Goal: Task Accomplishment & Management: Manage account settings

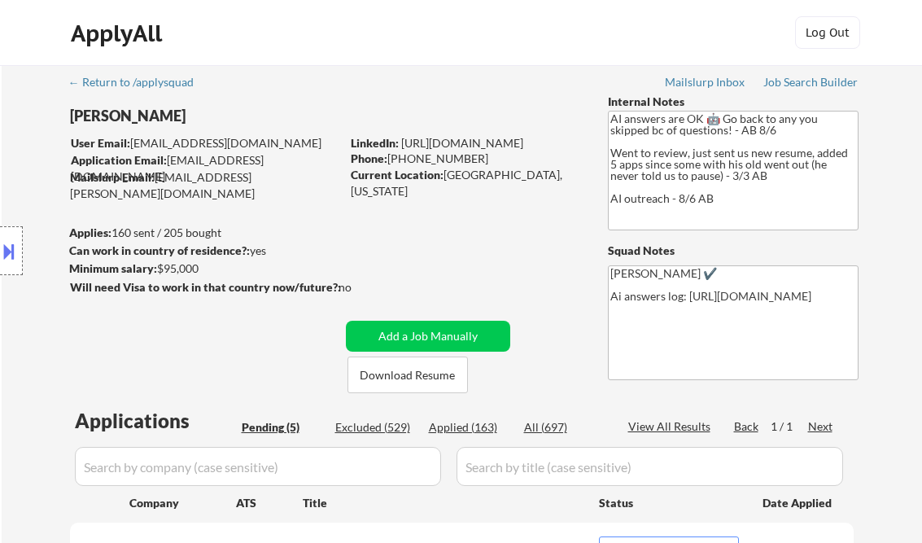
select select ""pending""
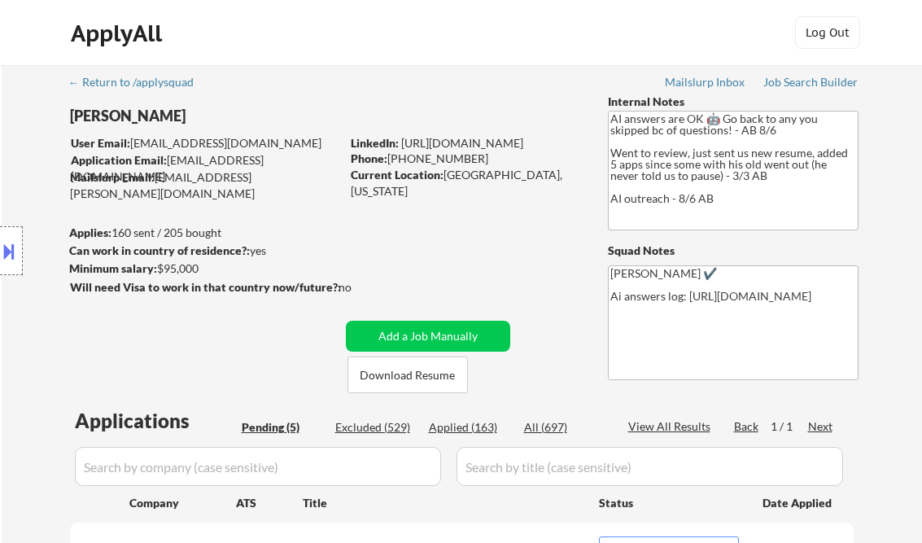
scroll to position [326, 0]
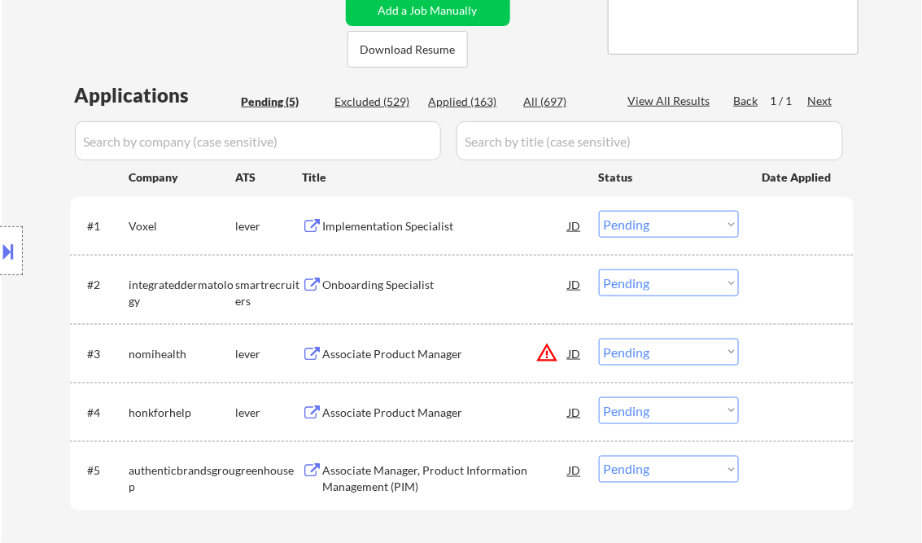
click at [215, 49] on div "← Return to /applysquad Mailslurp Inbox Job Search Builder Ali Srour User Email…" at bounding box center [462, 154] width 812 height 829
click at [365, 223] on div "Implementation Specialist" at bounding box center [446, 226] width 246 height 16
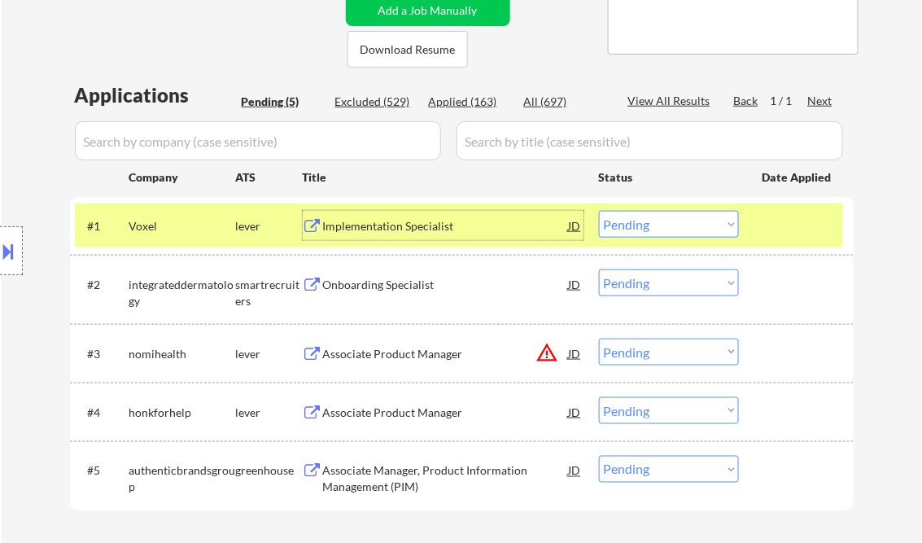
click at [7, 231] on div at bounding box center [11, 250] width 23 height 49
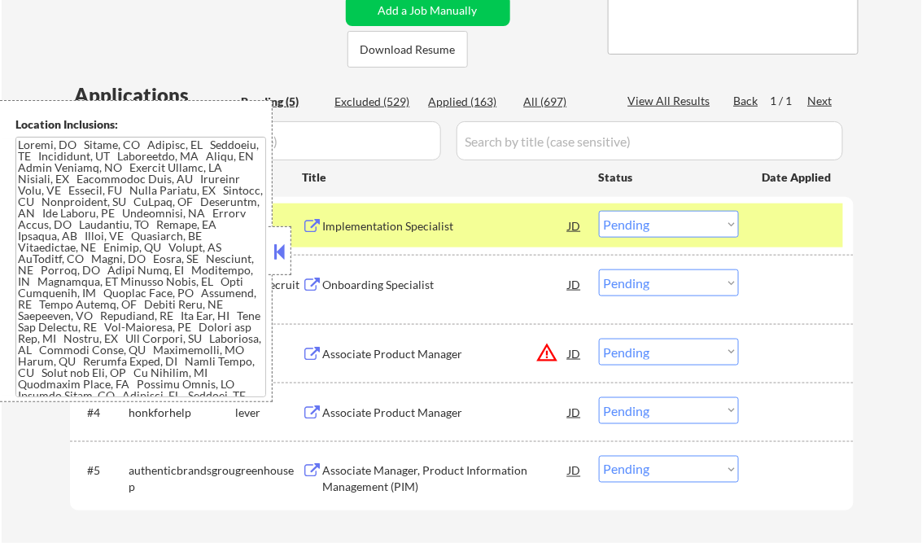
click at [276, 241] on button at bounding box center [280, 251] width 18 height 24
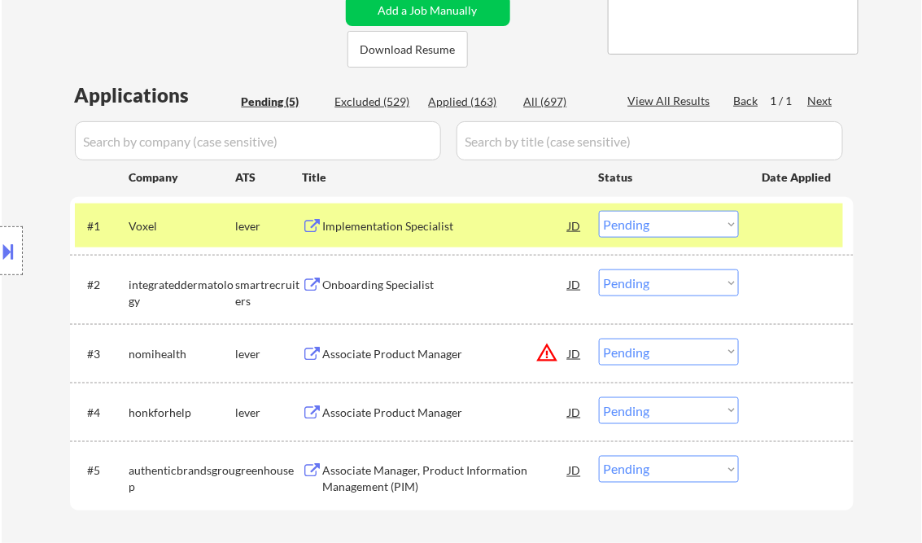
click at [662, 225] on select "Choose an option... Pending Applied Excluded (Questions) Excluded (Expired) Exc…" at bounding box center [669, 224] width 140 height 27
click at [599, 211] on select "Choose an option... Pending Applied Excluded (Questions) Excluded (Expired) Exc…" at bounding box center [669, 224] width 140 height 27
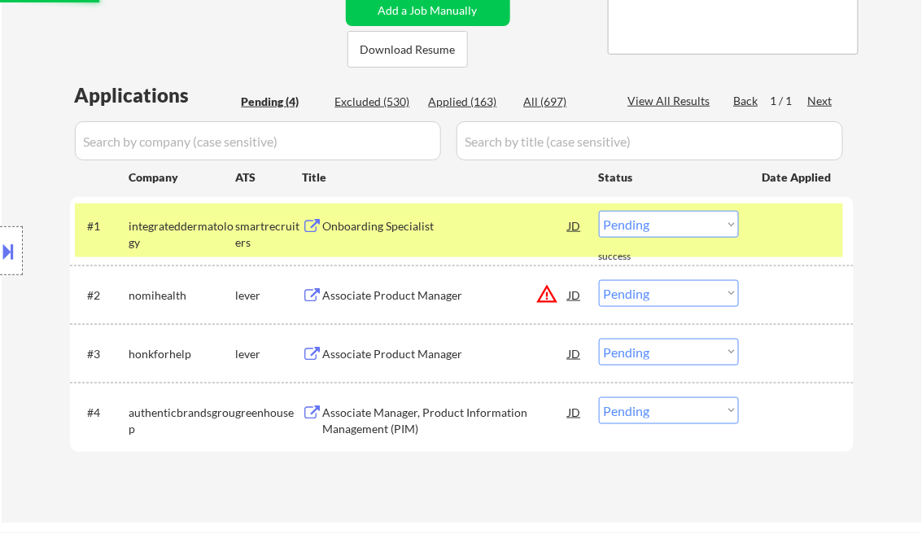
click at [376, 226] on div "Onboarding Specialist" at bounding box center [446, 226] width 246 height 16
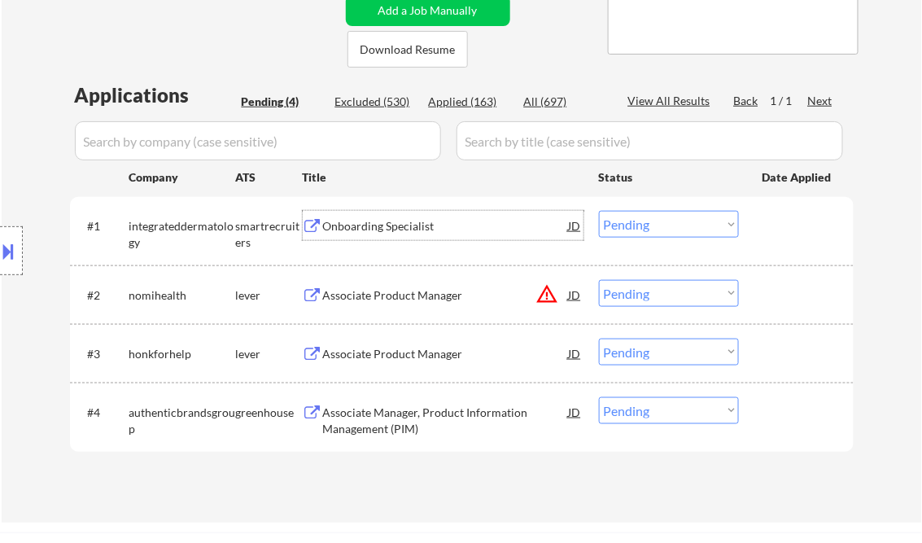
drag, startPoint x: 666, startPoint y: 227, endPoint x: 666, endPoint y: 237, distance: 9.8
click at [666, 227] on select "Choose an option... Pending Applied Excluded (Questions) Excluded (Expired) Exc…" at bounding box center [669, 224] width 140 height 27
click at [599, 211] on select "Choose an option... Pending Applied Excluded (Questions) Excluded (Expired) Exc…" at bounding box center [669, 224] width 140 height 27
click at [451, 296] on div "Associate Product Manager" at bounding box center [446, 295] width 246 height 16
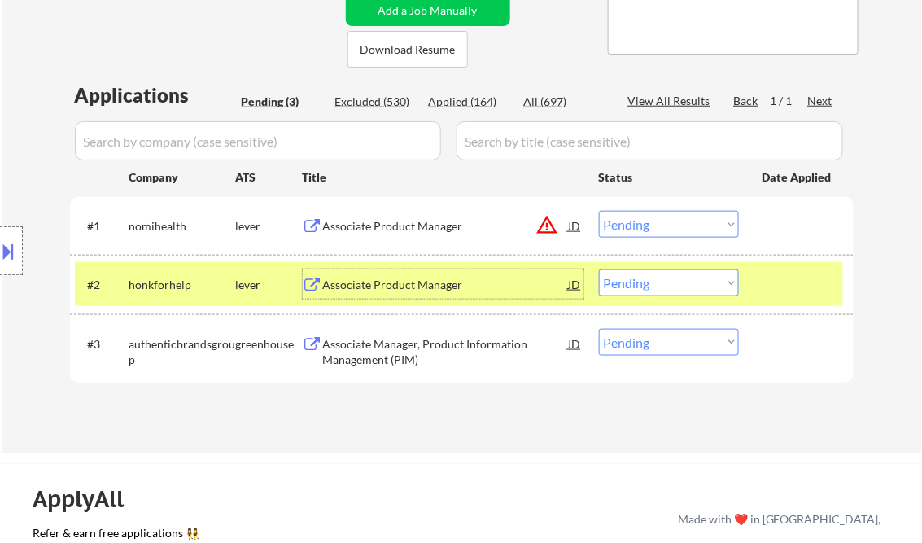
click at [15, 249] on button at bounding box center [9, 251] width 18 height 27
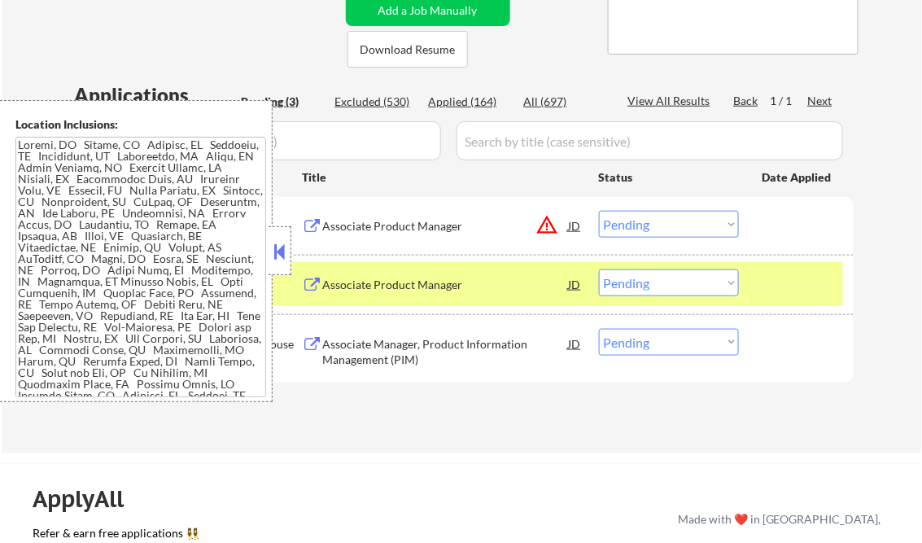
drag, startPoint x: 281, startPoint y: 239, endPoint x: 327, endPoint y: 5, distance: 239.0
click at [281, 240] on button at bounding box center [280, 251] width 18 height 24
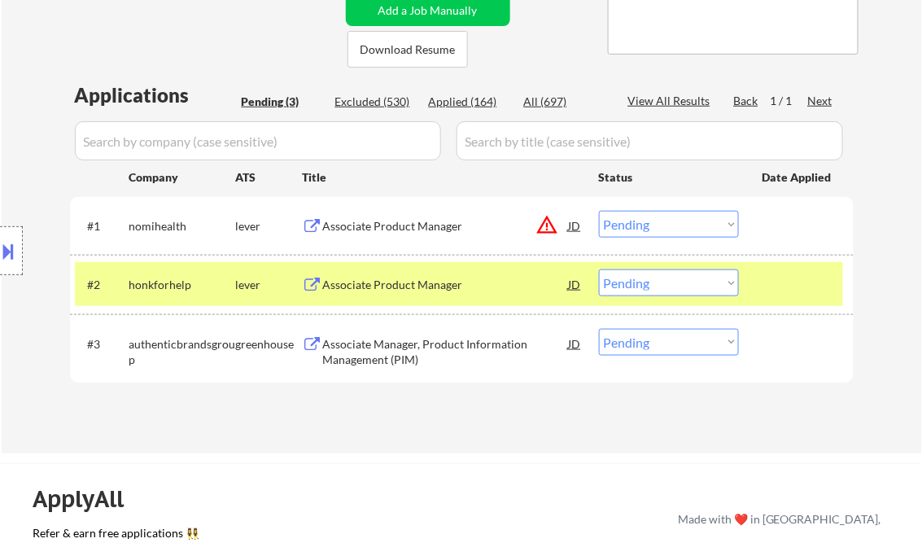
click at [650, 227] on select "Choose an option... Pending Applied Excluded (Questions) Excluded (Expired) Exc…" at bounding box center [669, 224] width 140 height 27
click at [599, 211] on select "Choose an option... Pending Applied Excluded (Questions) Excluded (Expired) Exc…" at bounding box center [669, 224] width 140 height 27
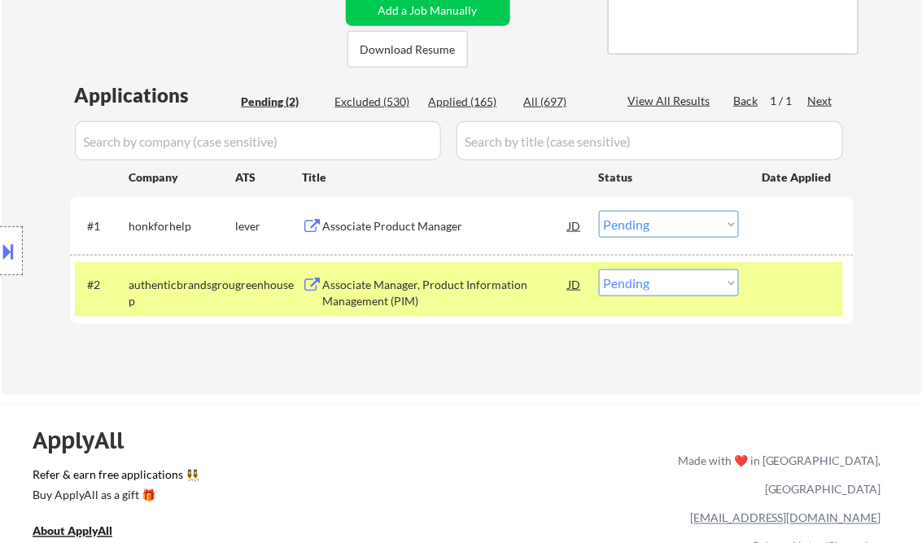
click at [411, 234] on div "Associate Product Manager" at bounding box center [446, 225] width 246 height 29
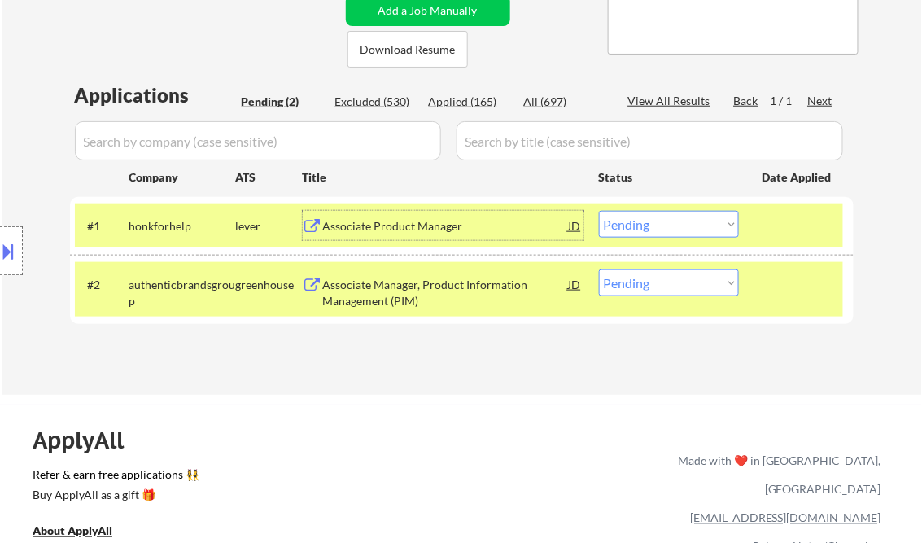
click at [633, 225] on select "Choose an option... Pending Applied Excluded (Questions) Excluded (Expired) Exc…" at bounding box center [669, 224] width 140 height 27
click at [599, 211] on select "Choose an option... Pending Applied Excluded (Questions) Excluded (Expired) Exc…" at bounding box center [669, 224] width 140 height 27
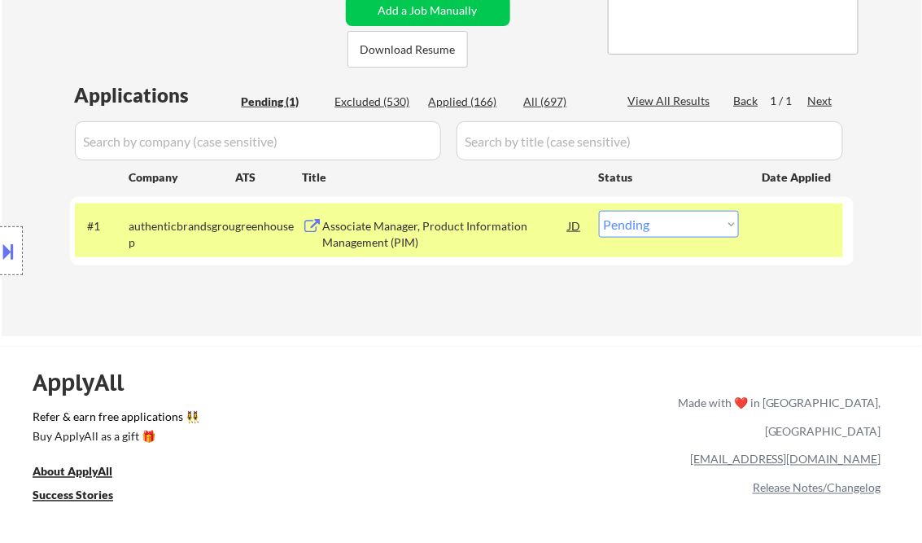
click at [374, 228] on div "Associate Manager, Product Information Management (PIM)" at bounding box center [446, 234] width 246 height 32
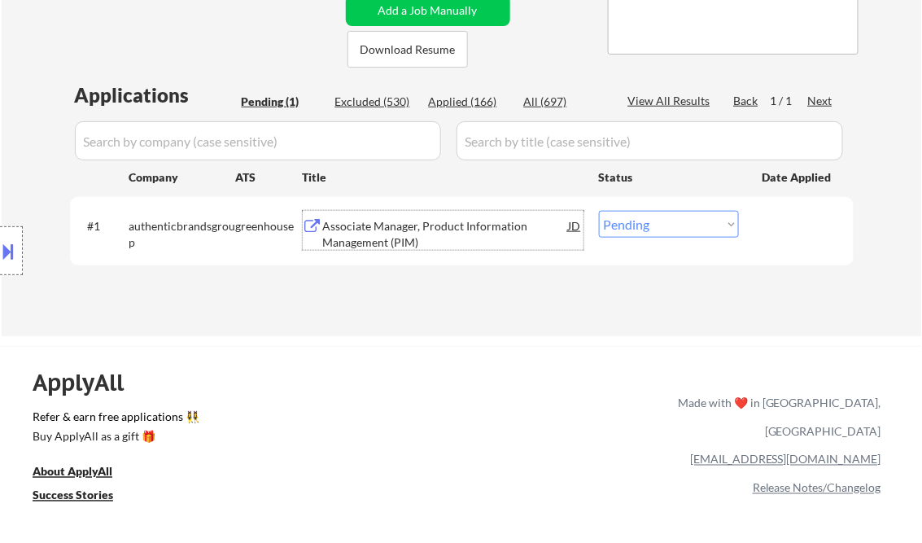
click at [10, 241] on button at bounding box center [9, 251] width 18 height 27
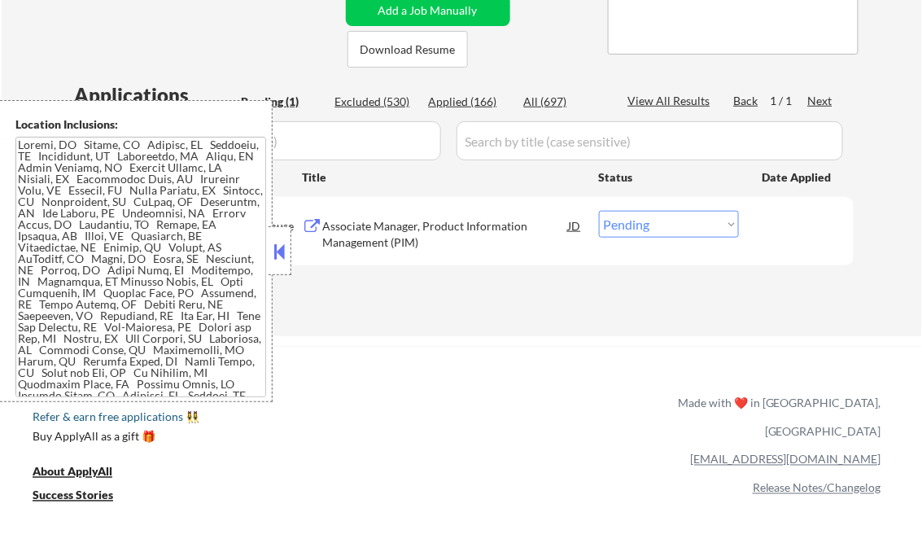
scroll to position [367, 0]
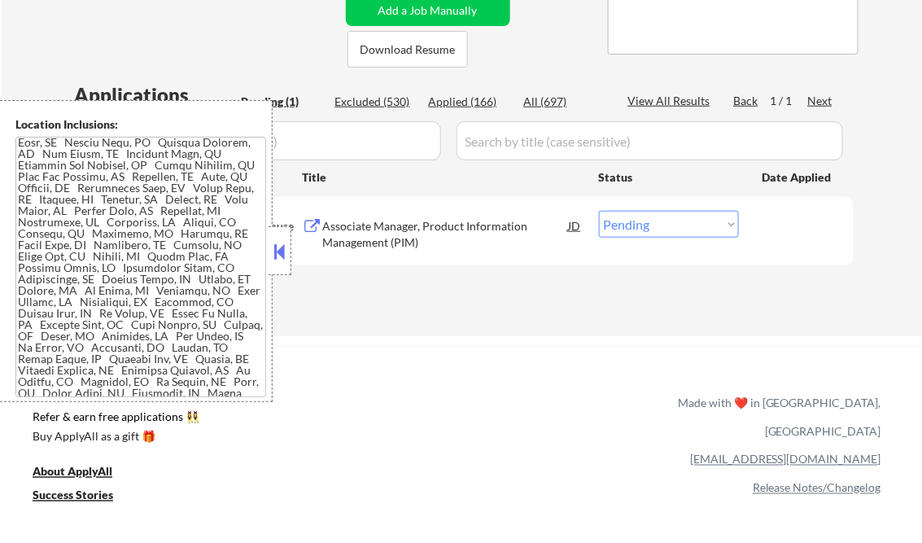
click at [276, 246] on button at bounding box center [280, 251] width 18 height 24
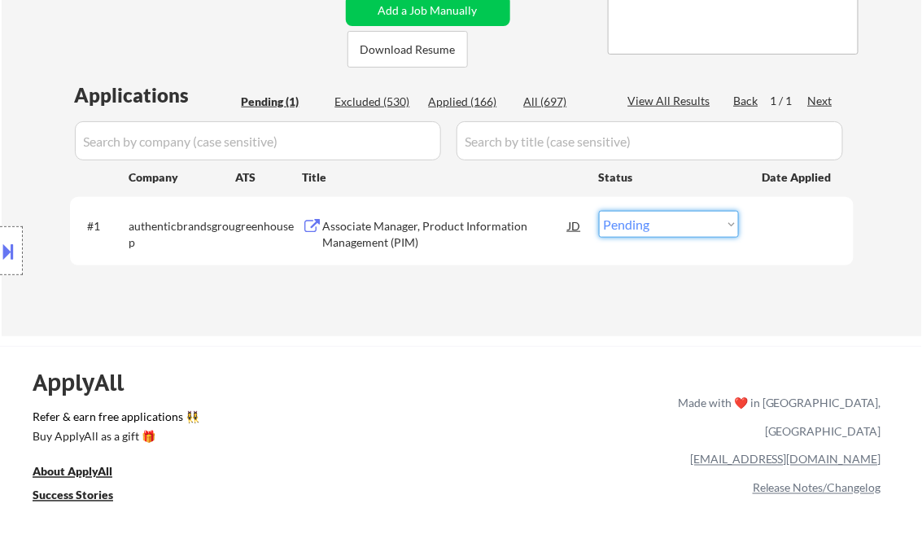
drag, startPoint x: 669, startPoint y: 225, endPoint x: 672, endPoint y: 236, distance: 11.9
click at [669, 225] on select "Choose an option... Pending Applied Excluded (Questions) Excluded (Expired) Exc…" at bounding box center [669, 224] width 140 height 27
select select ""excluded__salary_""
click at [599, 211] on select "Choose an option... Pending Applied Excluded (Questions) Excluded (Expired) Exc…" at bounding box center [669, 224] width 140 height 27
click at [458, 353] on div "ApplyAll Refer & earn free applications 👯‍♀️ Buy ApplyAll as a gift 🎁 About App…" at bounding box center [461, 472] width 922 height 253
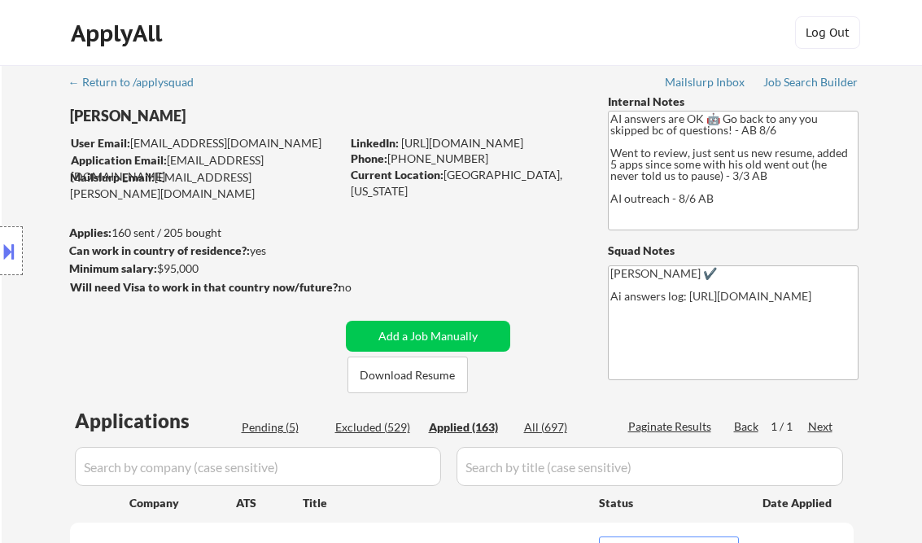
select select ""applied""
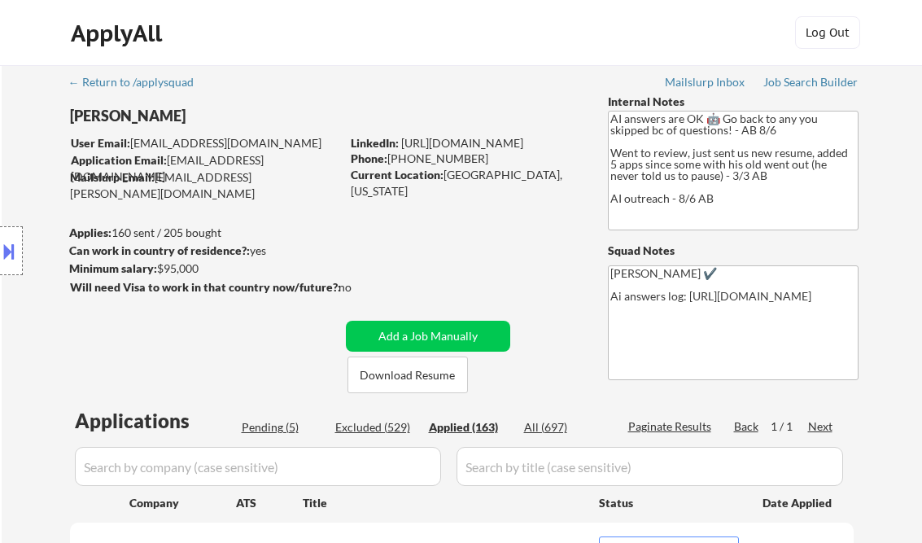
select select ""applied""
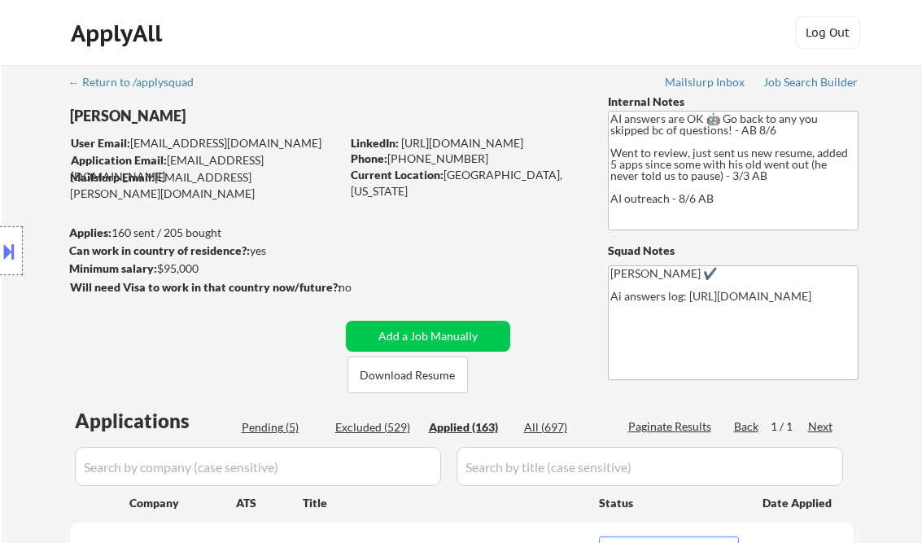
select select ""applied""
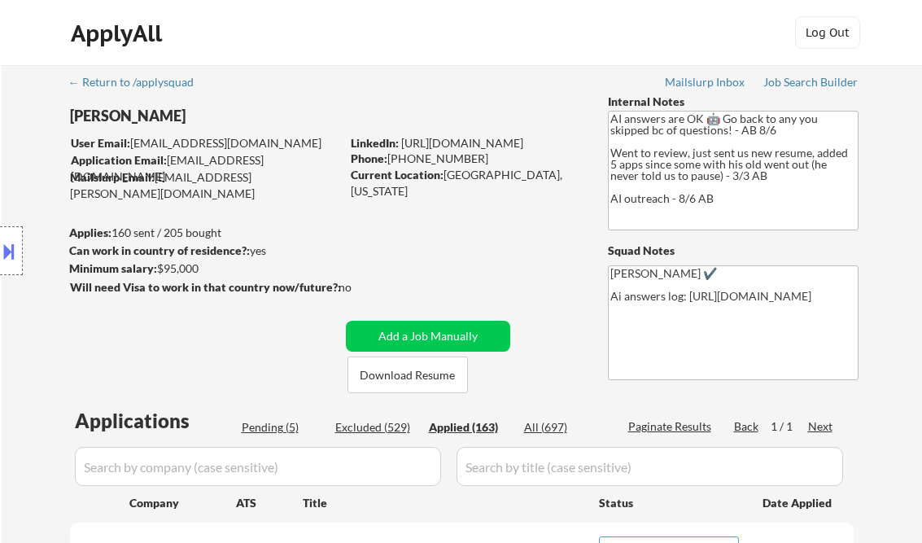
select select ""applied""
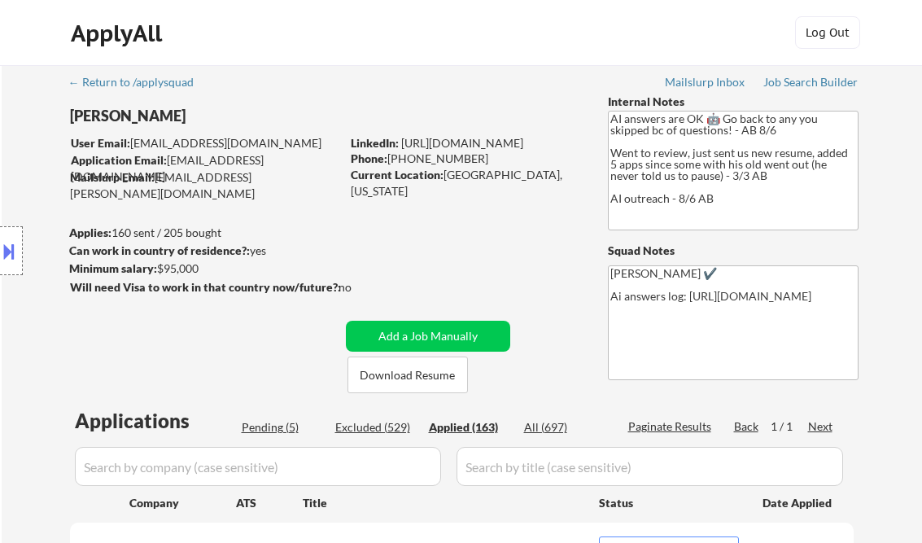
select select ""applied""
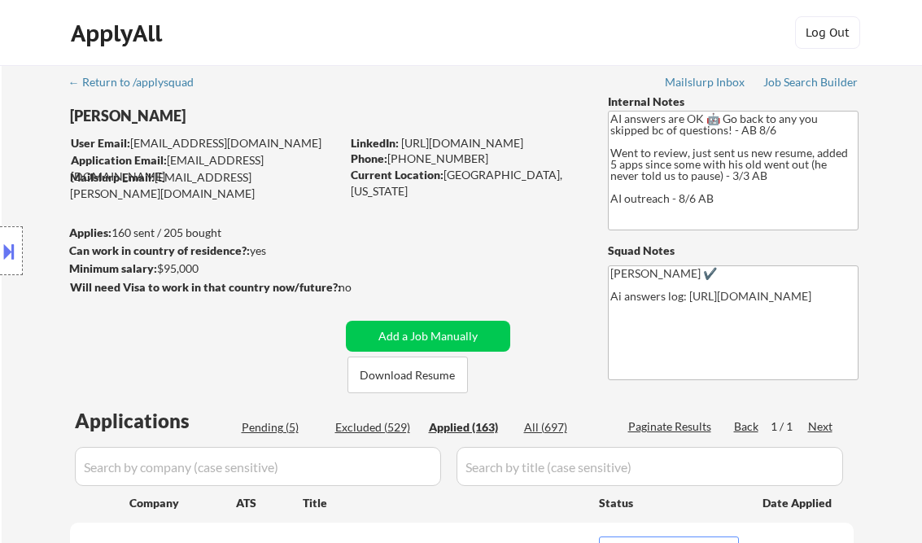
select select ""applied""
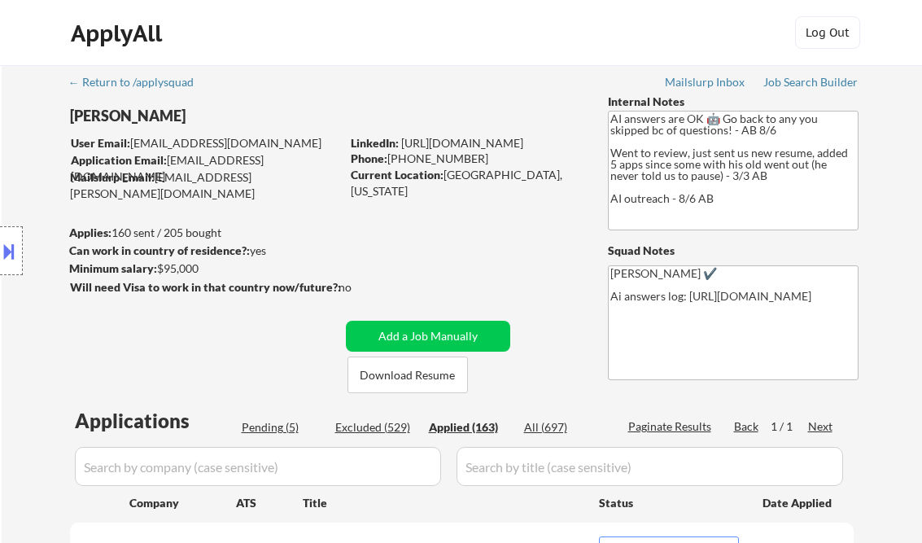
select select ""applied""
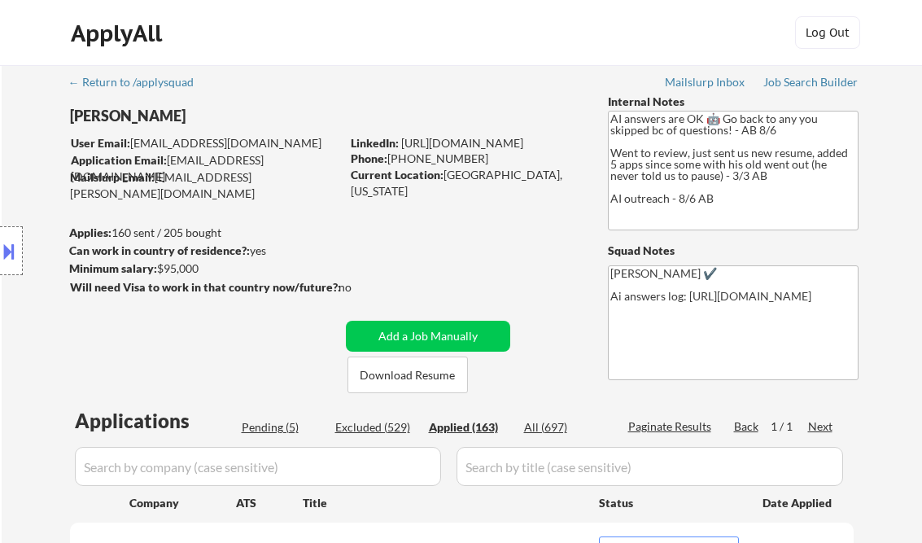
select select ""applied""
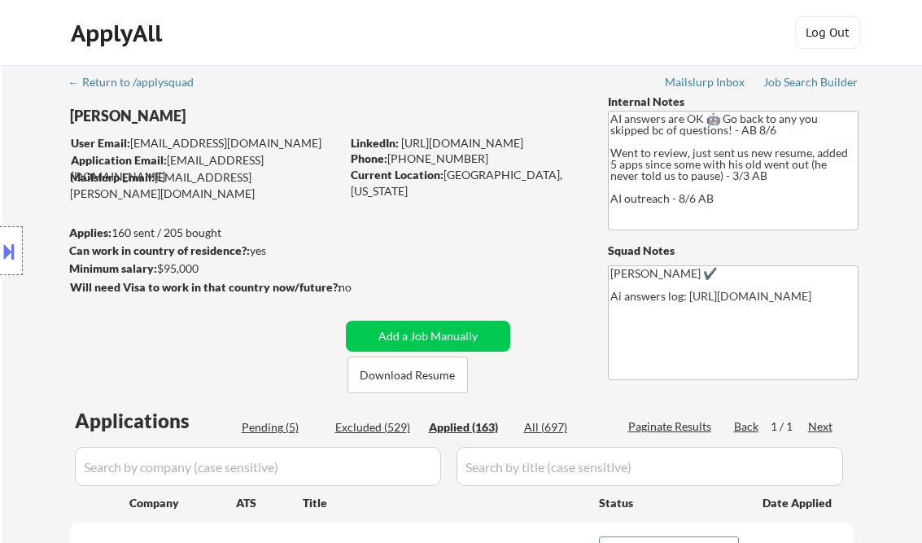
select select ""applied""
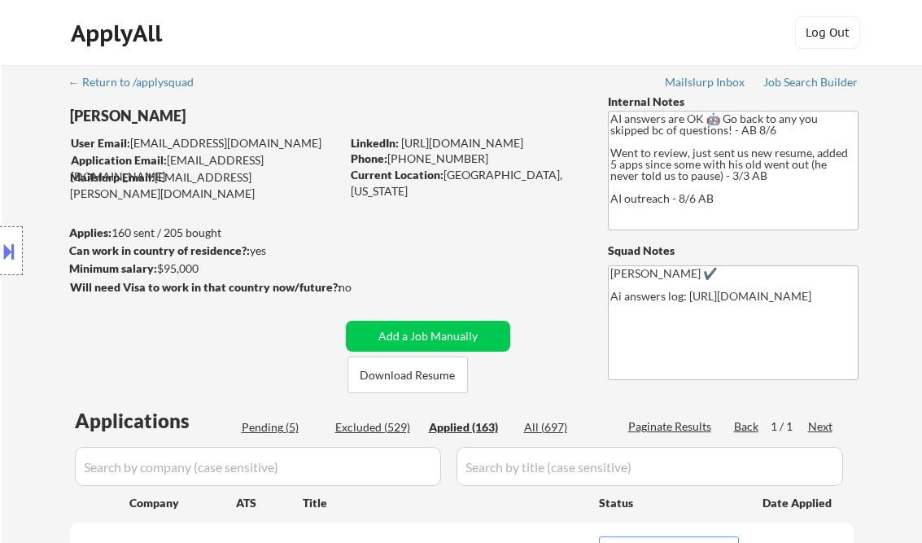
select select ""applied""
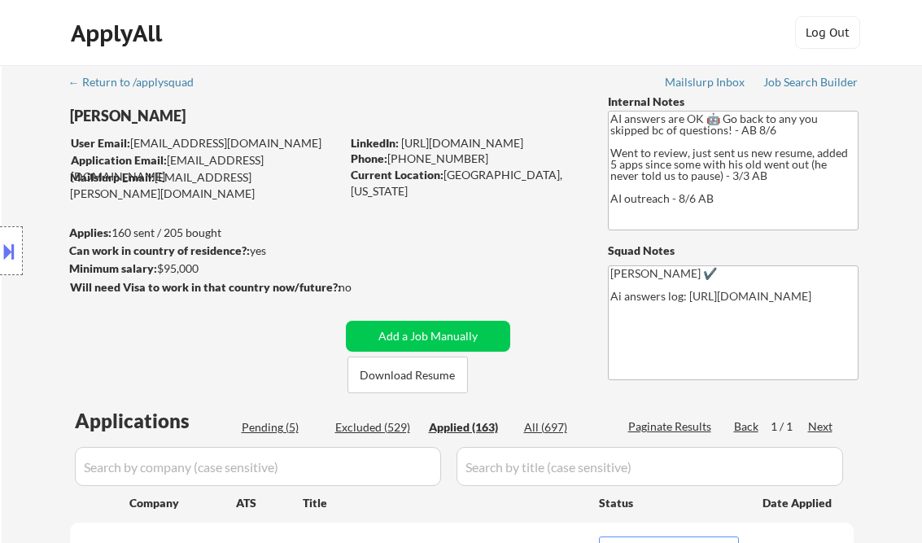
select select ""applied""
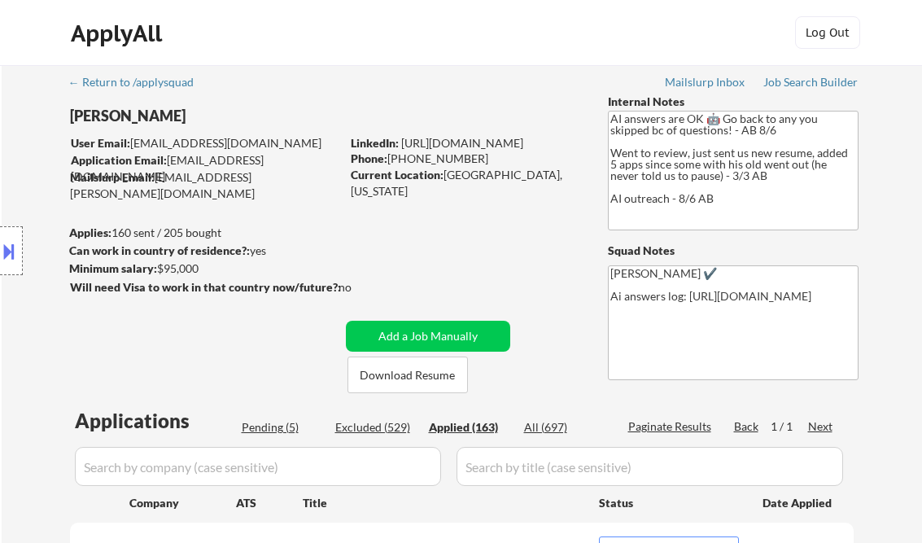
select select ""applied""
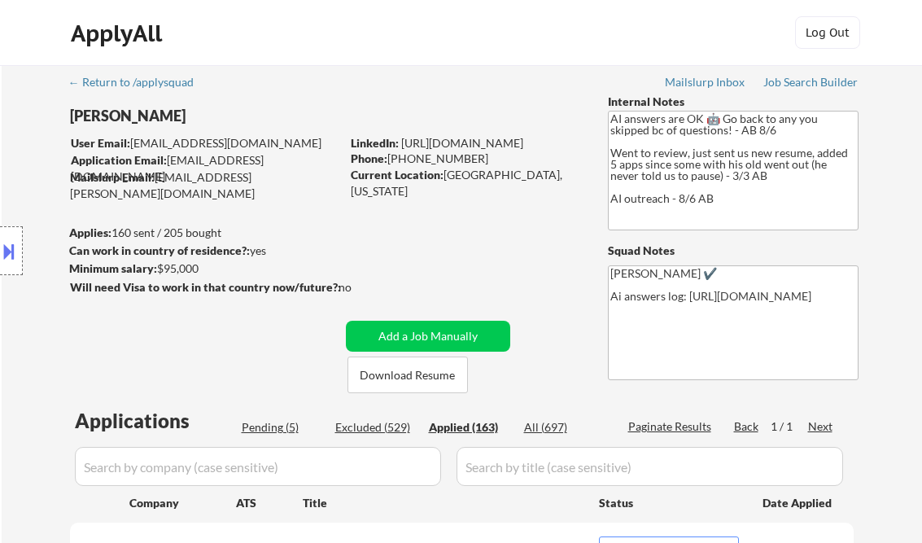
select select ""applied""
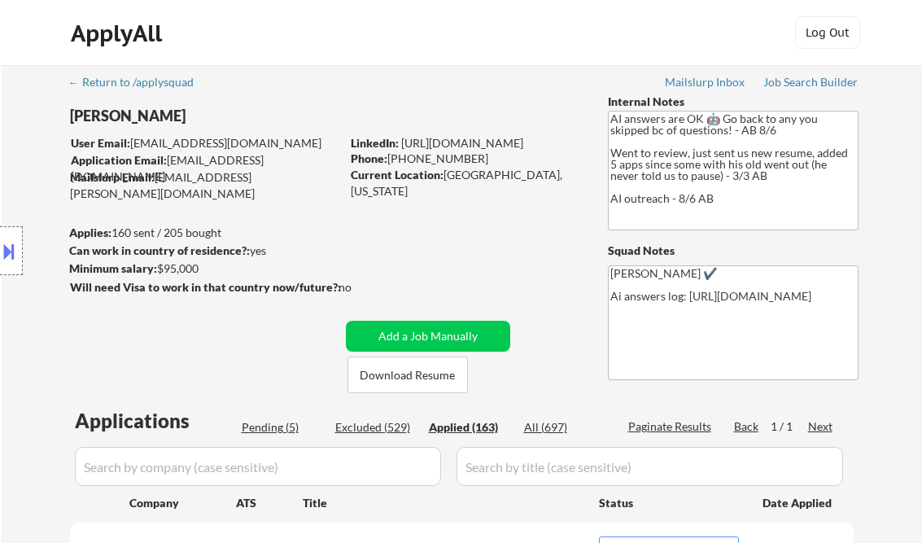
select select ""applied""
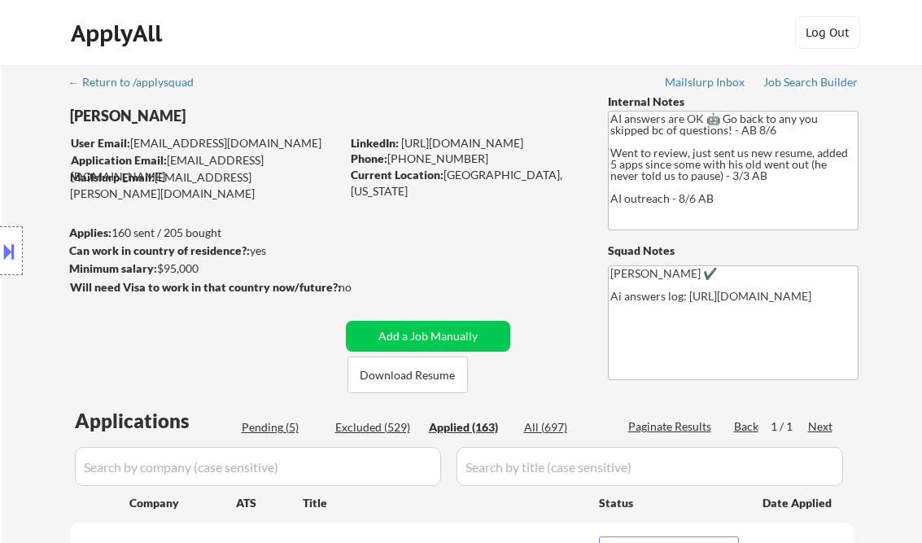
select select ""applied""
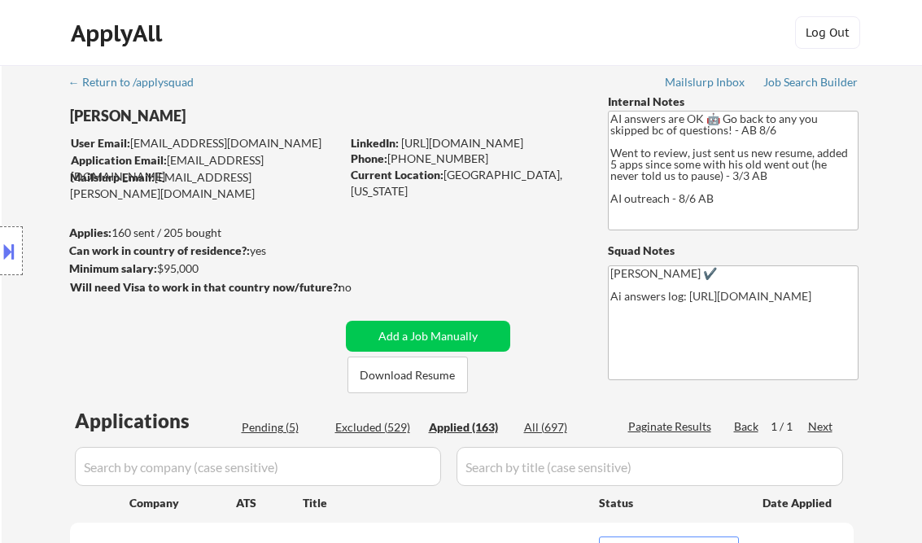
select select ""applied""
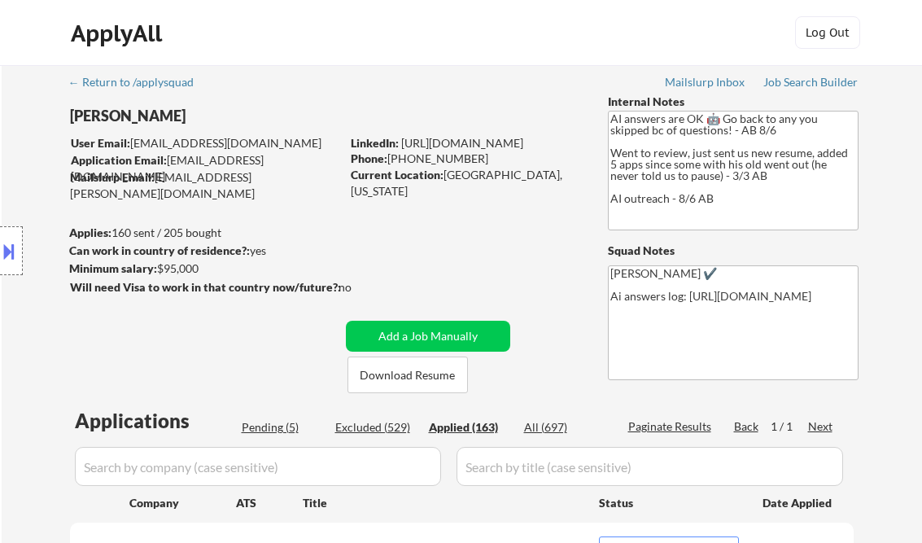
select select ""applied""
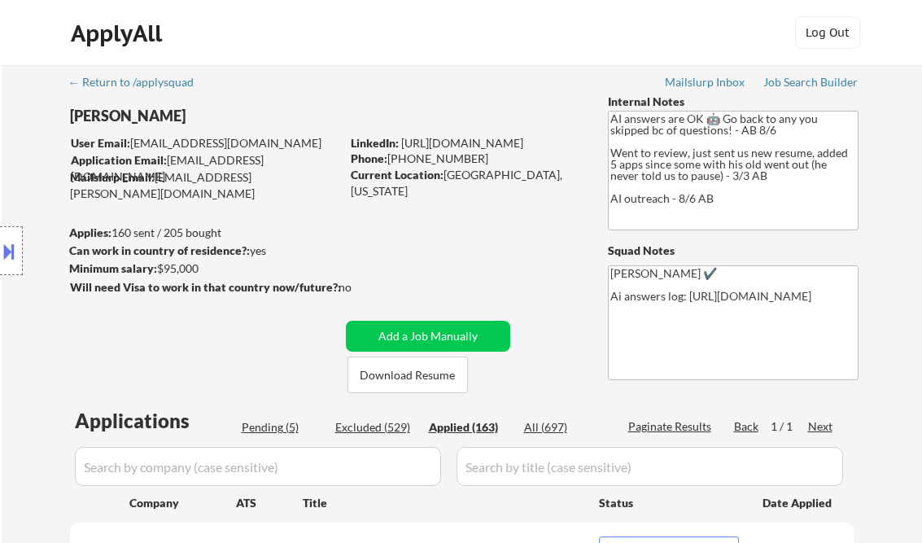
select select ""applied""
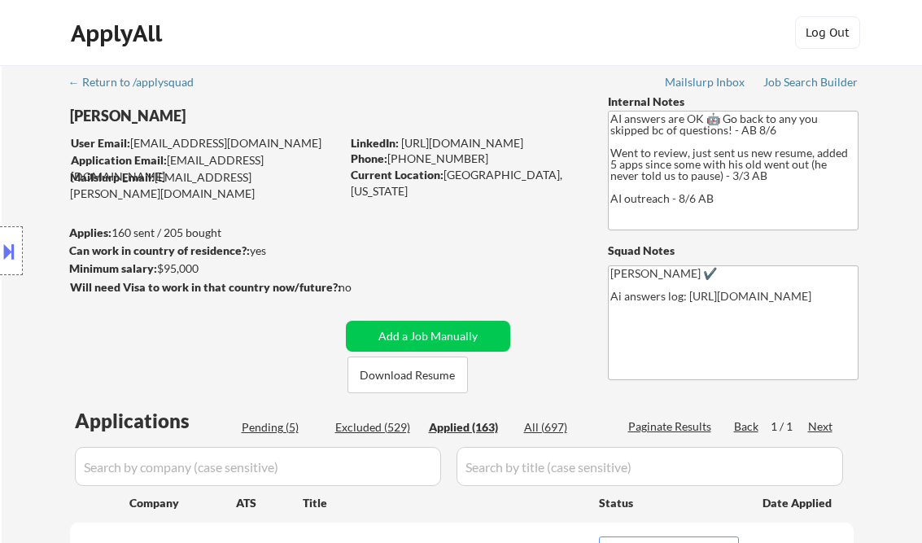
select select ""applied""
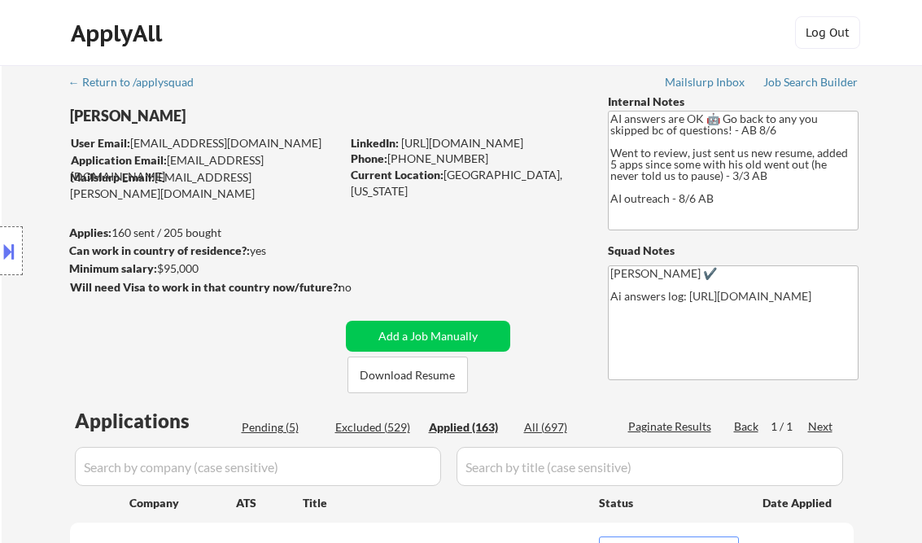
select select ""applied""
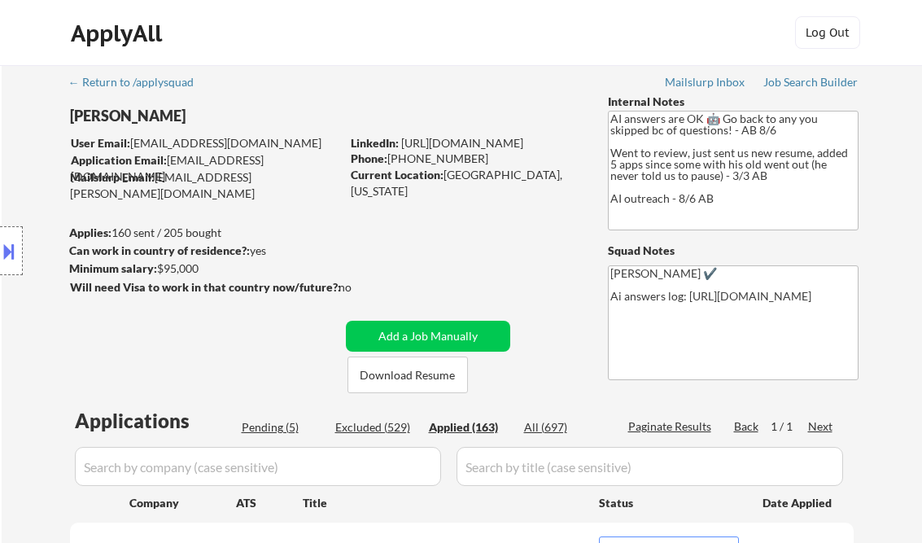
select select ""applied""
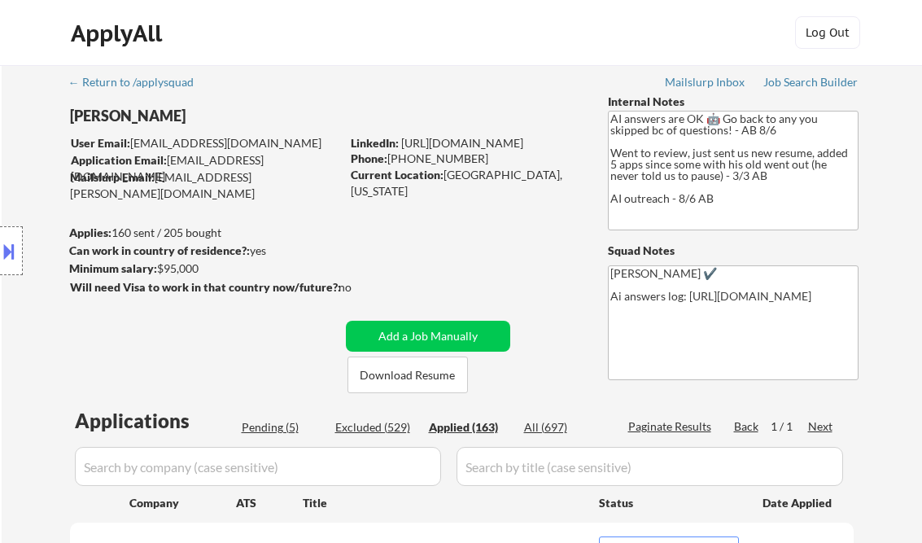
select select ""applied""
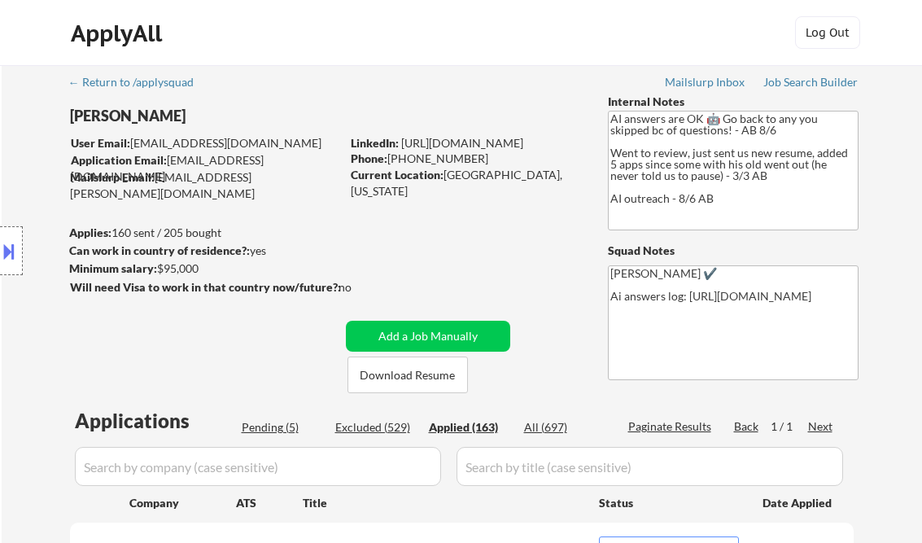
select select ""applied""
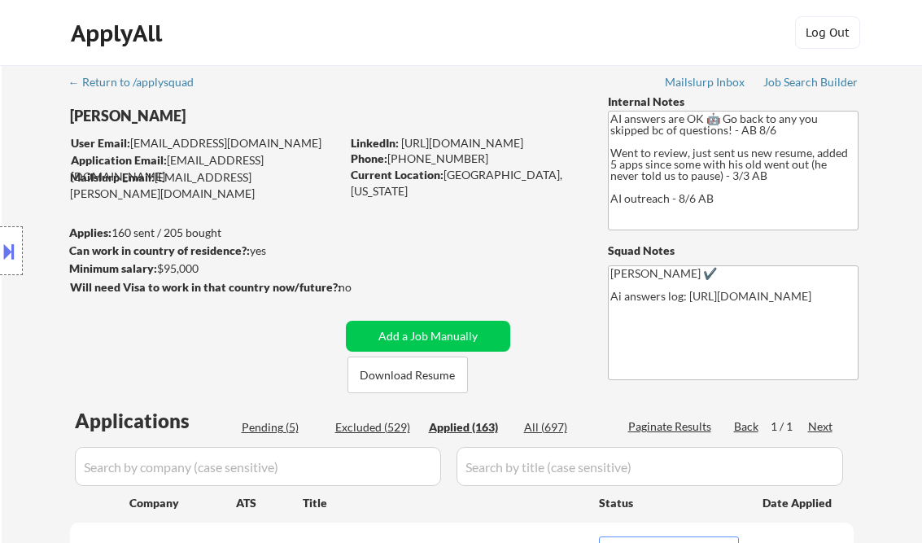
select select ""applied""
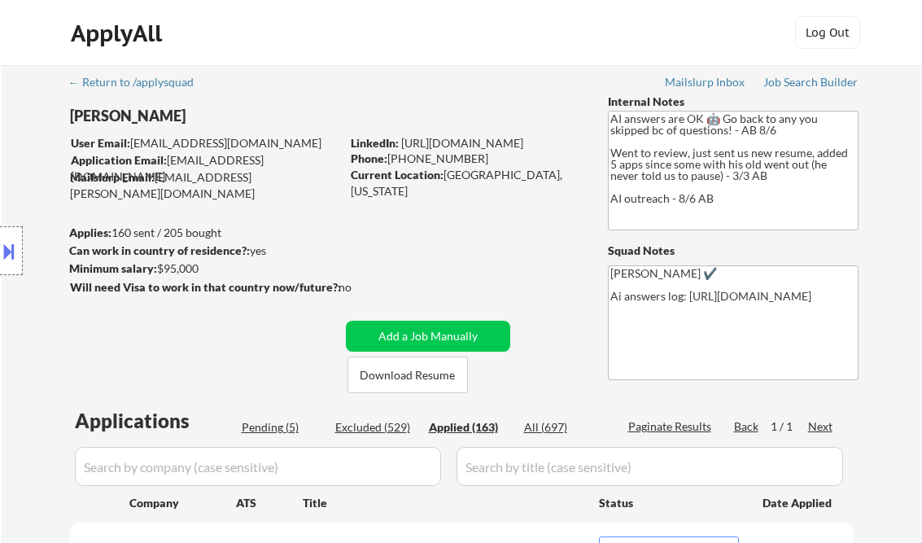
select select ""applied""
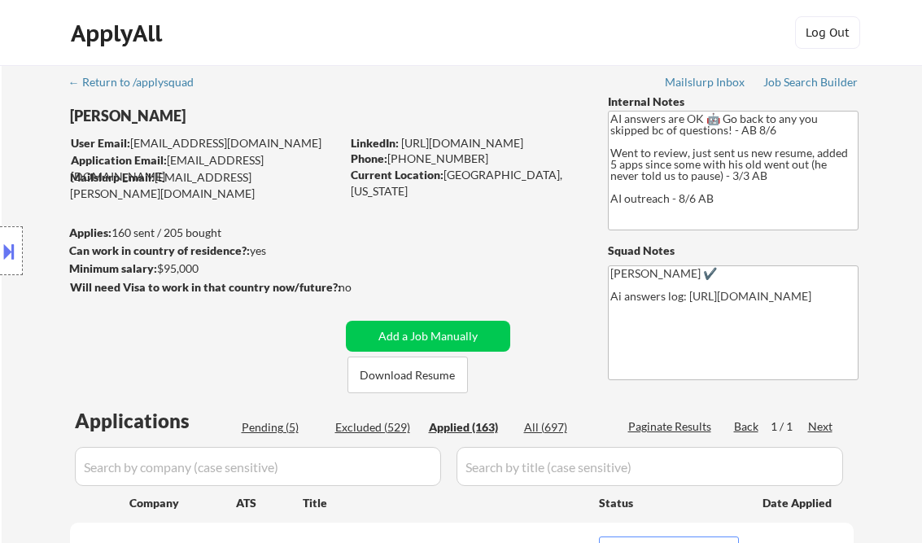
select select ""applied""
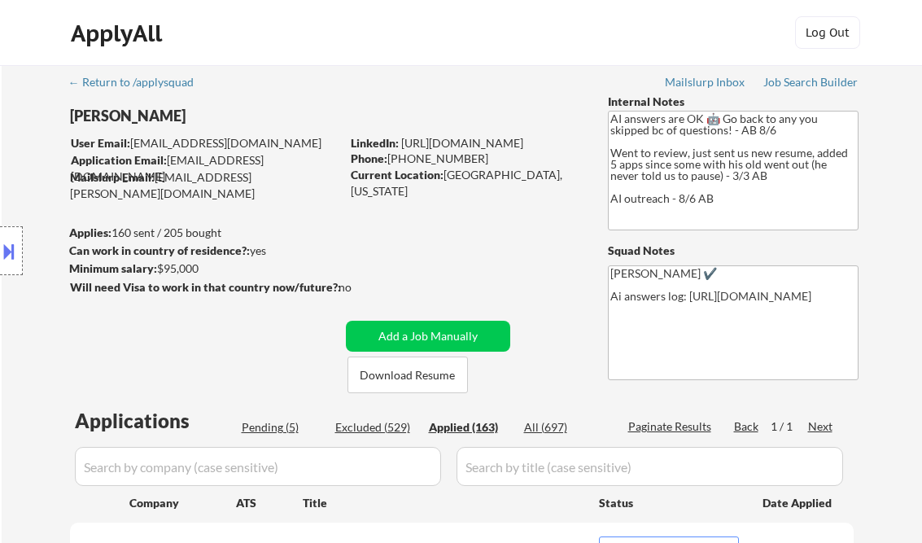
select select ""applied""
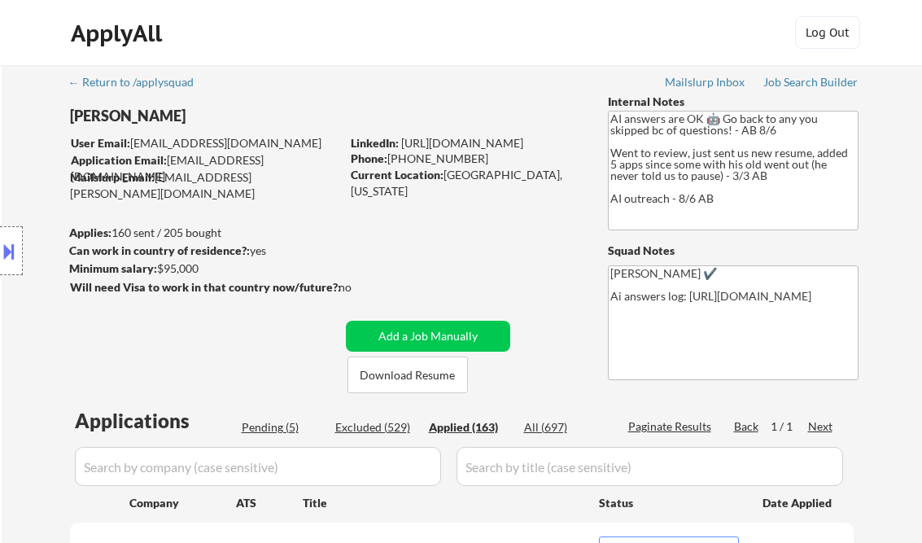
select select ""applied""
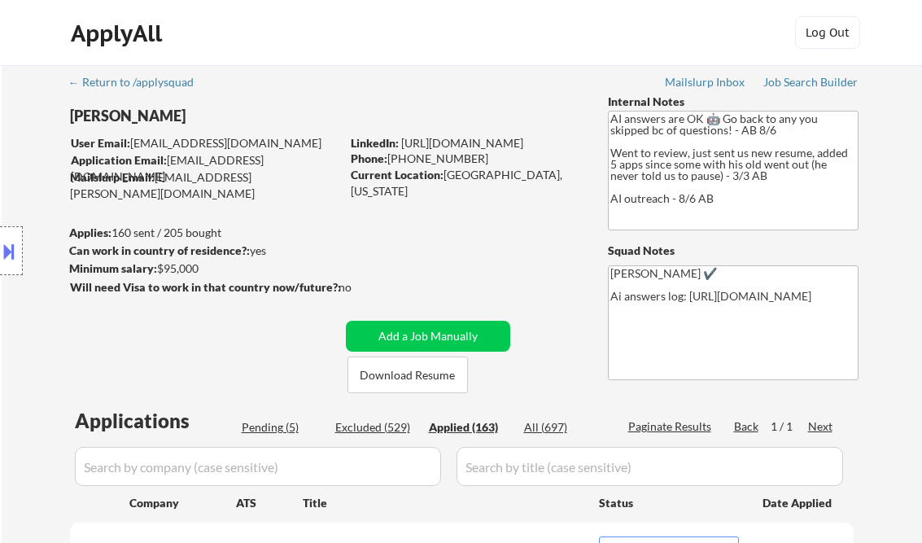
select select ""applied""
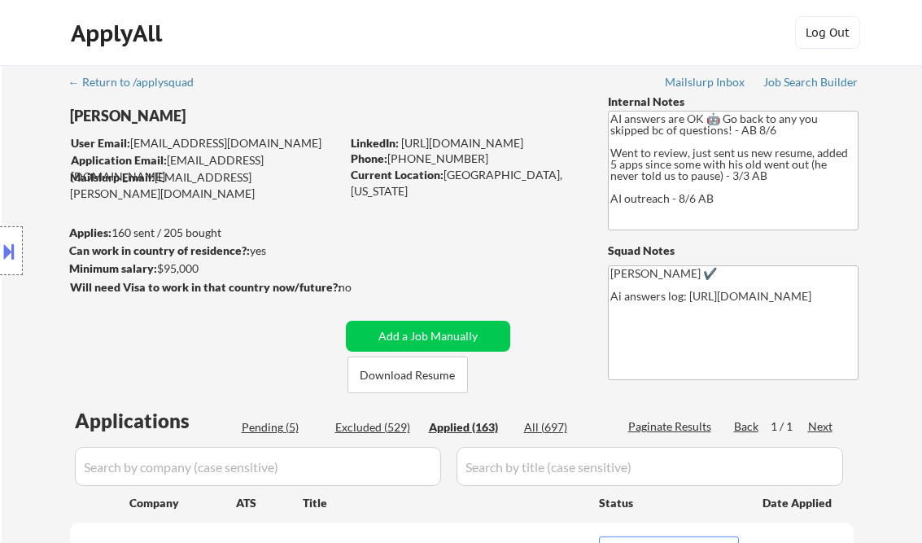
select select ""applied""
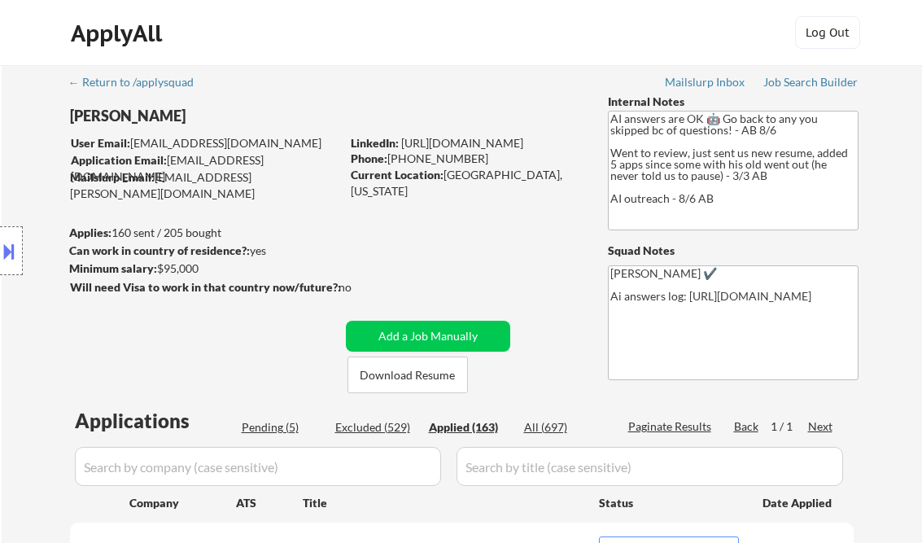
select select ""applied""
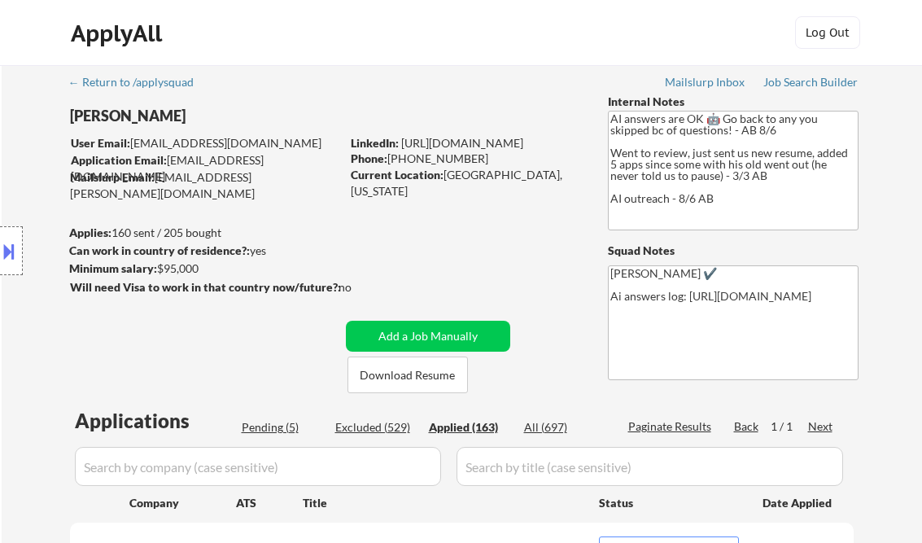
select select ""applied""
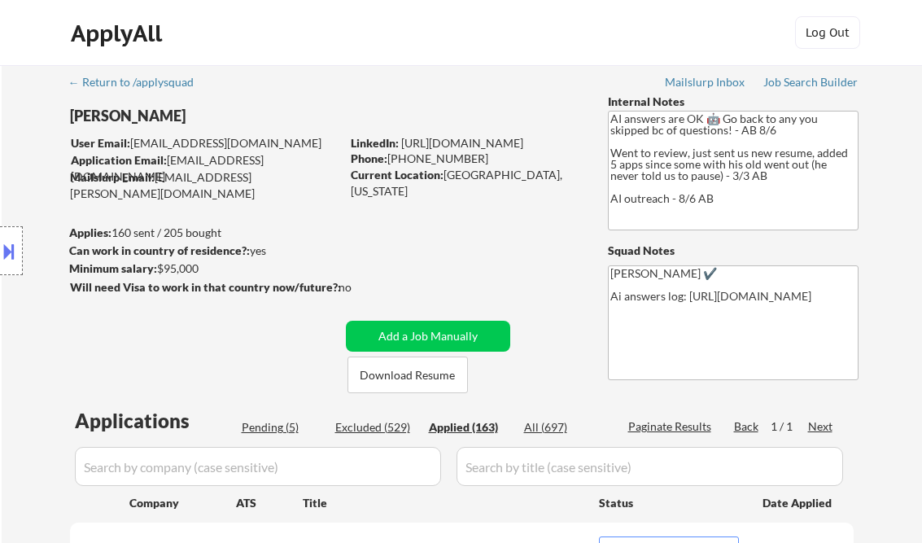
select select ""applied""
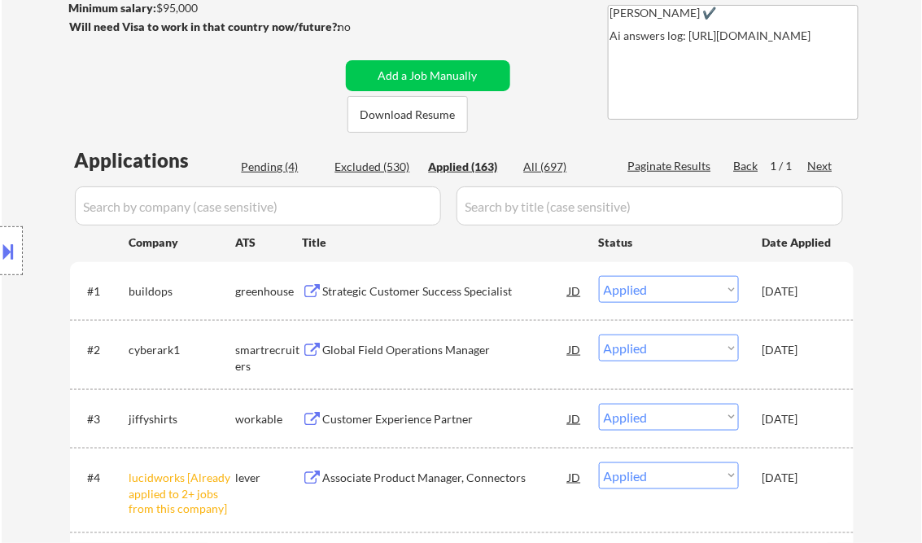
select select ""applied""
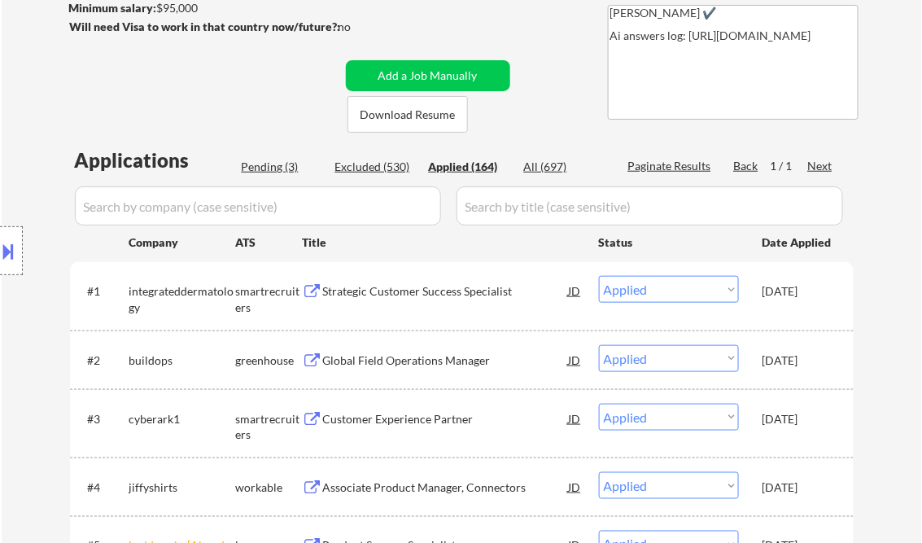
select select ""applied""
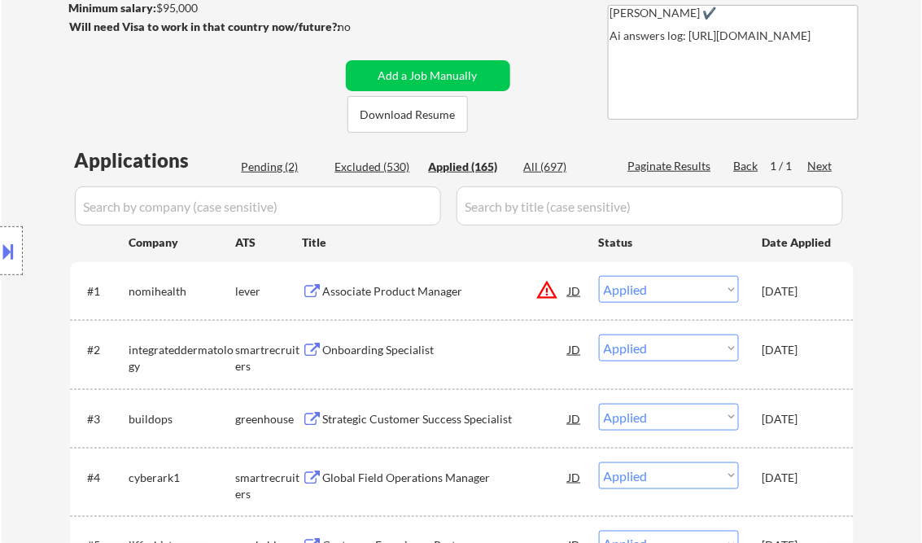
select select ""applied""
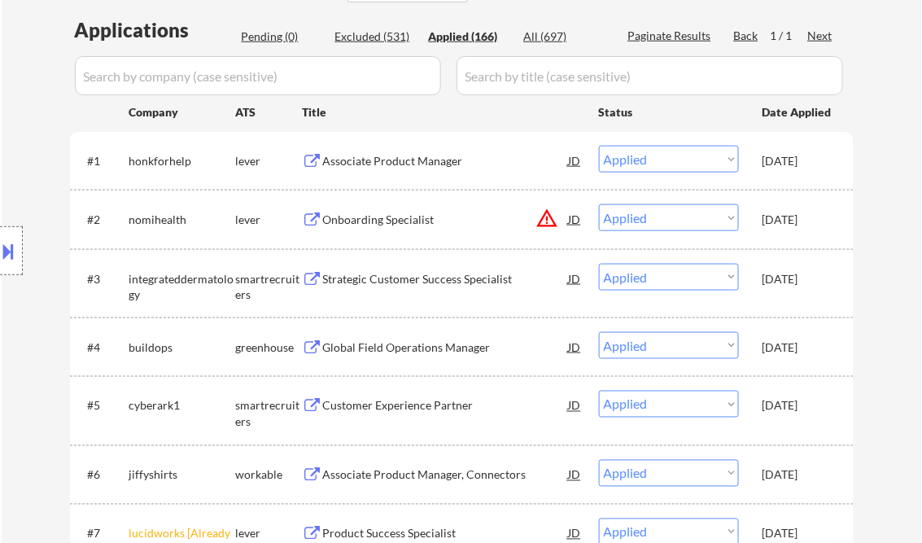
scroll to position [521, 0]
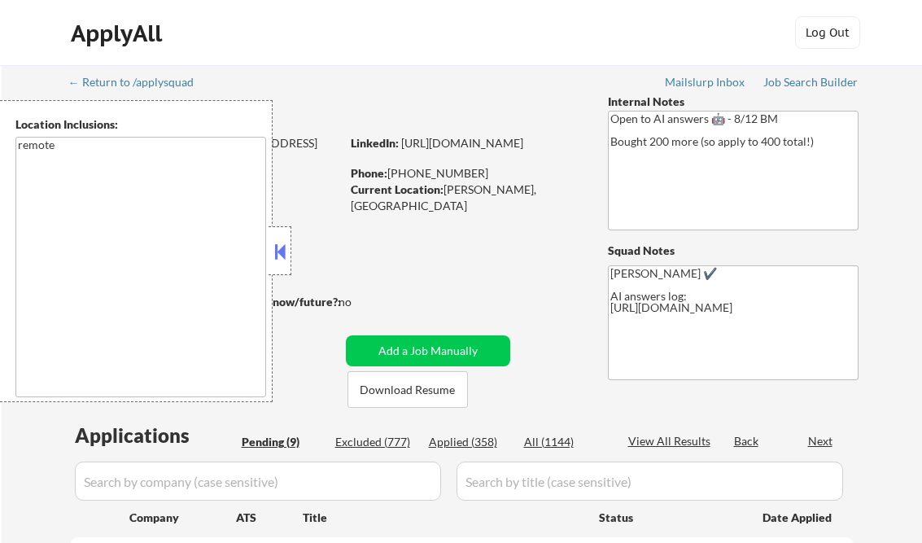
select select ""pending""
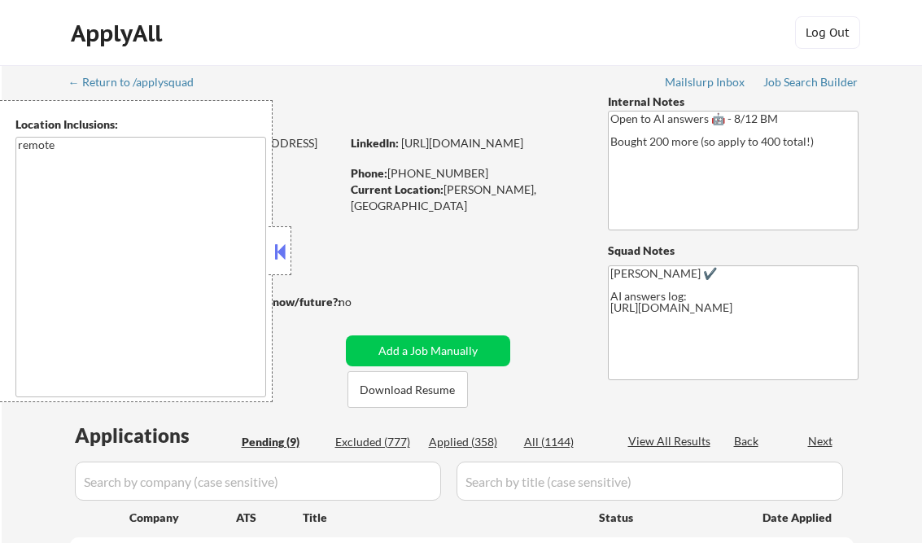
select select ""pending""
click at [822, 91] on link "Job Search Builder" at bounding box center [811, 84] width 95 height 16
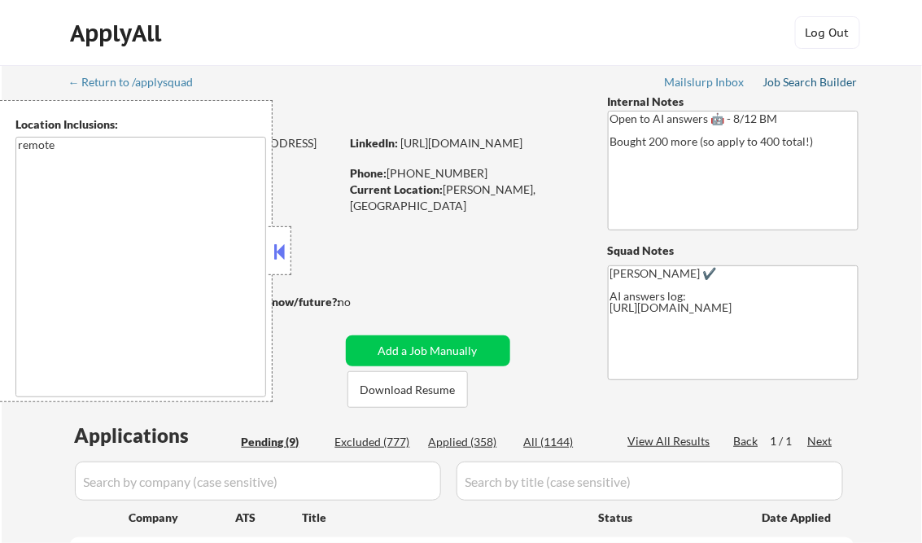
click at [816, 85] on div "Job Search Builder" at bounding box center [811, 82] width 95 height 11
click at [284, 249] on button at bounding box center [280, 251] width 18 height 24
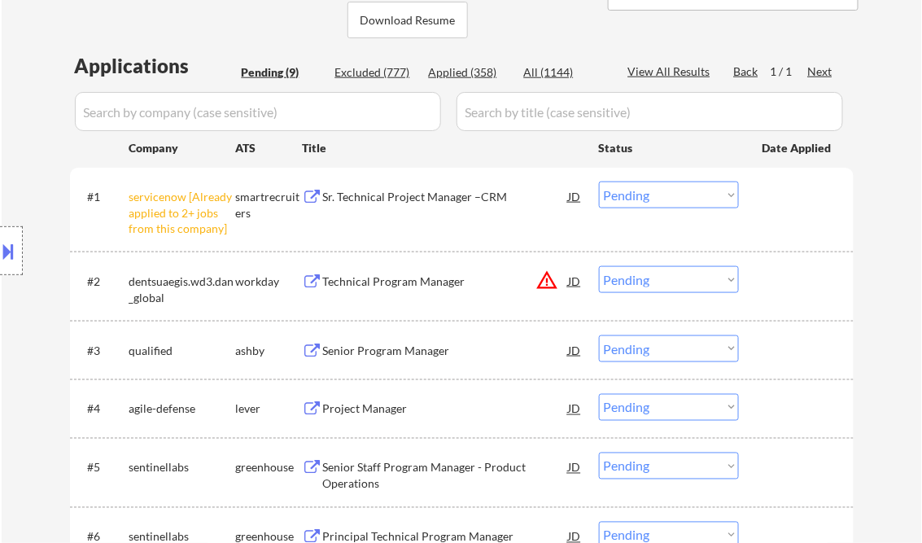
scroll to position [391, 0]
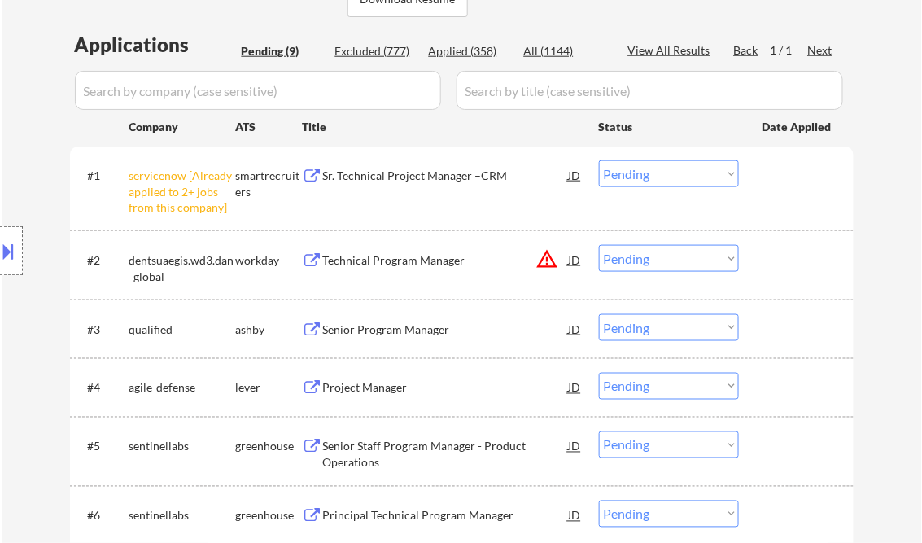
click at [626, 170] on select "Choose an option... Pending Applied Excluded (Questions) Excluded (Expired) Exc…" at bounding box center [669, 173] width 140 height 27
click at [599, 160] on select "Choose an option... Pending Applied Excluded (Questions) Excluded (Expired) Exc…" at bounding box center [669, 173] width 140 height 27
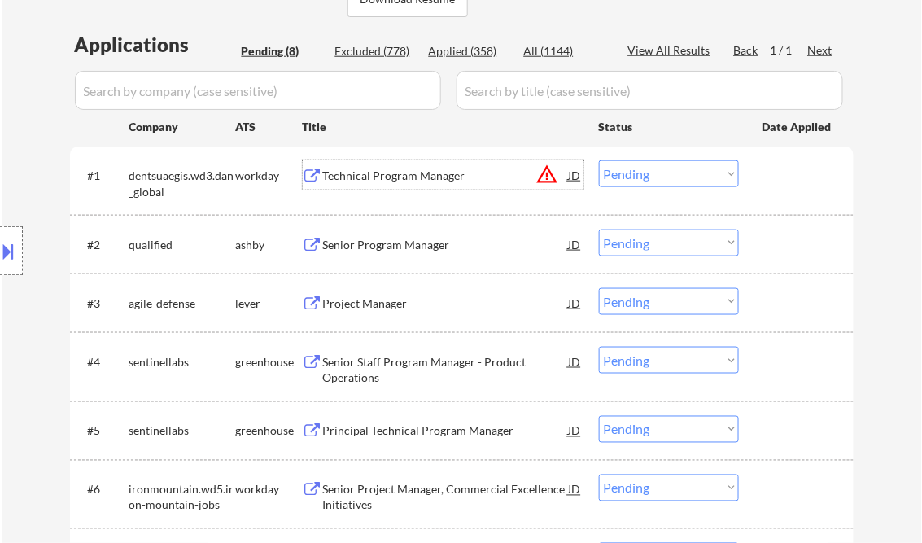
click at [431, 177] on div "Technical Program Manager" at bounding box center [446, 176] width 246 height 16
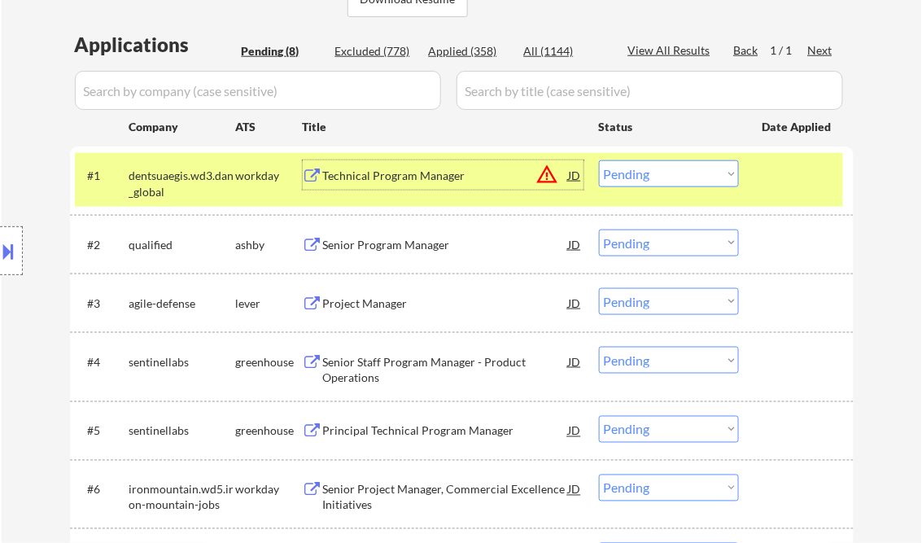
click at [659, 176] on select "Choose an option... Pending Applied Excluded (Questions) Excluded (Expired) Exc…" at bounding box center [669, 173] width 140 height 27
click at [599, 160] on select "Choose an option... Pending Applied Excluded (Questions) Excluded (Expired) Exc…" at bounding box center [669, 173] width 140 height 27
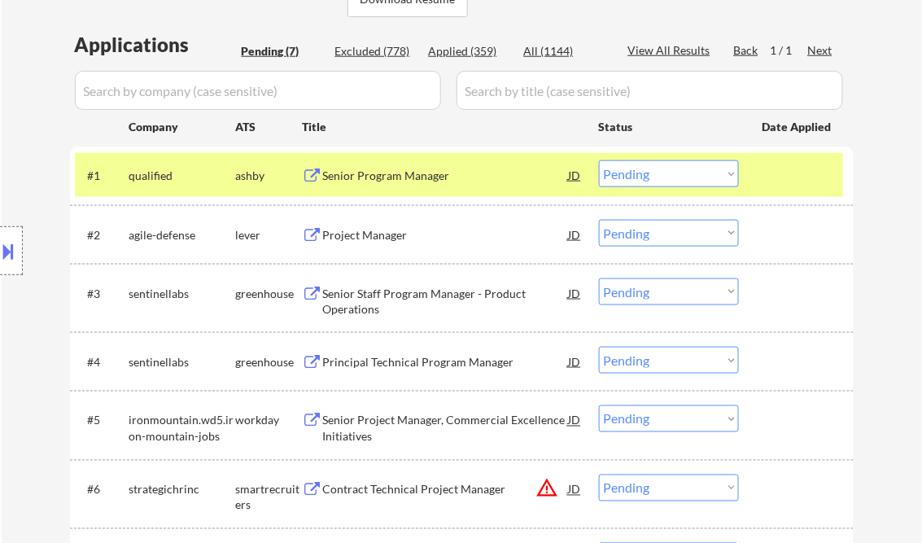
click at [18, 248] on div at bounding box center [11, 250] width 23 height 49
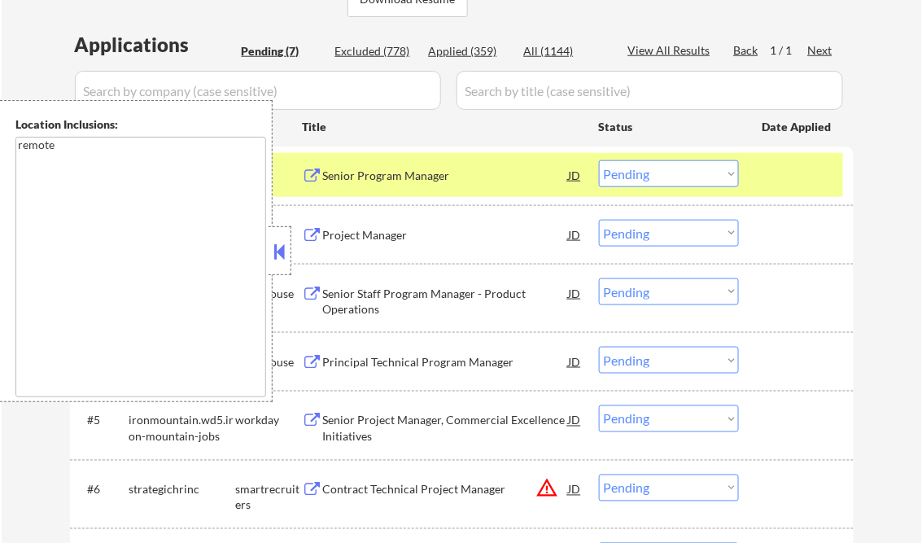
click at [281, 243] on button at bounding box center [280, 251] width 18 height 24
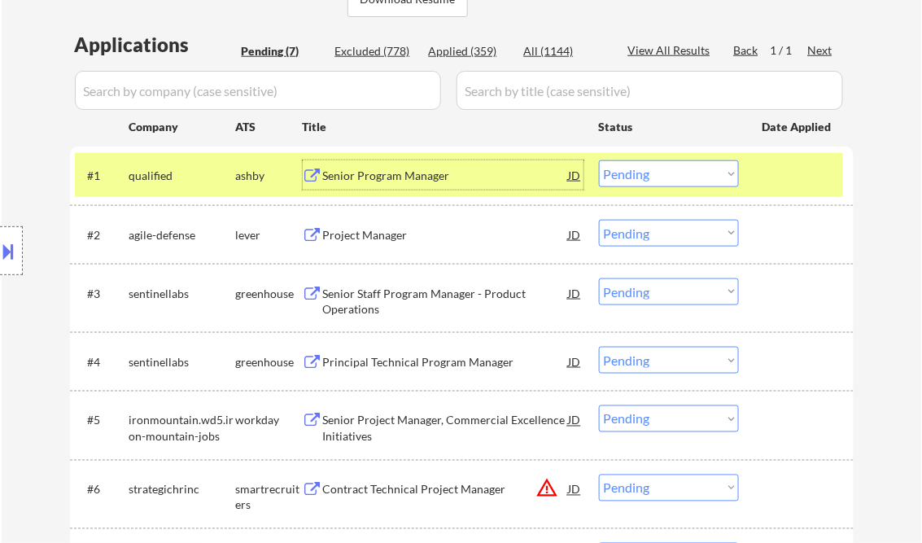
click at [403, 180] on div "Senior Program Manager" at bounding box center [446, 176] width 246 height 16
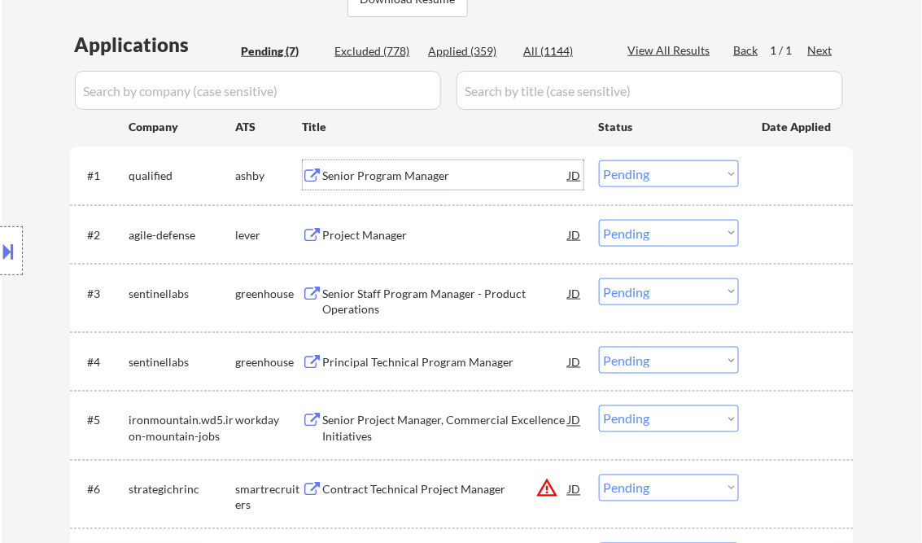
click at [658, 188] on div "#1 qualified ashby Senior Program Manager JD warning_amber Choose an option... …" at bounding box center [459, 175] width 768 height 44
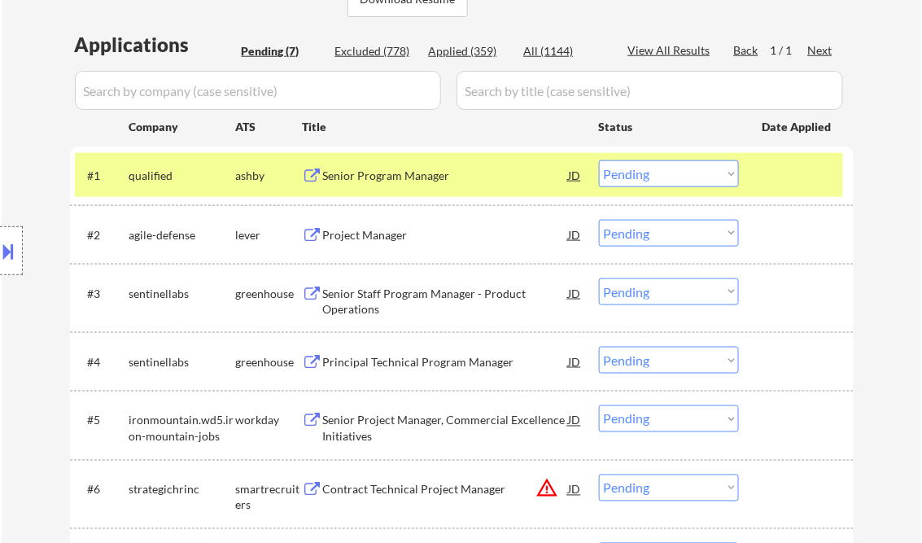
click at [647, 174] on select "Choose an option... Pending Applied Excluded (Questions) Excluded (Expired) Exc…" at bounding box center [669, 173] width 140 height 27
click at [599, 160] on select "Choose an option... Pending Applied Excluded (Questions) Excluded (Expired) Exc…" at bounding box center [669, 173] width 140 height 27
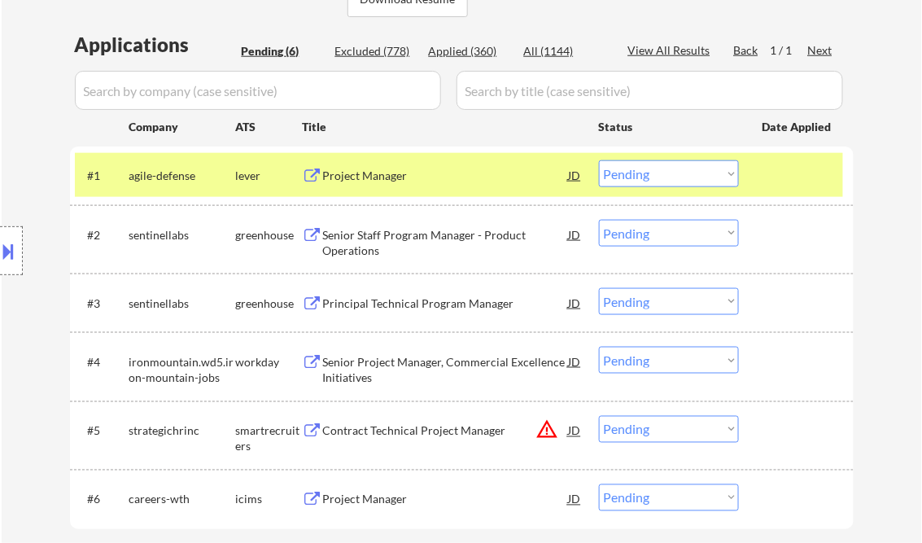
click at [400, 176] on div "Project Manager" at bounding box center [446, 176] width 246 height 16
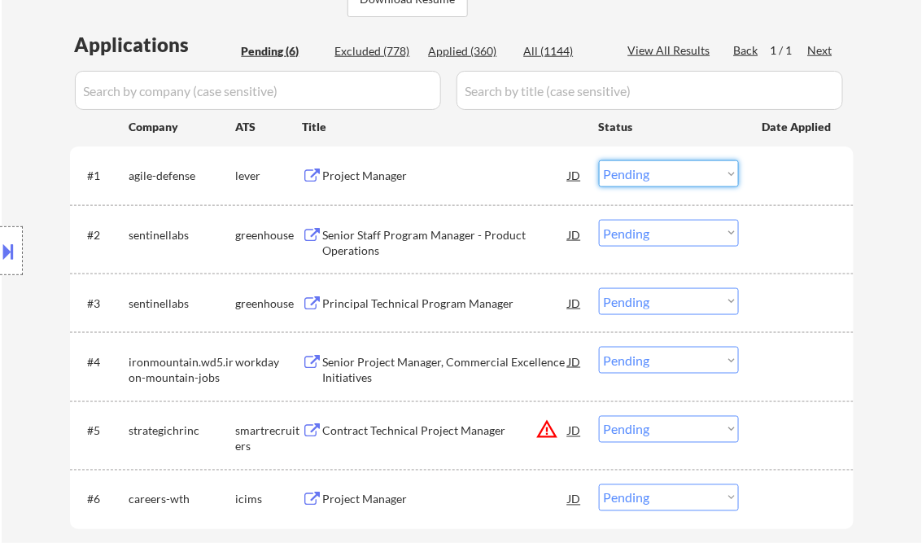
click at [647, 182] on select "Choose an option... Pending Applied Excluded (Questions) Excluded (Expired) Exc…" at bounding box center [669, 173] width 140 height 27
click at [599, 160] on select "Choose an option... Pending Applied Excluded (Questions) Excluded (Expired) Exc…" at bounding box center [669, 173] width 140 height 27
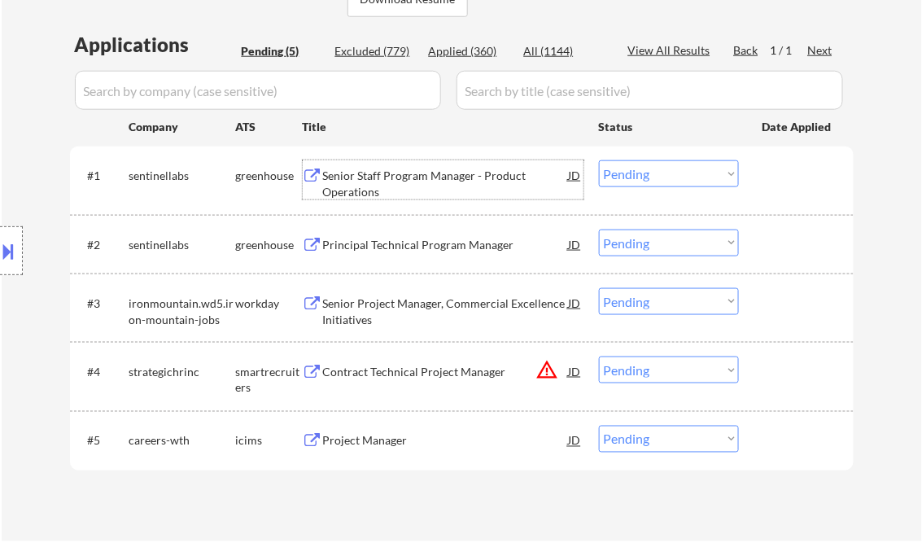
click at [394, 186] on div "Senior Staff Program Manager - Product Operations" at bounding box center [446, 184] width 246 height 32
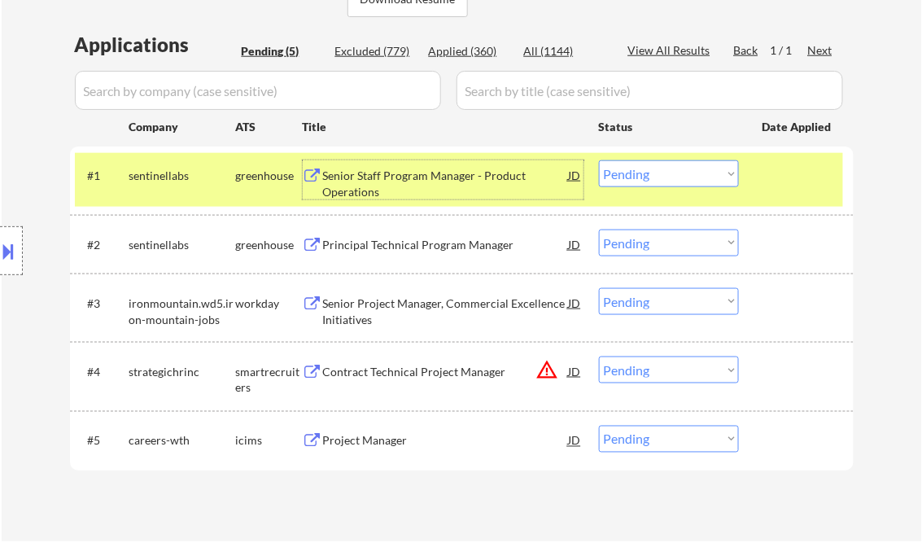
click at [630, 169] on select "Choose an option... Pending Applied Excluded (Questions) Excluded (Expired) Exc…" at bounding box center [669, 173] width 140 height 27
click at [599, 160] on select "Choose an option... Pending Applied Excluded (Questions) Excluded (Expired) Exc…" at bounding box center [669, 173] width 140 height 27
select select ""pending""
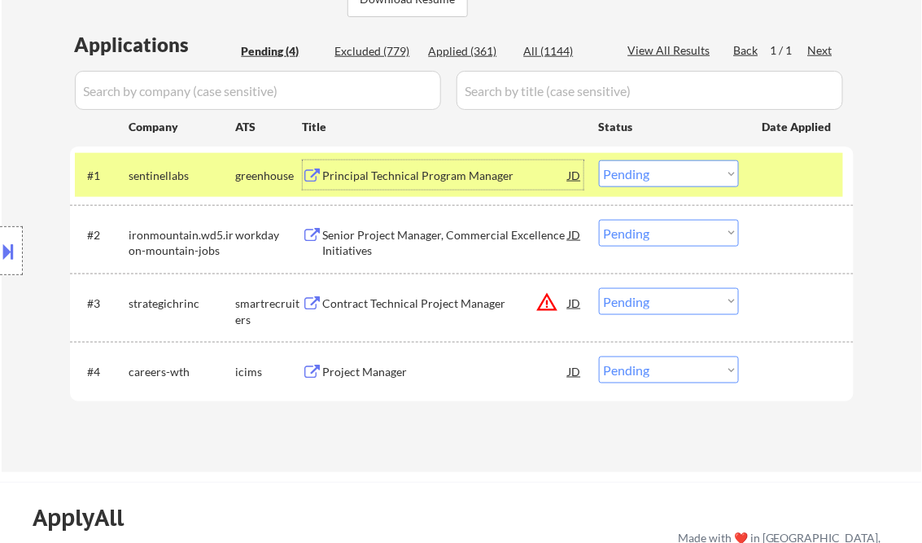
click at [401, 167] on div "Principal Technical Program Manager" at bounding box center [446, 174] width 246 height 29
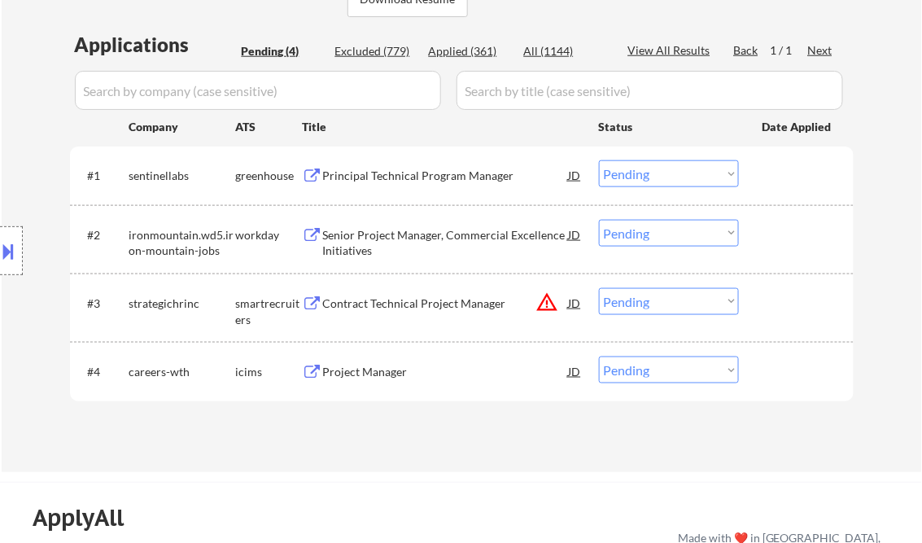
click at [400, 234] on div "Senior Project Manager, Commercial Excellence Initiatives" at bounding box center [446, 243] width 246 height 32
click at [417, 234] on div "Senior Project Manager, Commercial Excellence Initiatives" at bounding box center [446, 243] width 246 height 32
click at [615, 226] on select "Choose an option... Pending Applied Excluded (Questions) Excluded (Expired) Exc…" at bounding box center [669, 233] width 140 height 27
click at [370, 236] on div "Senior Project Manager, Commercial Excellence Initiatives" at bounding box center [446, 243] width 246 height 32
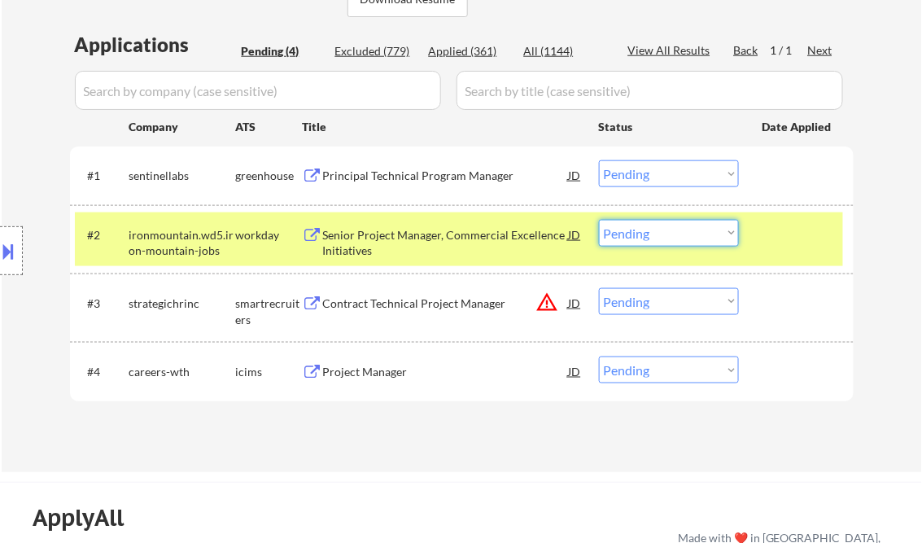
drag, startPoint x: 671, startPoint y: 233, endPoint x: 671, endPoint y: 245, distance: 12.2
click at [671, 233] on select "Choose an option... Pending Applied Excluded (Questions) Excluded (Expired) Exc…" at bounding box center [669, 233] width 140 height 27
click at [599, 220] on select "Choose an option... Pending Applied Excluded (Questions) Excluded (Expired) Exc…" at bounding box center [669, 233] width 140 height 27
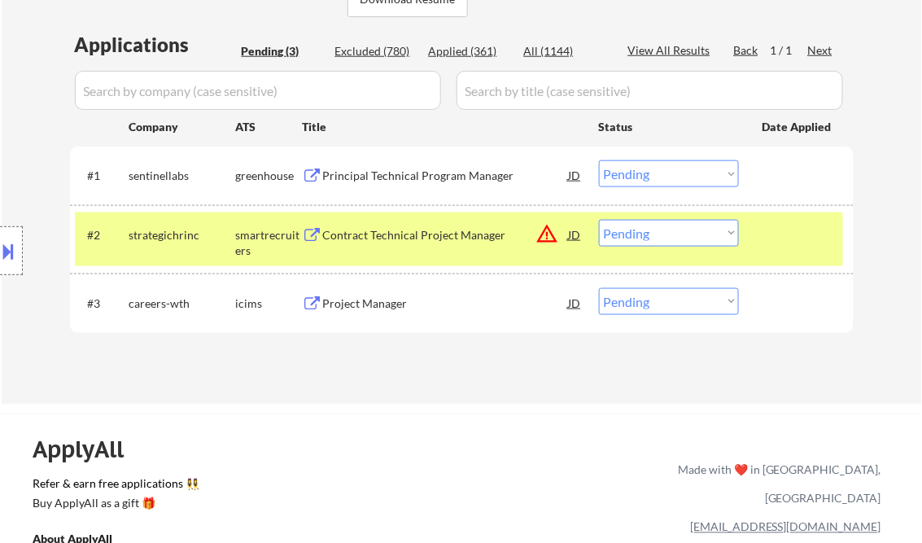
click at [366, 236] on div "Contract Technical Project Manager" at bounding box center [446, 235] width 246 height 16
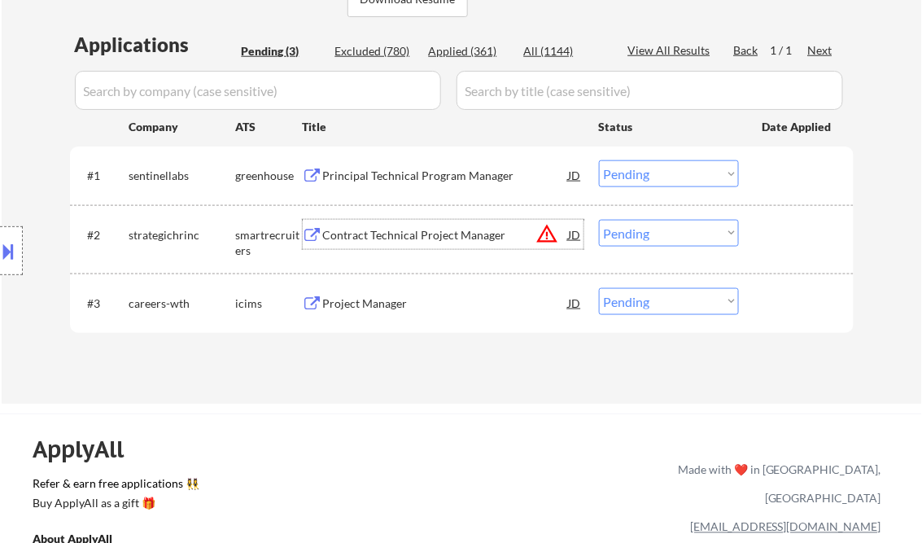
drag, startPoint x: 682, startPoint y: 234, endPoint x: 685, endPoint y: 245, distance: 11.1
click at [682, 234] on select "Choose an option... Pending Applied Excluded (Questions) Excluded (Expired) Exc…" at bounding box center [669, 233] width 140 height 27
click at [599, 220] on select "Choose an option... Pending Applied Excluded (Questions) Excluded (Expired) Exc…" at bounding box center [669, 233] width 140 height 27
click at [360, 306] on div "Project Manager" at bounding box center [446, 303] width 246 height 16
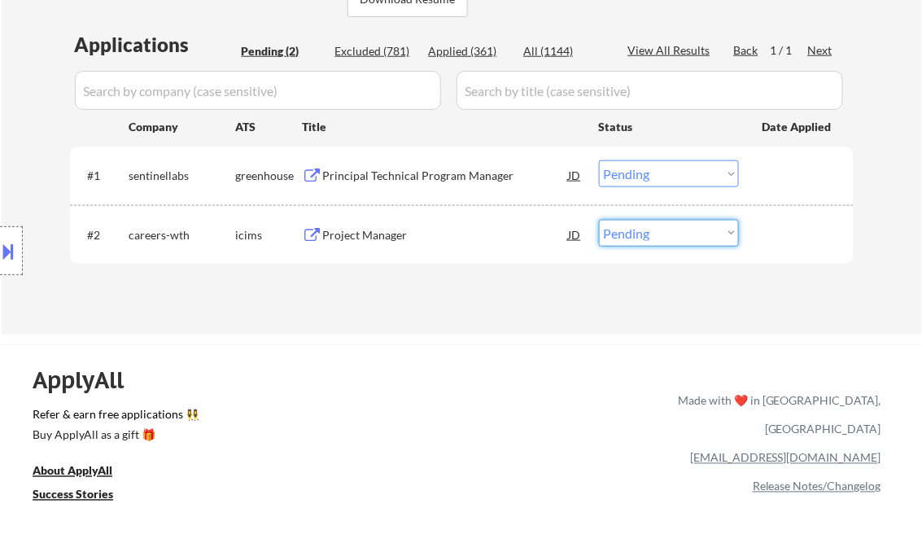
click at [654, 234] on select "Choose an option... Pending Applied Excluded (Questions) Excluded (Expired) Exc…" at bounding box center [669, 233] width 140 height 27
click at [389, 227] on div "Project Manager" at bounding box center [446, 235] width 246 height 16
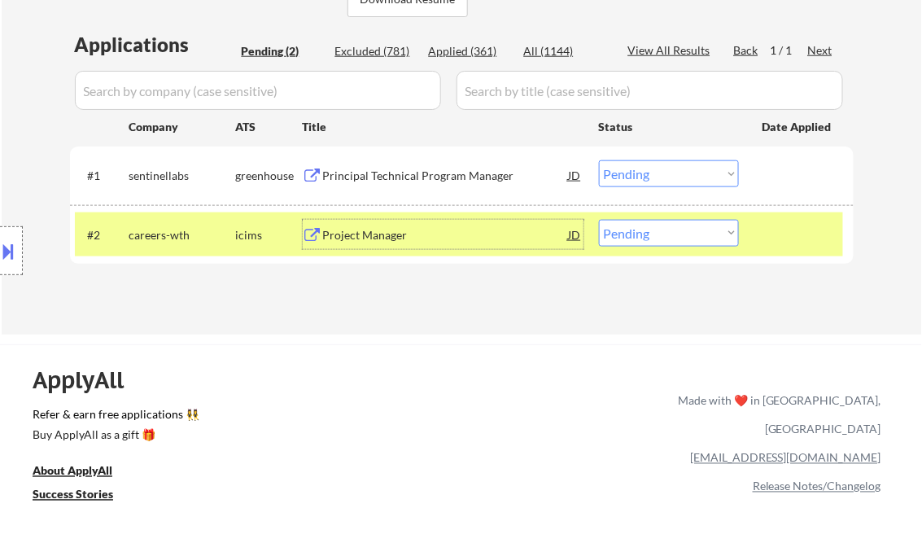
click at [627, 232] on select "Choose an option... Pending Applied Excluded (Questions) Excluded (Expired) Exc…" at bounding box center [669, 233] width 140 height 27
select select ""excluded__other_""
click at [599, 220] on select "Choose an option... Pending Applied Excluded (Questions) Excluded (Expired) Exc…" at bounding box center [669, 233] width 140 height 27
click at [405, 173] on div "Principal Technical Program Manager" at bounding box center [446, 176] width 246 height 16
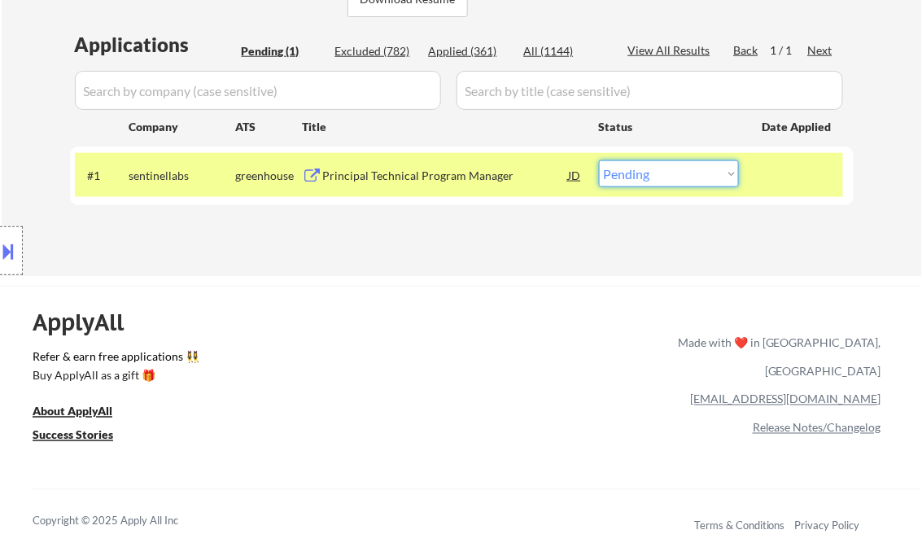
drag, startPoint x: 637, startPoint y: 173, endPoint x: 644, endPoint y: 182, distance: 11.6
click at [637, 173] on select "Choose an option... Pending Applied Excluded (Questions) Excluded (Expired) Exc…" at bounding box center [669, 173] width 140 height 27
select select ""applied""
click at [599, 160] on select "Choose an option... Pending Applied Excluded (Questions) Excluded (Expired) Exc…" at bounding box center [669, 173] width 140 height 27
click at [473, 237] on div "Applications Pending (1) Excluded (782) Applied (361) All (1144) View All Resul…" at bounding box center [462, 137] width 784 height 213
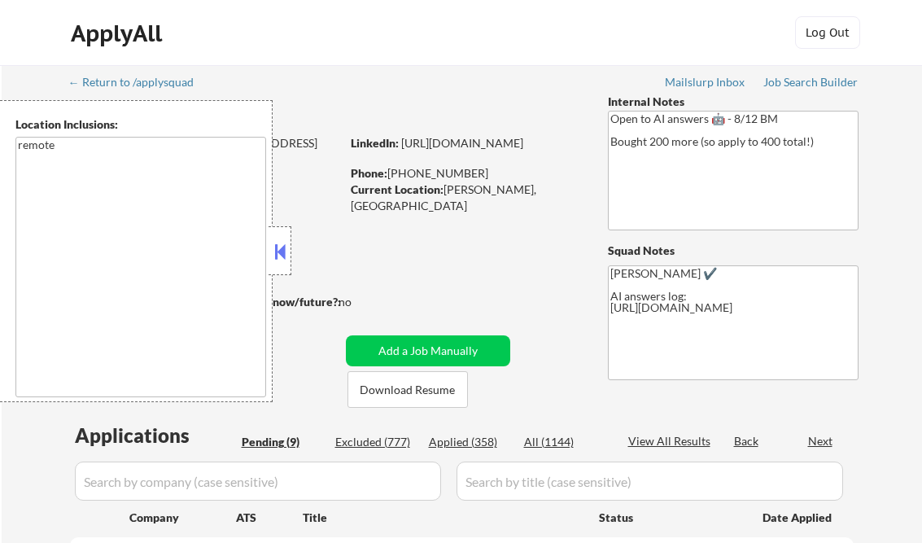
select select ""pending""
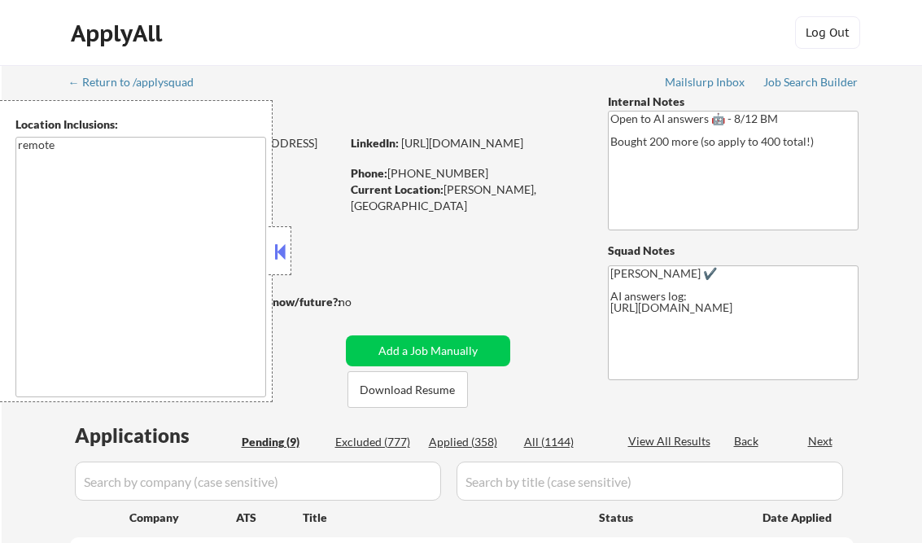
select select ""pending""
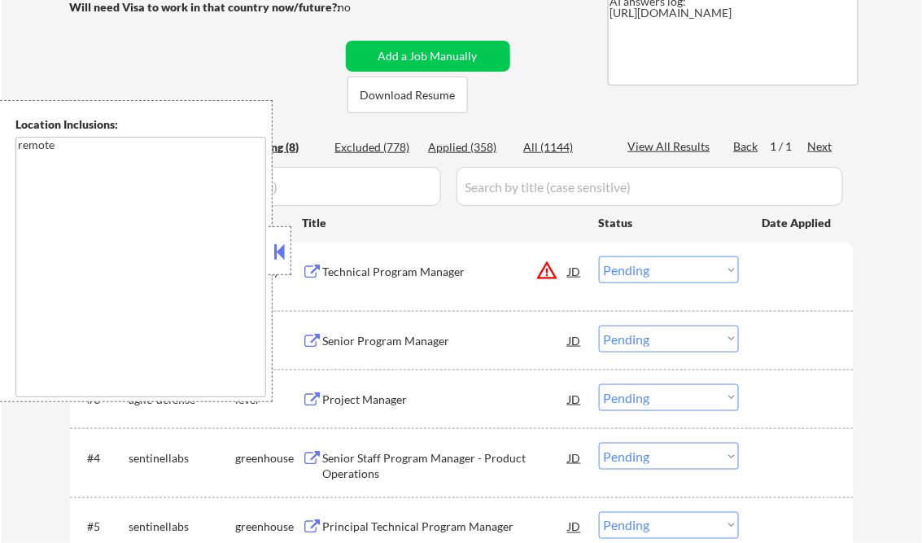
click at [283, 246] on button at bounding box center [280, 251] width 18 height 24
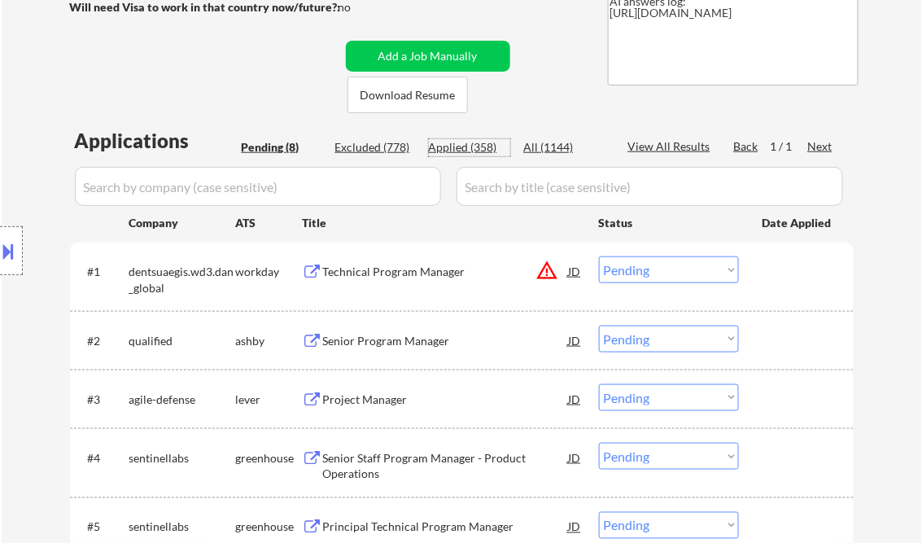
click at [481, 145] on div "Applied (358)" at bounding box center [469, 147] width 81 height 16
click at [659, 148] on div "View All Results" at bounding box center [671, 146] width 87 height 16
select select ""applied""
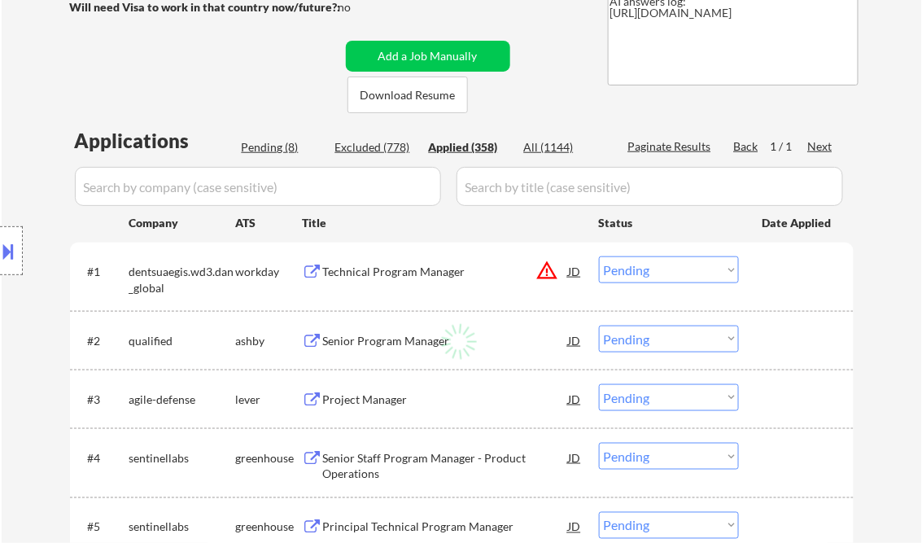
select select ""applied""
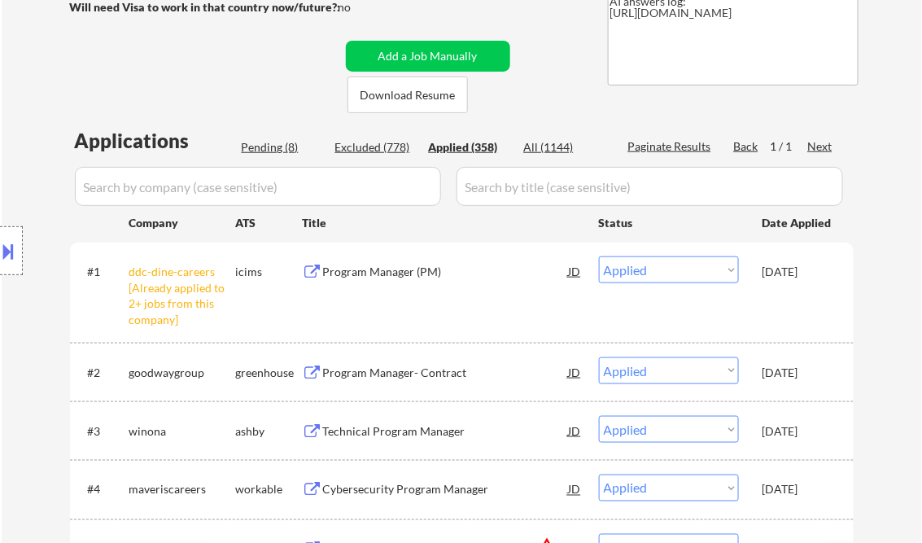
click at [230, 72] on div "← Return to /applysquad Mailslurp Inbox Job Search Builder [PERSON_NAME] User E…" at bounding box center [462, 330] width 812 height 1120
select select ""applied""
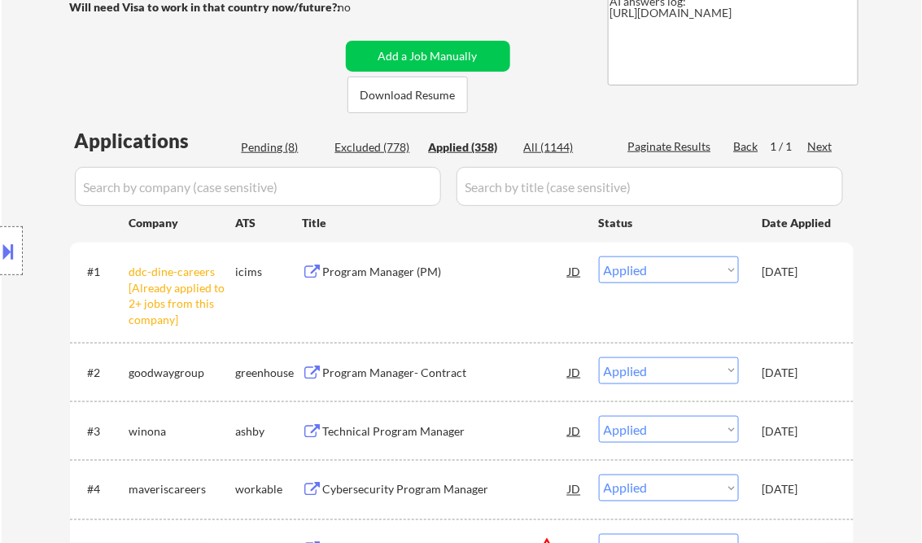
select select ""applied""
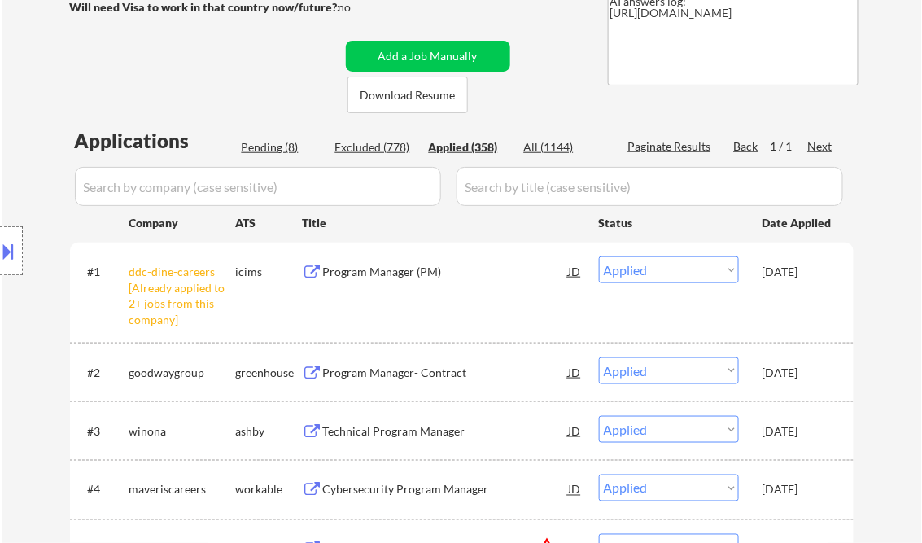
select select ""applied""
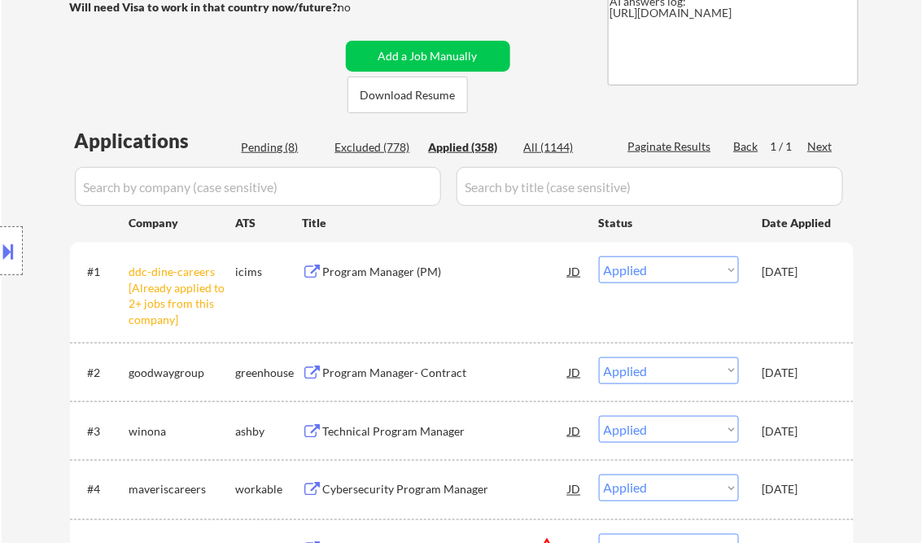
select select ""applied""
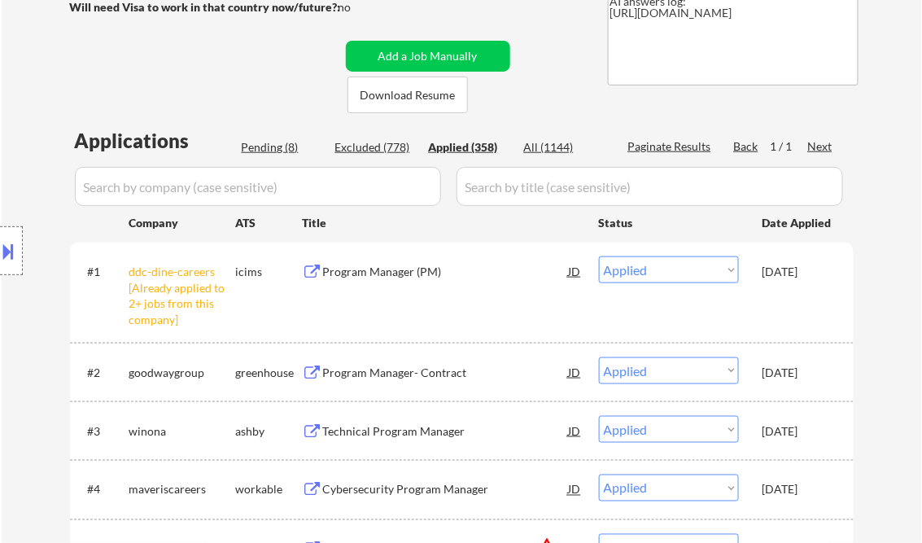
select select ""applied""
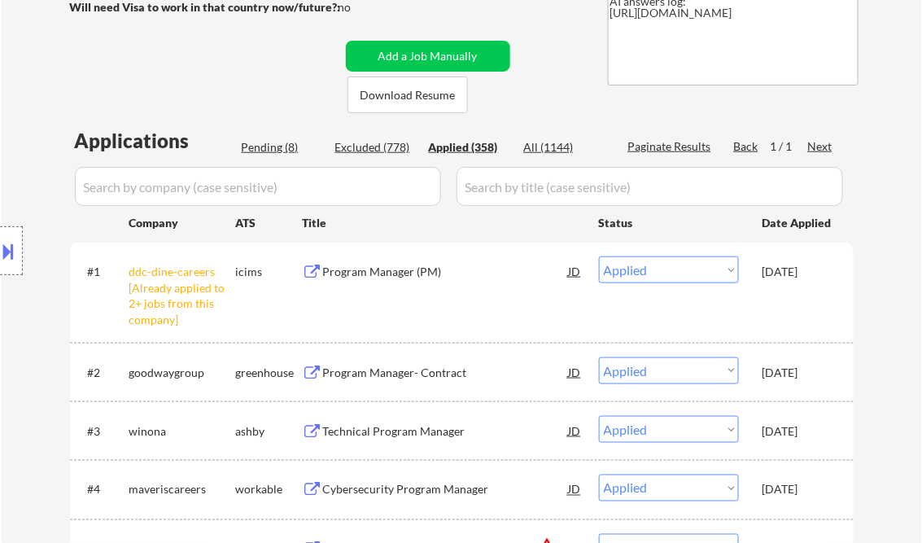
select select ""applied""
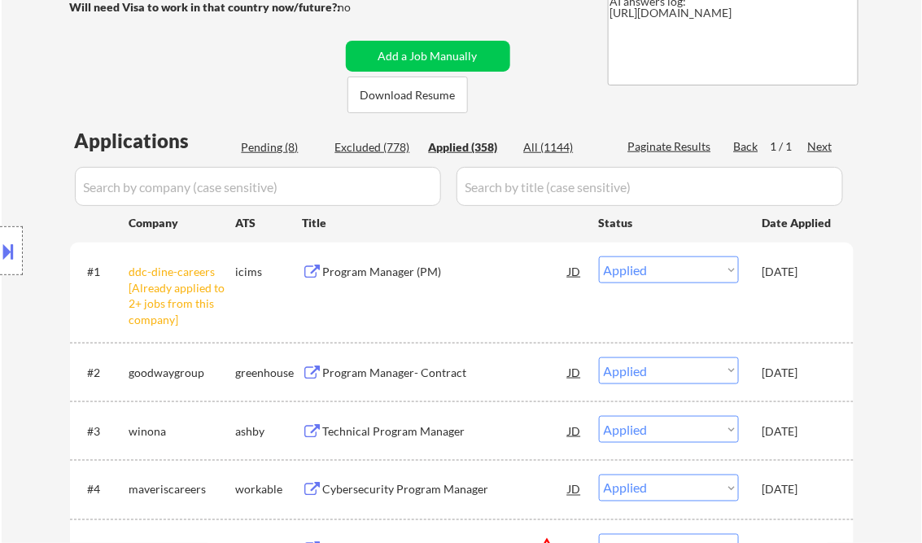
select select ""applied""
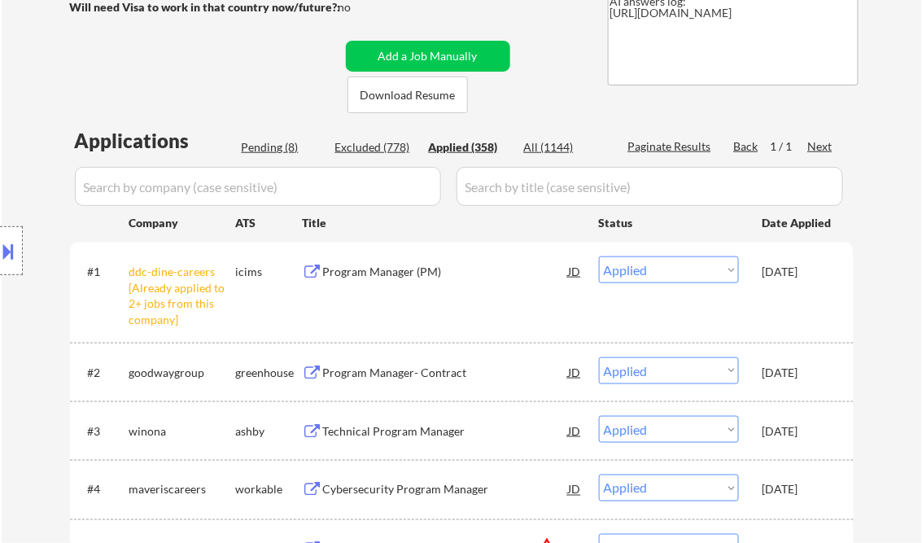
select select ""applied""
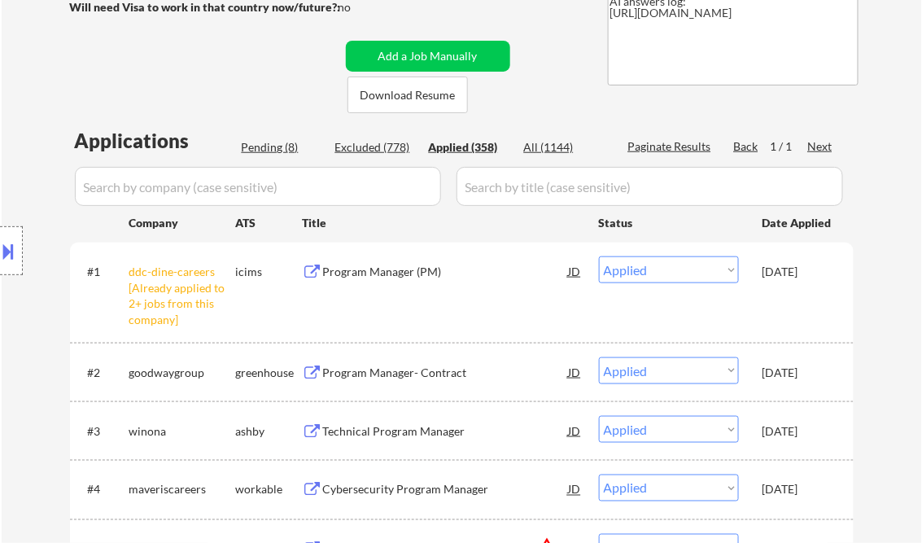
select select ""applied""
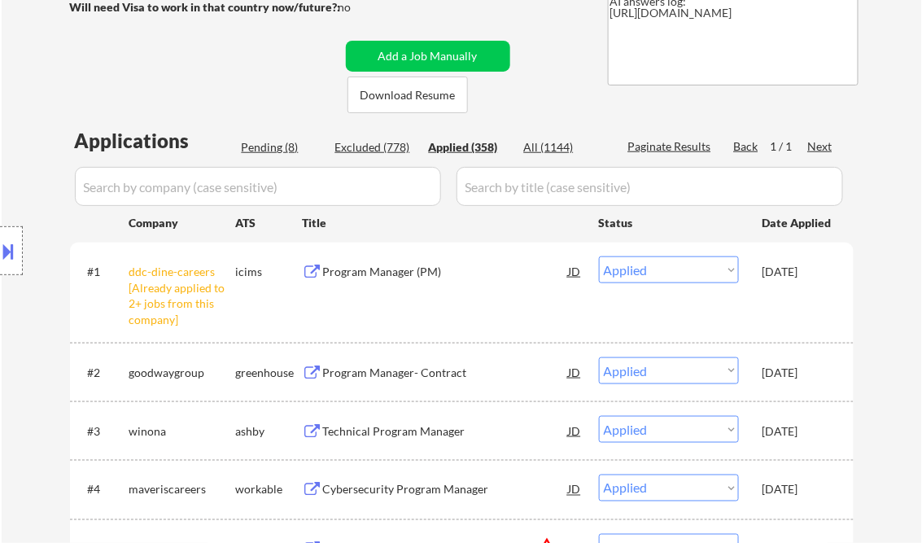
select select ""applied""
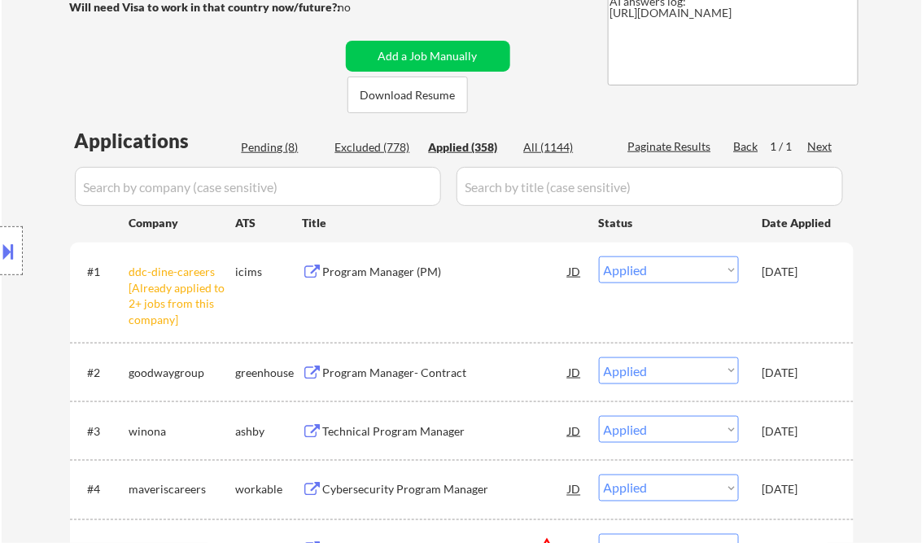
select select ""applied""
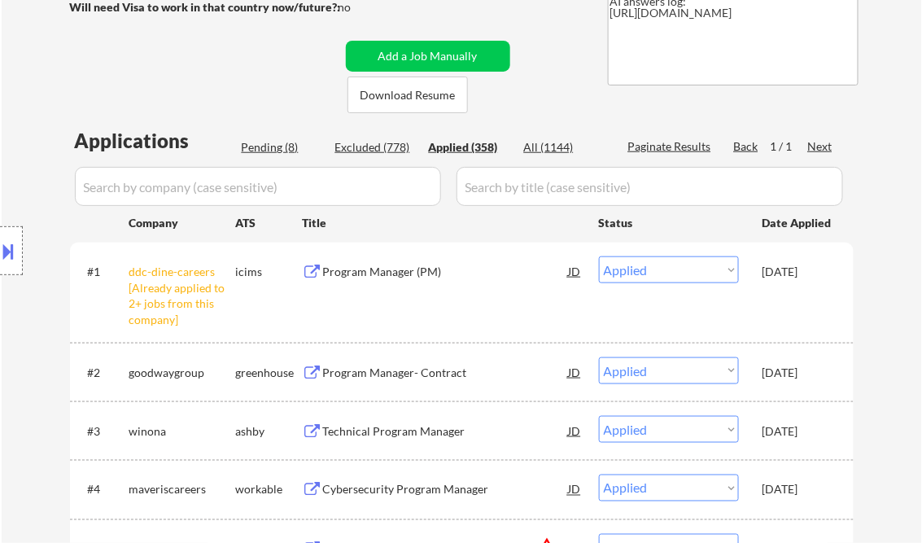
select select ""applied""
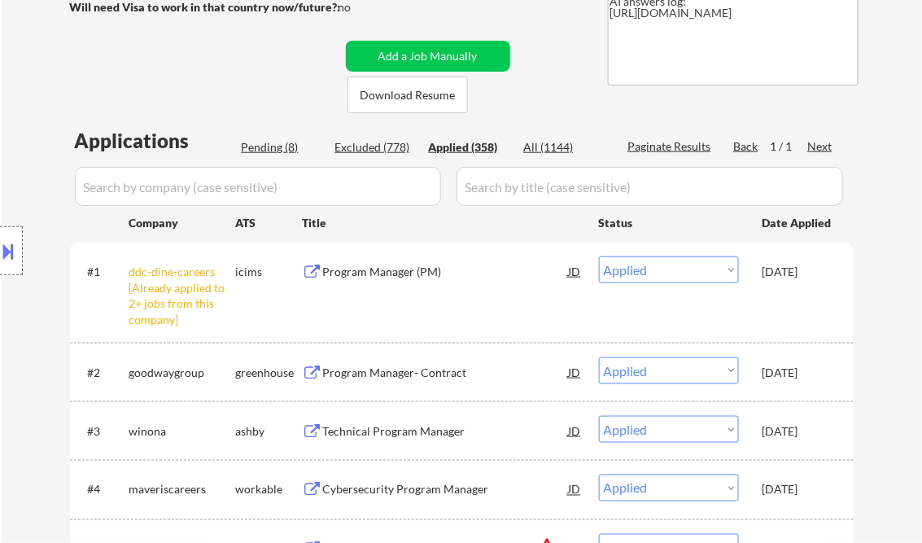
select select ""applied""
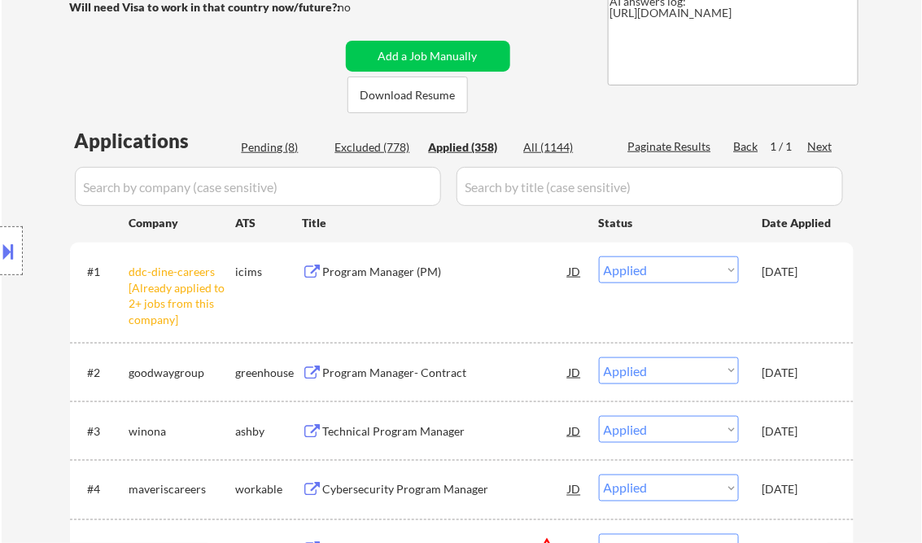
select select ""applied""
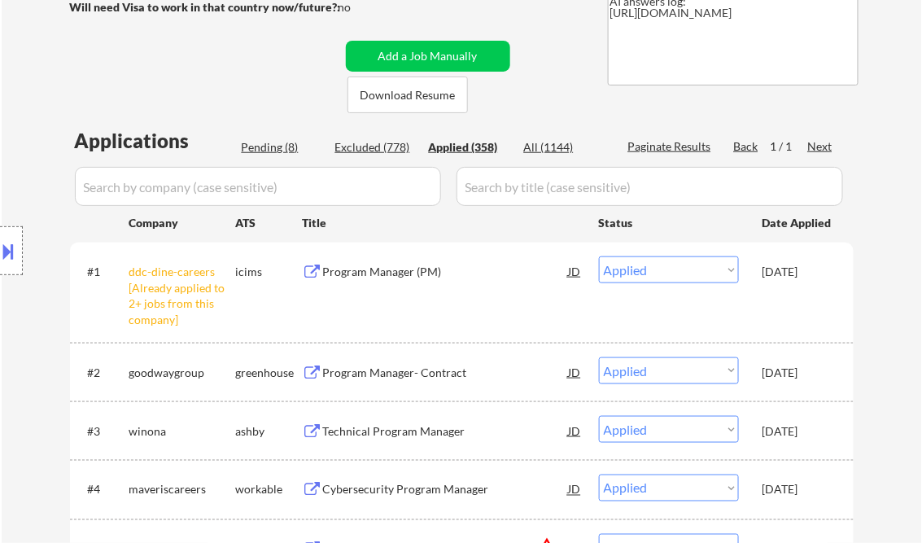
select select ""applied""
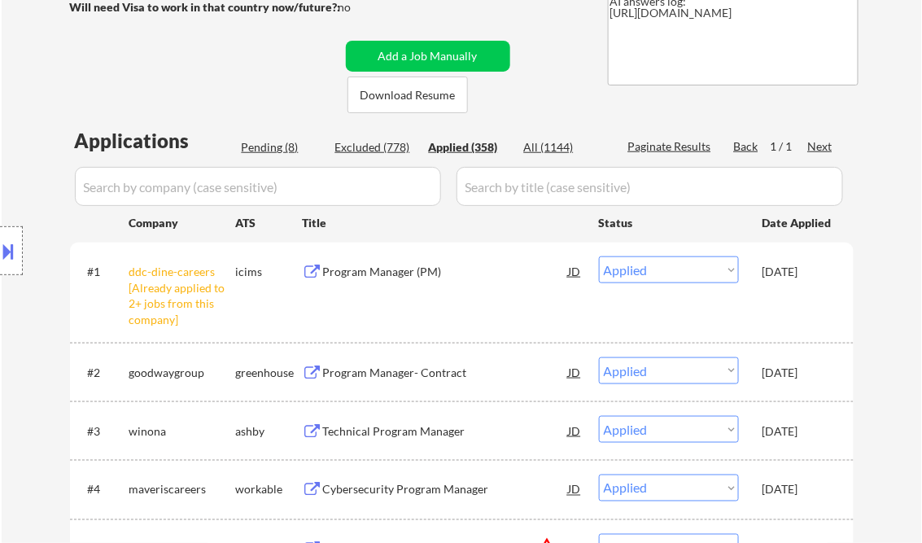
select select ""applied""
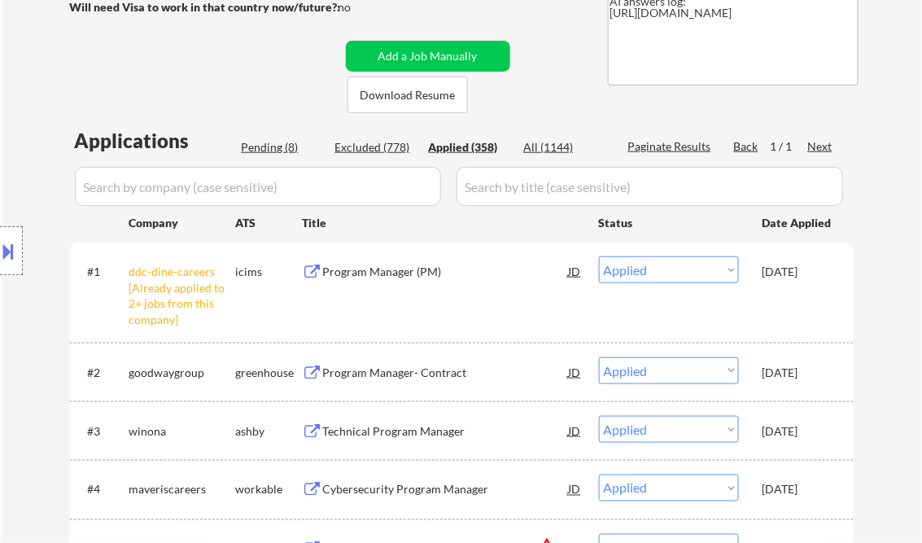
select select ""applied""
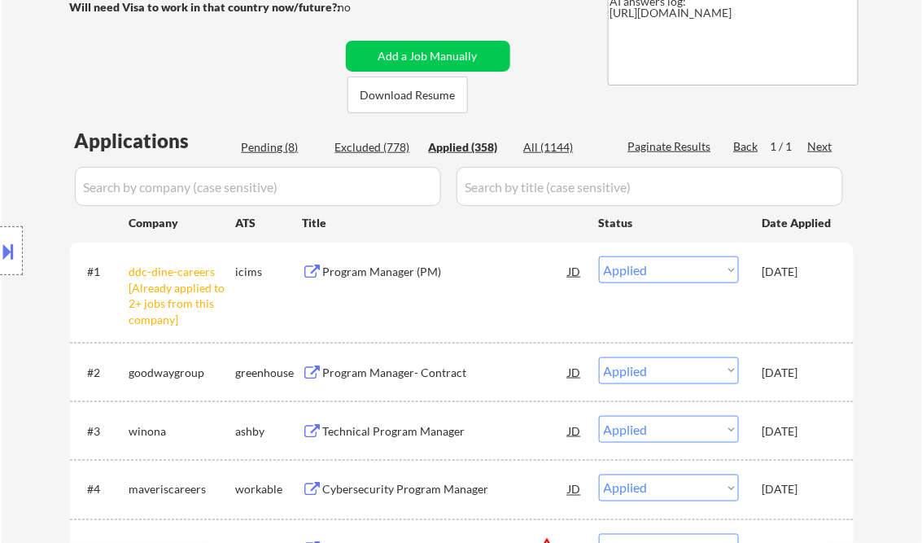
select select ""applied""
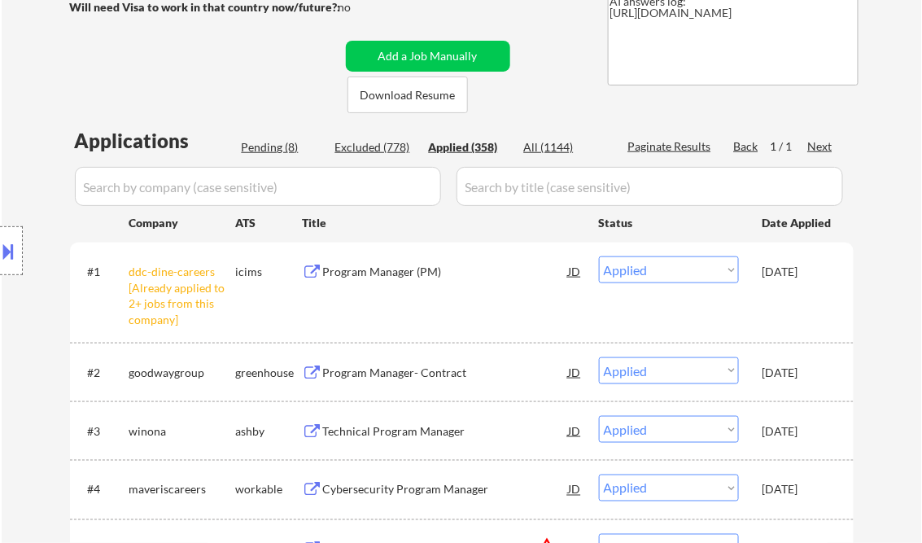
select select ""applied""
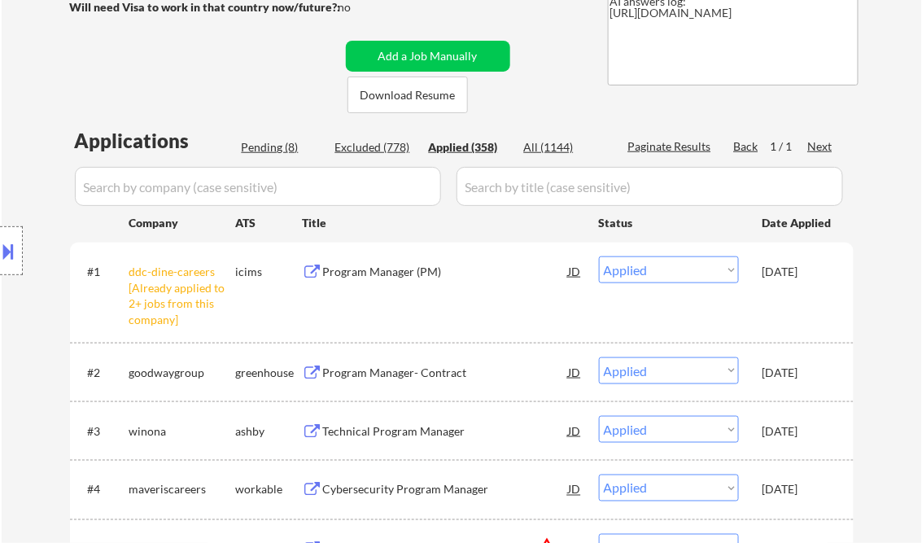
select select ""applied""
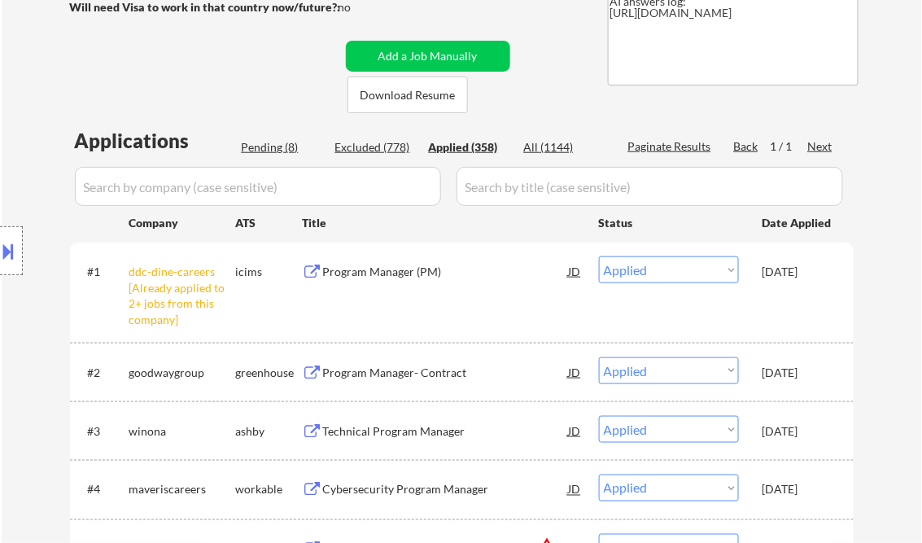
select select ""applied""
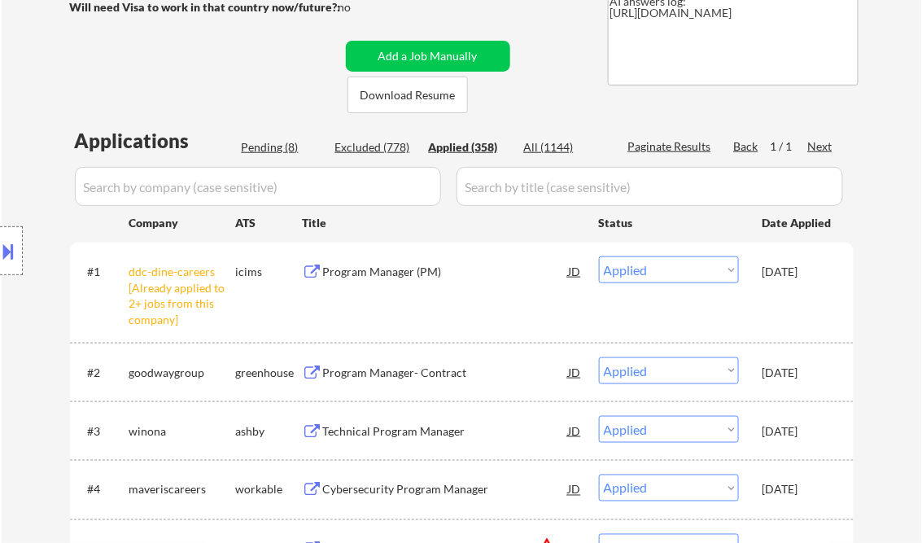
select select ""applied""
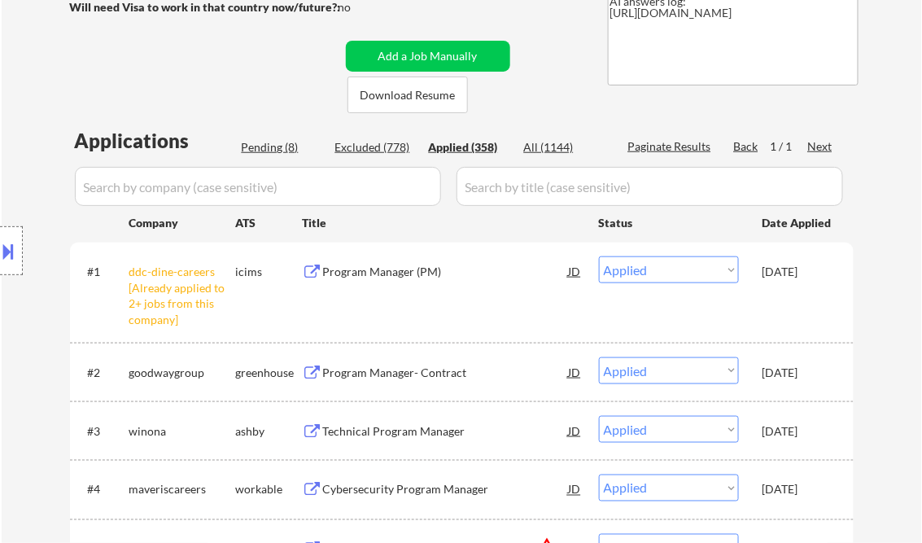
select select ""applied""
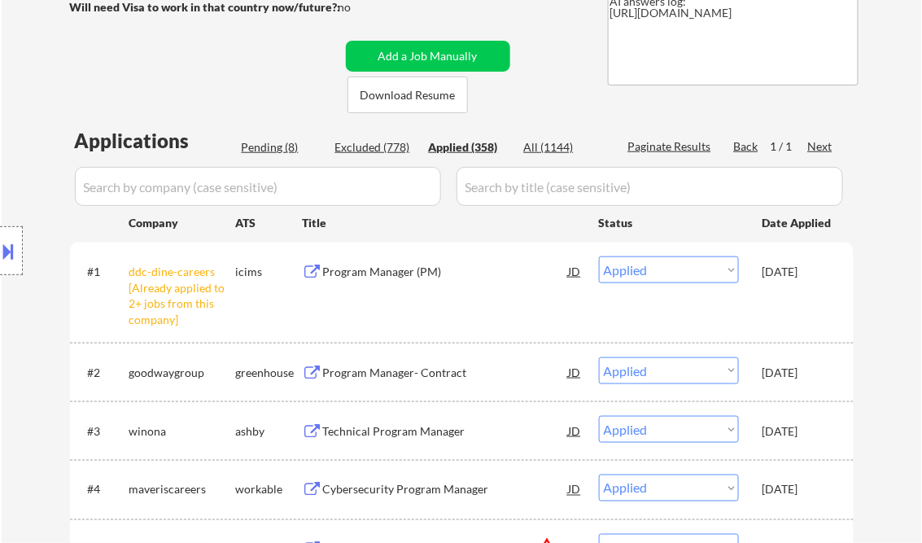
select select ""applied""
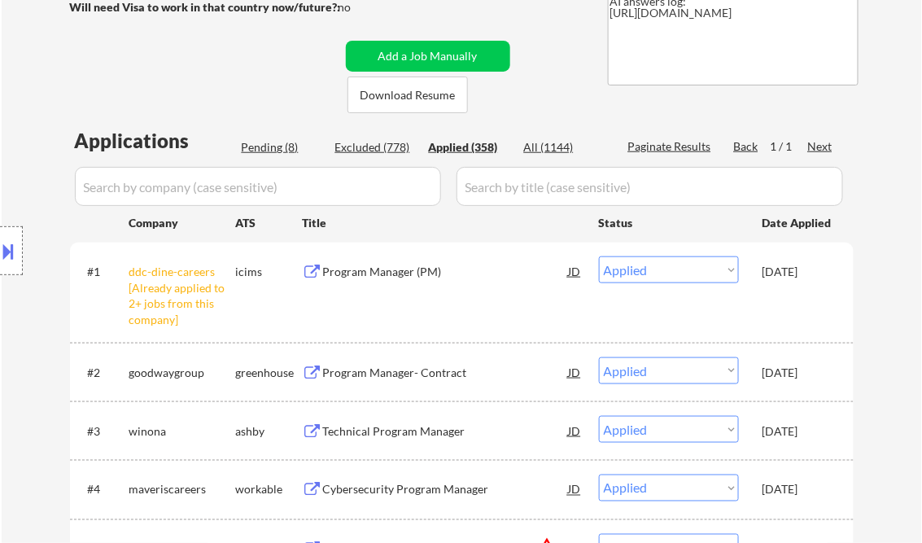
select select ""applied""
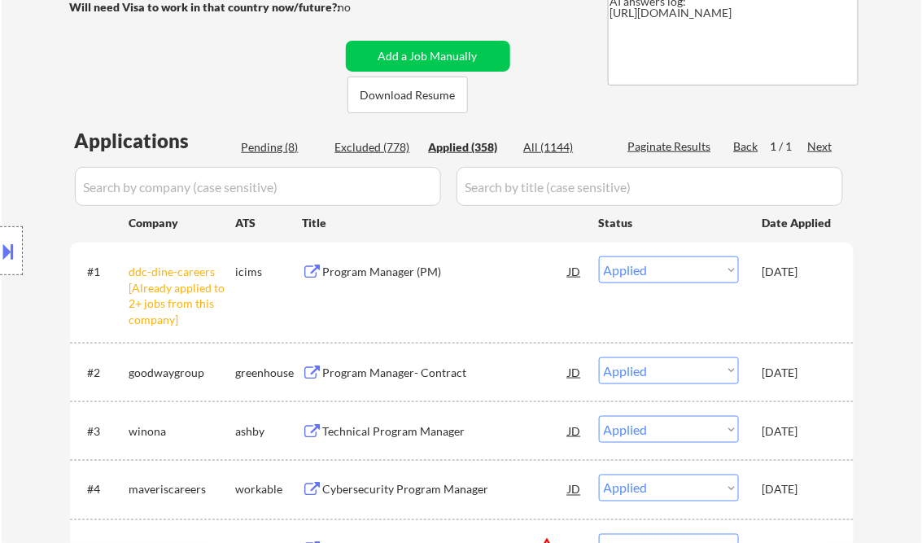
select select ""applied""
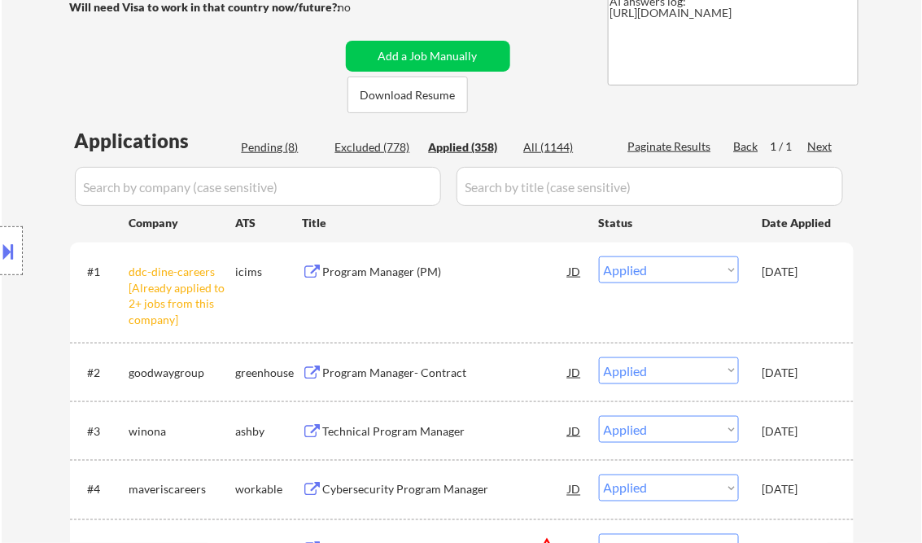
select select ""applied""
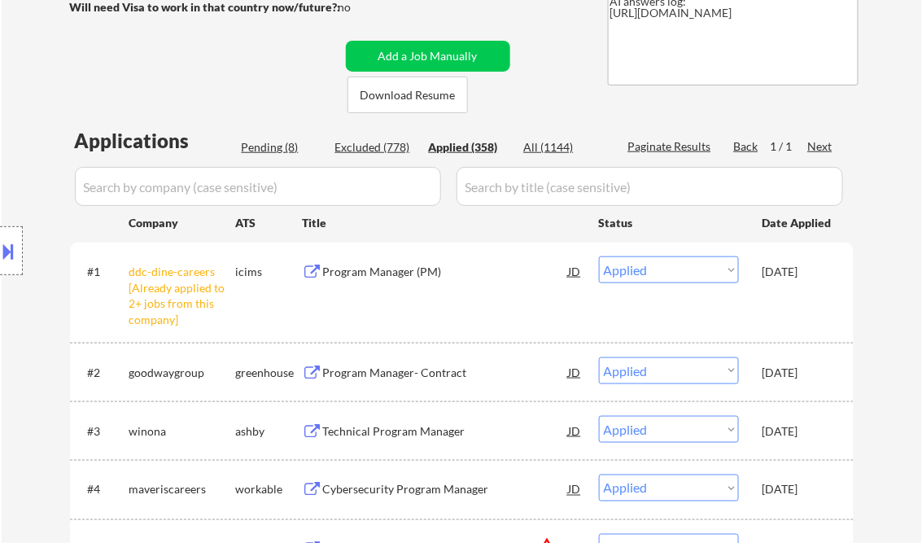
select select ""applied""
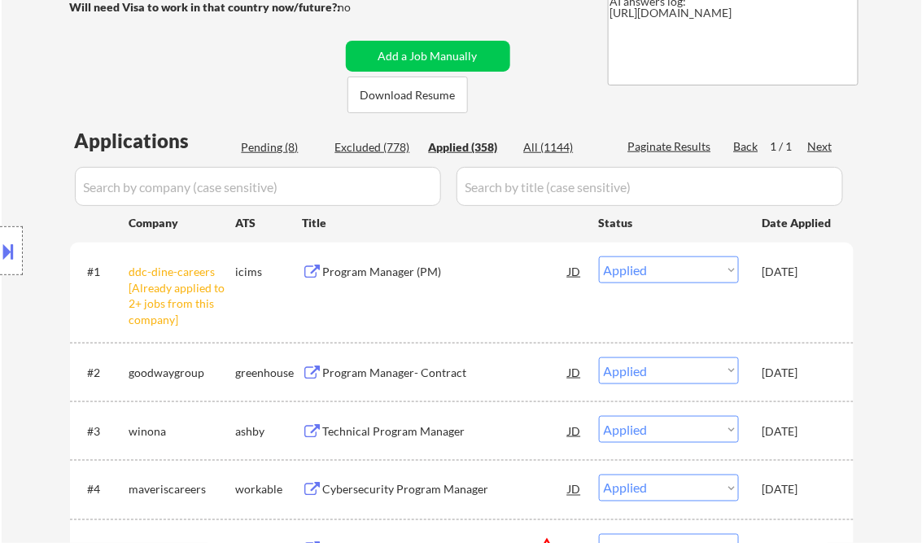
select select ""applied""
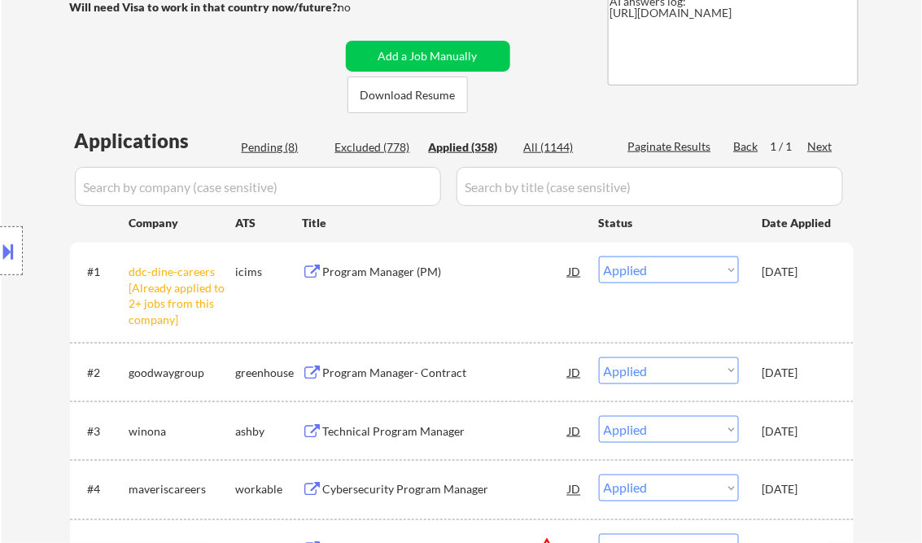
select select ""applied""
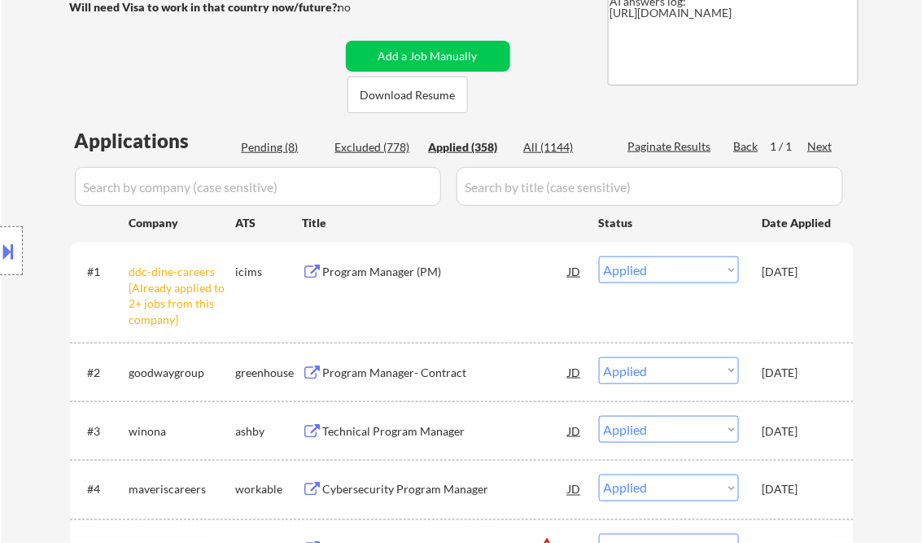
select select ""applied""
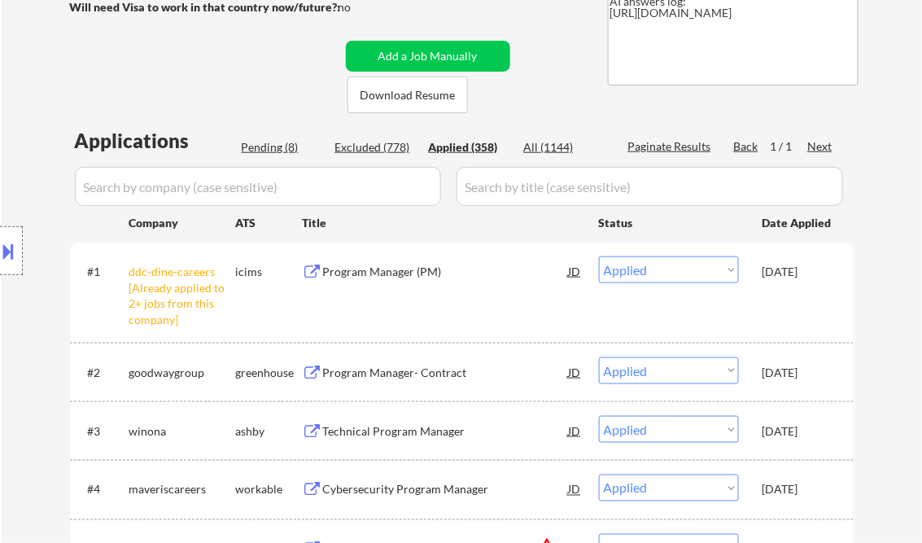
select select ""applied""
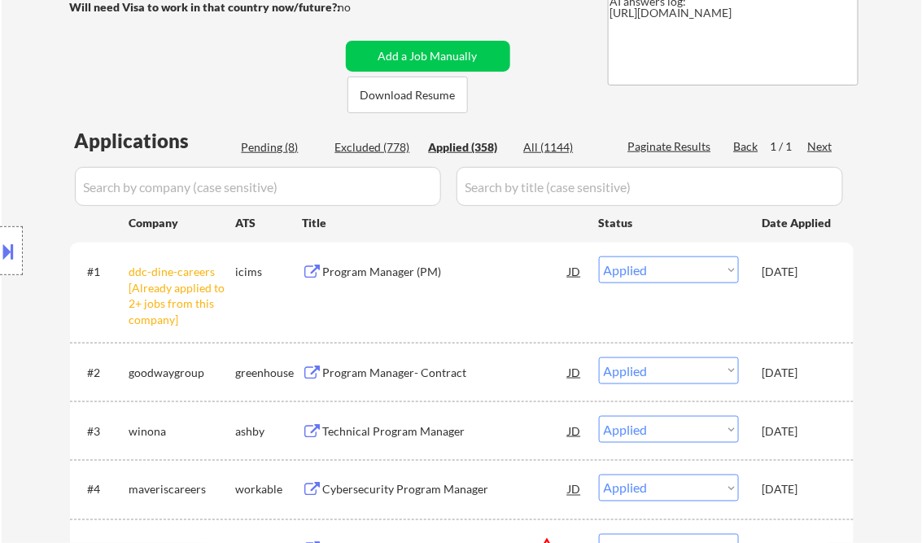
select select ""applied""
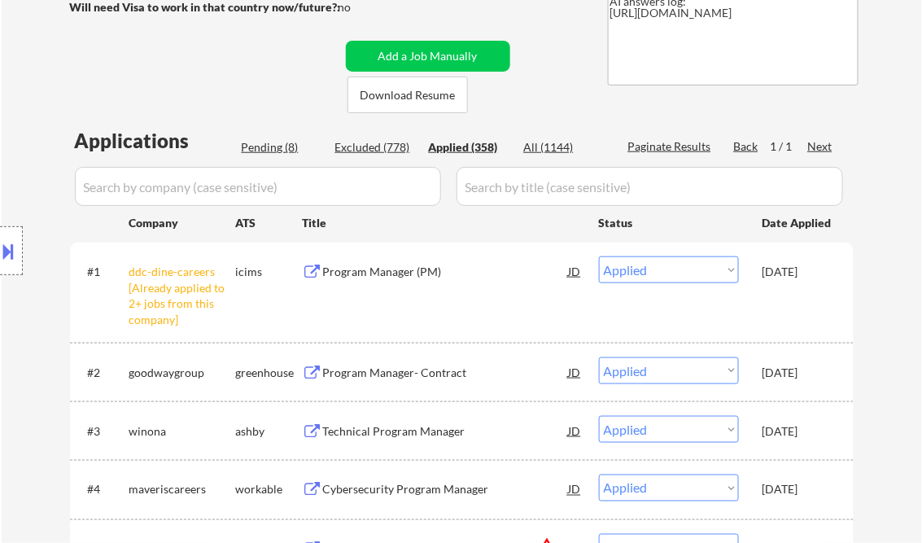
select select ""applied""
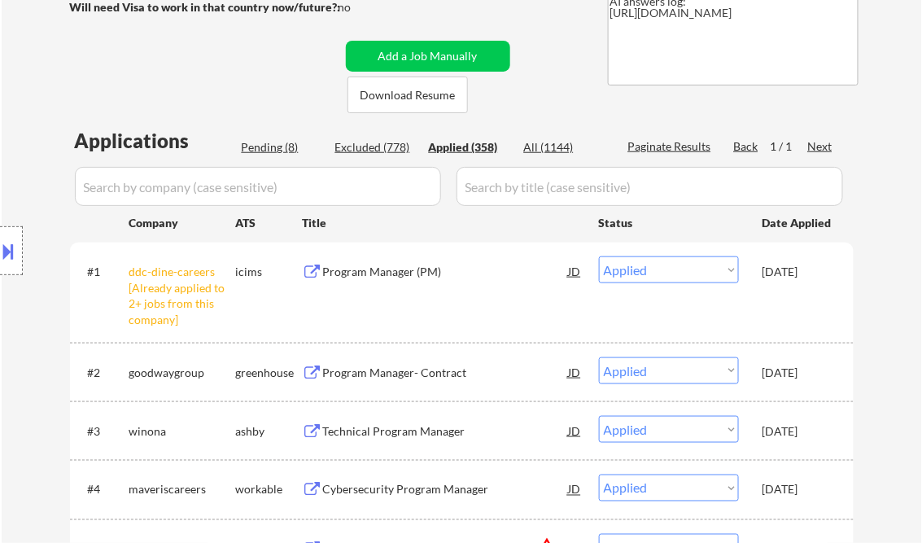
select select ""applied""
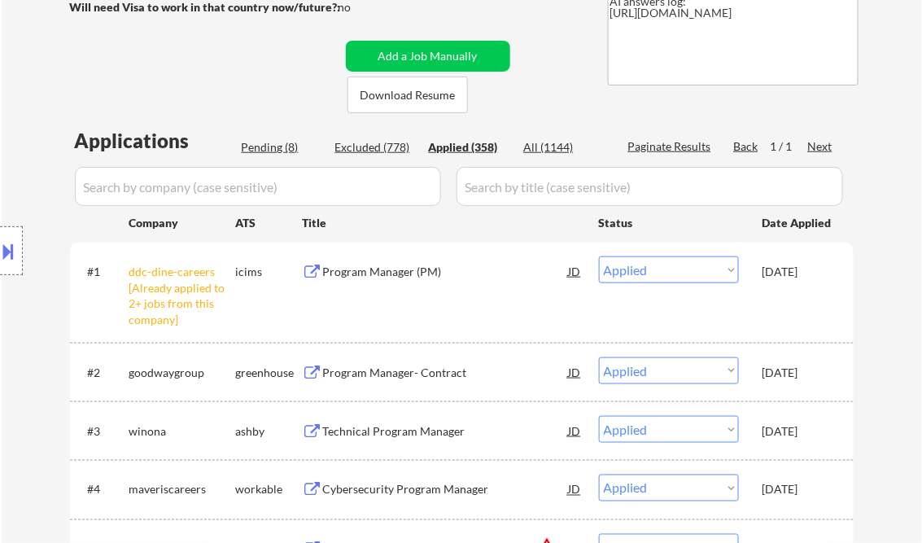
select select ""applied""
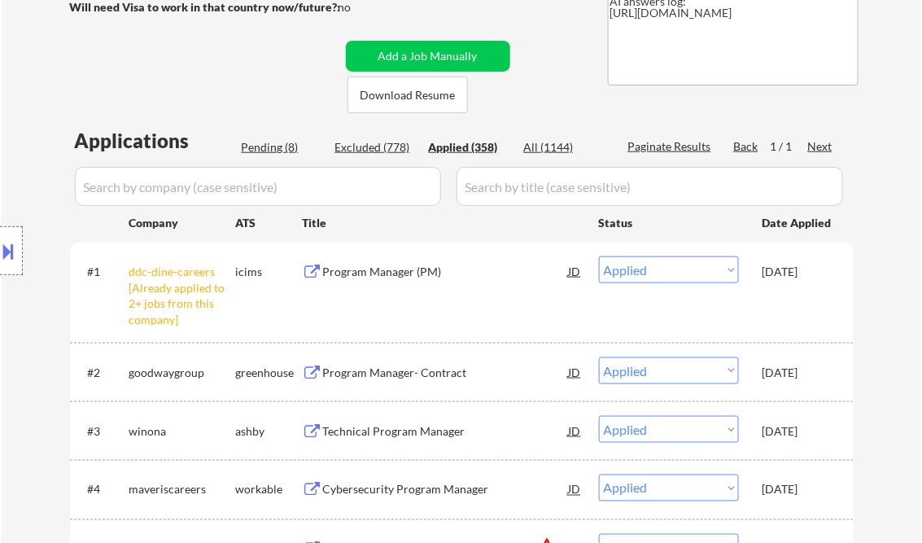
select select ""applied""
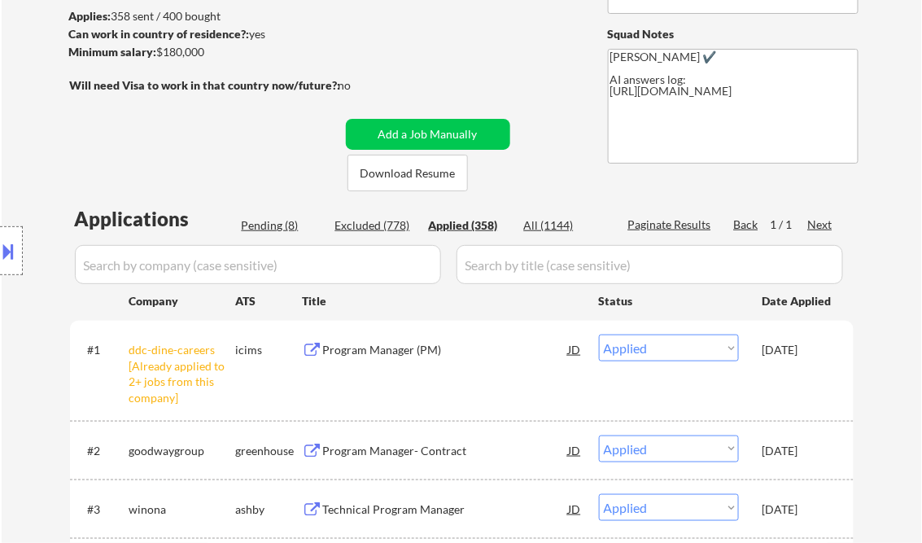
scroll to position [260, 0]
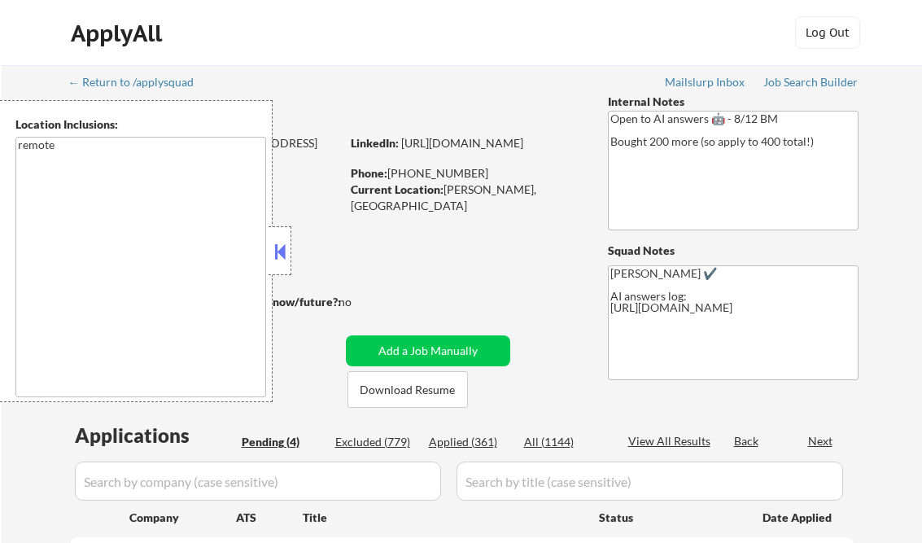
scroll to position [326, 0]
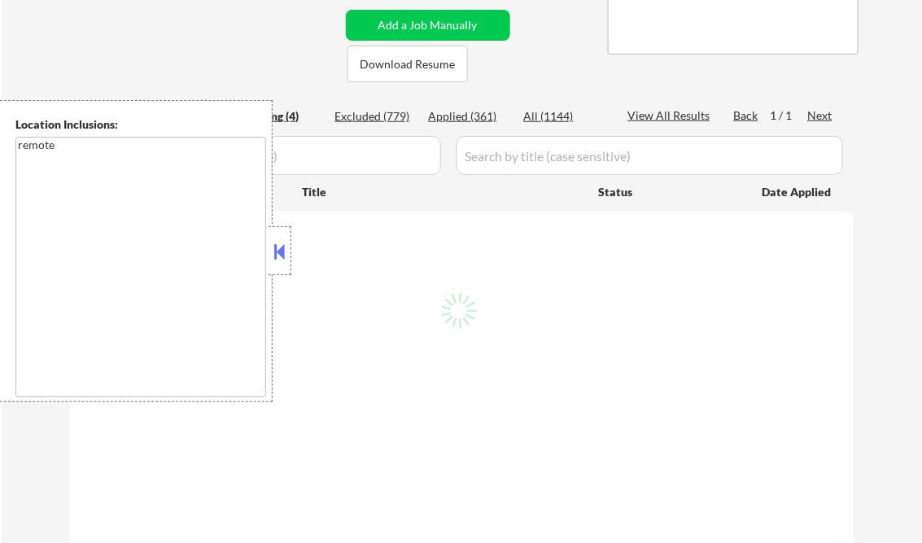
select select ""pending""
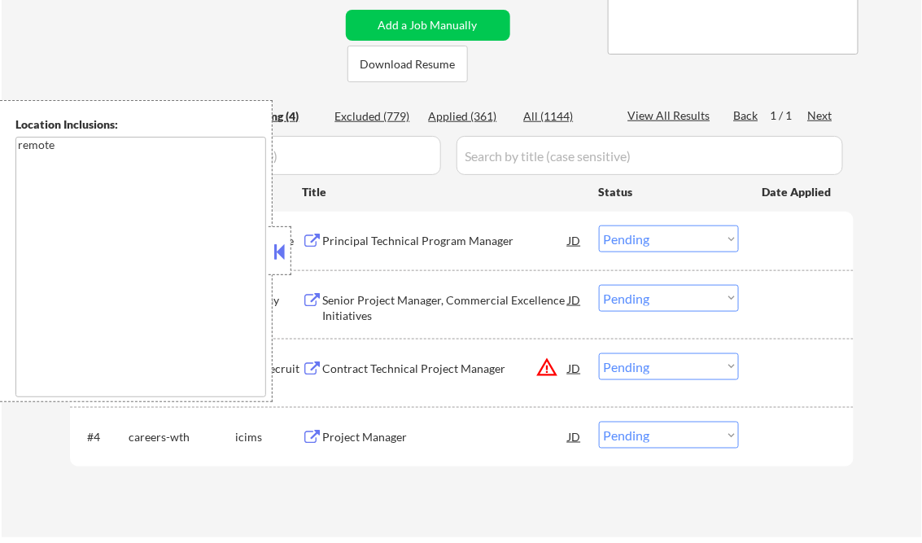
click at [280, 247] on button at bounding box center [280, 251] width 18 height 24
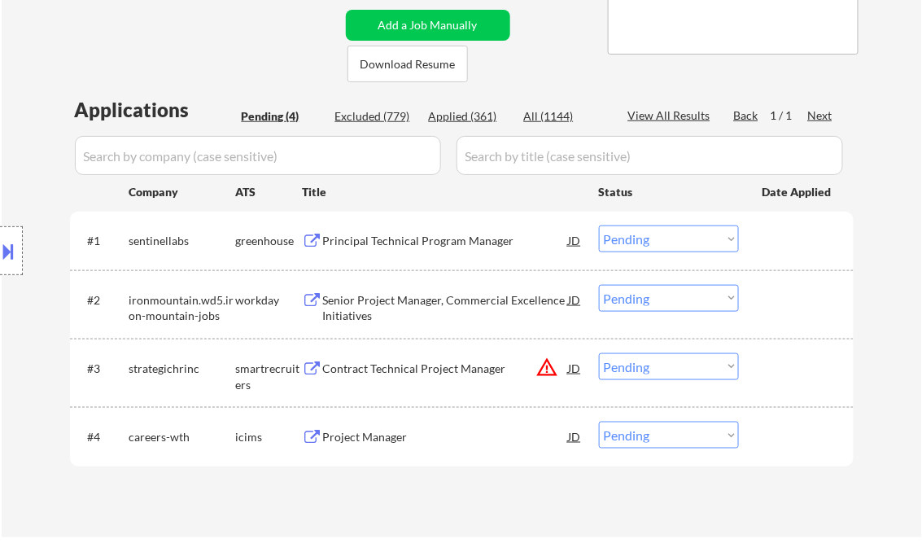
click at [479, 114] on div "Applied (361)" at bounding box center [469, 116] width 81 height 16
click at [659, 116] on div "View All Results" at bounding box center [671, 115] width 87 height 16
select select ""applied""
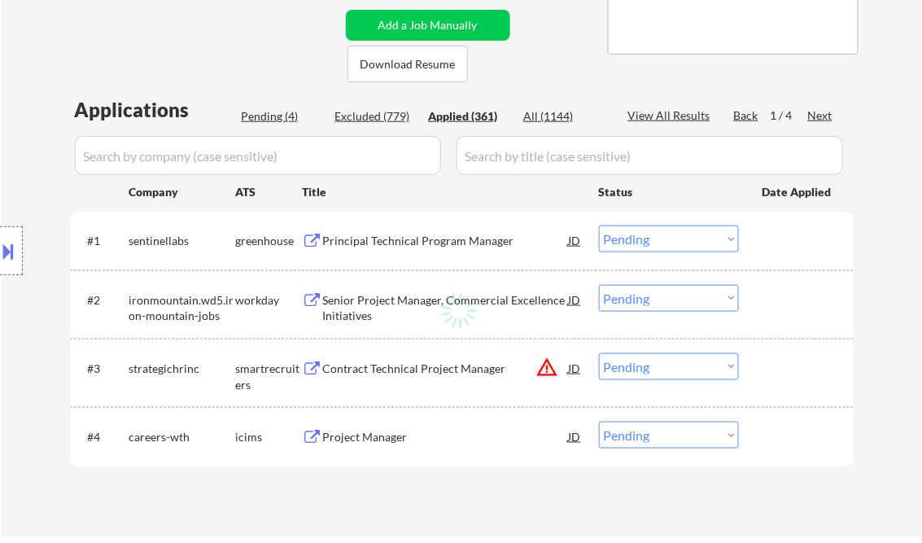
select select ""applied""
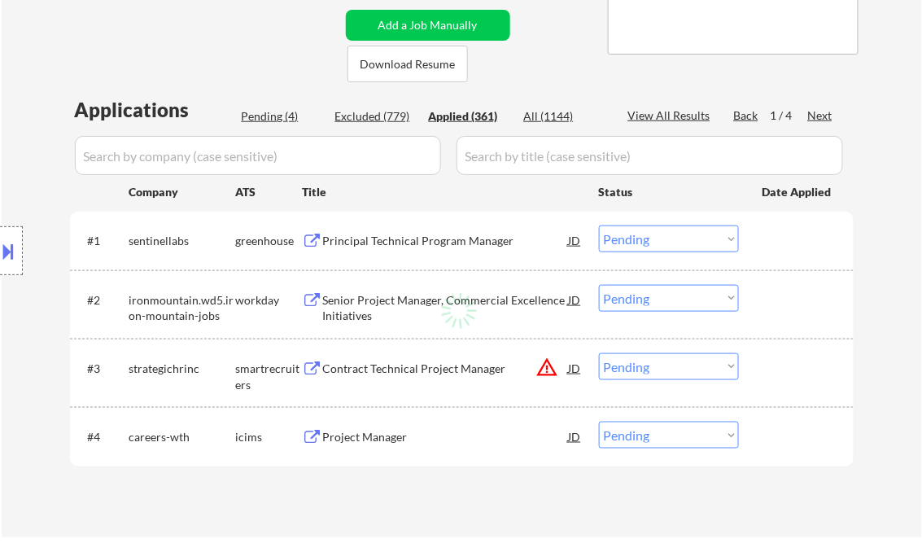
select select ""applied""
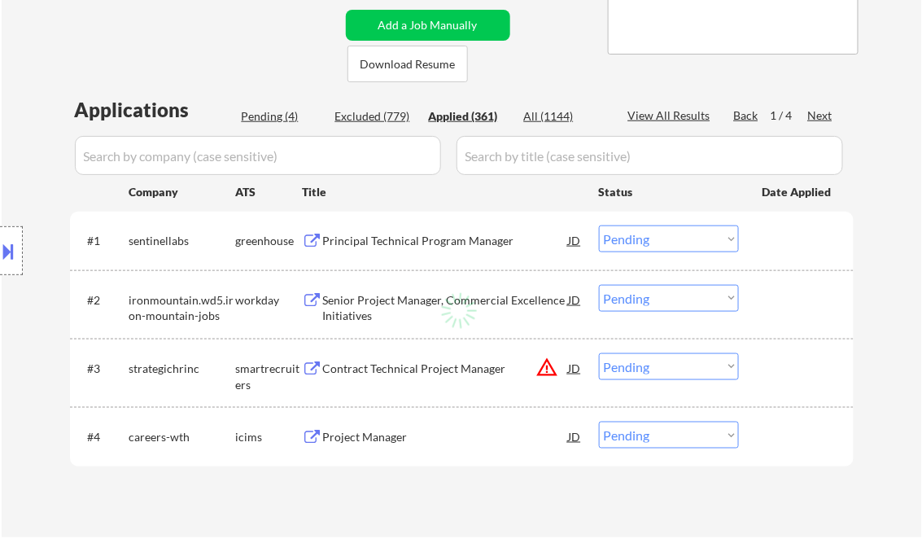
select select ""applied""
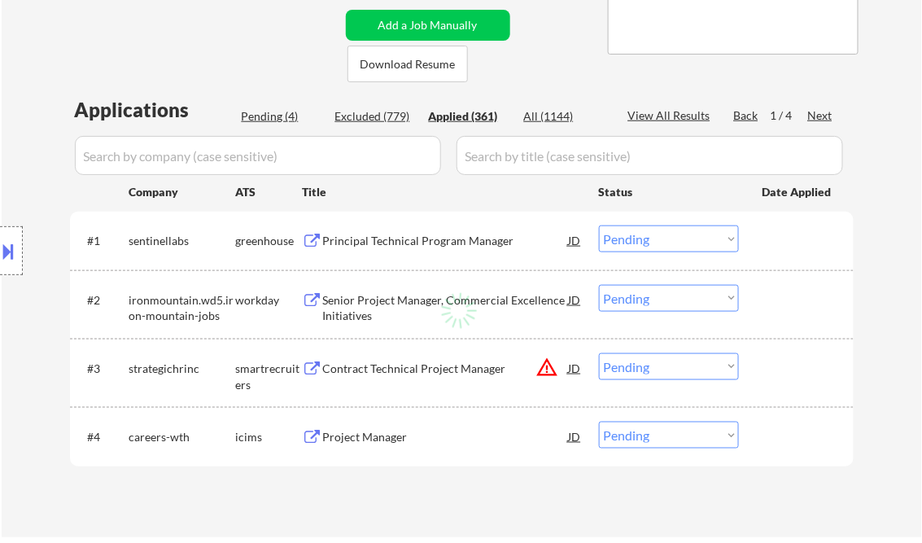
select select ""applied""
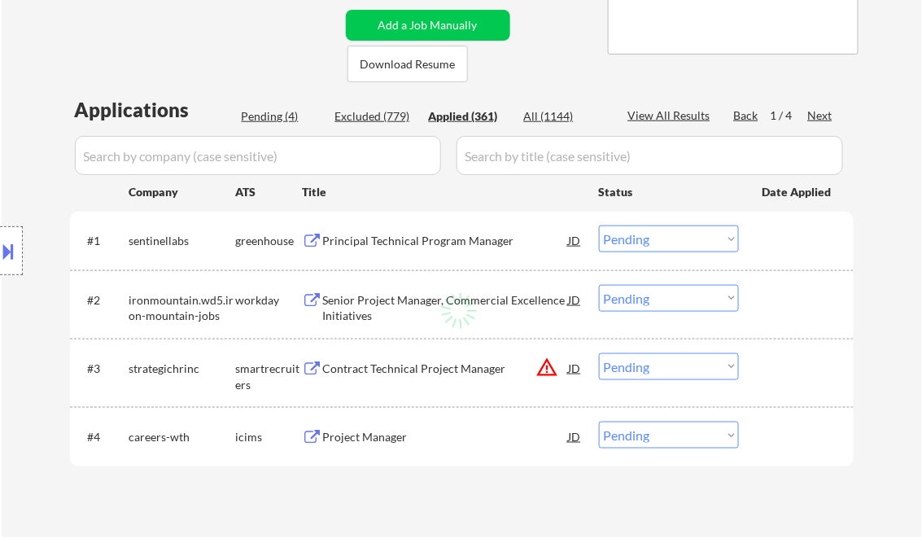
select select ""applied""
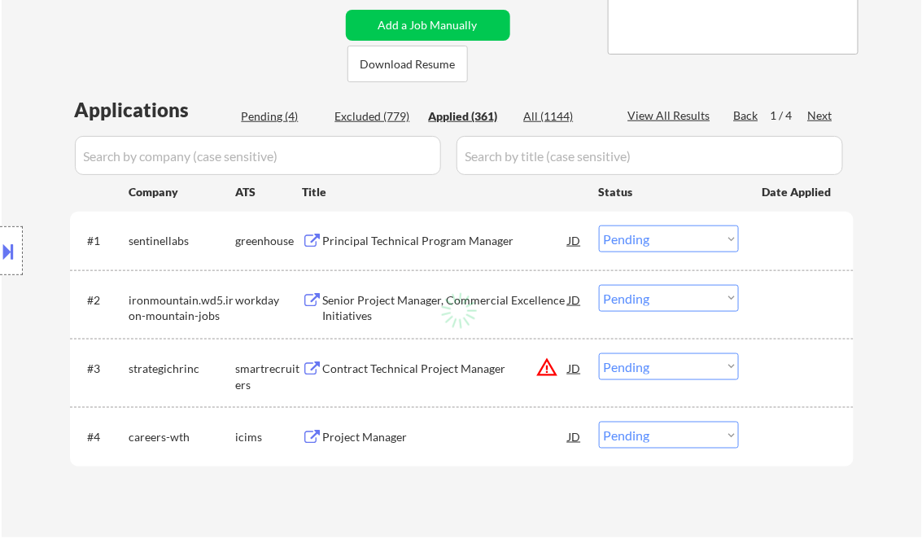
select select ""applied""
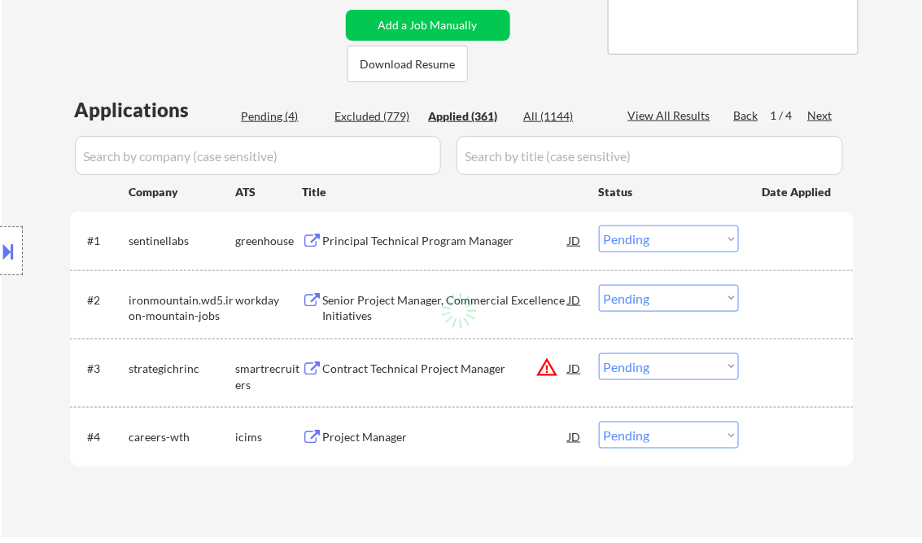
select select ""applied""
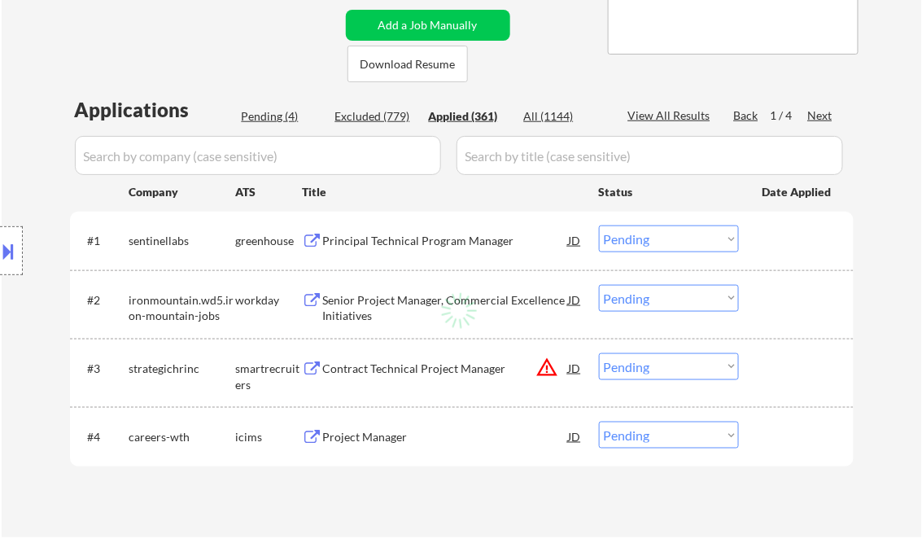
select select ""applied""
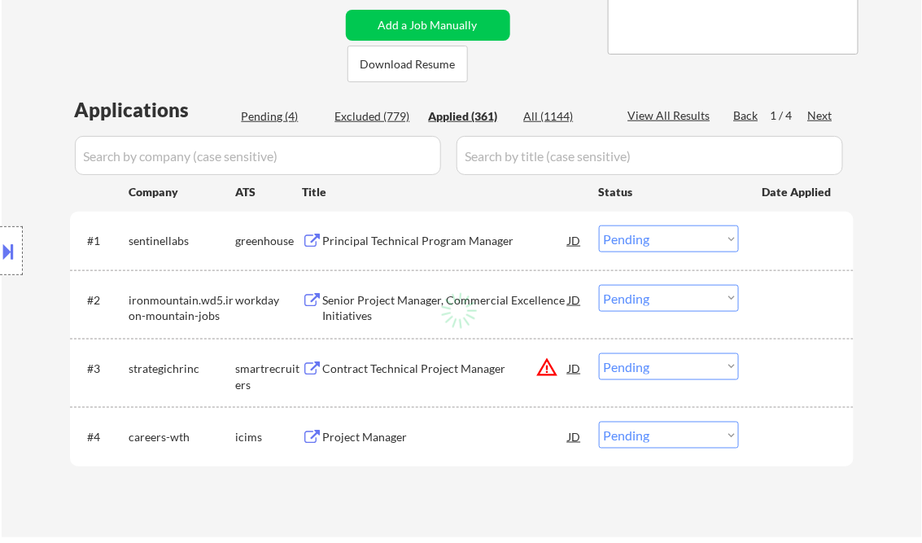
select select ""applied""
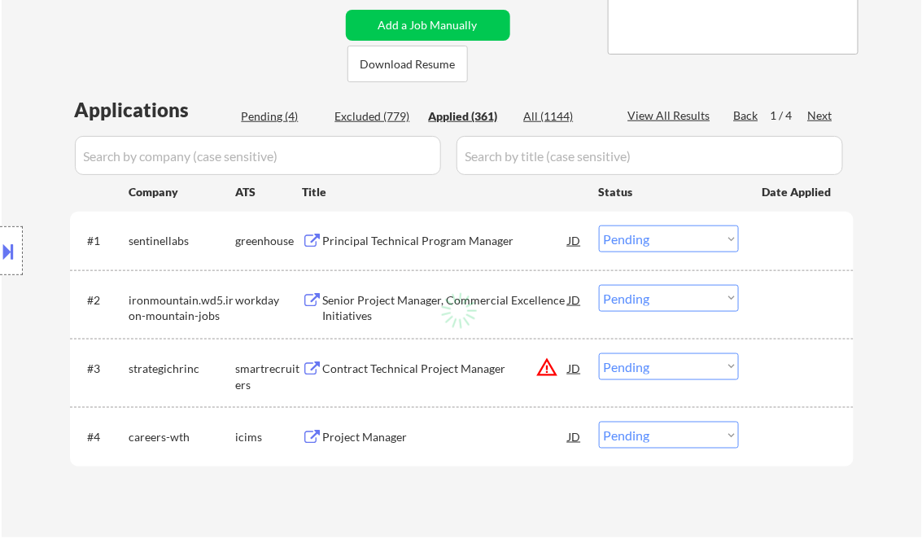
select select ""applied""
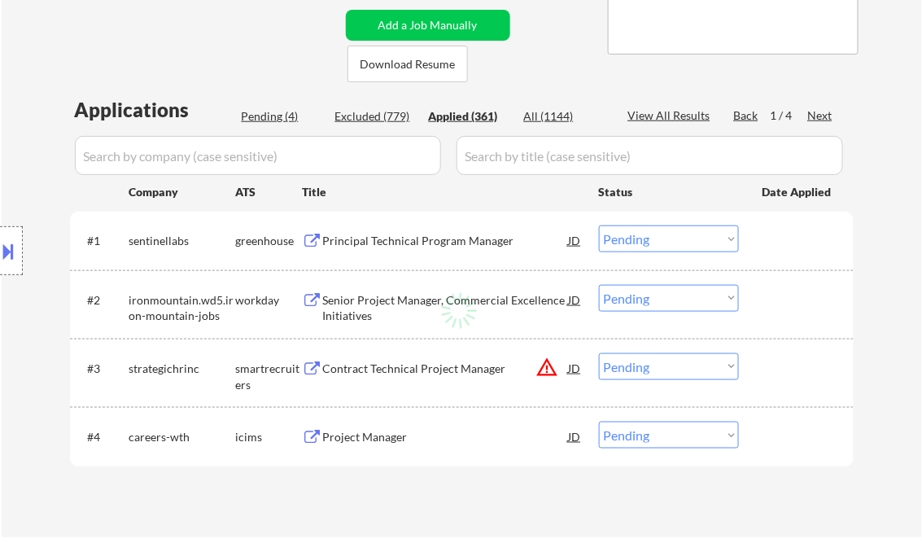
select select ""applied""
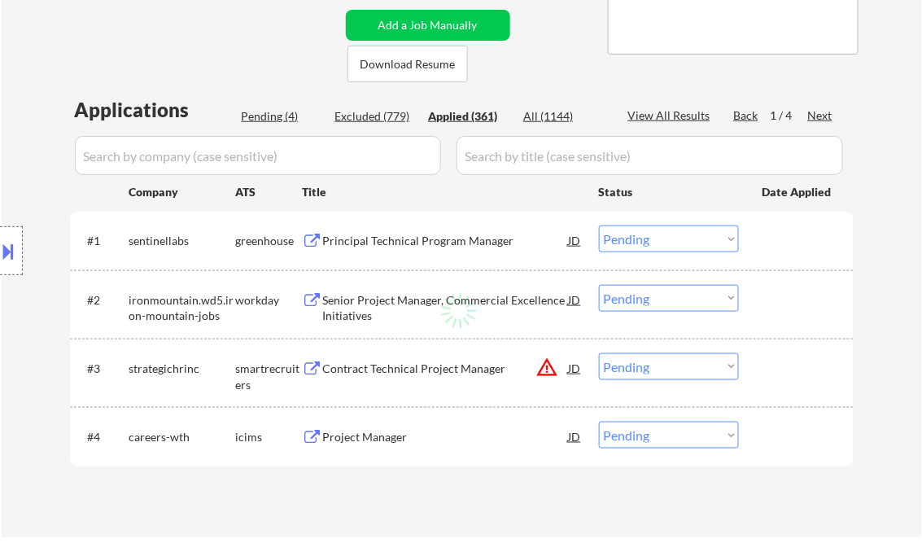
select select ""applied""
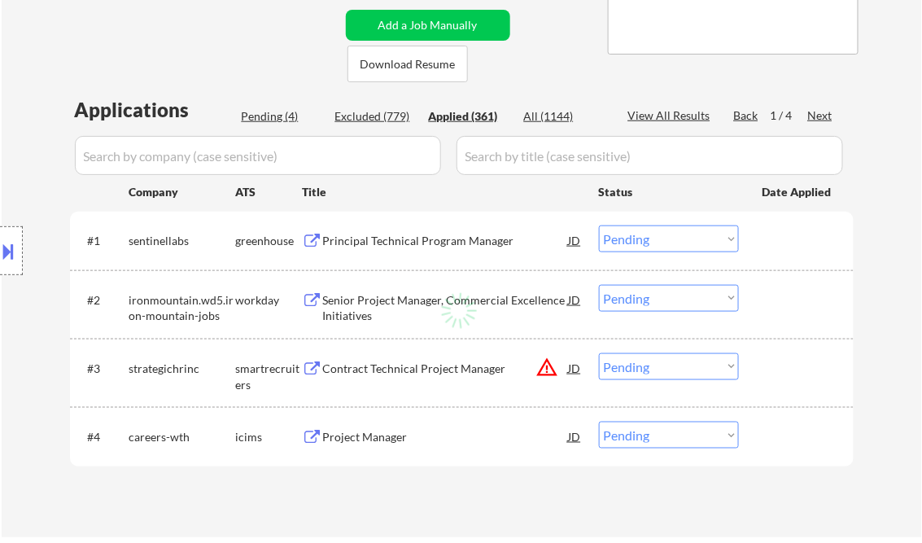
select select ""applied""
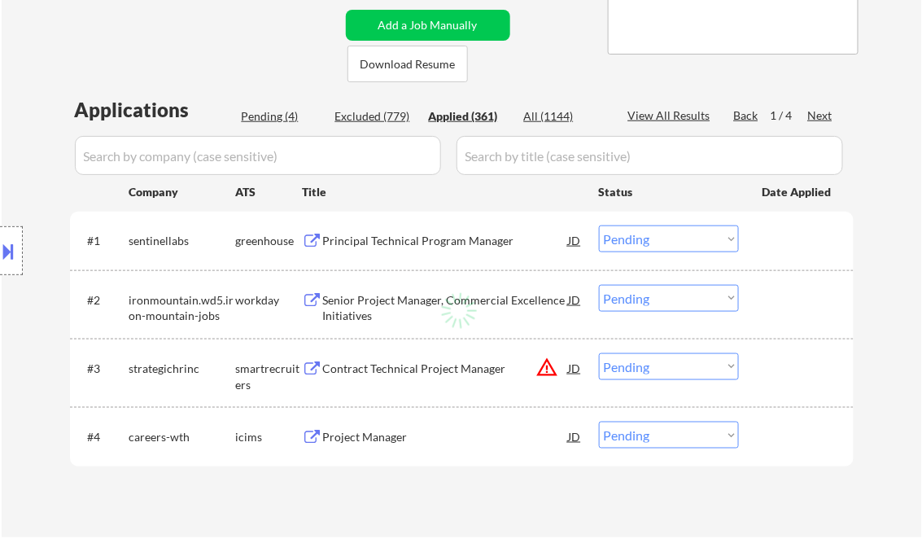
select select ""applied""
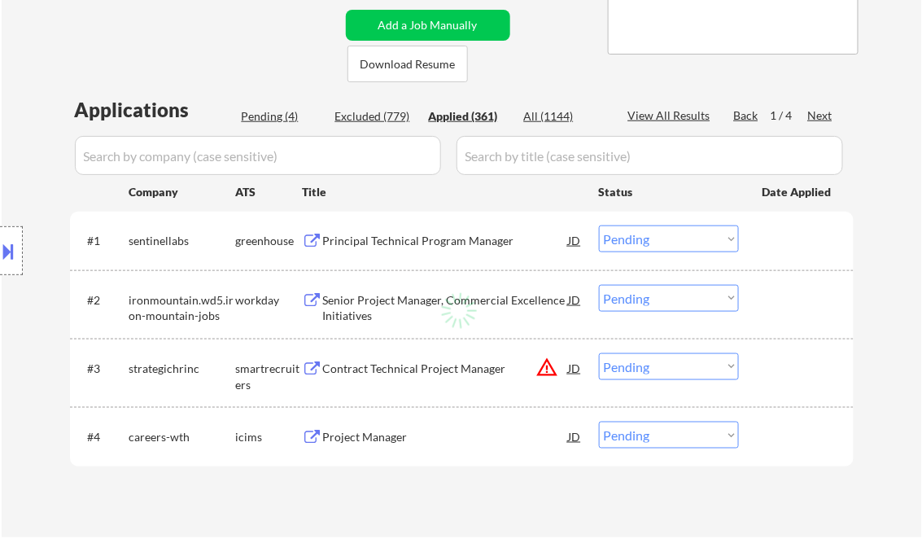
select select ""applied""
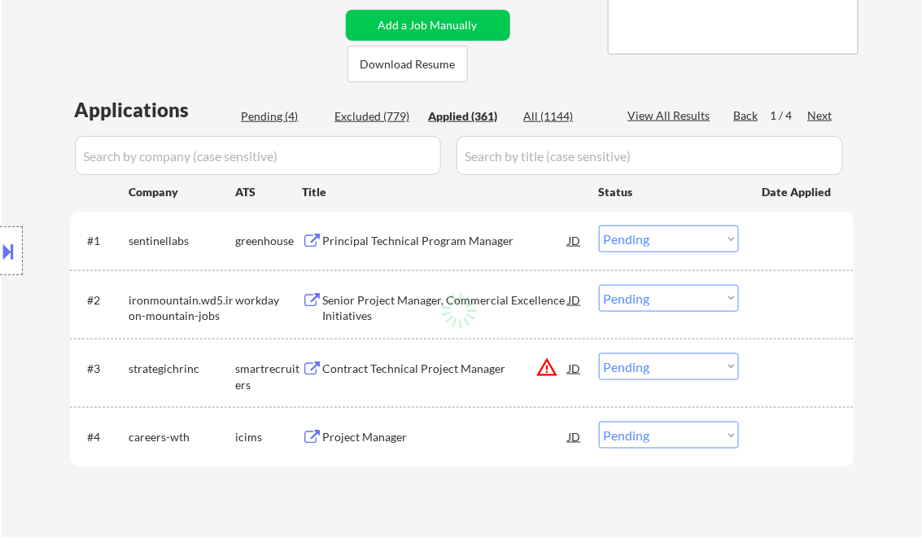
select select ""applied""
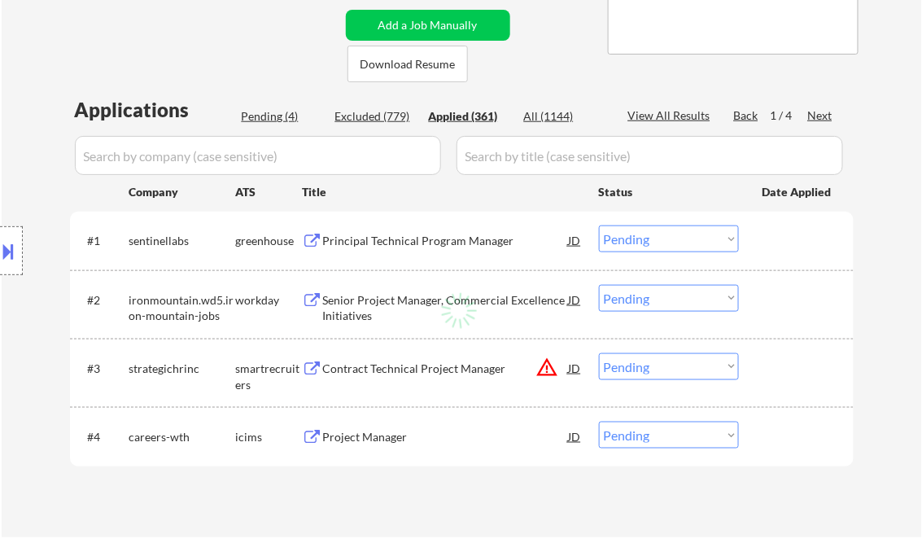
select select ""applied""
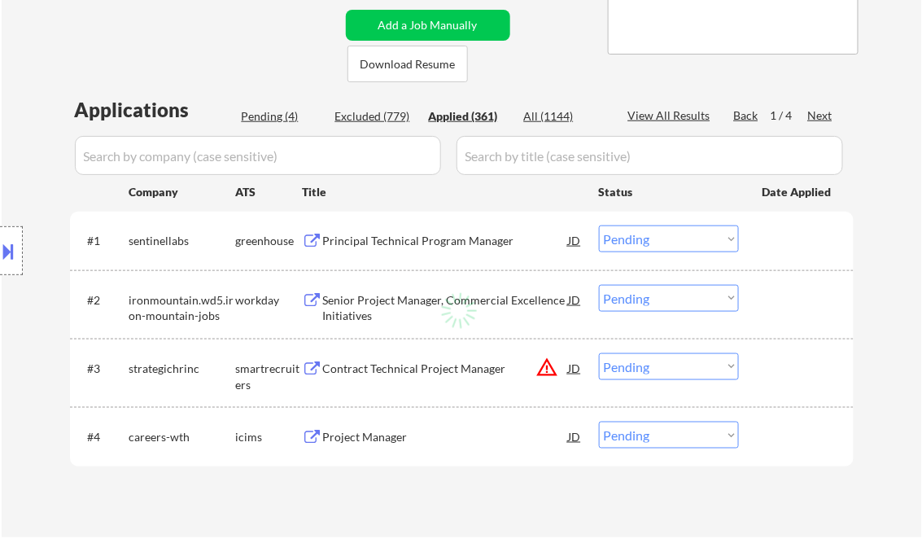
select select ""applied""
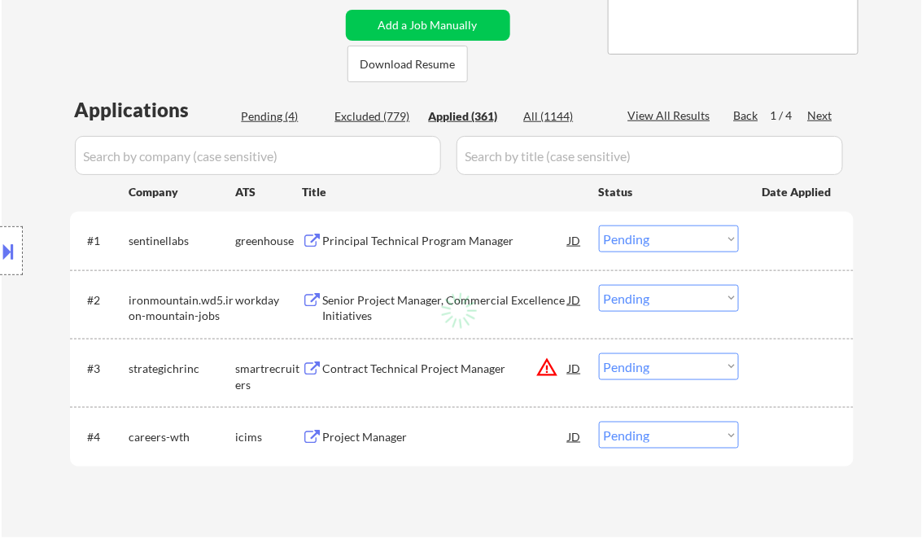
select select ""applied""
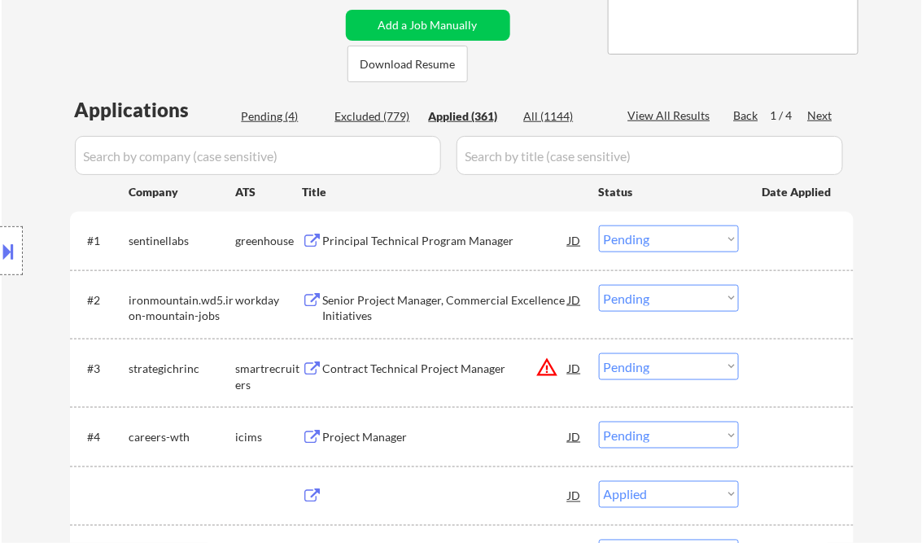
select select ""applied""
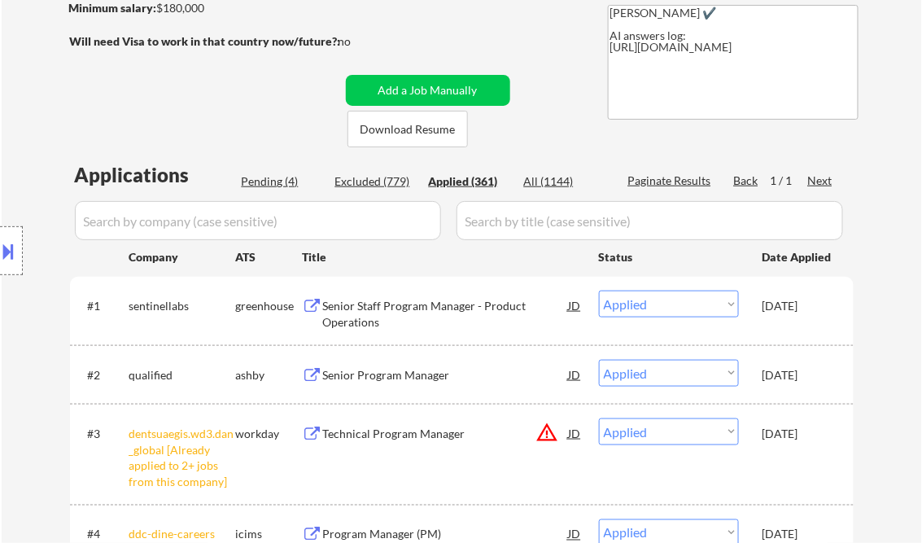
select select ""applied""
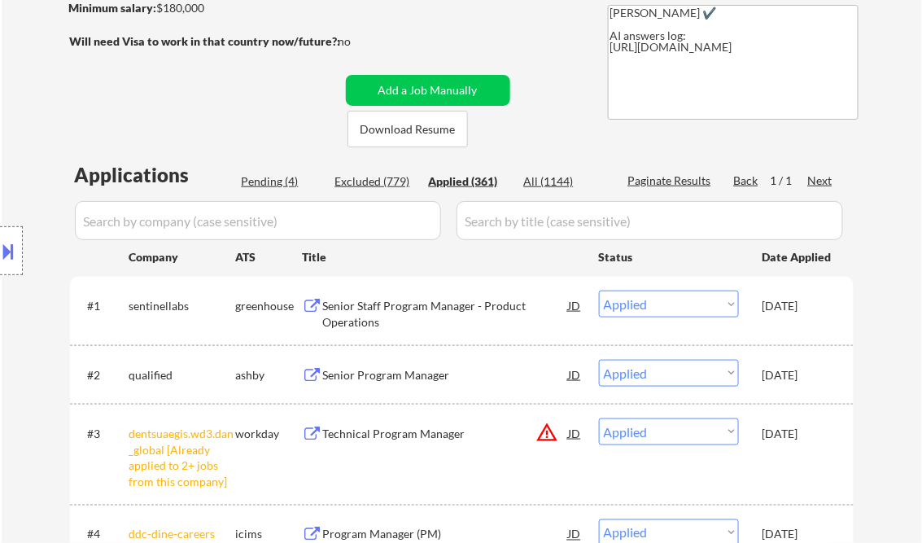
select select ""applied""
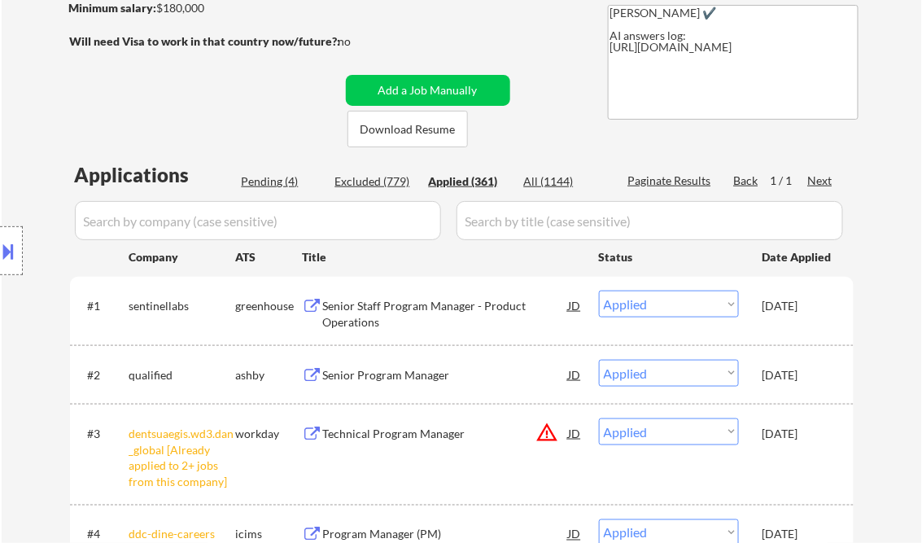
select select ""applied""
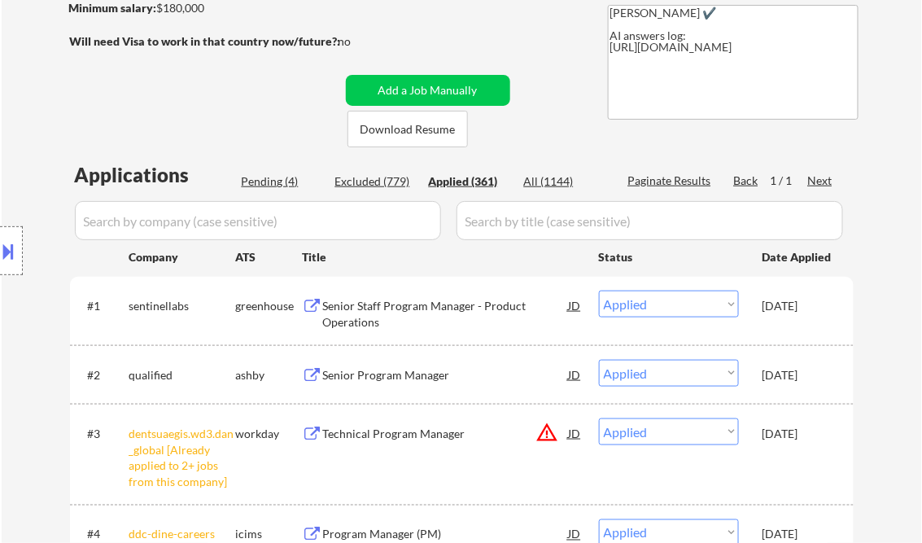
select select ""applied""
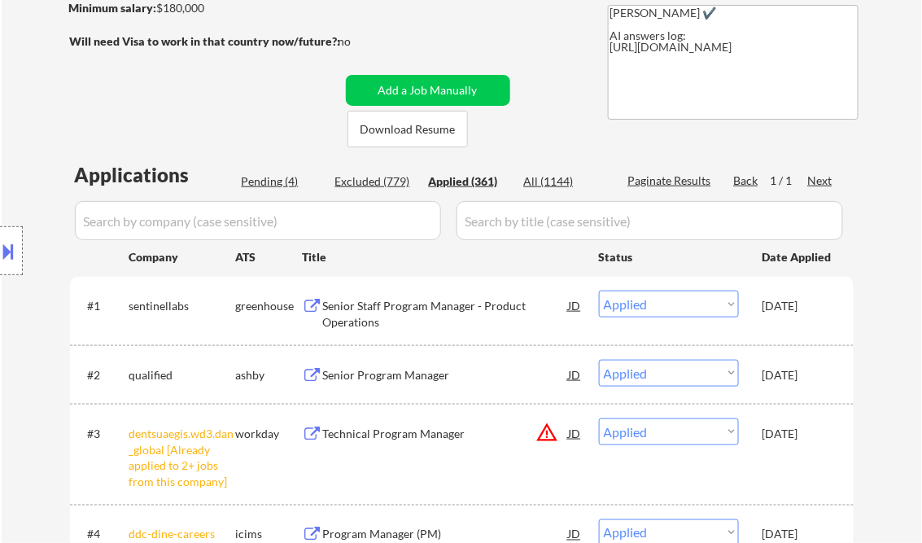
select select ""applied""
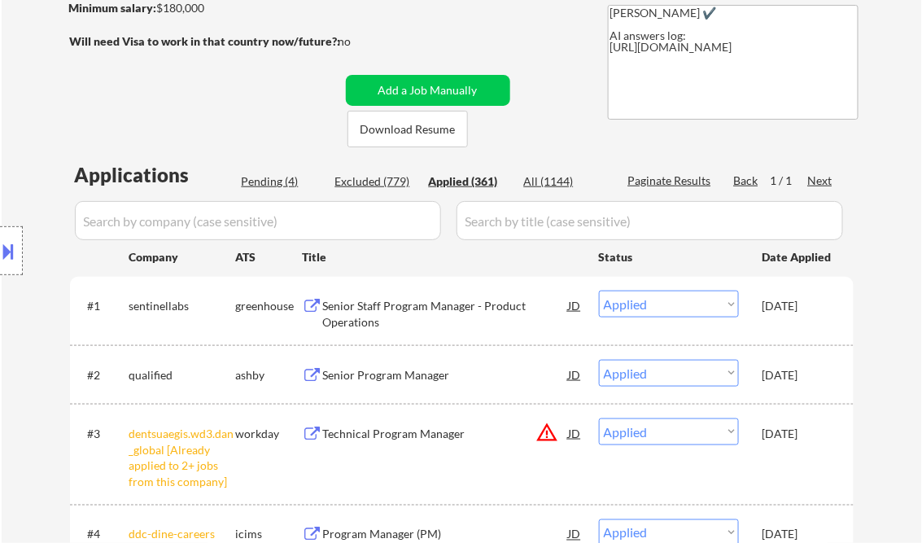
select select ""applied""
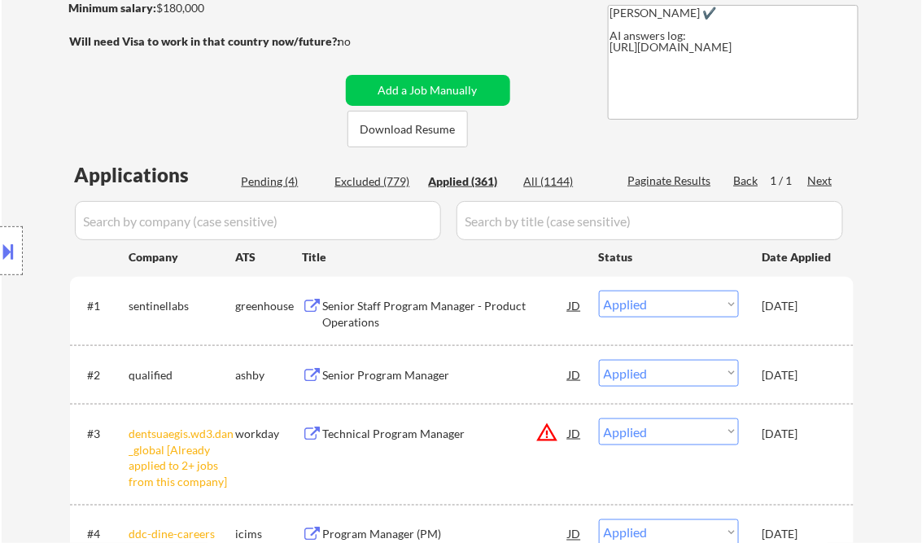
select select ""applied""
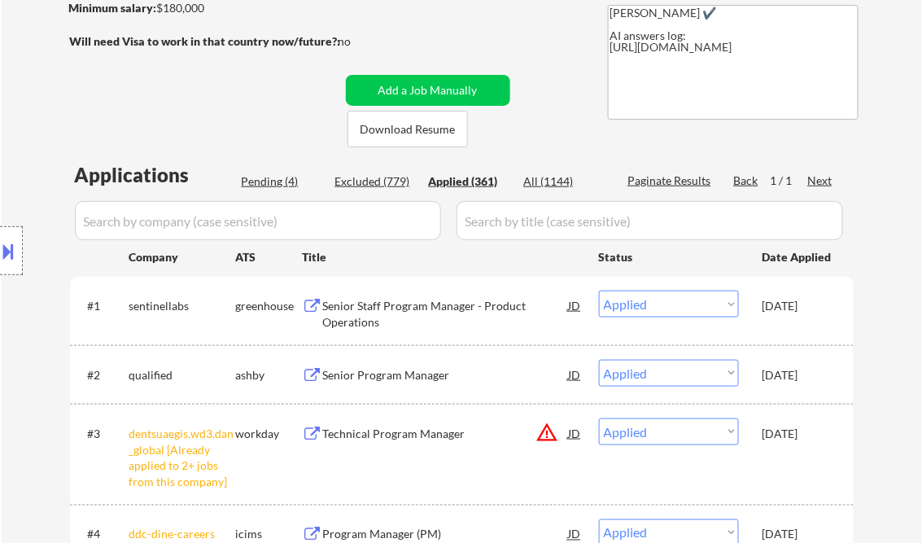
select select ""applied""
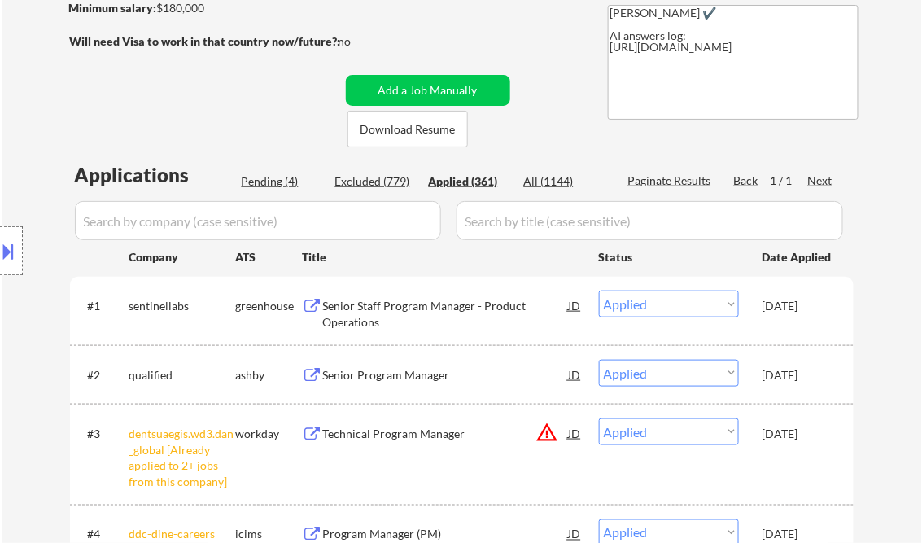
select select ""applied""
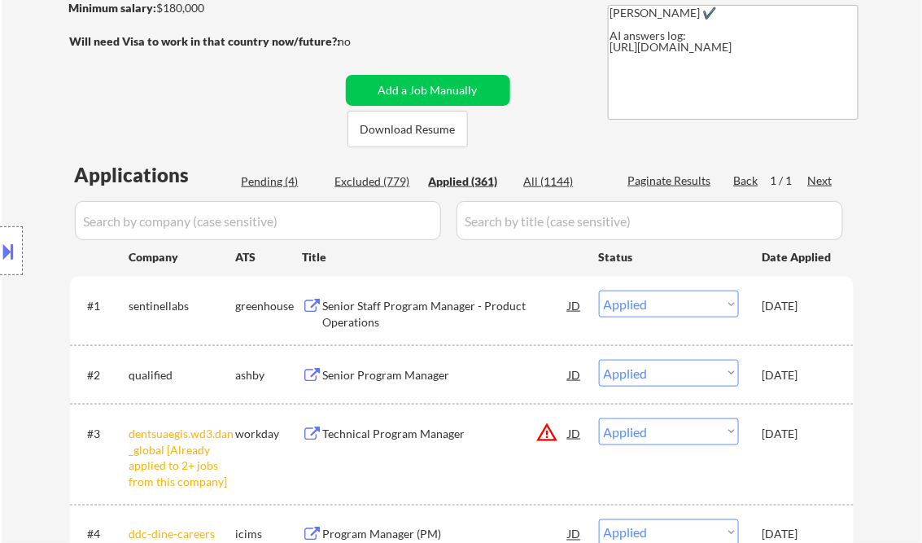
select select ""applied""
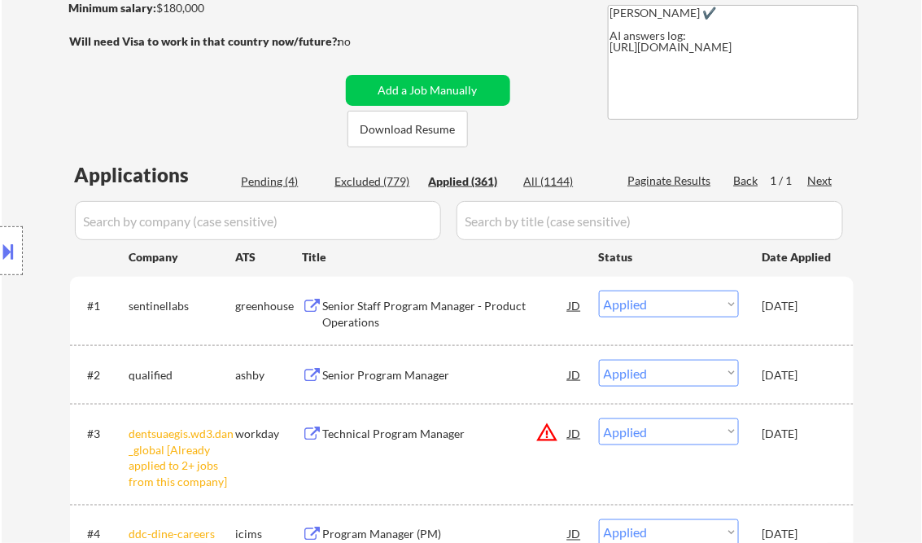
select select ""applied""
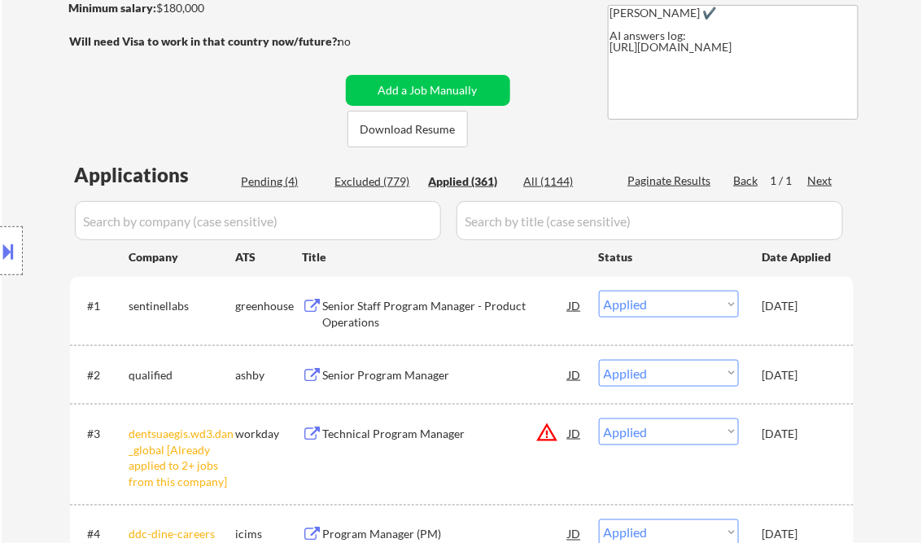
select select ""applied""
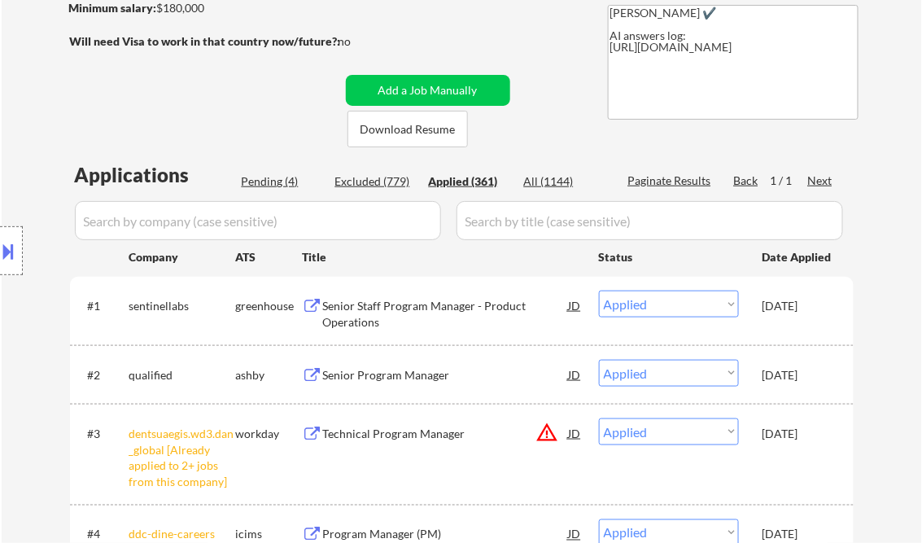
select select ""applied""
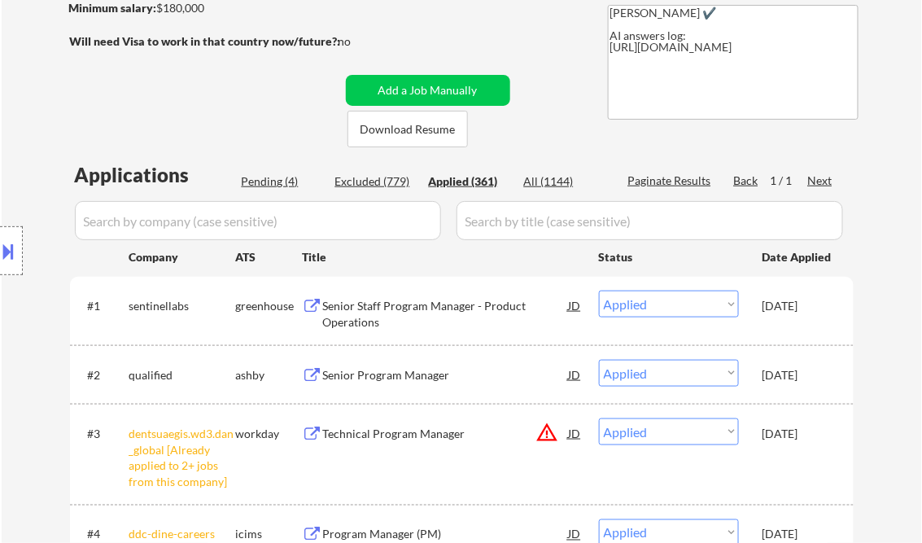
select select ""applied""
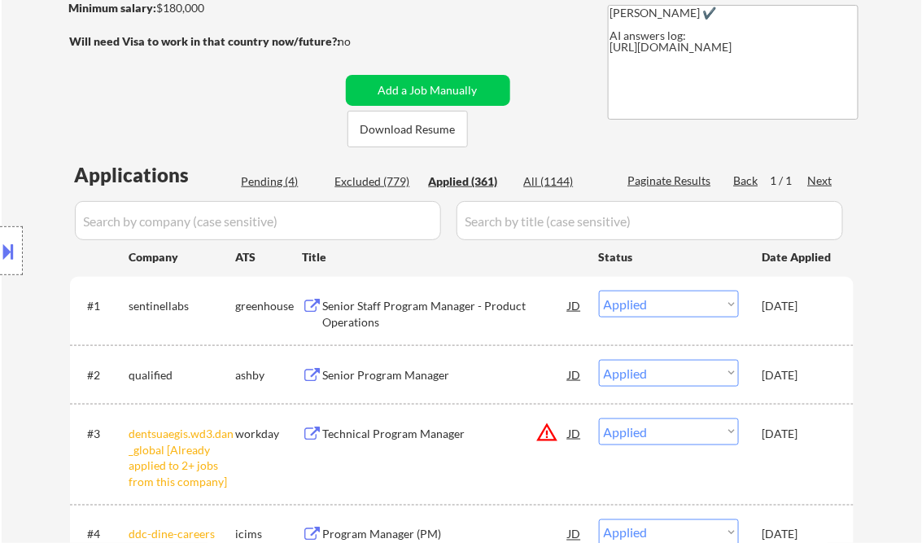
select select ""applied""
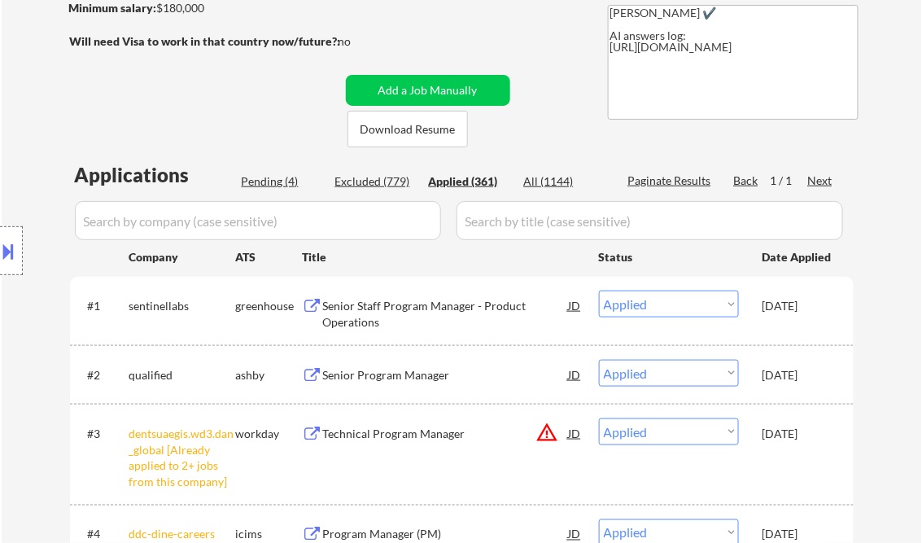
select select ""applied""
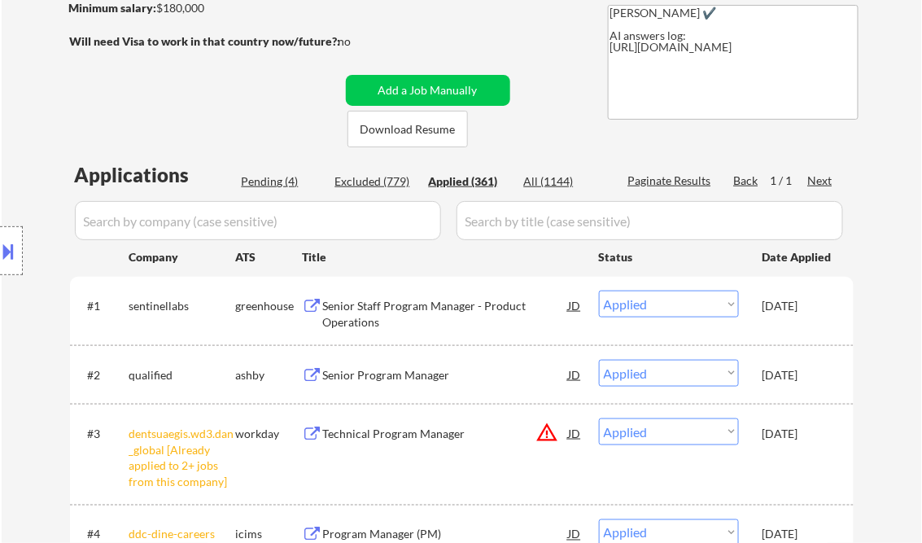
select select ""applied""
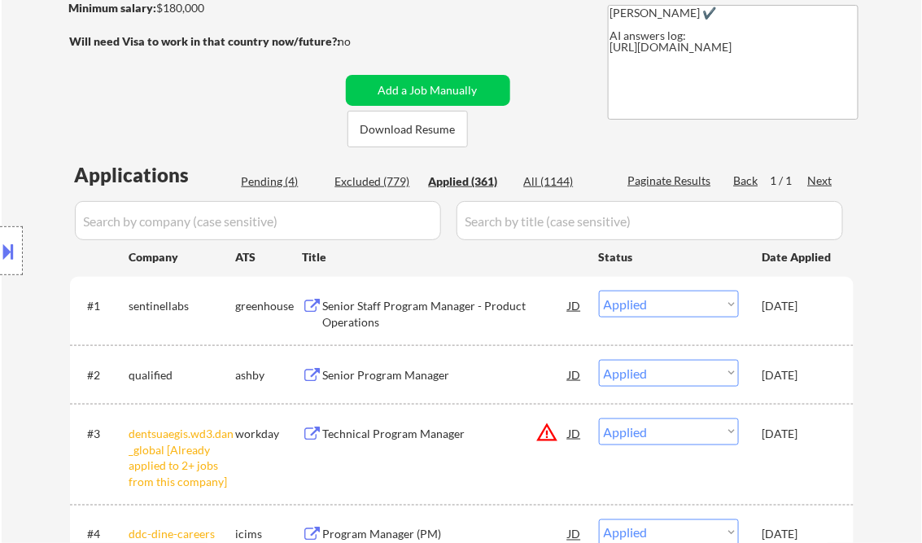
select select ""applied""
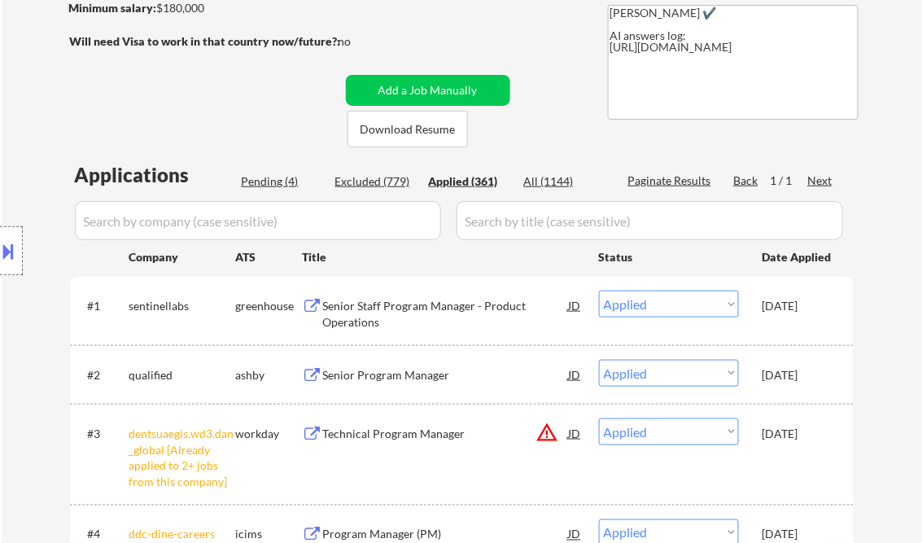
select select ""applied""
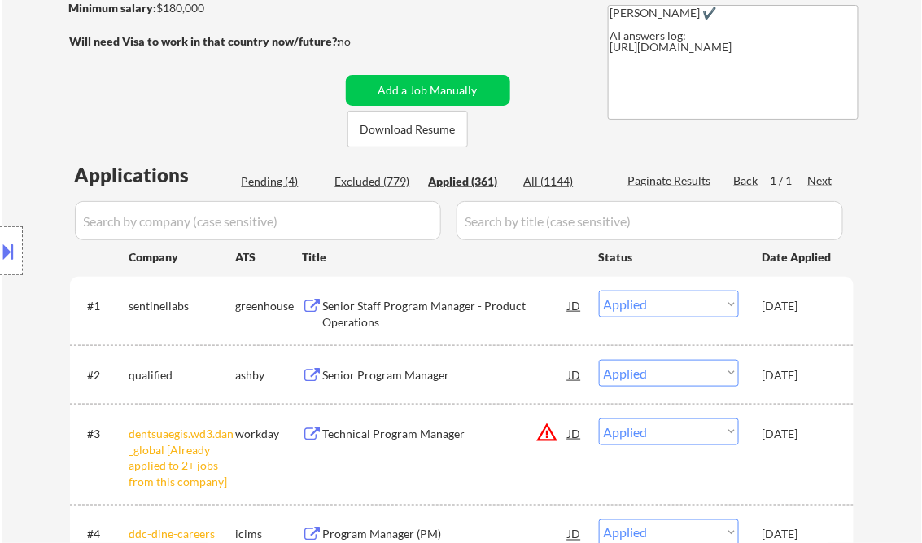
select select ""applied""
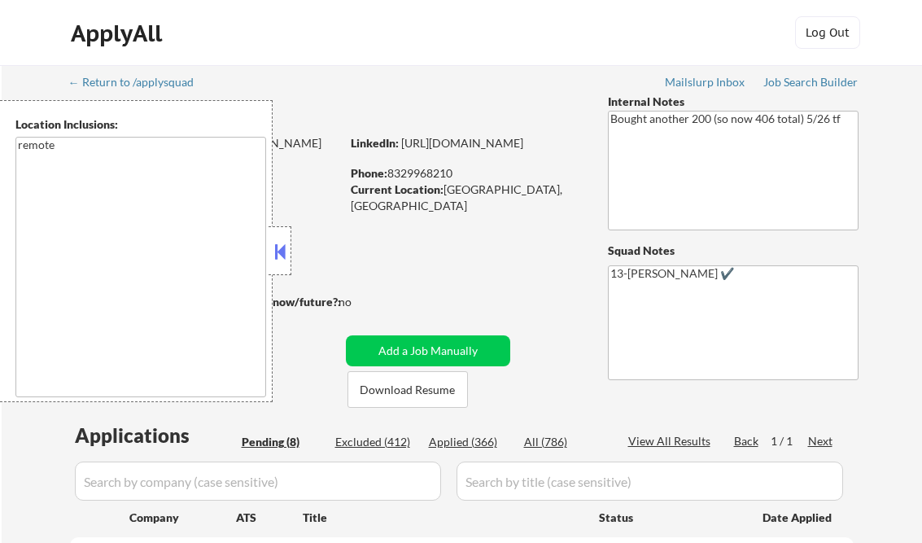
select select ""pending""
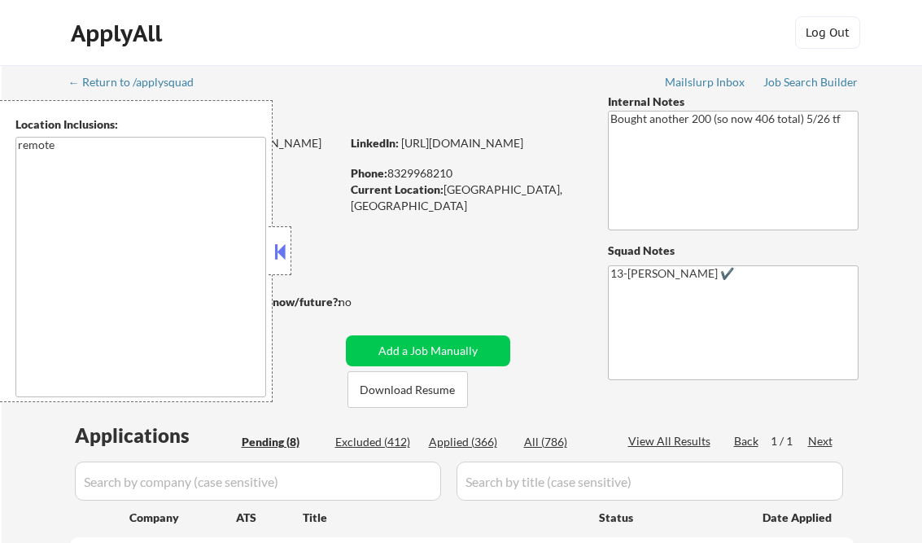
select select ""pending""
click at [276, 260] on button at bounding box center [280, 251] width 18 height 24
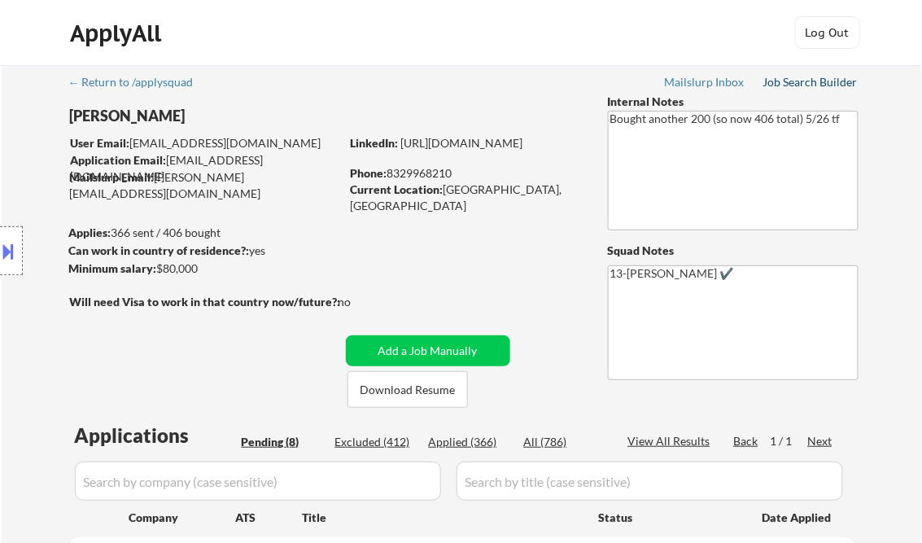
click at [806, 83] on div "Job Search Builder" at bounding box center [811, 82] width 95 height 11
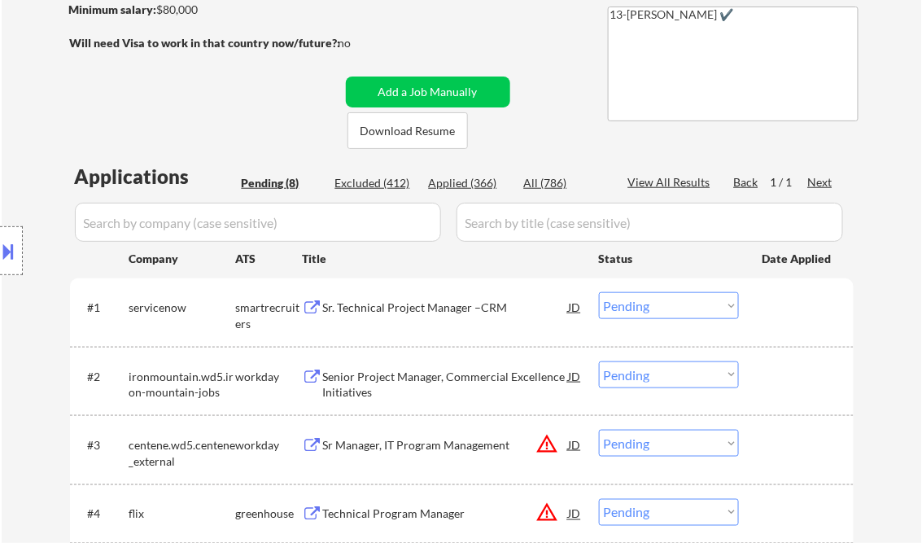
scroll to position [260, 0]
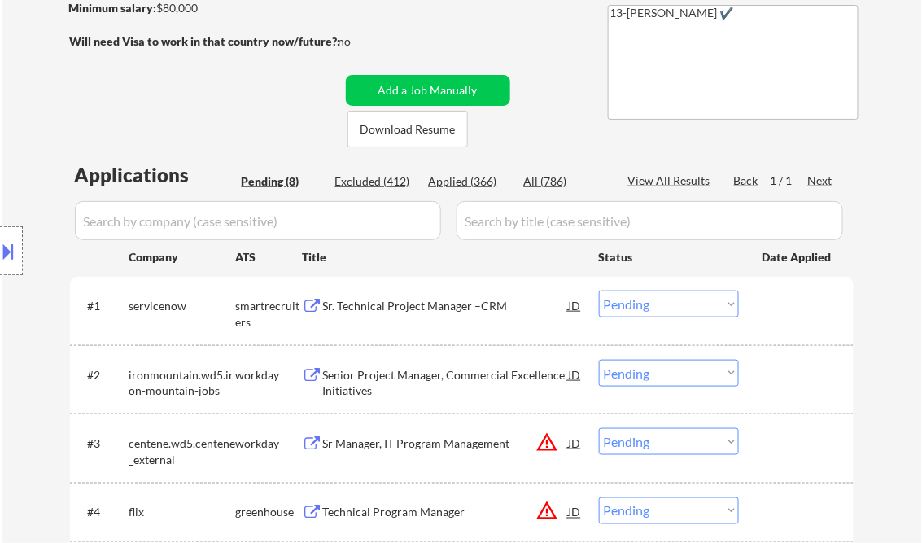
click at [379, 308] on div "Sr. Technical Project Manager –CRM" at bounding box center [446, 306] width 246 height 16
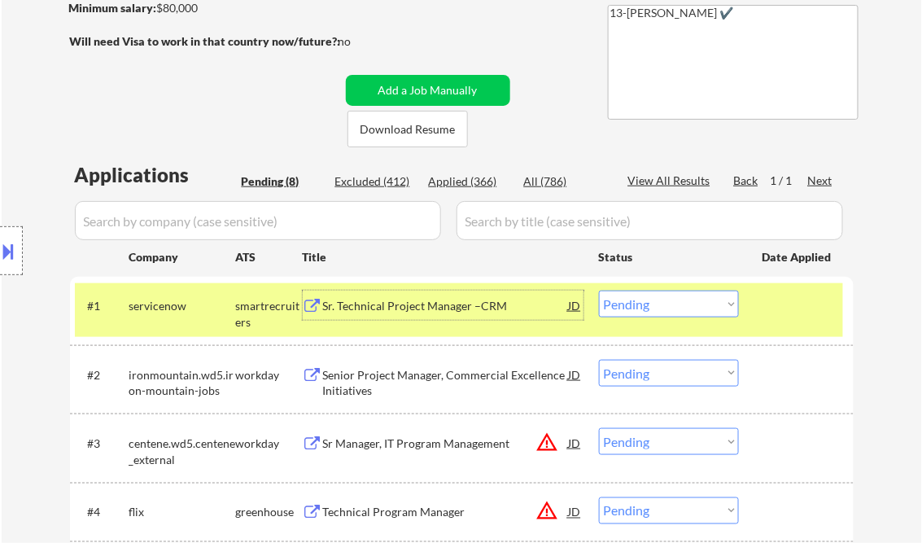
click at [640, 311] on select "Choose an option... Pending Applied Excluded (Questions) Excluded (Expired) Exc…" at bounding box center [669, 304] width 140 height 27
click at [599, 291] on select "Choose an option... Pending Applied Excluded (Questions) Excluded (Expired) Exc…" at bounding box center [669, 304] width 140 height 27
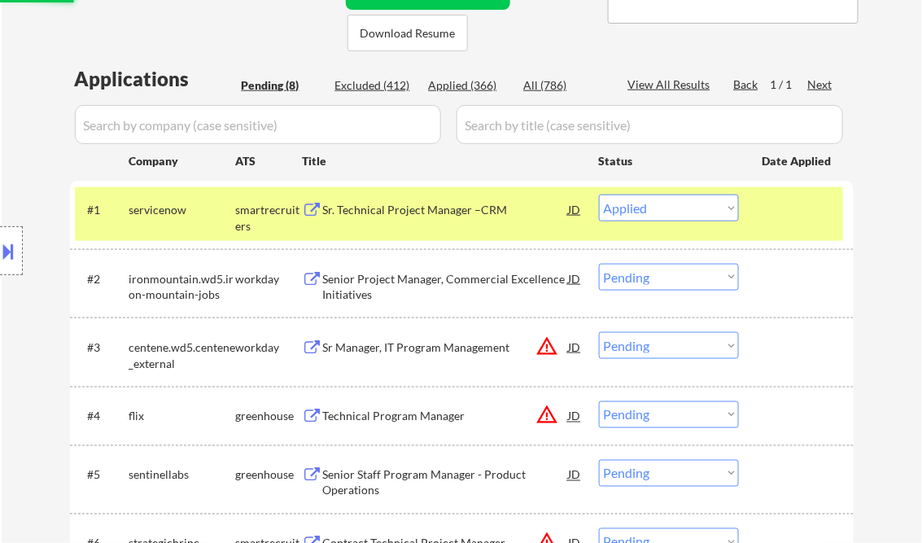
scroll to position [391, 0]
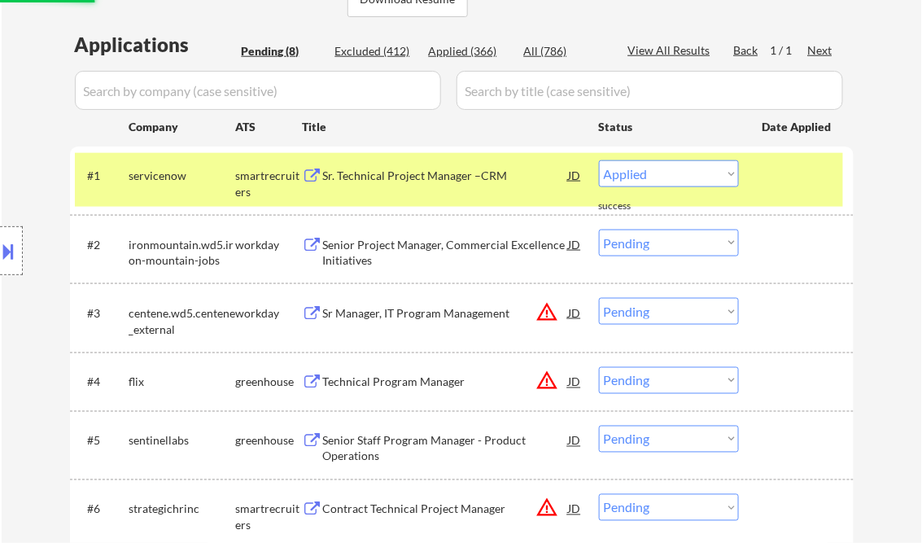
click at [374, 251] on div "Senior Project Manager, Commercial Excellence Initiatives" at bounding box center [446, 253] width 246 height 32
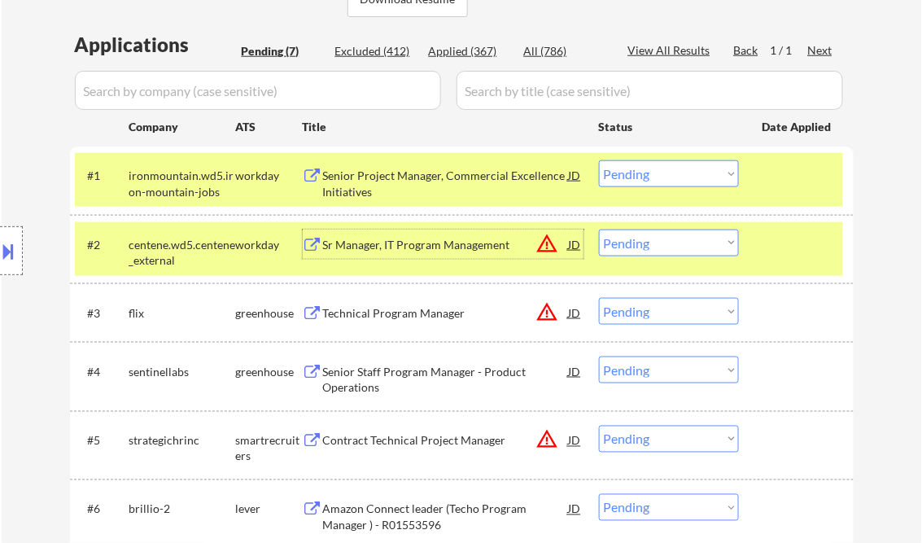
click at [437, 190] on div "Senior Project Manager, Commercial Excellence Initiatives" at bounding box center [446, 184] width 246 height 32
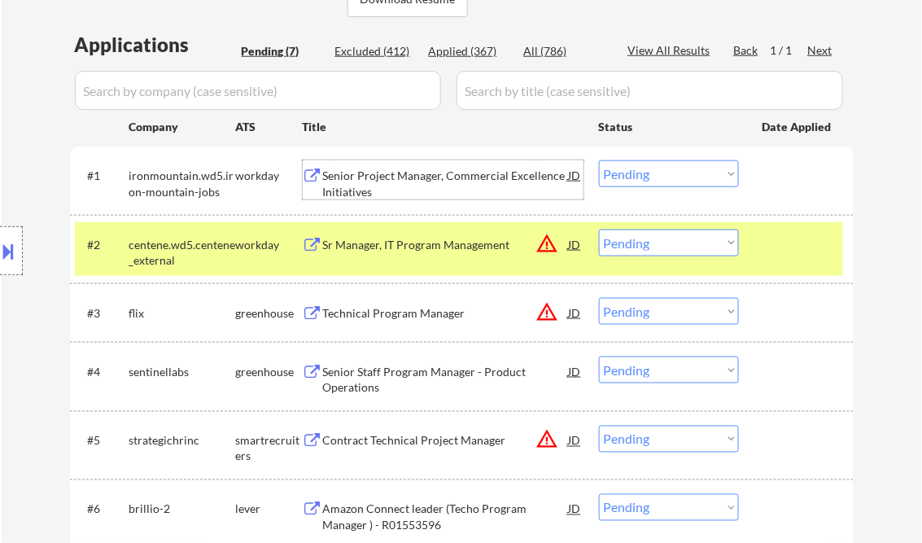
click at [663, 173] on select "Choose an option... Pending Applied Excluded (Questions) Excluded (Expired) Exc…" at bounding box center [669, 173] width 140 height 27
click at [599, 160] on select "Choose an option... Pending Applied Excluded (Questions) Excluded (Expired) Exc…" at bounding box center [669, 173] width 140 height 27
click at [383, 252] on div "Sr Manager, IT Program Management" at bounding box center [446, 245] width 246 height 16
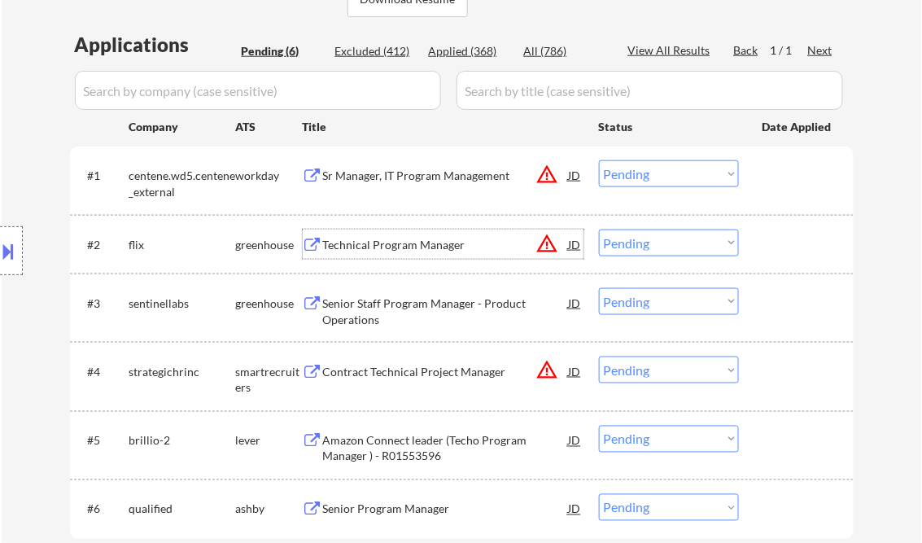
click at [621, 179] on select "Choose an option... Pending Applied Excluded (Questions) Excluded (Expired) Exc…" at bounding box center [669, 173] width 140 height 27
click at [599, 160] on select "Choose an option... Pending Applied Excluded (Questions) Excluded (Expired) Exc…" at bounding box center [669, 173] width 140 height 27
click at [411, 239] on div "Technical Program Manager" at bounding box center [446, 245] width 246 height 16
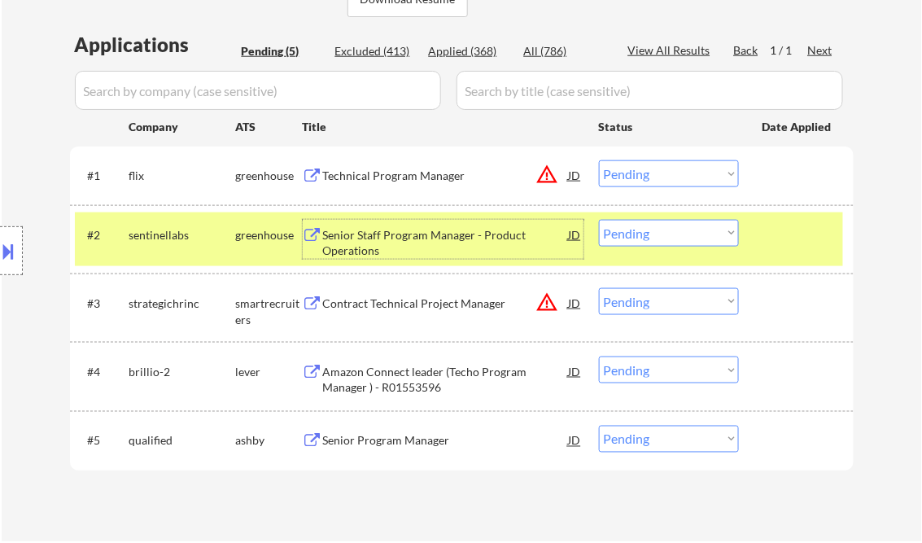
click at [14, 240] on button at bounding box center [9, 251] width 18 height 27
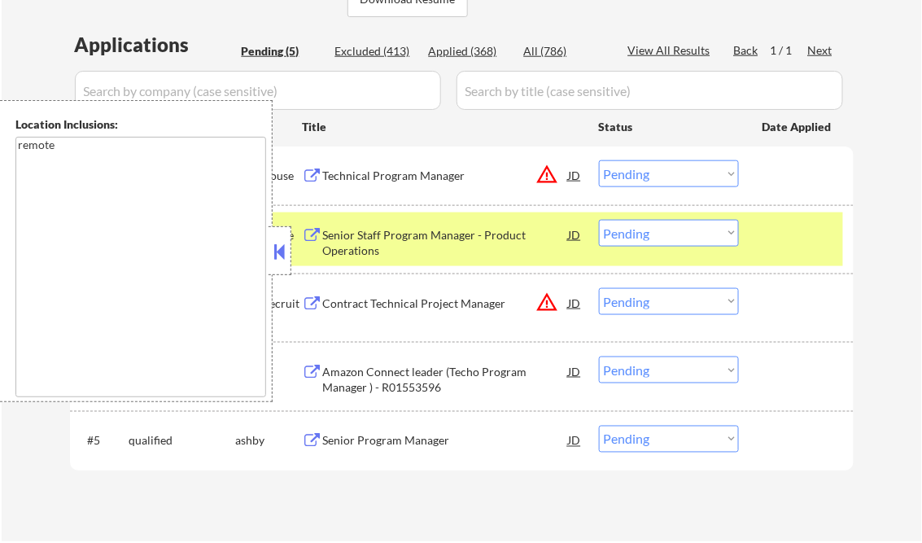
click at [272, 251] on button at bounding box center [280, 251] width 18 height 24
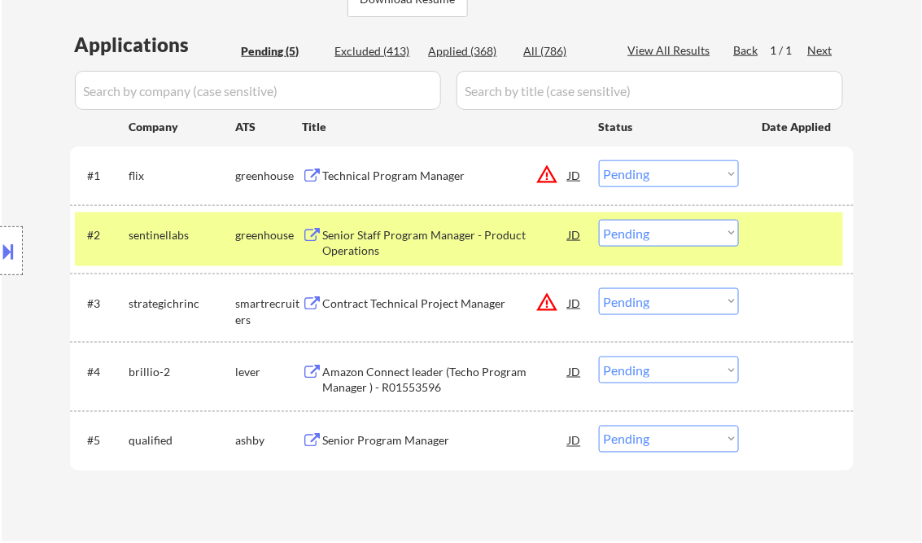
click at [668, 182] on select "Choose an option... Pending Applied Excluded (Questions) Excluded (Expired) Exc…" at bounding box center [669, 173] width 140 height 27
click at [599, 160] on select "Choose an option... Pending Applied Excluded (Questions) Excluded (Expired) Exc…" at bounding box center [669, 173] width 140 height 27
click at [450, 234] on div "Senior Staff Program Manager - Product Operations" at bounding box center [446, 243] width 246 height 32
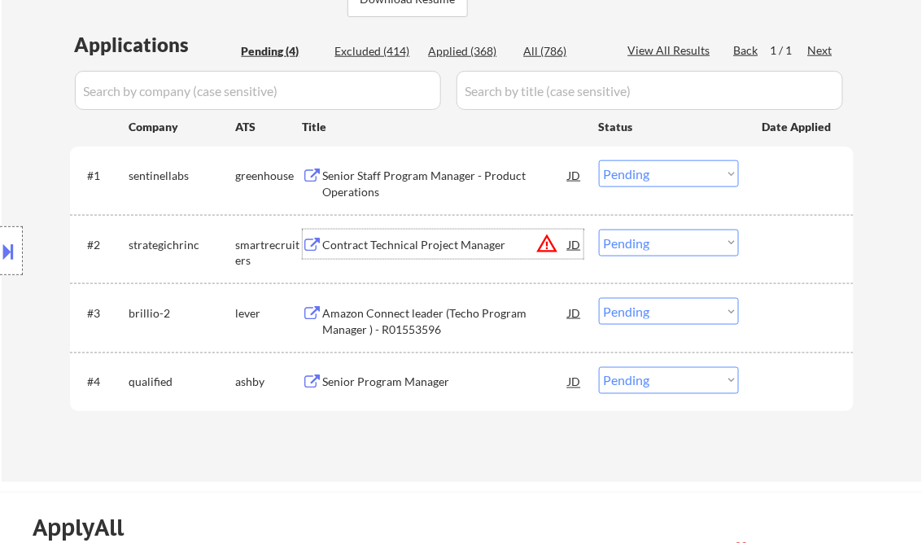
drag, startPoint x: 664, startPoint y: 172, endPoint x: 672, endPoint y: 189, distance: 18.6
click at [664, 172] on select "Choose an option... Pending Applied Excluded (Questions) Excluded (Expired) Exc…" at bounding box center [669, 173] width 140 height 27
click at [599, 160] on select "Choose an option... Pending Applied Excluded (Questions) Excluded (Expired) Exc…" at bounding box center [669, 173] width 140 height 27
click at [437, 249] on div "Contract Technical Project Manager" at bounding box center [446, 245] width 246 height 16
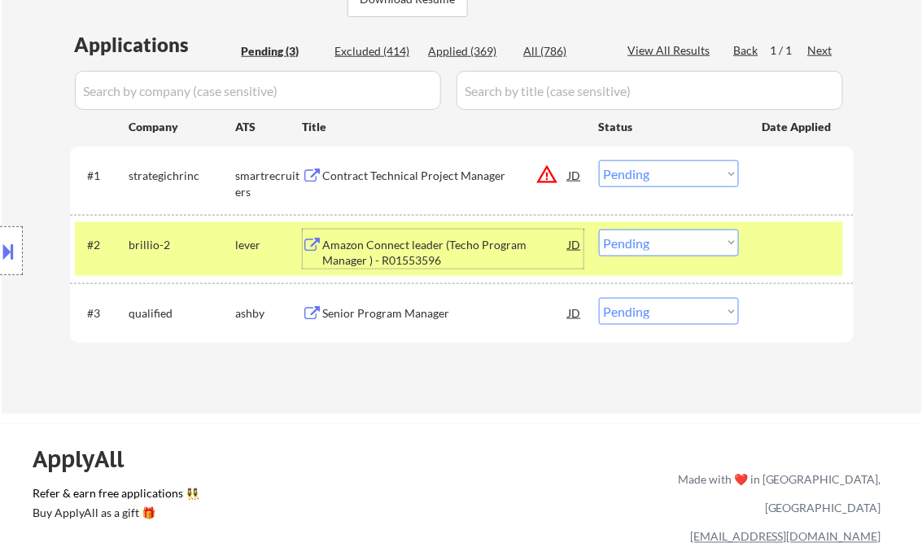
click at [657, 179] on select "Choose an option... Pending Applied Excluded (Questions) Excluded (Expired) Exc…" at bounding box center [669, 173] width 140 height 27
click at [599, 160] on select "Choose an option... Pending Applied Excluded (Questions) Excluded (Expired) Exc…" at bounding box center [669, 173] width 140 height 27
click at [400, 256] on div "Amazon Connect leader (Techo Program Manager ) - R01553596" at bounding box center [446, 253] width 246 height 32
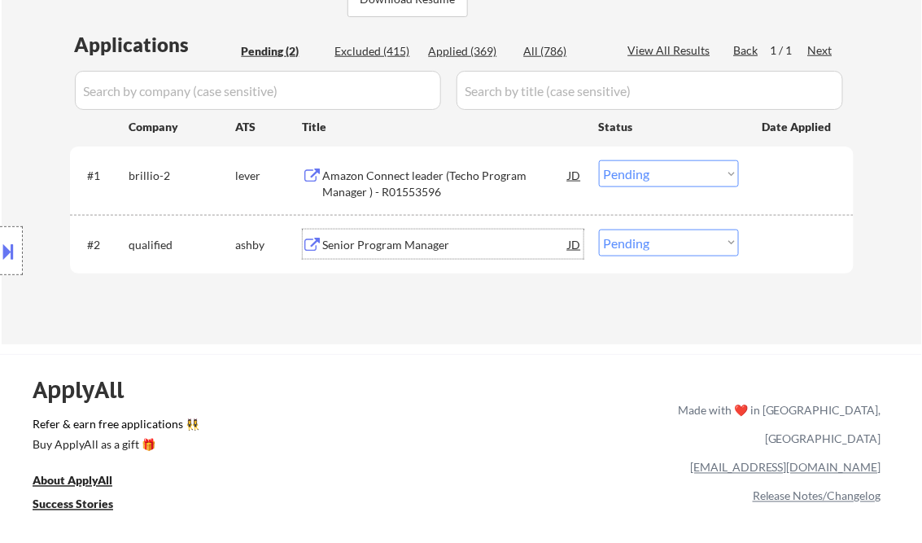
click at [464, 189] on div "Amazon Connect leader (Techo Program Manager ) - R01553596" at bounding box center [446, 184] width 246 height 32
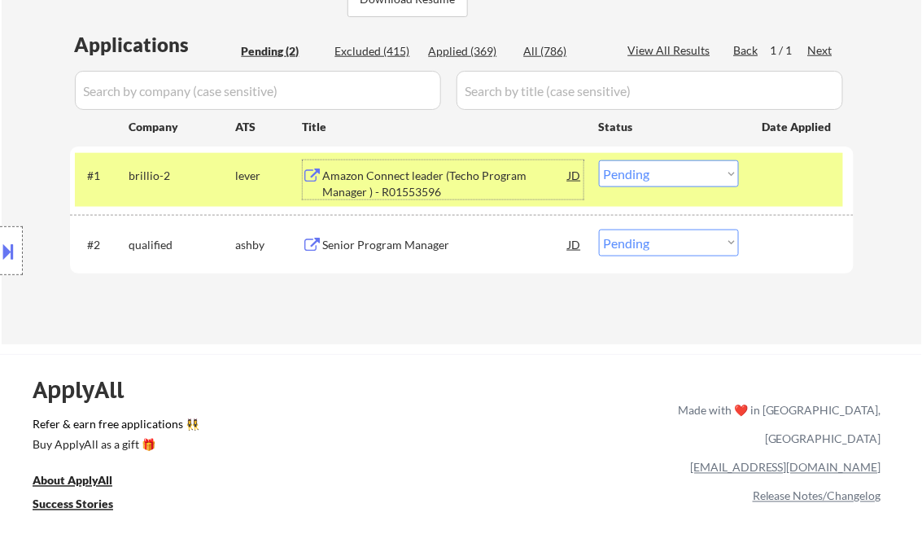
click at [644, 174] on select "Choose an option... Pending Applied Excluded (Questions) Excluded (Expired) Exc…" at bounding box center [669, 173] width 140 height 27
click at [599, 160] on select "Choose an option... Pending Applied Excluded (Questions) Excluded (Expired) Exc…" at bounding box center [669, 173] width 140 height 27
click at [362, 248] on div "Senior Program Manager" at bounding box center [446, 245] width 246 height 16
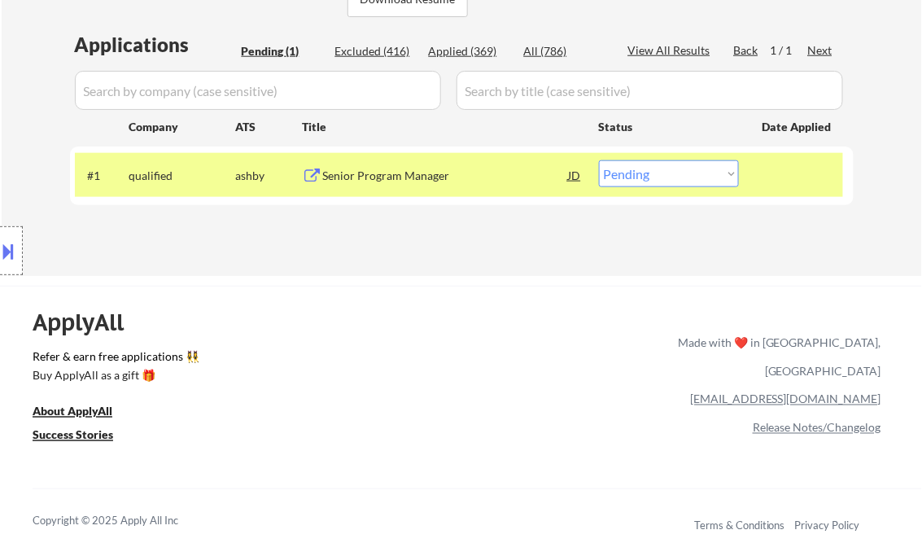
drag, startPoint x: 633, startPoint y: 168, endPoint x: 632, endPoint y: 188, distance: 20.4
click at [633, 168] on select "Choose an option... Pending Applied Excluded (Questions) Excluded (Expired) Exc…" at bounding box center [669, 173] width 140 height 27
select select ""applied""
click at [599, 160] on select "Choose an option... Pending Applied Excluded (Questions) Excluded (Expired) Exc…" at bounding box center [669, 173] width 140 height 27
click at [447, 241] on div "Applications Pending (1) Excluded (416) Applied (369) All (786) View All Result…" at bounding box center [462, 137] width 784 height 213
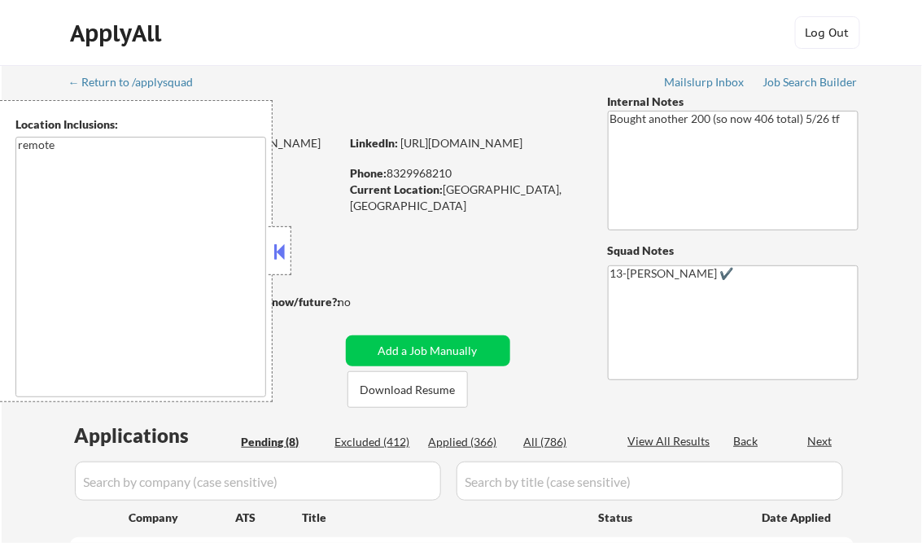
select select ""pending""
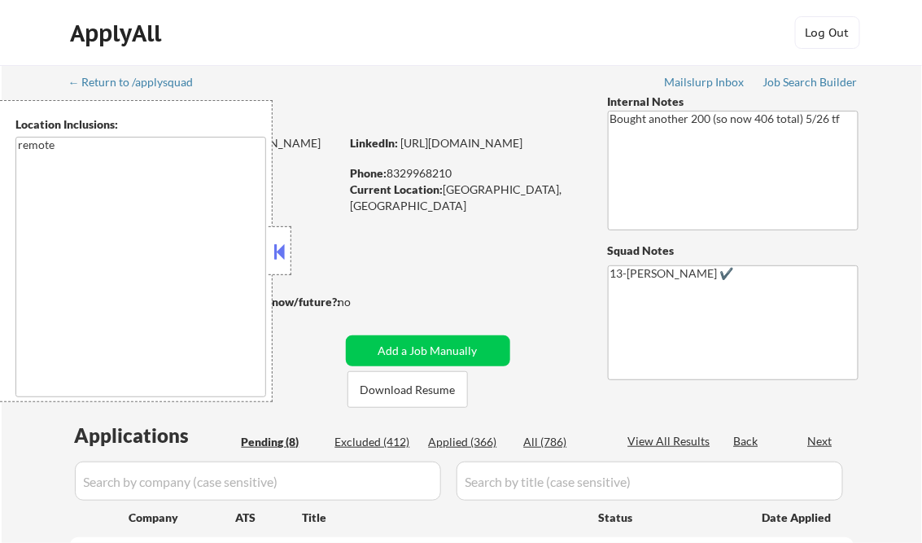
select select ""pending""
drag, startPoint x: 270, startPoint y: 250, endPoint x: 405, endPoint y: 385, distance: 191.1
click at [270, 250] on div at bounding box center [280, 250] width 23 height 49
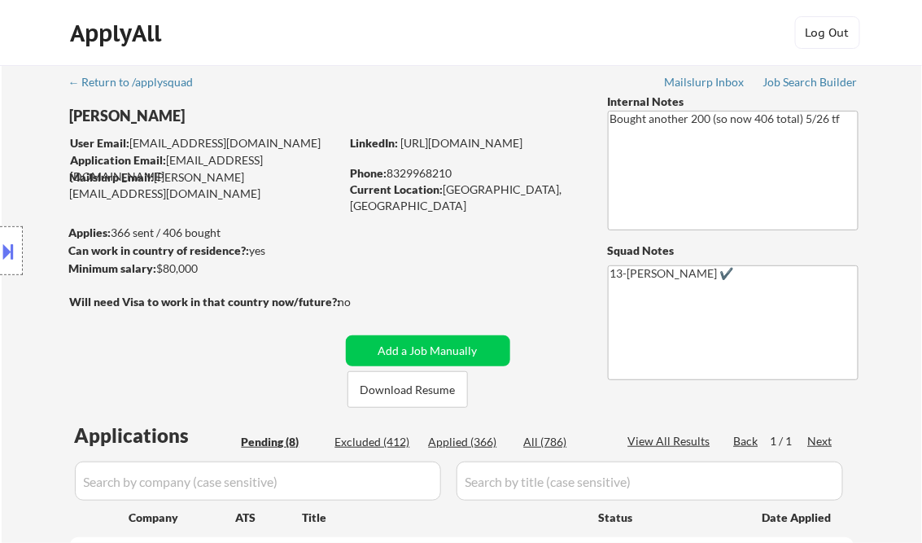
click at [463, 441] on div "Applied (366)" at bounding box center [469, 442] width 81 height 16
click at [687, 448] on div "View All Results" at bounding box center [671, 441] width 87 height 16
select select ""applied""
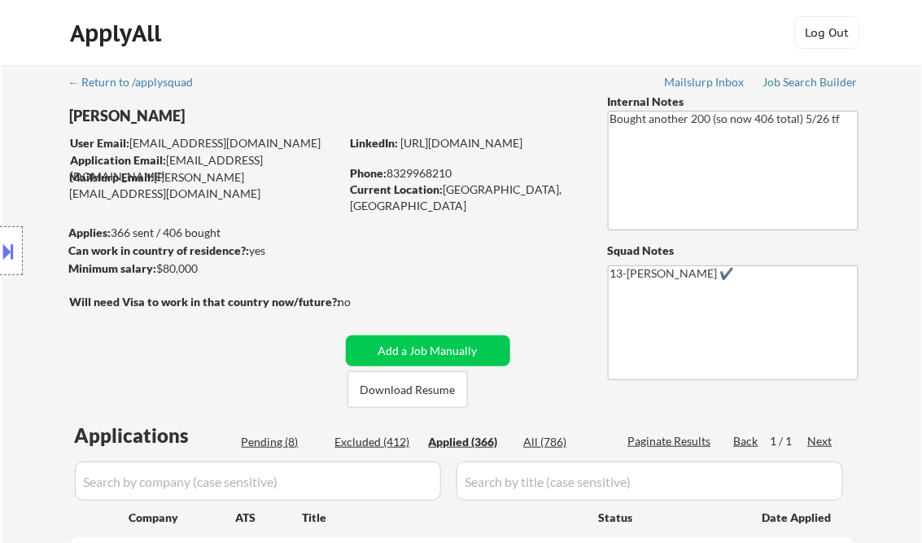
select select ""applied""
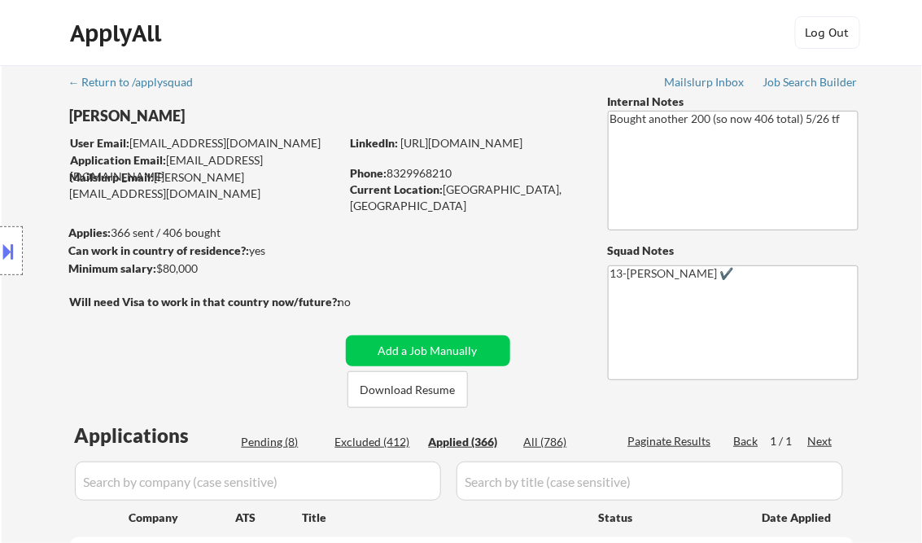
select select ""applied""
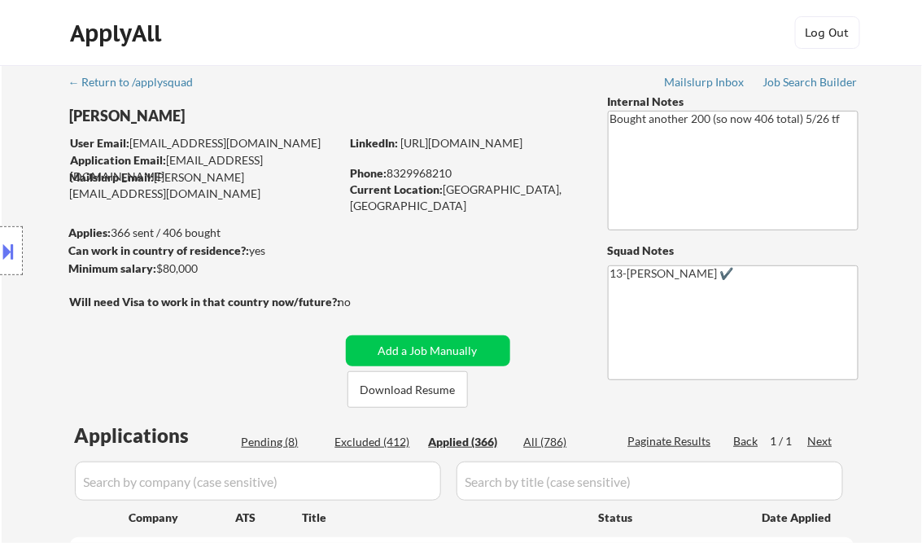
select select ""applied""
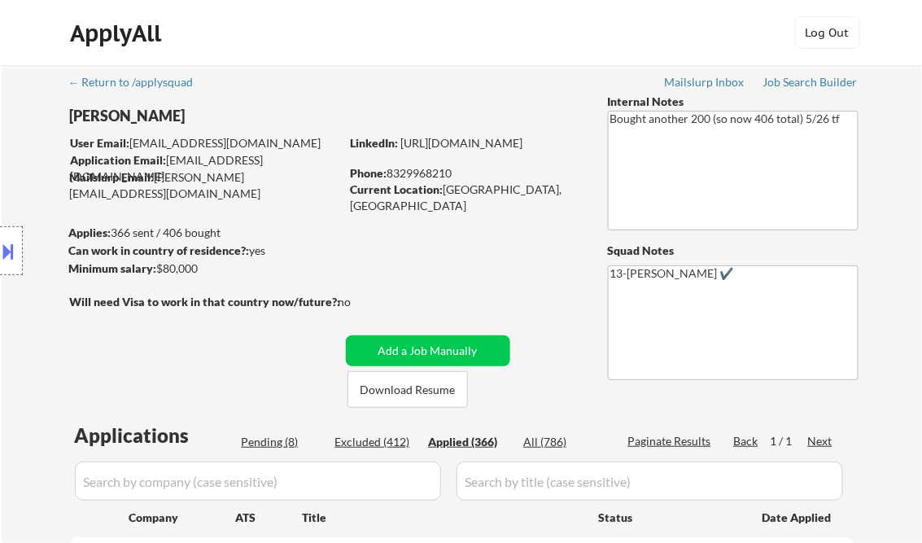
select select ""applied""
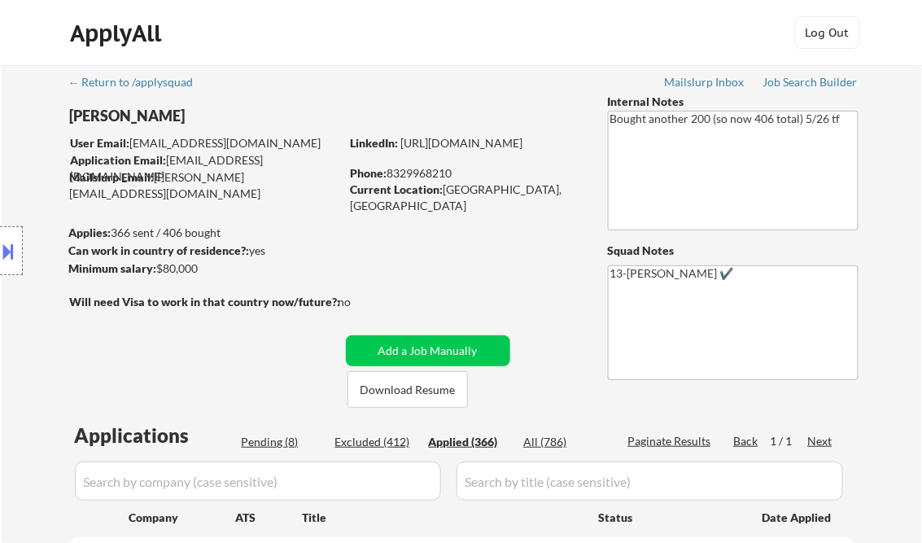
select select ""applied""
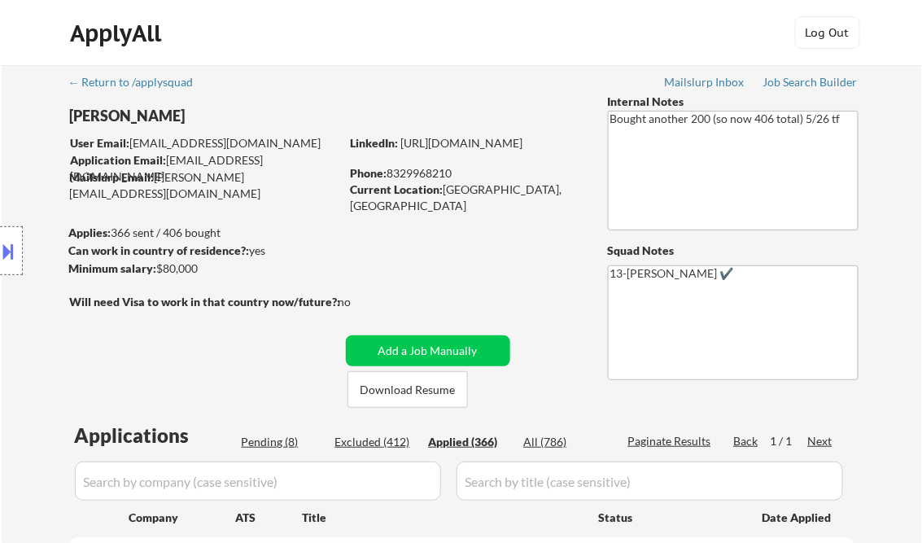
select select ""applied""
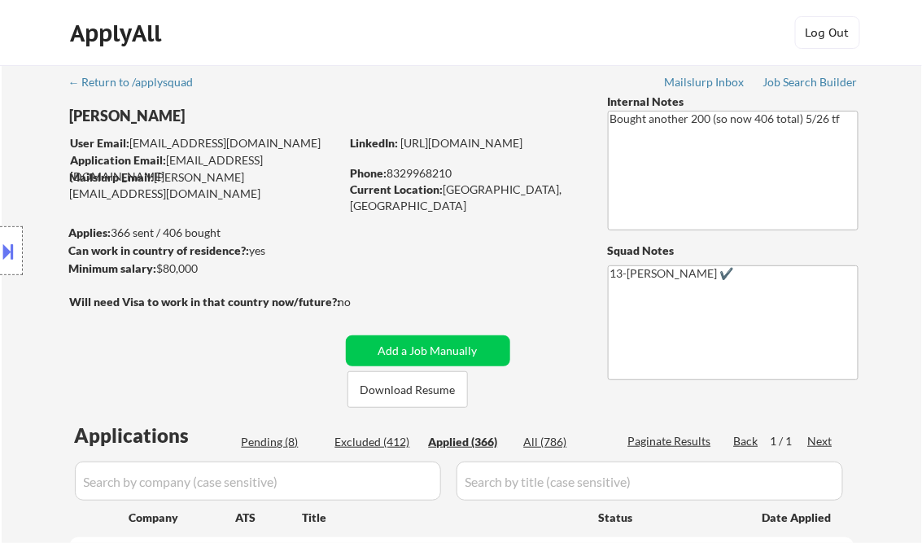
select select ""applied""
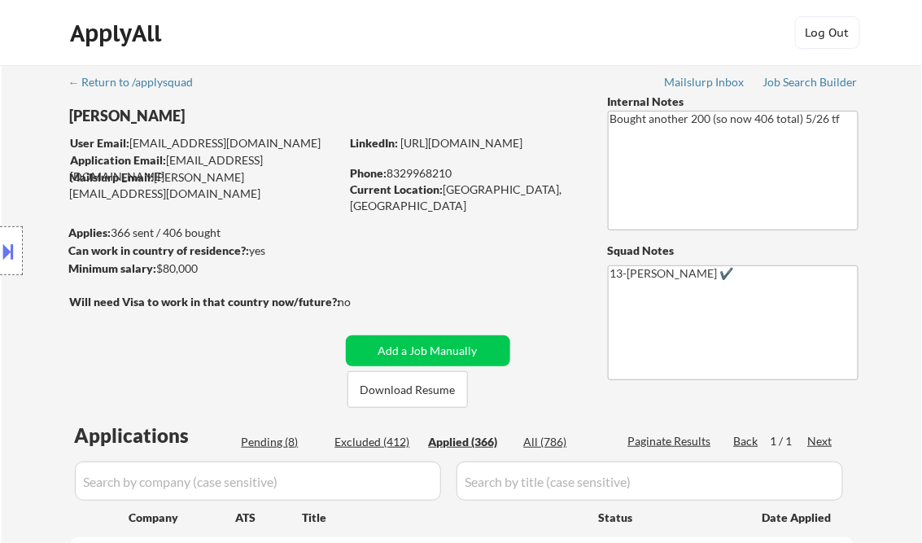
select select ""applied""
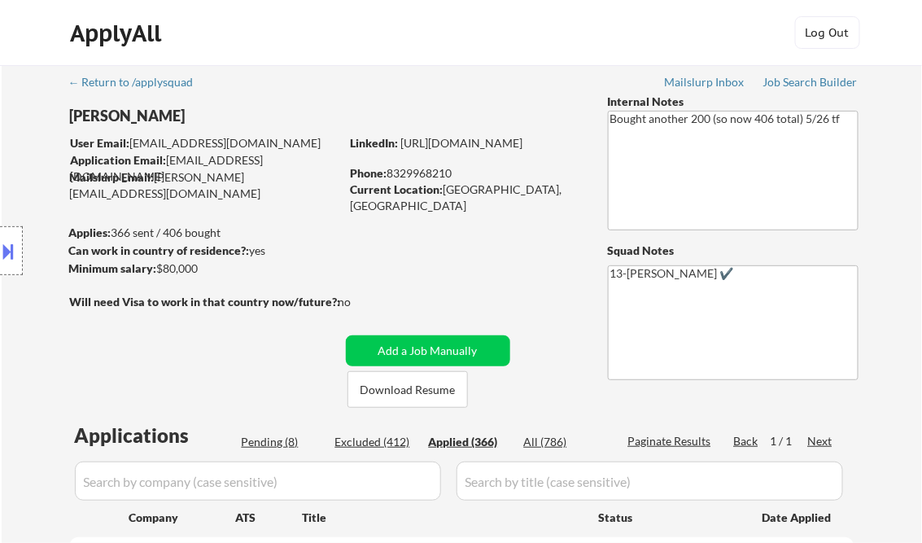
select select ""applied""
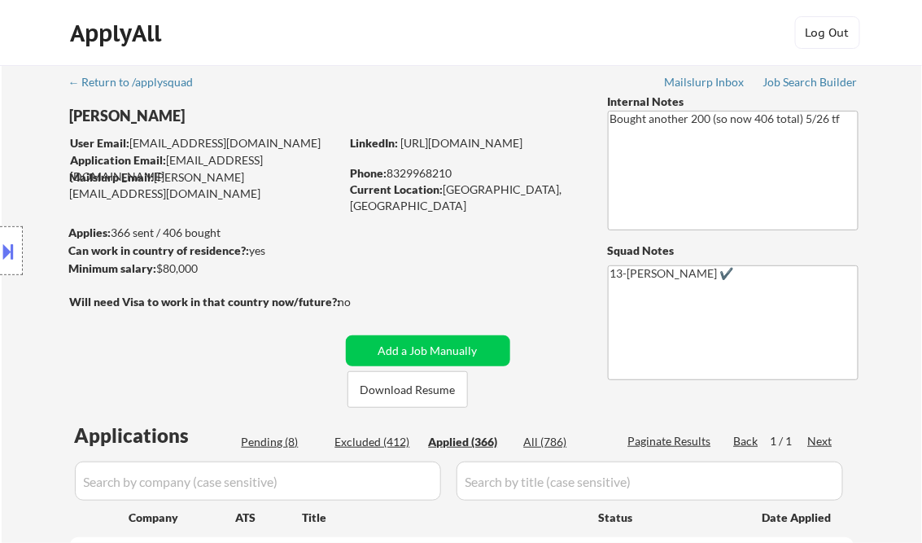
select select ""applied""
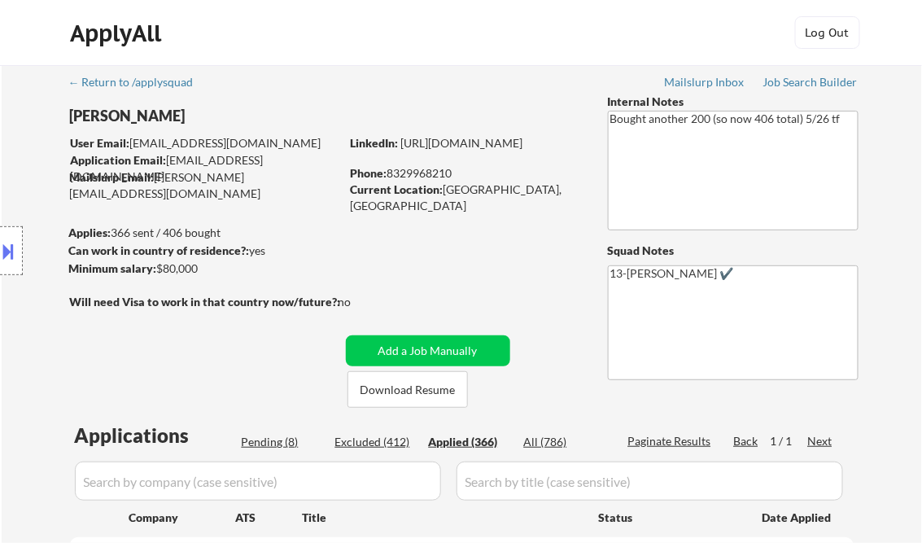
select select ""applied""
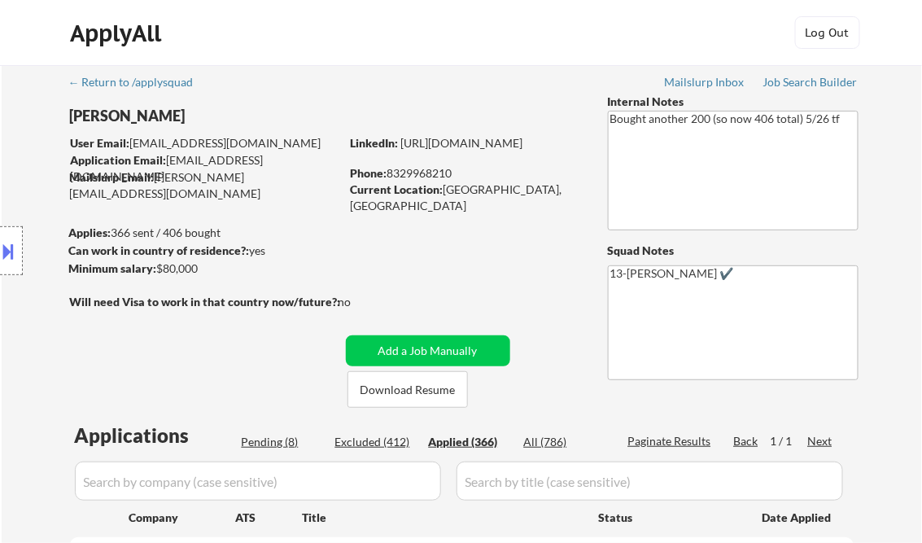
select select ""applied""
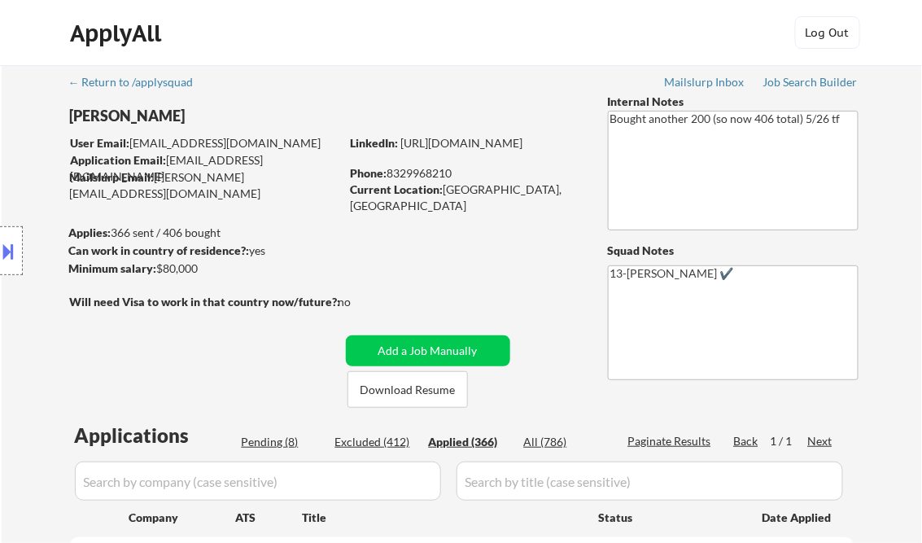
select select ""applied""
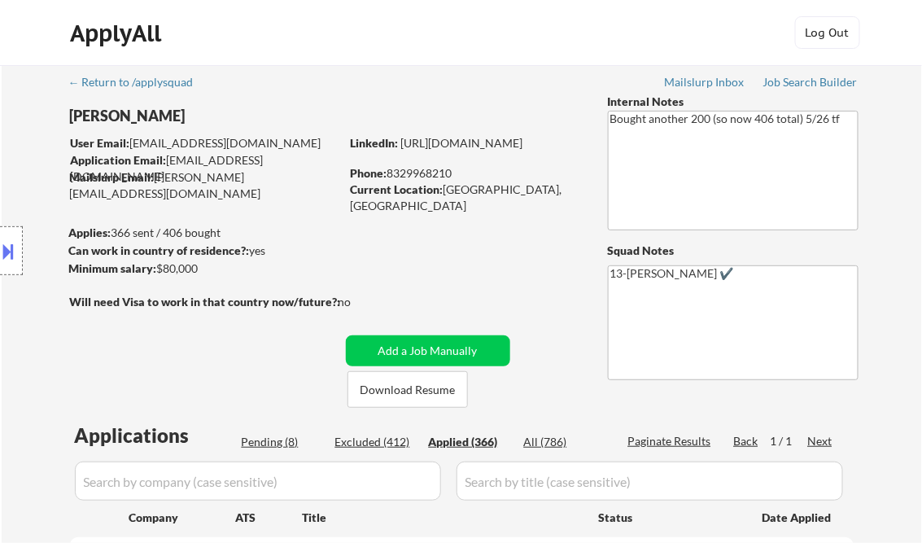
select select ""applied""
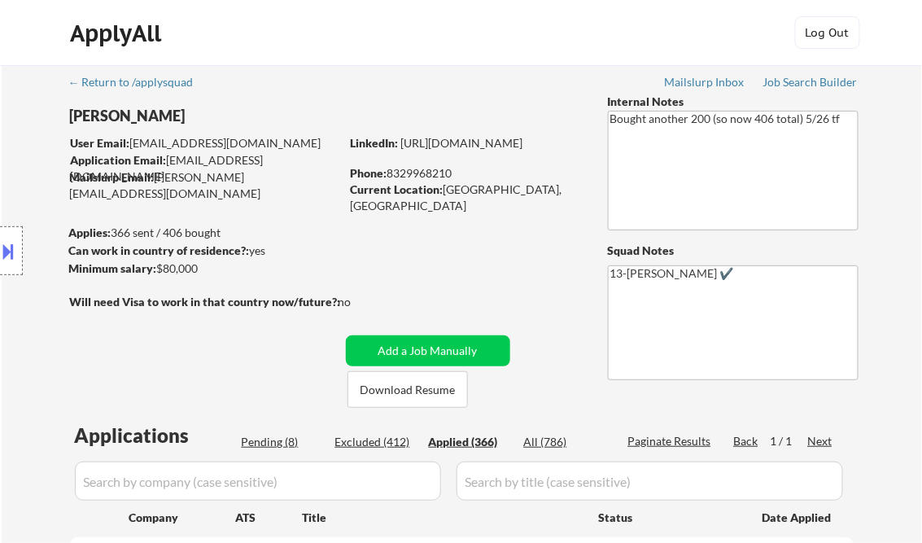
select select ""applied""
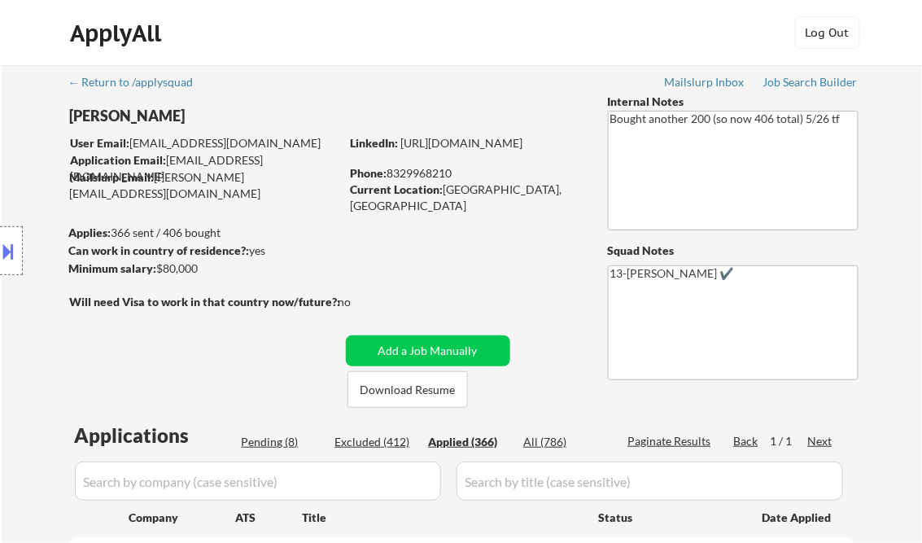
select select ""applied""
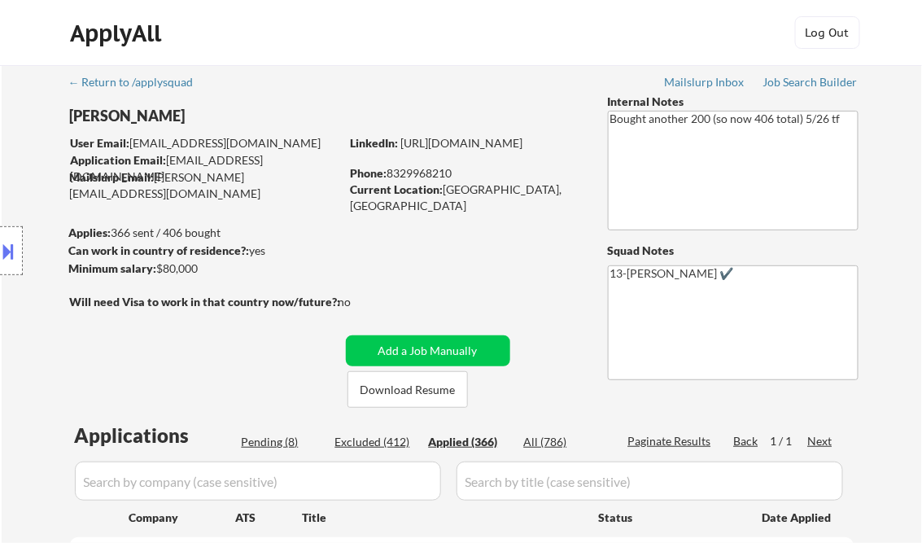
select select ""applied""
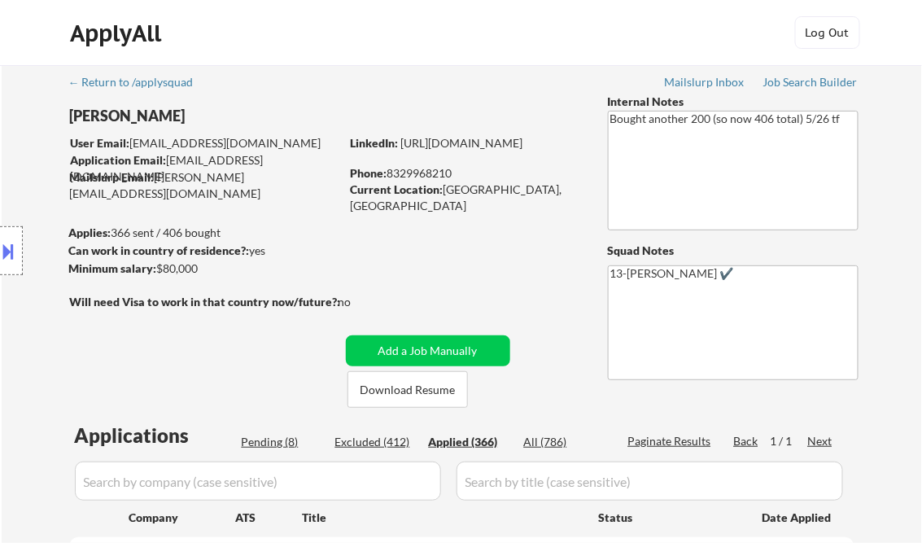
select select ""applied""
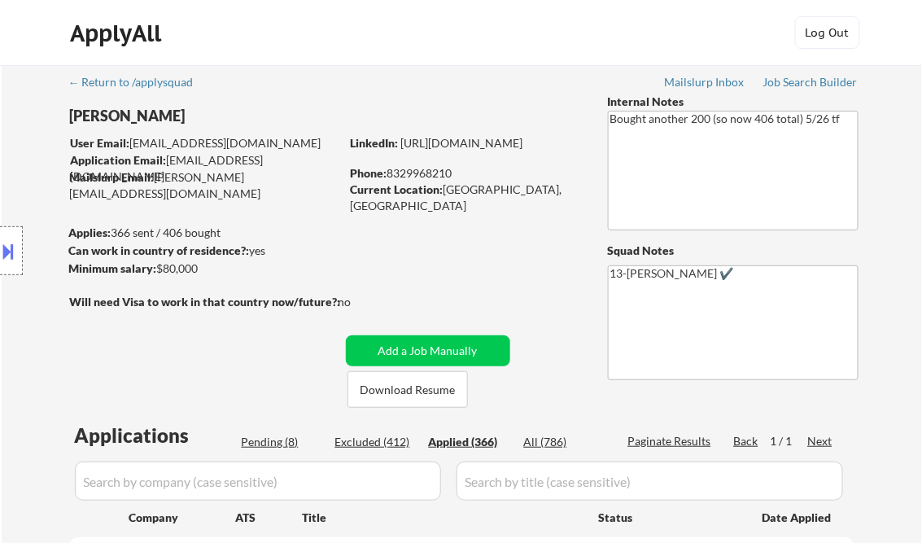
select select ""applied""
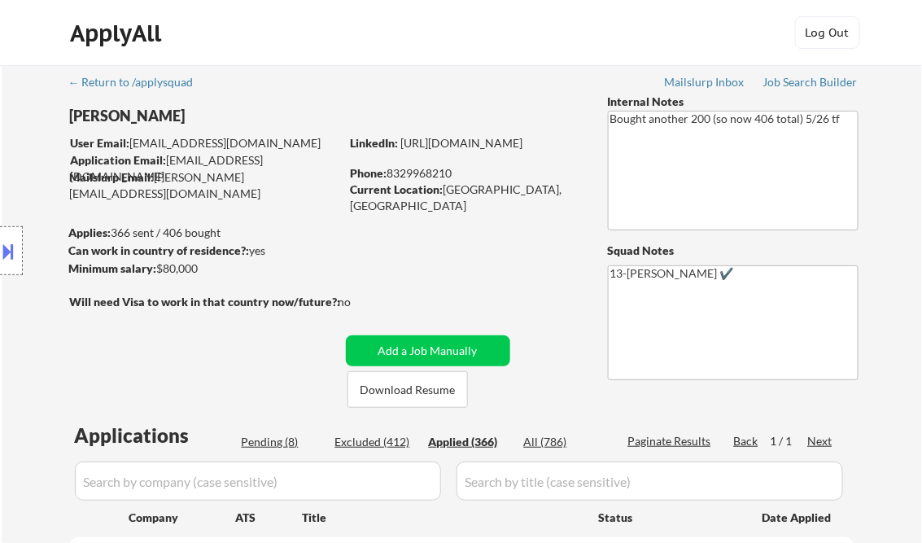
select select ""applied""
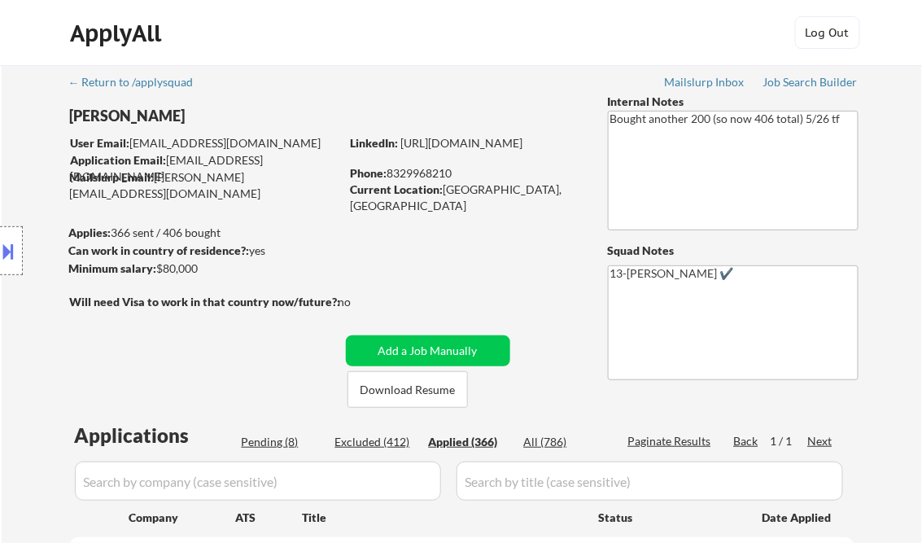
select select ""applied""
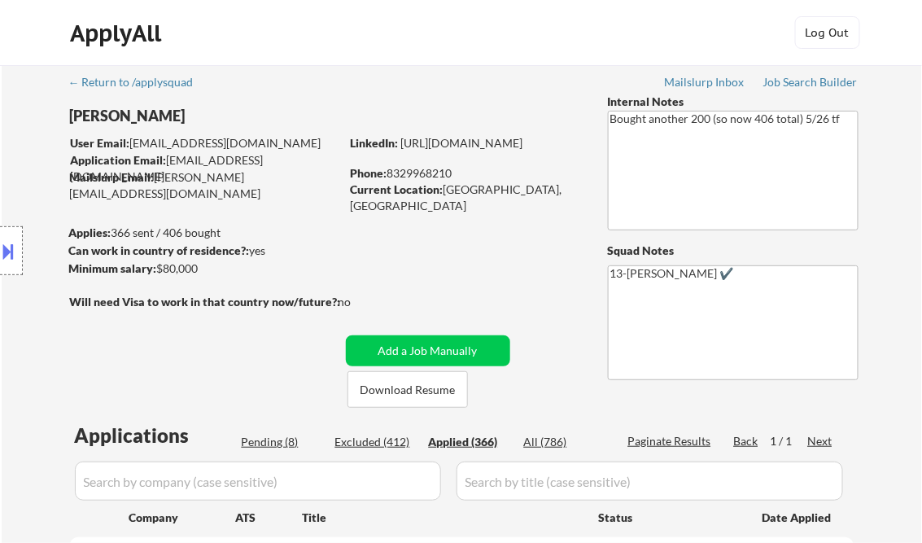
select select ""applied""
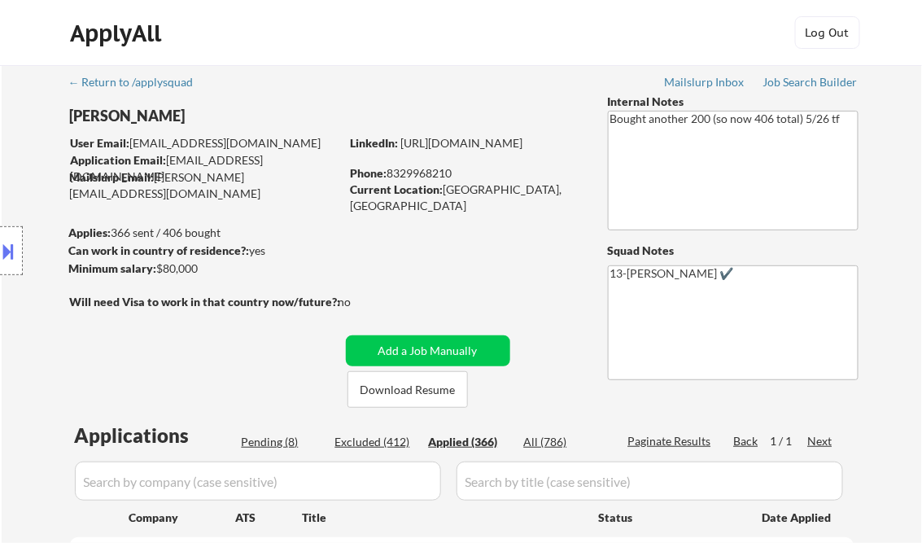
select select ""applied""
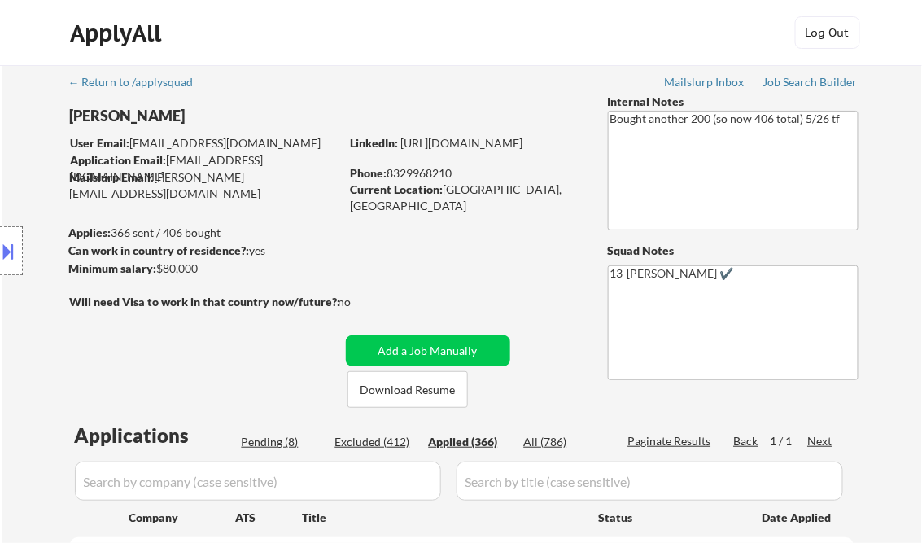
select select ""applied""
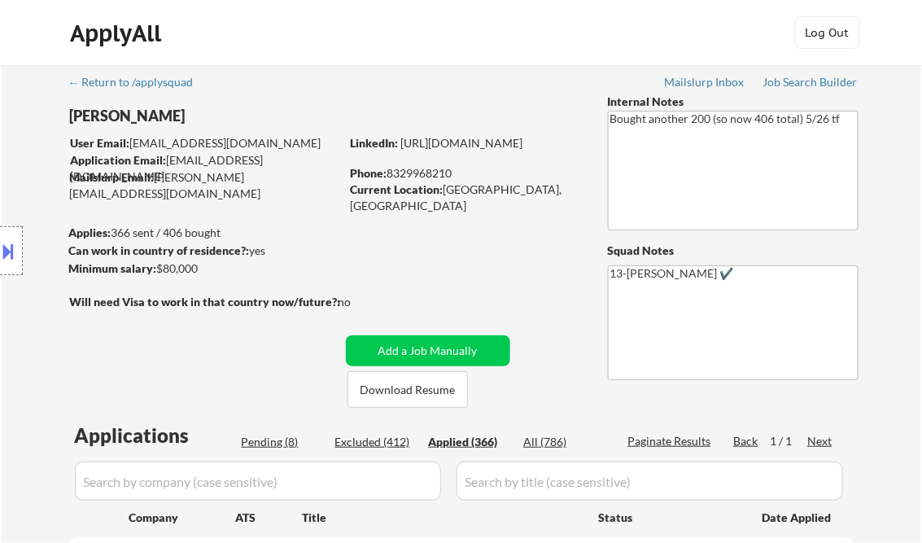
select select ""applied""
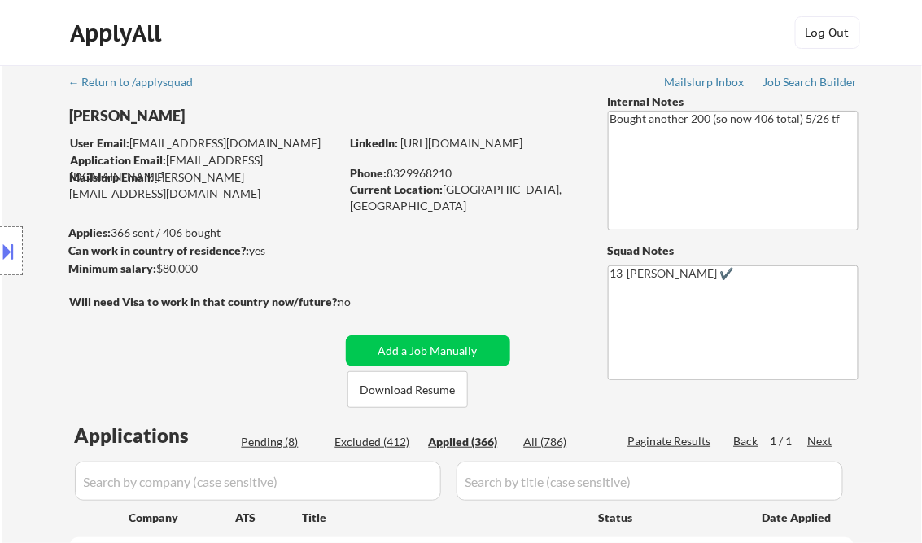
select select ""applied""
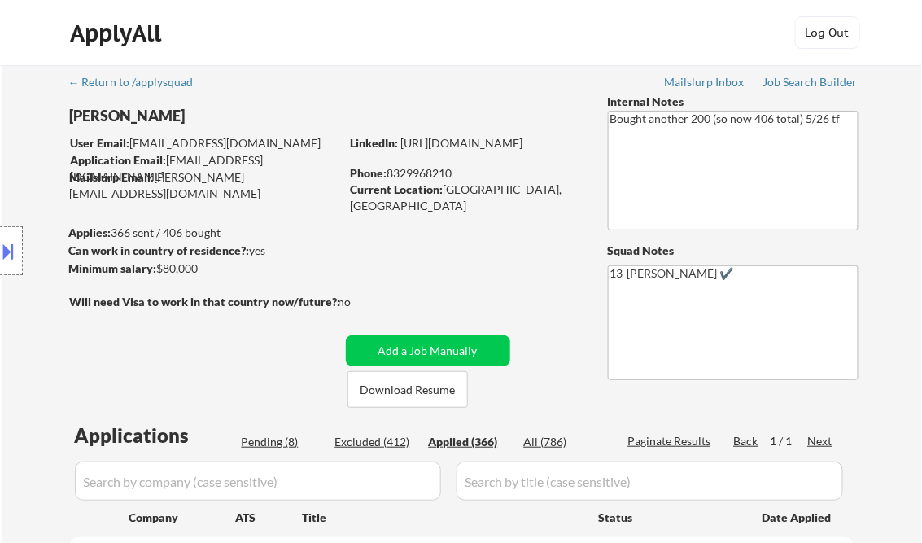
select select ""applied""
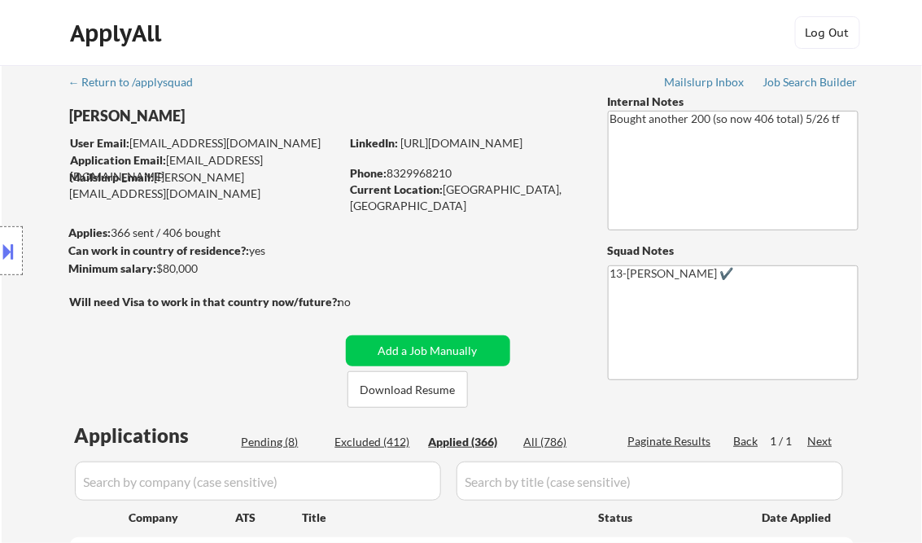
select select ""applied""
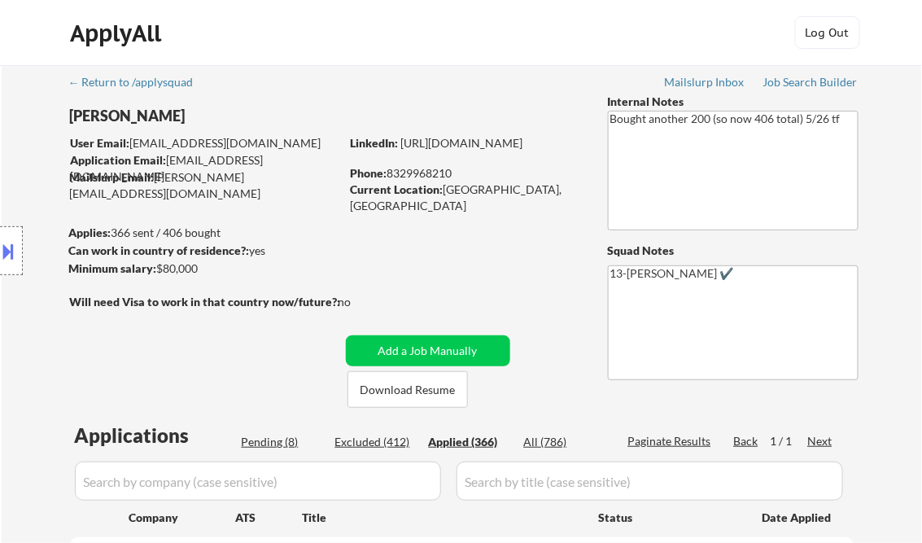
select select ""applied""
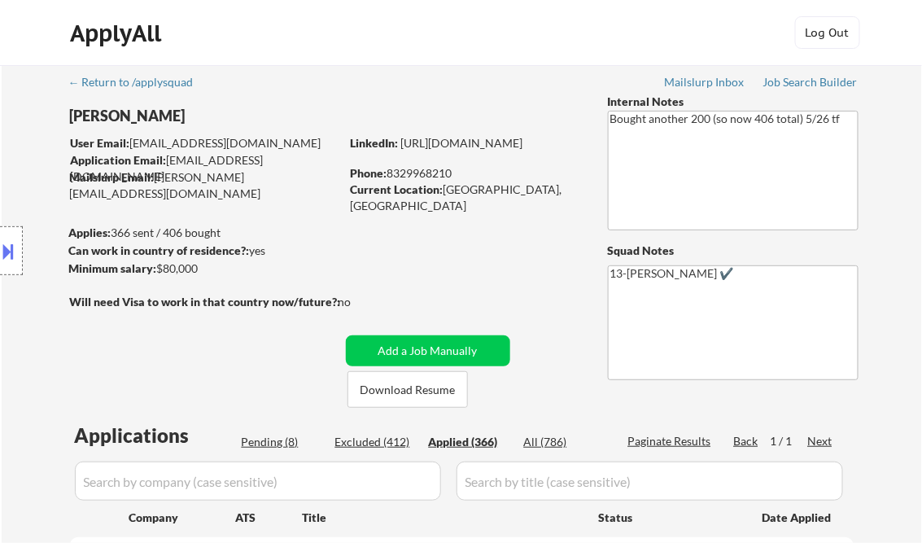
select select ""applied""
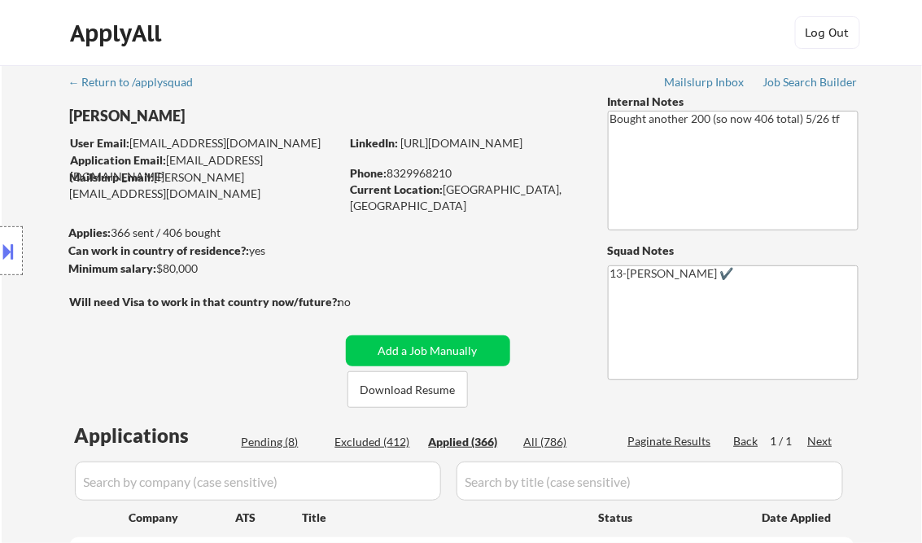
select select ""applied""
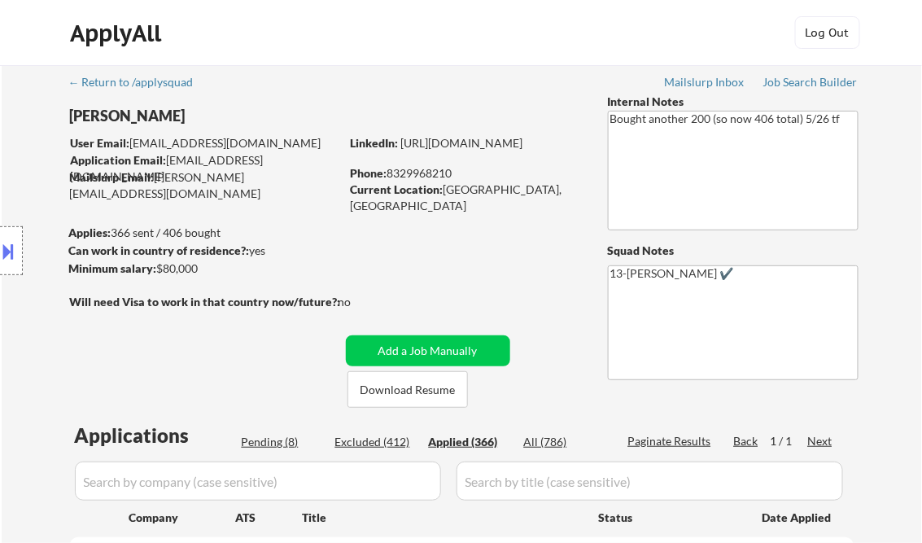
select select ""applied""
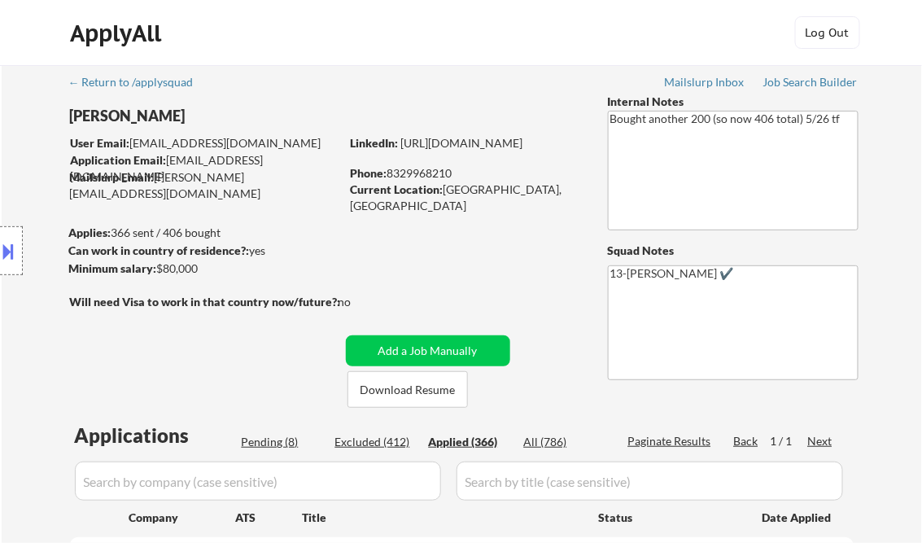
select select ""applied""
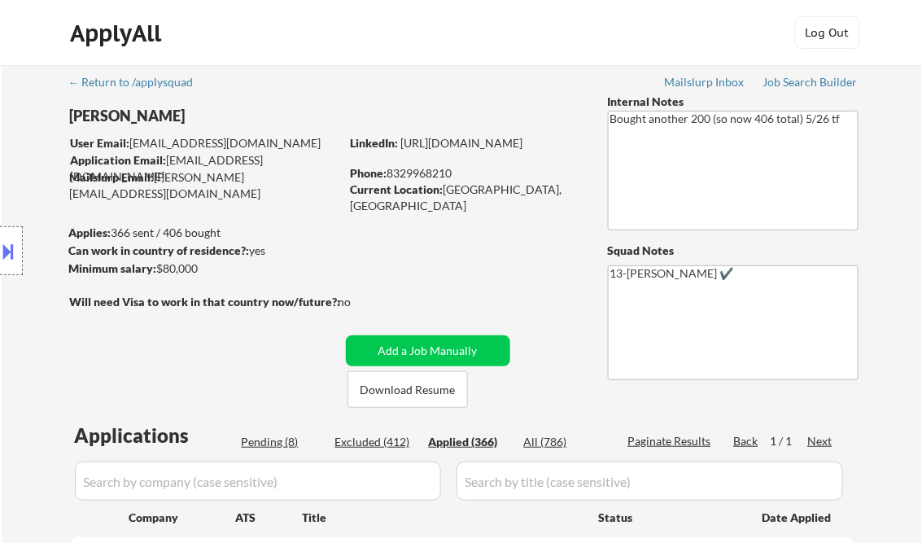
select select ""applied""
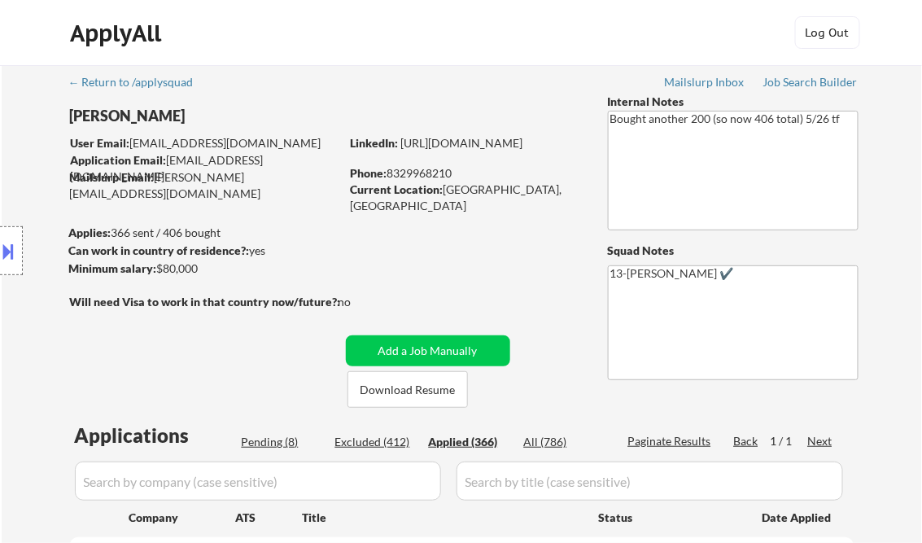
select select ""applied""
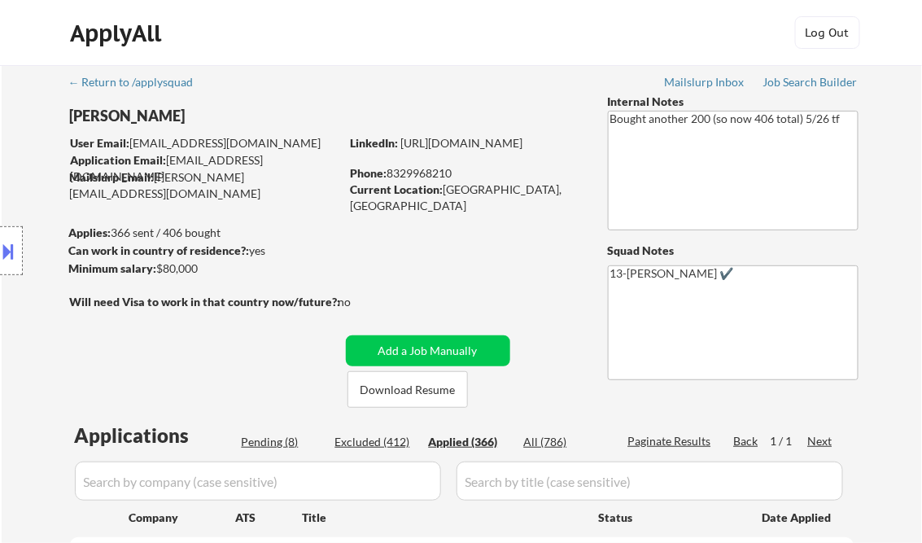
select select ""applied""
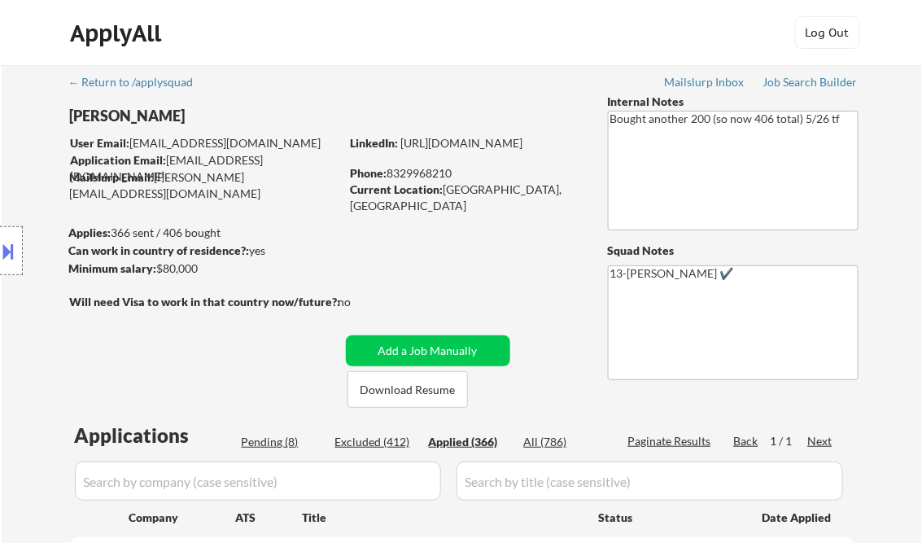
select select ""applied""
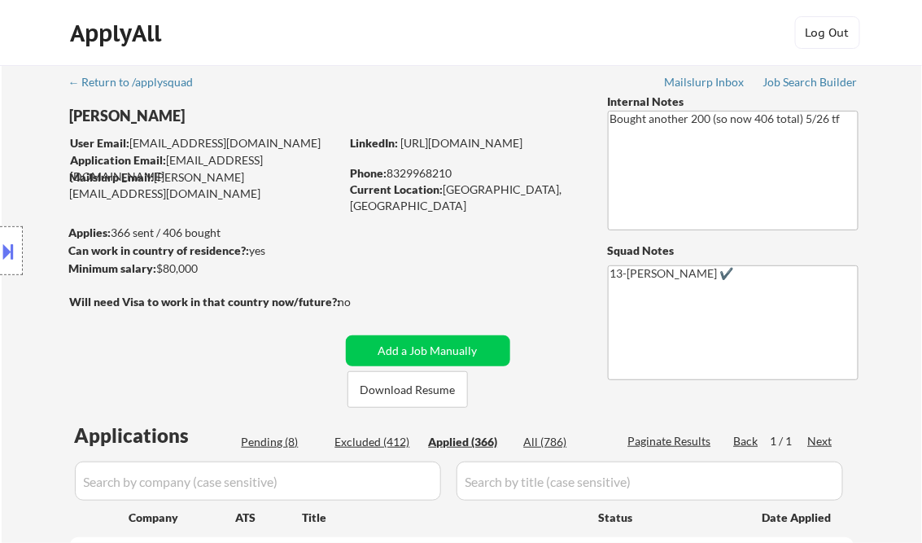
select select ""applied""
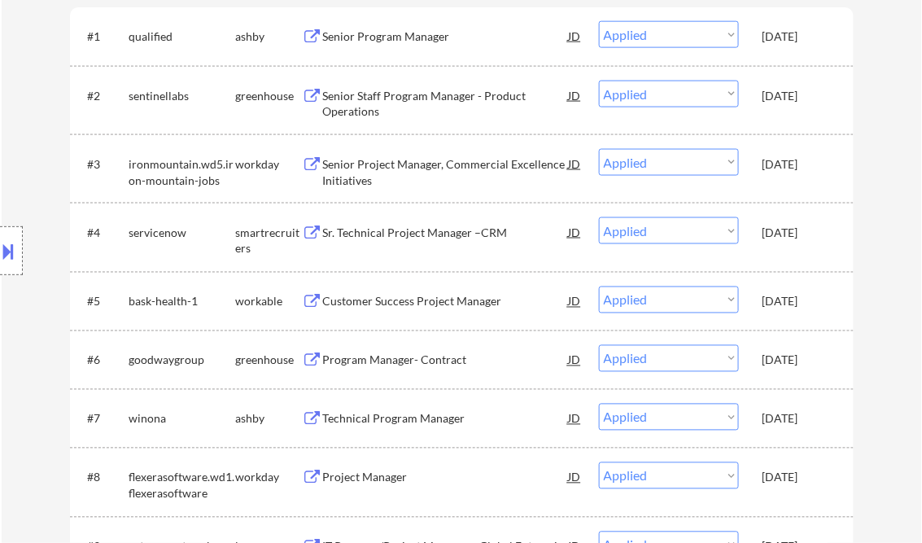
scroll to position [335, 0]
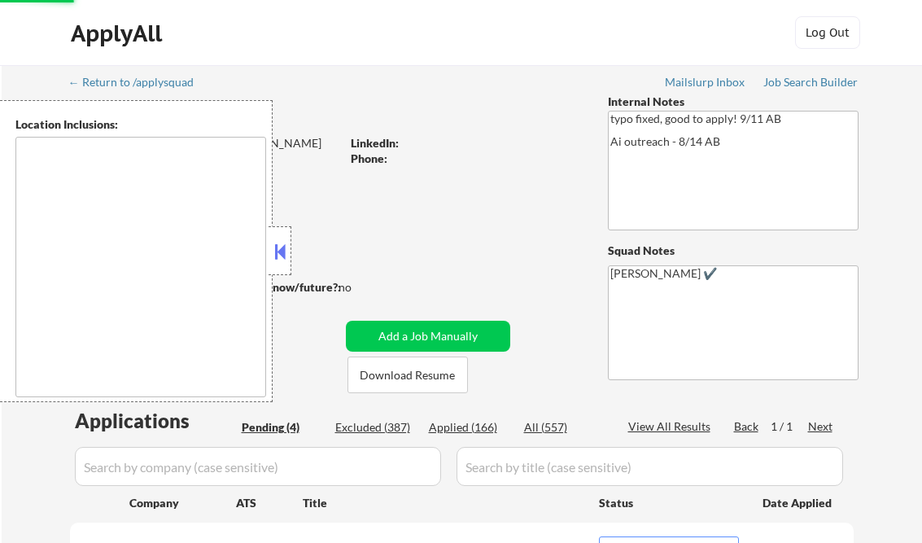
select select ""pending""
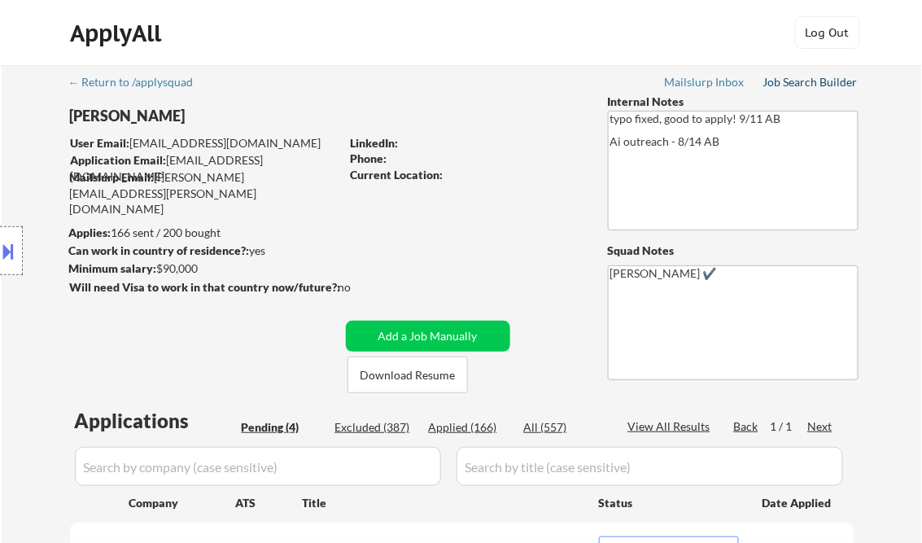
click at [775, 80] on div "Job Search Builder" at bounding box center [811, 82] width 95 height 11
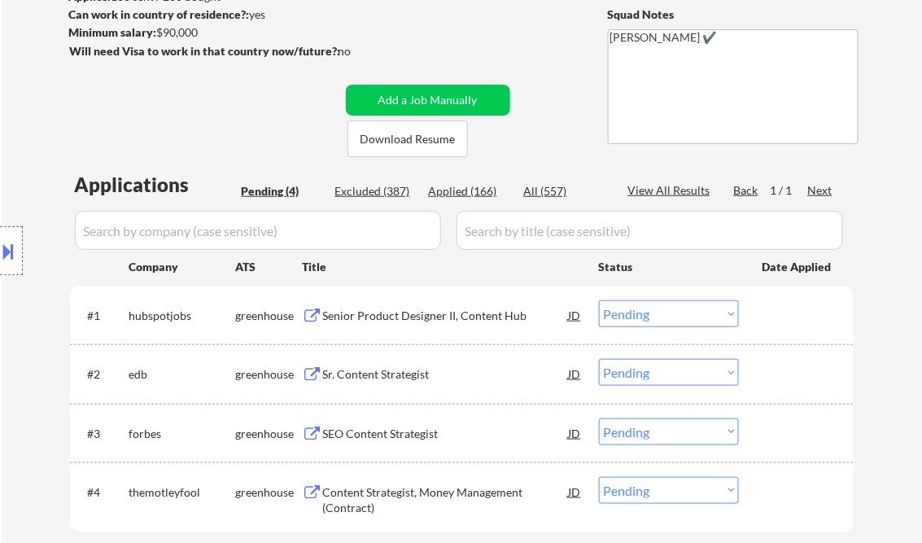
scroll to position [260, 0]
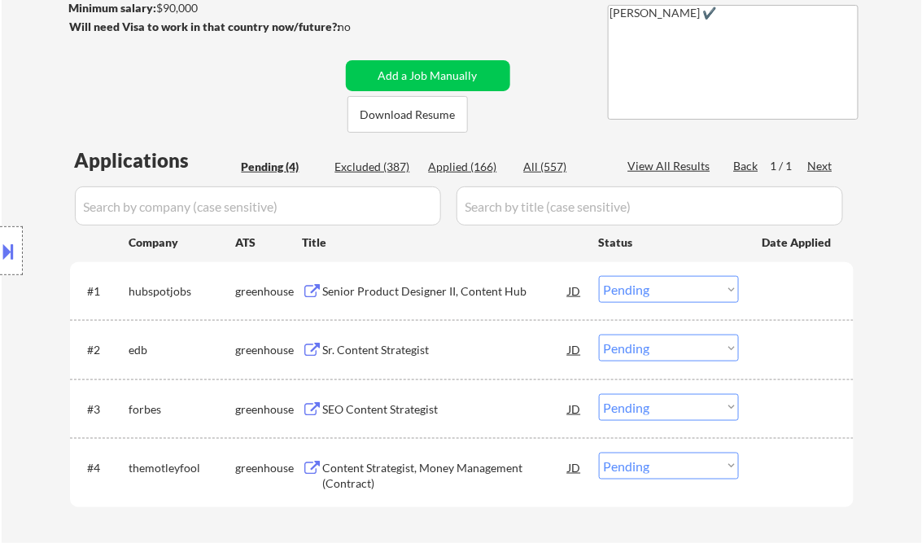
click at [418, 291] on div "Senior Product Designer II, Content Hub" at bounding box center [446, 291] width 246 height 16
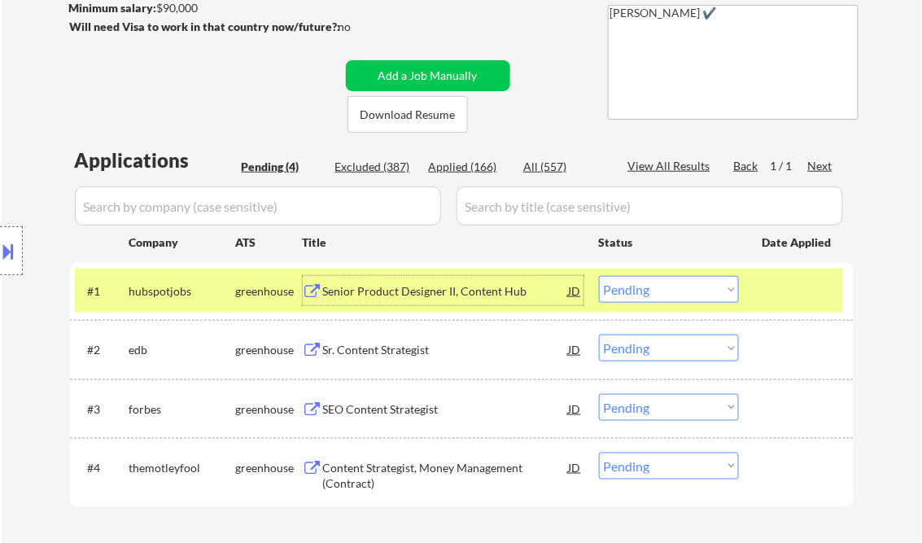
drag, startPoint x: 651, startPoint y: 293, endPoint x: 663, endPoint y: 301, distance: 14.7
click at [651, 293] on select "Choose an option... Pending Applied Excluded (Questions) Excluded (Expired) Exc…" at bounding box center [669, 289] width 140 height 27
click at [599, 276] on select "Choose an option... Pending Applied Excluded (Questions) Excluded (Expired) Exc…" at bounding box center [669, 289] width 140 height 27
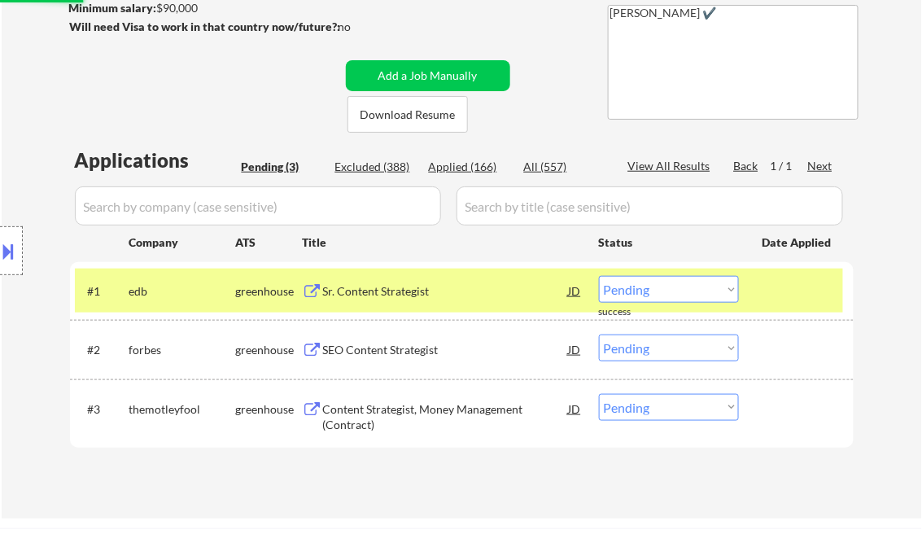
click at [379, 291] on div "Sr. Content Strategist" at bounding box center [446, 291] width 246 height 16
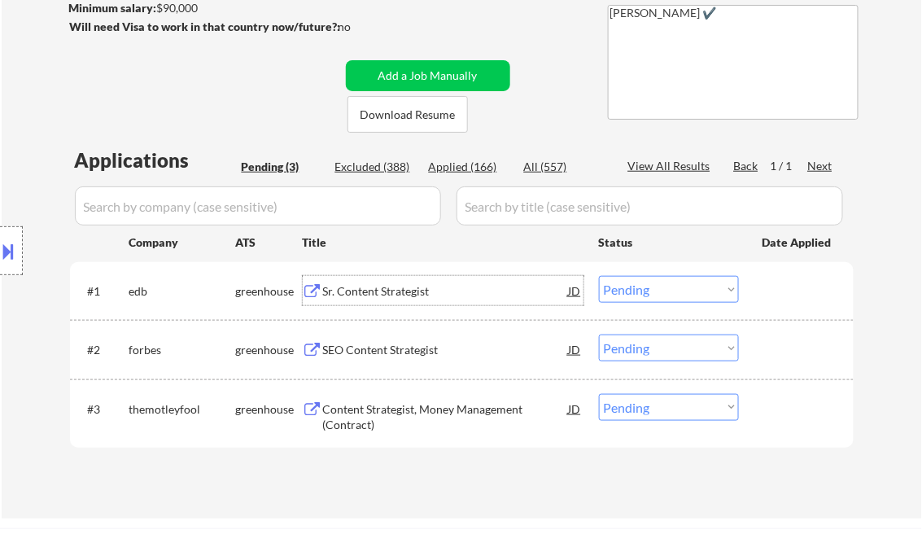
drag, startPoint x: 674, startPoint y: 286, endPoint x: 677, endPoint y: 303, distance: 17.4
click at [674, 286] on select "Choose an option... Pending Applied Excluded (Questions) Excluded (Expired) Exc…" at bounding box center [669, 289] width 140 height 27
click at [599, 276] on select "Choose an option... Pending Applied Excluded (Questions) Excluded (Expired) Exc…" at bounding box center [669, 289] width 140 height 27
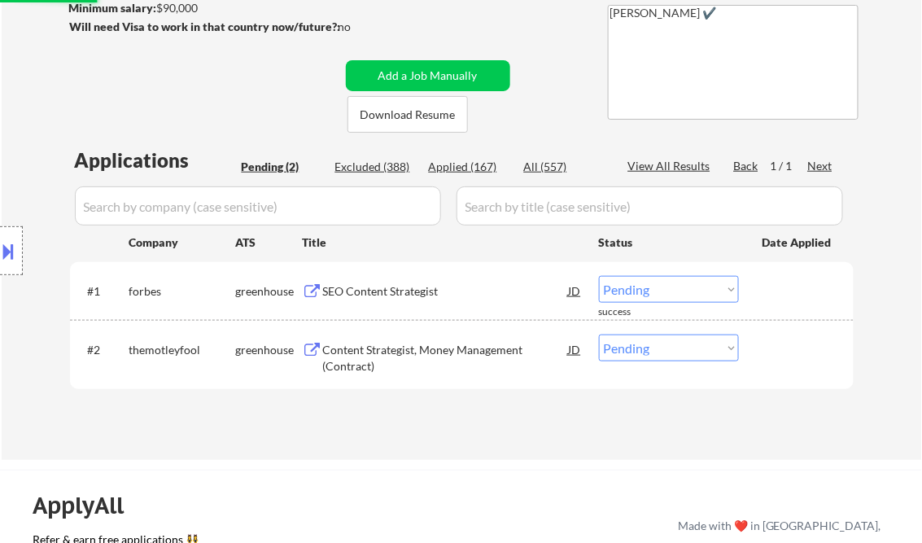
click at [383, 291] on div "SEO Content Strategist" at bounding box center [446, 291] width 246 height 16
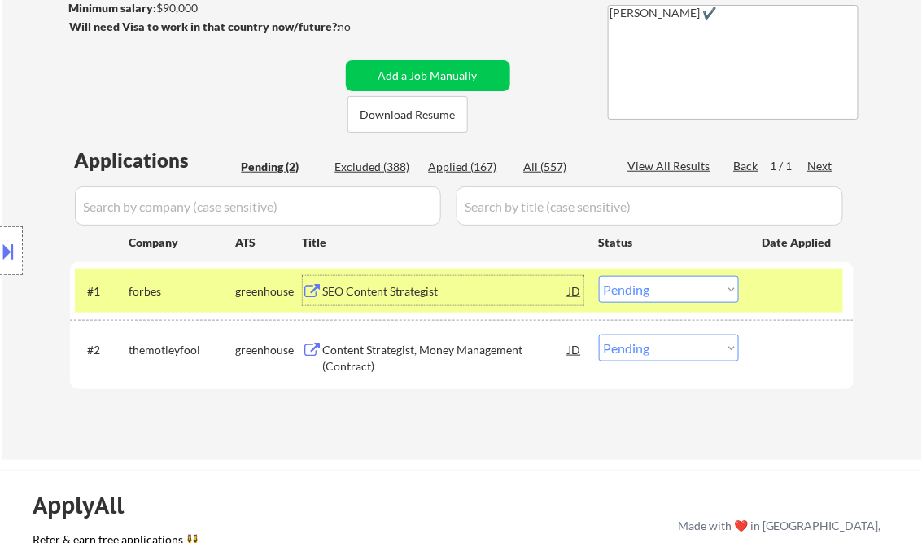
click at [624, 293] on select "Choose an option... Pending Applied Excluded (Questions) Excluded (Expired) Exc…" at bounding box center [669, 289] width 140 height 27
click at [599, 276] on select "Choose an option... Pending Applied Excluded (Questions) Excluded (Expired) Exc…" at bounding box center [669, 289] width 140 height 27
click at [404, 348] on div "Content Strategist, Money Management (Contract)" at bounding box center [446, 358] width 246 height 32
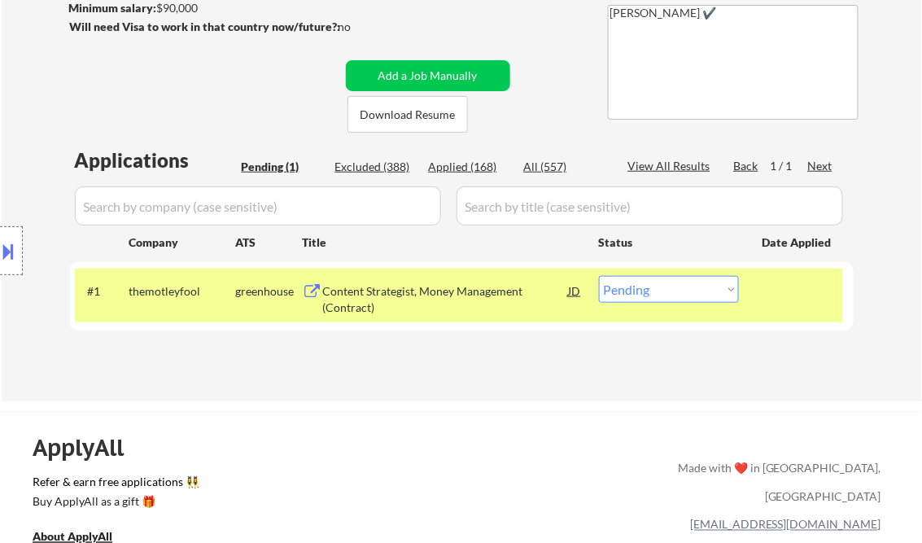
click at [650, 301] on select "Choose an option... Pending Applied Excluded (Questions) Excluded (Expired) Exc…" at bounding box center [669, 289] width 140 height 27
select select ""excluded__other_""
click at [599, 276] on select "Choose an option... Pending Applied Excluded (Questions) Excluded (Expired) Exc…" at bounding box center [669, 289] width 140 height 27
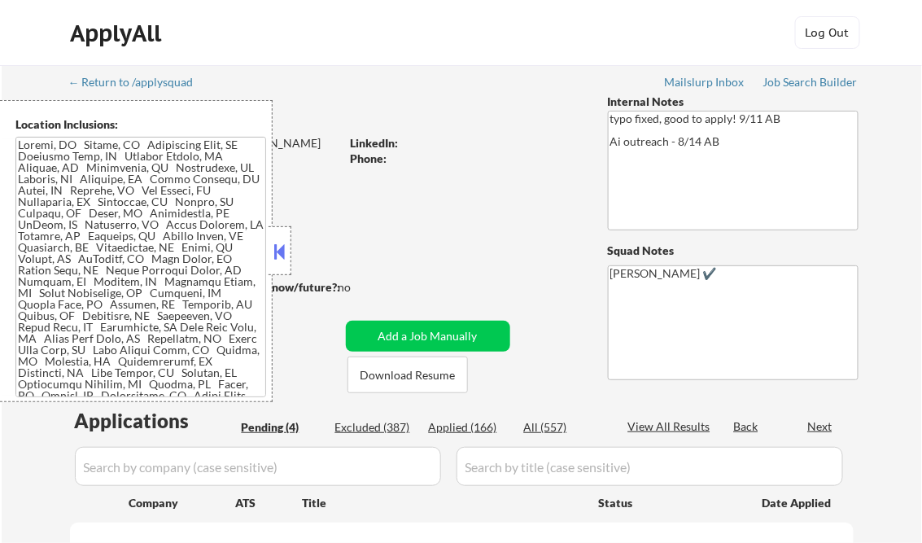
click at [278, 251] on button at bounding box center [280, 251] width 18 height 24
select select ""pending""
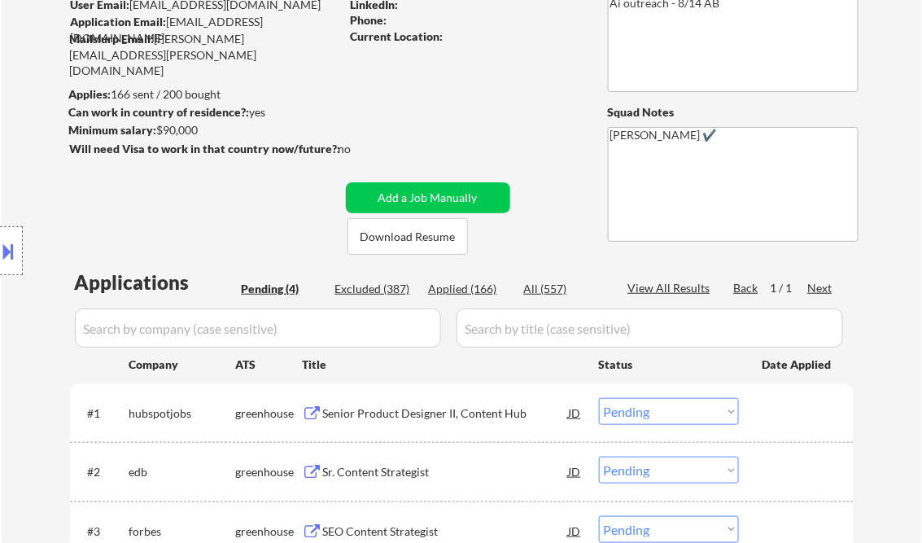
scroll to position [260, 0]
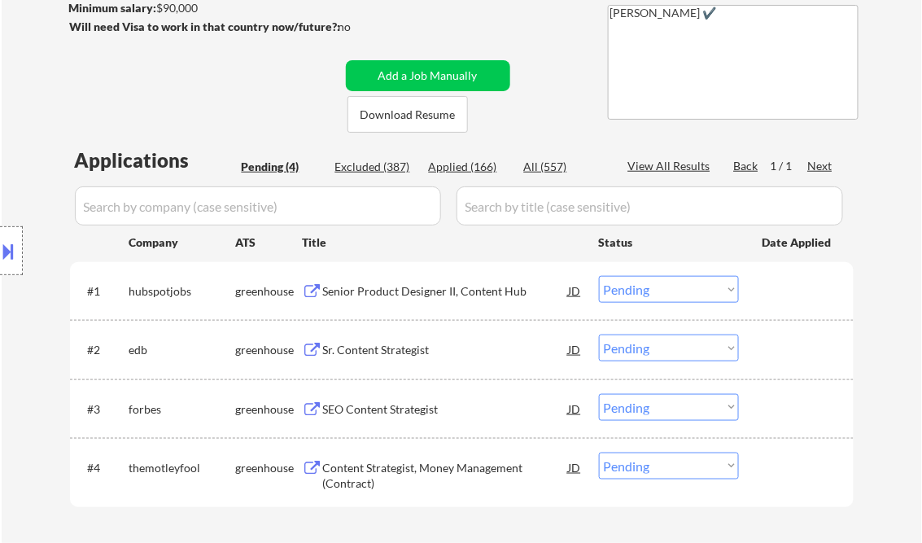
click at [476, 168] on div "Applied (166)" at bounding box center [469, 167] width 81 height 16
click at [667, 162] on div "View All Results" at bounding box center [671, 166] width 87 height 16
select select ""applied""
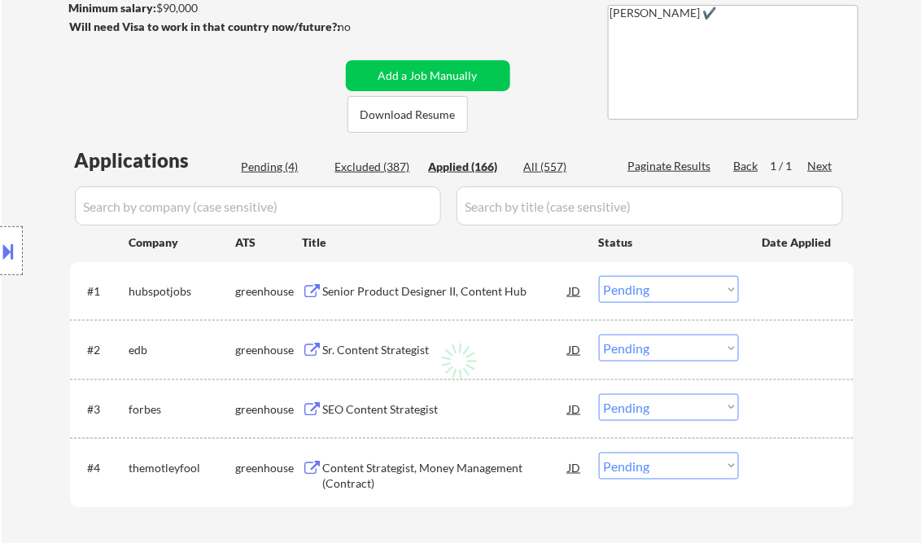
select select ""applied""
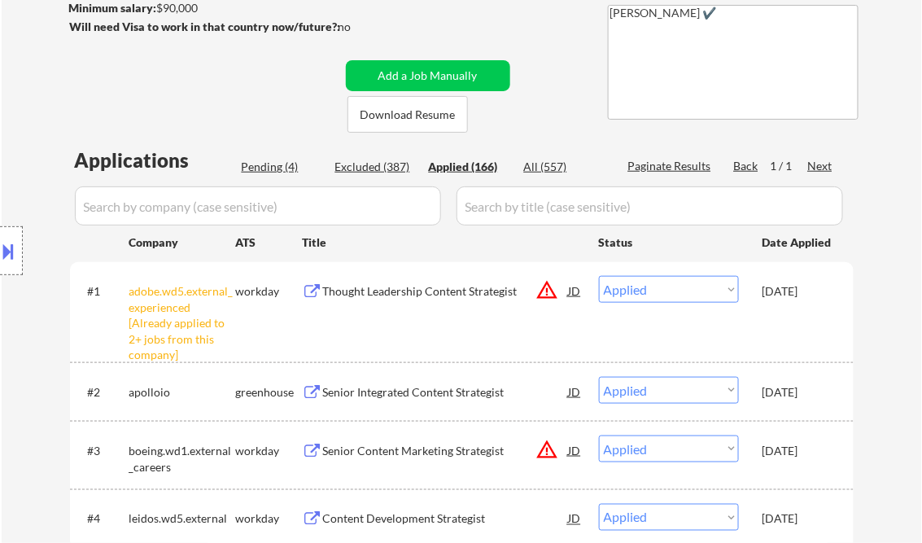
select select ""applied""
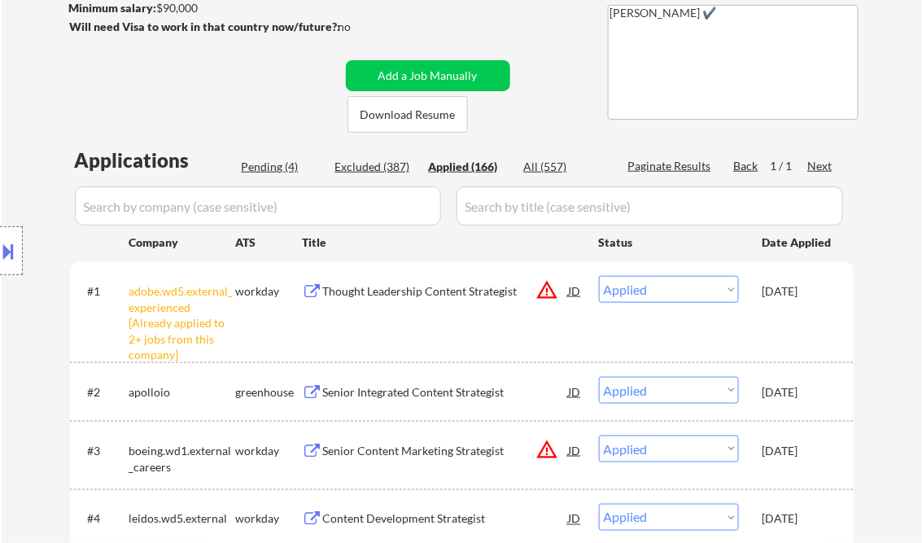
select select ""applied""
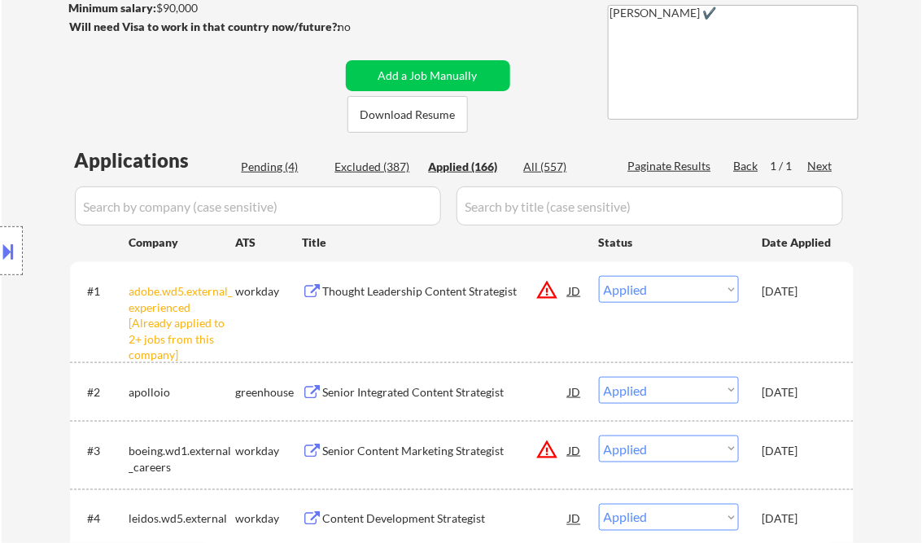
select select ""applied""
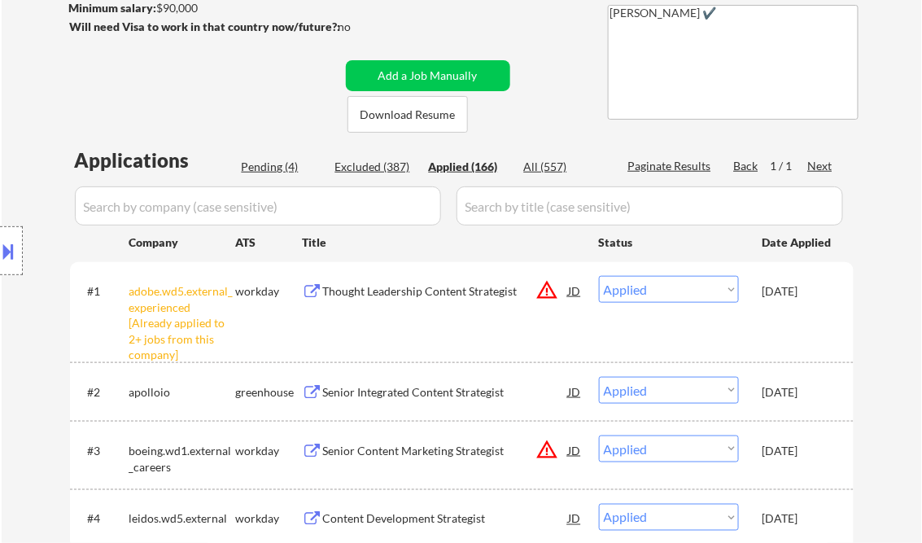
select select ""applied""
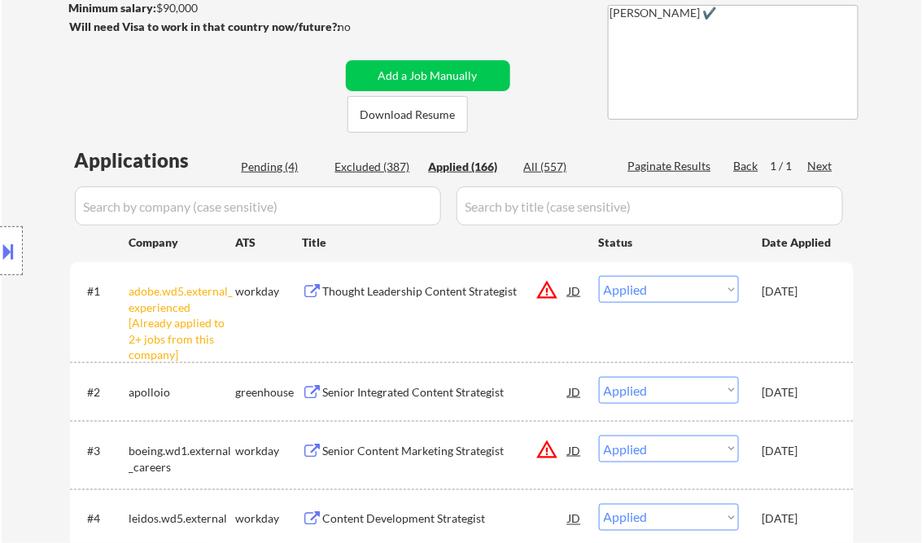
select select ""applied""
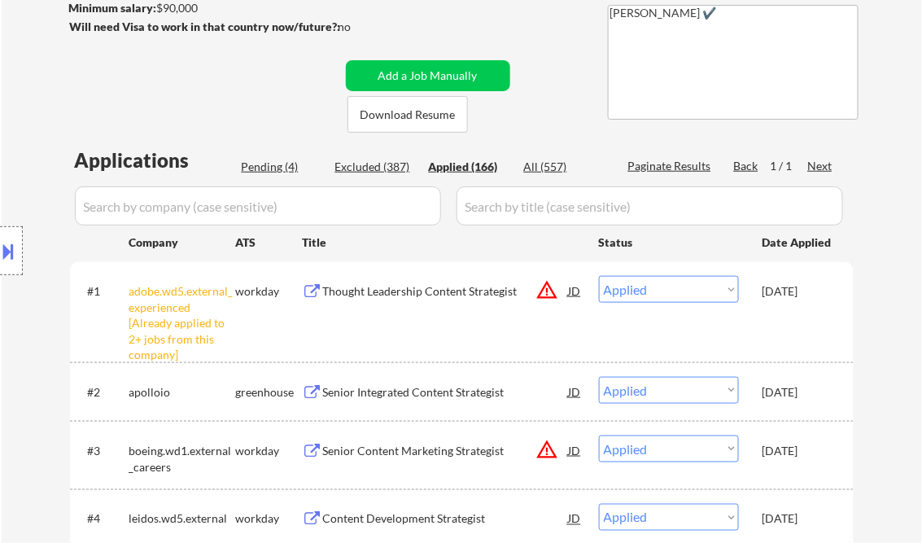
select select ""applied""
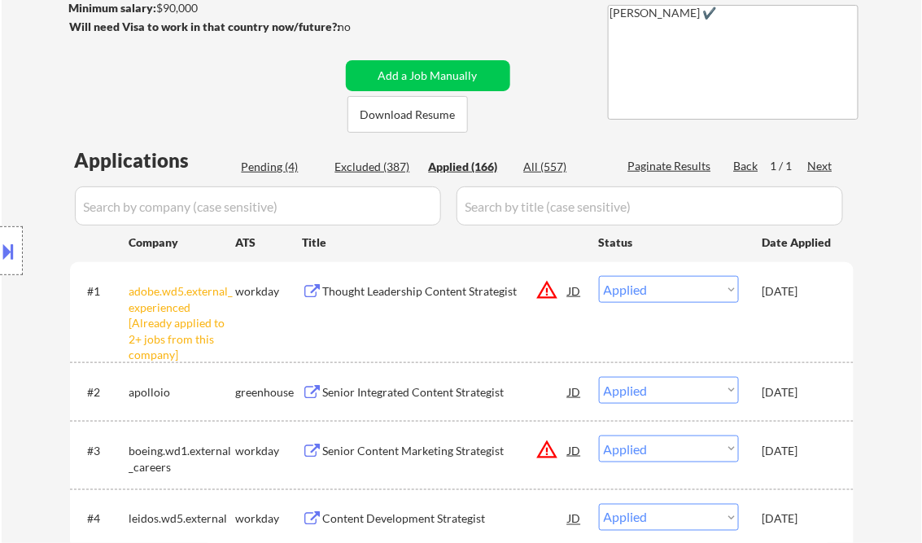
select select ""applied""
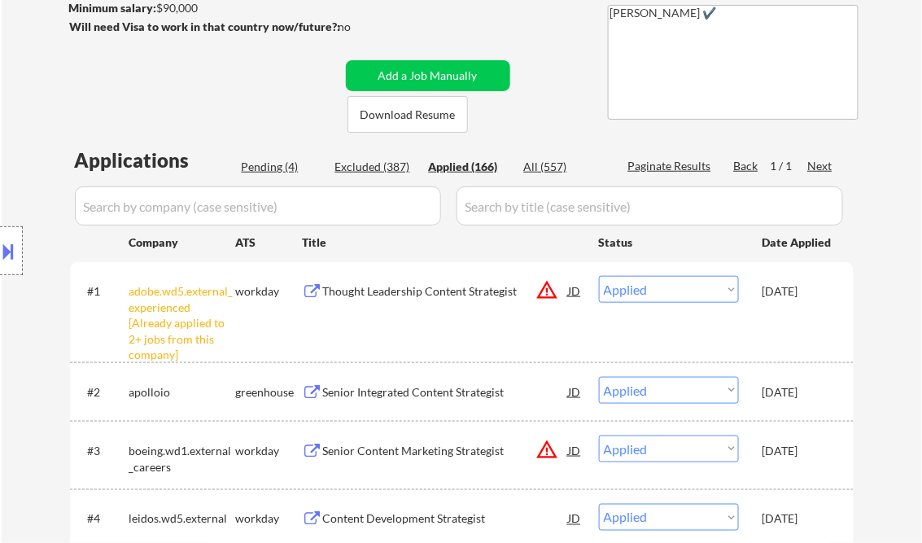
select select ""applied""
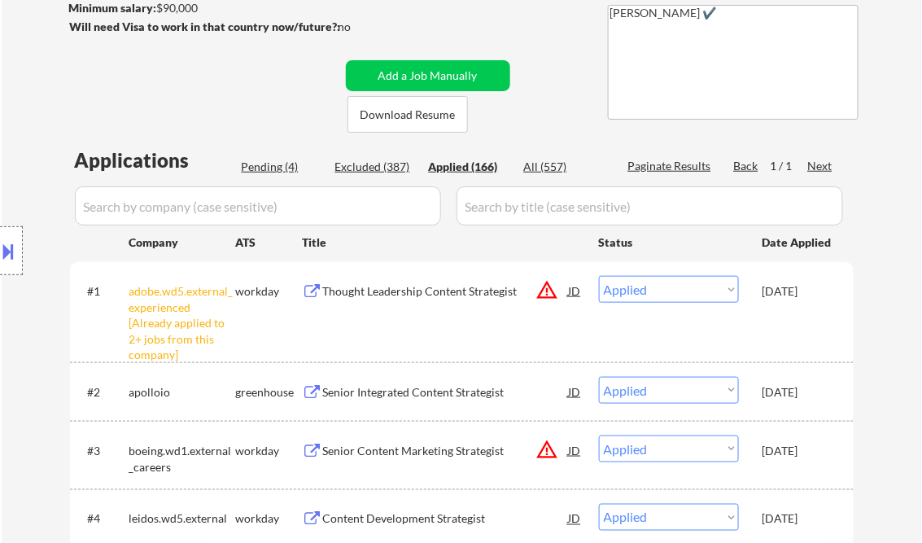
select select ""applied""
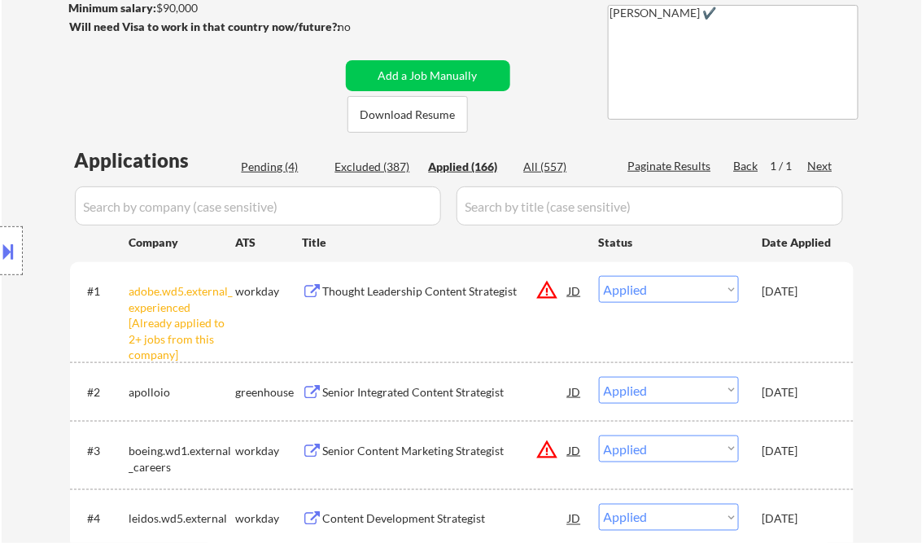
select select ""applied""
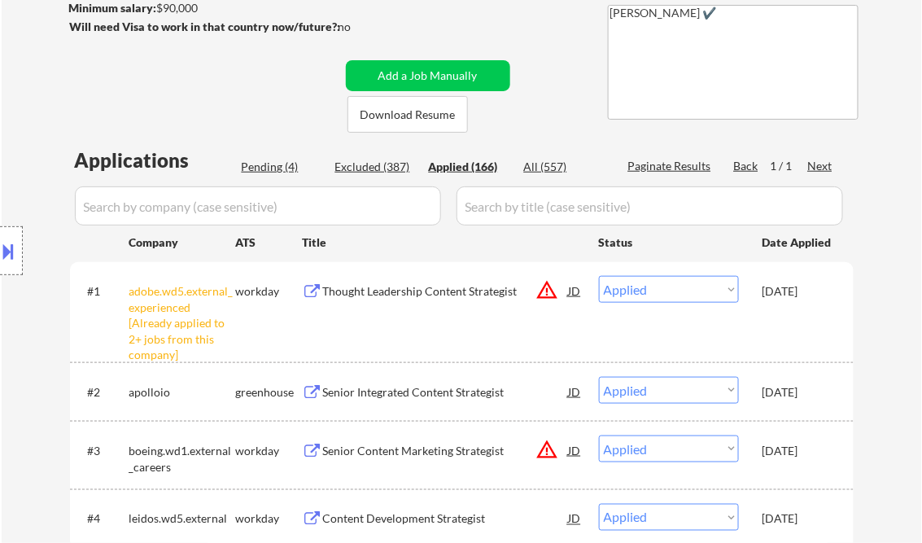
select select ""applied""
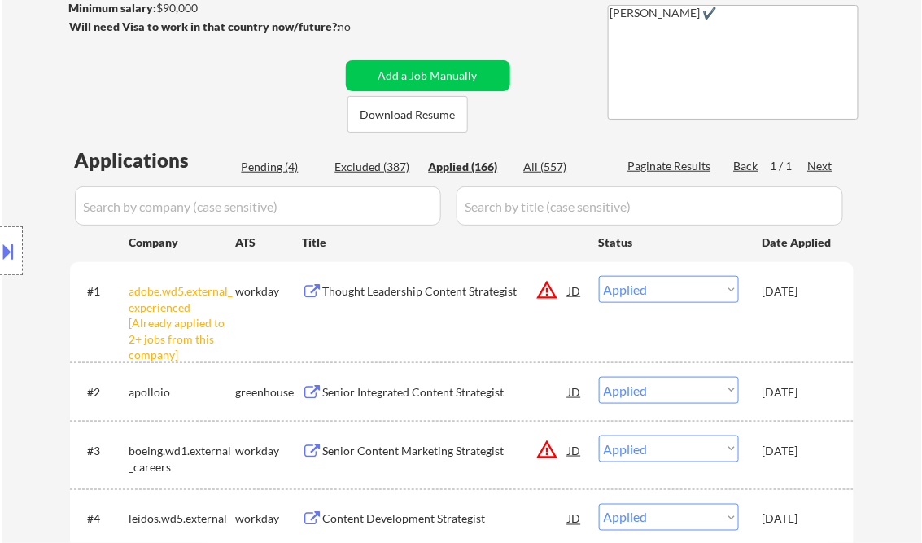
select select ""applied""
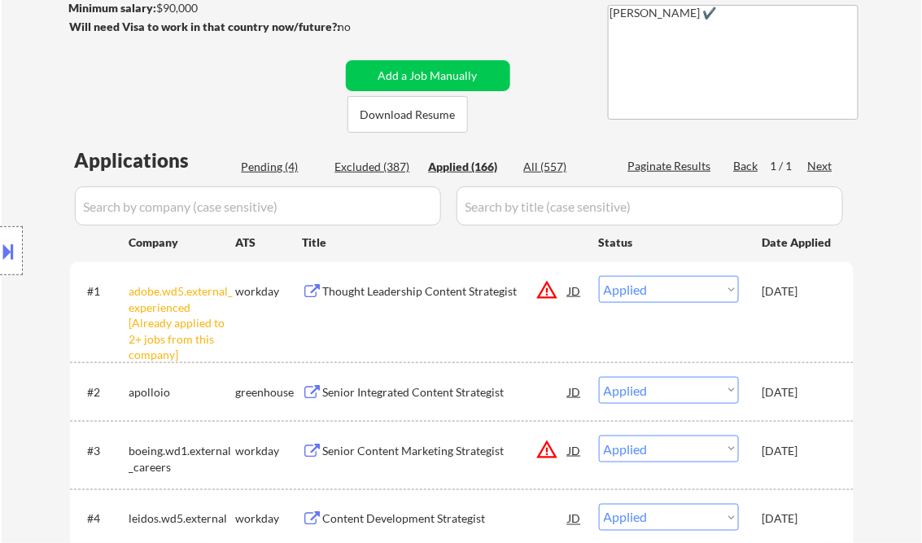
select select ""applied""
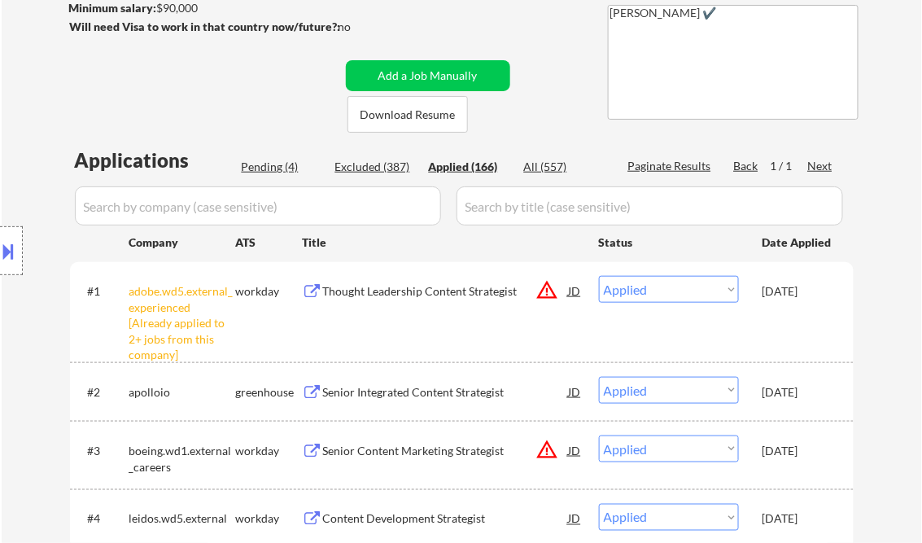
select select ""applied""
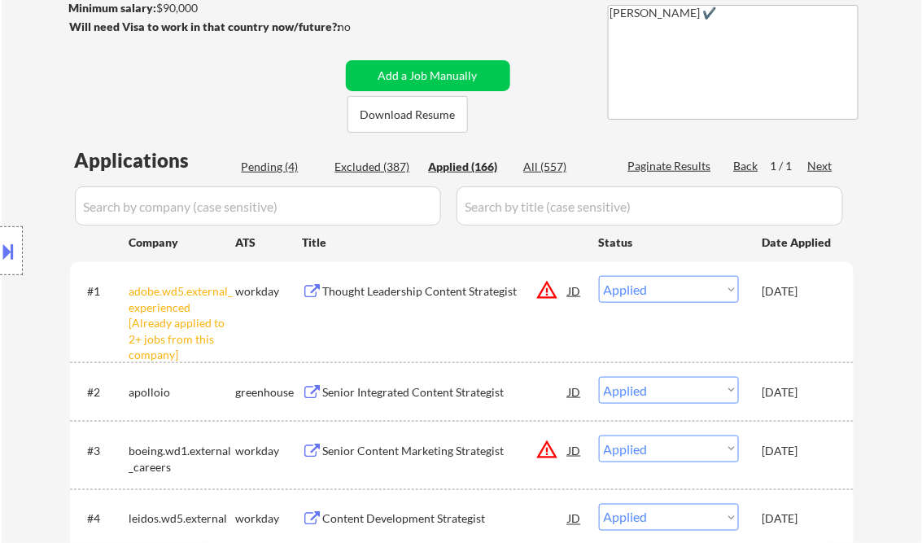
select select ""applied""
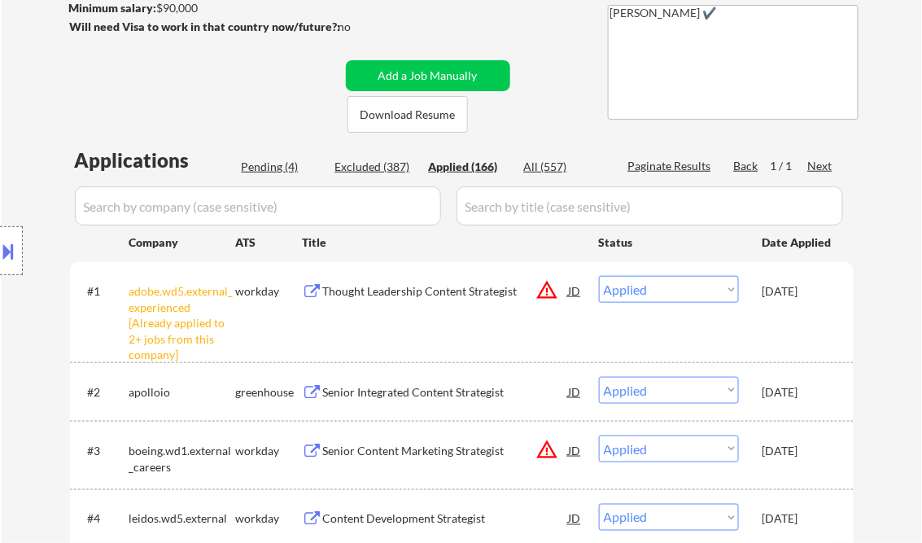
select select ""applied""
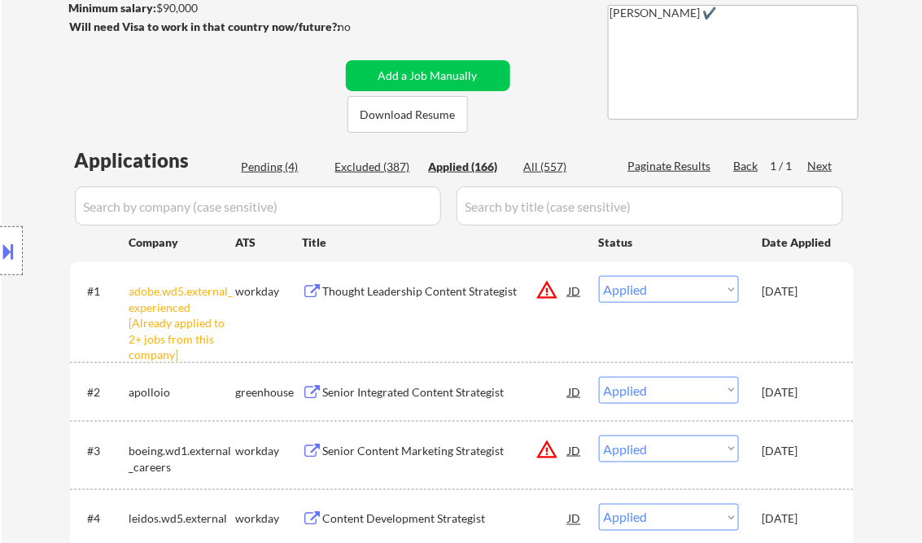
select select ""applied""
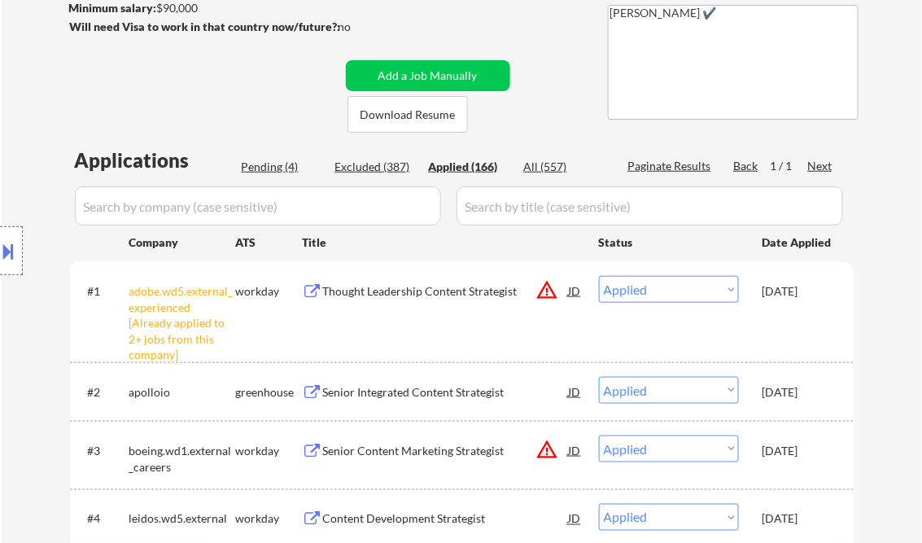
select select ""applied""
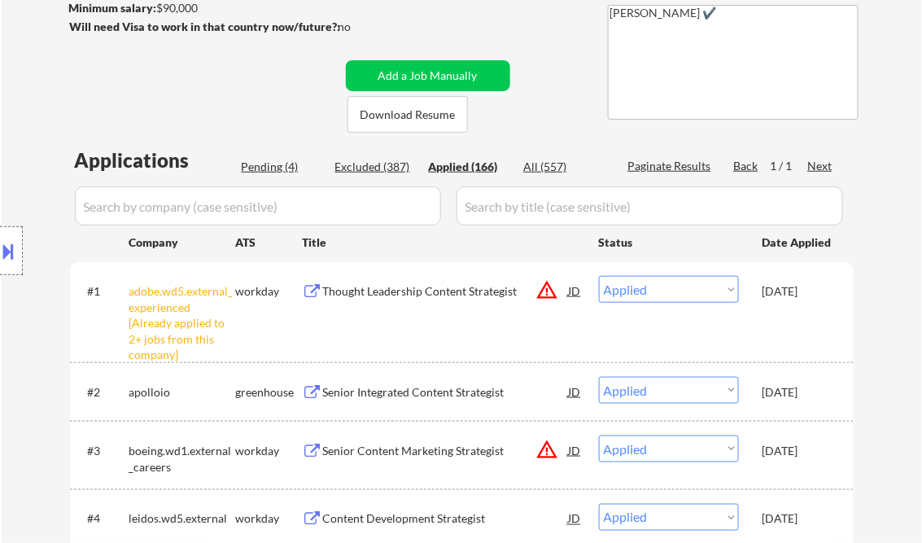
select select ""applied""
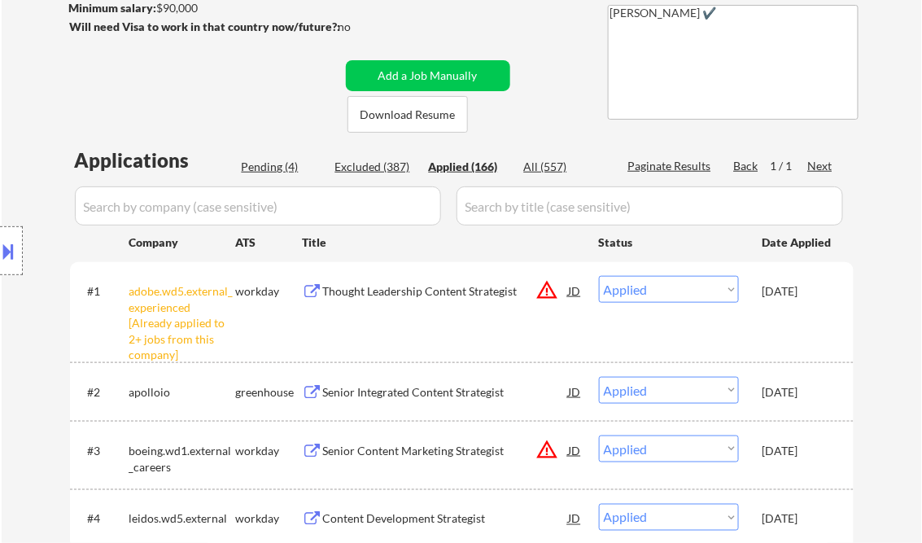
select select ""applied""
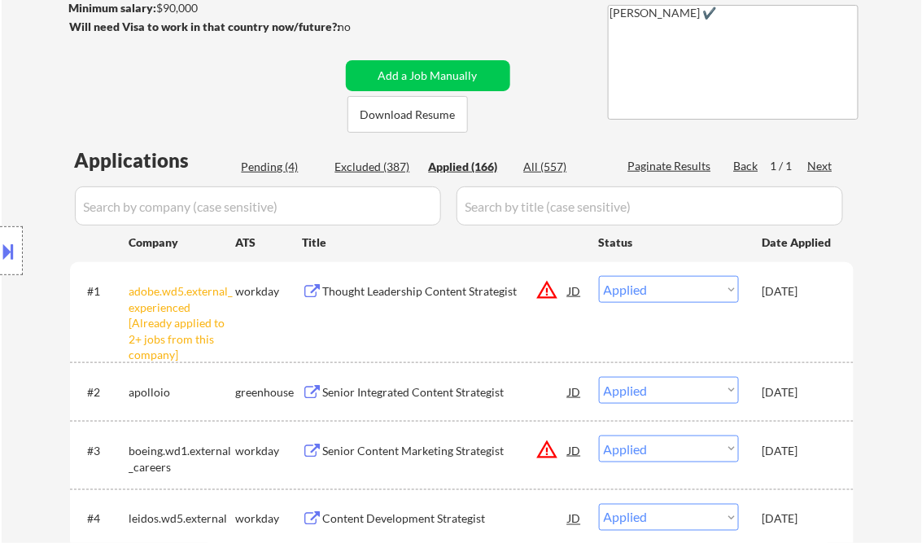
select select ""applied""
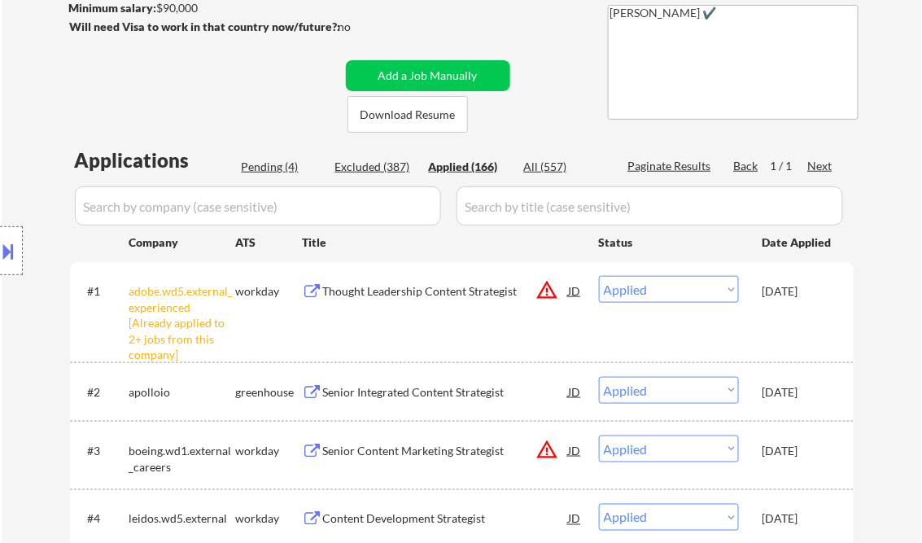
select select ""applied""
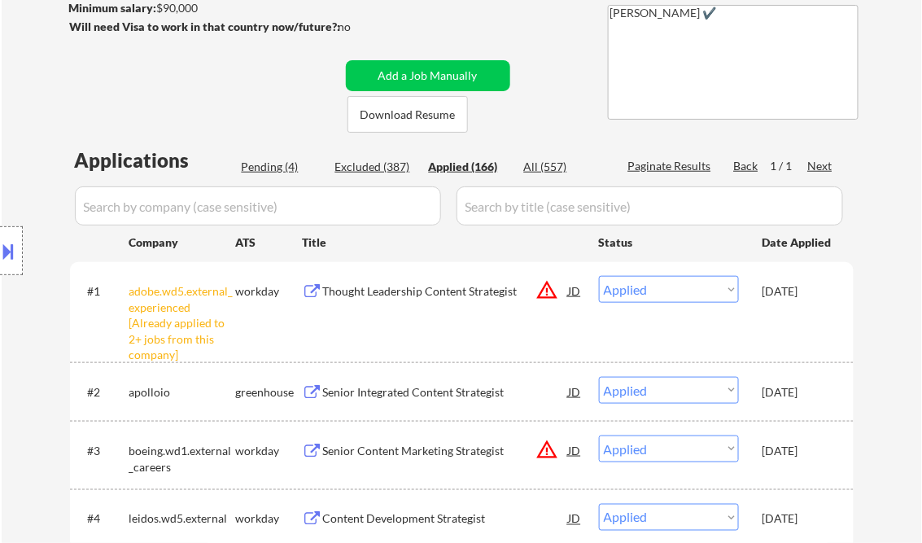
select select ""applied""
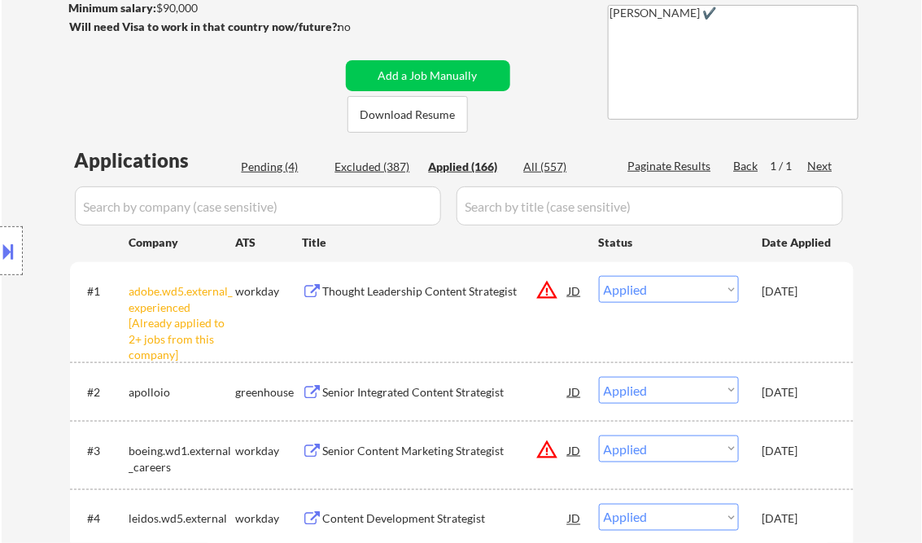
select select ""applied""
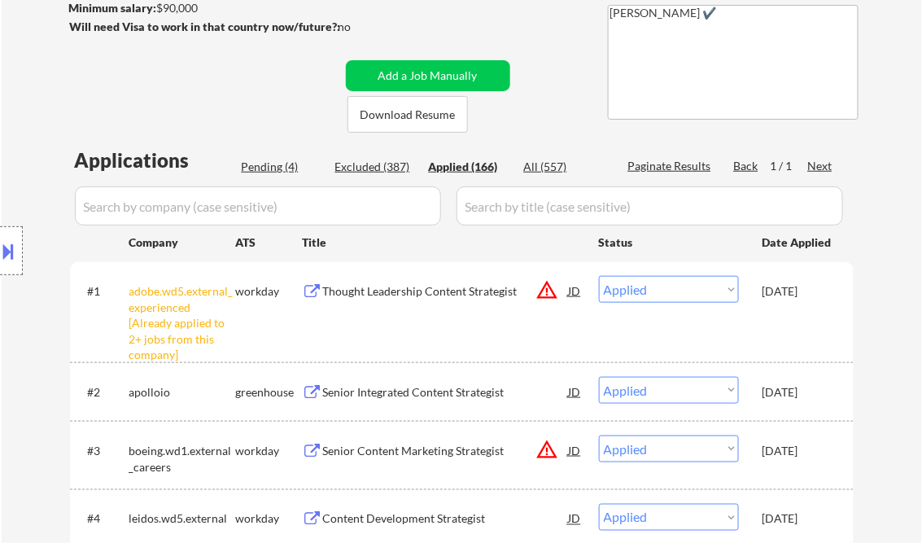
select select ""applied""
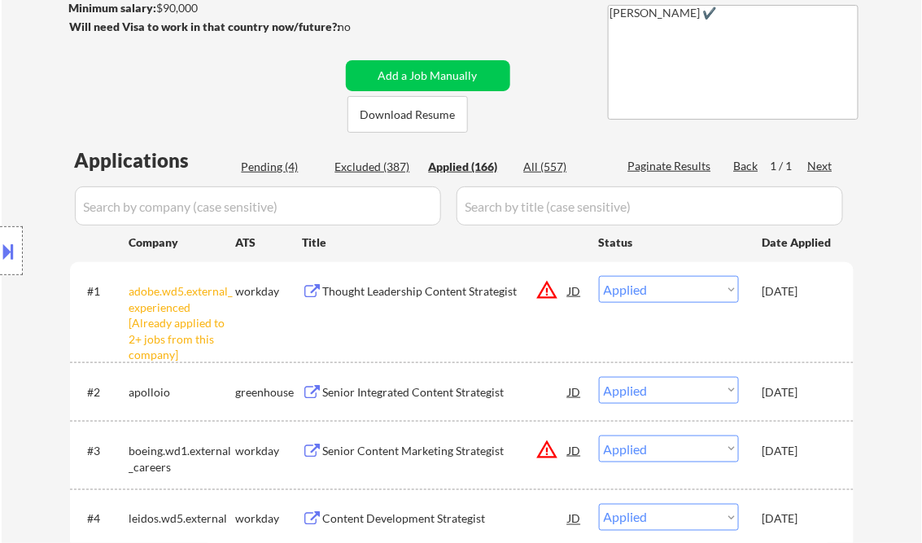
select select ""applied""
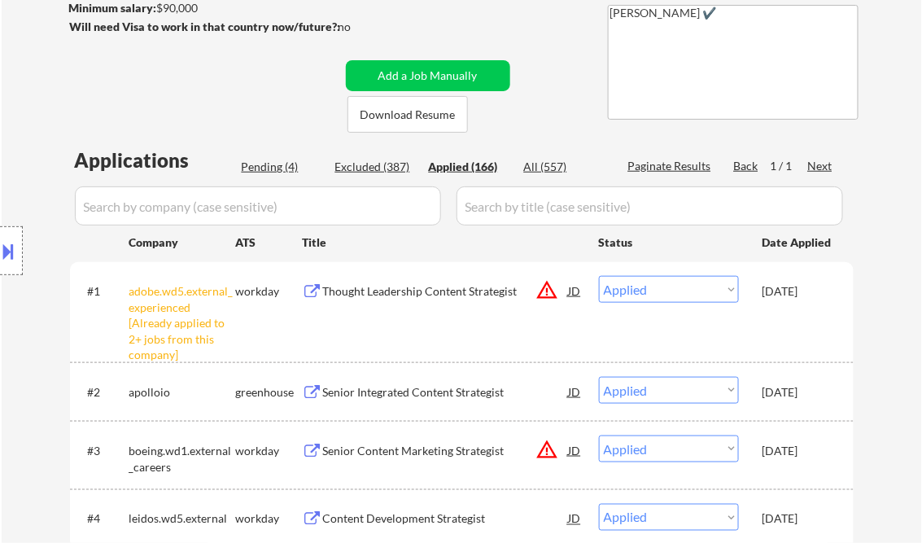
select select ""applied""
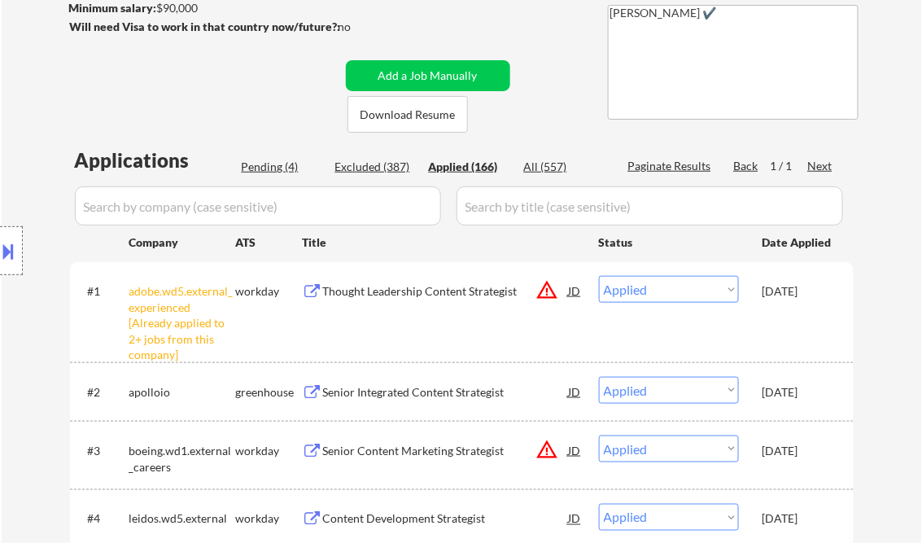
select select ""applied""
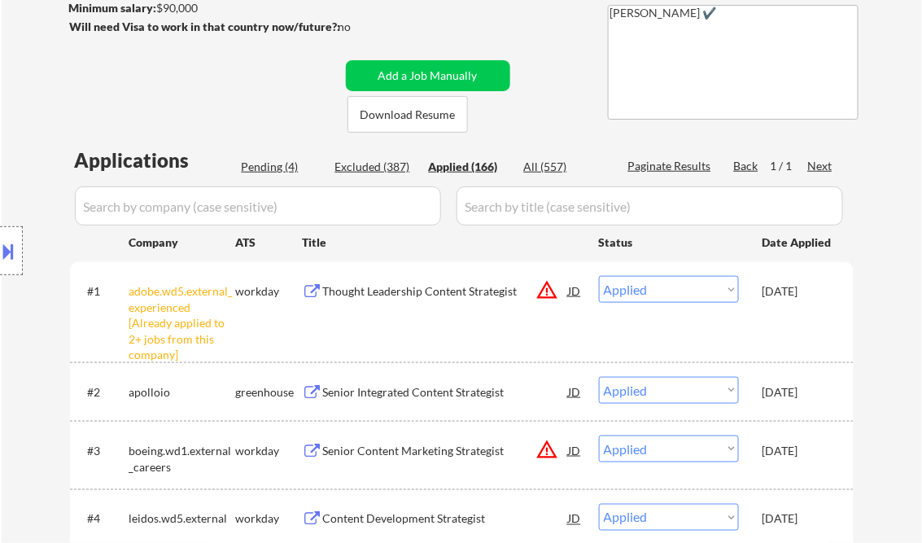
select select ""applied""
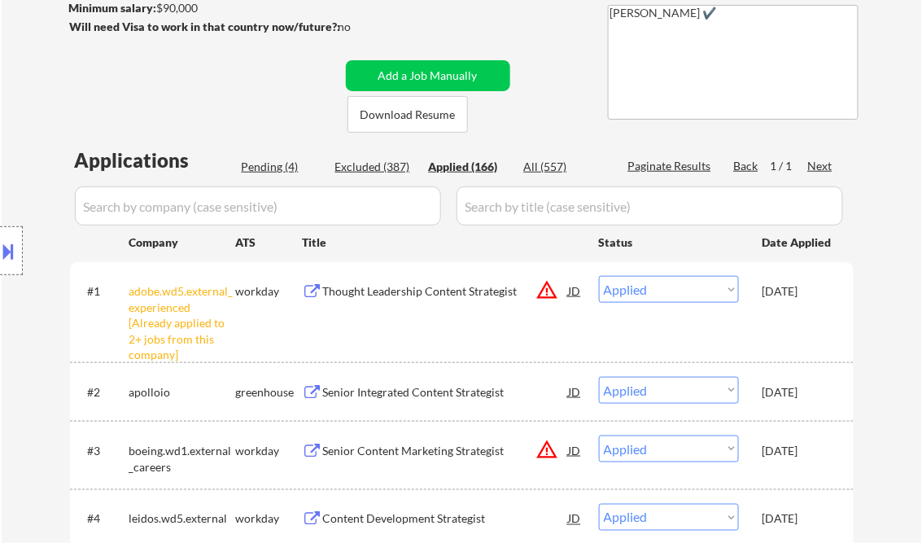
select select ""applied""
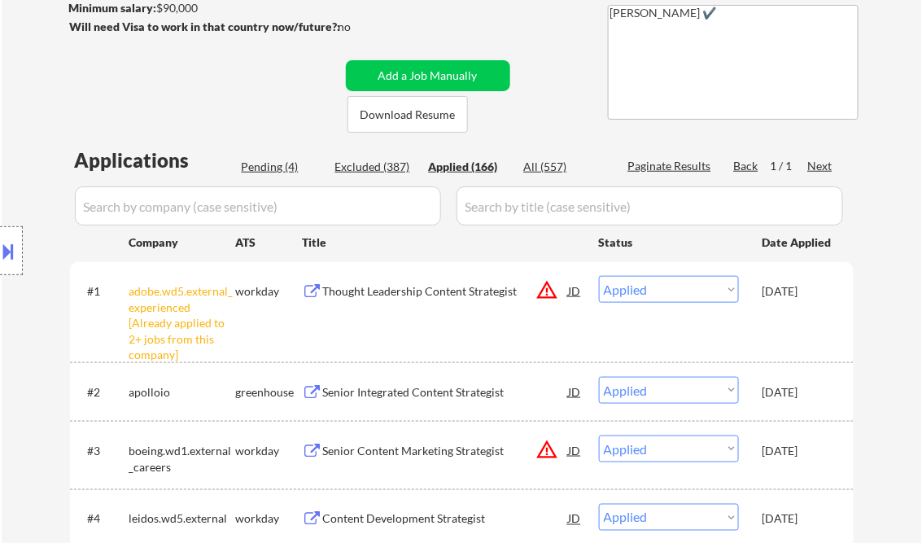
select select ""applied""
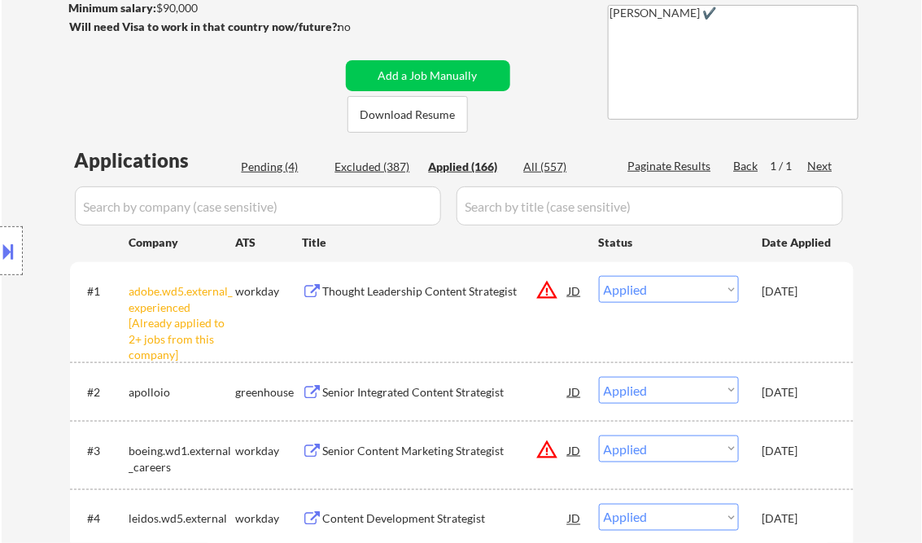
select select ""applied""
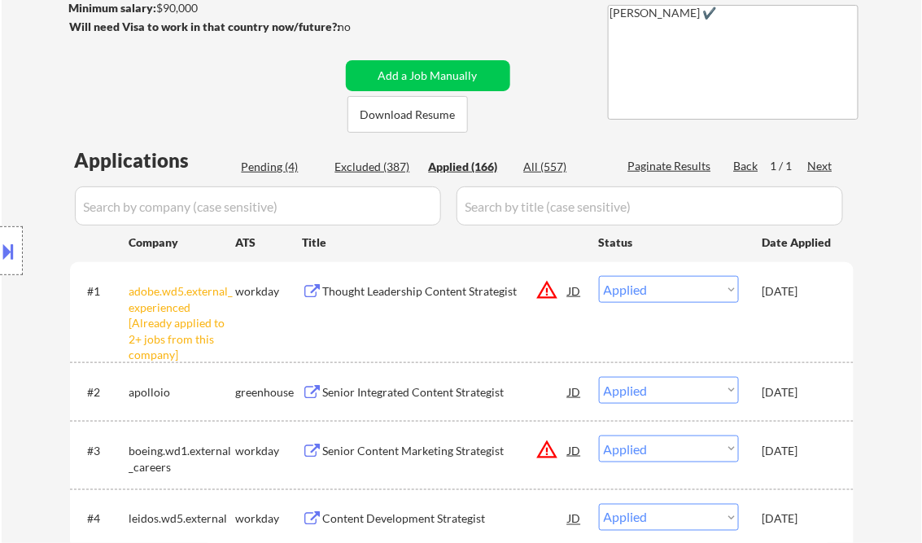
select select ""applied""
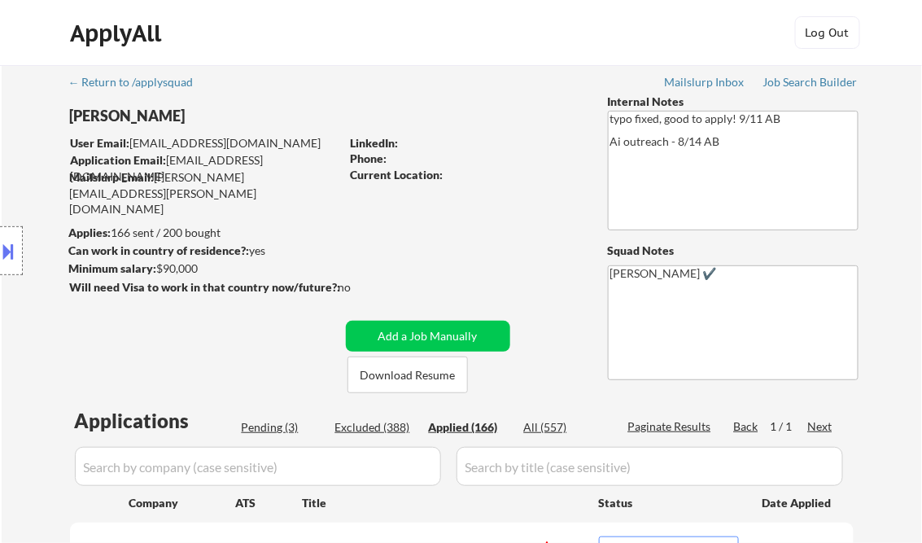
select select ""applied""
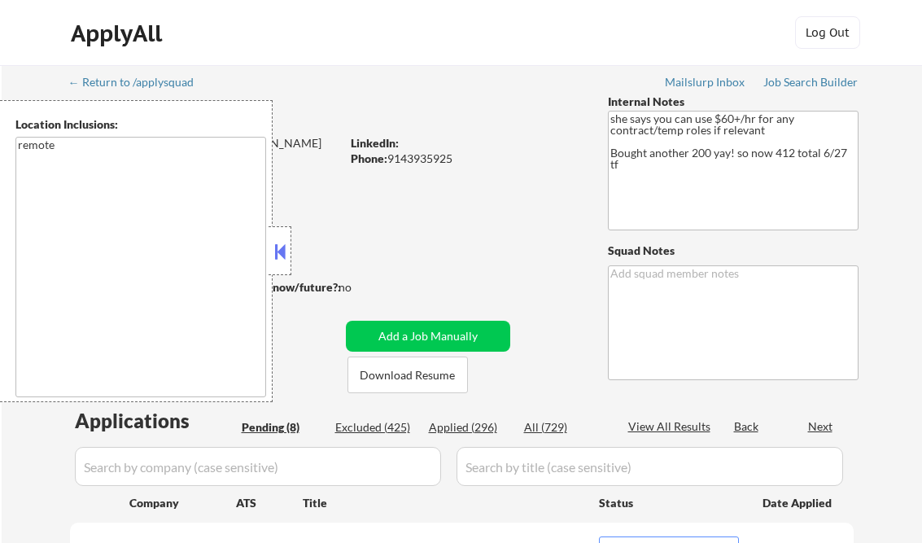
select select ""pending""
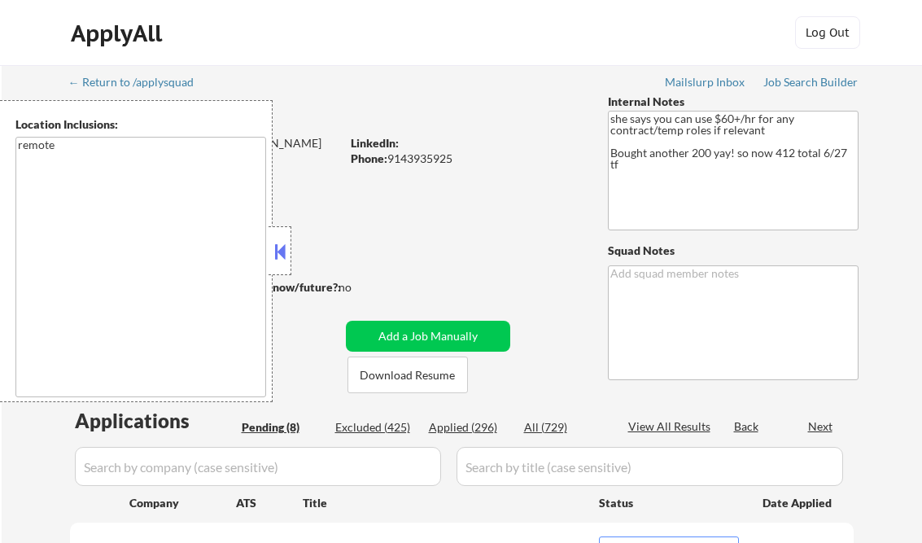
select select ""pending""
click at [282, 254] on button at bounding box center [280, 251] width 18 height 24
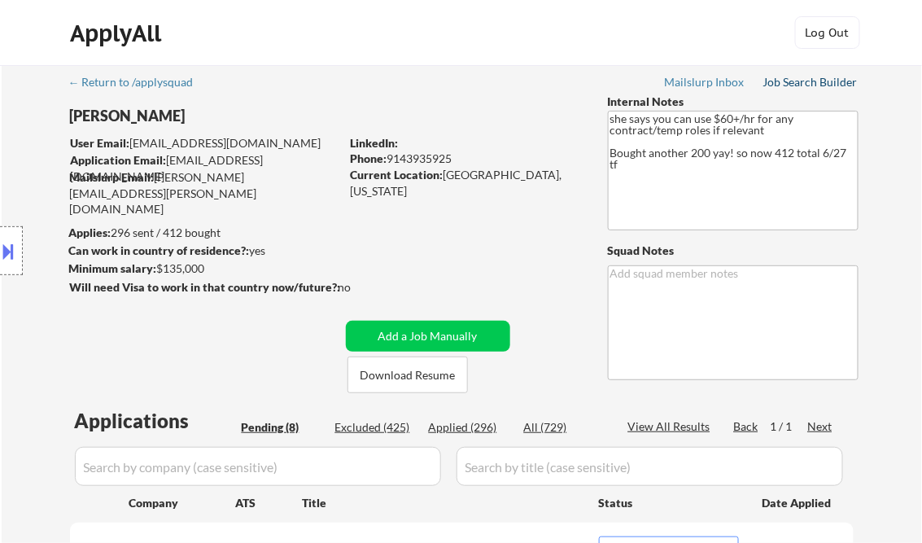
click at [820, 86] on div "Job Search Builder" at bounding box center [811, 82] width 95 height 11
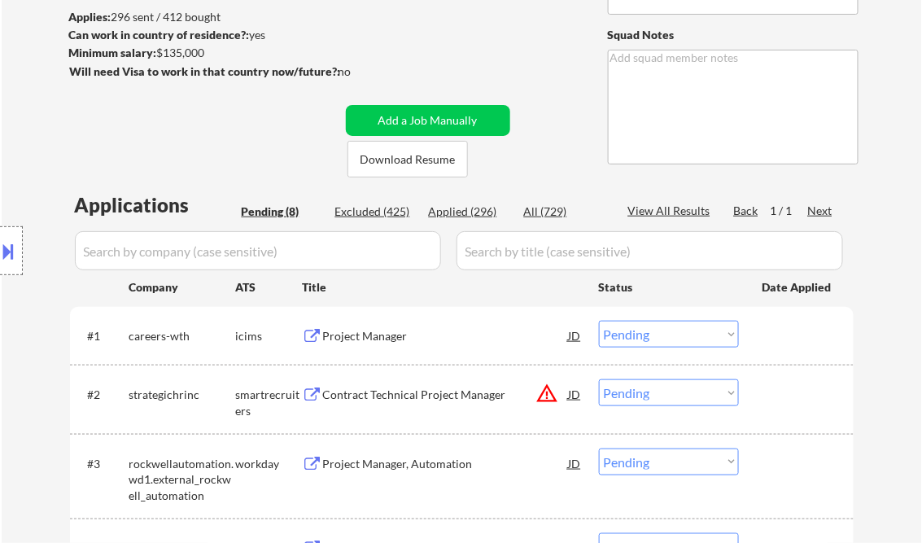
scroll to position [260, 0]
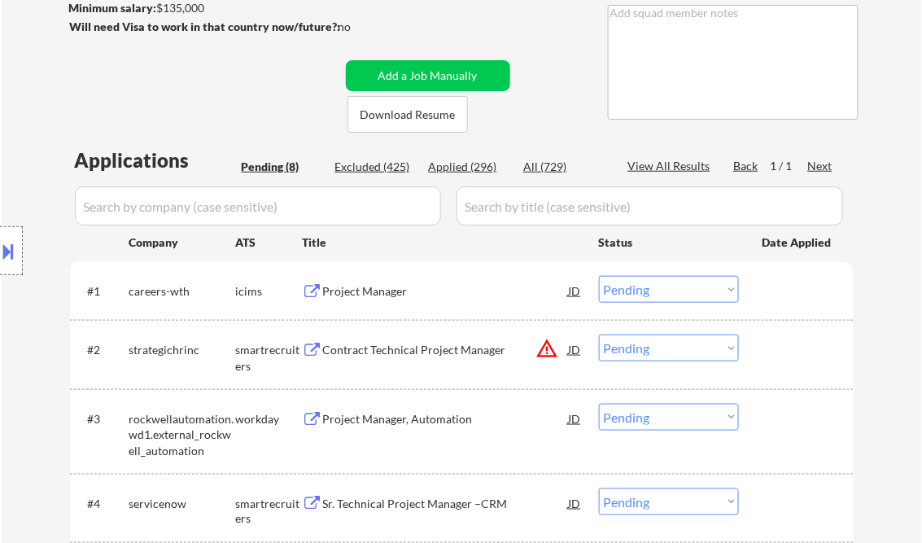
click at [403, 295] on div "Project Manager" at bounding box center [446, 291] width 246 height 16
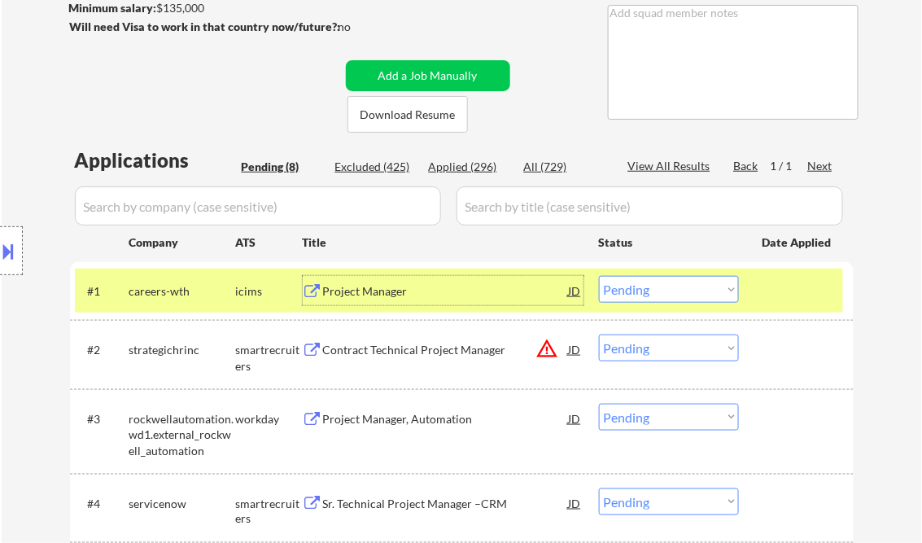
click at [3, 248] on button at bounding box center [9, 251] width 18 height 27
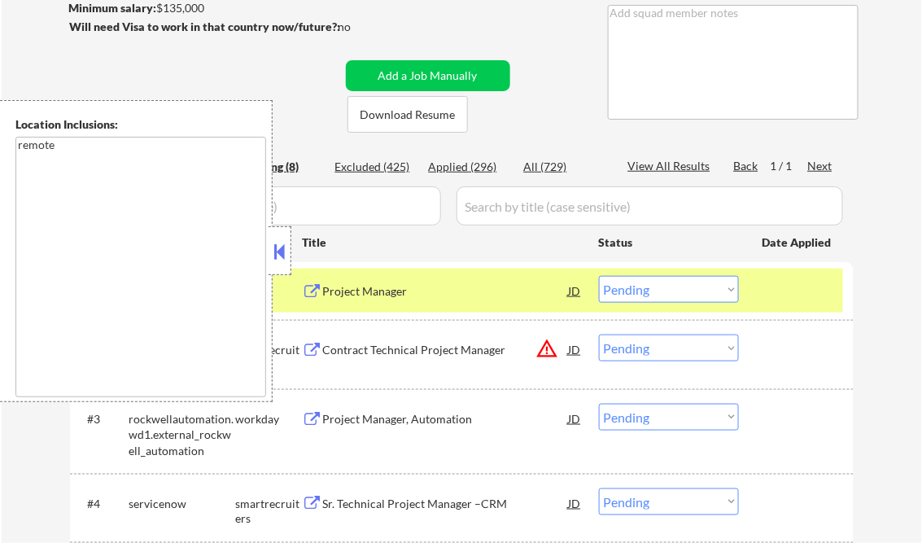
click at [284, 252] on button at bounding box center [280, 251] width 18 height 24
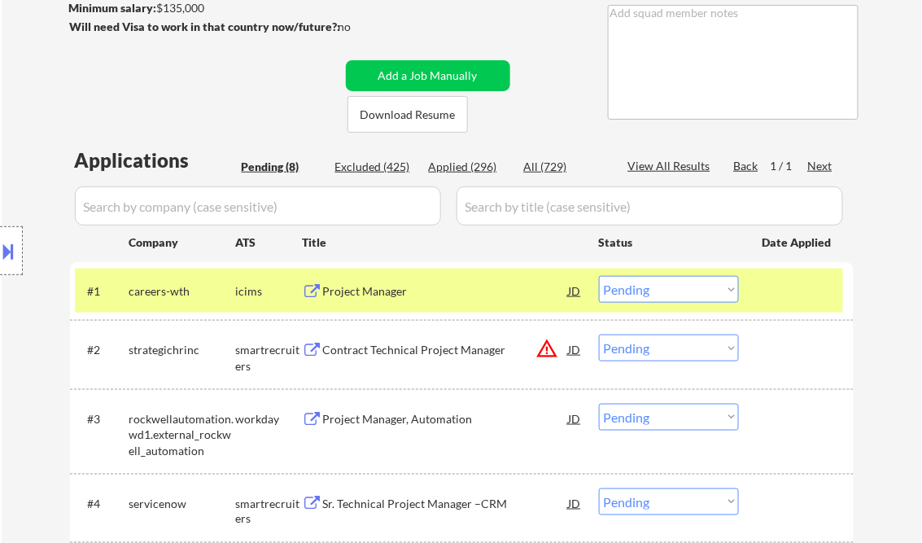
drag, startPoint x: 656, startPoint y: 288, endPoint x: 692, endPoint y: 302, distance: 38.4
click at [657, 288] on select "Choose an option... Pending Applied Excluded (Questions) Excluded (Expired) Exc…" at bounding box center [669, 289] width 140 height 27
click at [599, 276] on select "Choose an option... Pending Applied Excluded (Questions) Excluded (Expired) Exc…" at bounding box center [669, 289] width 140 height 27
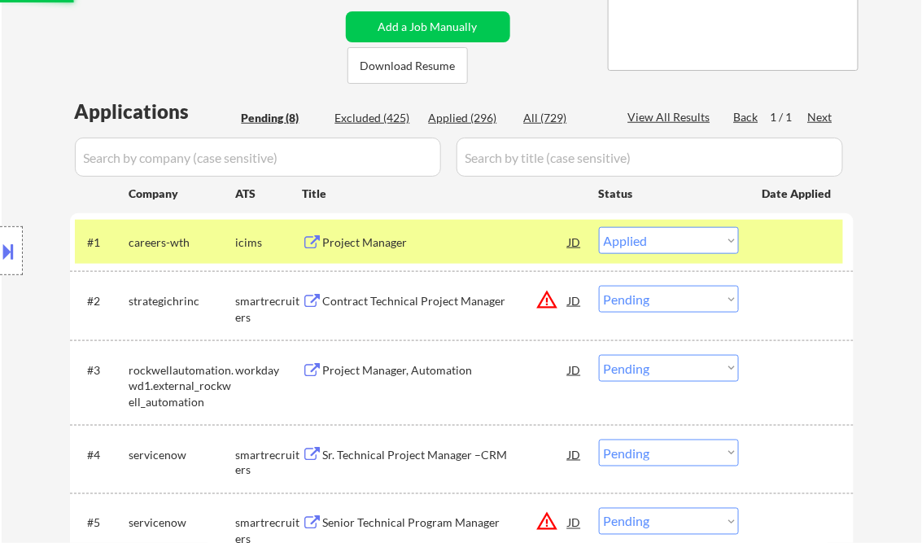
scroll to position [326, 0]
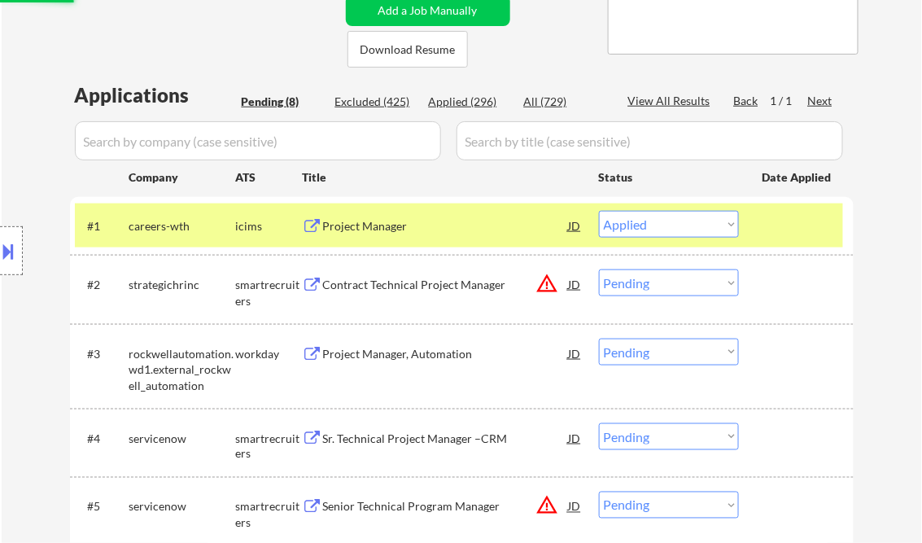
click at [418, 280] on div "Contract Technical Project Manager" at bounding box center [446, 285] width 246 height 16
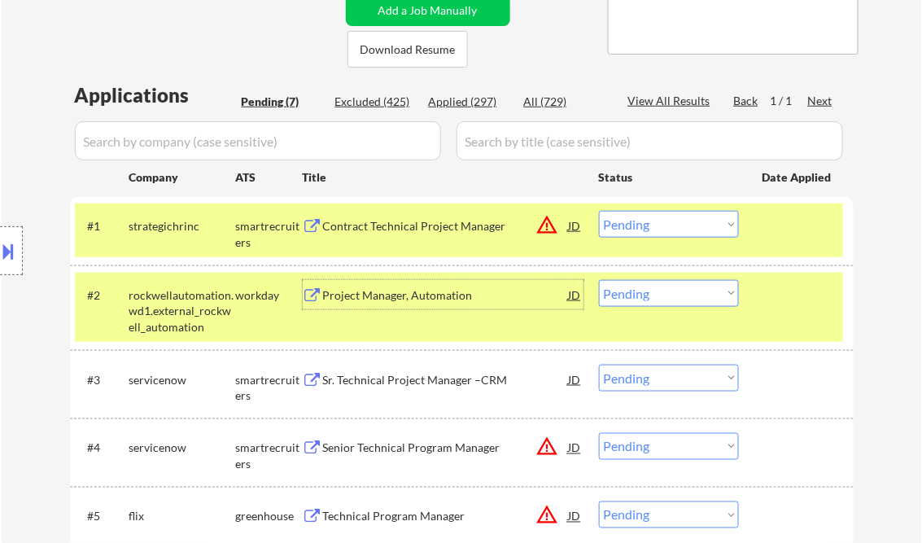
drag, startPoint x: 641, startPoint y: 225, endPoint x: 676, endPoint y: 238, distance: 37.3
click at [643, 225] on select "Choose an option... Pending Applied Excluded (Questions) Excluded (Expired) Exc…" at bounding box center [669, 224] width 140 height 27
click at [599, 211] on select "Choose an option... Pending Applied Excluded (Questions) Excluded (Expired) Exc…" at bounding box center [669, 224] width 140 height 27
click at [387, 300] on div "Project Manager, Automation" at bounding box center [446, 295] width 246 height 16
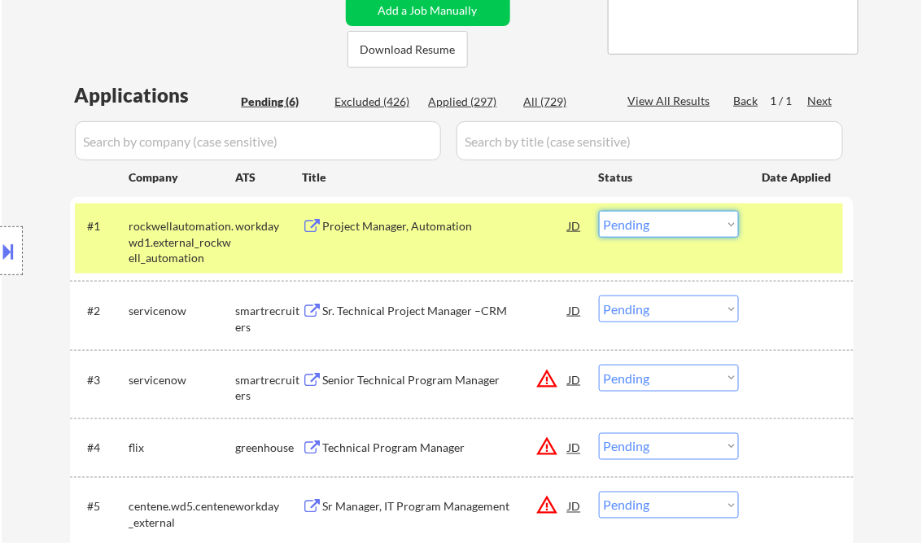
drag, startPoint x: 663, startPoint y: 225, endPoint x: 662, endPoint y: 239, distance: 14.7
click at [663, 225] on select "Choose an option... Pending Applied Excluded (Questions) Excluded (Expired) Exc…" at bounding box center [669, 224] width 140 height 27
click at [599, 211] on select "Choose an option... Pending Applied Excluded (Questions) Excluded (Expired) Exc…" at bounding box center [669, 224] width 140 height 27
click at [420, 317] on div "Sr. Technical Project Manager –CRM" at bounding box center [446, 311] width 246 height 16
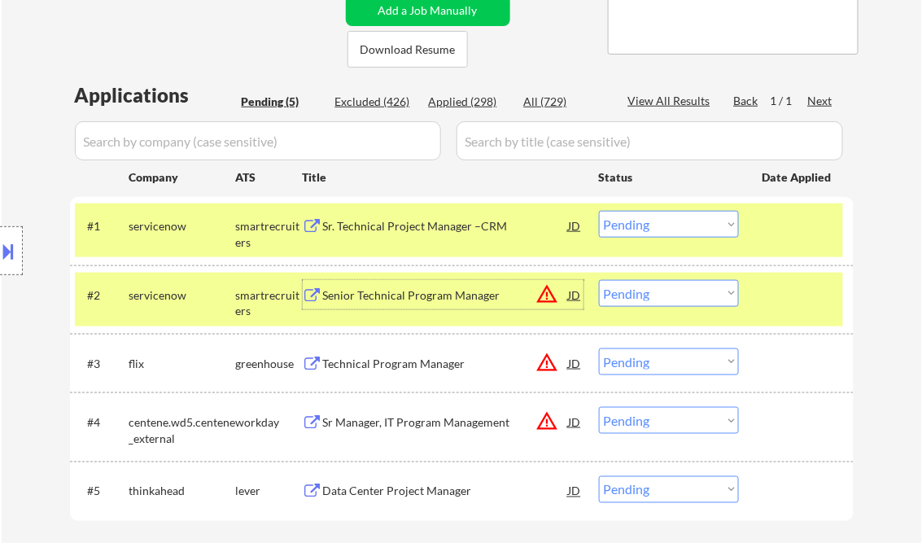
click at [640, 227] on select "Choose an option... Pending Applied Excluded (Questions) Excluded (Expired) Exc…" at bounding box center [669, 224] width 140 height 27
click at [599, 211] on select "Choose an option... Pending Applied Excluded (Questions) Excluded (Expired) Exc…" at bounding box center [669, 224] width 140 height 27
select select ""pending""
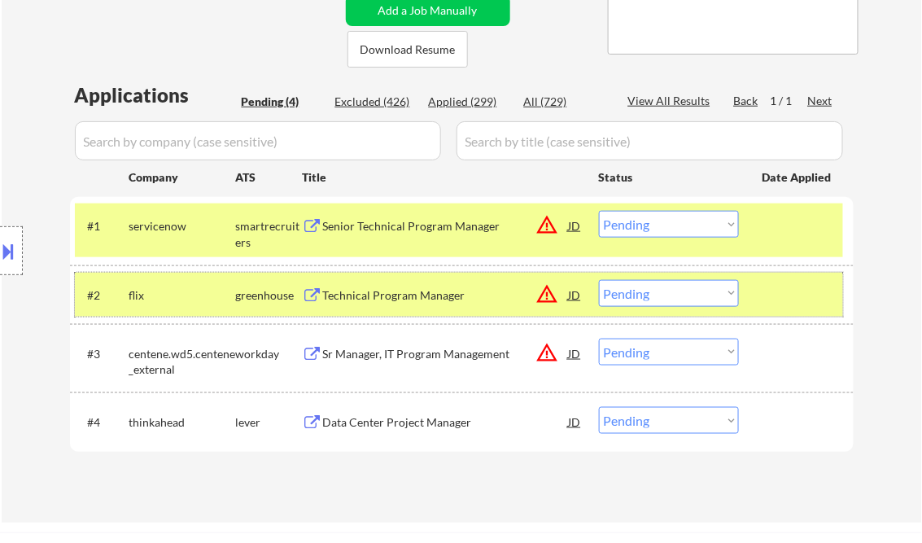
click at [772, 295] on div at bounding box center [799, 294] width 72 height 29
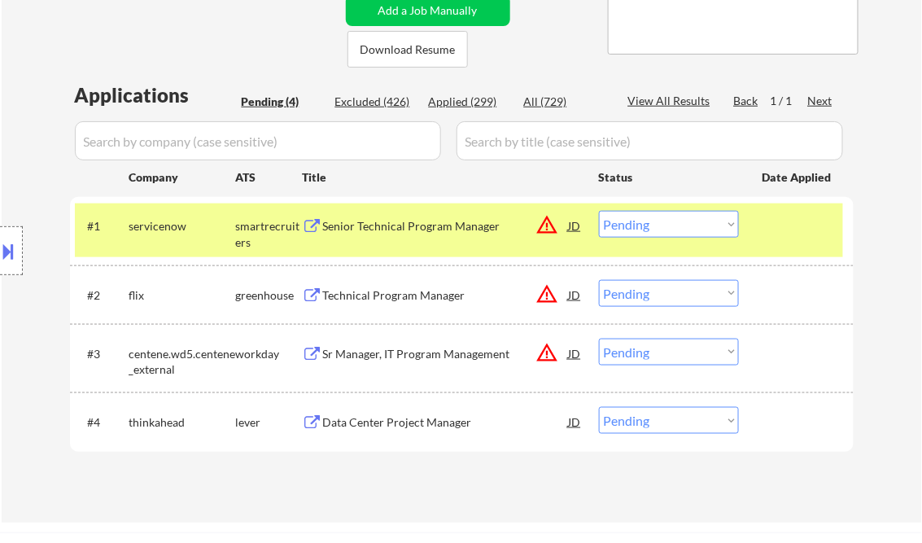
click at [767, 233] on div at bounding box center [799, 225] width 72 height 29
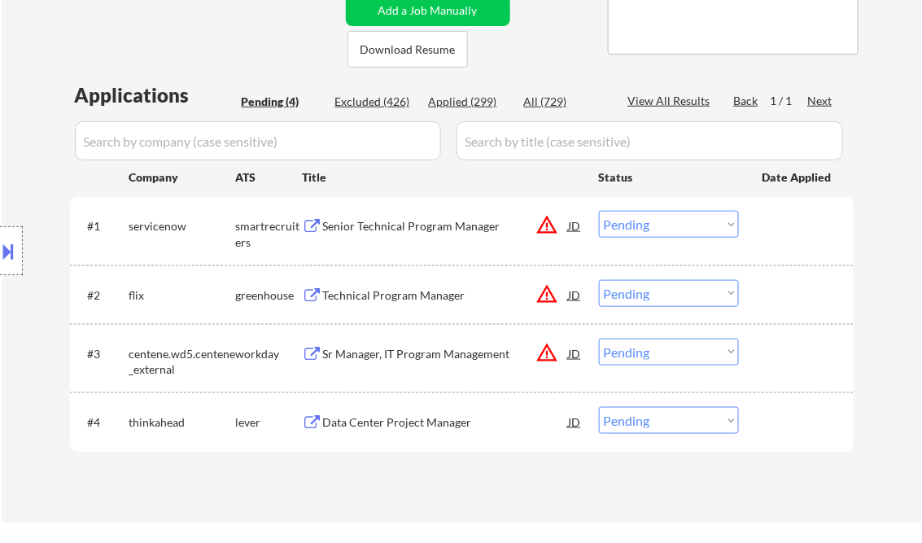
click at [399, 303] on div "Technical Program Manager" at bounding box center [446, 294] width 246 height 29
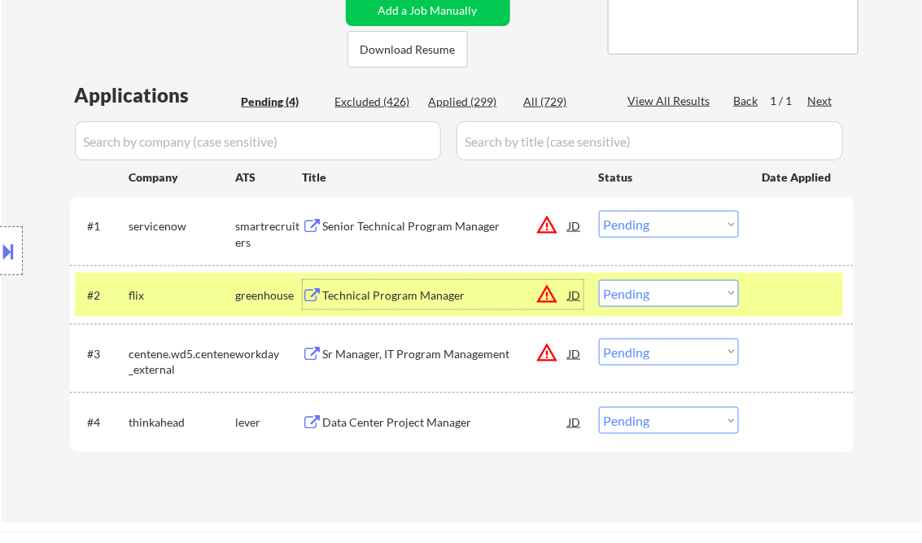
click at [661, 292] on select "Choose an option... Pending Applied Excluded (Questions) Excluded (Expired) Exc…" at bounding box center [669, 293] width 140 height 27
click at [599, 280] on select "Choose an option... Pending Applied Excluded (Questions) Excluded (Expired) Exc…" at bounding box center [669, 293] width 140 height 27
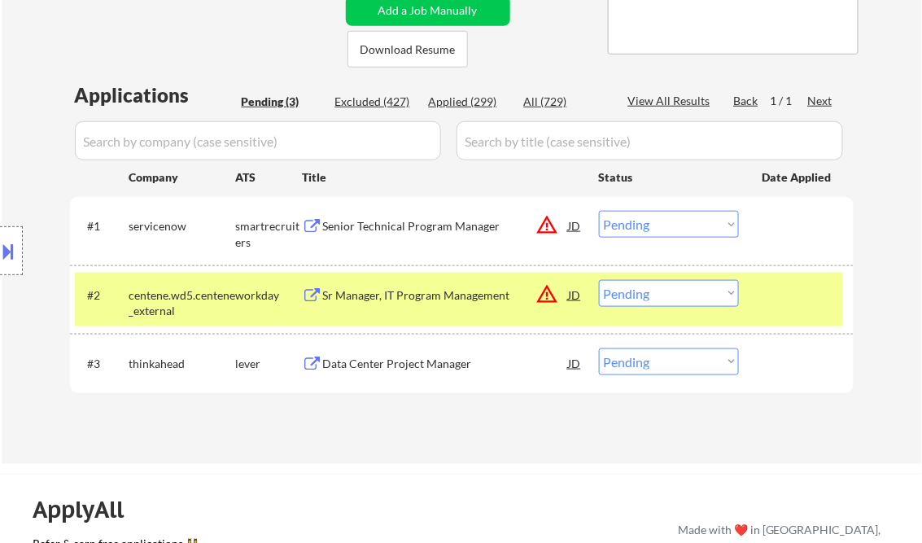
click at [447, 295] on div "Sr Manager, IT Program Management" at bounding box center [446, 295] width 246 height 16
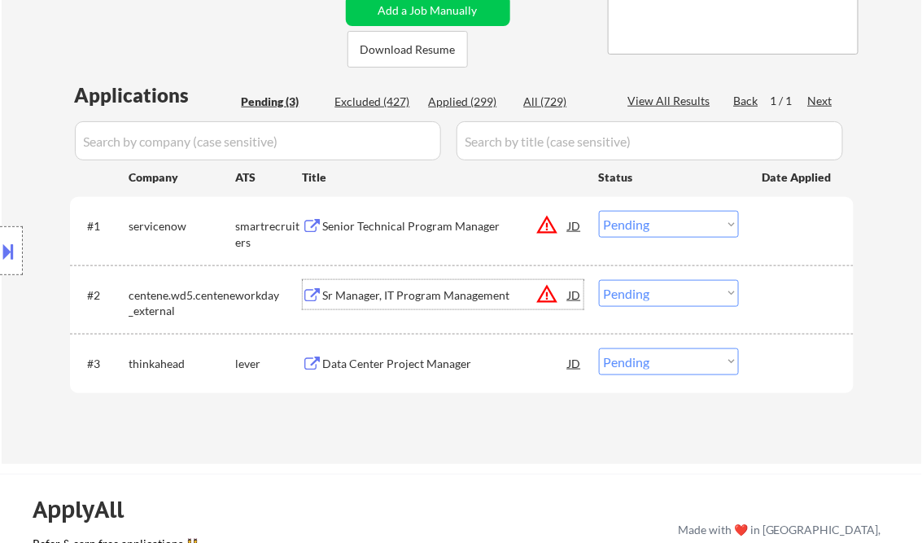
click at [645, 288] on select "Choose an option... Pending Applied Excluded (Questions) Excluded (Expired) Exc…" at bounding box center [669, 293] width 140 height 27
click at [599, 280] on select "Choose an option... Pending Applied Excluded (Questions) Excluded (Expired) Exc…" at bounding box center [669, 293] width 140 height 27
click at [418, 364] on div "Data Center Project Manager" at bounding box center [446, 364] width 246 height 16
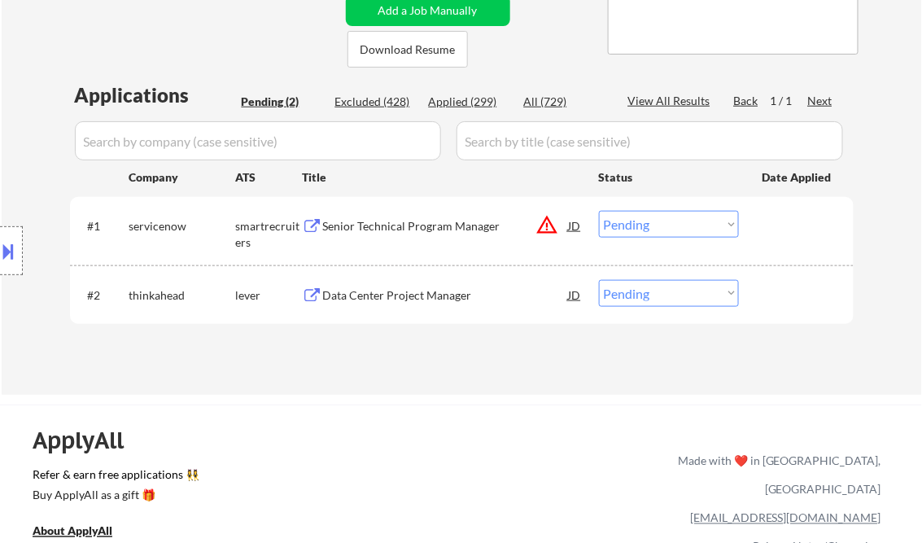
click at [671, 295] on select "Choose an option... Pending Applied Excluded (Questions) Excluded (Expired) Exc…" at bounding box center [669, 293] width 140 height 27
select select ""excluded__salary_""
click at [599, 280] on select "Choose an option... Pending Applied Excluded (Questions) Excluded (Expired) Exc…" at bounding box center [669, 293] width 140 height 27
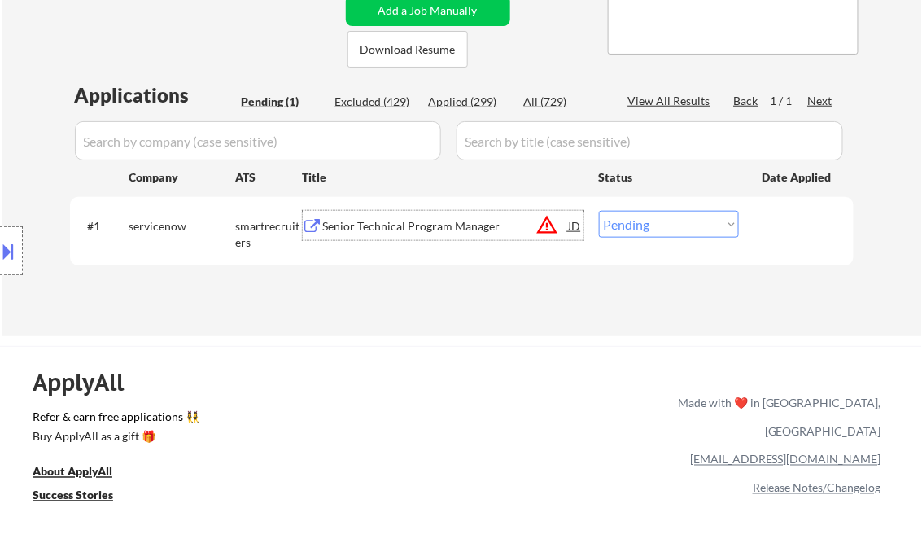
click at [396, 230] on div "Senior Technical Program Manager" at bounding box center [446, 226] width 246 height 16
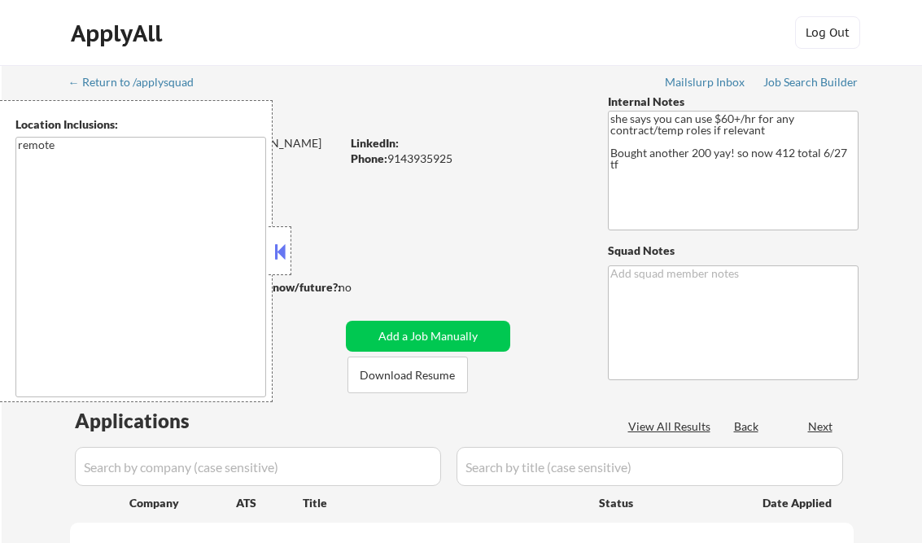
scroll to position [391, 0]
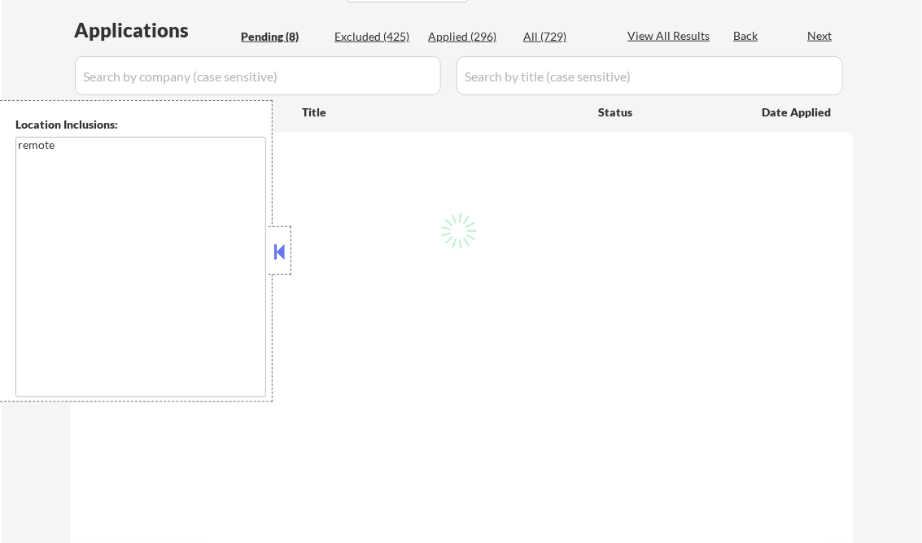
select select ""pending""
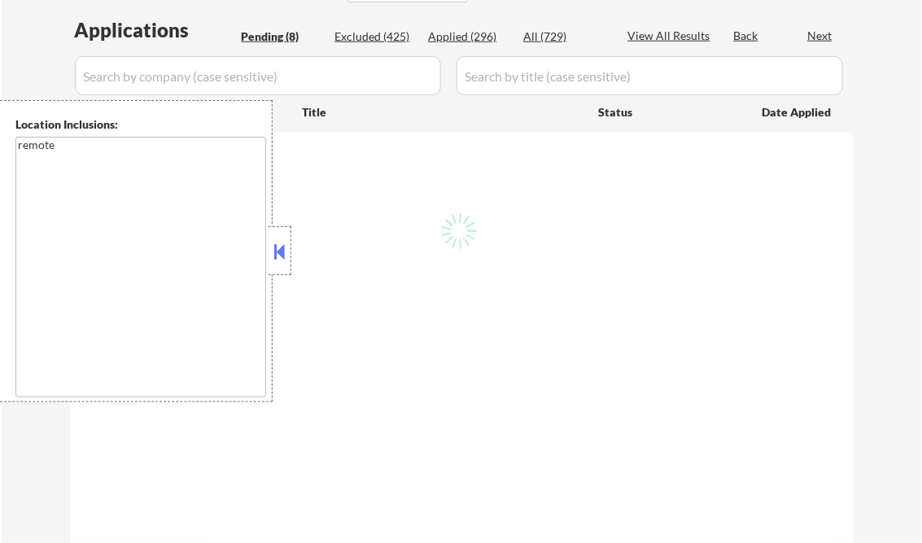
select select ""pending""
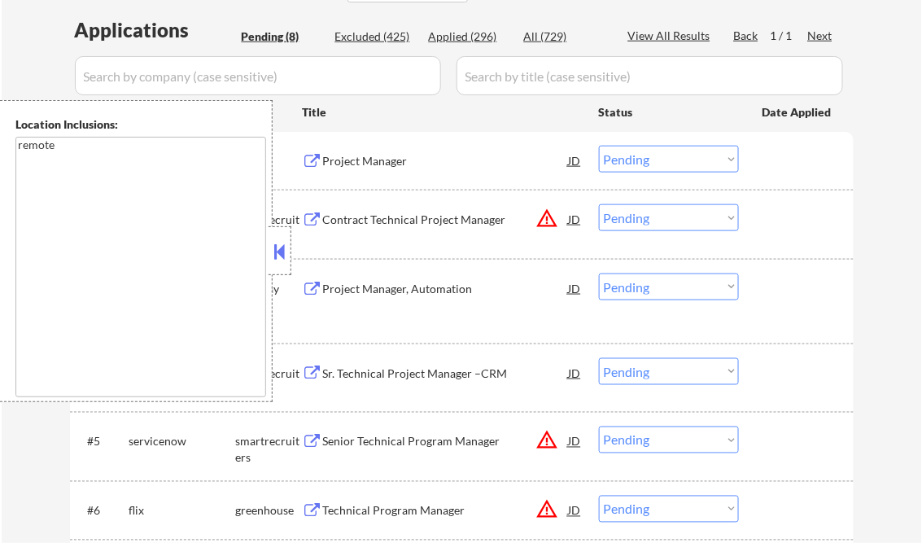
scroll to position [326, 0]
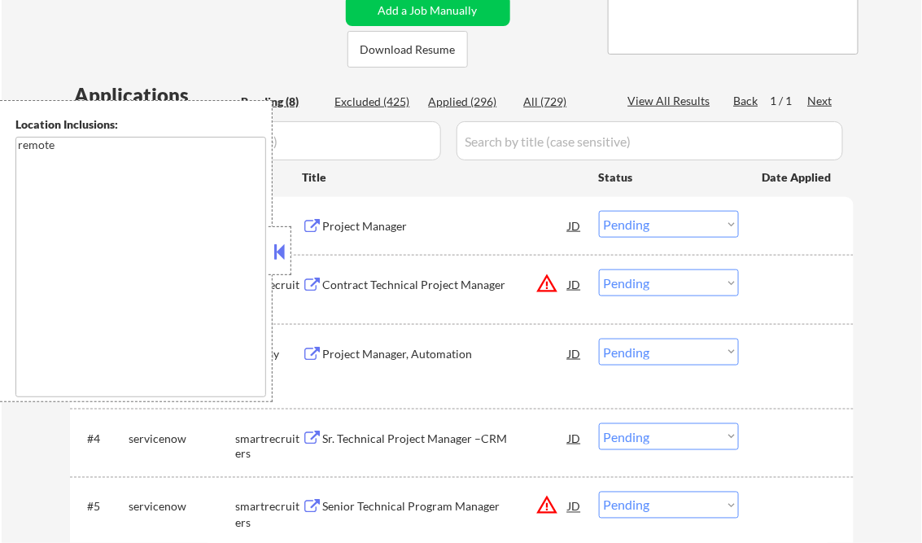
click at [275, 247] on button at bounding box center [280, 251] width 18 height 24
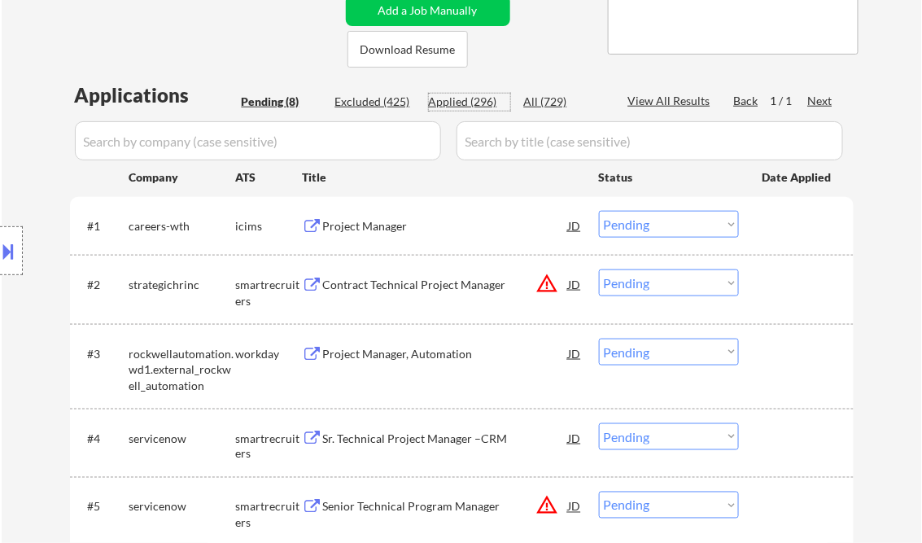
click at [456, 98] on div "Applied (296)" at bounding box center [469, 102] width 81 height 16
click at [659, 97] on div "View All Results" at bounding box center [671, 101] width 87 height 16
select select ""applied""
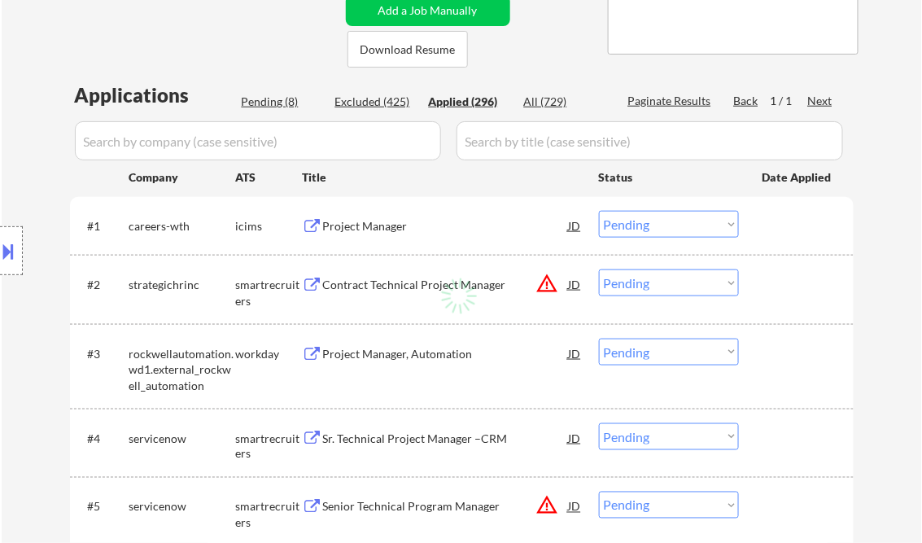
select select ""applied""
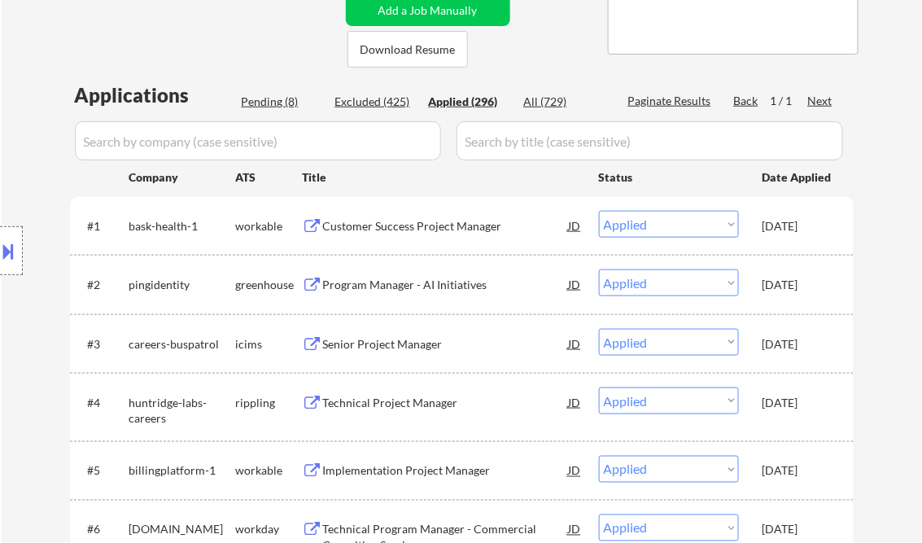
select select ""applied""
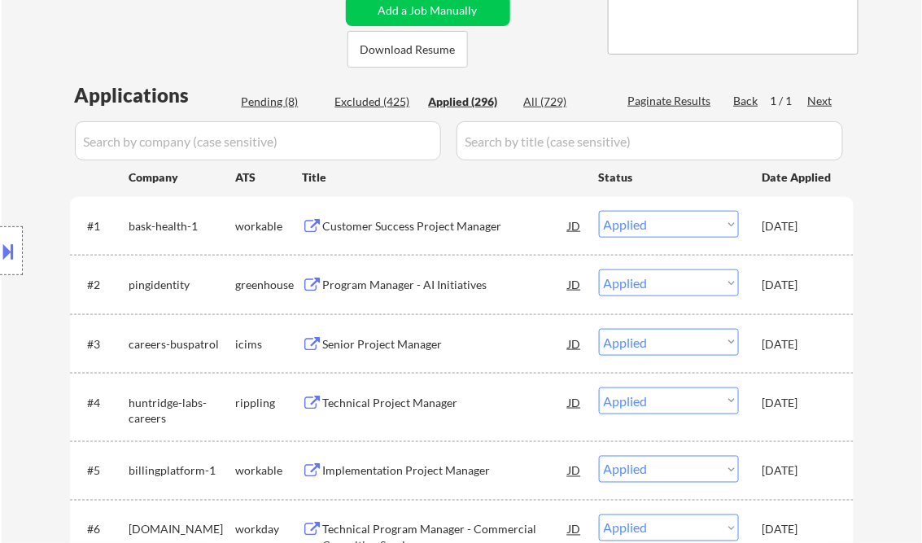
select select ""applied""
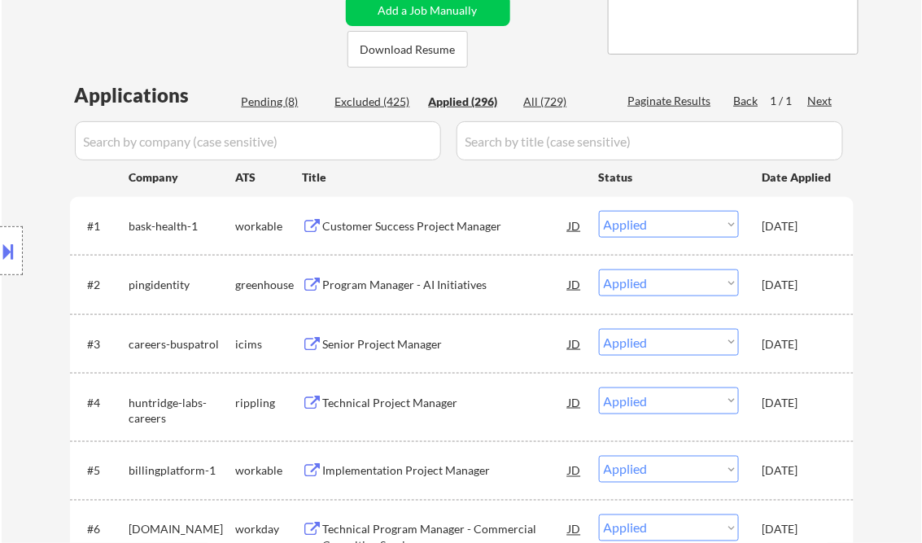
select select ""applied""
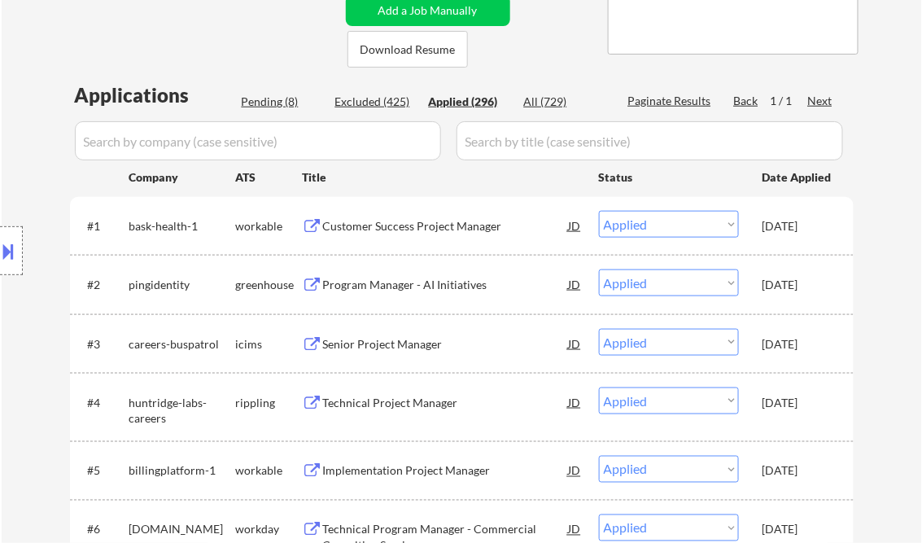
select select ""applied""
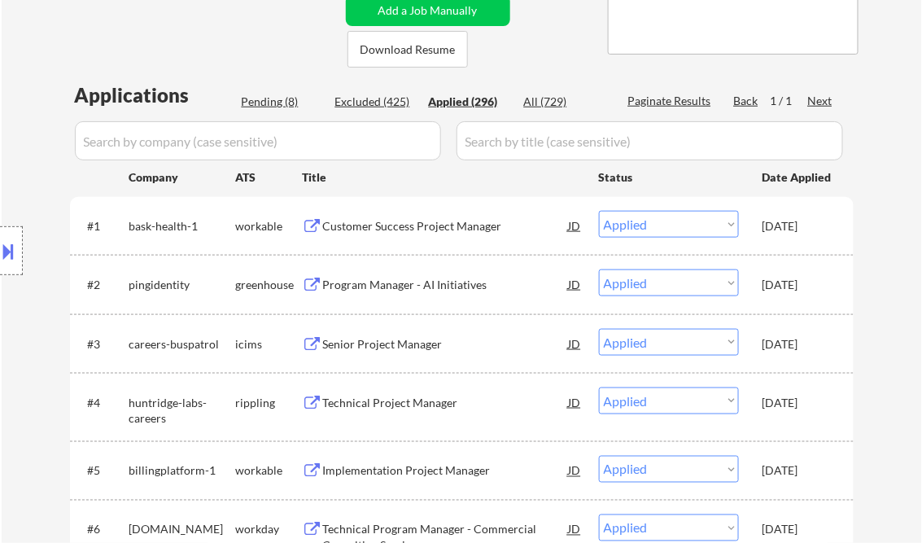
select select ""applied""
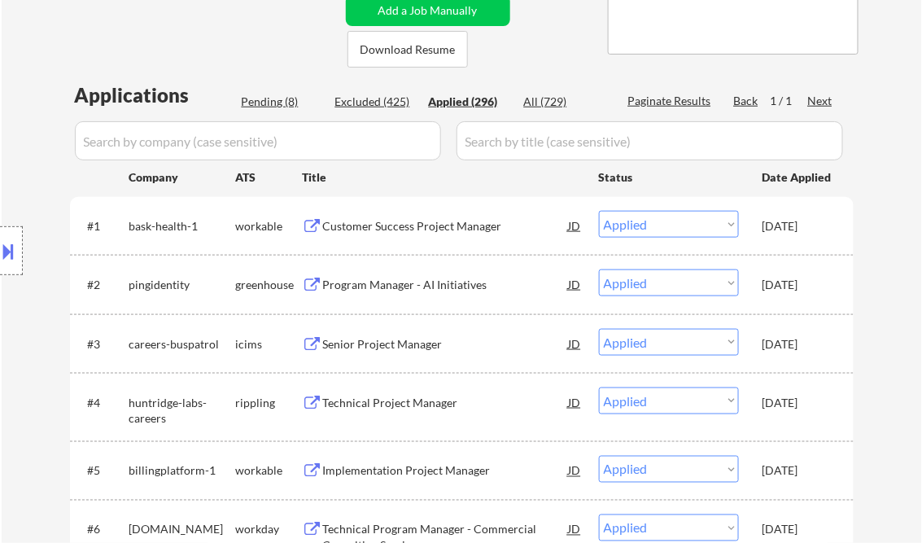
select select ""applied""
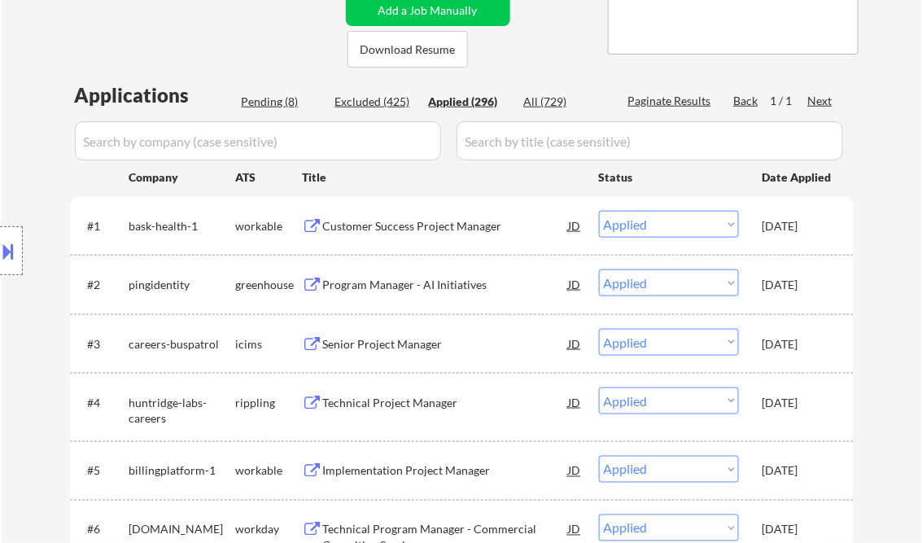
select select ""applied""
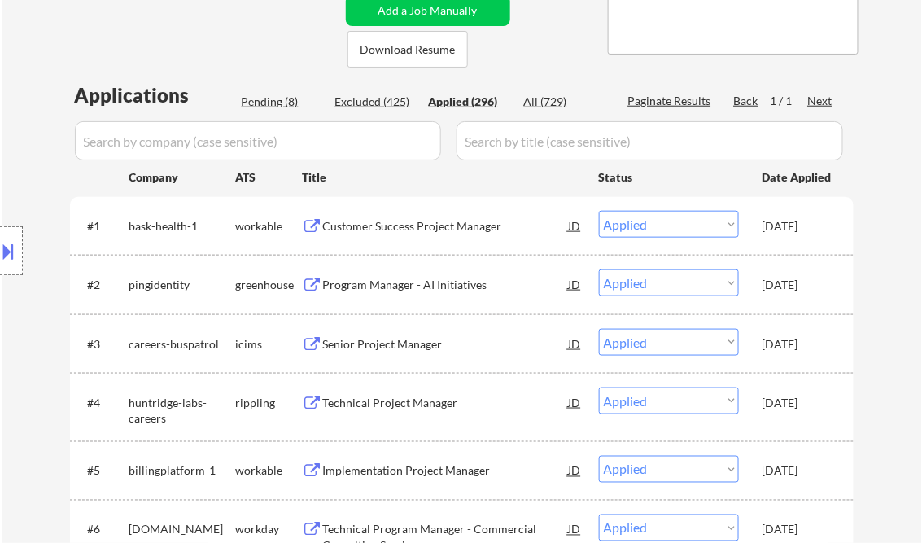
select select ""applied""
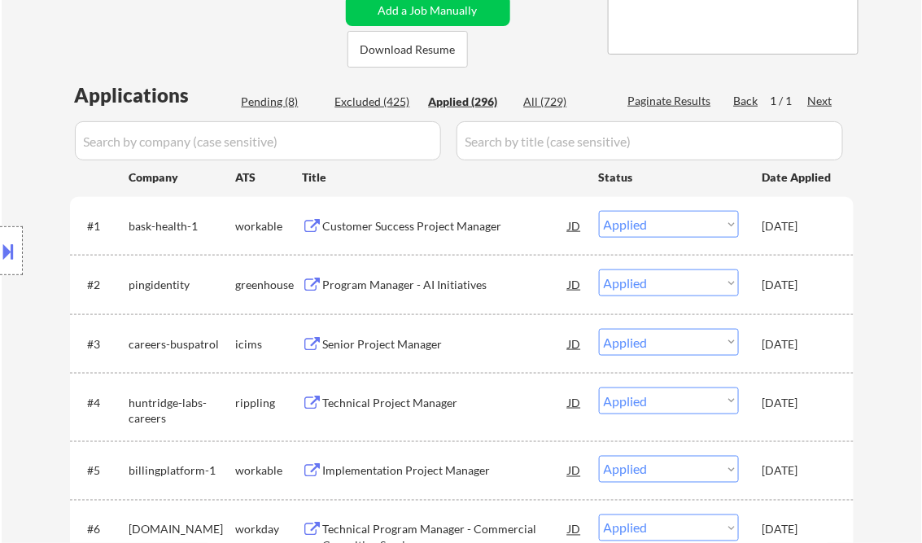
select select ""applied""
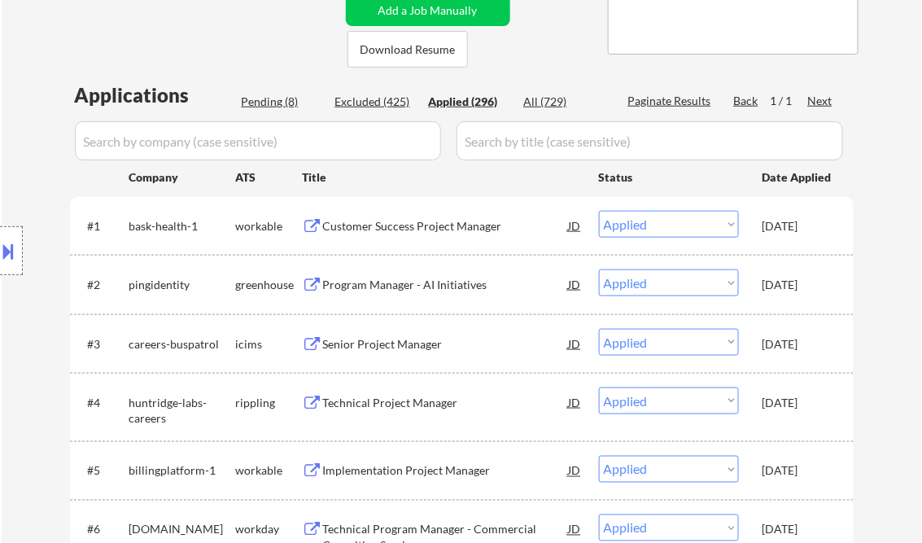
select select ""applied""
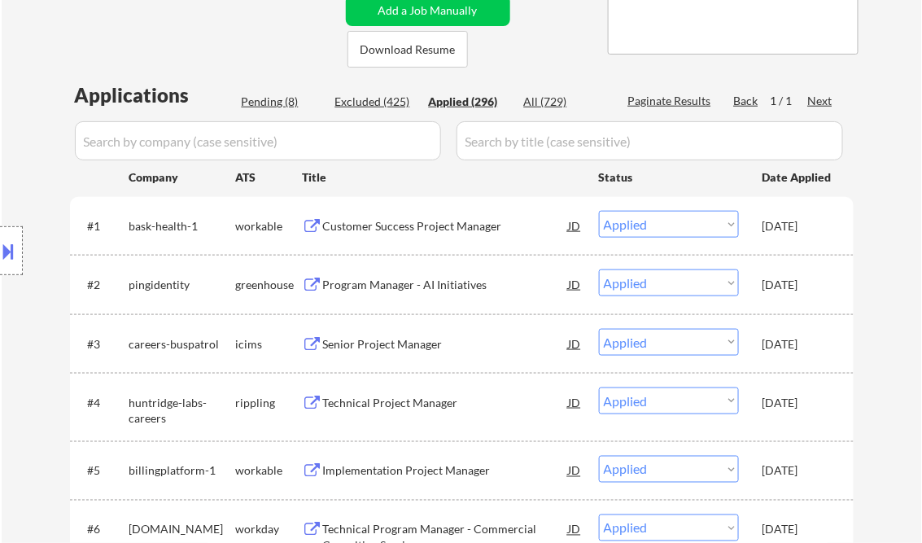
select select ""applied""
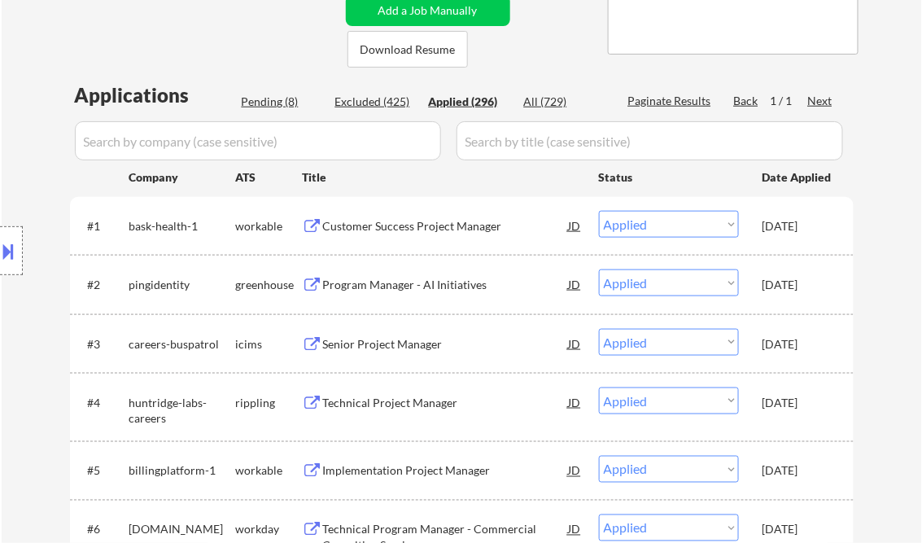
select select ""applied""
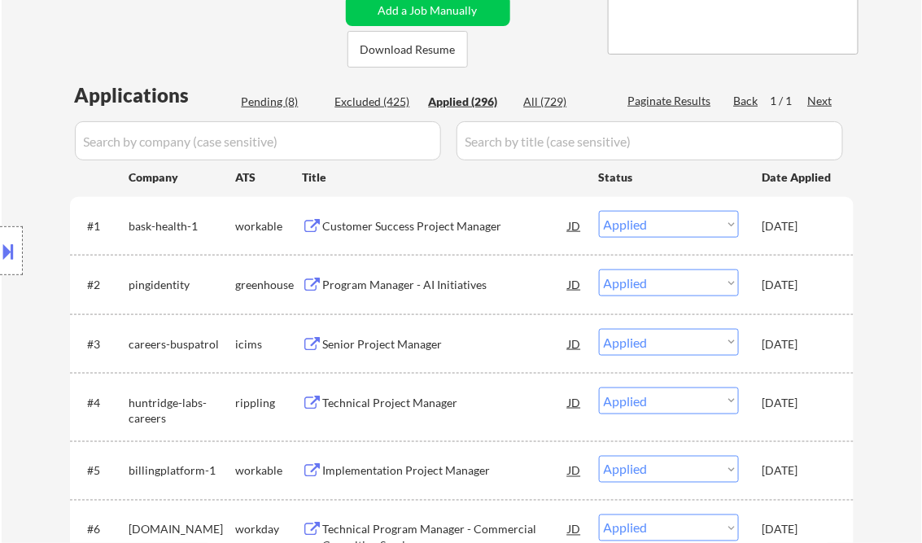
select select ""applied""
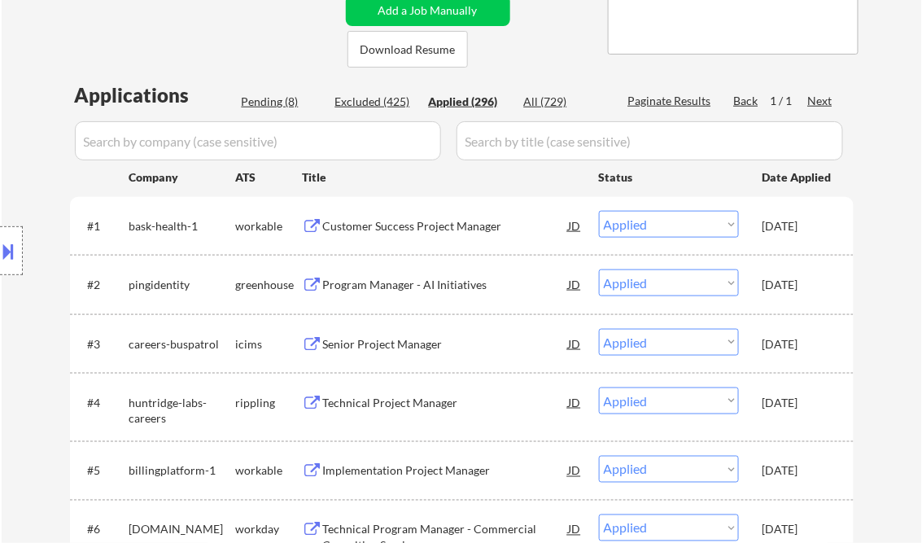
select select ""applied""
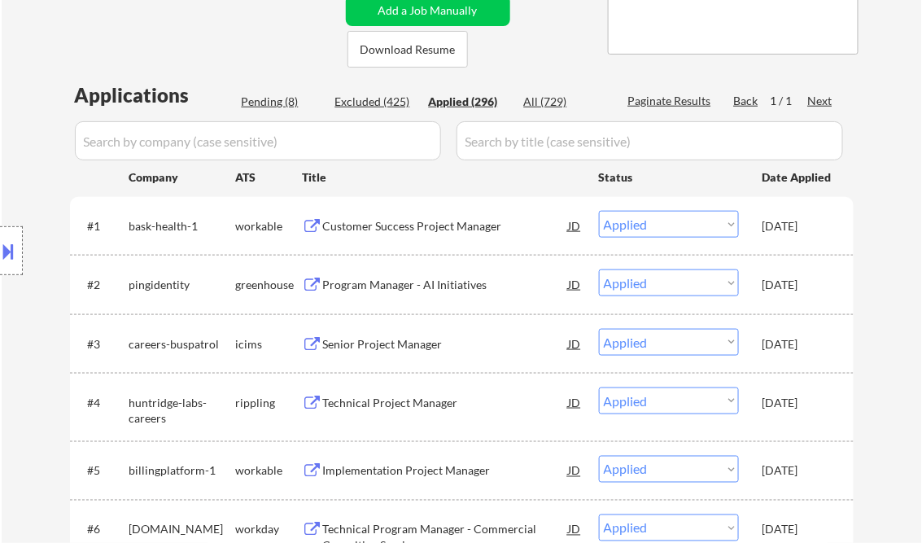
select select ""applied""
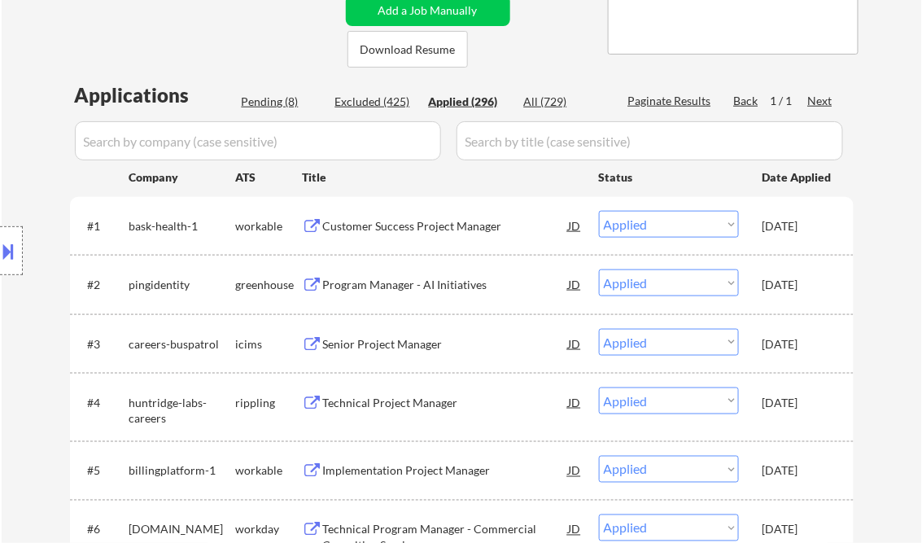
select select ""applied""
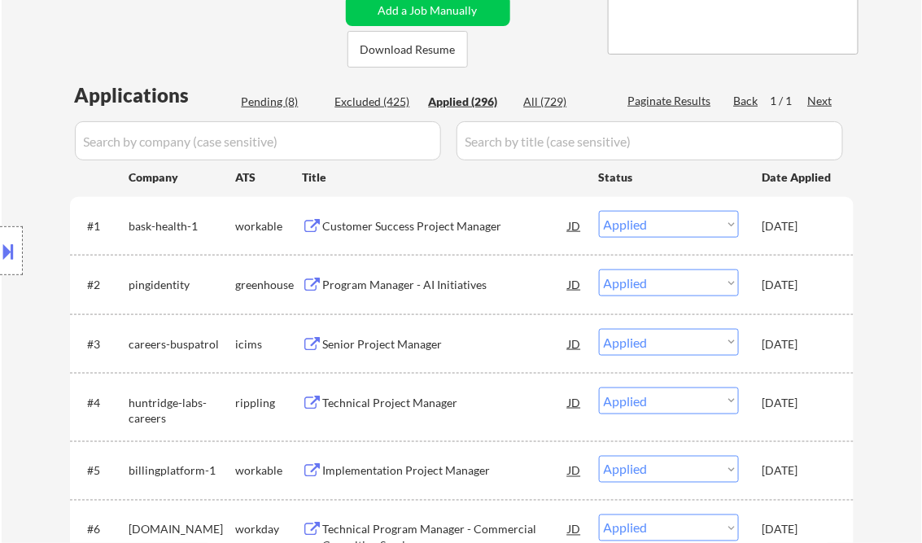
select select ""applied""
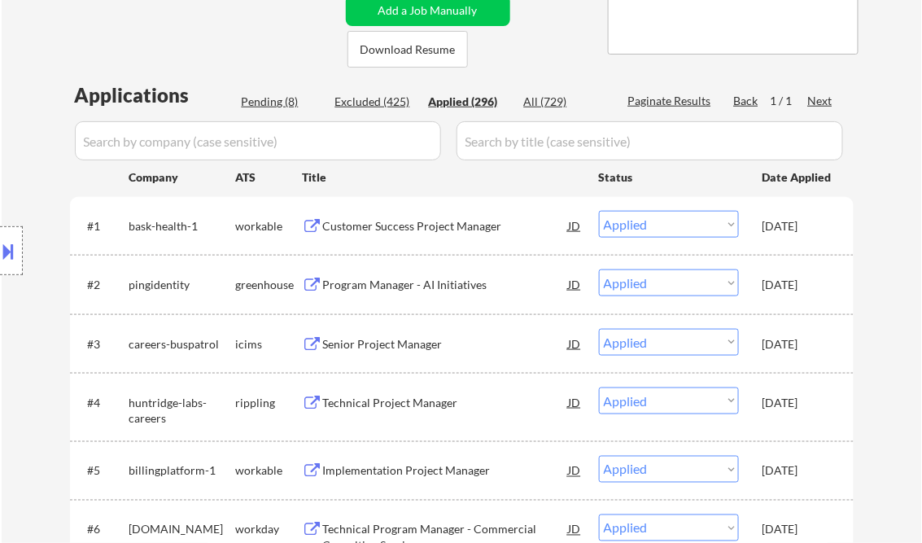
select select ""applied""
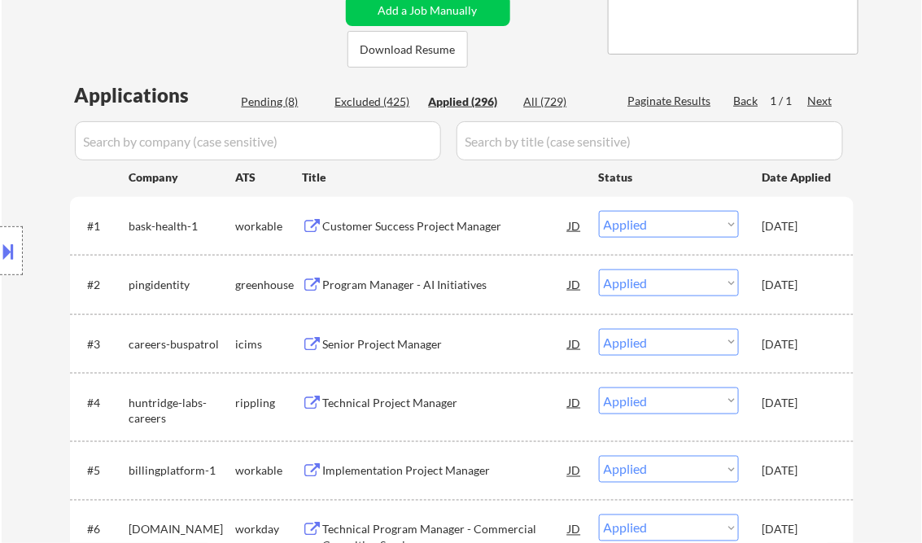
select select ""applied""
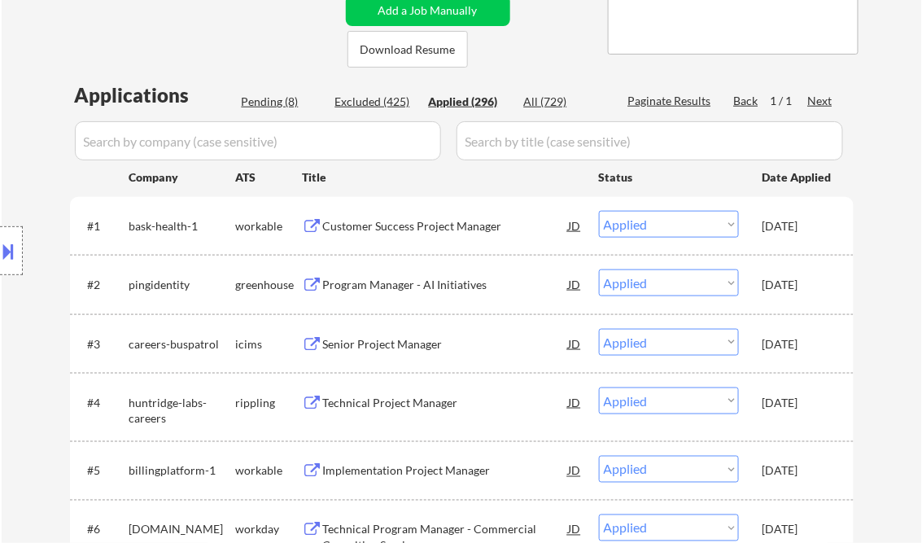
select select ""applied""
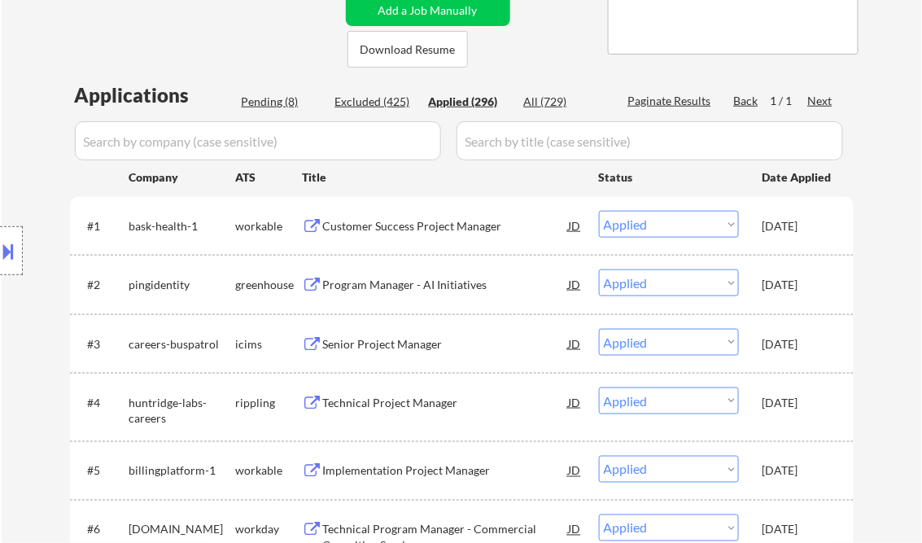
select select ""applied""
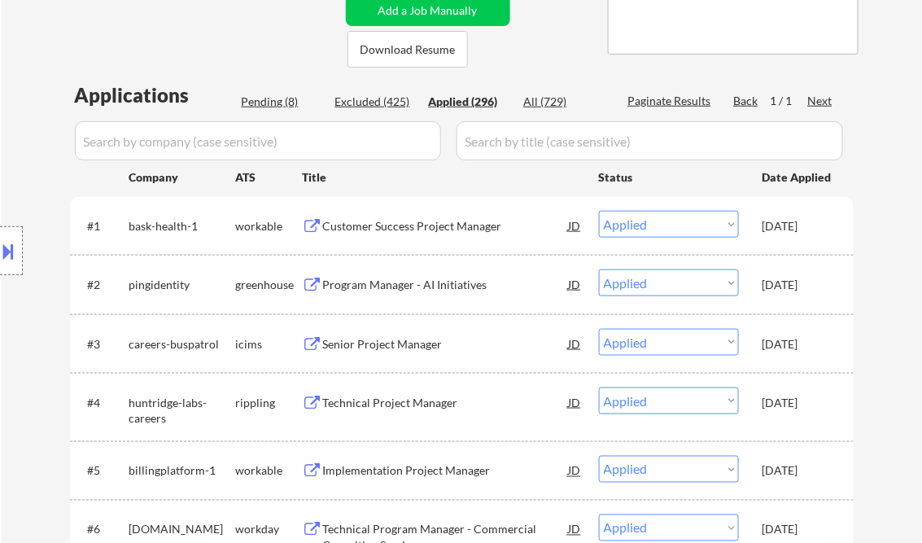
select select ""applied""
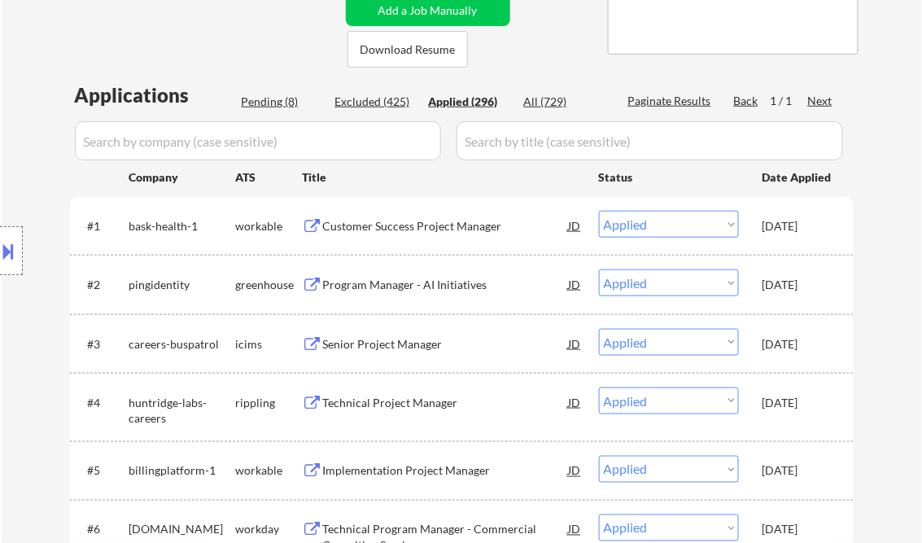
select select ""applied""
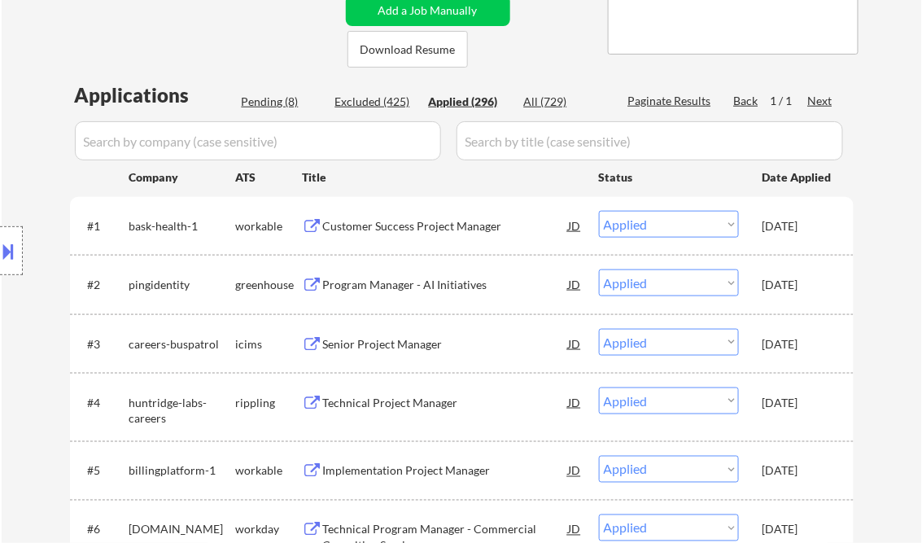
select select ""applied""
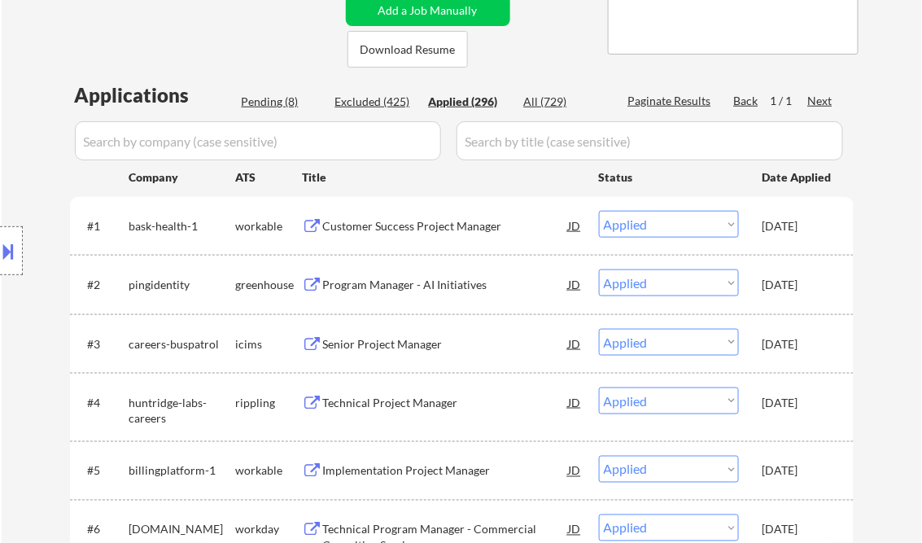
select select ""applied""
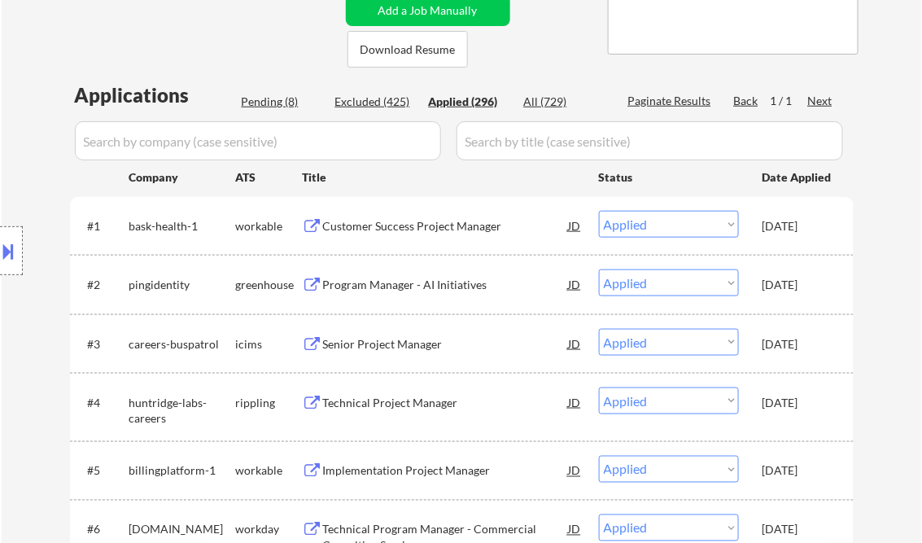
select select ""applied""
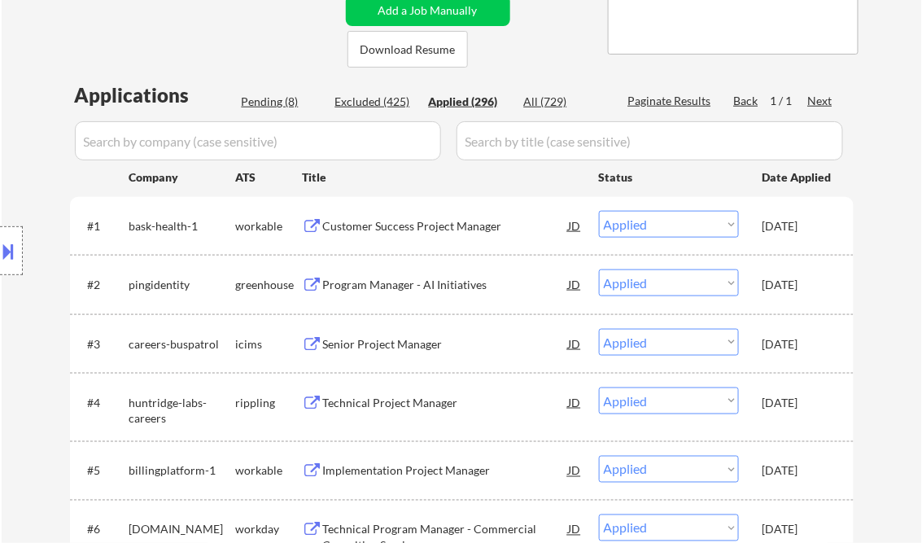
select select ""applied""
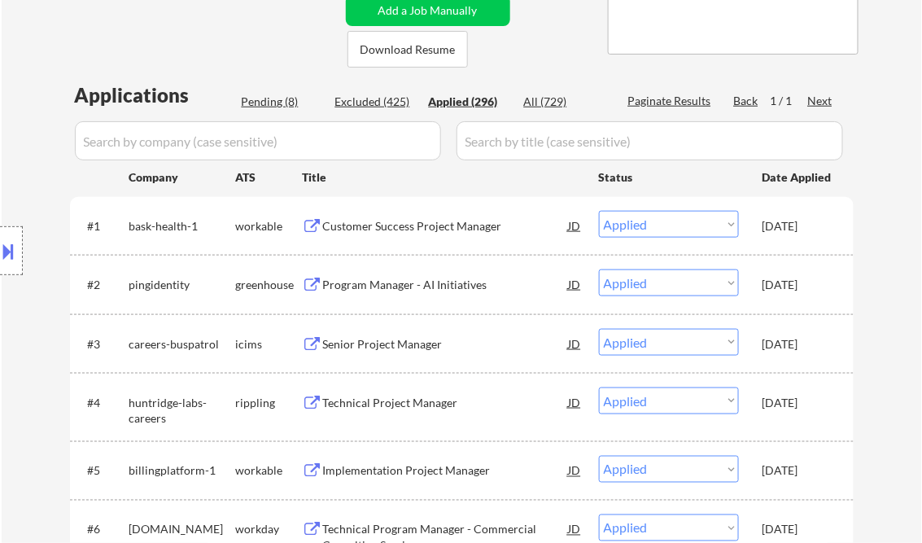
select select ""applied""
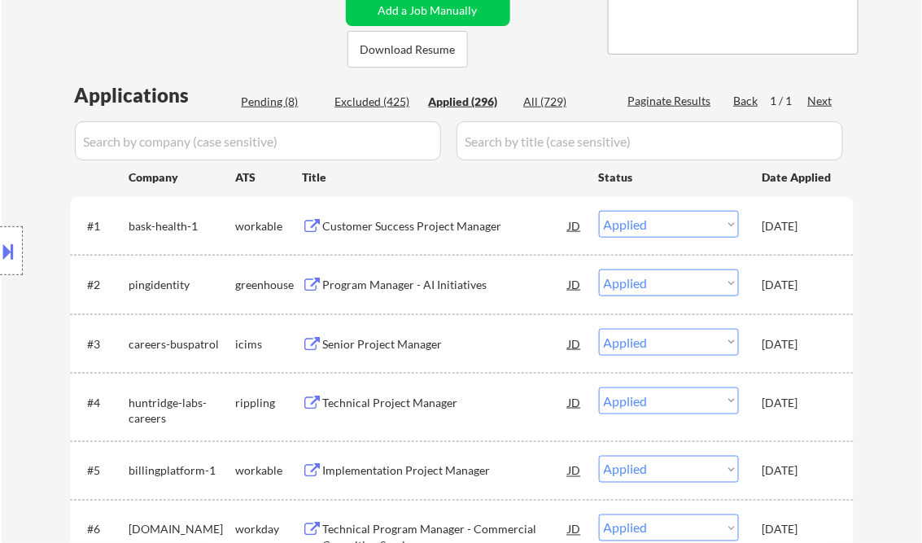
select select ""applied""
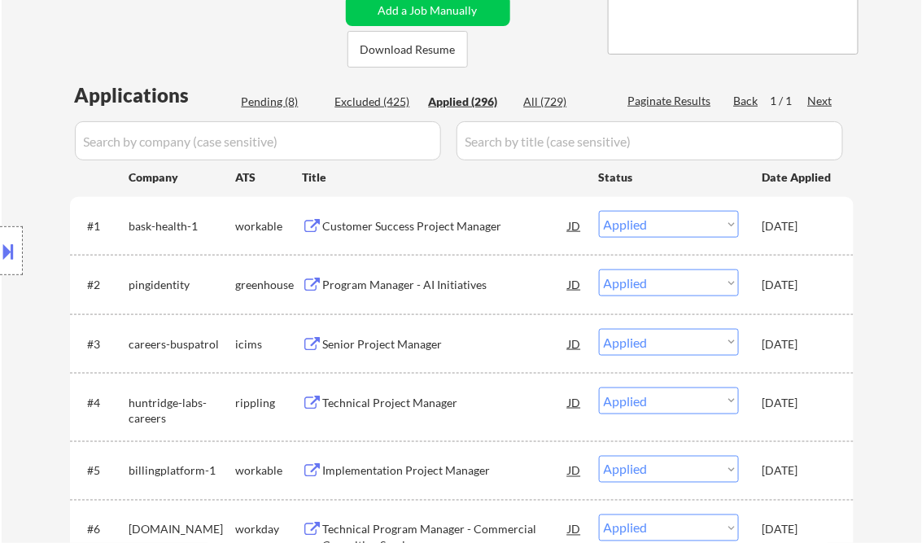
select select ""applied""
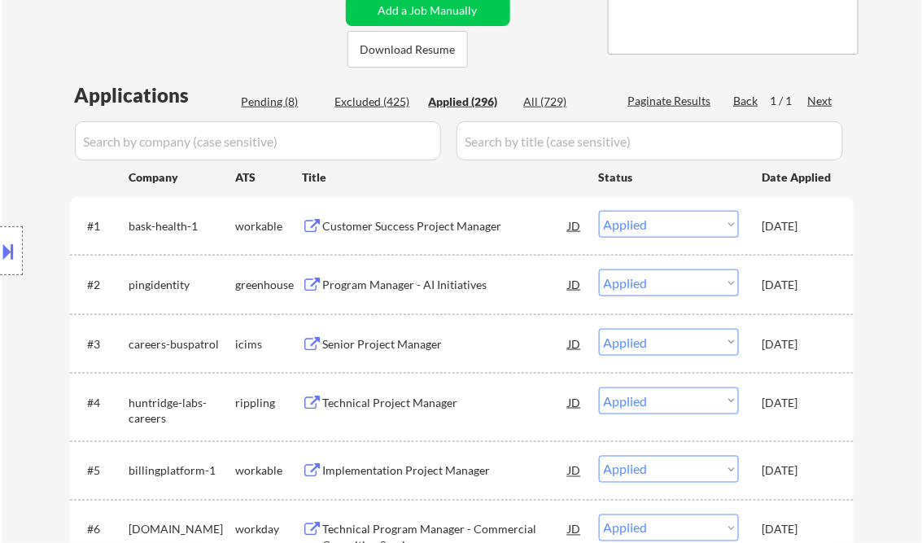
select select ""applied""
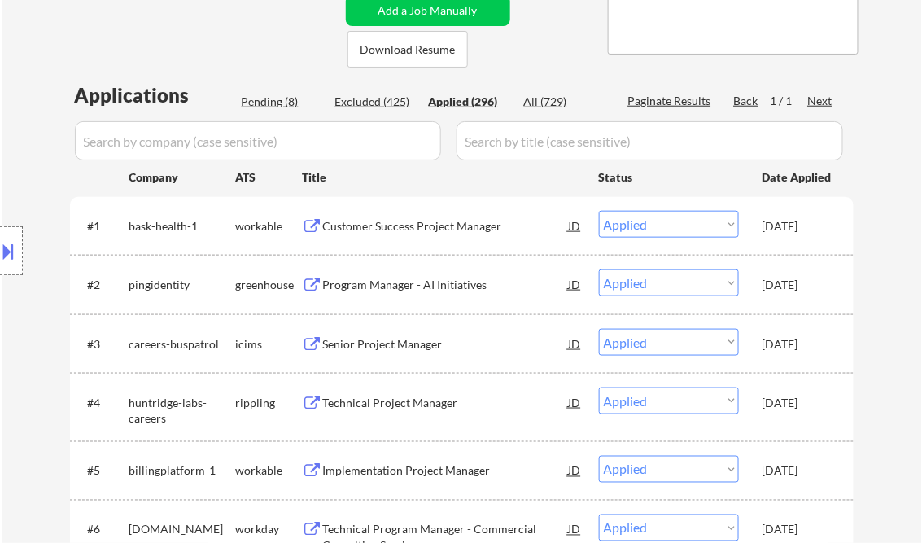
select select ""applied""
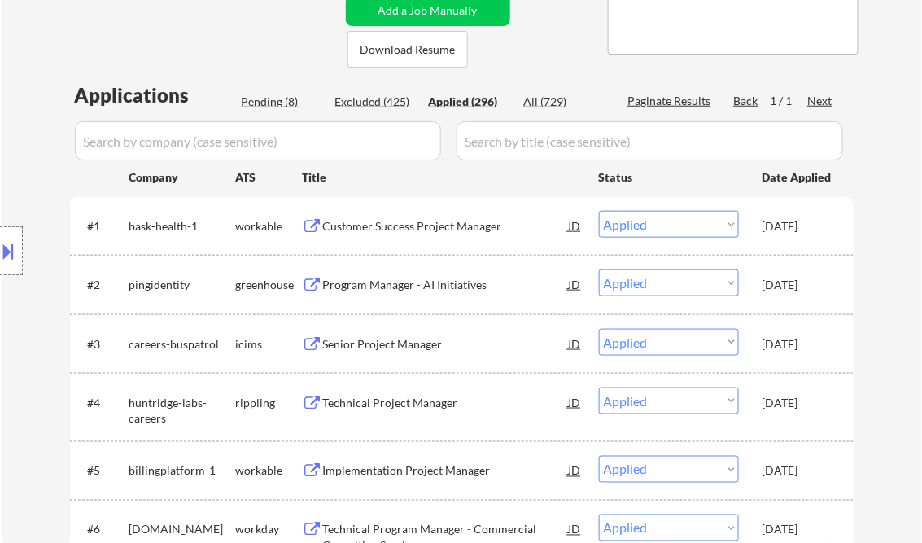
select select ""applied""
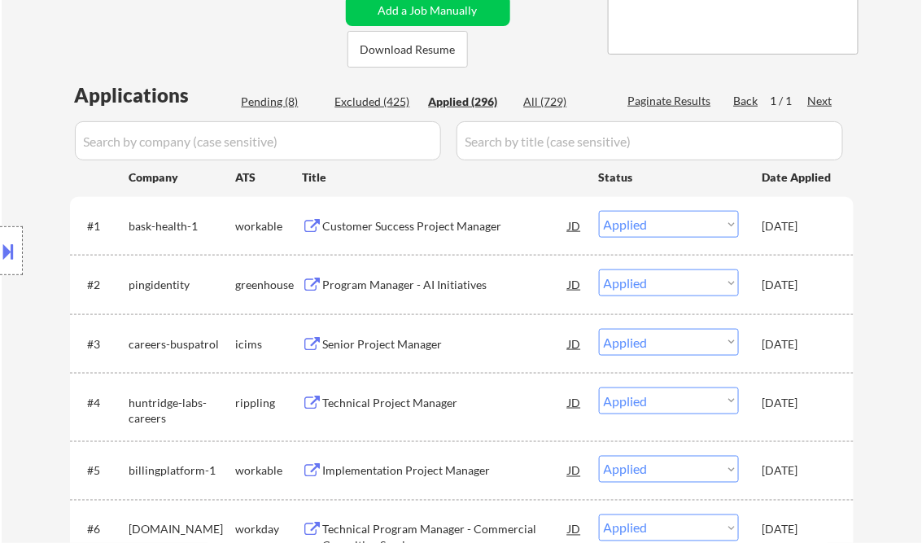
select select ""applied""
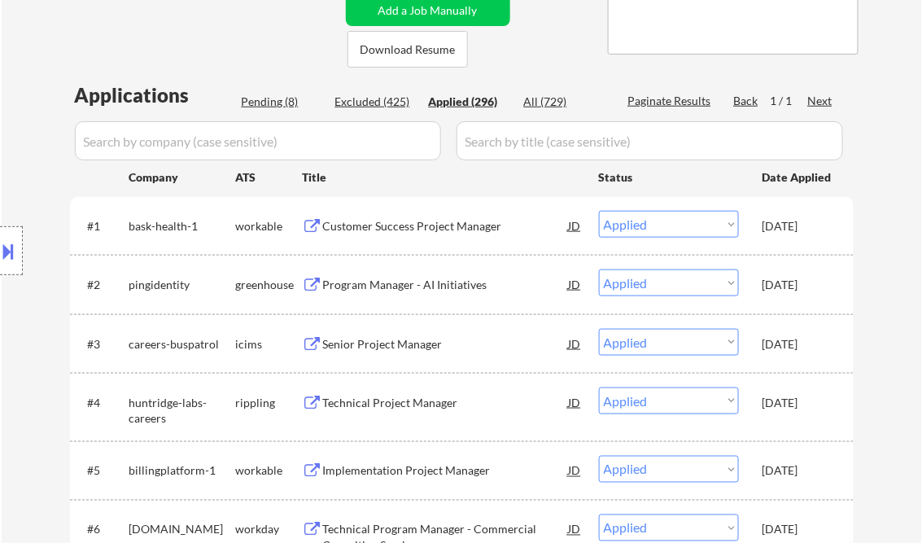
select select ""applied""
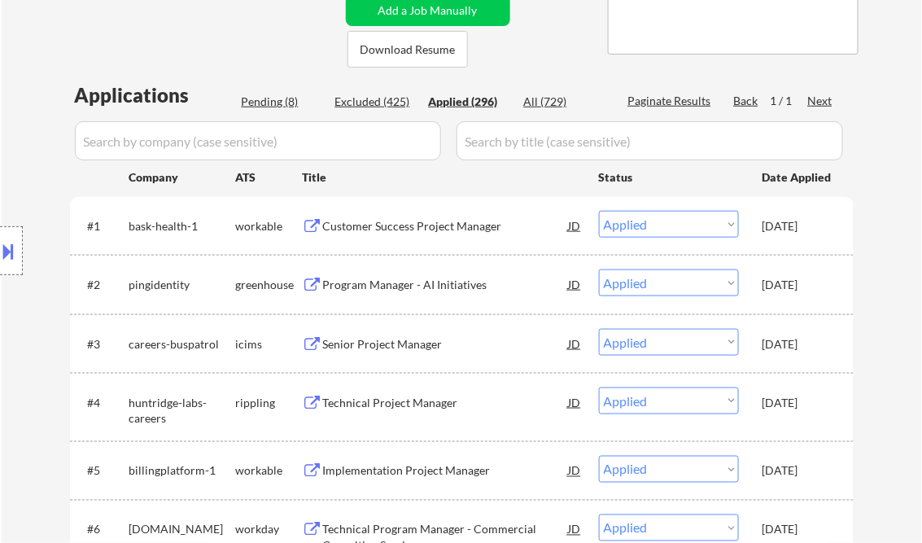
select select ""applied""
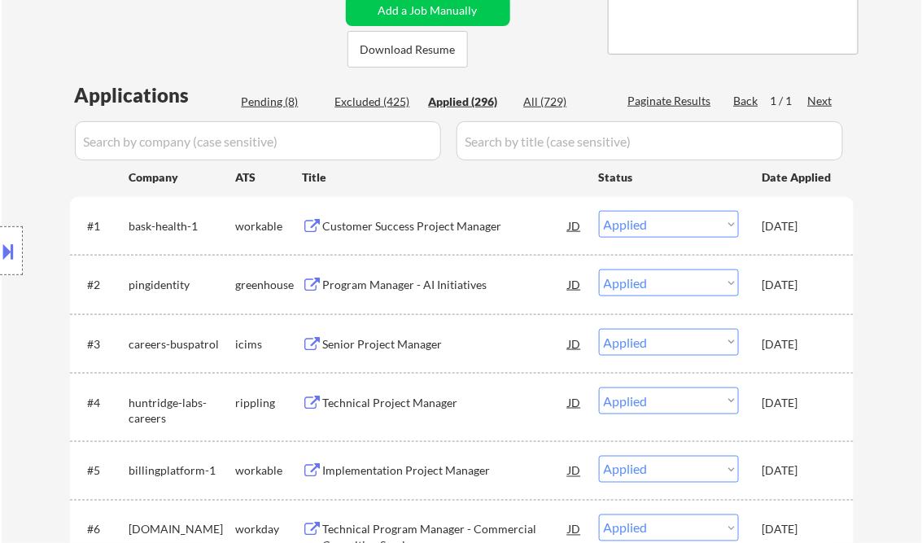
select select ""applied""
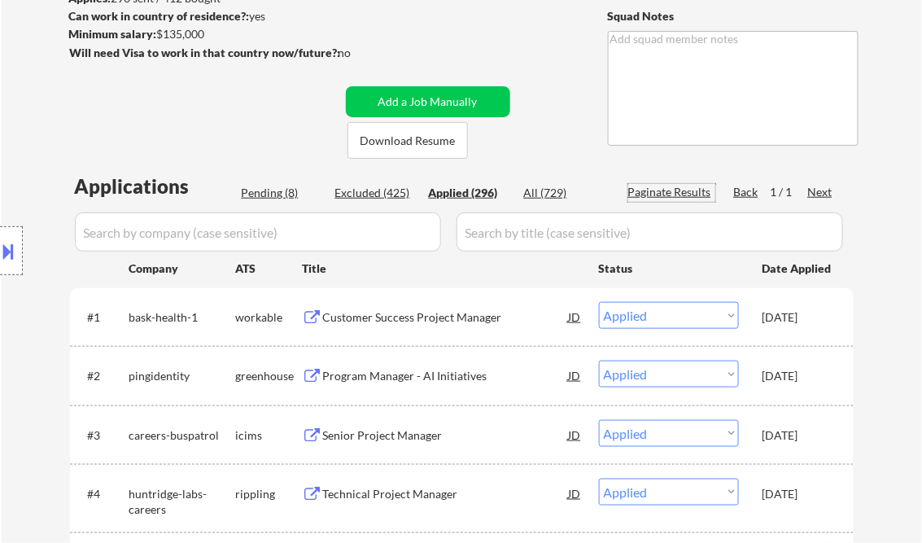
scroll to position [260, 0]
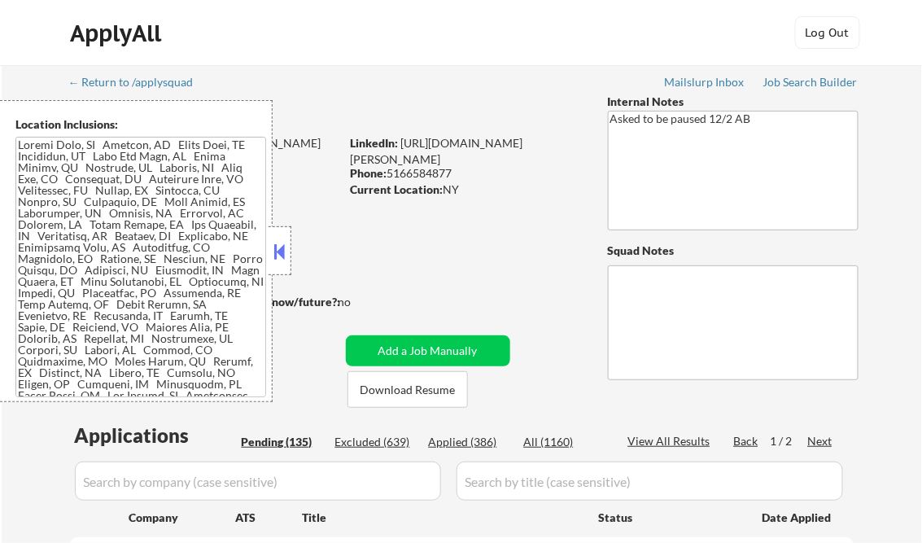
select select ""pending""
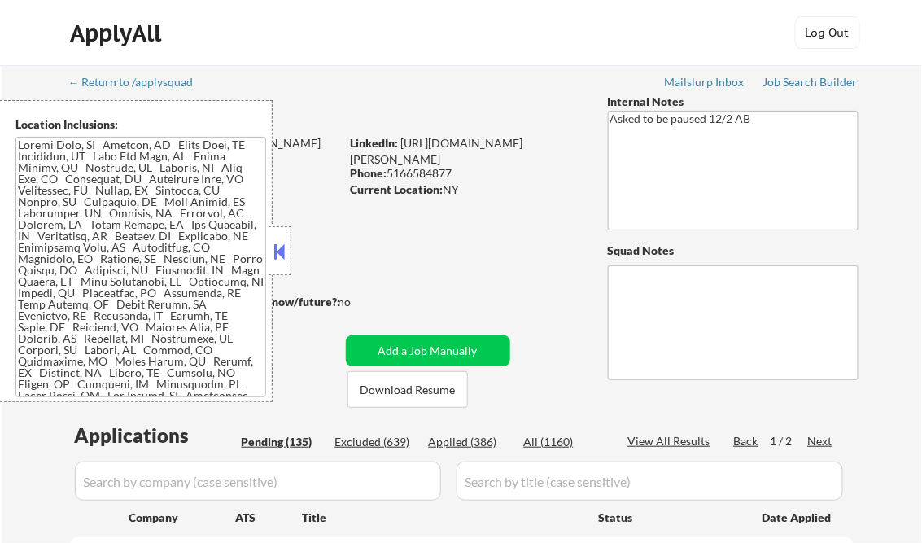
select select ""pending""
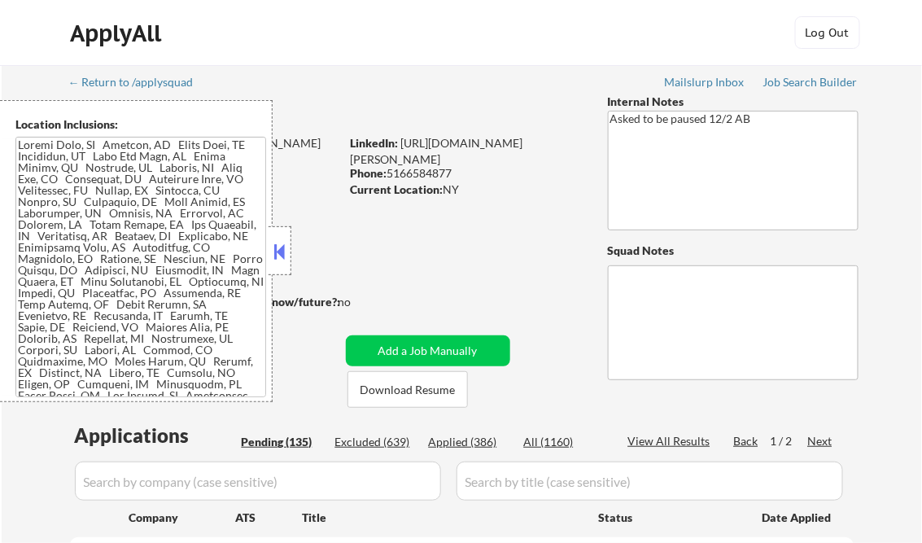
select select ""pending""
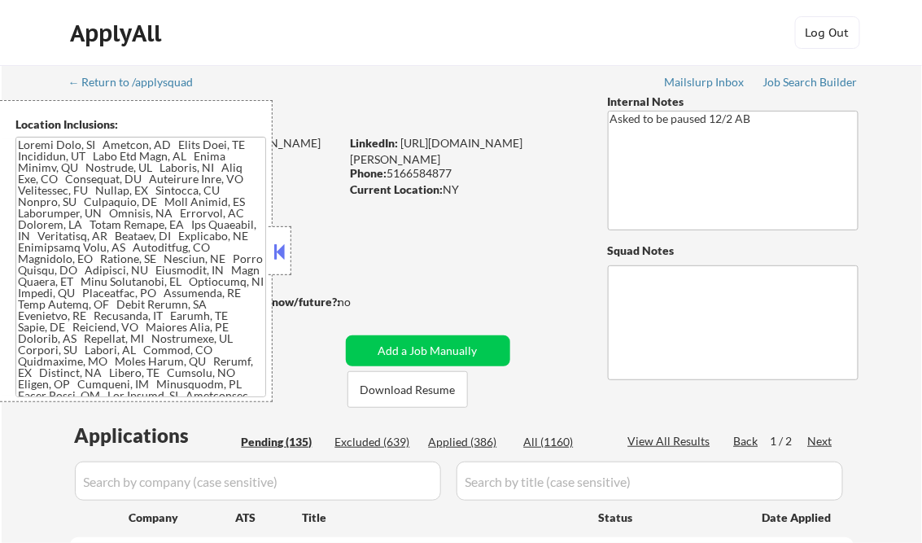
select select ""pending""
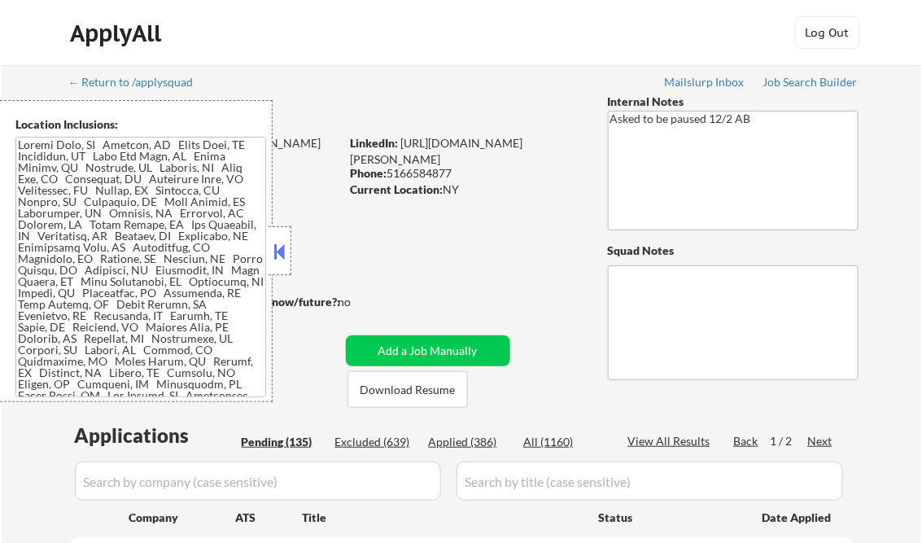
select select ""pending""
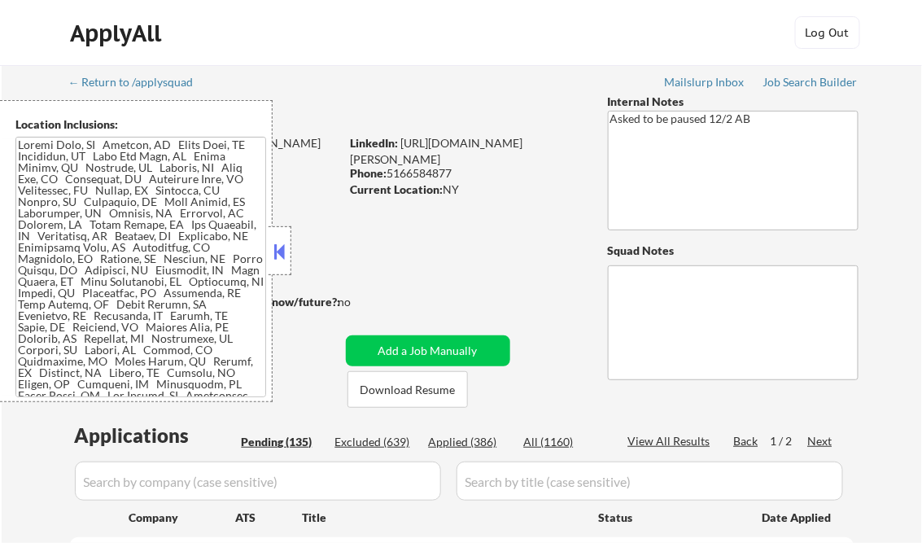
select select ""pending""
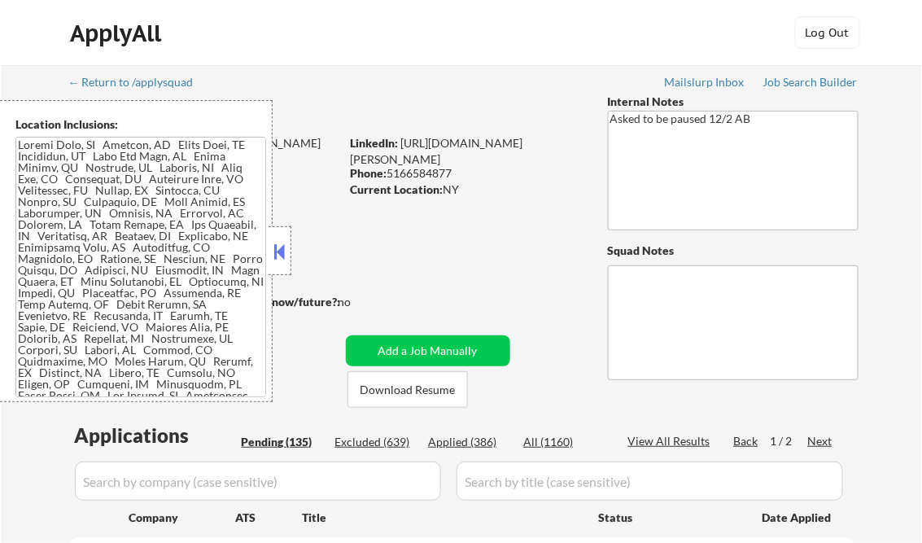
select select ""pending""
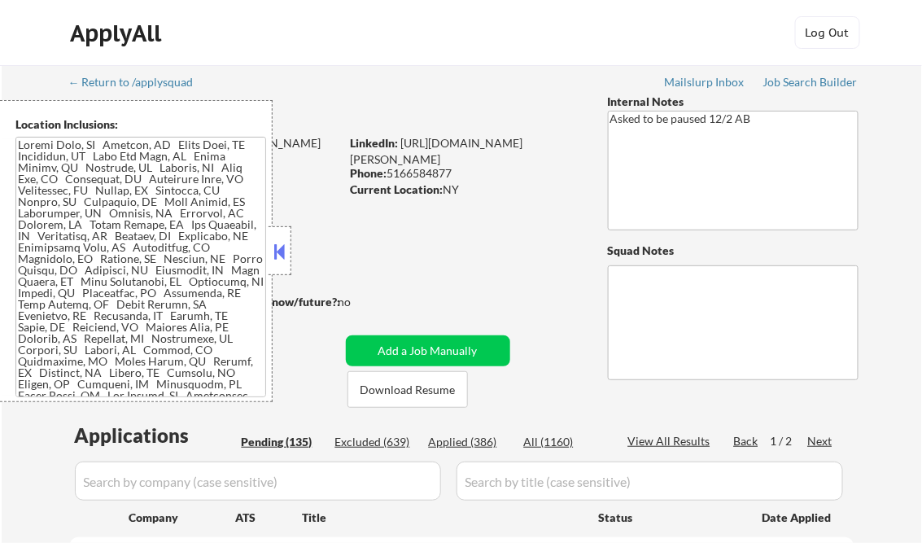
select select ""pending""
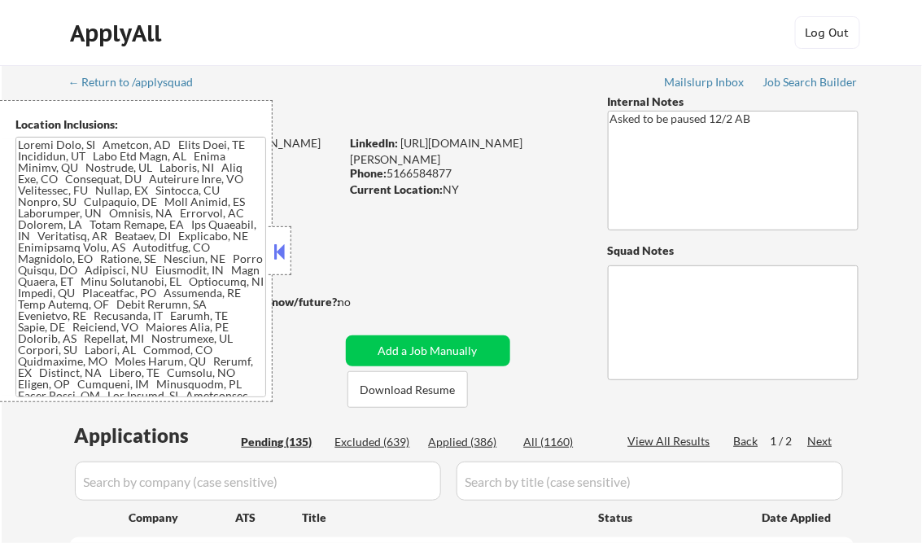
select select ""pending""
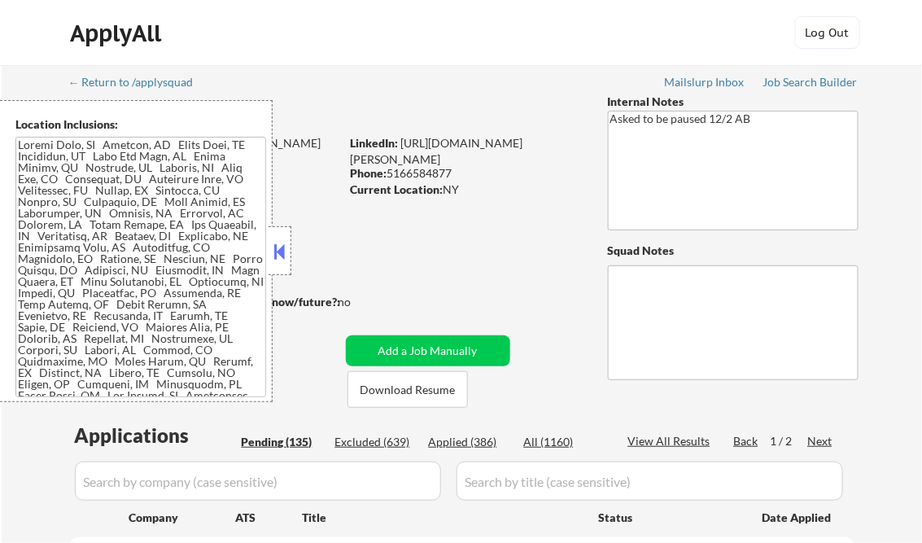
select select ""pending""
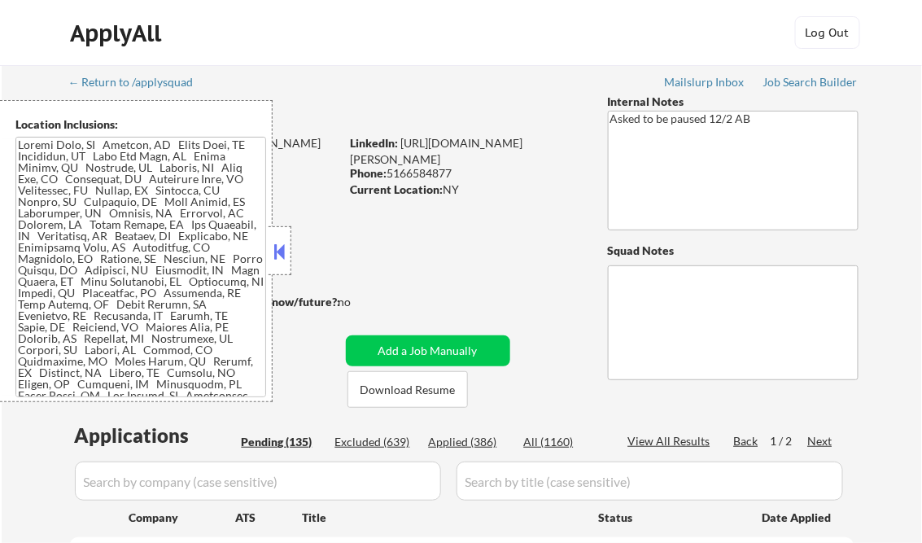
select select ""pending""
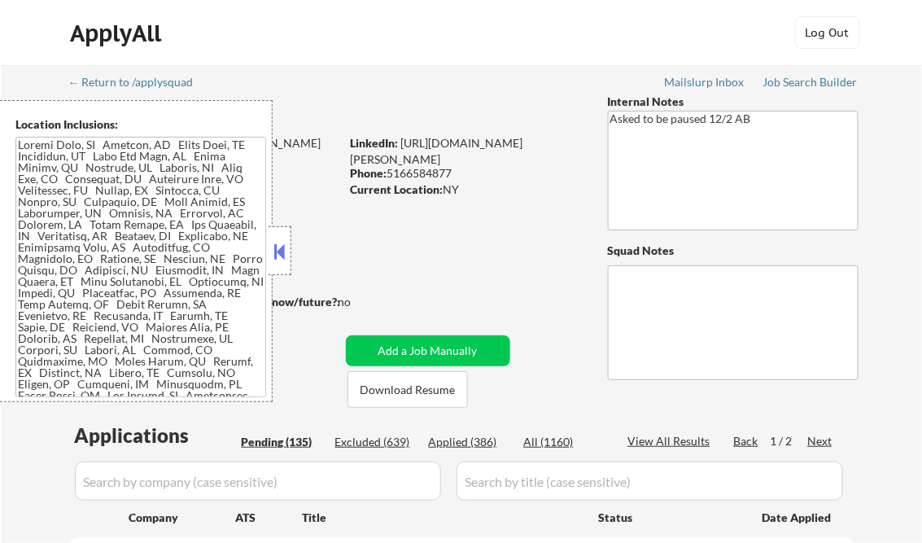
select select ""pending""
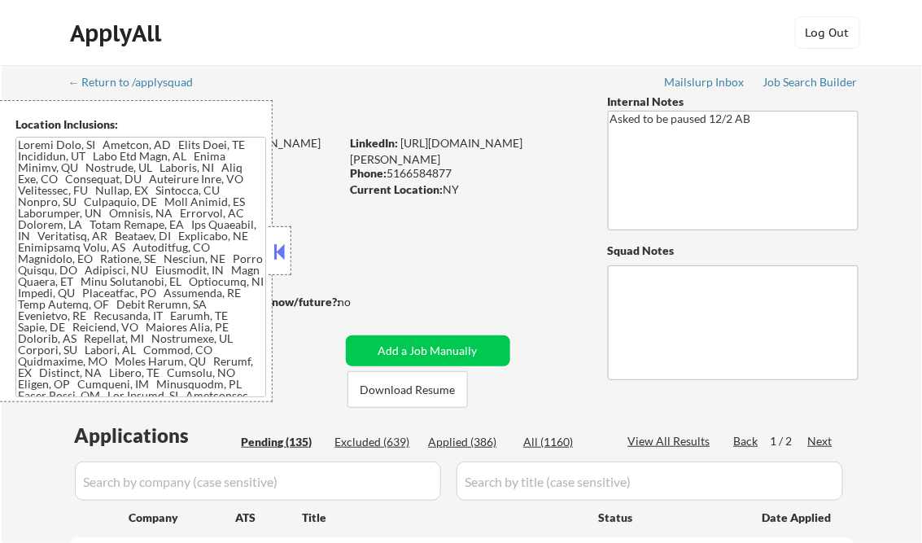
select select ""pending""
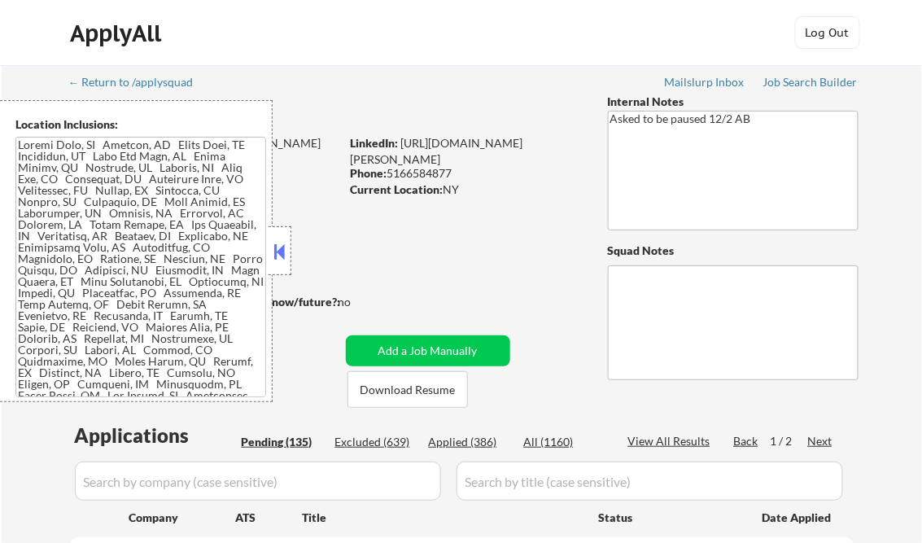
select select ""pending""
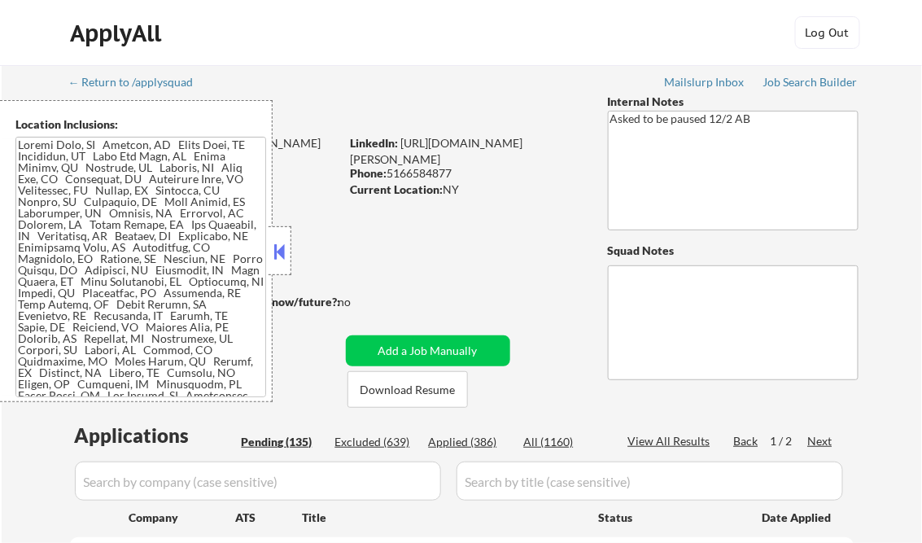
select select ""pending""
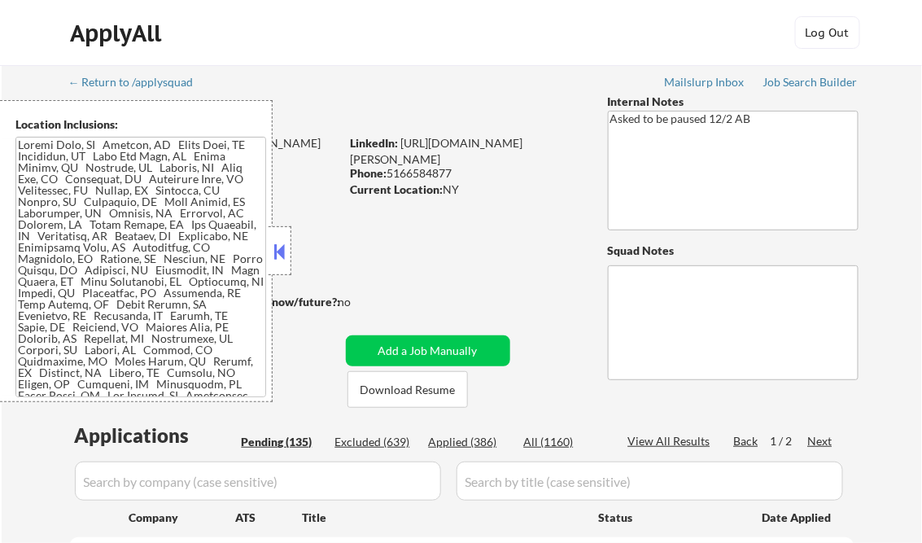
select select ""pending""
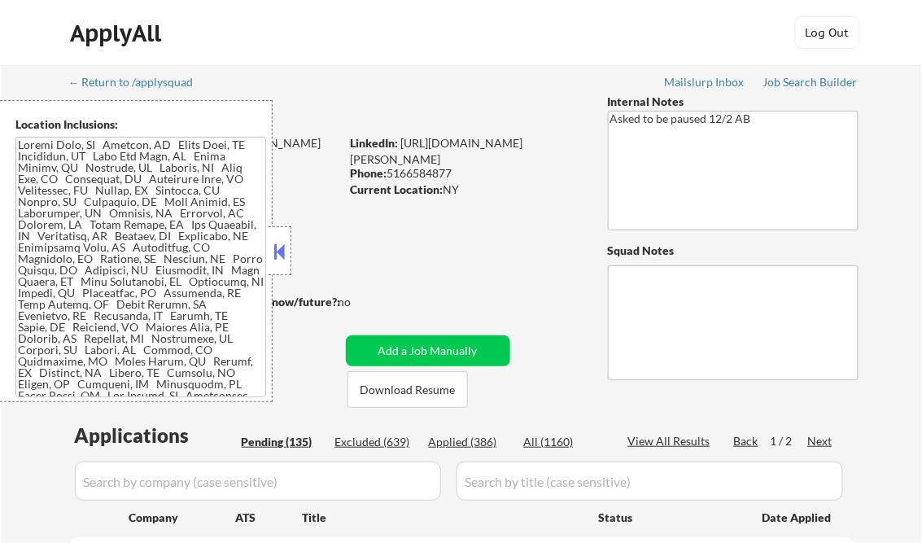
select select ""pending""
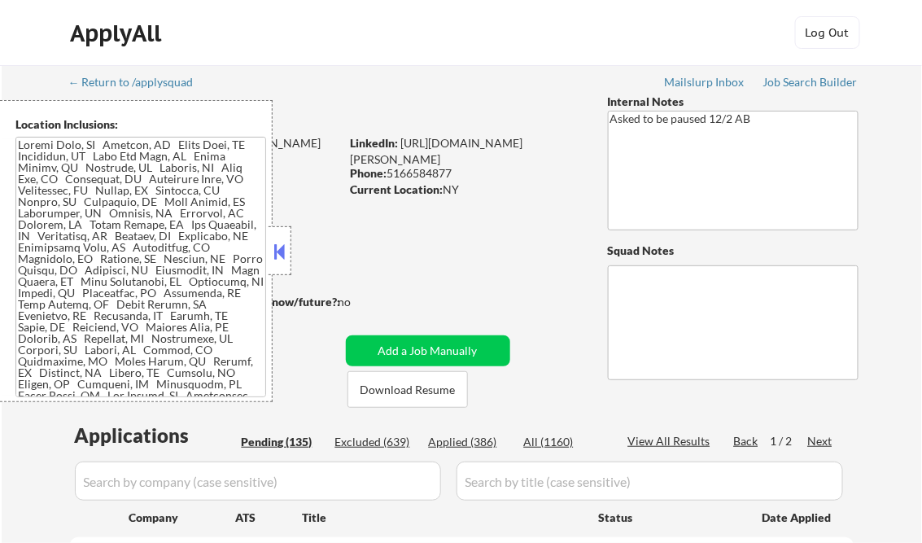
select select ""pending""
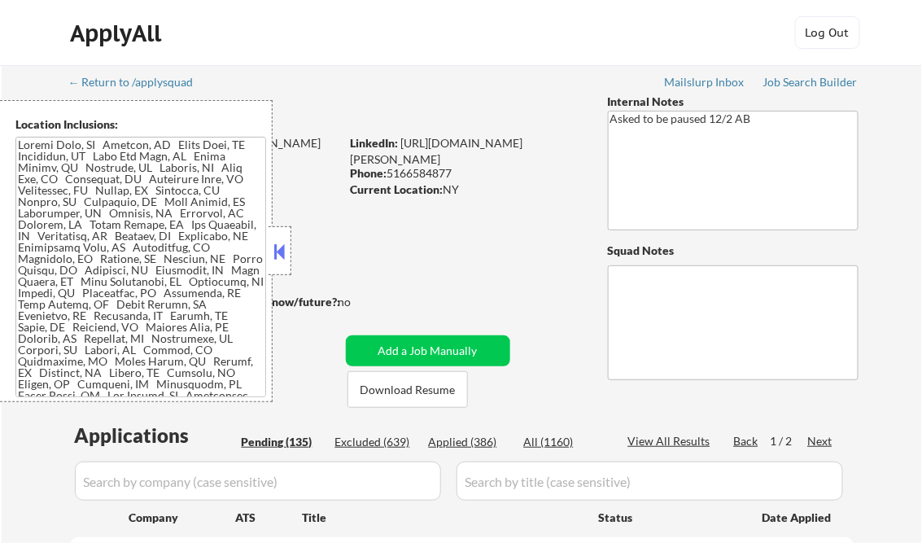
select select ""pending""
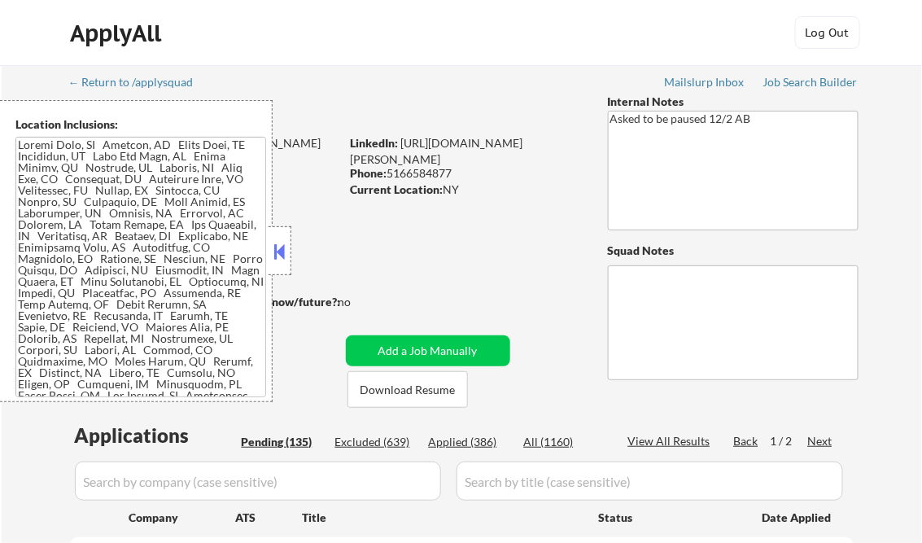
select select ""pending""
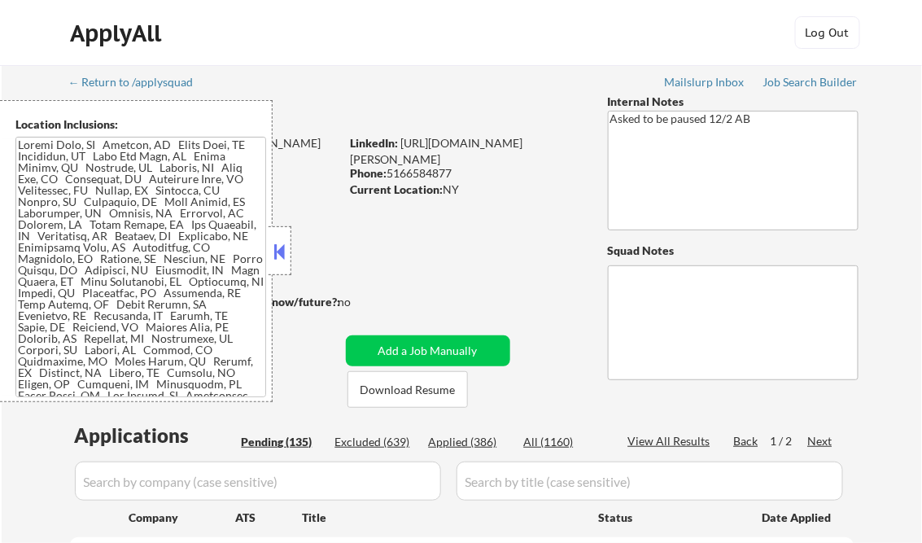
click at [282, 247] on button at bounding box center [280, 251] width 18 height 24
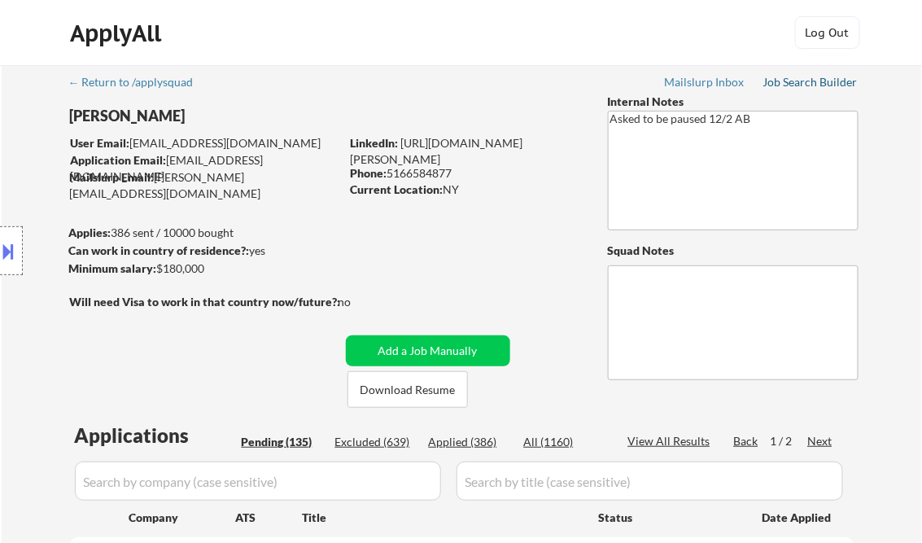
click at [816, 81] on div "Job Search Builder" at bounding box center [811, 82] width 95 height 11
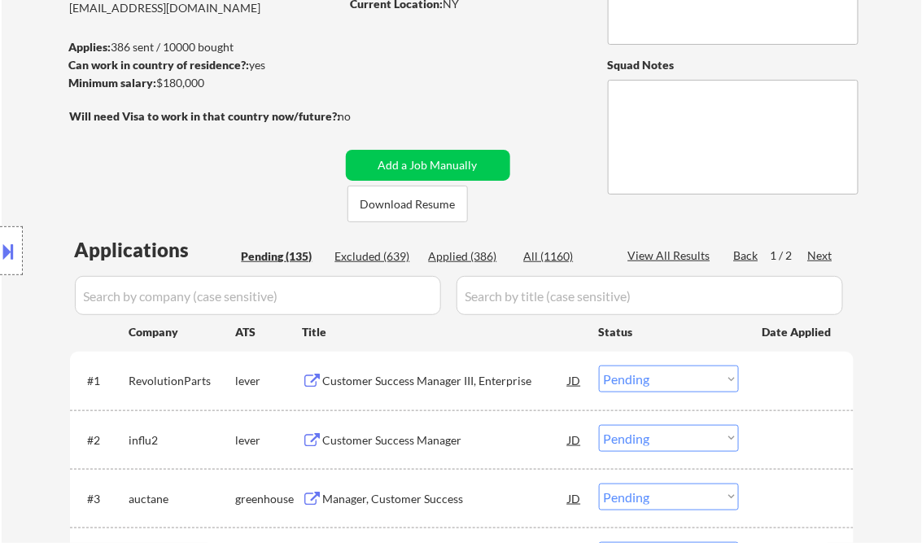
scroll to position [326, 0]
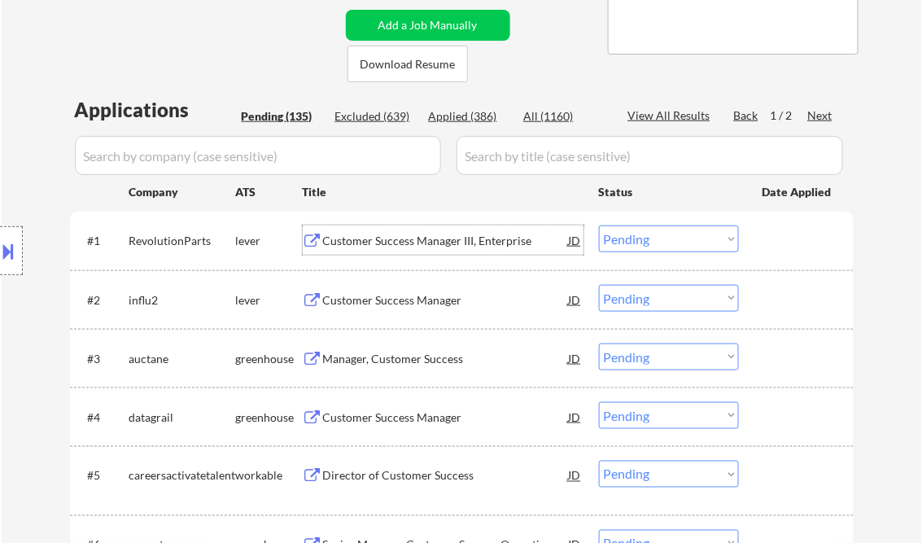
click at [387, 237] on div "Customer Success Manager III, Enterprise" at bounding box center [446, 241] width 246 height 16
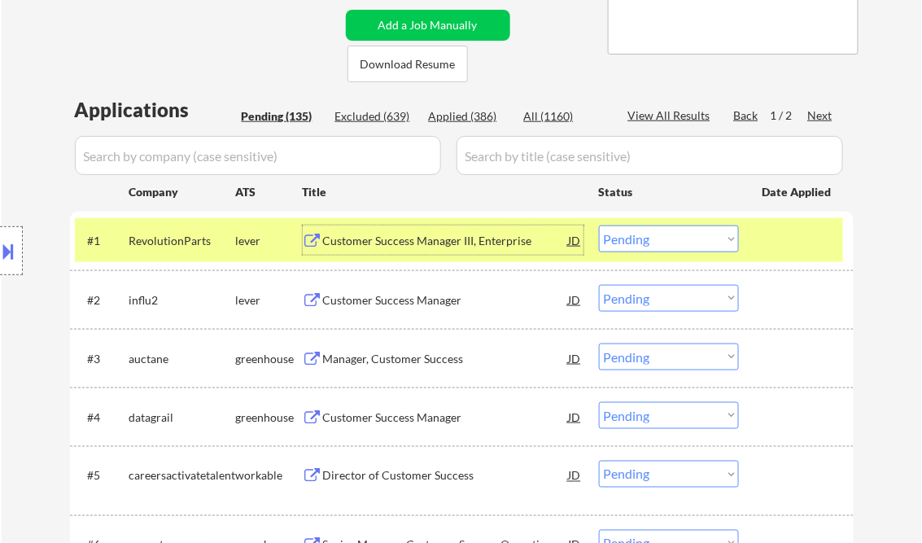
drag, startPoint x: 637, startPoint y: 233, endPoint x: 649, endPoint y: 251, distance: 21.2
click at [637, 233] on select "Choose an option... Pending Applied Excluded (Questions) Excluded (Expired) Exc…" at bounding box center [669, 238] width 140 height 27
click at [599, 225] on select "Choose an option... Pending Applied Excluded (Questions) Excluded (Expired) Exc…" at bounding box center [669, 238] width 140 height 27
click at [402, 295] on div "Customer Success Manager" at bounding box center [446, 300] width 246 height 16
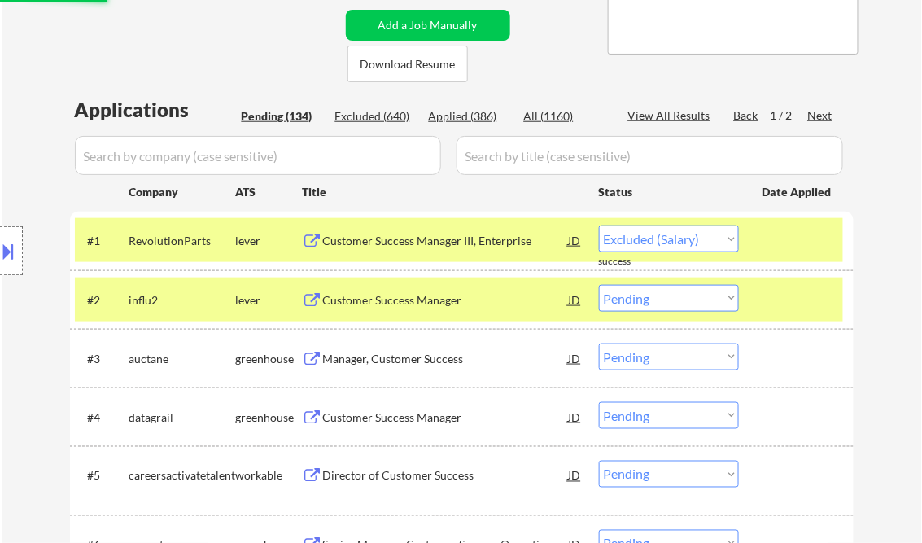
select select ""pending""
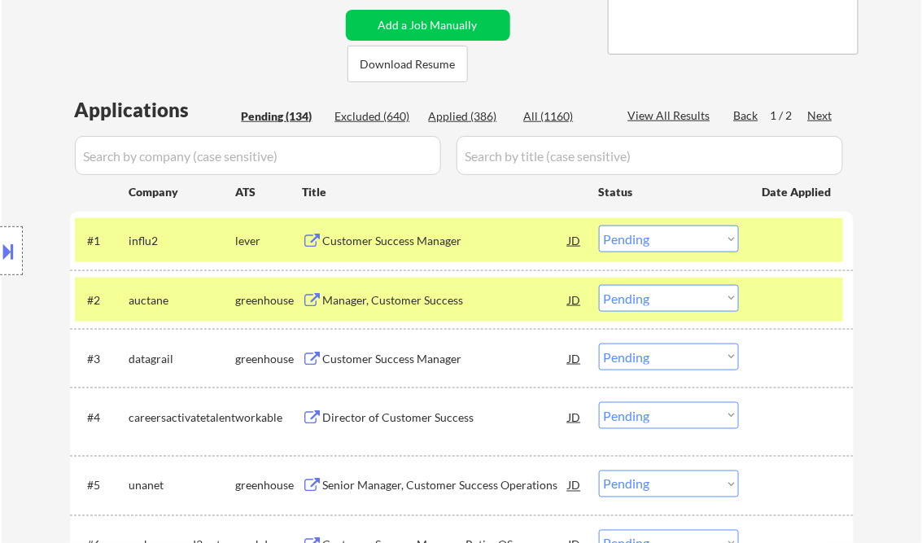
select select ""pending""
drag, startPoint x: 635, startPoint y: 241, endPoint x: 639, endPoint y: 254, distance: 13.6
click at [635, 241] on select "Choose an option... Pending Applied Excluded (Questions) Excluded (Expired) Exc…" at bounding box center [669, 238] width 140 height 27
click at [599, 225] on select "Choose an option... Pending Applied Excluded (Questions) Excluded (Expired) Exc…" at bounding box center [669, 238] width 140 height 27
click at [396, 295] on div "Manager, Customer Success" at bounding box center [446, 300] width 246 height 16
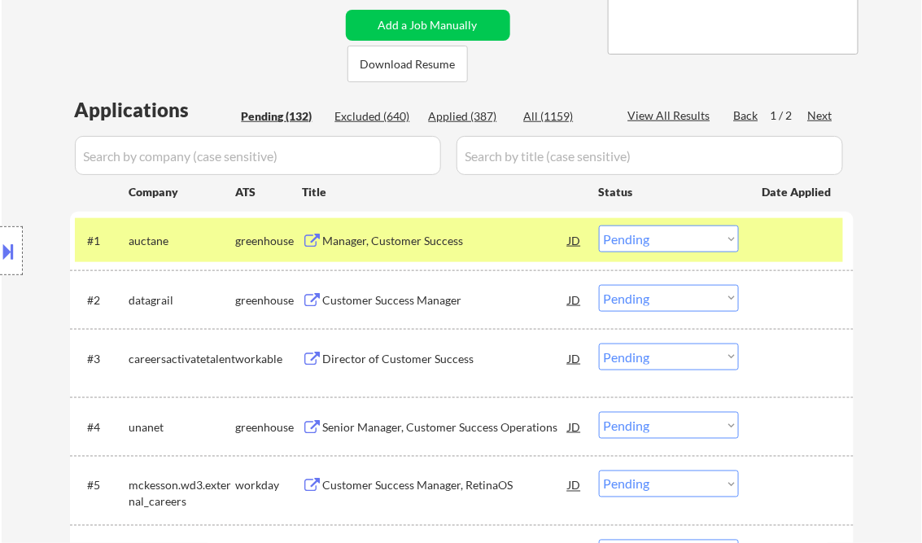
drag, startPoint x: 8, startPoint y: 252, endPoint x: 98, endPoint y: 265, distance: 90.4
click at [9, 252] on button at bounding box center [9, 251] width 18 height 27
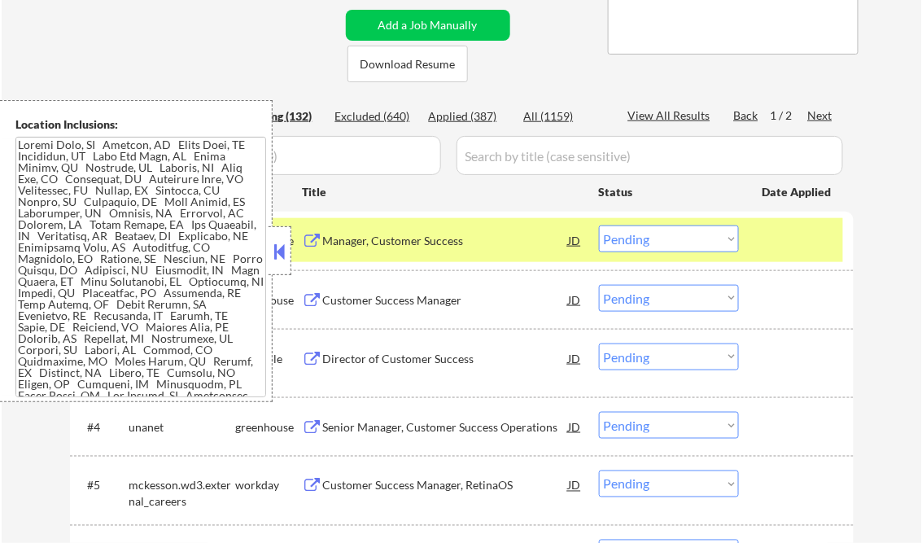
click at [272, 258] on button at bounding box center [280, 251] width 18 height 24
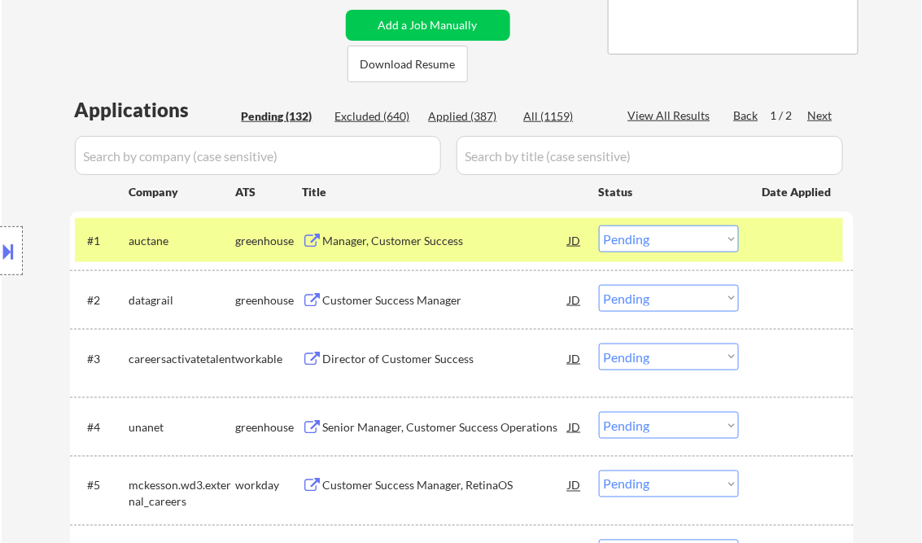
drag, startPoint x: 653, startPoint y: 244, endPoint x: 672, endPoint y: 252, distance: 21.2
click at [653, 244] on select "Choose an option... Pending Applied Excluded (Questions) Excluded (Expired) Exc…" at bounding box center [669, 238] width 140 height 27
click at [599, 225] on select "Choose an option... Pending Applied Excluded (Questions) Excluded (Expired) Exc…" at bounding box center [669, 238] width 140 height 27
click at [420, 301] on div "Customer Success Manager" at bounding box center [446, 300] width 246 height 16
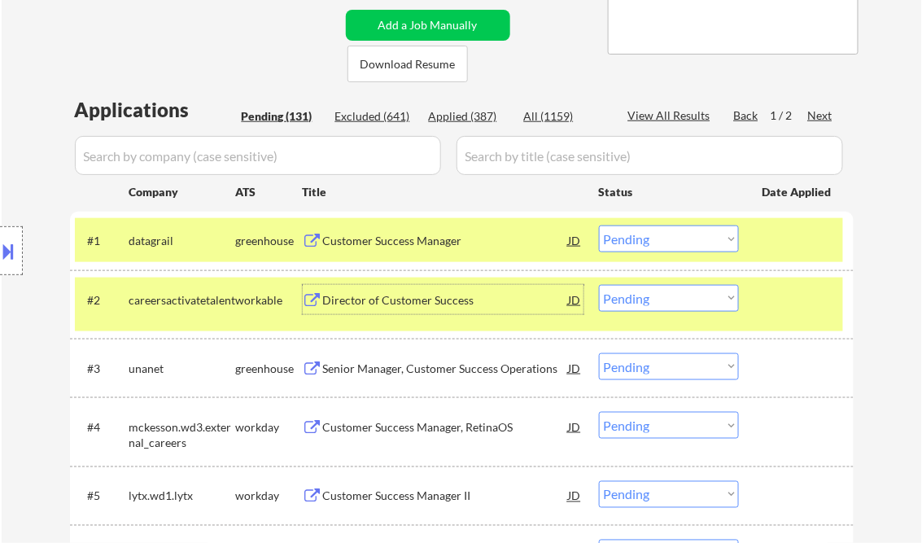
drag, startPoint x: 695, startPoint y: 240, endPoint x: 704, endPoint y: 243, distance: 9.3
click at [695, 240] on select "Choose an option... Pending Applied Excluded (Questions) Excluded (Expired) Exc…" at bounding box center [669, 238] width 140 height 27
click at [599, 225] on select "Choose an option... Pending Applied Excluded (Questions) Excluded (Expired) Exc…" at bounding box center [669, 238] width 140 height 27
click at [787, 300] on div at bounding box center [799, 299] width 72 height 29
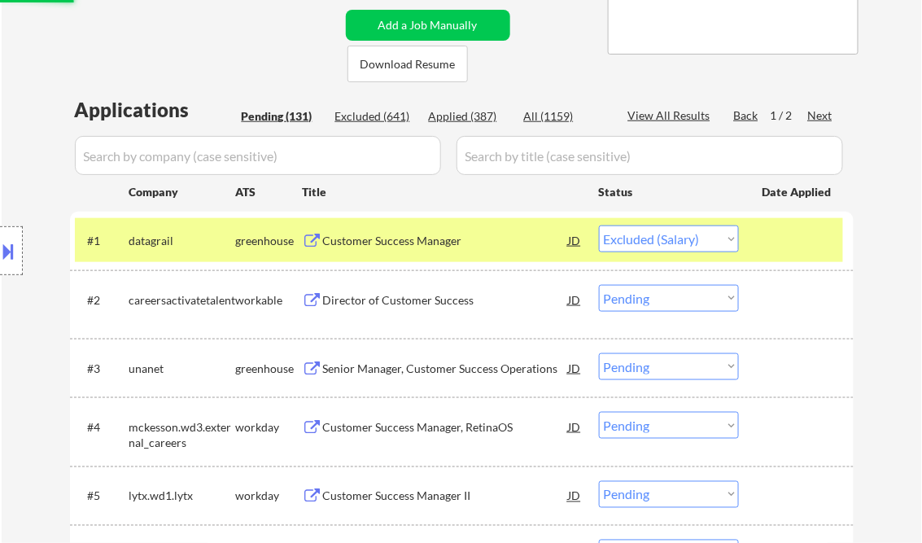
click at [763, 226] on div at bounding box center [799, 239] width 72 height 29
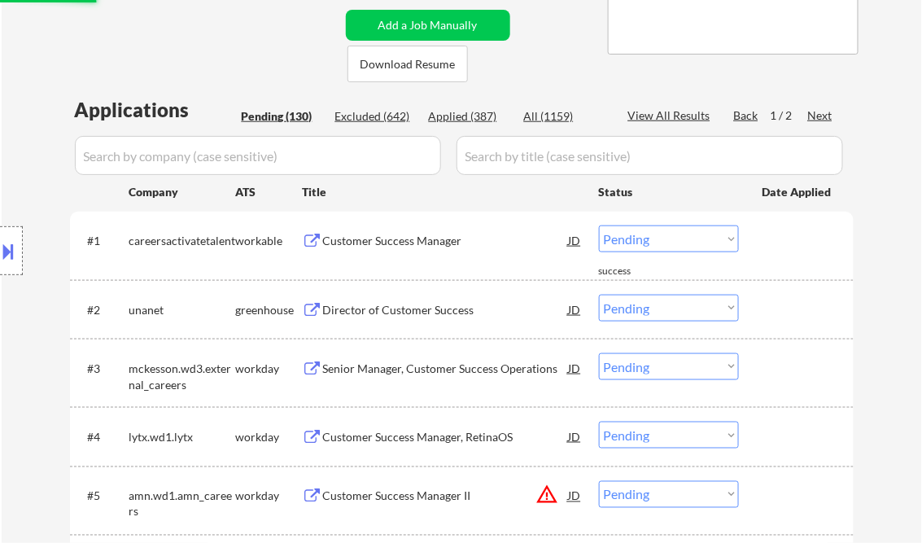
click at [418, 247] on div "Customer Success Manager" at bounding box center [446, 241] width 246 height 16
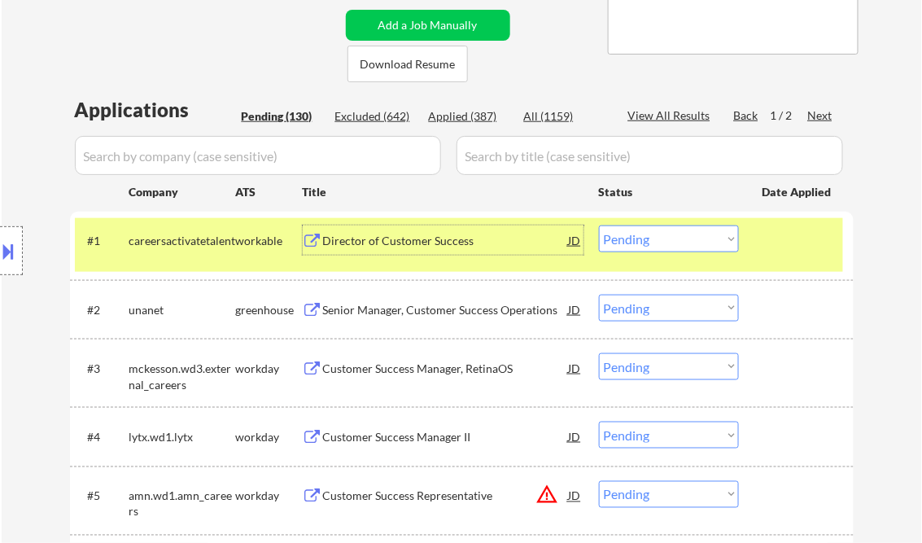
click at [633, 233] on select "Choose an option... Pending Applied Excluded (Questions) Excluded (Expired) Exc…" at bounding box center [669, 238] width 140 height 27
click at [599, 225] on select "Choose an option... Pending Applied Excluded (Questions) Excluded (Expired) Exc…" at bounding box center [669, 238] width 140 height 27
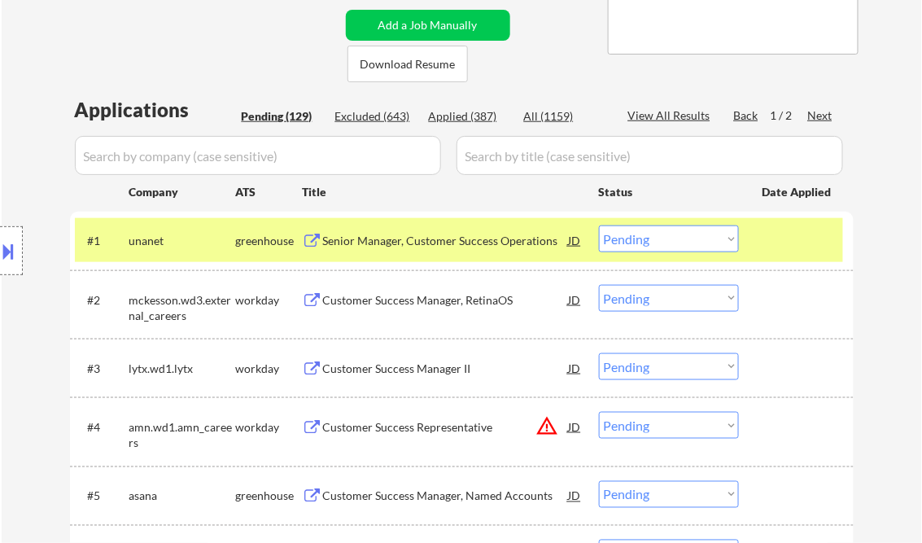
click at [414, 243] on div "Senior Manager, Customer Success Operations" at bounding box center [446, 241] width 246 height 16
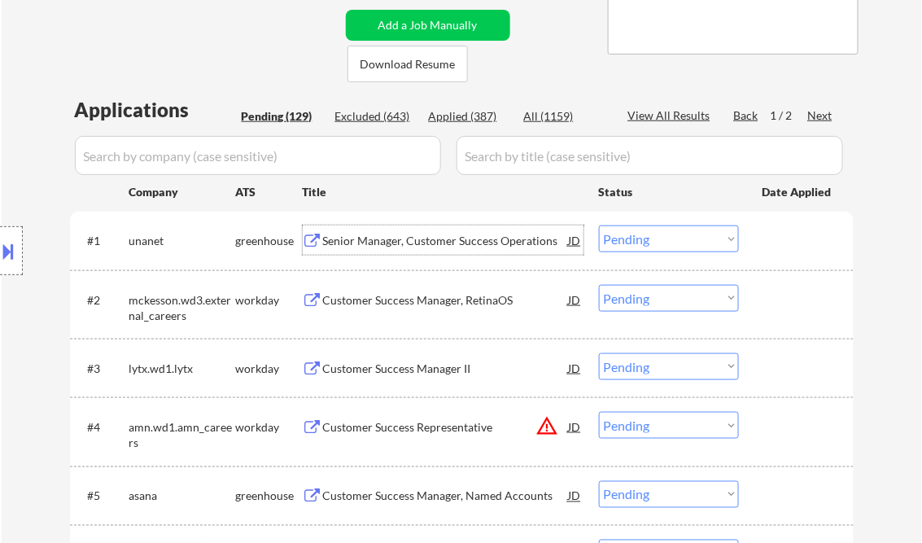
click at [643, 238] on select "Choose an option... Pending Applied Excluded (Questions) Excluded (Expired) Exc…" at bounding box center [669, 238] width 140 height 27
click at [599, 225] on select "Choose an option... Pending Applied Excluded (Questions) Excluded (Expired) Exc…" at bounding box center [669, 238] width 140 height 27
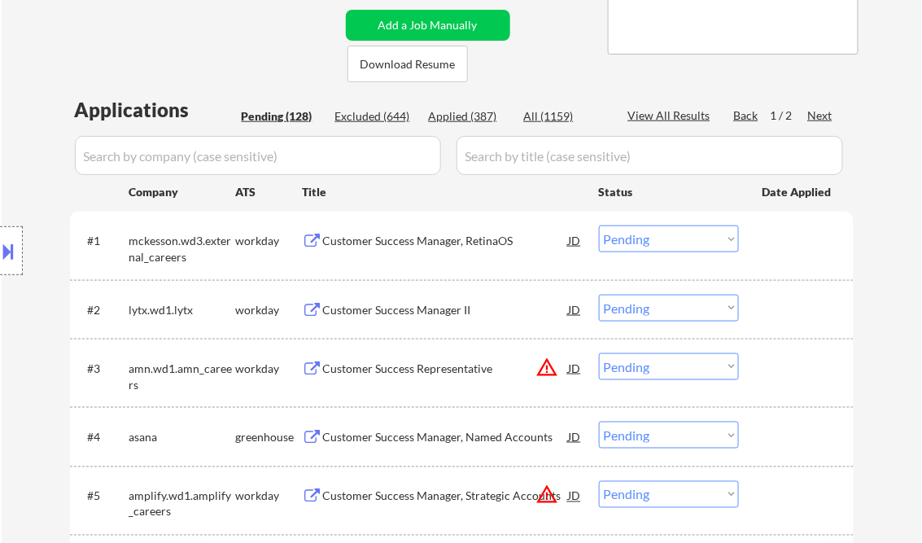
click at [440, 238] on div "Customer Success Manager, RetinaOS" at bounding box center [446, 241] width 246 height 16
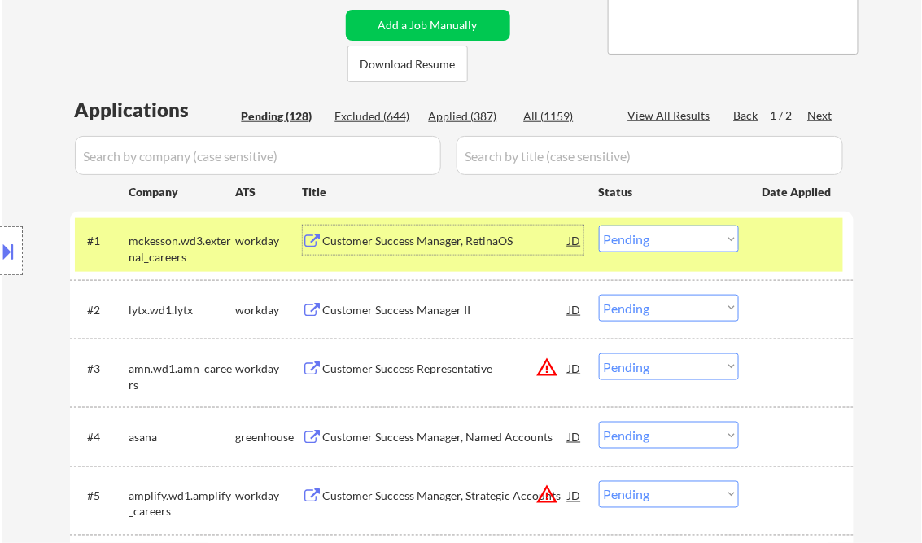
click at [644, 247] on select "Choose an option... Pending Applied Excluded (Questions) Excluded (Expired) Exc…" at bounding box center [669, 238] width 140 height 27
click at [599, 225] on select "Choose an option... Pending Applied Excluded (Questions) Excluded (Expired) Exc…" at bounding box center [669, 238] width 140 height 27
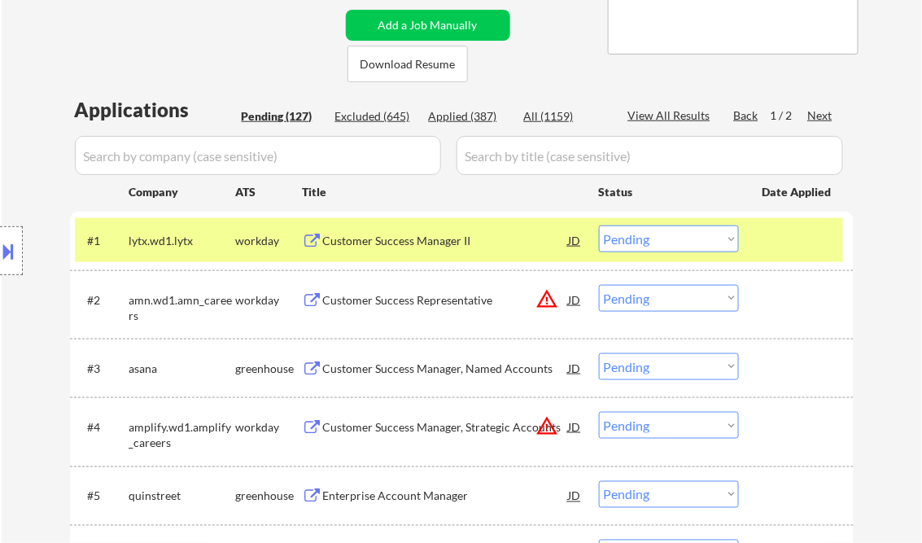
click at [400, 251] on div "Customer Success Manager II" at bounding box center [446, 239] width 246 height 29
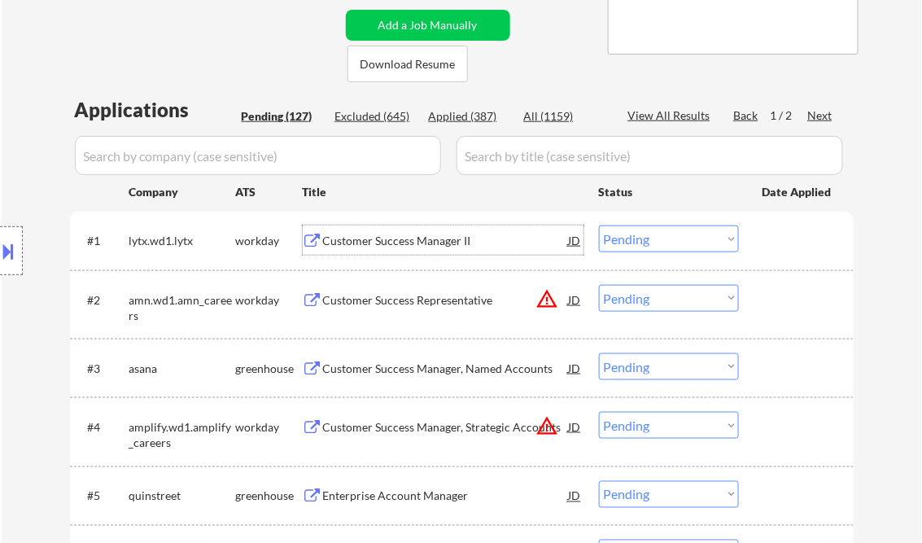
click at [662, 242] on select "Choose an option... Pending Applied Excluded (Questions) Excluded (Expired) Exc…" at bounding box center [669, 238] width 140 height 27
click at [599, 225] on select "Choose an option... Pending Applied Excluded (Questions) Excluded (Expired) Exc…" at bounding box center [669, 238] width 140 height 27
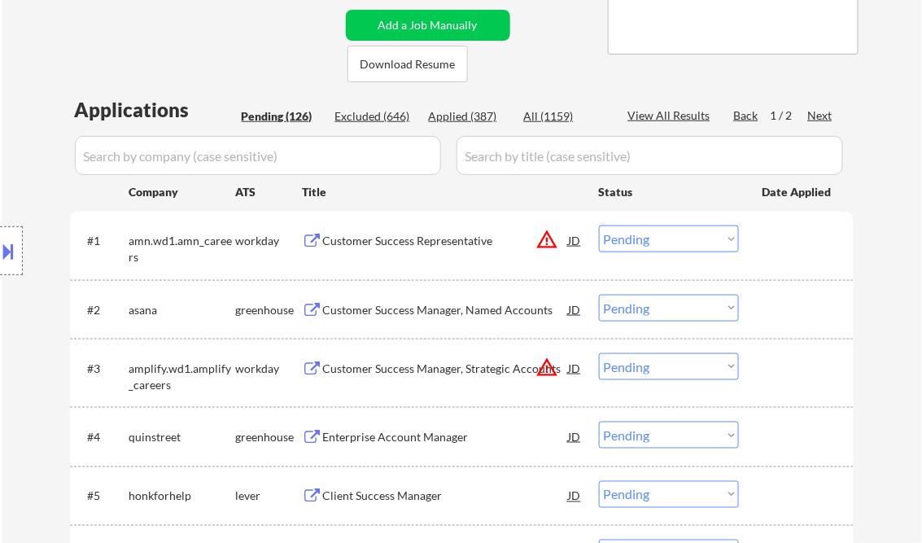
click at [428, 239] on div "Customer Success Representative" at bounding box center [446, 241] width 246 height 16
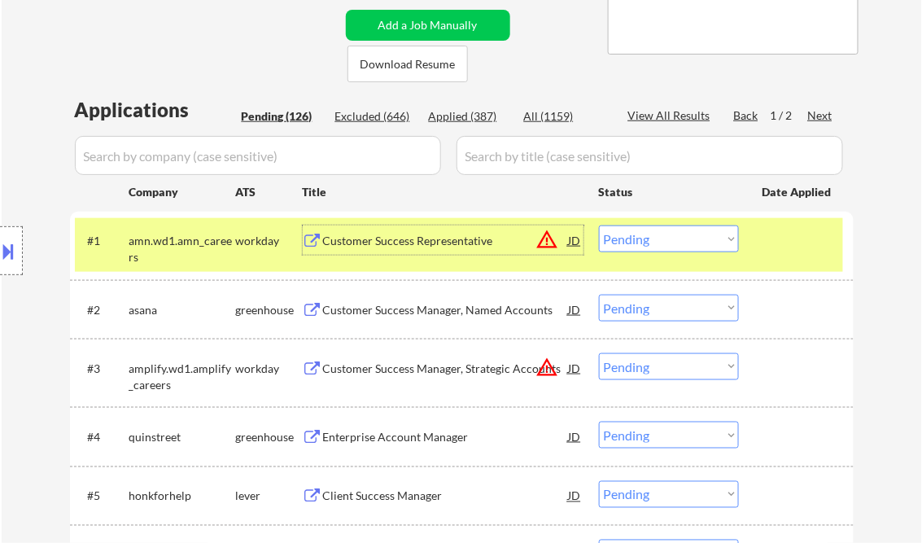
click at [677, 238] on select "Choose an option... Pending Applied Excluded (Questions) Excluded (Expired) Exc…" at bounding box center [669, 238] width 140 height 27
click at [599, 225] on select "Choose an option... Pending Applied Excluded (Questions) Excluded (Expired) Exc…" at bounding box center [669, 238] width 140 height 27
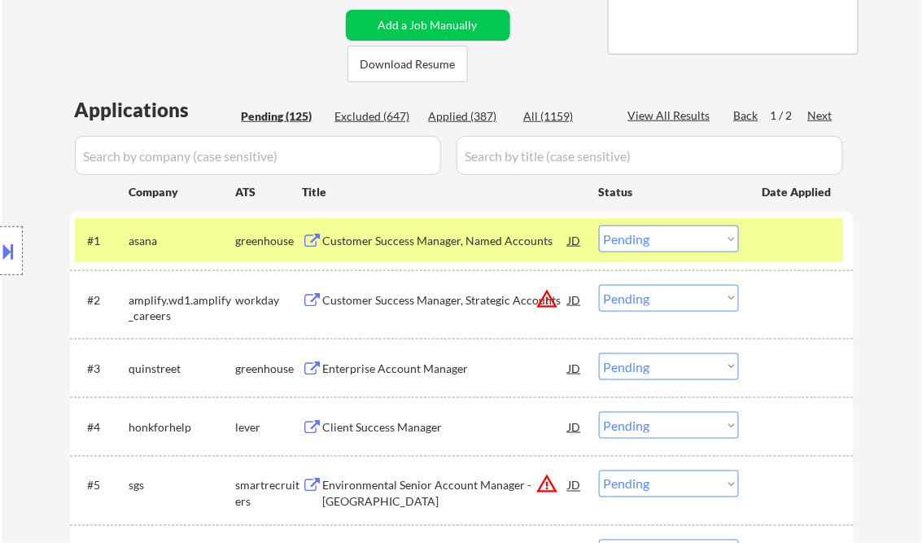
click at [390, 247] on div "Customer Success Manager, Named Accounts" at bounding box center [446, 241] width 246 height 16
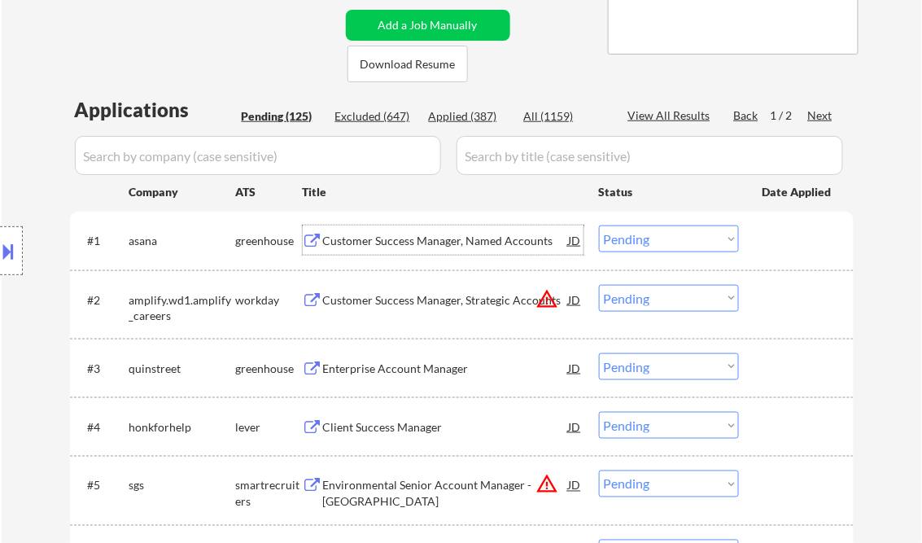
click at [689, 231] on select "Choose an option... Pending Applied Excluded (Questions) Excluded (Expired) Exc…" at bounding box center [669, 238] width 140 height 27
click at [599, 225] on select "Choose an option... Pending Applied Excluded (Questions) Excluded (Expired) Exc…" at bounding box center [669, 238] width 140 height 27
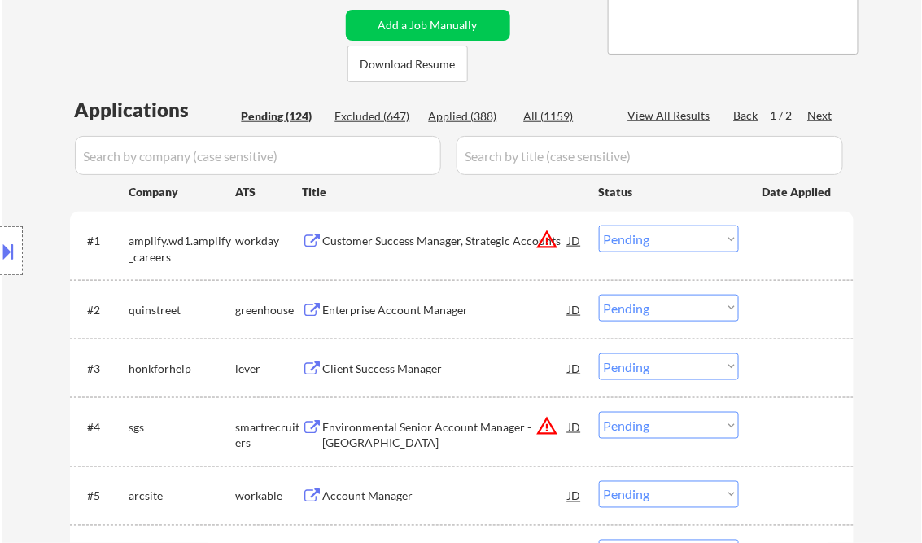
click at [349, 243] on div "Customer Success Manager, Strategic Accounts" at bounding box center [446, 241] width 246 height 16
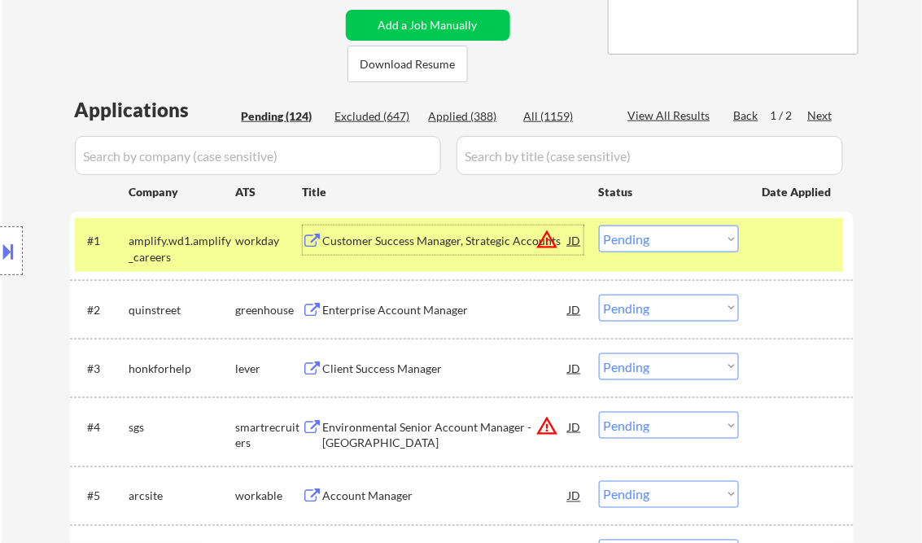
click at [645, 244] on select "Choose an option... Pending Applied Excluded (Questions) Excluded (Expired) Exc…" at bounding box center [669, 238] width 140 height 27
click at [599, 225] on select "Choose an option... Pending Applied Excluded (Questions) Excluded (Expired) Exc…" at bounding box center [669, 238] width 140 height 27
click at [381, 317] on div "Enterprise Account Manager" at bounding box center [446, 309] width 246 height 29
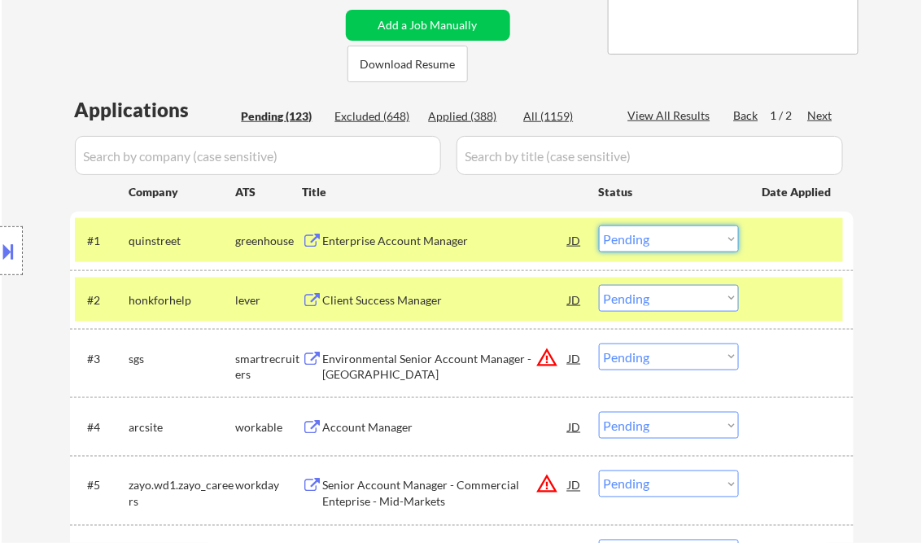
drag, startPoint x: 653, startPoint y: 250, endPoint x: 663, endPoint y: 253, distance: 10.3
click at [653, 250] on select "Choose an option... Pending Applied Excluded (Questions) Excluded (Expired) Exc…" at bounding box center [669, 238] width 140 height 27
click at [599, 225] on select "Choose an option... Pending Applied Excluded (Questions) Excluded (Expired) Exc…" at bounding box center [669, 238] width 140 height 27
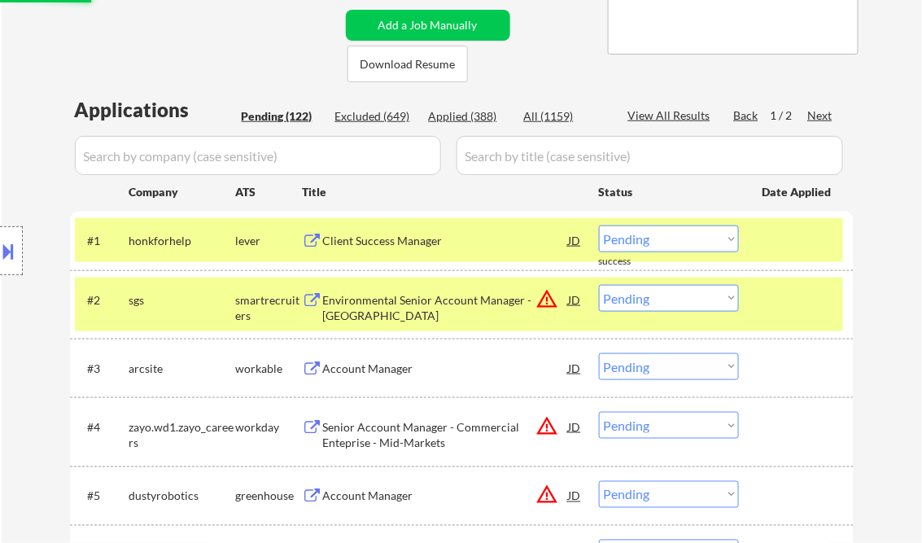
click at [352, 234] on div "Client Success Manager" at bounding box center [446, 241] width 246 height 16
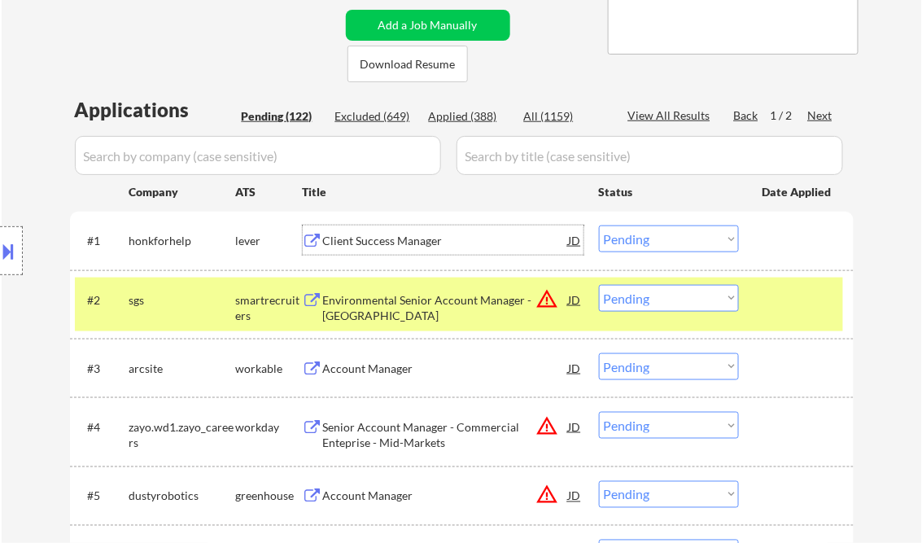
drag, startPoint x: 627, startPoint y: 243, endPoint x: 635, endPoint y: 251, distance: 11.5
click at [627, 243] on select "Choose an option... Pending Applied Excluded (Questions) Excluded (Expired) Exc…" at bounding box center [669, 238] width 140 height 27
click at [599, 225] on select "Choose an option... Pending Applied Excluded (Questions) Excluded (Expired) Exc…" at bounding box center [669, 238] width 140 height 27
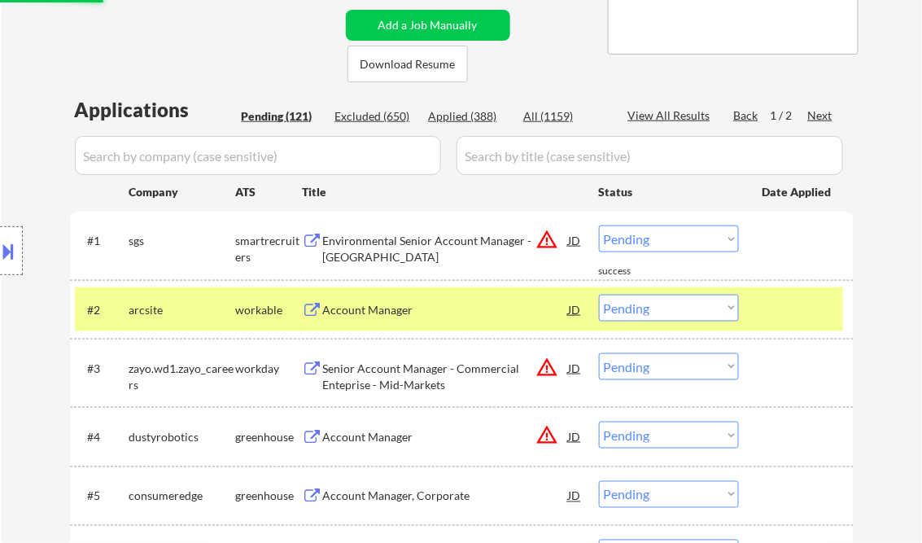
click at [376, 241] on div "Environmental Senior Account Manager - PA" at bounding box center [446, 249] width 246 height 32
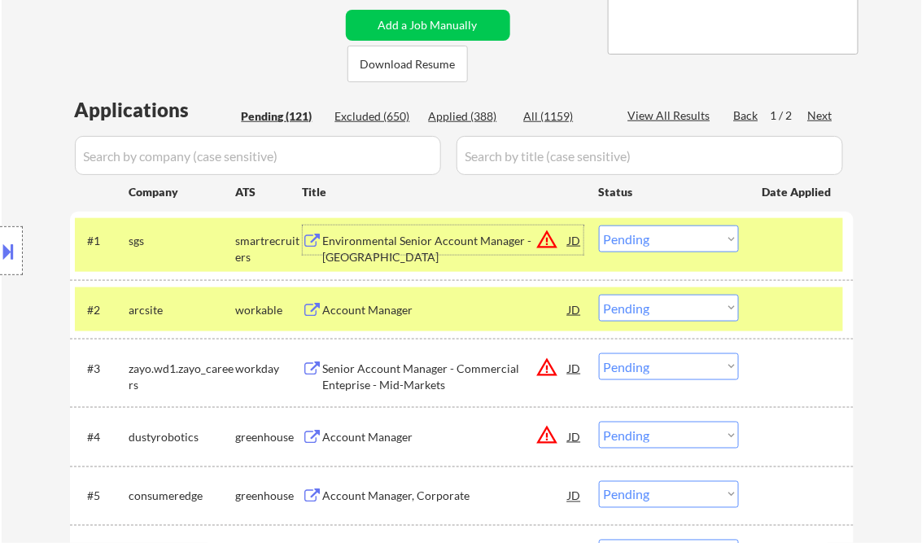
drag, startPoint x: 651, startPoint y: 234, endPoint x: 671, endPoint y: 252, distance: 26.5
click at [653, 235] on select "Choose an option... Pending Applied Excluded (Questions) Excluded (Expired) Exc…" at bounding box center [669, 238] width 140 height 27
click at [599, 225] on select "Choose an option... Pending Applied Excluded (Questions) Excluded (Expired) Exc…" at bounding box center [669, 238] width 140 height 27
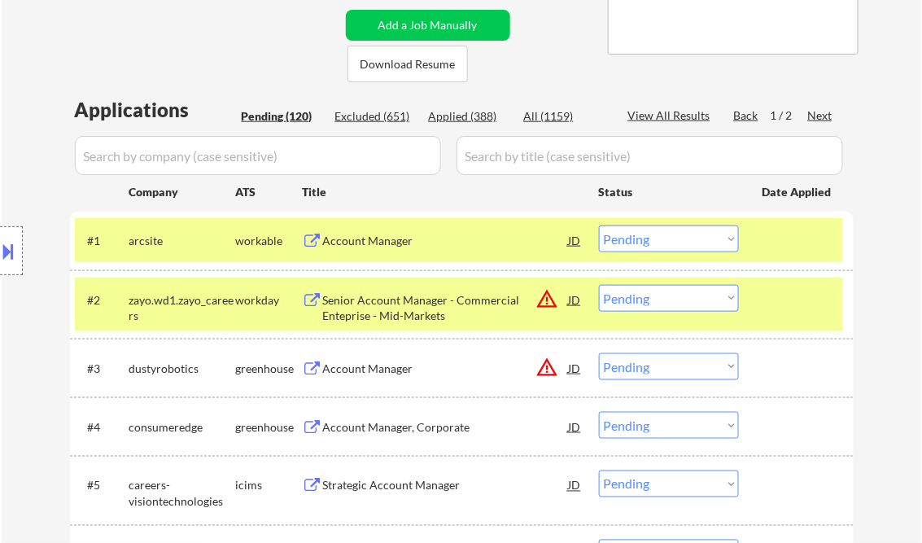
click at [419, 237] on div "Account Manager" at bounding box center [446, 241] width 246 height 16
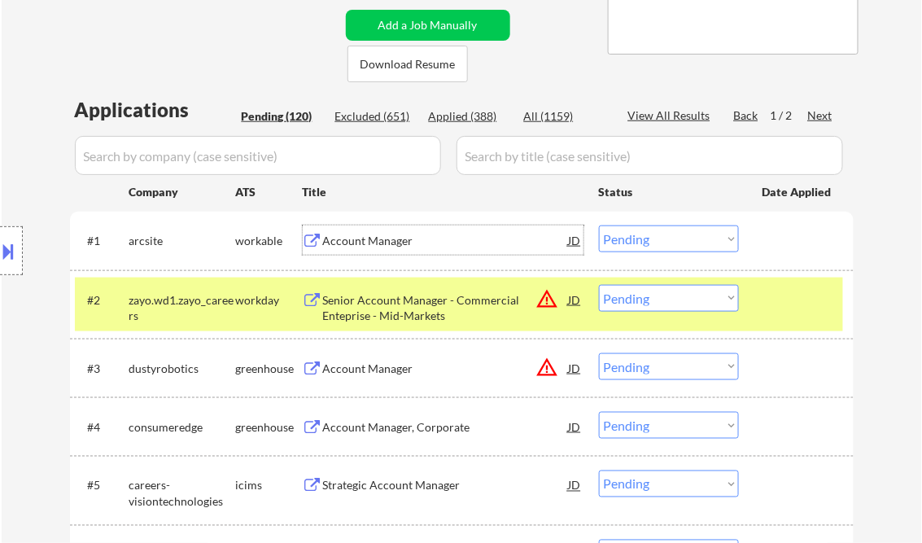
click at [623, 237] on select "Choose an option... Pending Applied Excluded (Questions) Excluded (Expired) Exc…" at bounding box center [669, 238] width 140 height 27
click at [599, 225] on select "Choose an option... Pending Applied Excluded (Questions) Excluded (Expired) Exc…" at bounding box center [669, 238] width 140 height 27
click at [433, 300] on div "Senior Account Manager - Commercial Enteprise - Mid-Markets" at bounding box center [446, 308] width 246 height 32
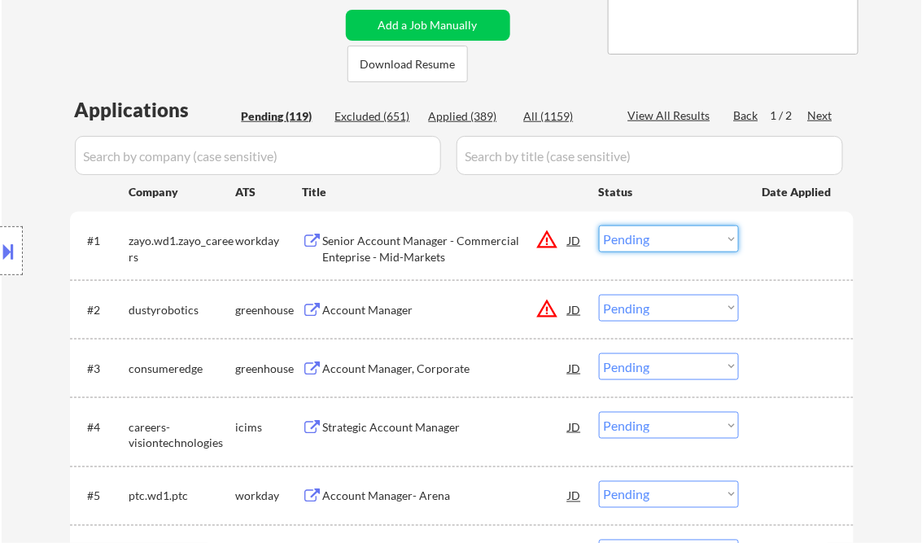
click at [652, 247] on select "Choose an option... Pending Applied Excluded (Questions) Excluded (Expired) Exc…" at bounding box center [669, 238] width 140 height 27
click at [599, 225] on select "Choose an option... Pending Applied Excluded (Questions) Excluded (Expired) Exc…" at bounding box center [669, 238] width 140 height 27
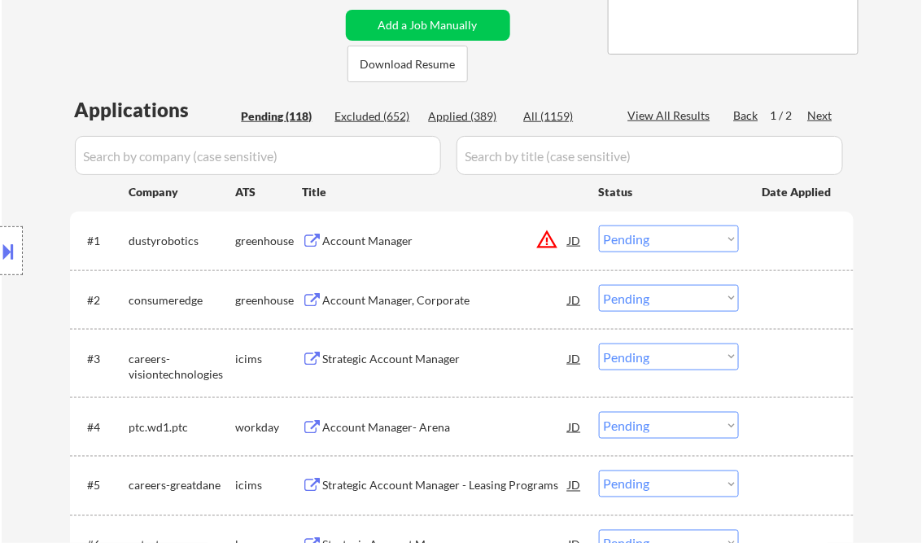
click at [416, 252] on div "Account Manager" at bounding box center [446, 239] width 246 height 29
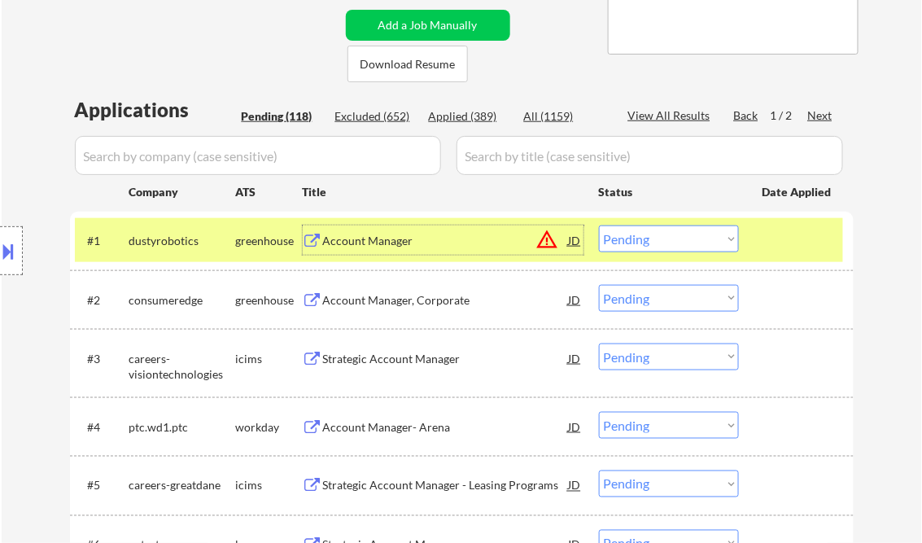
click at [671, 241] on select "Choose an option... Pending Applied Excluded (Questions) Excluded (Expired) Exc…" at bounding box center [669, 238] width 140 height 27
click at [599, 225] on select "Choose an option... Pending Applied Excluded (Questions) Excluded (Expired) Exc…" at bounding box center [669, 238] width 140 height 27
click at [440, 306] on div "Account Manager, Corporate" at bounding box center [446, 300] width 246 height 16
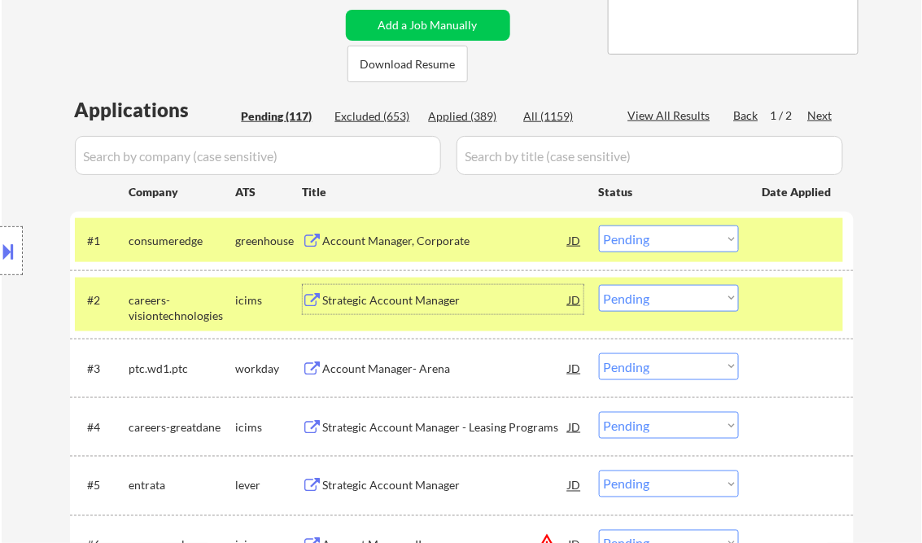
click at [659, 230] on select "Choose an option... Pending Applied Excluded (Questions) Excluded (Expired) Exc…" at bounding box center [669, 238] width 140 height 27
click at [599, 225] on select "Choose an option... Pending Applied Excluded (Questions) Excluded (Expired) Exc…" at bounding box center [669, 238] width 140 height 27
click at [424, 306] on div "Strategic Account Manager" at bounding box center [446, 300] width 246 height 16
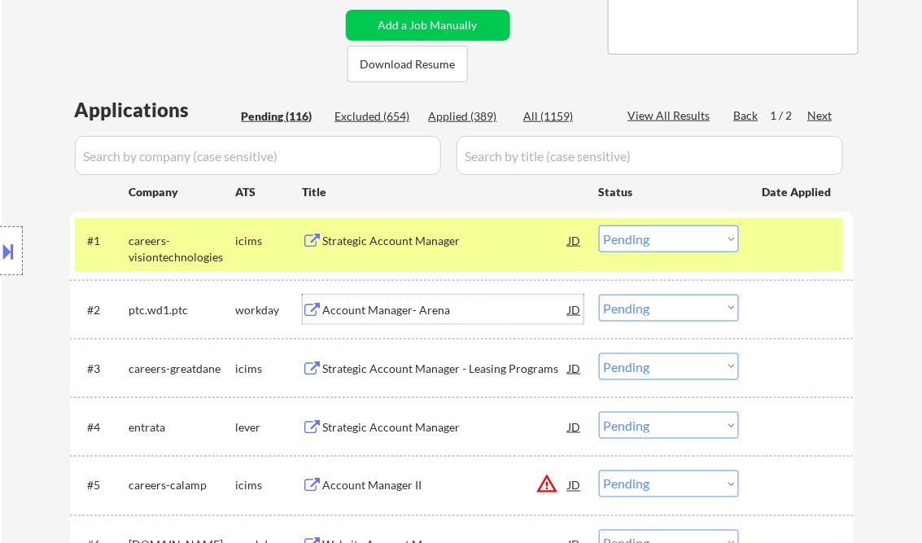
click at [637, 238] on select "Choose an option... Pending Applied Excluded (Questions) Excluded (Expired) Exc…" at bounding box center [669, 238] width 140 height 27
click at [599, 225] on select "Choose an option... Pending Applied Excluded (Questions) Excluded (Expired) Exc…" at bounding box center [669, 238] width 140 height 27
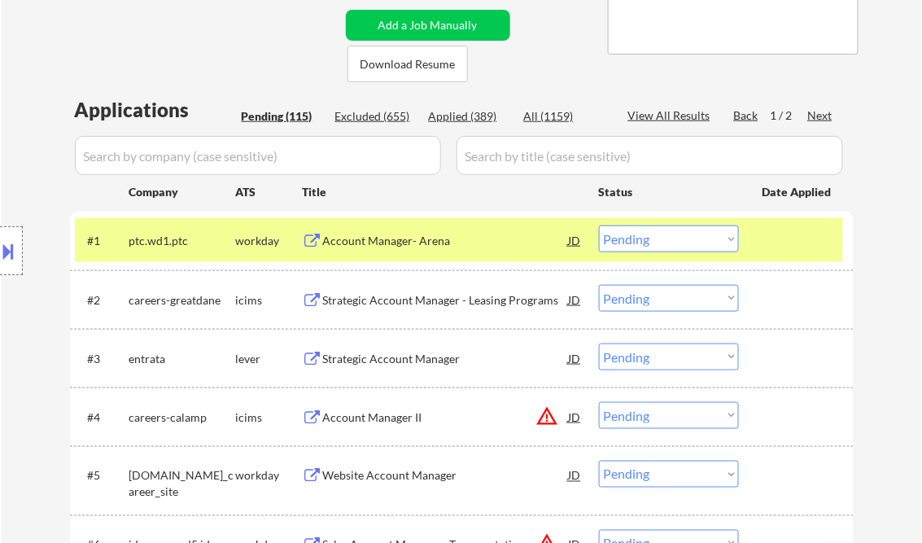
click at [396, 241] on div "Account Manager- Arena" at bounding box center [446, 241] width 246 height 16
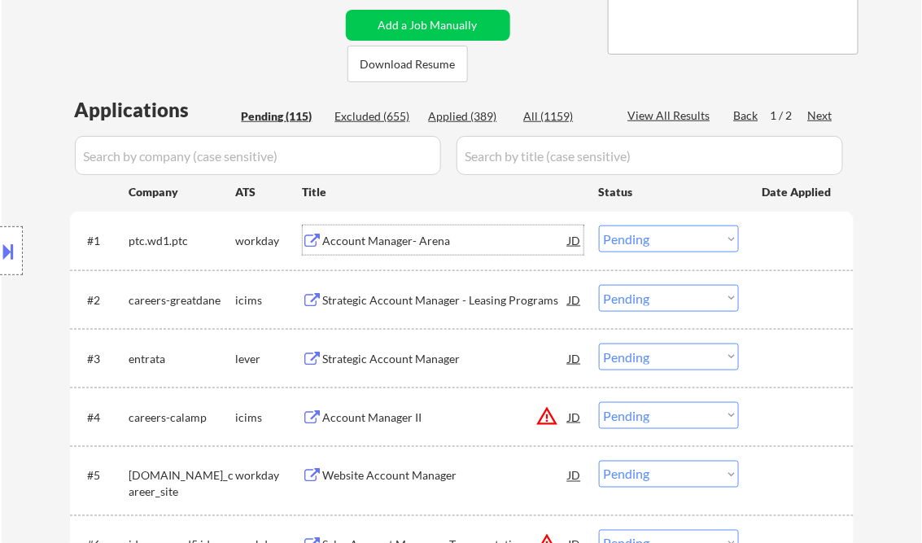
drag, startPoint x: 636, startPoint y: 234, endPoint x: 645, endPoint y: 252, distance: 21.1
click at [636, 234] on select "Choose an option... Pending Applied Excluded (Questions) Excluded (Expired) Exc…" at bounding box center [669, 238] width 140 height 27
click at [599, 225] on select "Choose an option... Pending Applied Excluded (Questions) Excluded (Expired) Exc…" at bounding box center [669, 238] width 140 height 27
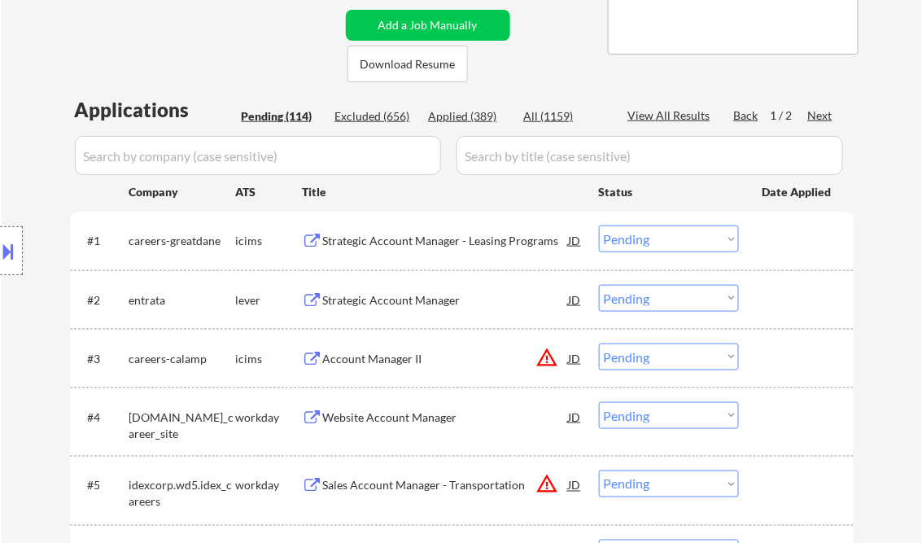
click at [428, 238] on div "Strategic Account Manager - Leasing Programs" at bounding box center [446, 241] width 246 height 16
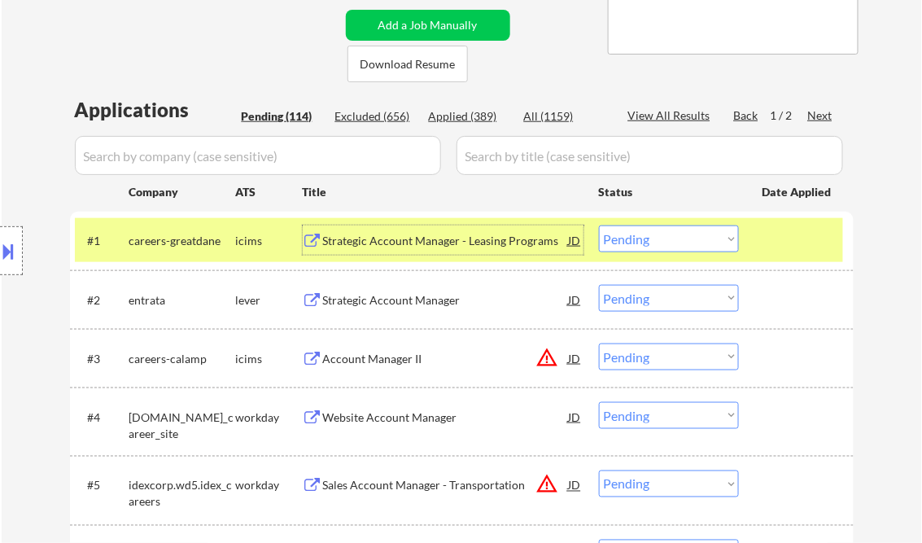
drag, startPoint x: 666, startPoint y: 240, endPoint x: 669, endPoint y: 250, distance: 10.3
click at [666, 240] on select "Choose an option... Pending Applied Excluded (Questions) Excluded (Expired) Exc…" at bounding box center [669, 238] width 140 height 27
click at [599, 225] on select "Choose an option... Pending Applied Excluded (Questions) Excluded (Expired) Exc…" at bounding box center [669, 238] width 140 height 27
click at [392, 294] on div "Strategic Account Manager" at bounding box center [446, 300] width 246 height 16
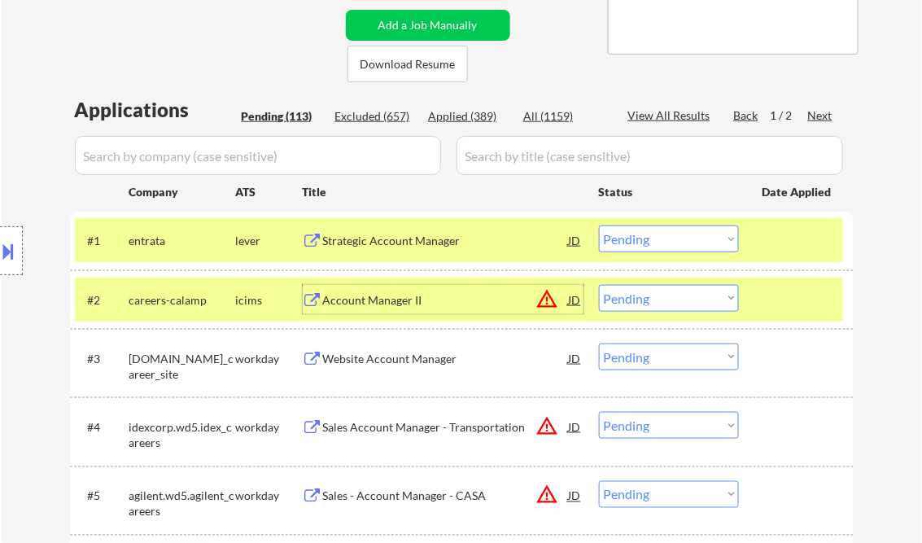
click at [662, 236] on select "Choose an option... Pending Applied Excluded (Questions) Excluded (Expired) Exc…" at bounding box center [669, 238] width 140 height 27
click at [599, 225] on select "Choose an option... Pending Applied Excluded (Questions) Excluded (Expired) Exc…" at bounding box center [669, 238] width 140 height 27
click at [424, 308] on div "Account Manager II" at bounding box center [446, 299] width 246 height 29
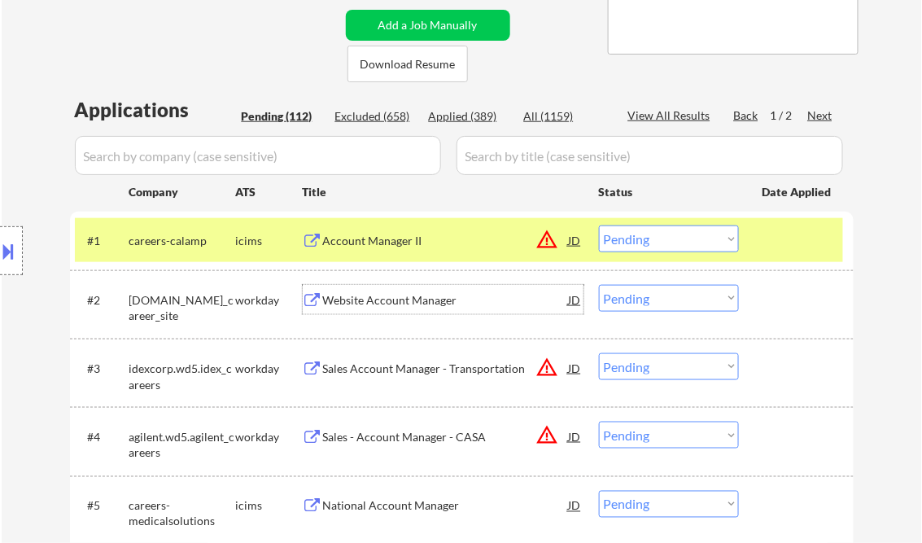
drag, startPoint x: 652, startPoint y: 247, endPoint x: 668, endPoint y: 254, distance: 17.9
click at [653, 247] on select "Choose an option... Pending Applied Excluded (Questions) Excluded (Expired) Exc…" at bounding box center [669, 238] width 140 height 27
click at [599, 225] on select "Choose an option... Pending Applied Excluded (Questions) Excluded (Expired) Exc…" at bounding box center [669, 238] width 140 height 27
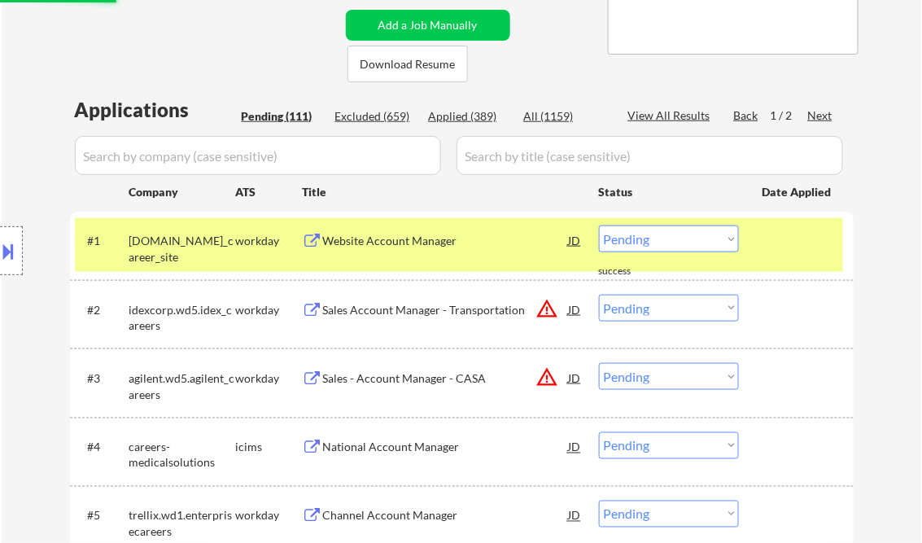
click at [406, 241] on div "Website Account Manager" at bounding box center [446, 241] width 246 height 16
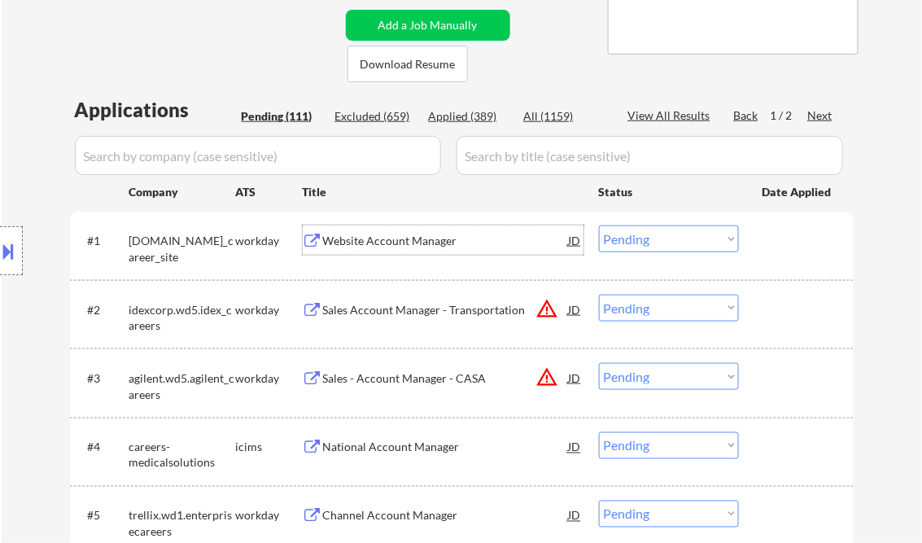
click at [645, 235] on select "Choose an option... Pending Applied Excluded (Questions) Excluded (Expired) Exc…" at bounding box center [669, 238] width 140 height 27
click at [599, 225] on select "Choose an option... Pending Applied Excluded (Questions) Excluded (Expired) Exc…" at bounding box center [669, 238] width 140 height 27
click at [414, 314] on div "Sales Account Manager - Transportation" at bounding box center [446, 310] width 246 height 16
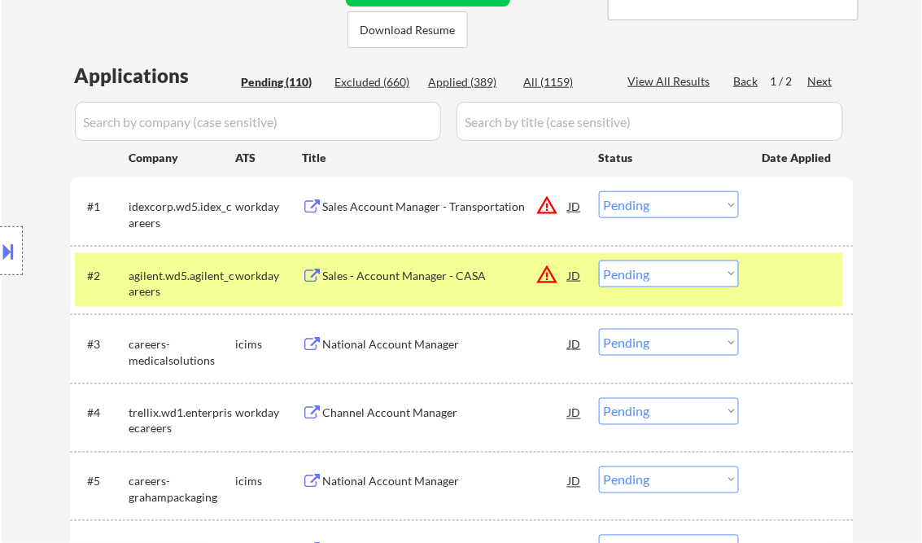
scroll to position [332, 0]
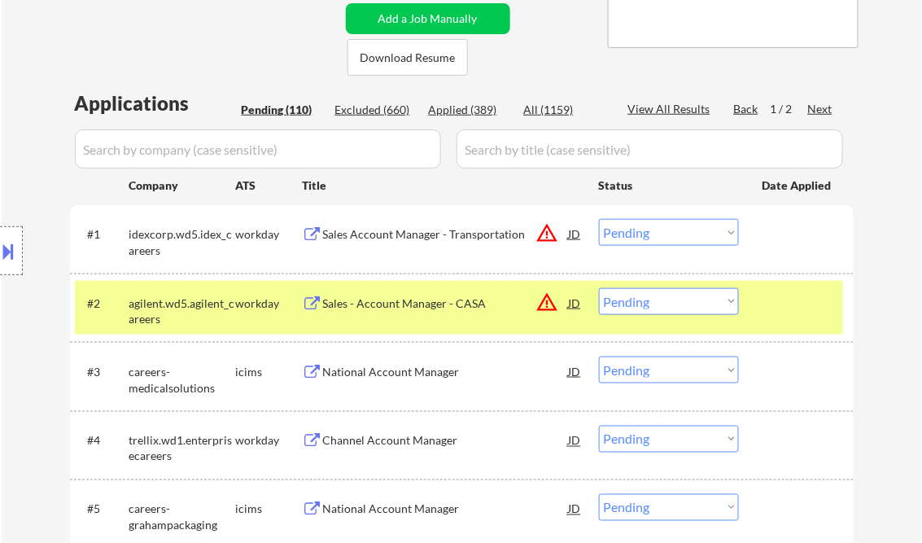
click at [443, 234] on div "Sales Account Manager - Transportation" at bounding box center [446, 234] width 246 height 16
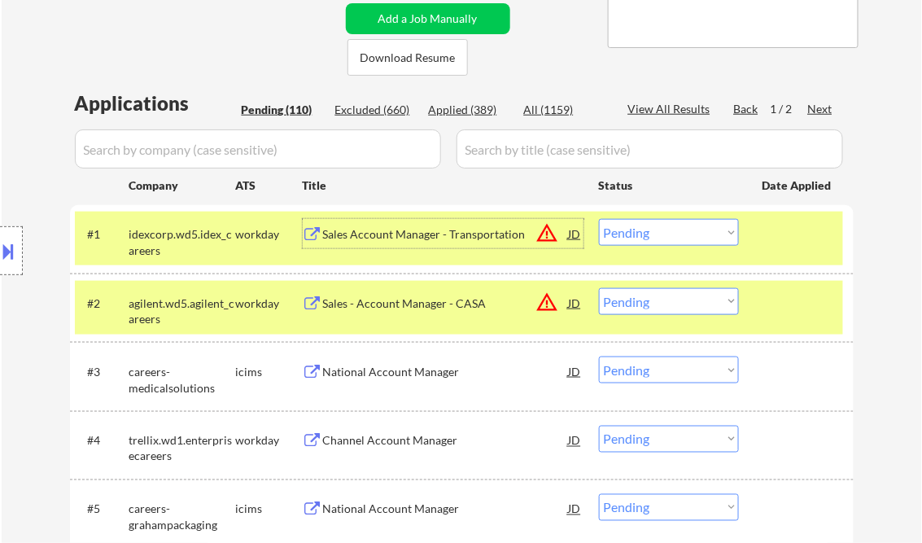
click at [677, 231] on select "Choose an option... Pending Applied Excluded (Questions) Excluded (Expired) Exc…" at bounding box center [669, 232] width 140 height 27
click at [599, 219] on select "Choose an option... Pending Applied Excluded (Questions) Excluded (Expired) Exc…" at bounding box center [669, 232] width 140 height 27
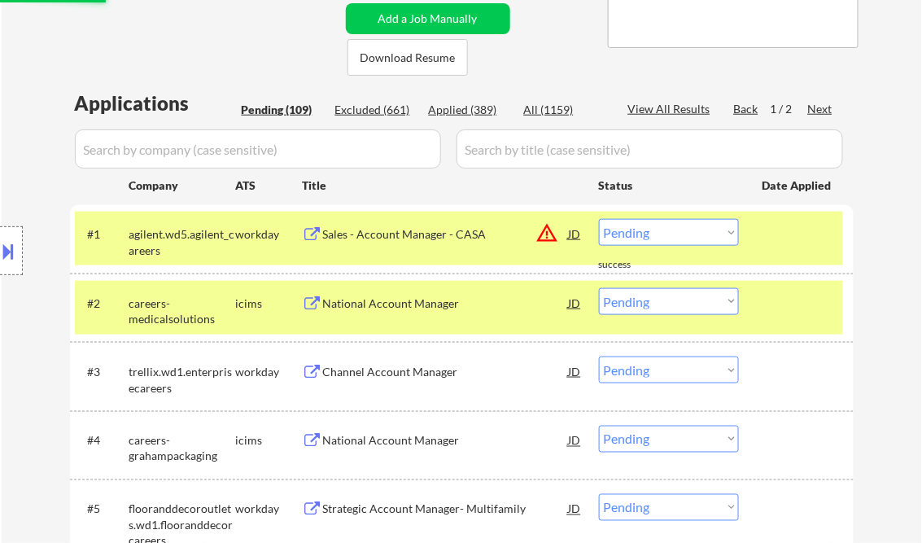
click at [423, 238] on div "Sales - Account Manager - CASA" at bounding box center [446, 234] width 246 height 16
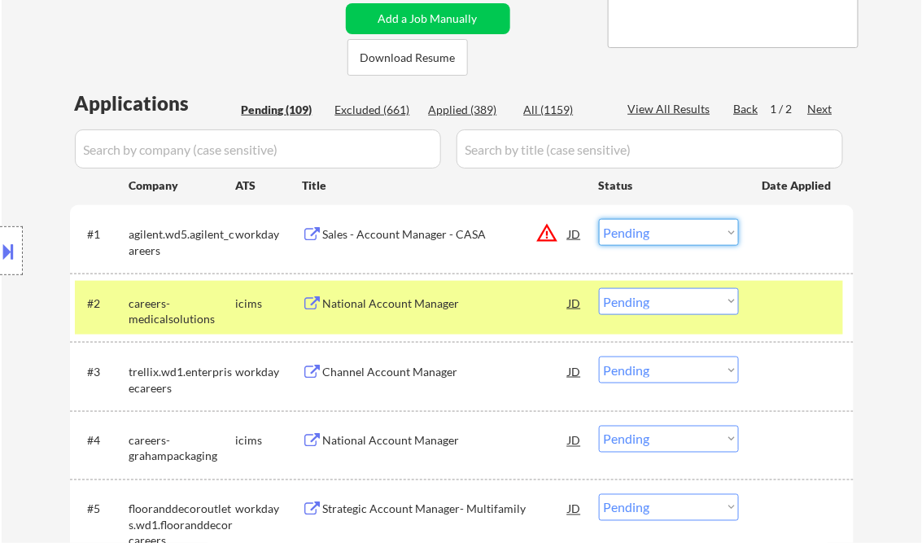
click at [669, 229] on select "Choose an option... Pending Applied Excluded (Questions) Excluded (Expired) Exc…" at bounding box center [669, 232] width 140 height 27
click at [599, 219] on select "Choose an option... Pending Applied Excluded (Questions) Excluded (Expired) Exc…" at bounding box center [669, 232] width 140 height 27
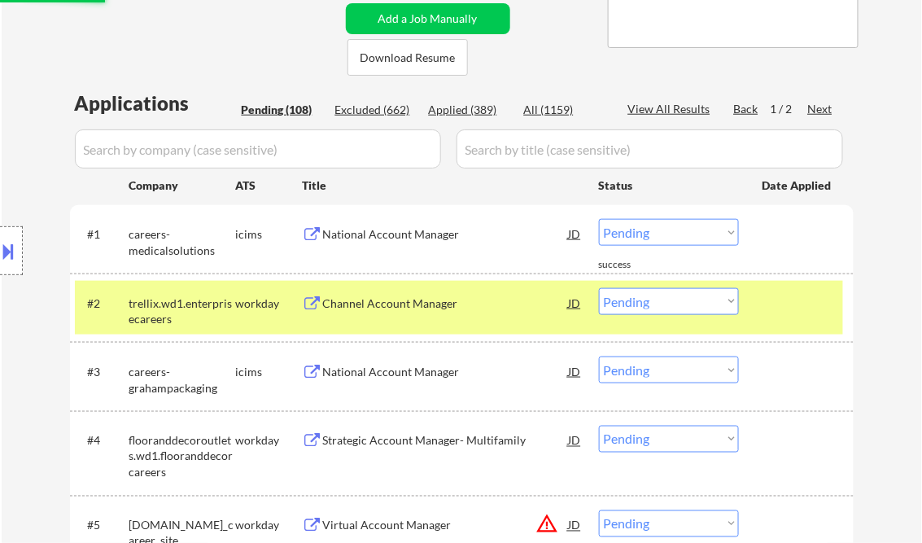
click at [381, 235] on div "National Account Manager" at bounding box center [446, 234] width 246 height 16
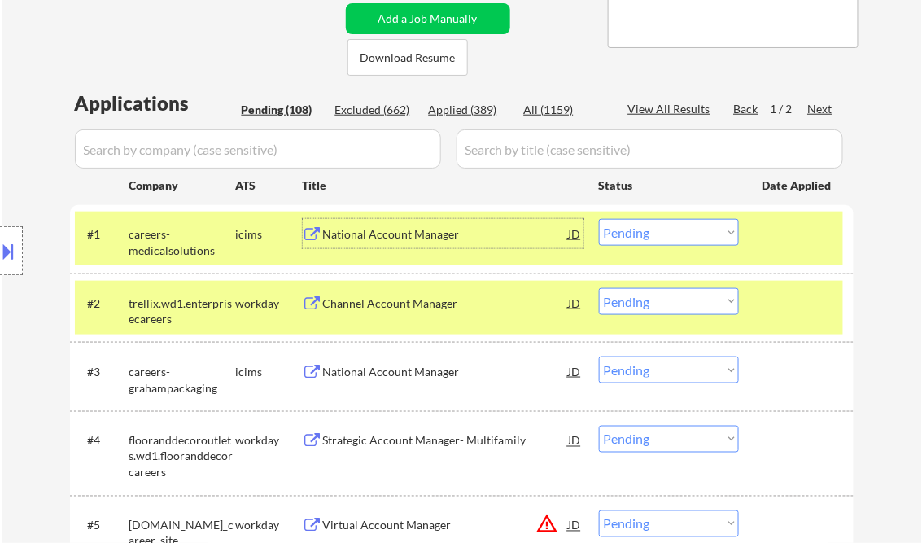
drag, startPoint x: 635, startPoint y: 232, endPoint x: 679, endPoint y: 247, distance: 46.3
click at [637, 232] on select "Choose an option... Pending Applied Excluded (Questions) Excluded (Expired) Exc…" at bounding box center [669, 232] width 140 height 27
click at [599, 219] on select "Choose an option... Pending Applied Excluded (Questions) Excluded (Expired) Exc…" at bounding box center [669, 232] width 140 height 27
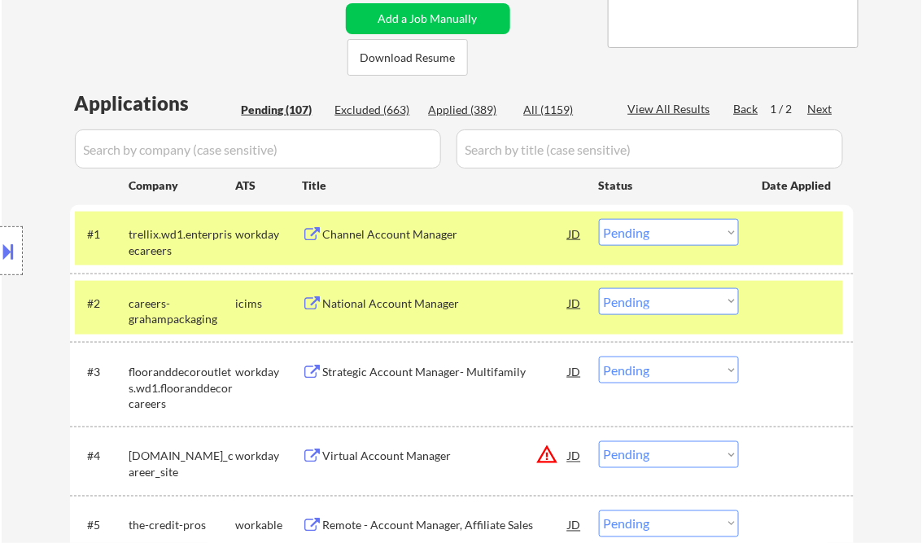
click at [778, 260] on div "#1 trellix.wd1.enterprisecareers workday Channel Account Manager JD warning_amb…" at bounding box center [459, 239] width 768 height 54
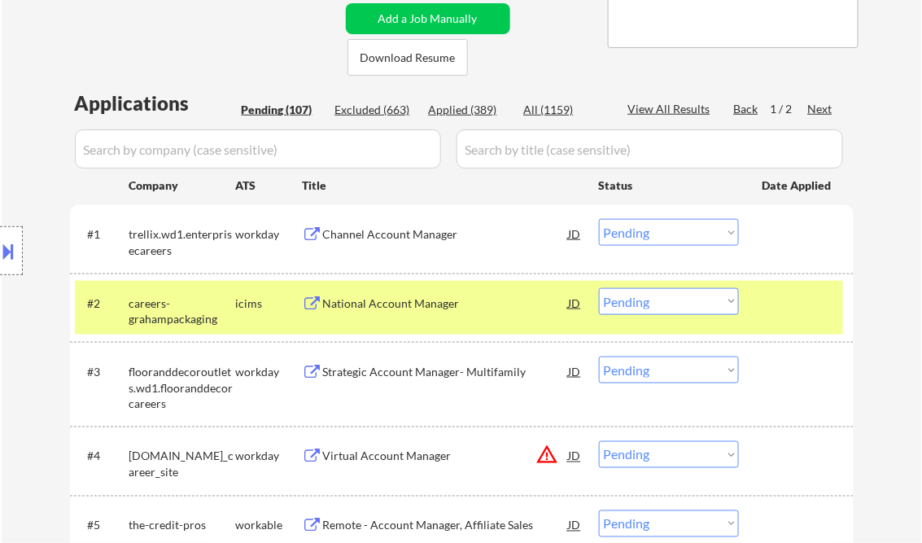
click at [794, 326] on div "#2 careers-grahampackaging icims National Account Manager JD warning_amber Choo…" at bounding box center [459, 308] width 768 height 54
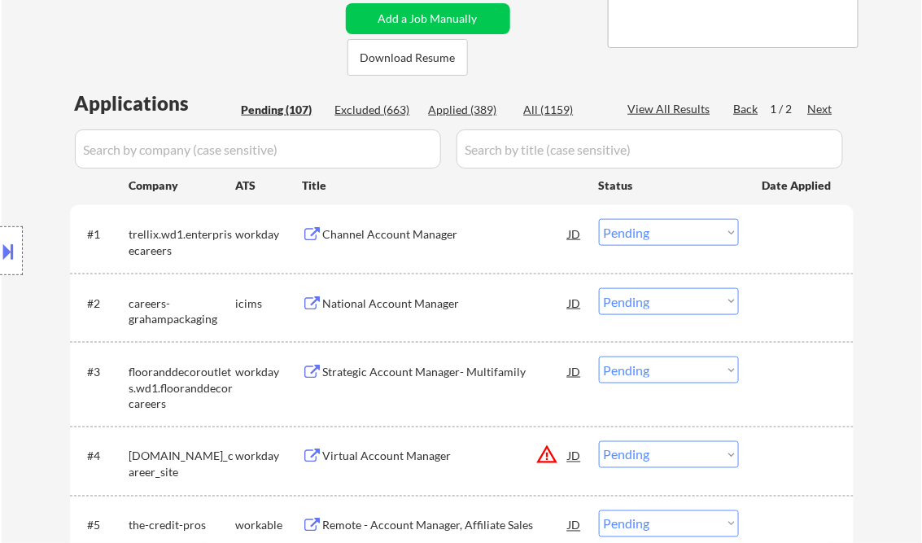
click at [379, 240] on div "Channel Account Manager" at bounding box center [446, 234] width 246 height 16
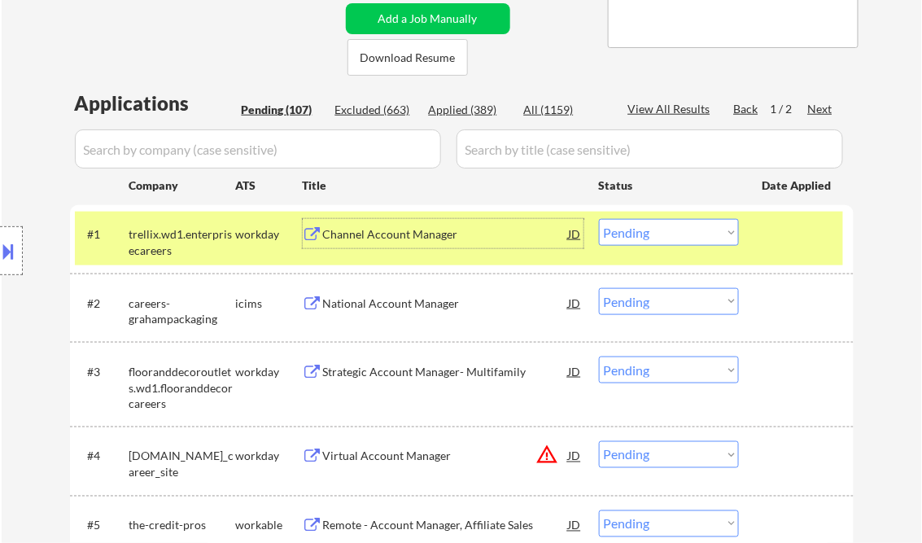
drag, startPoint x: 635, startPoint y: 234, endPoint x: 648, endPoint y: 247, distance: 18.4
click at [636, 234] on select "Choose an option... Pending Applied Excluded (Questions) Excluded (Expired) Exc…" at bounding box center [669, 232] width 140 height 27
click at [599, 219] on select "Choose an option... Pending Applied Excluded (Questions) Excluded (Expired) Exc…" at bounding box center [669, 232] width 140 height 27
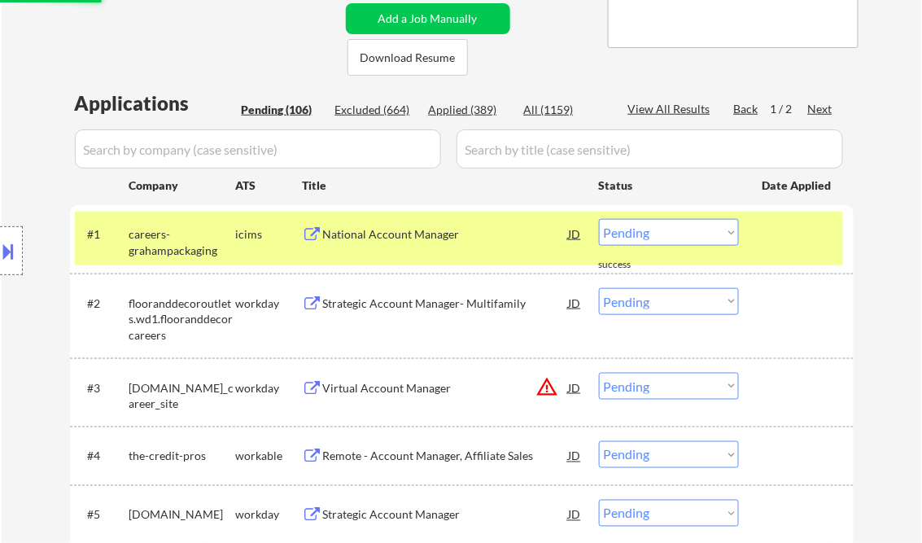
click at [403, 234] on div "National Account Manager" at bounding box center [446, 234] width 246 height 16
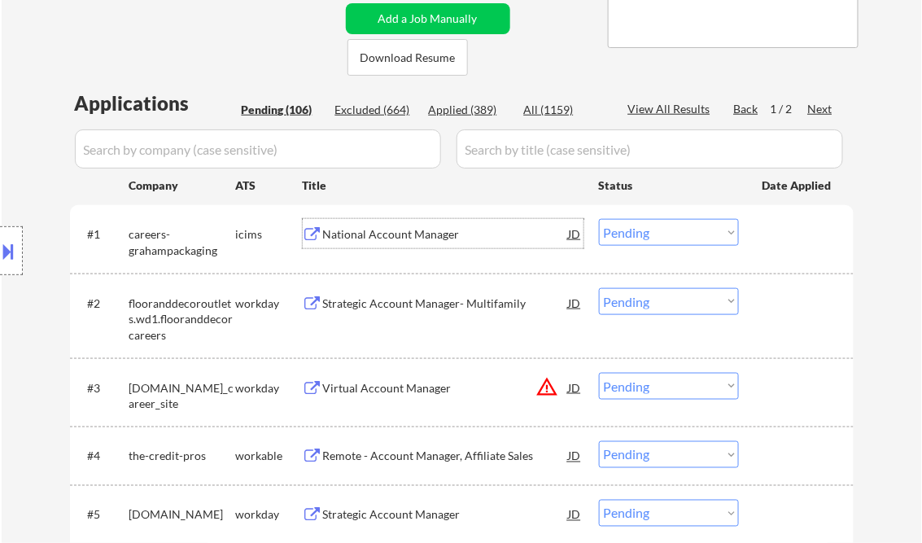
click at [667, 231] on select "Choose an option... Pending Applied Excluded (Questions) Excluded (Expired) Exc…" at bounding box center [669, 232] width 140 height 27
click at [599, 219] on select "Choose an option... Pending Applied Excluded (Questions) Excluded (Expired) Exc…" at bounding box center [669, 232] width 140 height 27
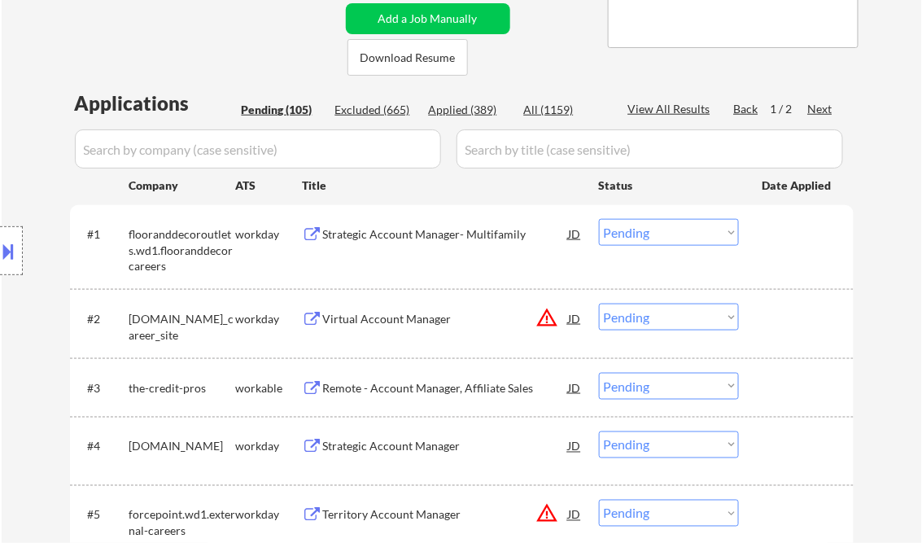
click at [452, 234] on div "Strategic Account Manager- Multifamily" at bounding box center [446, 234] width 246 height 16
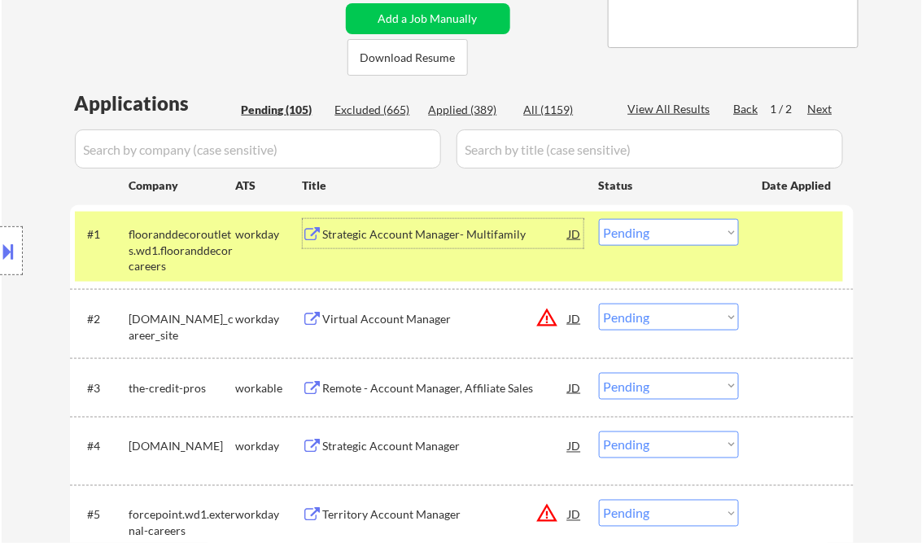
drag, startPoint x: 627, startPoint y: 236, endPoint x: 640, endPoint y: 243, distance: 14.6
click at [627, 235] on select "Choose an option... Pending Applied Excluded (Questions) Excluded (Expired) Exc…" at bounding box center [669, 232] width 140 height 27
click at [599, 219] on select "Choose an option... Pending Applied Excluded (Questions) Excluded (Expired) Exc…" at bounding box center [669, 232] width 140 height 27
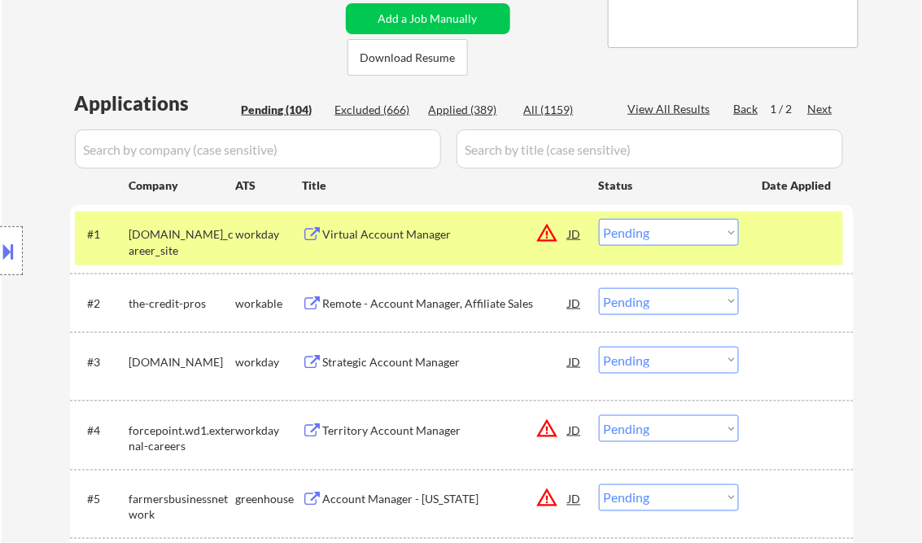
click at [400, 239] on div "Virtual Account Manager" at bounding box center [446, 234] width 246 height 16
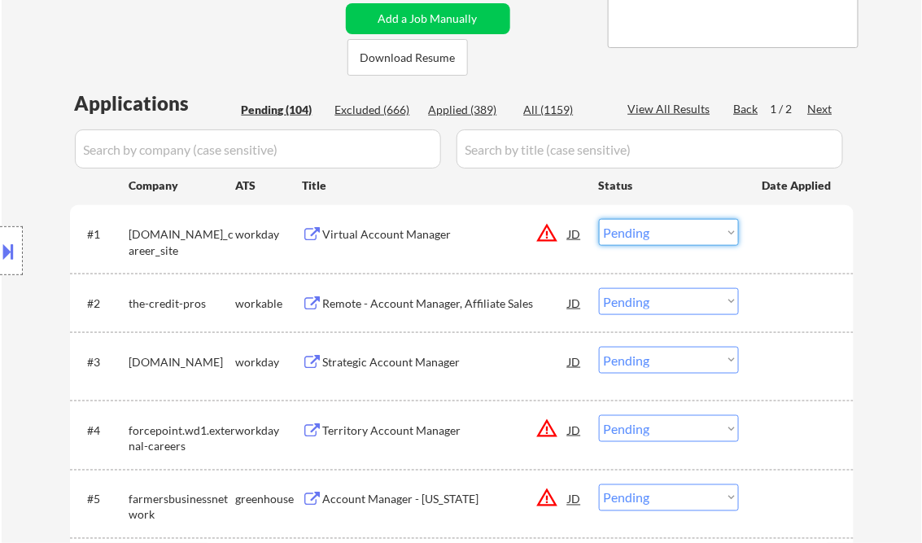
drag, startPoint x: 647, startPoint y: 236, endPoint x: 666, endPoint y: 247, distance: 21.9
click at [647, 236] on select "Choose an option... Pending Applied Excluded (Questions) Excluded (Expired) Exc…" at bounding box center [669, 232] width 140 height 27
click at [599, 219] on select "Choose an option... Pending Applied Excluded (Questions) Excluded (Expired) Exc…" at bounding box center [669, 232] width 140 height 27
click at [474, 301] on div "Remote - Account Manager, Affiliate Sales" at bounding box center [446, 303] width 246 height 16
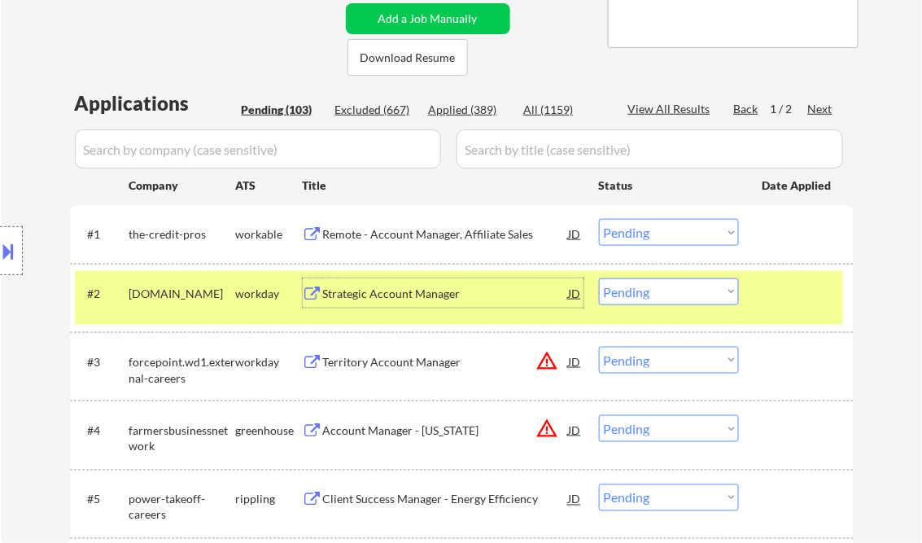
click at [664, 233] on select "Choose an option... Pending Applied Excluded (Questions) Excluded (Expired) Exc…" at bounding box center [669, 232] width 140 height 27
click at [599, 219] on select "Choose an option... Pending Applied Excluded (Questions) Excluded (Expired) Exc…" at bounding box center [669, 232] width 140 height 27
click at [410, 296] on div "Strategic Account Manager" at bounding box center [446, 294] width 246 height 16
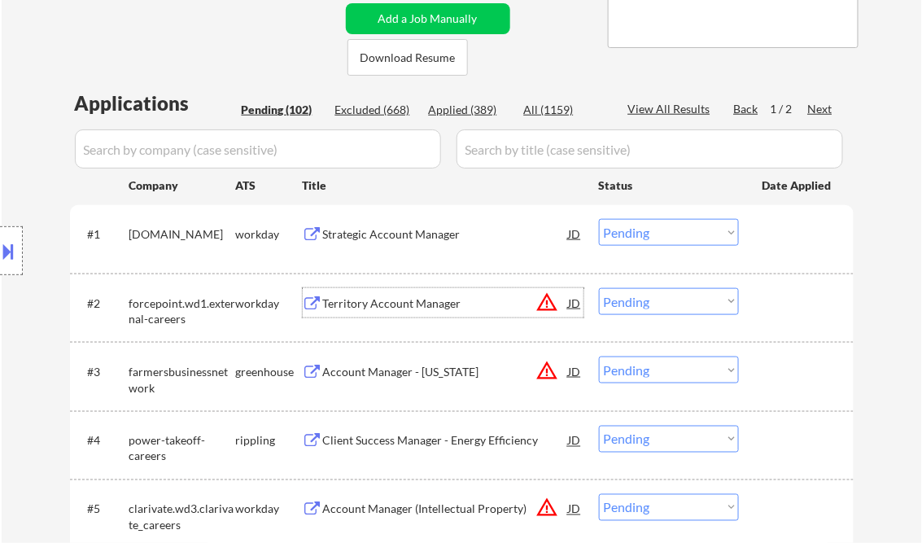
drag, startPoint x: 659, startPoint y: 226, endPoint x: 676, endPoint y: 246, distance: 26.0
click at [659, 226] on select "Choose an option... Pending Applied Excluded (Questions) Excluded (Expired) Exc…" at bounding box center [669, 232] width 140 height 27
click at [433, 238] on div "Strategic Account Manager" at bounding box center [446, 234] width 246 height 16
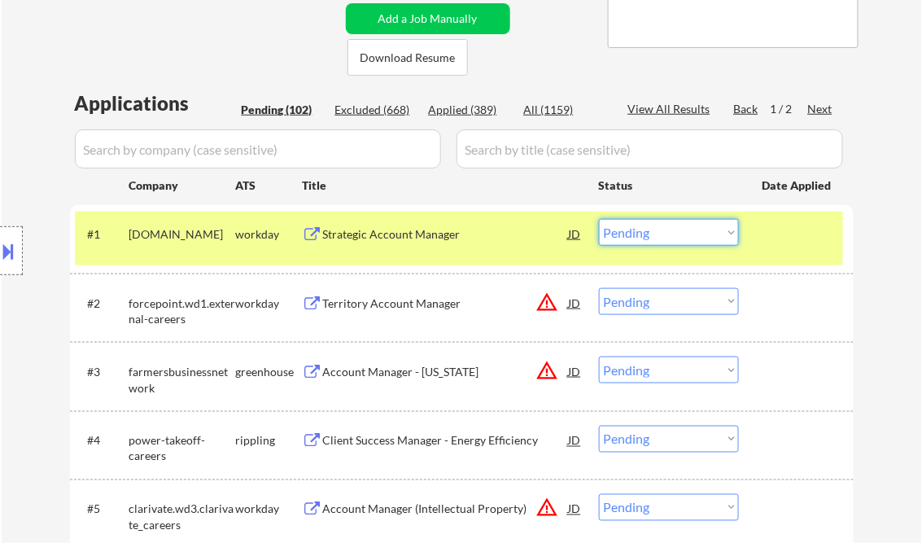
drag, startPoint x: 678, startPoint y: 234, endPoint x: 747, endPoint y: 326, distance: 114.4
click at [678, 234] on select "Choose an option... Pending Applied Excluded (Questions) Excluded (Expired) Exc…" at bounding box center [669, 232] width 140 height 27
click at [599, 219] on select "Choose an option... Pending Applied Excluded (Questions) Excluded (Expired) Exc…" at bounding box center [669, 232] width 140 height 27
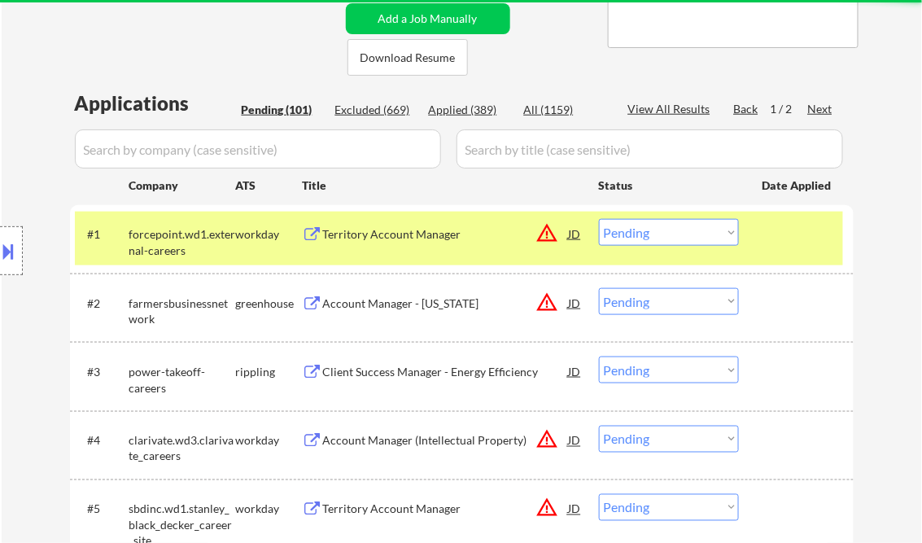
click at [404, 238] on div "Territory Account Manager" at bounding box center [446, 234] width 246 height 16
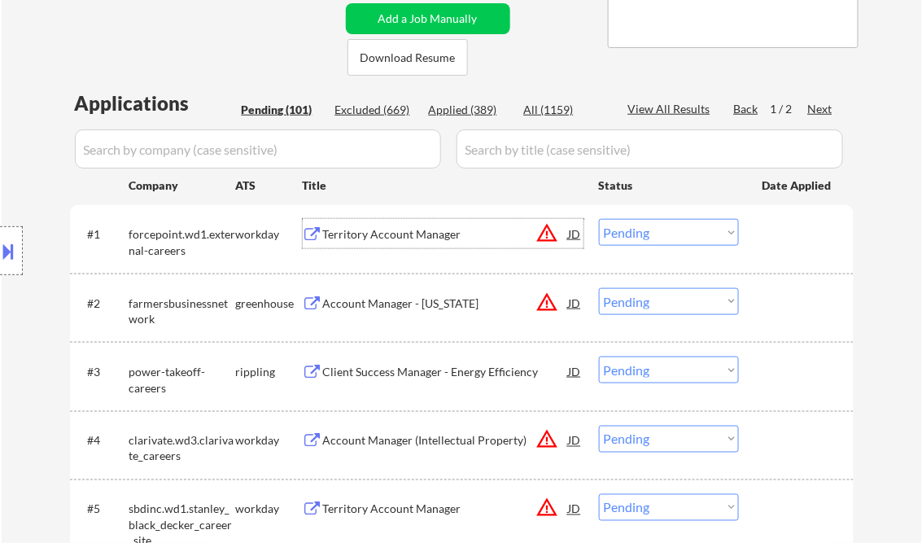
drag, startPoint x: 646, startPoint y: 230, endPoint x: 659, endPoint y: 241, distance: 16.2
click at [646, 230] on select "Choose an option... Pending Applied Excluded (Questions) Excluded (Expired) Exc…" at bounding box center [669, 232] width 140 height 27
click at [599, 219] on select "Choose an option... Pending Applied Excluded (Questions) Excluded (Expired) Exc…" at bounding box center [669, 232] width 140 height 27
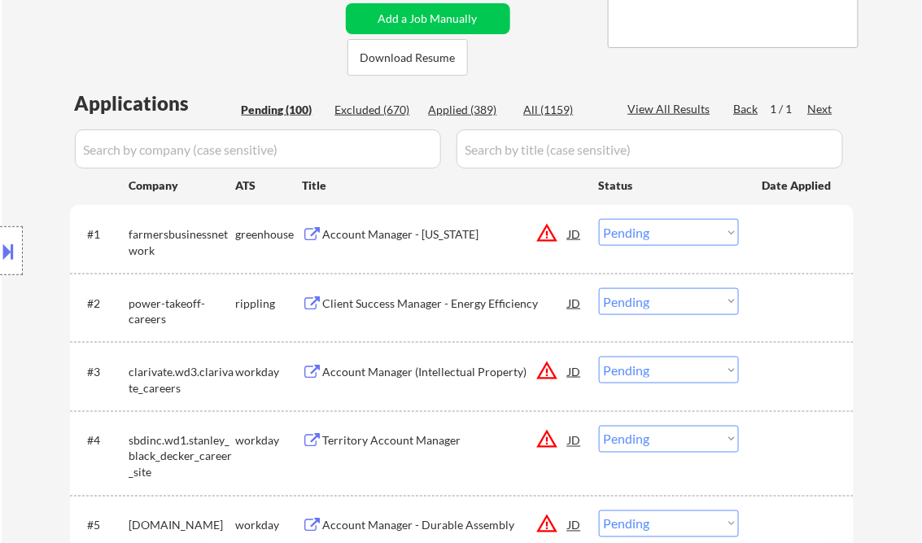
drag, startPoint x: 636, startPoint y: 235, endPoint x: 768, endPoint y: 302, distance: 148.5
click at [636, 235] on select "Choose an option... Pending Applied Excluded (Questions) Excluded (Expired) Exc…" at bounding box center [669, 232] width 140 height 27
click at [599, 219] on select "Choose an option... Pending Applied Excluded (Questions) Excluded (Expired) Exc…" at bounding box center [669, 232] width 140 height 27
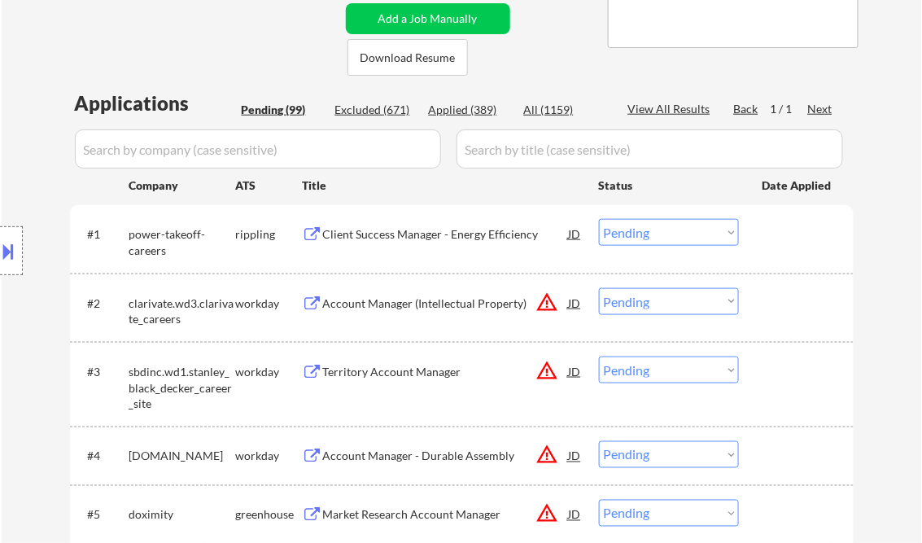
click at [420, 227] on div "Client Success Manager - Energy Efficiency" at bounding box center [446, 234] width 246 height 16
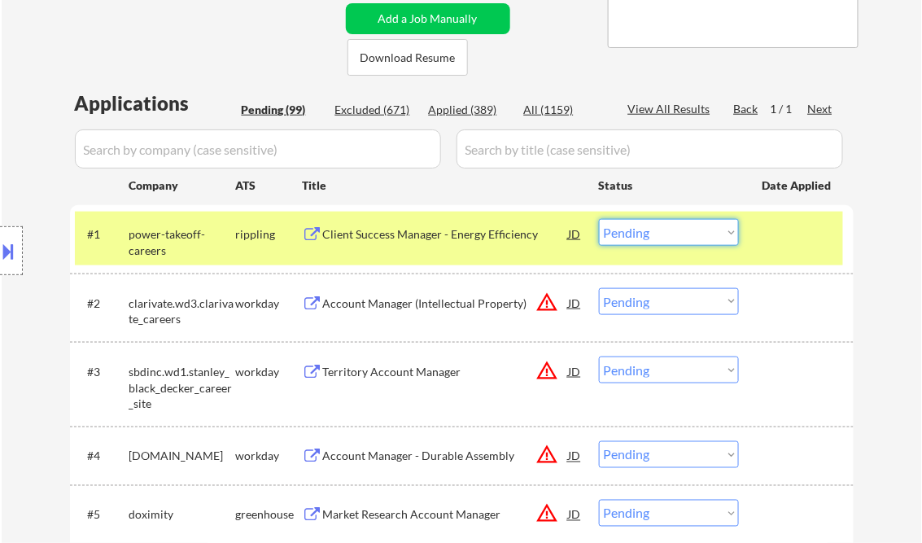
click at [637, 230] on select "Choose an option... Pending Applied Excluded (Questions) Excluded (Expired) Exc…" at bounding box center [669, 232] width 140 height 27
click at [599, 219] on select "Choose an option... Pending Applied Excluded (Questions) Excluded (Expired) Exc…" at bounding box center [669, 232] width 140 height 27
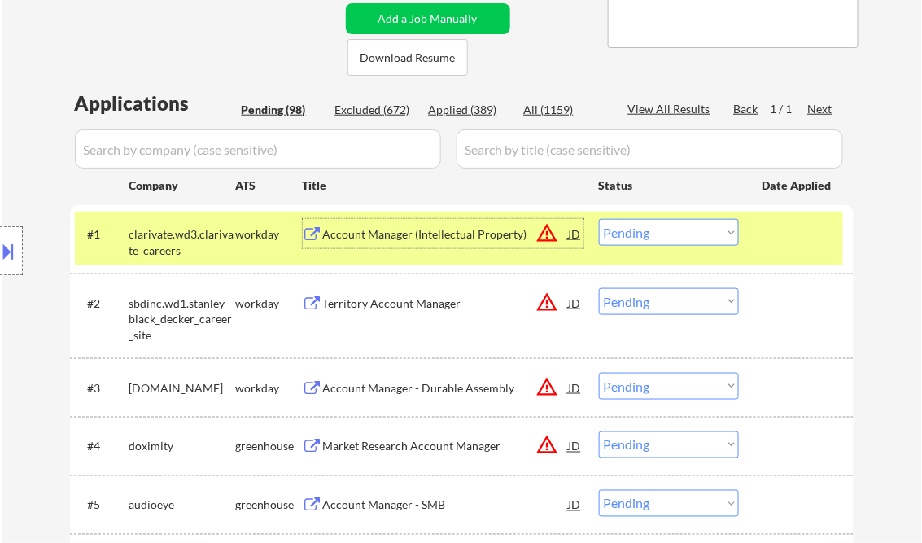
click at [413, 234] on div "Account Manager (Intellectual Property)" at bounding box center [446, 234] width 246 height 16
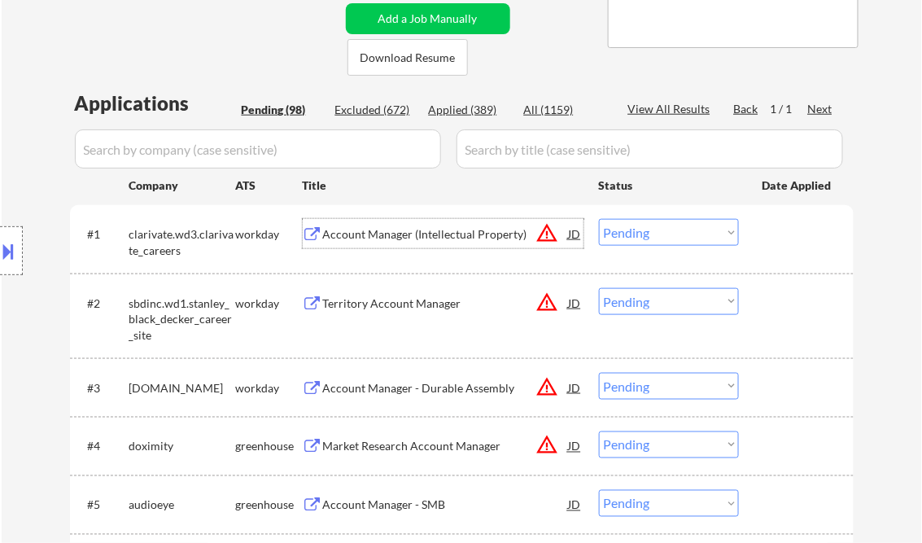
click at [685, 238] on select "Choose an option... Pending Applied Excluded (Questions) Excluded (Expired) Exc…" at bounding box center [669, 232] width 140 height 27
click at [599, 219] on select "Choose an option... Pending Applied Excluded (Questions) Excluded (Expired) Exc…" at bounding box center [669, 232] width 140 height 27
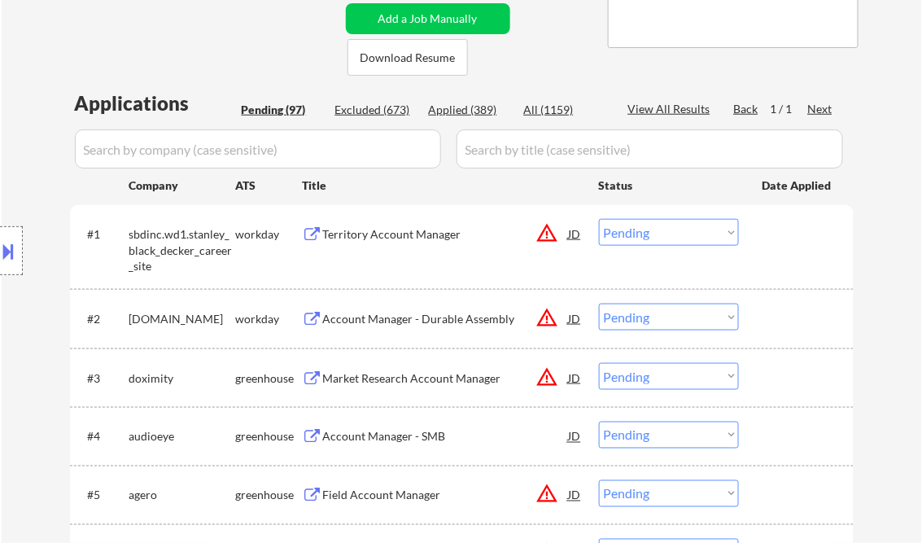
click at [403, 248] on div "#1 sbdinc.wd1.stanley_black_decker_career_site workday Territory Account Manage…" at bounding box center [459, 247] width 768 height 70
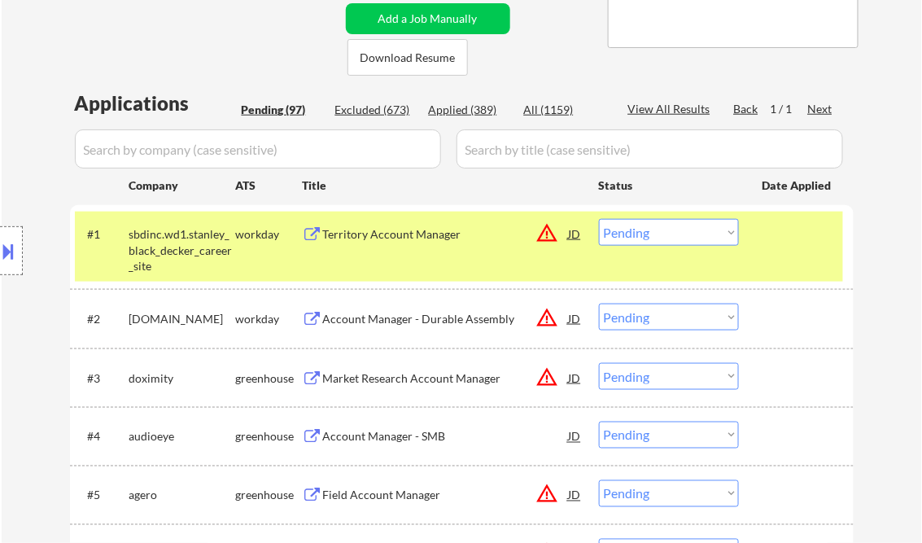
click at [382, 239] on div "Territory Account Manager" at bounding box center [446, 234] width 246 height 16
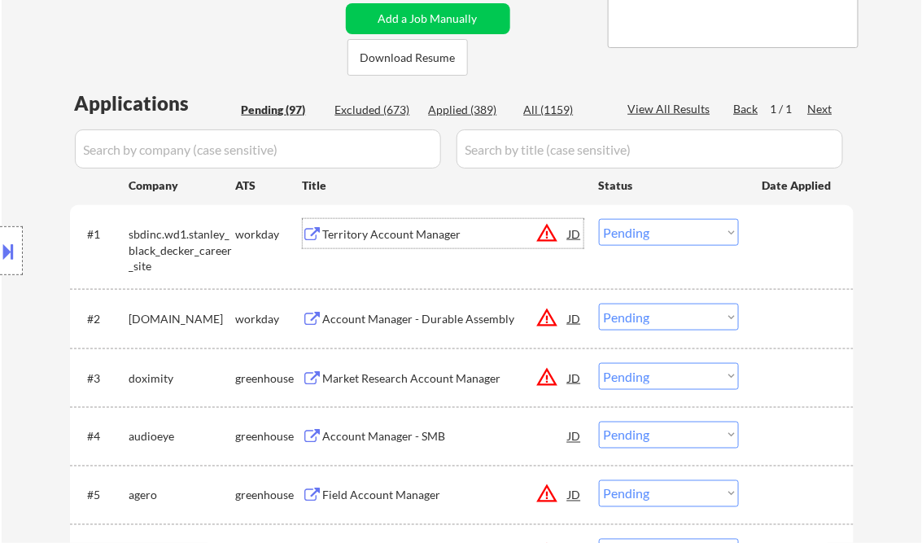
click at [637, 226] on select "Choose an option... Pending Applied Excluded (Questions) Excluded (Expired) Exc…" at bounding box center [669, 232] width 140 height 27
click at [599, 219] on select "Choose an option... Pending Applied Excluded (Questions) Excluded (Expired) Exc…" at bounding box center [669, 232] width 140 height 27
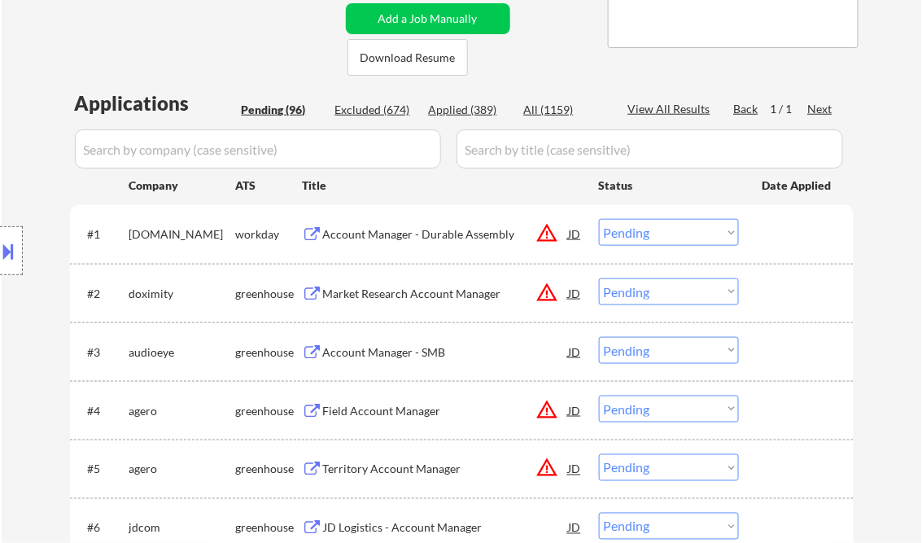
click at [433, 237] on div "Account Manager - Durable Assembly" at bounding box center [446, 234] width 246 height 16
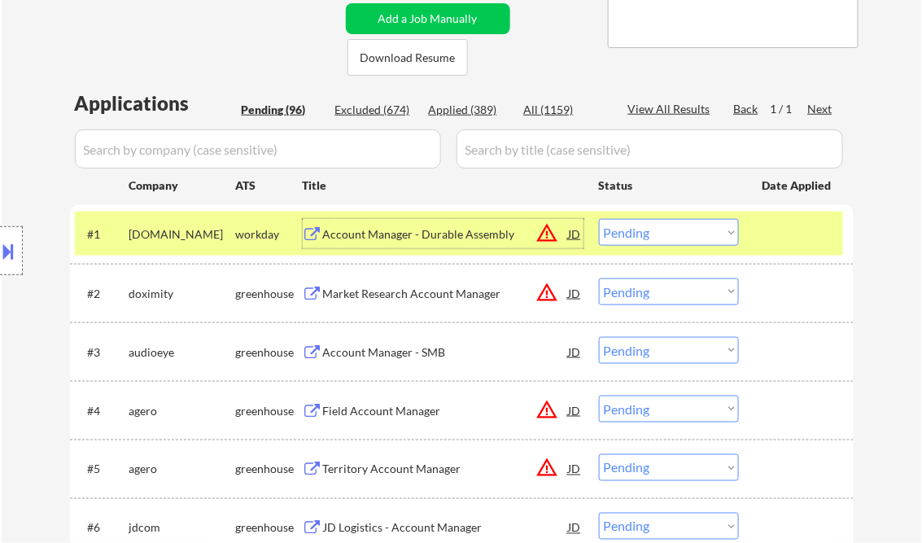
drag, startPoint x: 669, startPoint y: 231, endPoint x: 678, endPoint y: 241, distance: 13.3
click at [669, 231] on select "Choose an option... Pending Applied Excluded (Questions) Excluded (Expired) Exc…" at bounding box center [669, 232] width 140 height 27
click at [599, 219] on select "Choose an option... Pending Applied Excluded (Questions) Excluded (Expired) Exc…" at bounding box center [669, 232] width 140 height 27
click at [364, 299] on div "Market Research Account Manager" at bounding box center [446, 294] width 246 height 16
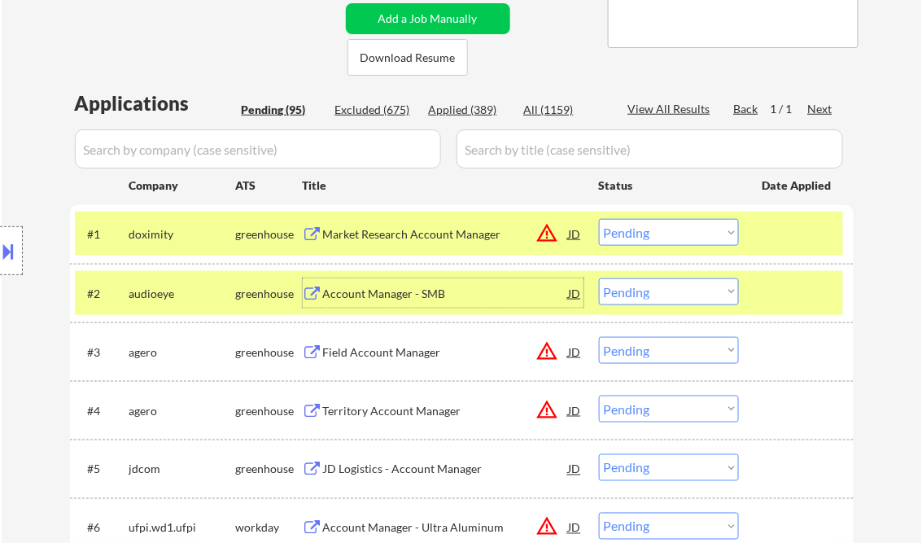
click at [460, 233] on div "Market Research Account Manager" at bounding box center [446, 234] width 246 height 16
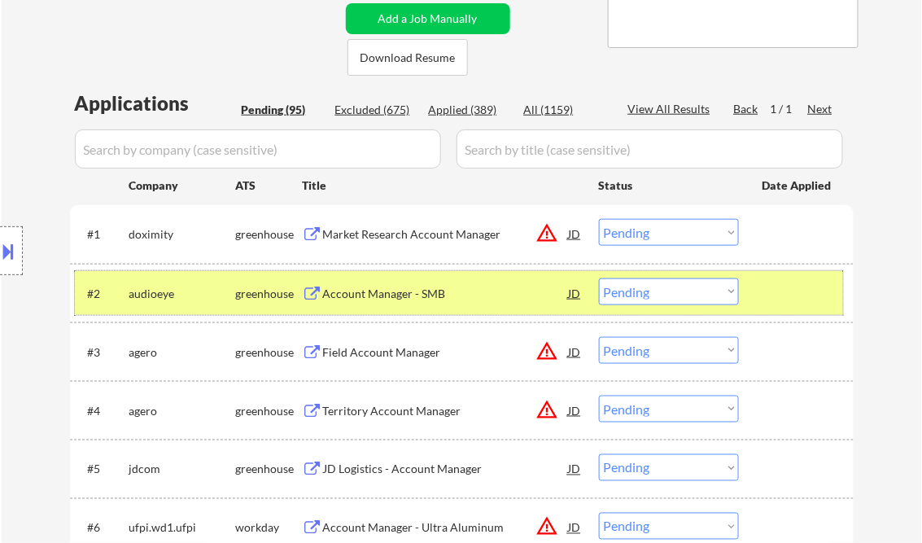
click at [796, 288] on div at bounding box center [799, 292] width 72 height 29
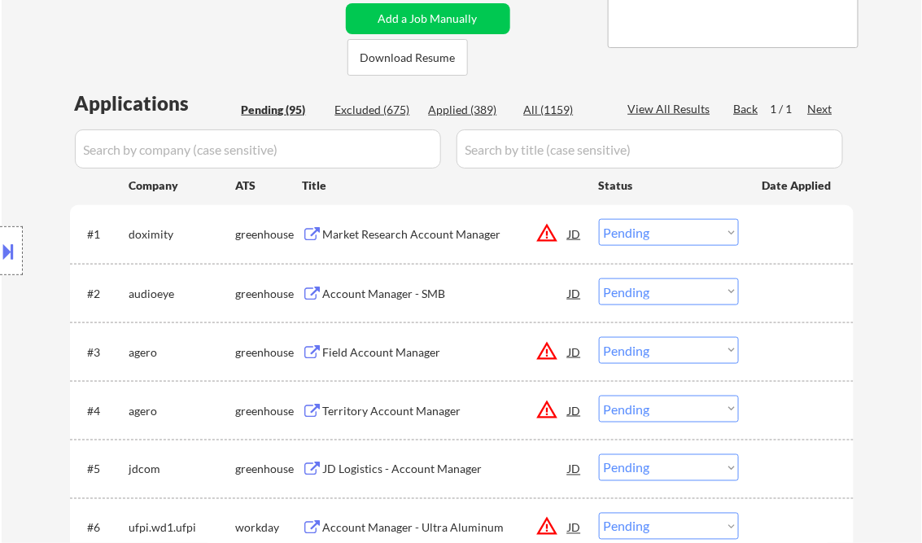
click at [697, 238] on select "Choose an option... Pending Applied Excluded (Questions) Excluded (Expired) Exc…" at bounding box center [669, 232] width 140 height 27
click at [599, 219] on select "Choose an option... Pending Applied Excluded (Questions) Excluded (Expired) Exc…" at bounding box center [669, 232] width 140 height 27
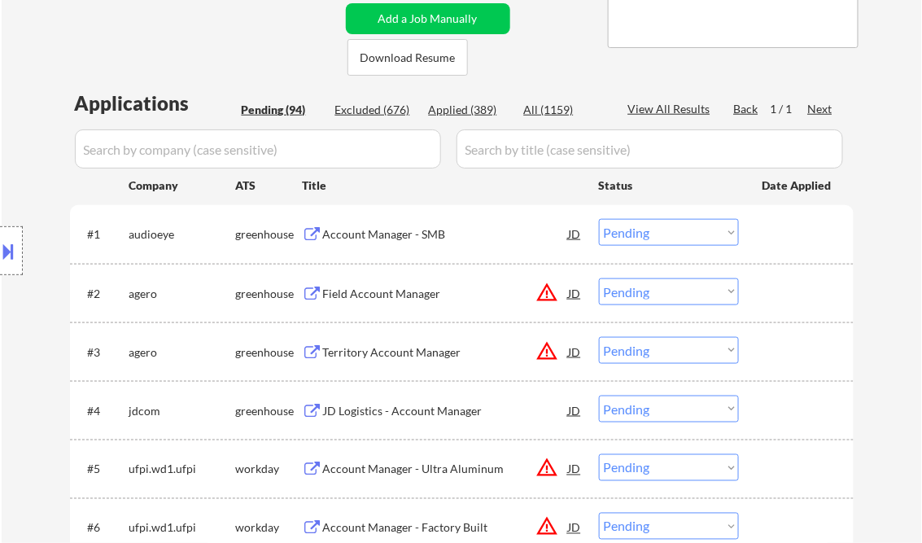
click at [434, 236] on div "Account Manager - SMB" at bounding box center [446, 234] width 246 height 16
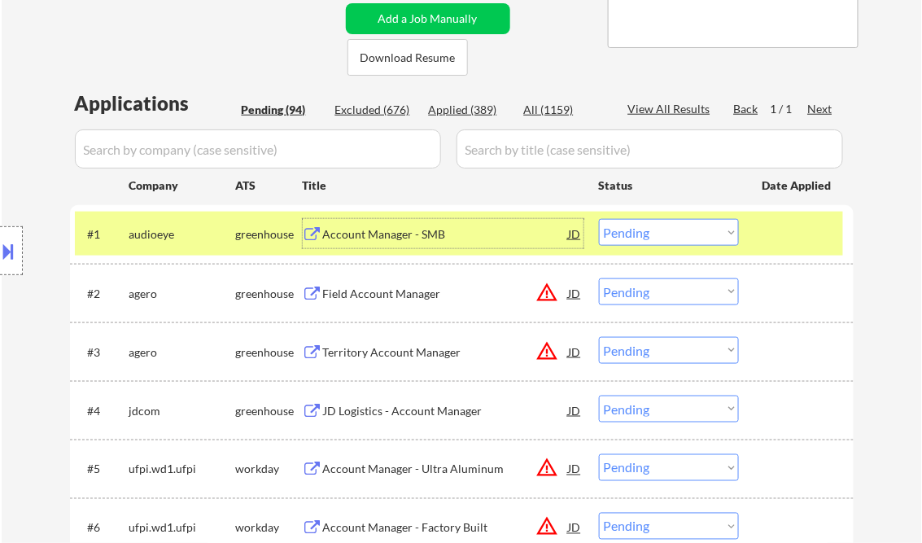
drag, startPoint x: 650, startPoint y: 225, endPoint x: 665, endPoint y: 243, distance: 23.1
click at [650, 225] on select "Choose an option... Pending Applied Excluded (Questions) Excluded (Expired) Exc…" at bounding box center [669, 232] width 140 height 27
click at [599, 219] on select "Choose an option... Pending Applied Excluded (Questions) Excluded (Expired) Exc…" at bounding box center [669, 232] width 140 height 27
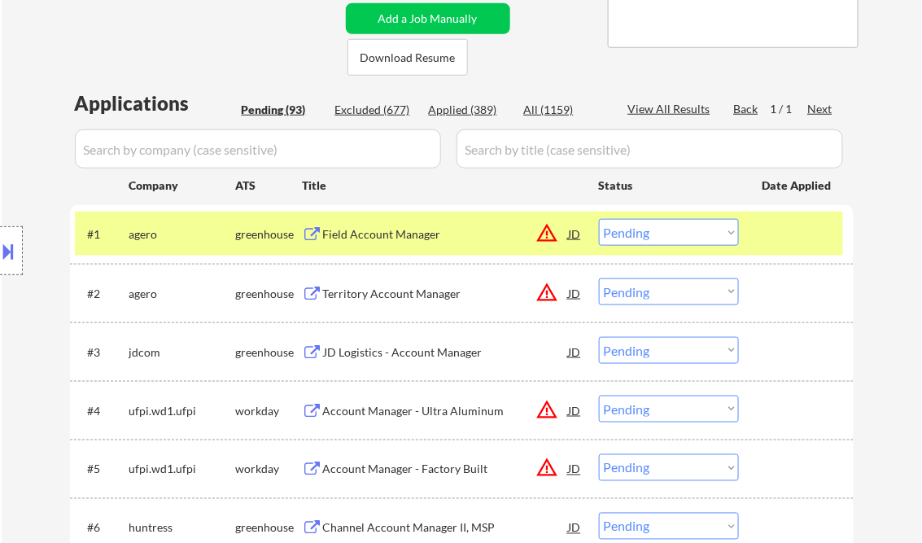
click at [382, 236] on div "Field Account Manager" at bounding box center [446, 234] width 246 height 16
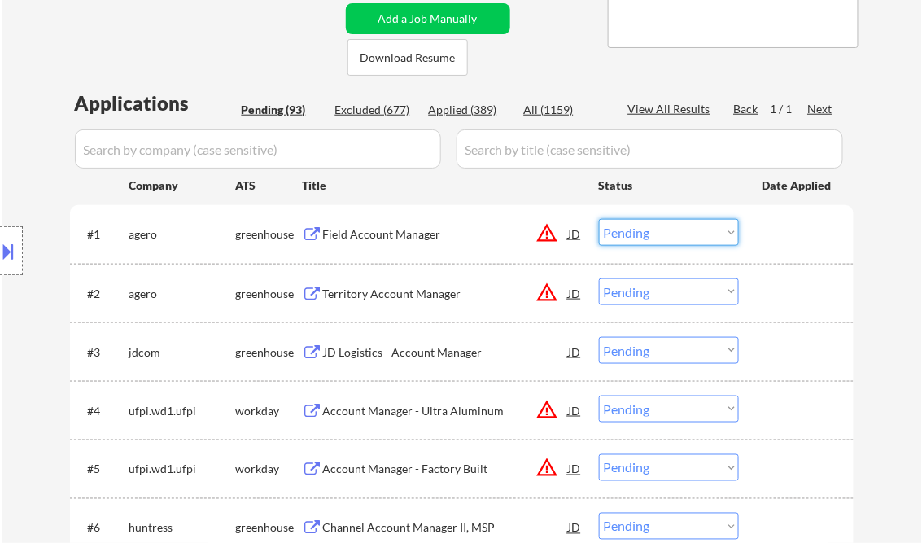
drag, startPoint x: 646, startPoint y: 231, endPoint x: 661, endPoint y: 243, distance: 18.6
click at [646, 231] on select "Choose an option... Pending Applied Excluded (Questions) Excluded (Expired) Exc…" at bounding box center [669, 232] width 140 height 27
click at [599, 219] on select "Choose an option... Pending Applied Excluded (Questions) Excluded (Expired) Exc…" at bounding box center [669, 232] width 140 height 27
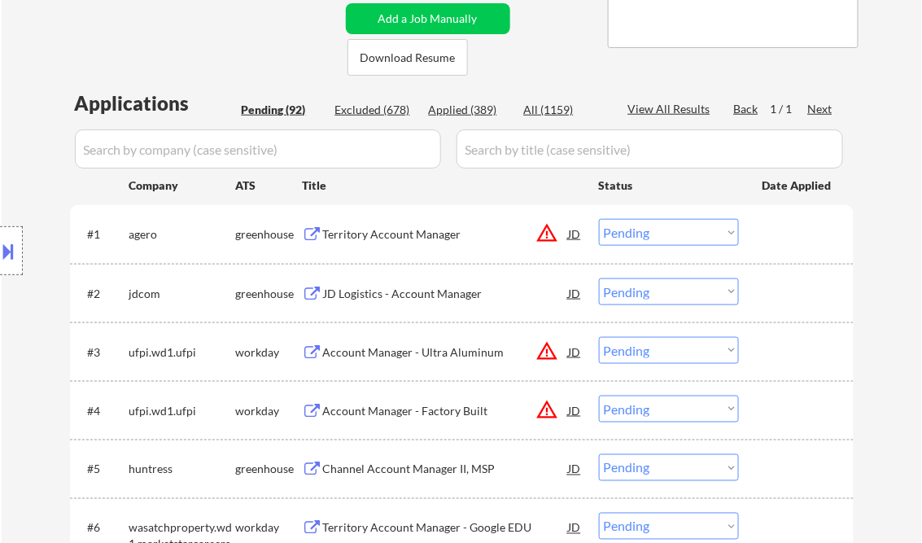
click at [383, 233] on div "Territory Account Manager" at bounding box center [446, 234] width 246 height 16
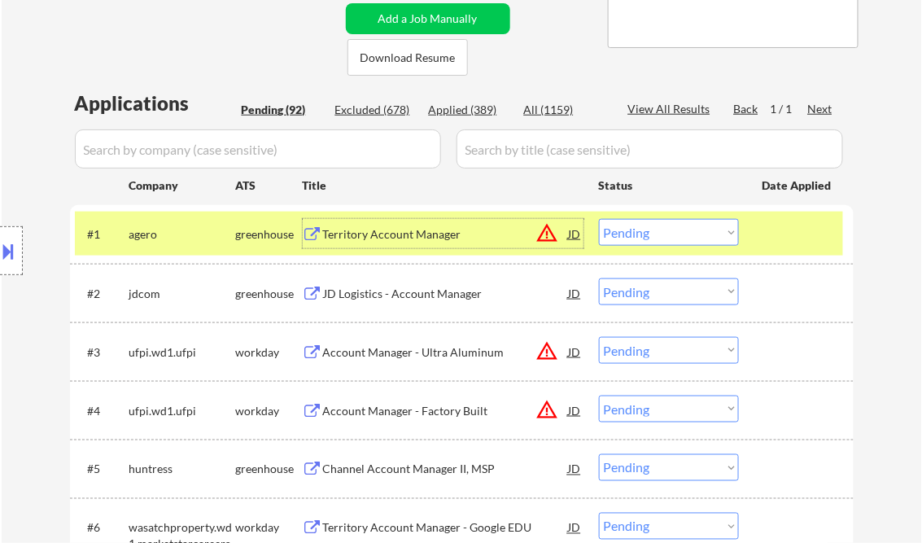
click at [402, 231] on div "Territory Account Manager" at bounding box center [446, 234] width 246 height 16
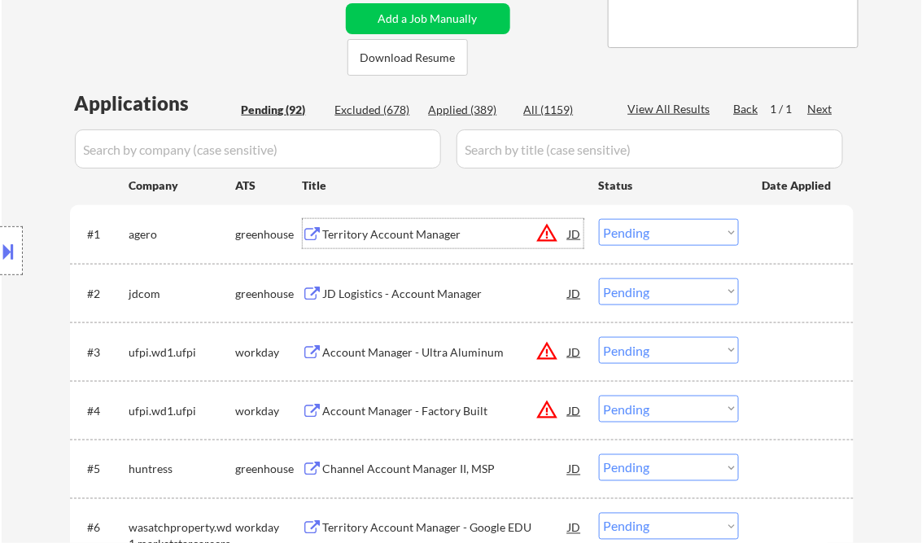
drag, startPoint x: 658, startPoint y: 228, endPoint x: 666, endPoint y: 234, distance: 10.4
click at [659, 228] on select "Choose an option... Pending Applied Excluded (Questions) Excluded (Expired) Exc…" at bounding box center [669, 232] width 140 height 27
click at [599, 219] on select "Choose an option... Pending Applied Excluded (Questions) Excluded (Expired) Exc…" at bounding box center [669, 232] width 140 height 27
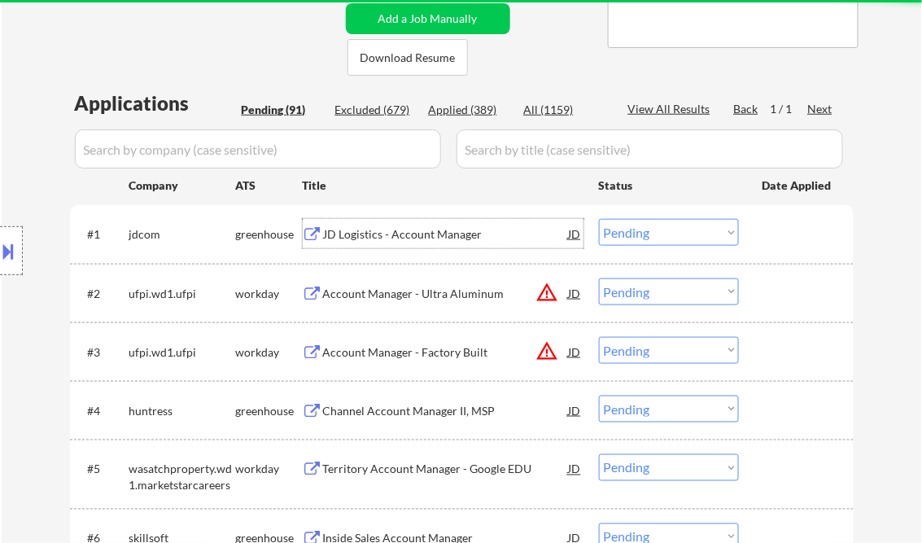
click at [424, 228] on div "JD Logistics - Account Manager" at bounding box center [446, 234] width 246 height 16
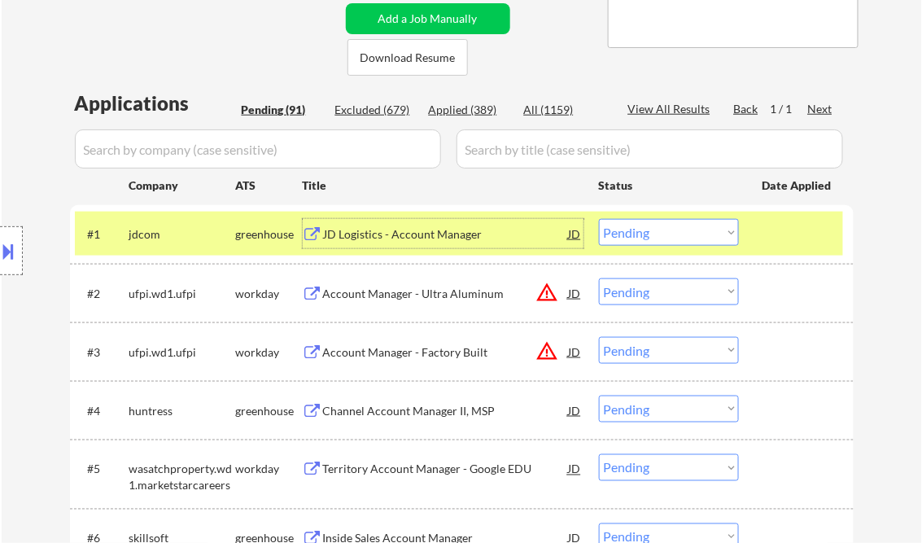
click at [648, 233] on select "Choose an option... Pending Applied Excluded (Questions) Excluded (Expired) Exc…" at bounding box center [669, 232] width 140 height 27
click at [599, 219] on select "Choose an option... Pending Applied Excluded (Questions) Excluded (Expired) Exc…" at bounding box center [669, 232] width 140 height 27
click at [395, 303] on div "Account Manager - Ultra Aluminum" at bounding box center [446, 292] width 246 height 29
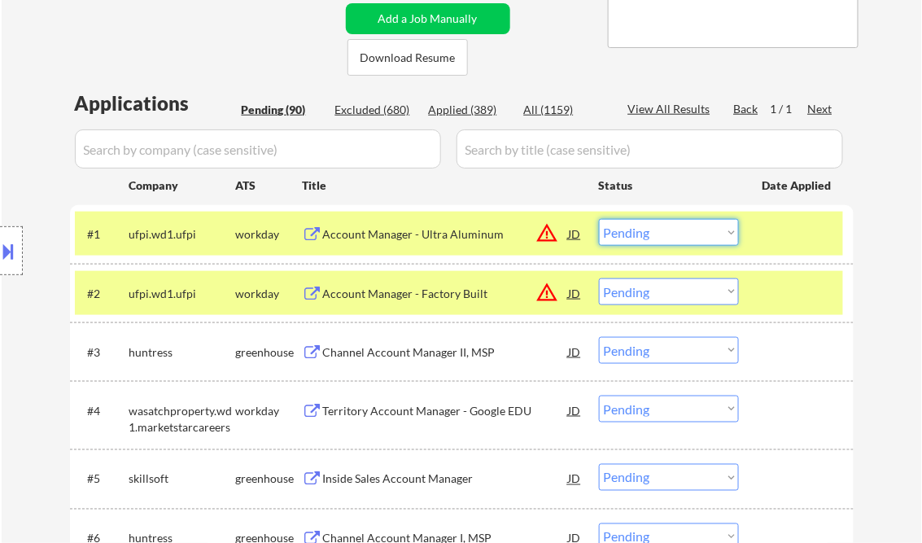
click at [650, 229] on select "Choose an option... Pending Applied Excluded (Questions) Excluded (Expired) Exc…" at bounding box center [669, 232] width 140 height 27
click at [599, 219] on select "Choose an option... Pending Applied Excluded (Questions) Excluded (Expired) Exc…" at bounding box center [669, 232] width 140 height 27
click at [418, 291] on div "Account Manager - Factory Built" at bounding box center [446, 294] width 246 height 16
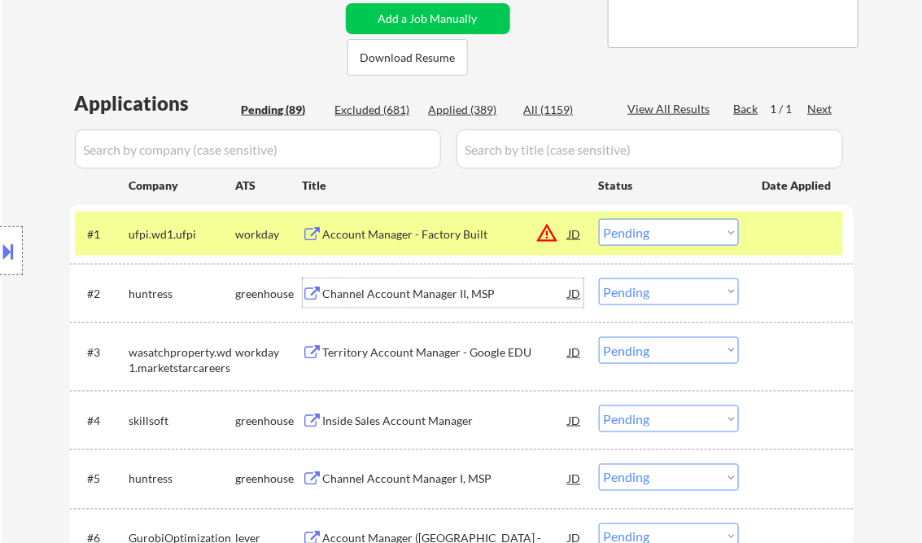
click at [637, 228] on select "Choose an option... Pending Applied Excluded (Questions) Excluded (Expired) Exc…" at bounding box center [669, 232] width 140 height 27
click at [599, 219] on select "Choose an option... Pending Applied Excluded (Questions) Excluded (Expired) Exc…" at bounding box center [669, 232] width 140 height 27
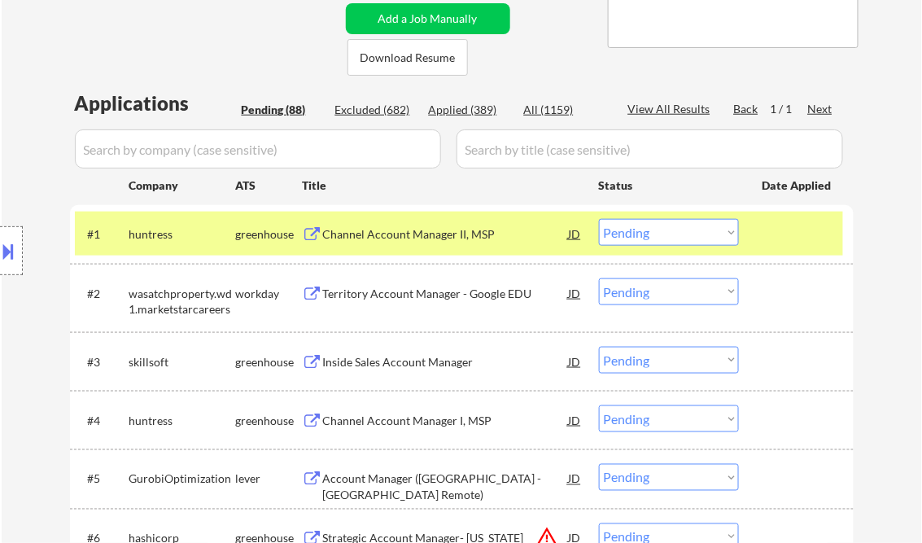
click at [405, 229] on div "Channel Account Manager II, MSP" at bounding box center [446, 234] width 246 height 16
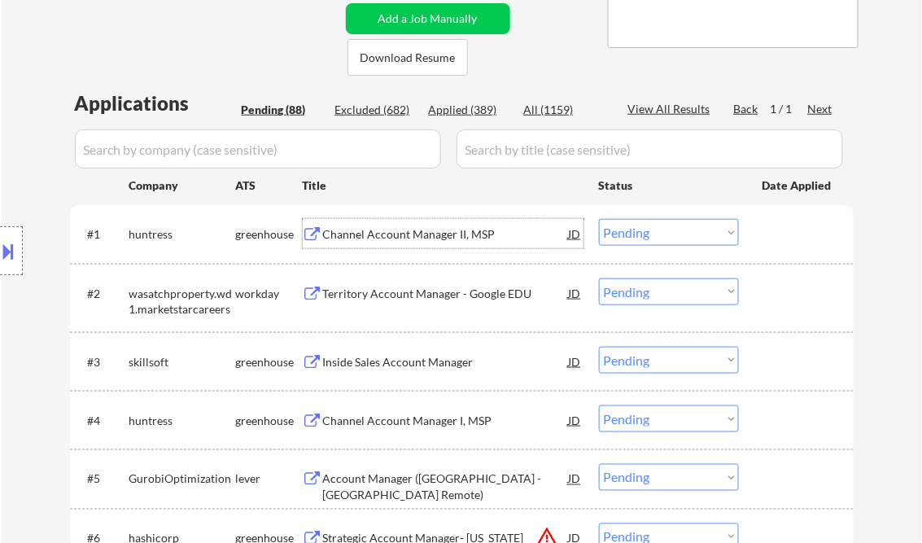
click at [671, 236] on select "Choose an option... Pending Applied Excluded (Questions) Excluded (Expired) Exc…" at bounding box center [669, 232] width 140 height 27
click at [599, 219] on select "Choose an option... Pending Applied Excluded (Questions) Excluded (Expired) Exc…" at bounding box center [669, 232] width 140 height 27
click at [435, 292] on div "Territory Account Manager - Google EDU" at bounding box center [446, 294] width 246 height 16
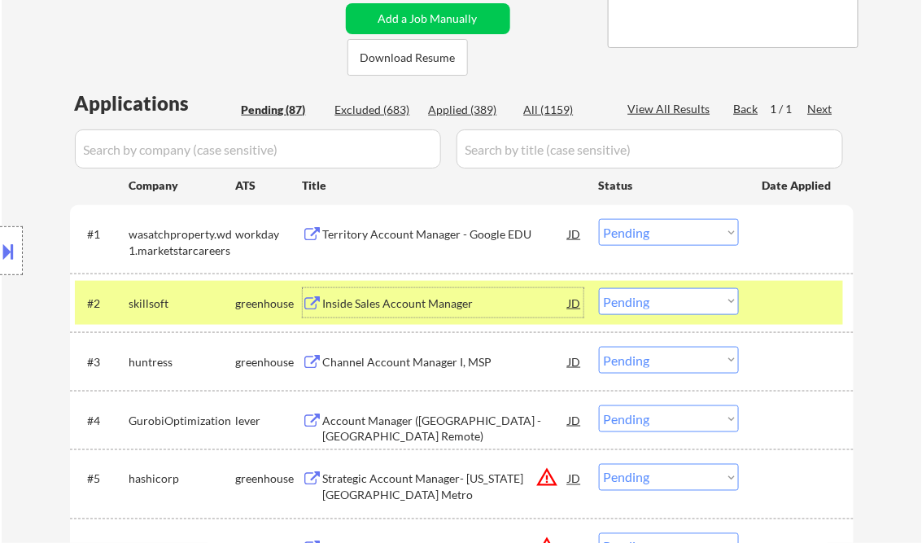
click at [659, 230] on select "Choose an option... Pending Applied Excluded (Questions) Excluded (Expired) Exc…" at bounding box center [669, 232] width 140 height 27
click at [599, 219] on select "Choose an option... Pending Applied Excluded (Questions) Excluded (Expired) Exc…" at bounding box center [669, 232] width 140 height 27
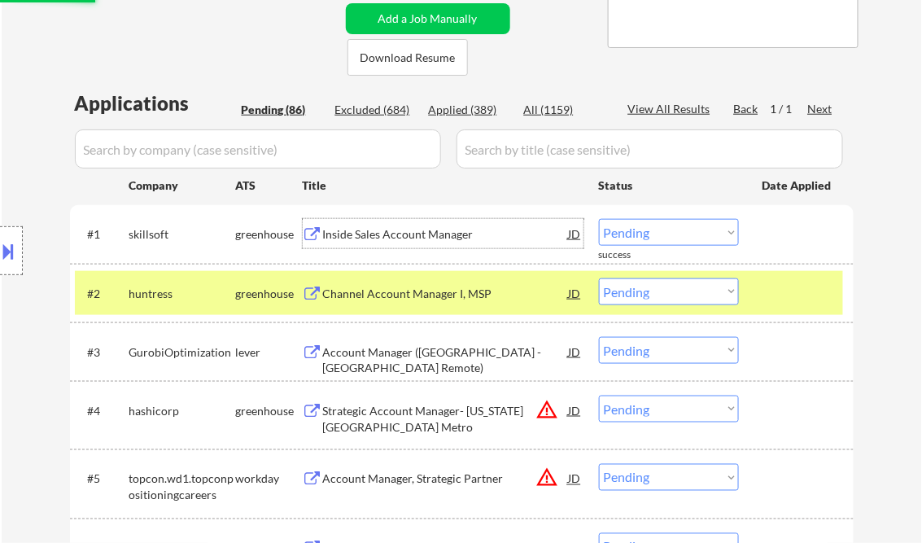
click at [404, 226] on div "Inside Sales Account Manager" at bounding box center [446, 234] width 246 height 16
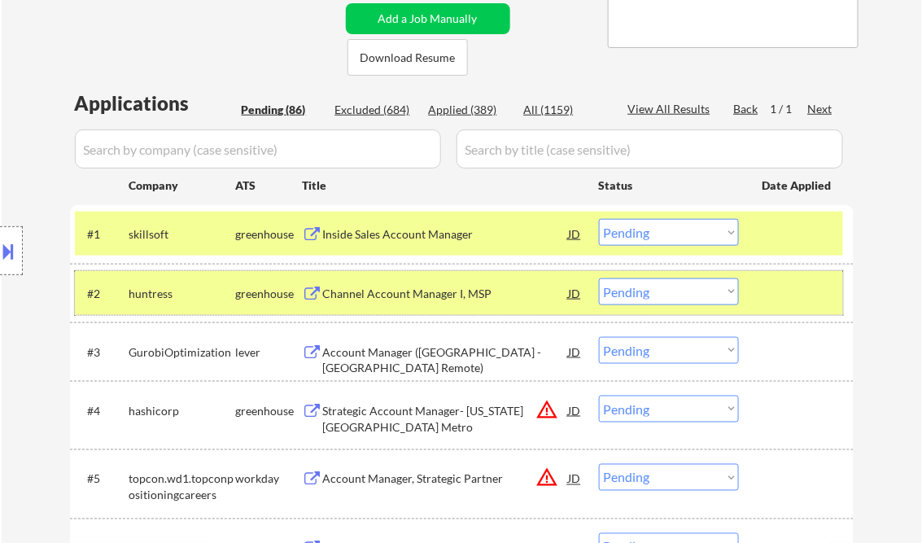
click at [809, 289] on div at bounding box center [799, 292] width 72 height 29
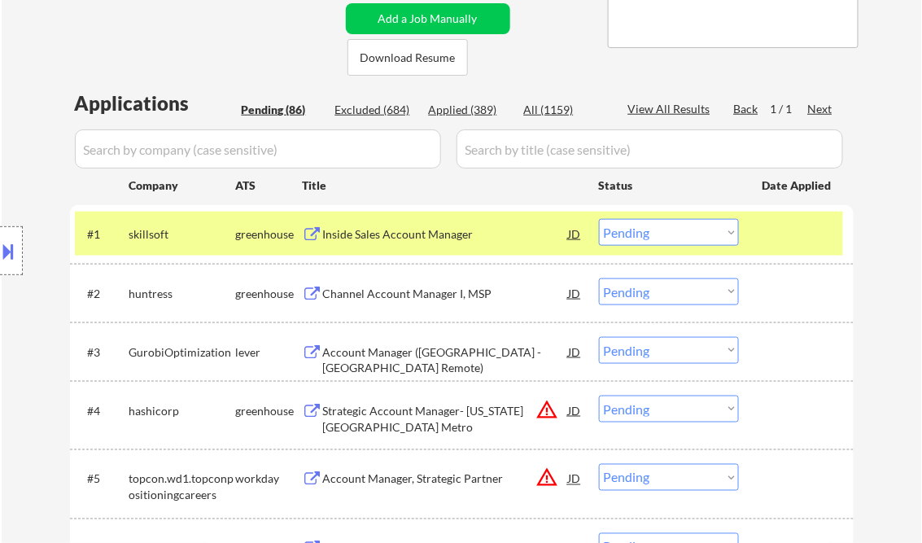
click at [790, 239] on div at bounding box center [799, 233] width 72 height 29
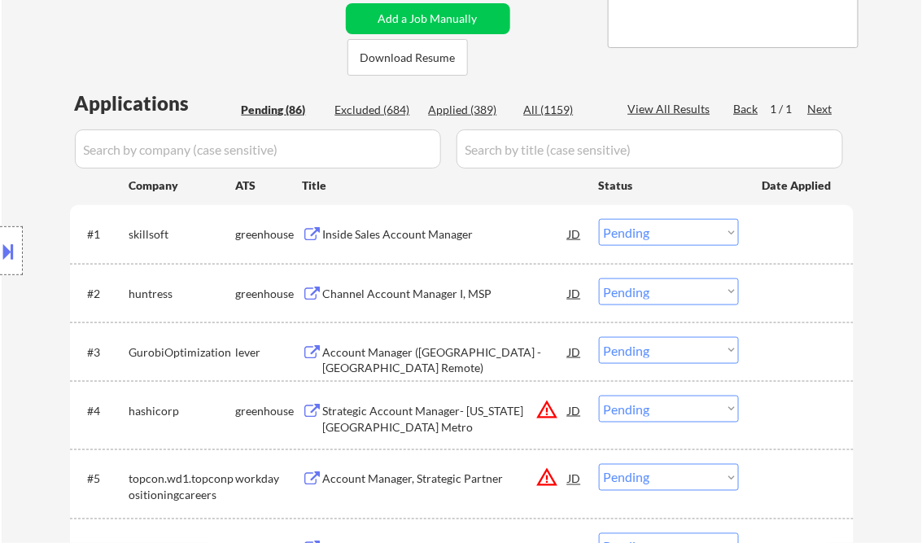
drag, startPoint x: 687, startPoint y: 228, endPoint x: 679, endPoint y: 245, distance: 18.9
click at [687, 228] on select "Choose an option... Pending Applied Excluded (Questions) Excluded (Expired) Exc…" at bounding box center [669, 232] width 140 height 27
click at [599, 219] on select "Choose an option... Pending Applied Excluded (Questions) Excluded (Expired) Exc…" at bounding box center [669, 232] width 140 height 27
click at [410, 278] on div "Channel Account Manager I, MSP" at bounding box center [446, 292] width 246 height 29
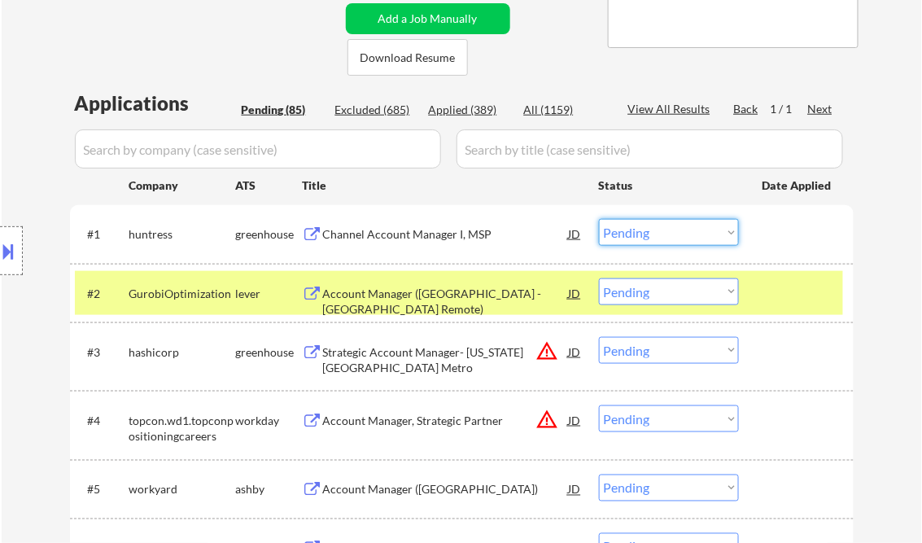
click at [646, 232] on select "Choose an option... Pending Applied Excluded (Questions) Excluded (Expired) Exc…" at bounding box center [669, 232] width 140 height 27
click at [599, 219] on select "Choose an option... Pending Applied Excluded (Questions) Excluded (Expired) Exc…" at bounding box center [669, 232] width 140 height 27
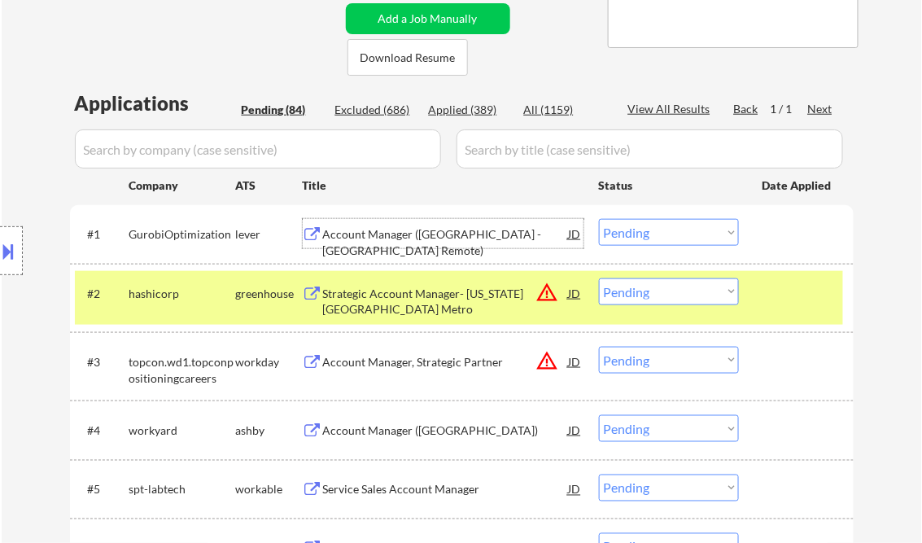
click at [391, 237] on div "Account Manager (USA - East Coast Remote)" at bounding box center [446, 242] width 246 height 32
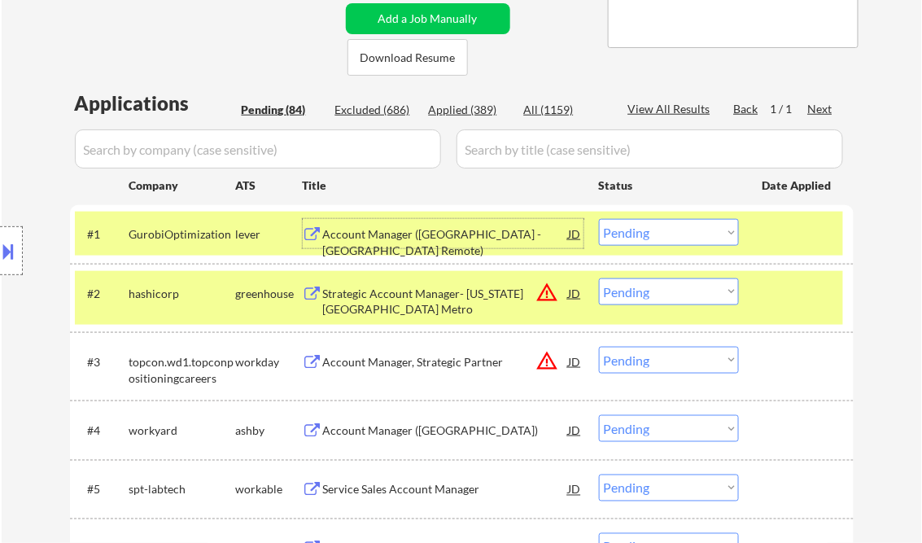
click at [474, 233] on div "Account Manager (USA - East Coast Remote)" at bounding box center [446, 242] width 246 height 32
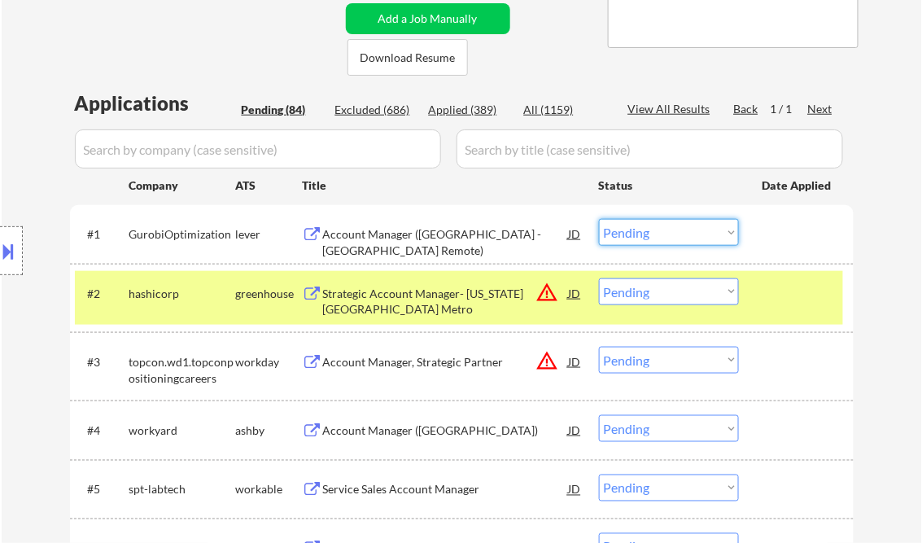
click at [639, 229] on select "Choose an option... Pending Applied Excluded (Questions) Excluded (Expired) Exc…" at bounding box center [669, 232] width 140 height 27
click at [599, 219] on select "Choose an option... Pending Applied Excluded (Questions) Excluded (Expired) Exc…" at bounding box center [669, 232] width 140 height 27
click at [404, 306] on div "Strategic Account Manager- Washington D.C. Metro" at bounding box center [446, 302] width 246 height 32
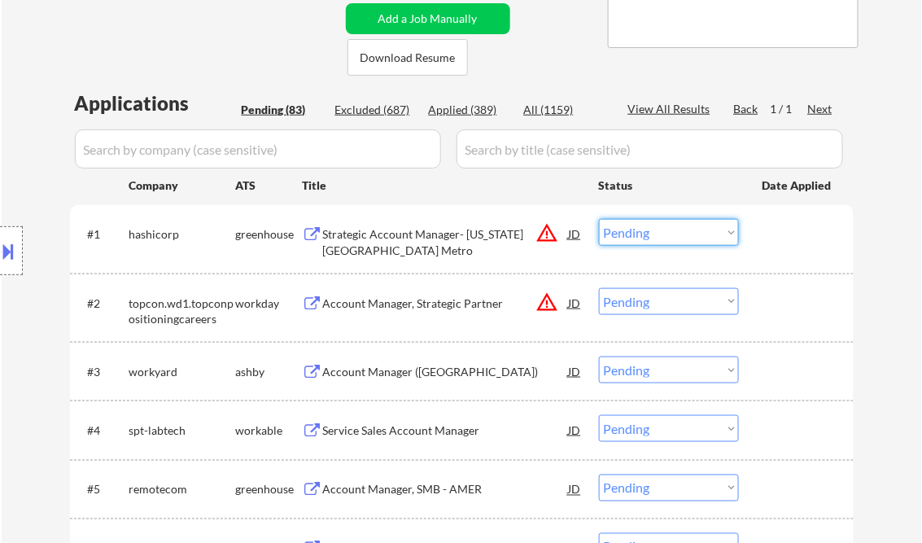
click at [676, 234] on select "Choose an option... Pending Applied Excluded (Questions) Excluded (Expired) Exc…" at bounding box center [669, 232] width 140 height 27
click at [599, 219] on select "Choose an option... Pending Applied Excluded (Questions) Excluded (Expired) Exc…" at bounding box center [669, 232] width 140 height 27
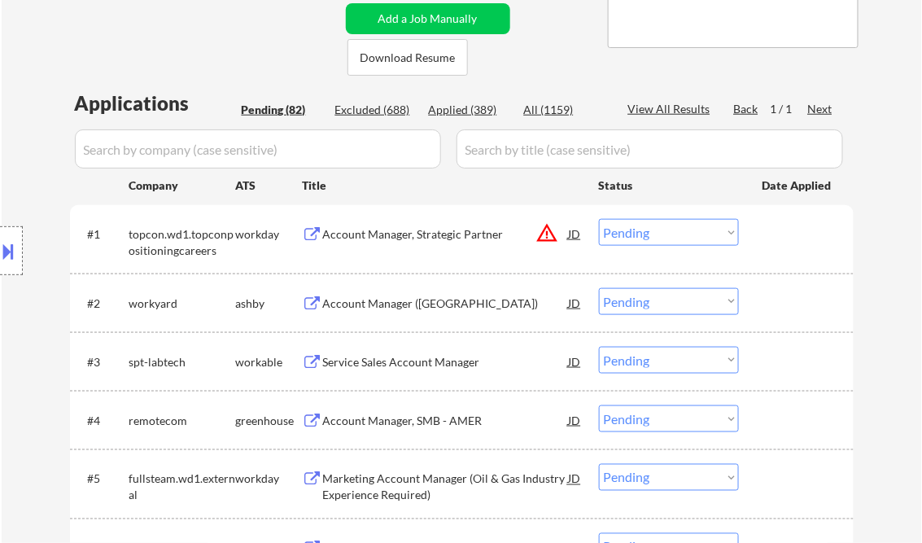
click at [31, 371] on div "Location Inclusions:" at bounding box center [145, 251] width 291 height 302
click at [444, 234] on div "Account Manager, Strategic Partner" at bounding box center [446, 234] width 246 height 16
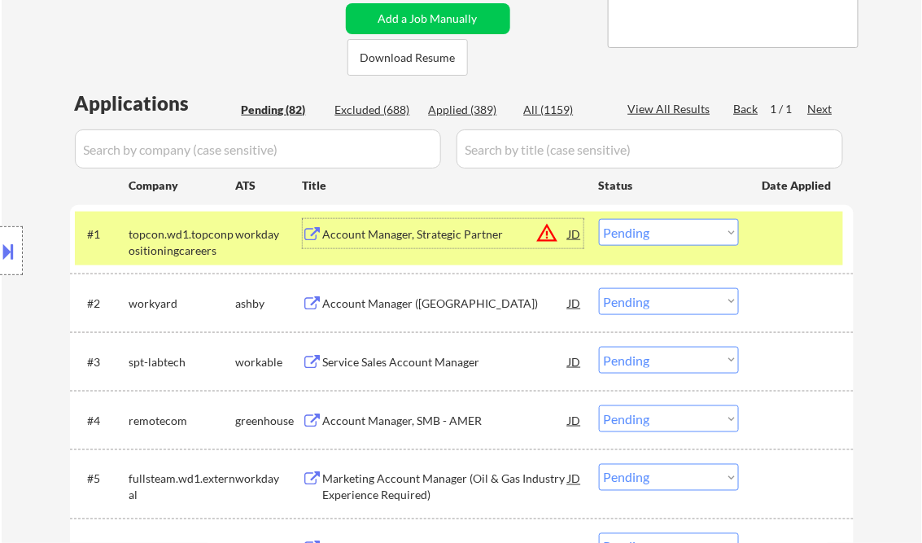
click at [657, 235] on select "Choose an option... Pending Applied Excluded (Questions) Excluded (Expired) Exc…" at bounding box center [669, 232] width 140 height 27
click at [599, 219] on select "Choose an option... Pending Applied Excluded (Questions) Excluded (Expired) Exc…" at bounding box center [669, 232] width 140 height 27
click at [438, 301] on div "Account Manager (United States)" at bounding box center [446, 303] width 246 height 16
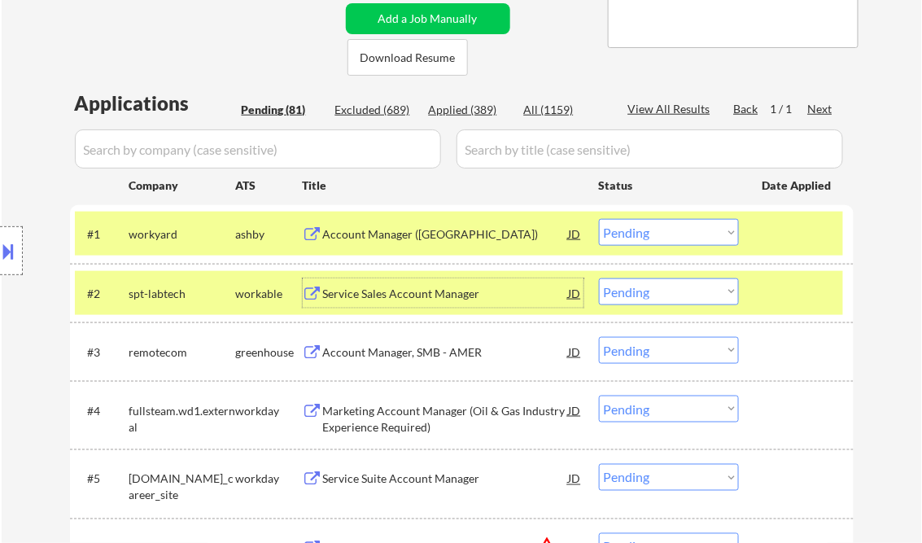
click at [664, 232] on select "Choose an option... Pending Applied Excluded (Questions) Excluded (Expired) Exc…" at bounding box center [669, 232] width 140 height 27
click at [599, 219] on select "Choose an option... Pending Applied Excluded (Questions) Excluded (Expired) Exc…" at bounding box center [669, 232] width 140 height 27
click at [394, 295] on div "Service Sales Account Manager" at bounding box center [446, 294] width 246 height 16
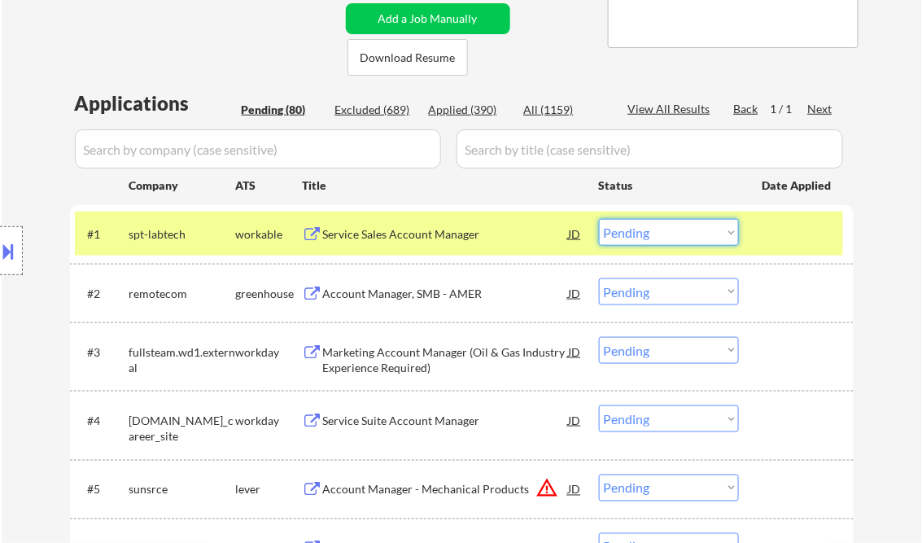
click at [671, 236] on select "Choose an option... Pending Applied Excluded (Questions) Excluded (Expired) Exc…" at bounding box center [669, 232] width 140 height 27
click at [599, 219] on select "Choose an option... Pending Applied Excluded (Questions) Excluded (Expired) Exc…" at bounding box center [669, 232] width 140 height 27
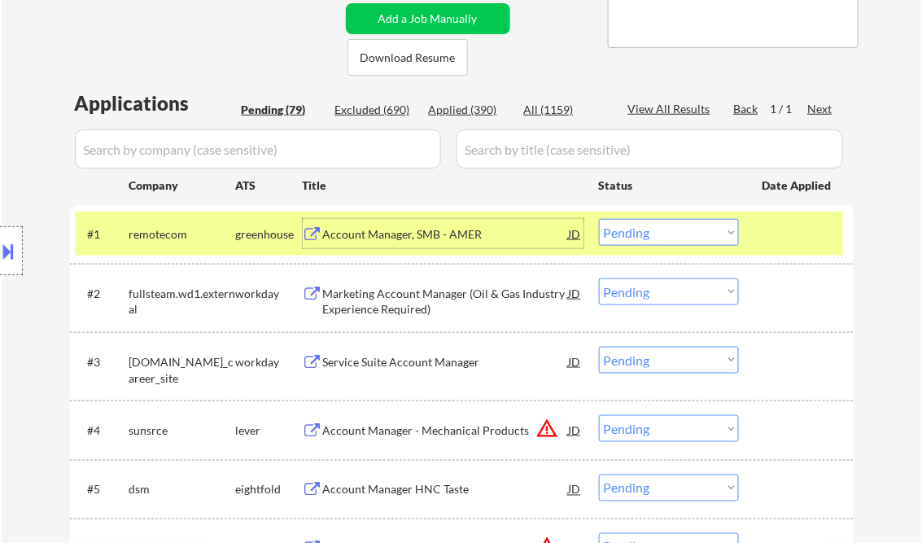
click at [420, 231] on div "Account Manager, SMB - AMER" at bounding box center [446, 234] width 246 height 16
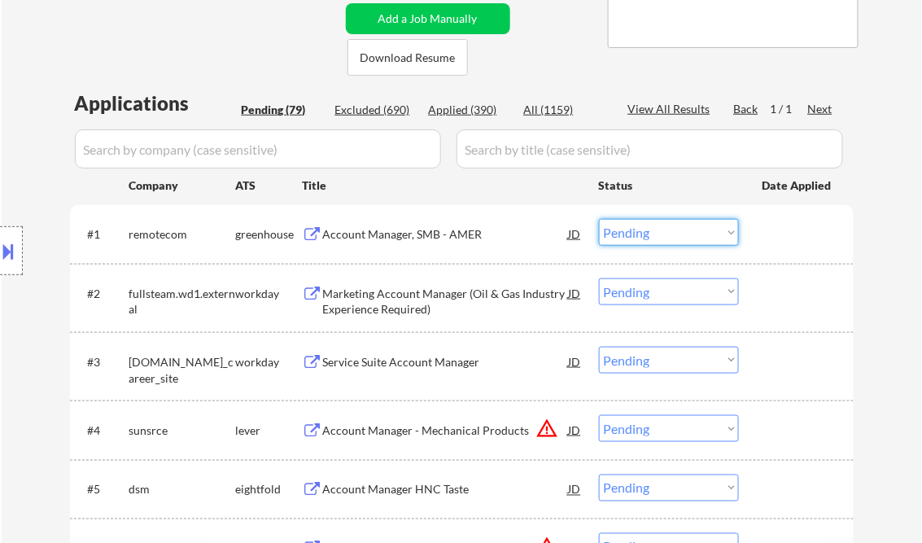
click at [679, 238] on select "Choose an option... Pending Applied Excluded (Questions) Excluded (Expired) Exc…" at bounding box center [669, 232] width 140 height 27
click at [599, 219] on select "Choose an option... Pending Applied Excluded (Questions) Excluded (Expired) Exc…" at bounding box center [669, 232] width 140 height 27
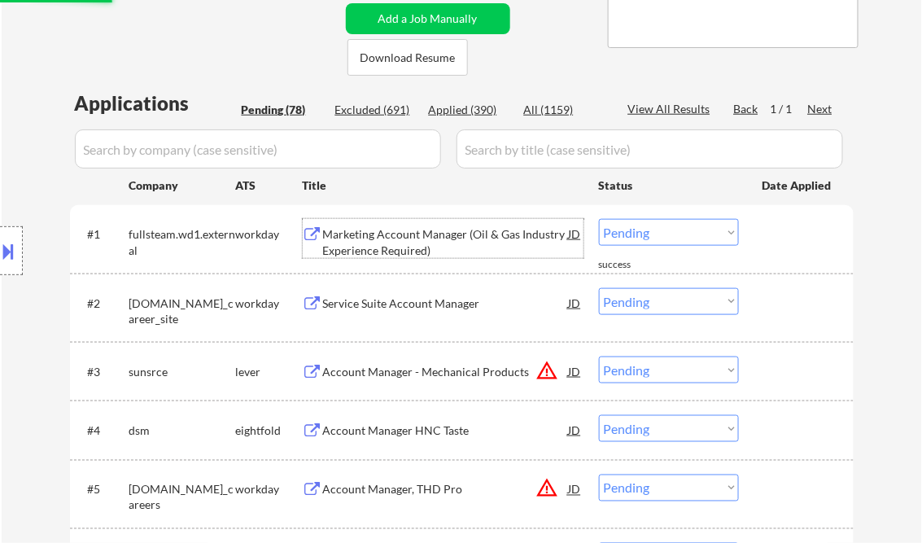
click at [444, 235] on div "Marketing Account Manager (Oil & Gas Industry Experience Required)" at bounding box center [446, 242] width 246 height 32
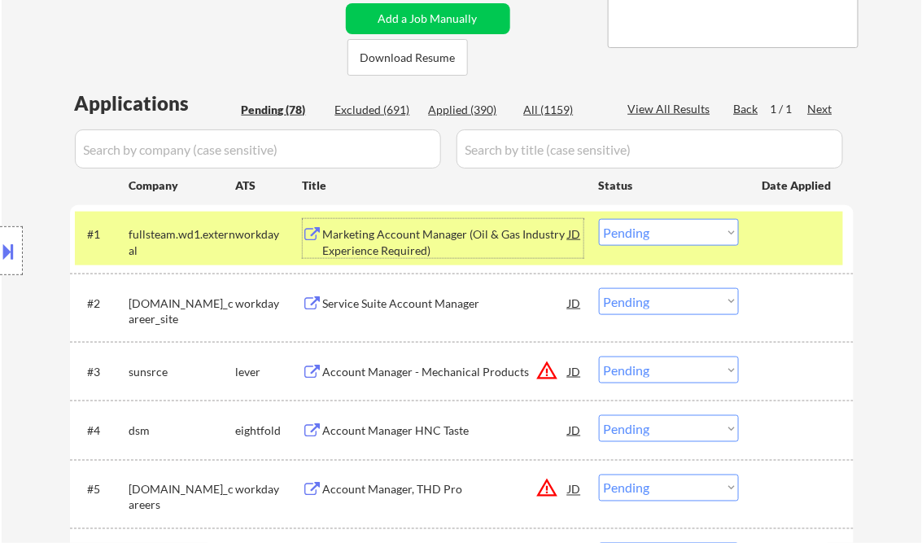
drag, startPoint x: 643, startPoint y: 222, endPoint x: 664, endPoint y: 245, distance: 31.1
click at [643, 222] on select "Choose an option... Pending Applied Excluded (Questions) Excluded (Expired) Exc…" at bounding box center [669, 232] width 140 height 27
click at [599, 219] on select "Choose an option... Pending Applied Excluded (Questions) Excluded (Expired) Exc…" at bounding box center [669, 232] width 140 height 27
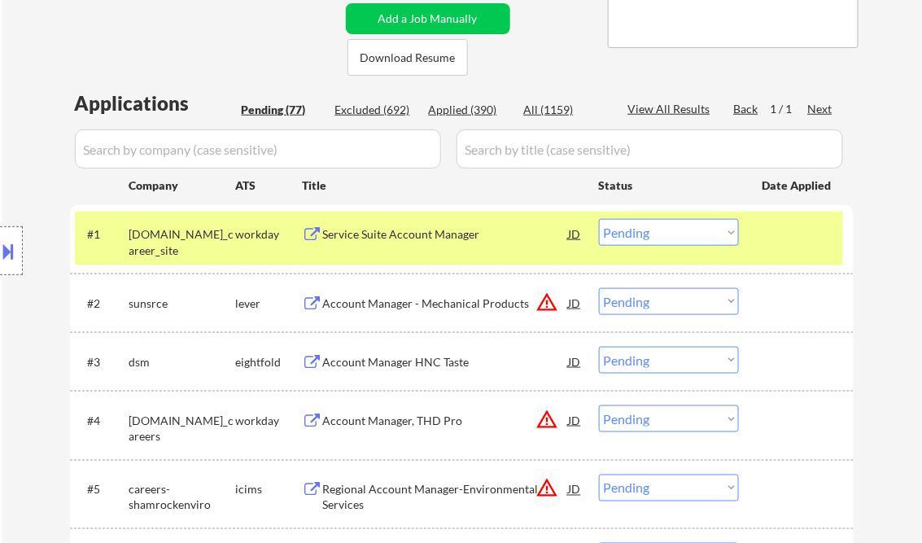
click at [397, 233] on div "Service Suite Account Manager" at bounding box center [446, 234] width 246 height 16
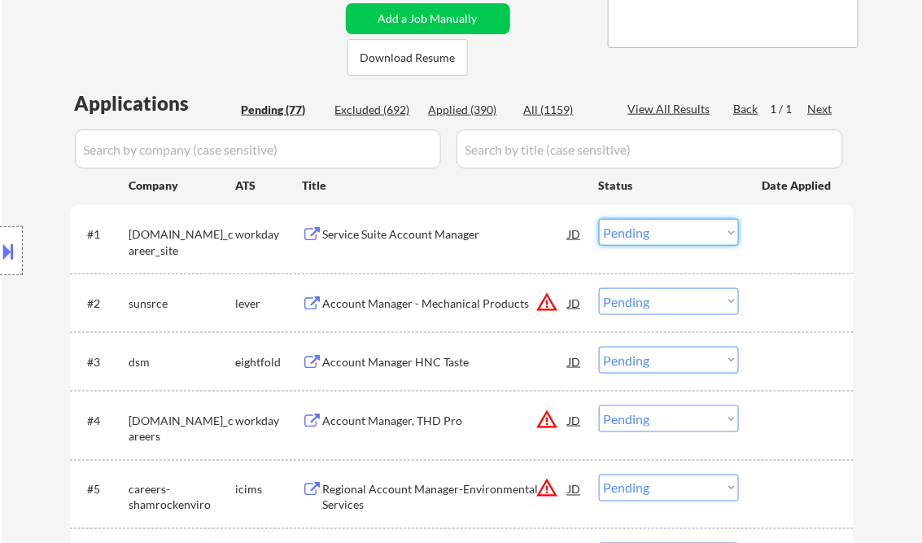
drag, startPoint x: 606, startPoint y: 230, endPoint x: 633, endPoint y: 247, distance: 32.5
click at [606, 230] on select "Choose an option... Pending Applied Excluded (Questions) Excluded (Expired) Exc…" at bounding box center [669, 232] width 140 height 27
click at [599, 219] on select "Choose an option... Pending Applied Excluded (Questions) Excluded (Expired) Exc…" at bounding box center [669, 232] width 140 height 27
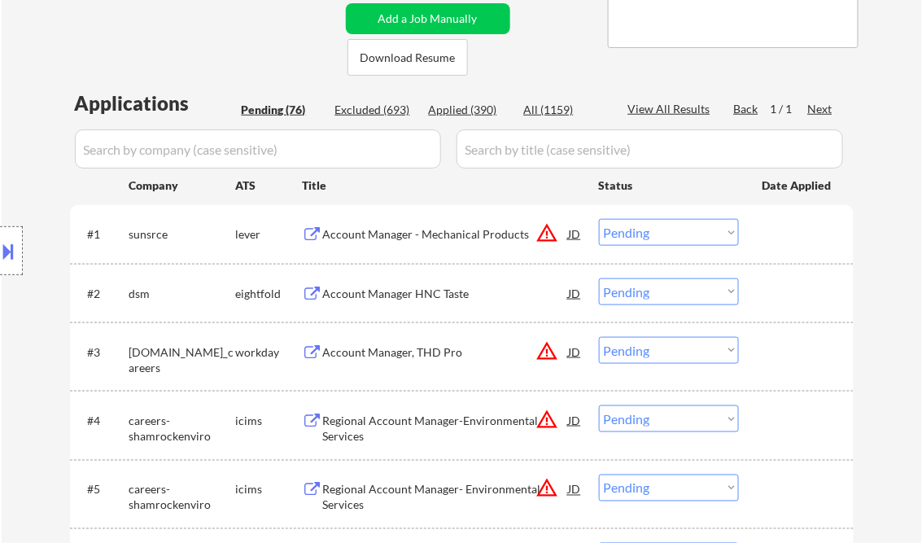
click at [392, 236] on div "Account Manager - Mechanical Products" at bounding box center [446, 234] width 246 height 16
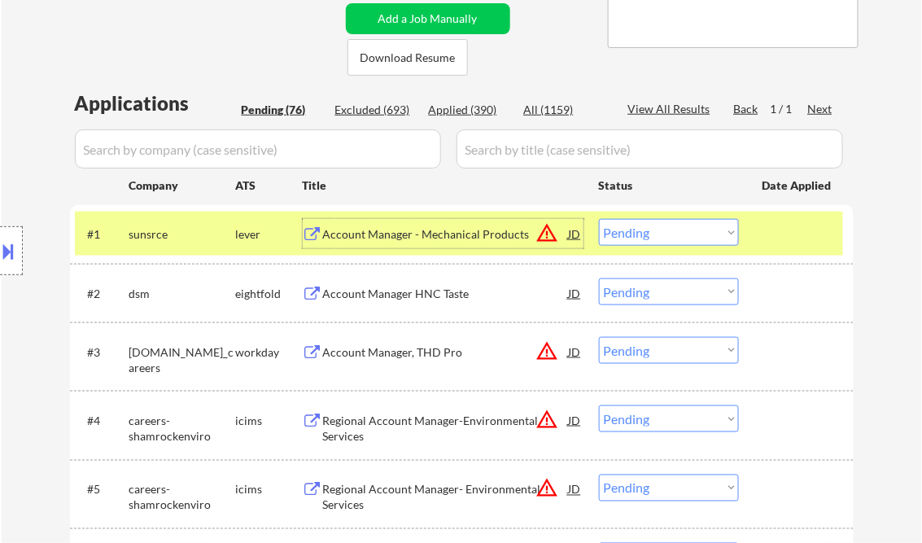
click at [641, 237] on select "Choose an option... Pending Applied Excluded (Questions) Excluded (Expired) Exc…" at bounding box center [669, 232] width 140 height 27
click at [599, 219] on select "Choose an option... Pending Applied Excluded (Questions) Excluded (Expired) Exc…" at bounding box center [669, 232] width 140 height 27
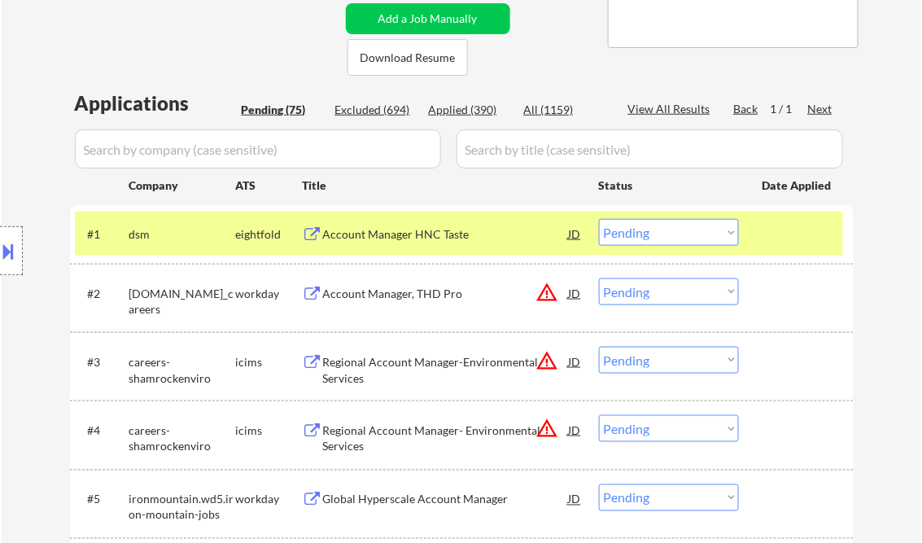
click at [431, 241] on div "Account Manager HNC Taste" at bounding box center [446, 234] width 246 height 16
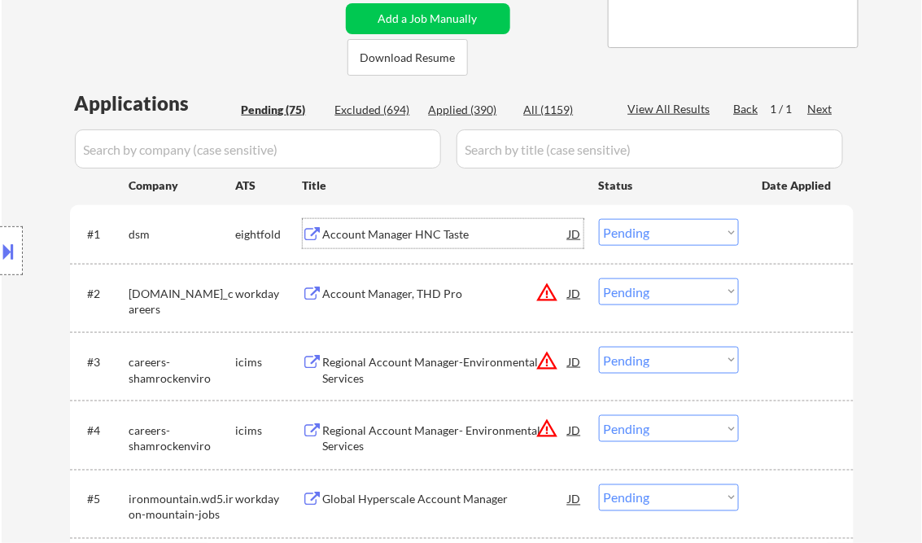
click at [624, 231] on select "Choose an option... Pending Applied Excluded (Questions) Excluded (Expired) Exc…" at bounding box center [669, 232] width 140 height 27
click at [599, 219] on select "Choose an option... Pending Applied Excluded (Questions) Excluded (Expired) Exc…" at bounding box center [669, 232] width 140 height 27
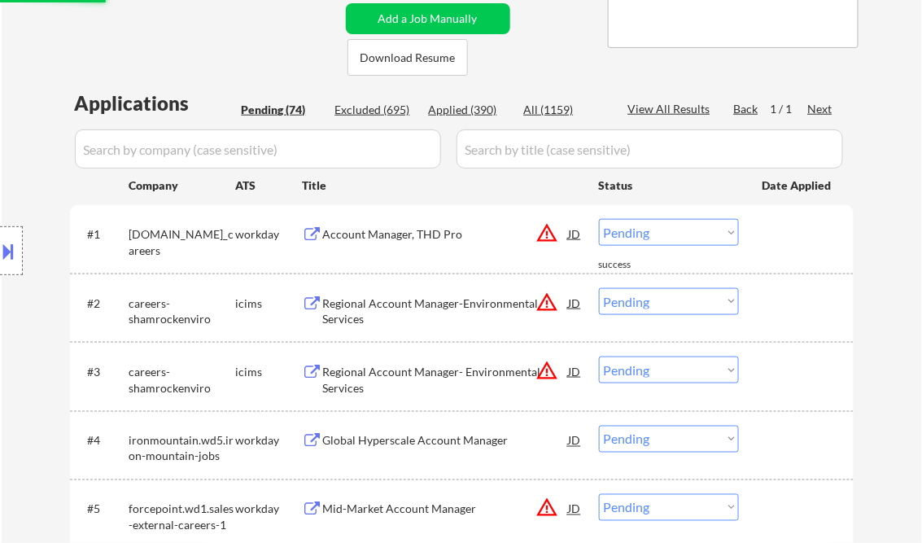
click at [419, 239] on div "Account Manager, THD Pro" at bounding box center [446, 234] width 246 height 16
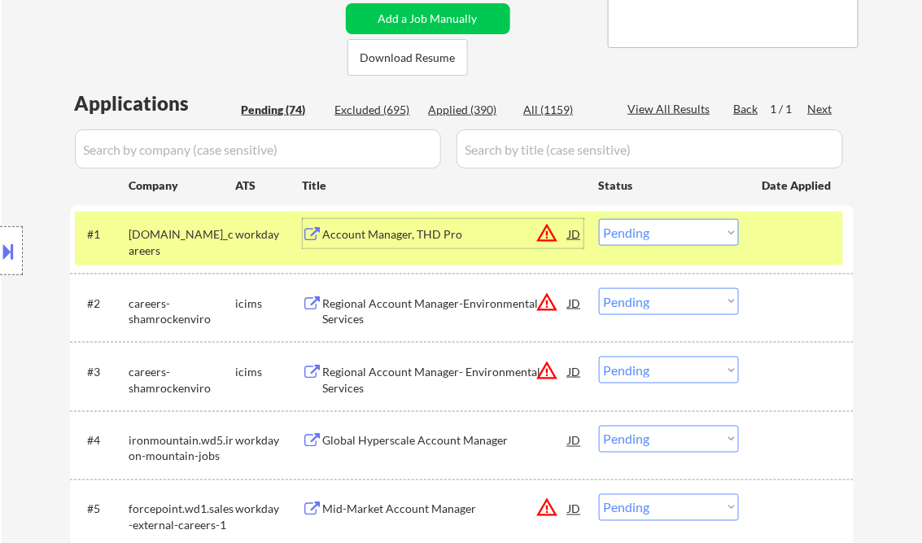
click at [648, 233] on select "Choose an option... Pending Applied Excluded (Questions) Excluded (Expired) Exc…" at bounding box center [669, 232] width 140 height 27
click at [599, 219] on select "Choose an option... Pending Applied Excluded (Questions) Excluded (Expired) Exc…" at bounding box center [669, 232] width 140 height 27
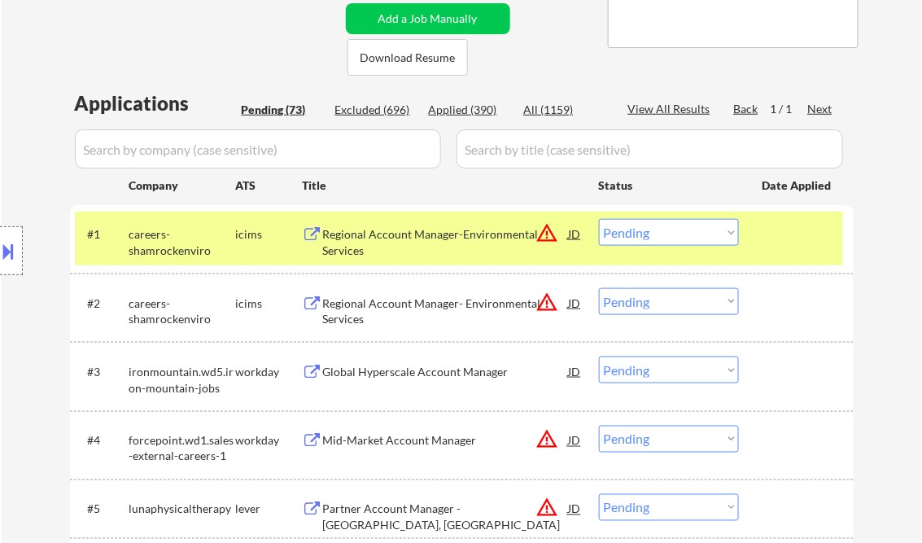
click at [441, 233] on div "Regional Account Manager-Environmental Services" at bounding box center [446, 242] width 246 height 32
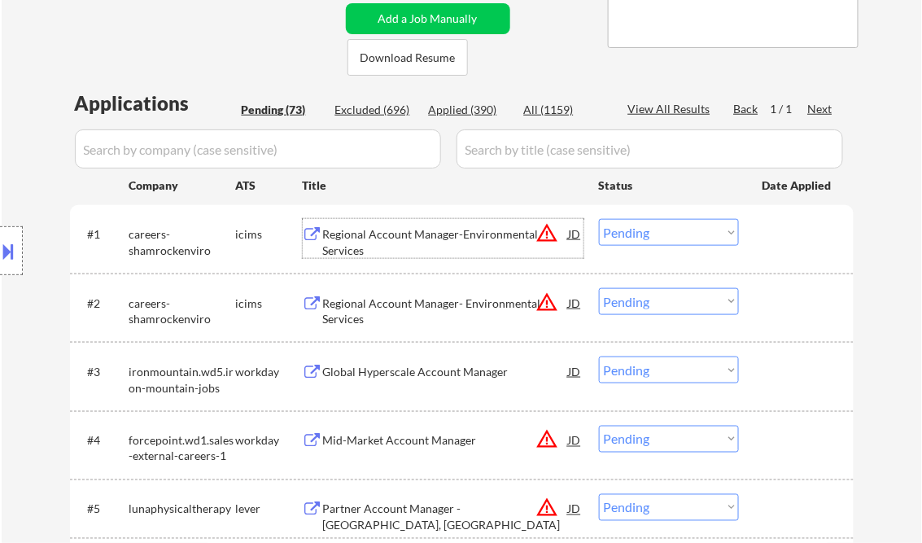
drag, startPoint x: 650, startPoint y: 237, endPoint x: 662, endPoint y: 247, distance: 15.6
click at [650, 237] on select "Choose an option... Pending Applied Excluded (Questions) Excluded (Expired) Exc…" at bounding box center [669, 232] width 140 height 27
click at [599, 219] on select "Choose an option... Pending Applied Excluded (Questions) Excluded (Expired) Exc…" at bounding box center [669, 232] width 140 height 27
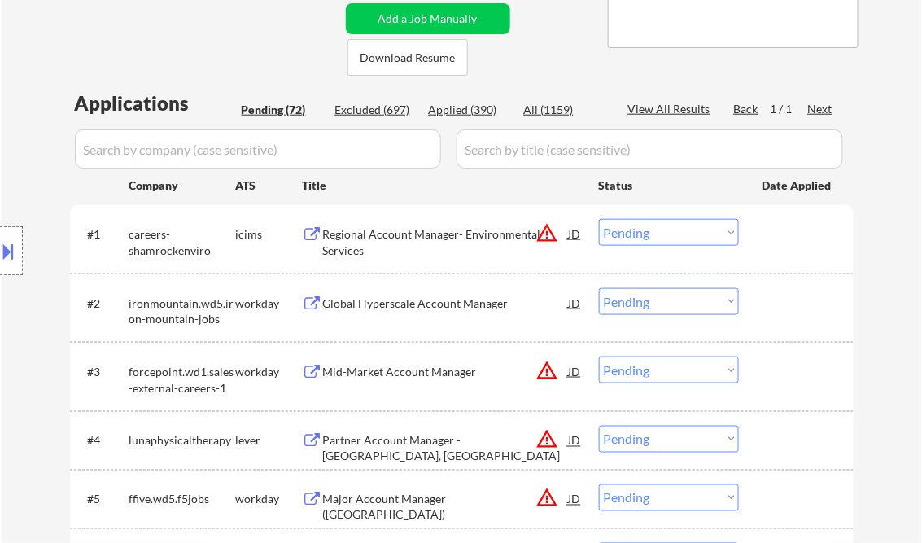
click at [658, 230] on select "Choose an option... Pending Applied Excluded (Questions) Excluded (Expired) Exc…" at bounding box center [669, 232] width 140 height 27
click at [599, 219] on select "Choose an option... Pending Applied Excluded (Questions) Excluded (Expired) Exc…" at bounding box center [669, 232] width 140 height 27
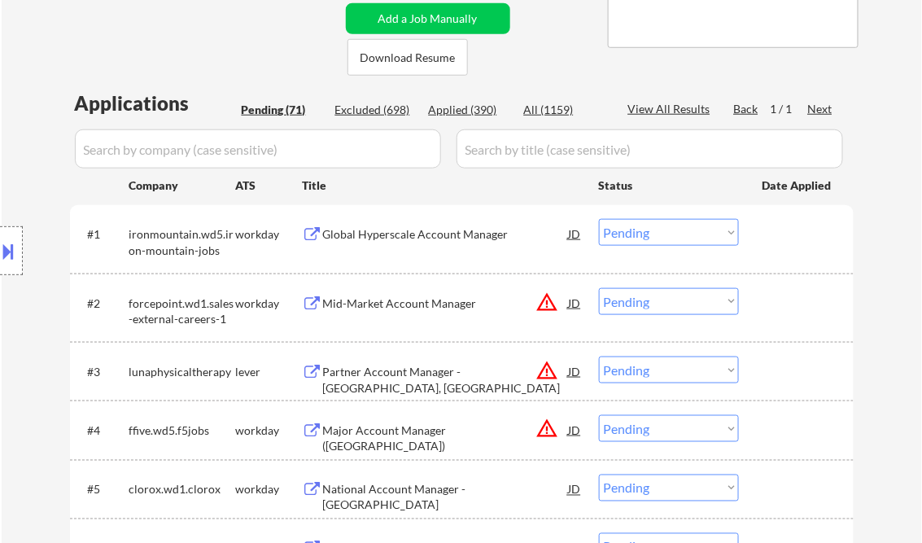
click at [400, 238] on div "Global Hyperscale Account Manager" at bounding box center [446, 234] width 246 height 16
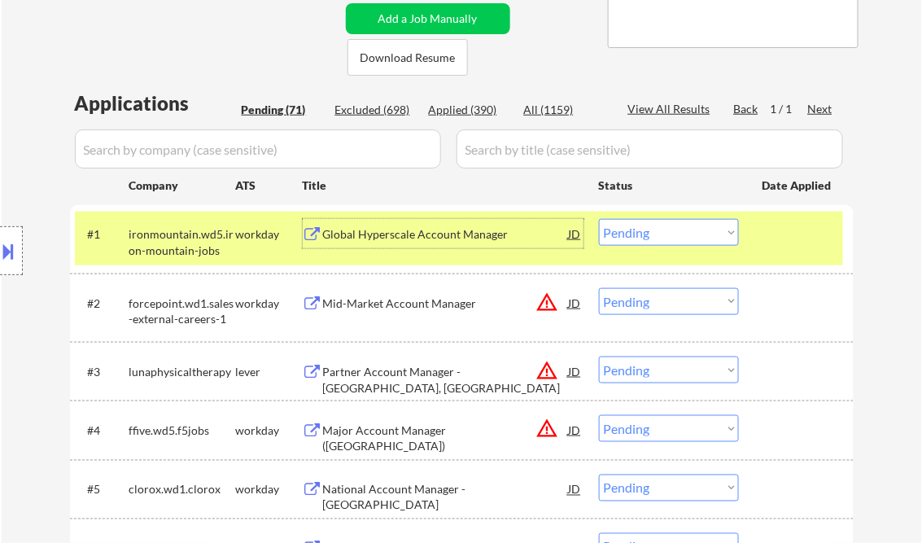
click at [663, 229] on select "Choose an option... Pending Applied Excluded (Questions) Excluded (Expired) Exc…" at bounding box center [669, 232] width 140 height 27
click at [599, 219] on select "Choose an option... Pending Applied Excluded (Questions) Excluded (Expired) Exc…" at bounding box center [669, 232] width 140 height 27
click at [405, 300] on div "Mid-Market Account Manager" at bounding box center [446, 303] width 246 height 16
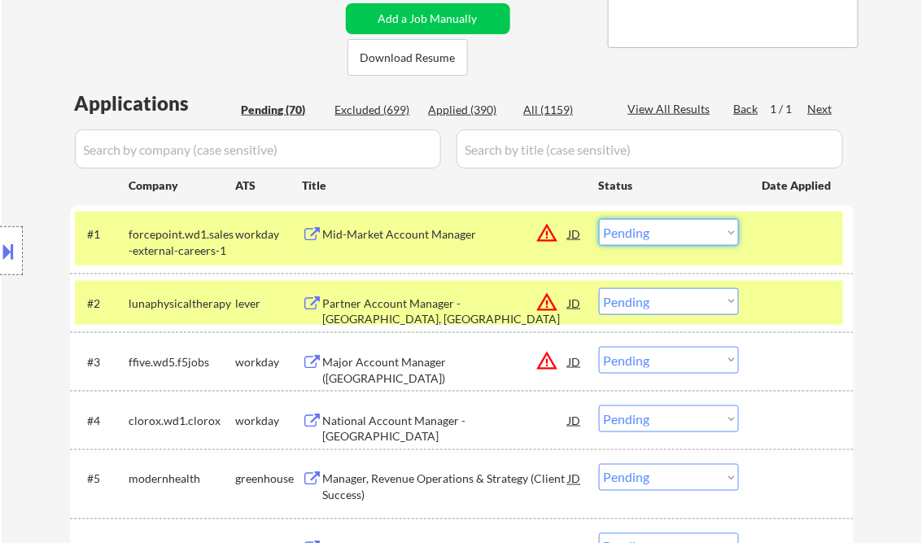
drag, startPoint x: 631, startPoint y: 235, endPoint x: 650, endPoint y: 247, distance: 22.4
click at [631, 235] on select "Choose an option... Pending Applied Excluded (Questions) Excluded (Expired) Exc…" at bounding box center [669, 232] width 140 height 27
click at [599, 219] on select "Choose an option... Pending Applied Excluded (Questions) Excluded (Expired) Exc…" at bounding box center [669, 232] width 140 height 27
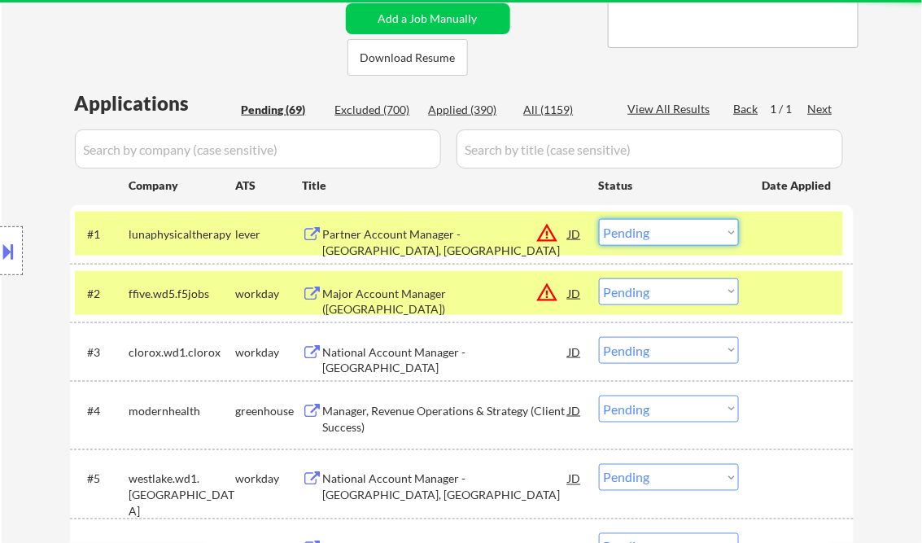
click at [644, 234] on select "Choose an option... Pending Applied Excluded (Questions) Excluded (Expired) Exc…" at bounding box center [669, 232] width 140 height 27
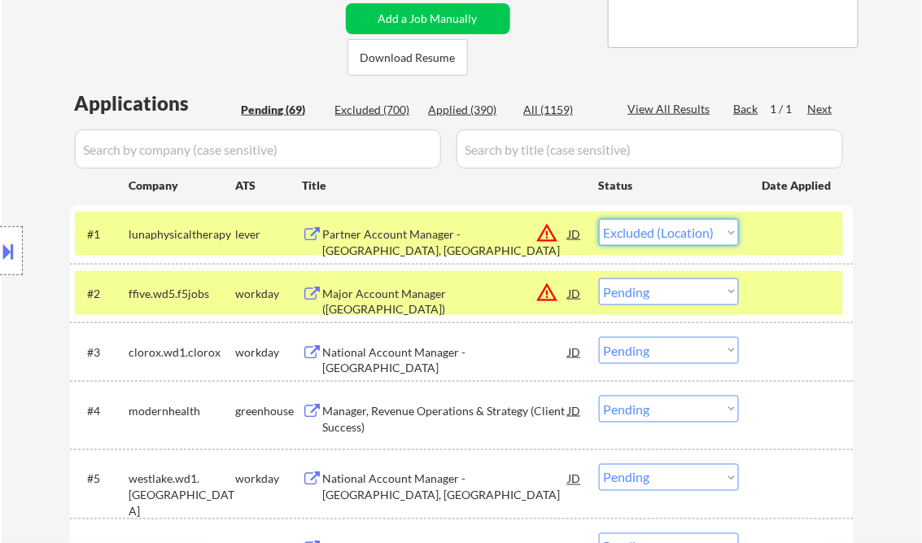
click at [599, 219] on select "Choose an option... Pending Applied Excluded (Questions) Excluded (Expired) Exc…" at bounding box center [669, 232] width 140 height 27
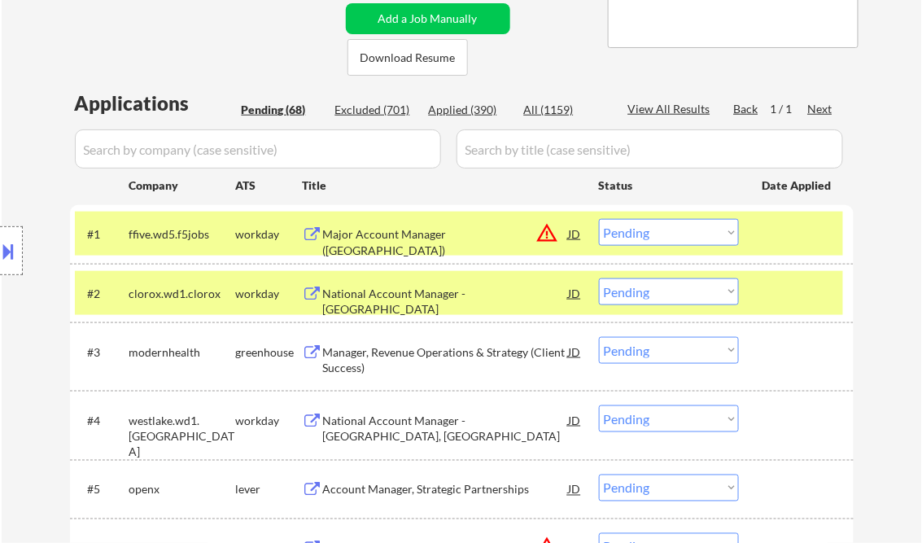
click at [646, 231] on select "Choose an option... Pending Applied Excluded (Questions) Excluded (Expired) Exc…" at bounding box center [669, 232] width 140 height 27
click at [599, 219] on select "Choose an option... Pending Applied Excluded (Questions) Excluded (Expired) Exc…" at bounding box center [669, 232] width 140 height 27
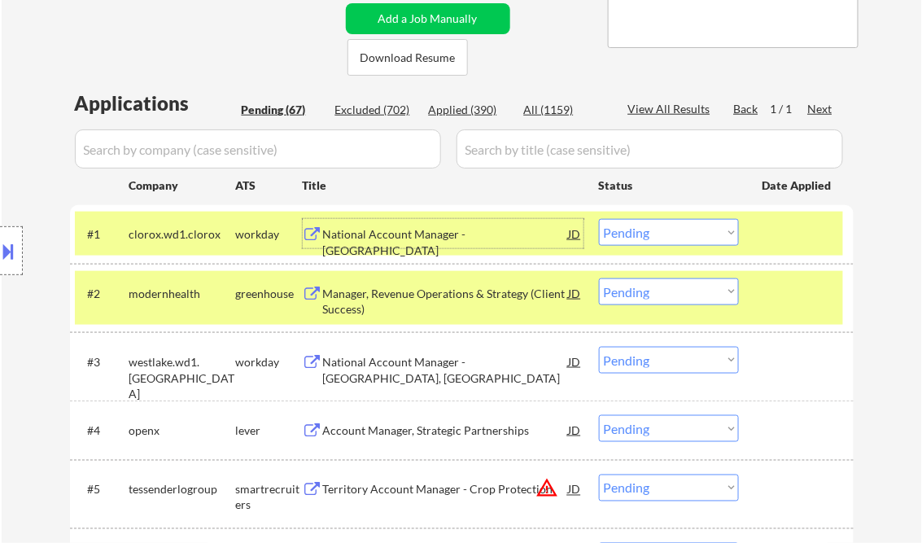
click at [452, 239] on div "National Account Manager - MedSurg" at bounding box center [446, 242] width 246 height 32
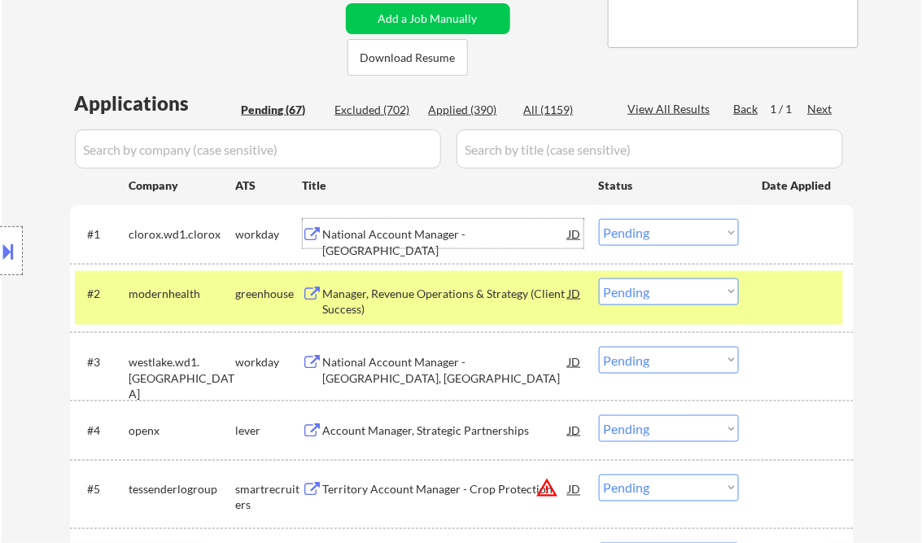
click at [654, 232] on select "Choose an option... Pending Applied Excluded (Questions) Excluded (Expired) Exc…" at bounding box center [669, 232] width 140 height 27
click at [599, 219] on select "Choose an option... Pending Applied Excluded (Questions) Excluded (Expired) Exc…" at bounding box center [669, 232] width 140 height 27
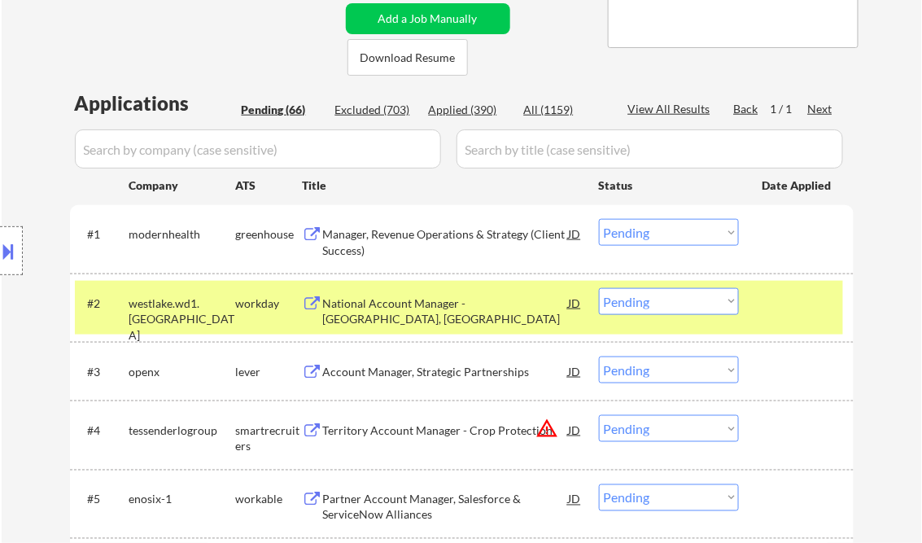
click at [785, 304] on div at bounding box center [799, 302] width 72 height 29
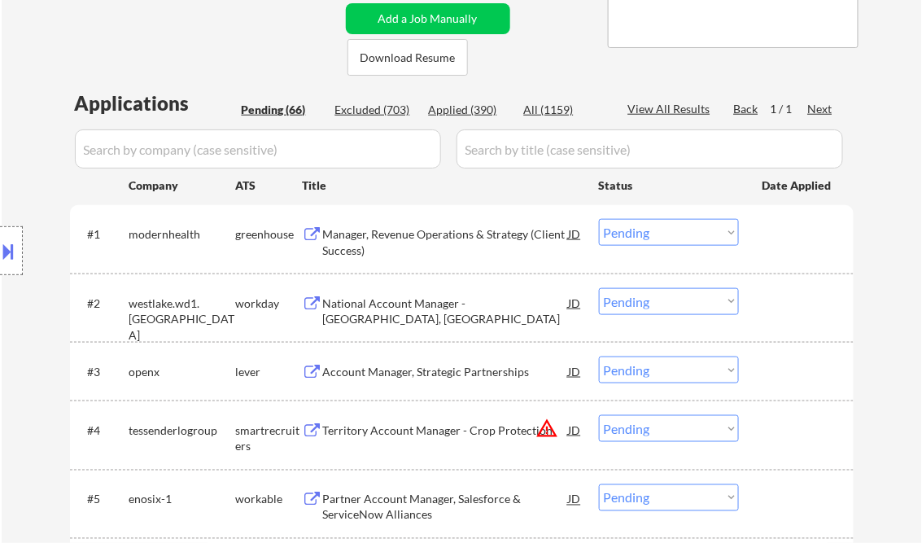
click at [426, 225] on div "Manager, Revenue Operations & Strategy (Client Success)" at bounding box center [446, 238] width 246 height 39
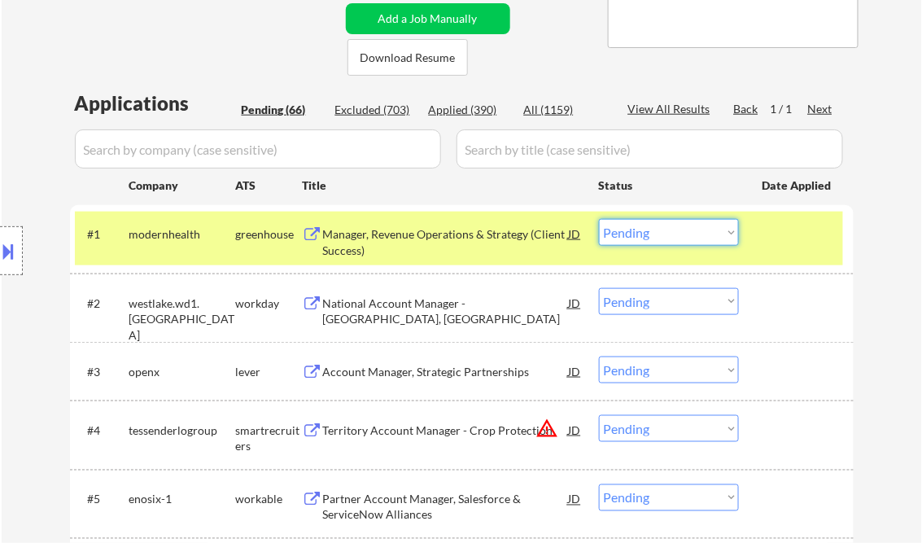
drag, startPoint x: 657, startPoint y: 243, endPoint x: 673, endPoint y: 247, distance: 16.8
click at [657, 243] on select "Choose an option... Pending Applied Excluded (Questions) Excluded (Expired) Exc…" at bounding box center [669, 232] width 140 height 27
click at [599, 219] on select "Choose an option... Pending Applied Excluded (Questions) Excluded (Expired) Exc…" at bounding box center [669, 232] width 140 height 27
click at [425, 319] on div "National Account Manager - Stone, Commercial East" at bounding box center [446, 311] width 246 height 32
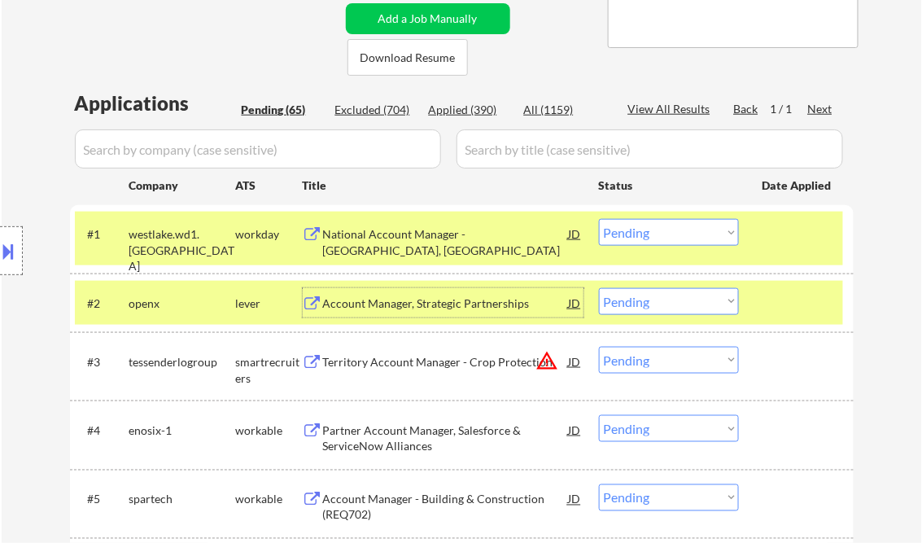
drag, startPoint x: 637, startPoint y: 233, endPoint x: 659, endPoint y: 247, distance: 26.4
click at [637, 233] on select "Choose an option... Pending Applied Excluded (Questions) Excluded (Expired) Exc…" at bounding box center [669, 232] width 140 height 27
click at [599, 219] on select "Choose an option... Pending Applied Excluded (Questions) Excluded (Expired) Exc…" at bounding box center [669, 232] width 140 height 27
select select ""pending""
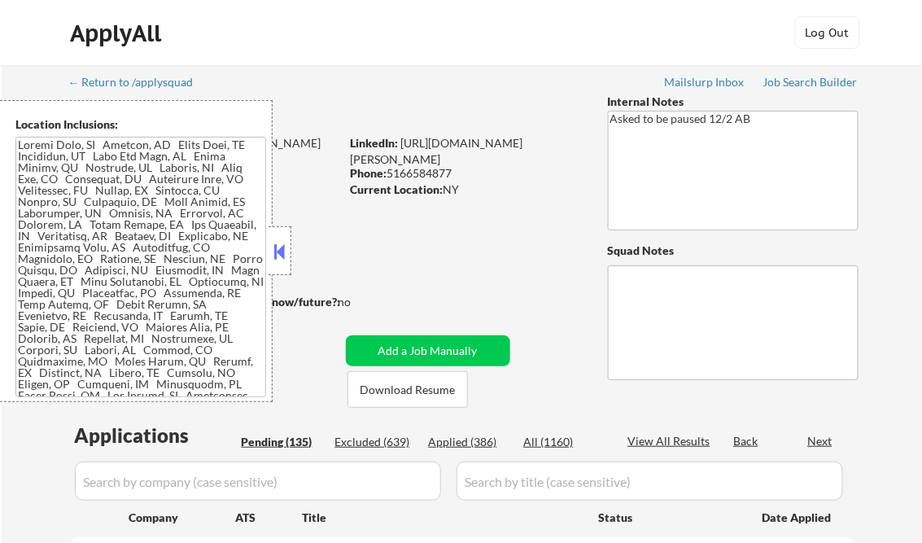
click at [277, 244] on button at bounding box center [280, 251] width 18 height 24
select select ""pending""
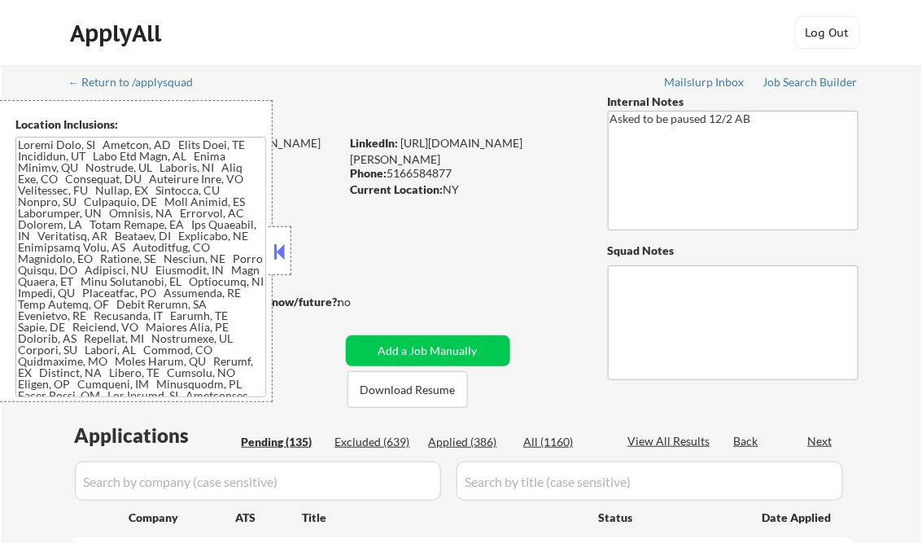
select select ""pending""
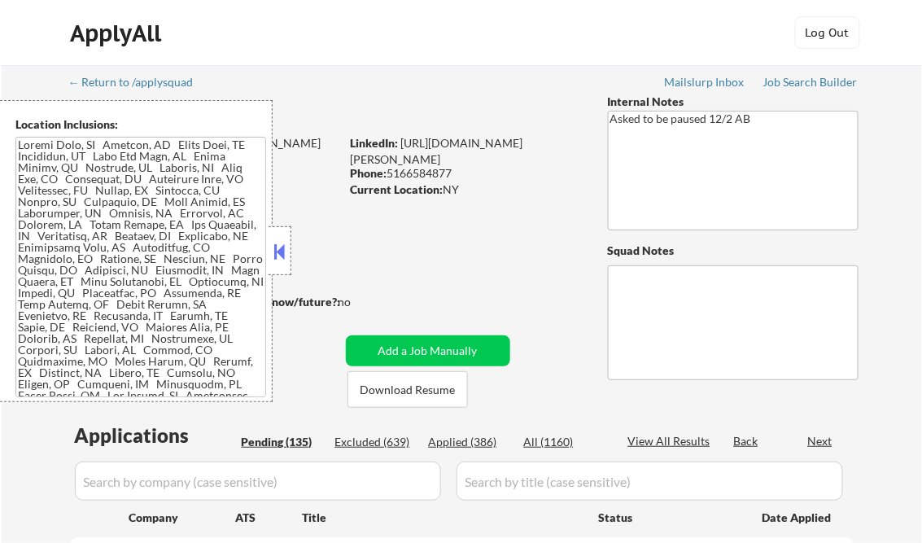
select select ""pending""
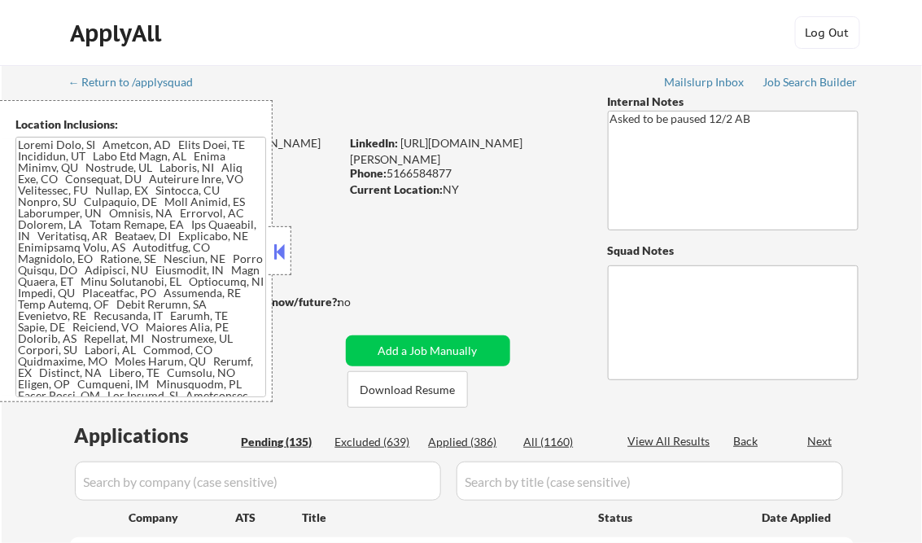
select select ""pending""
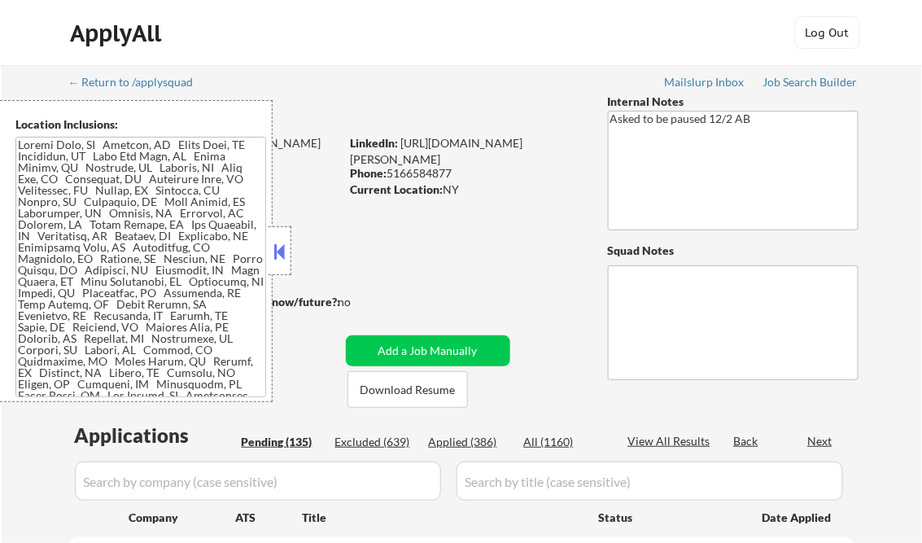
select select ""pending""
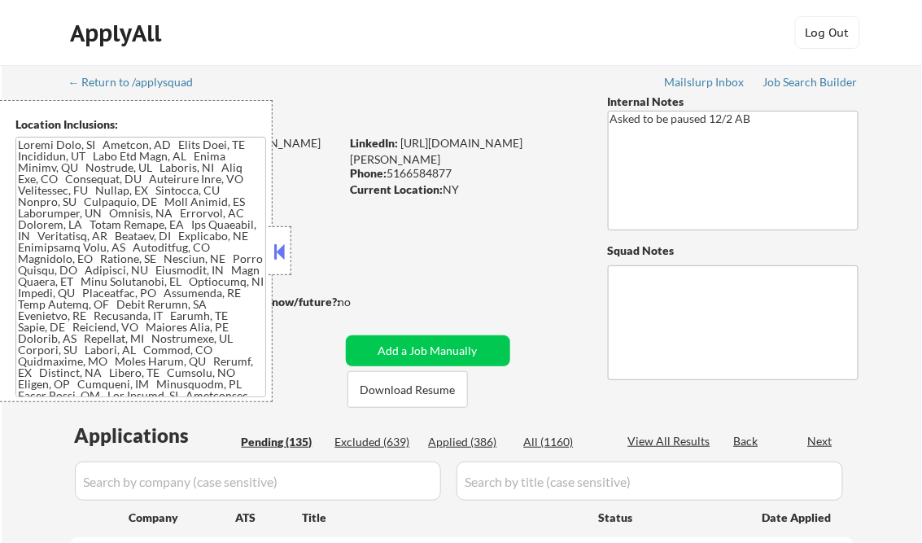
select select ""pending""
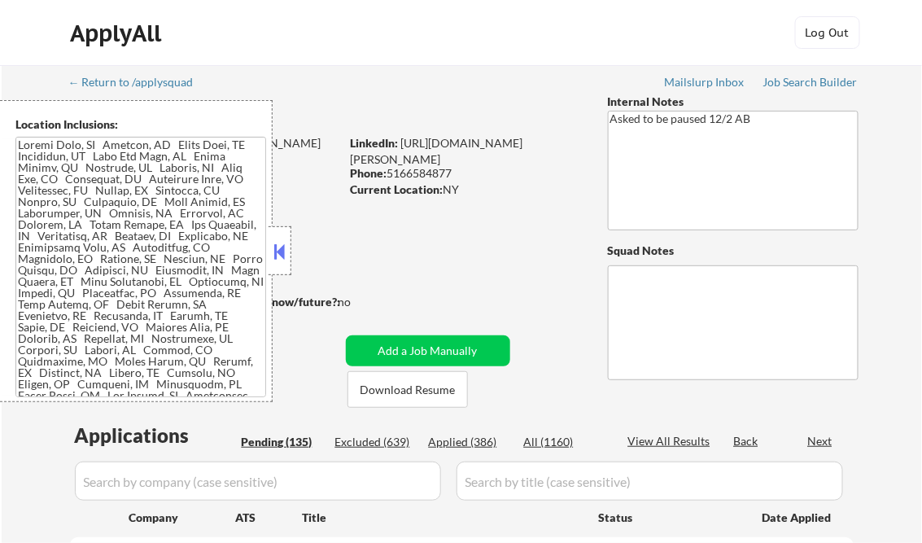
select select ""pending""
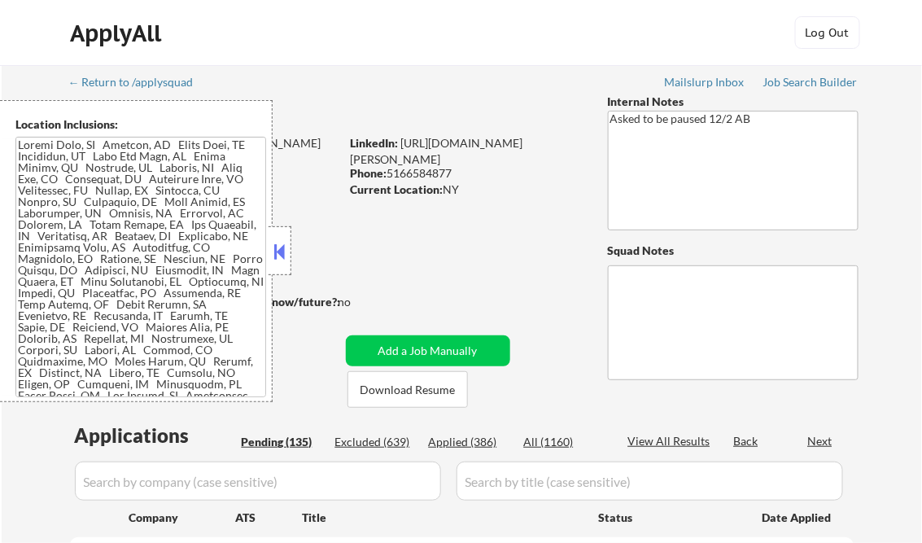
select select ""pending""
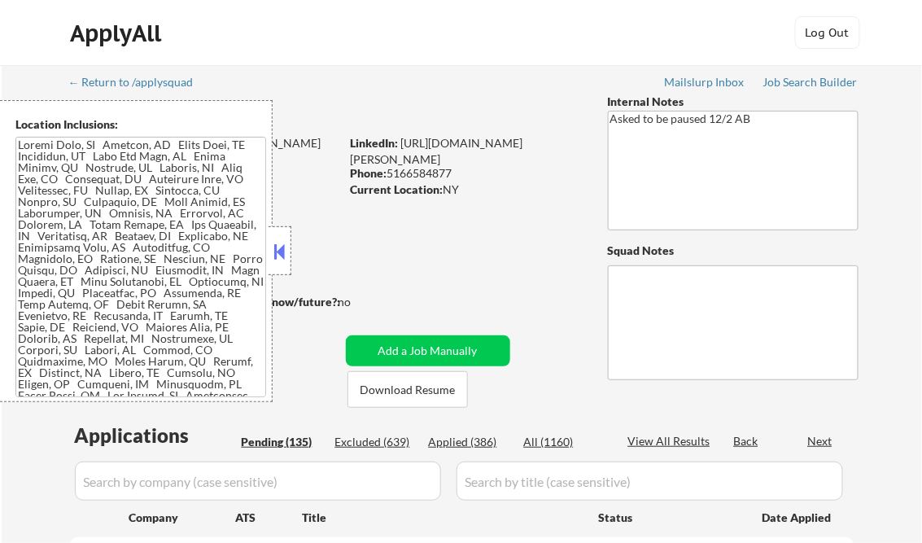
select select ""pending""
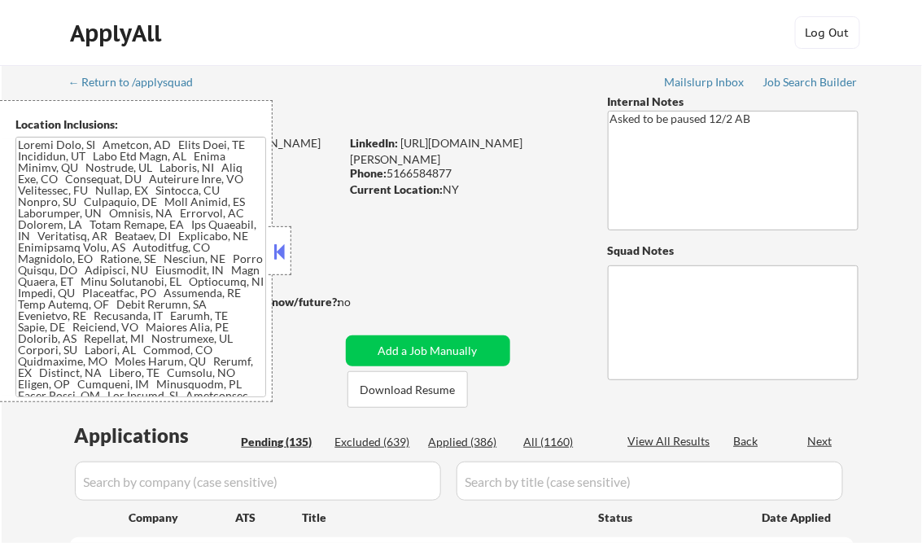
select select ""pending""
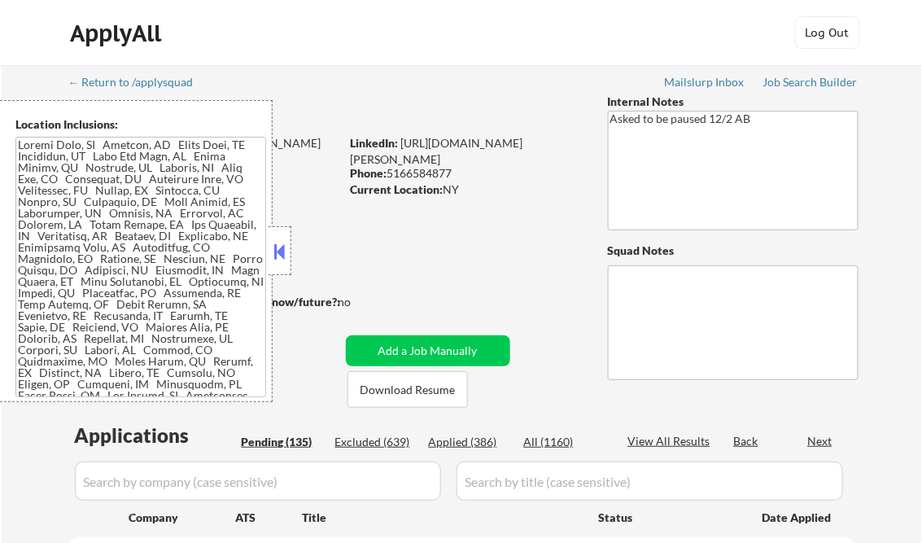
select select ""pending""
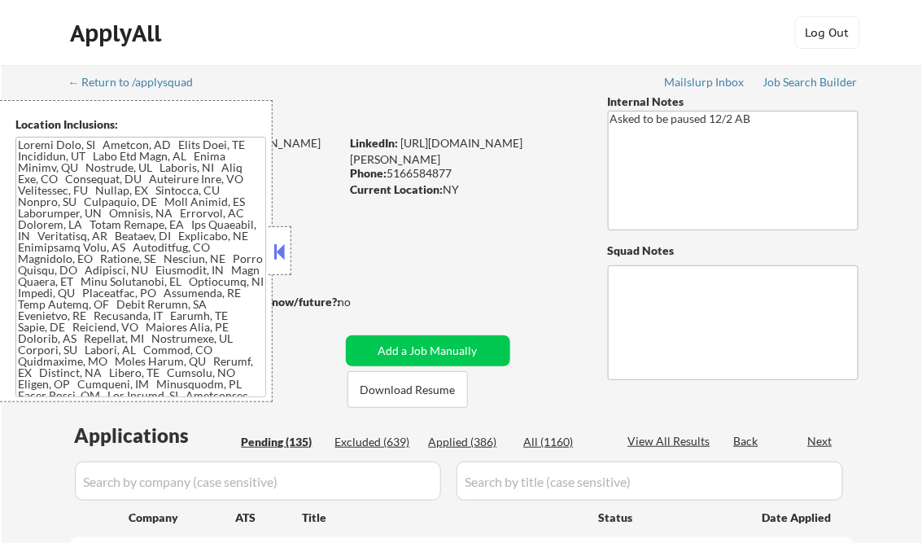
select select ""pending""
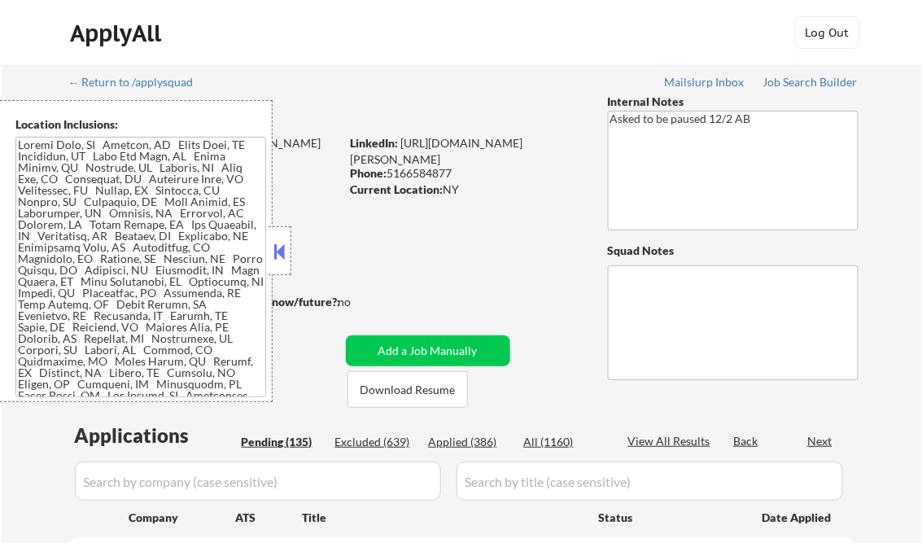
select select ""pending""
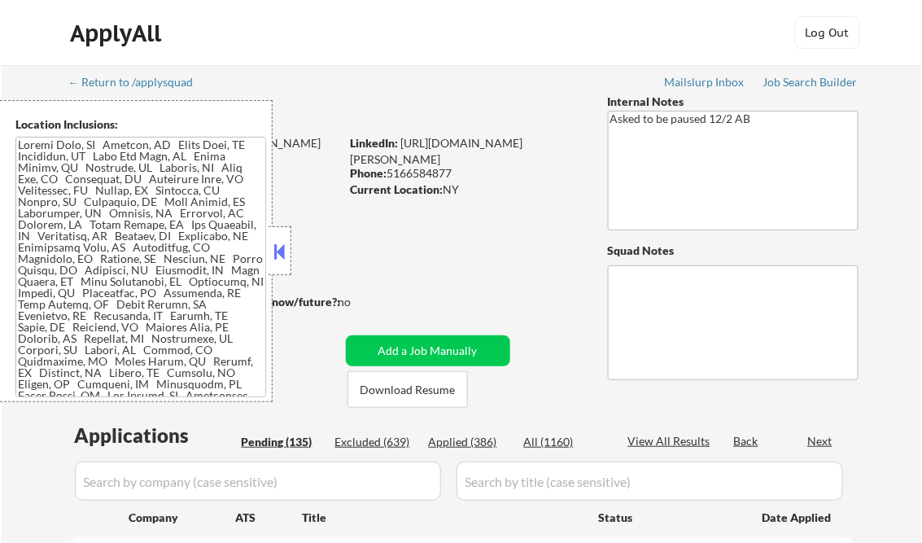
select select ""pending""
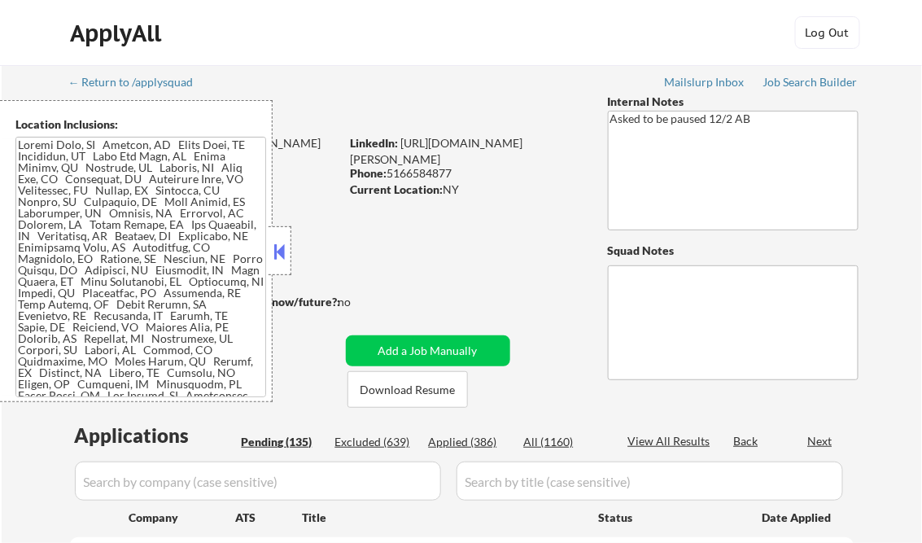
select select ""pending""
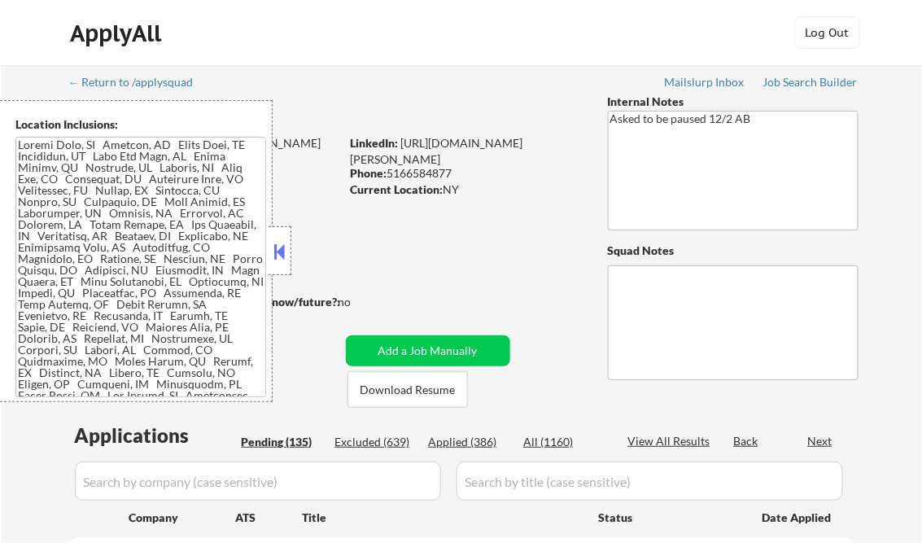
select select ""pending""
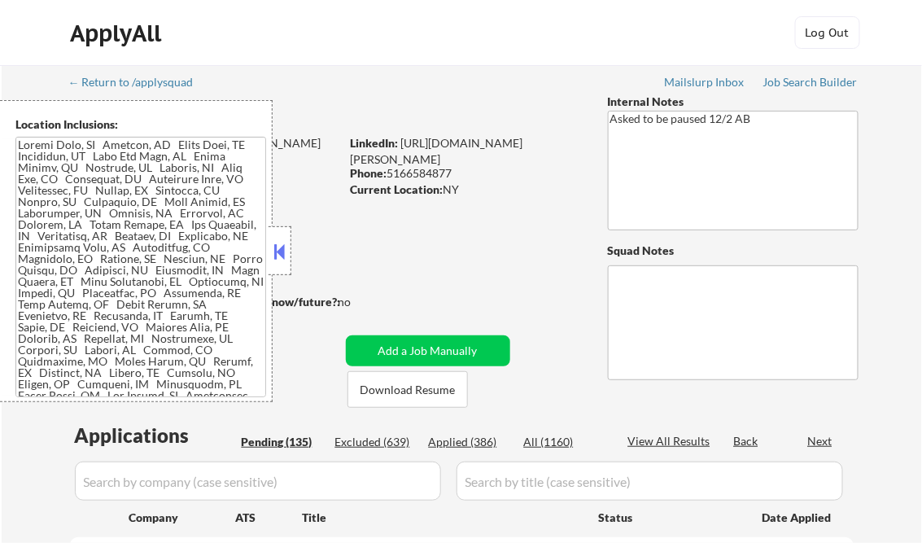
select select ""pending""
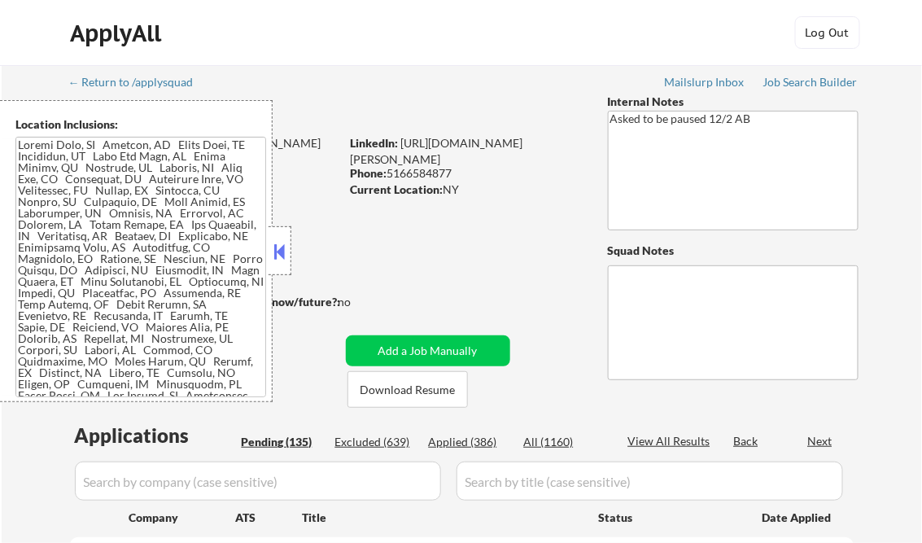
select select ""pending""
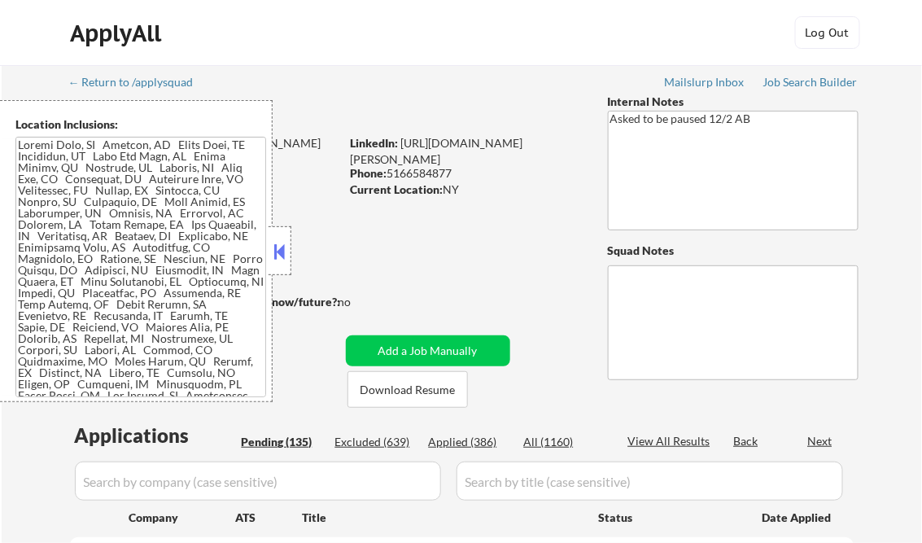
select select ""pending""
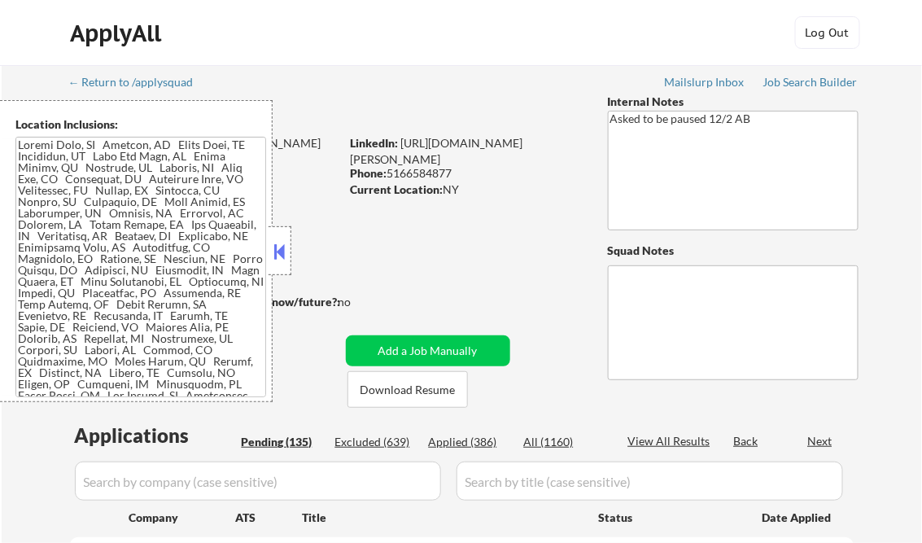
select select ""pending""
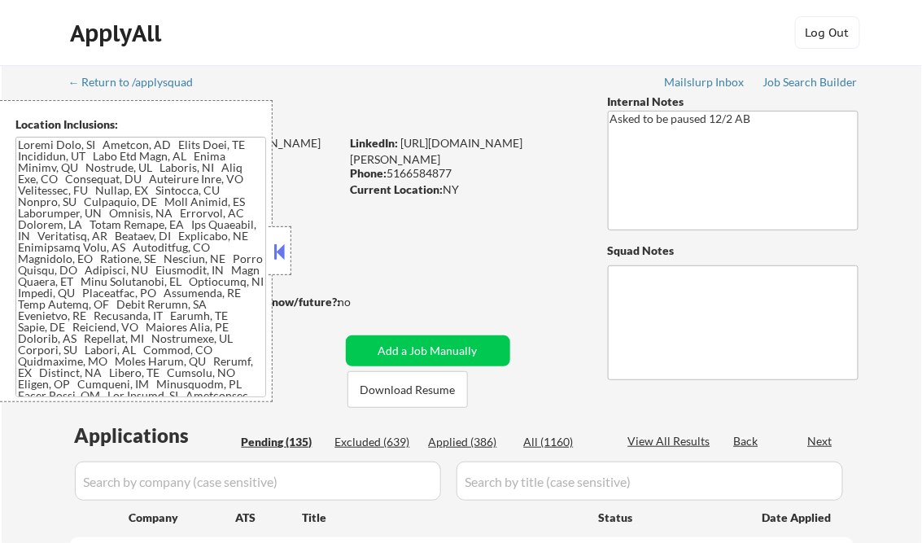
select select ""pending""
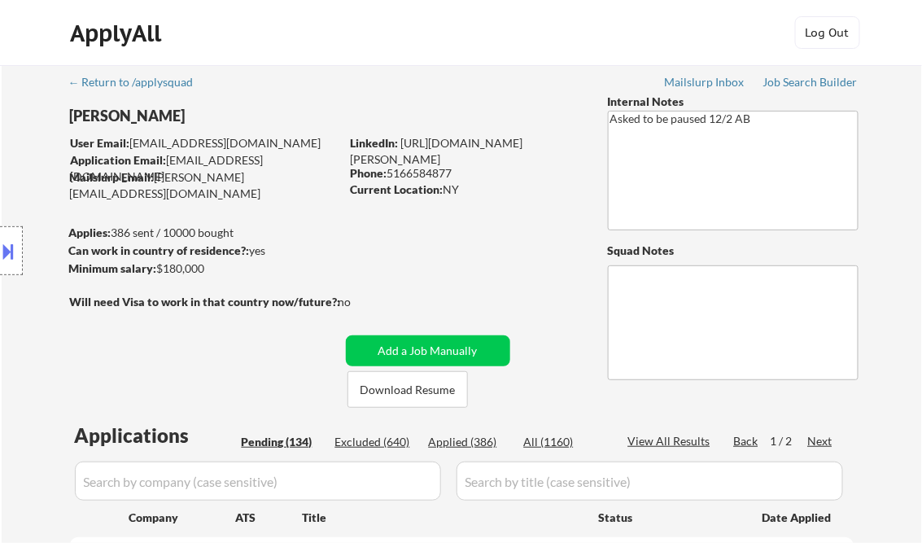
scroll to position [295, 0]
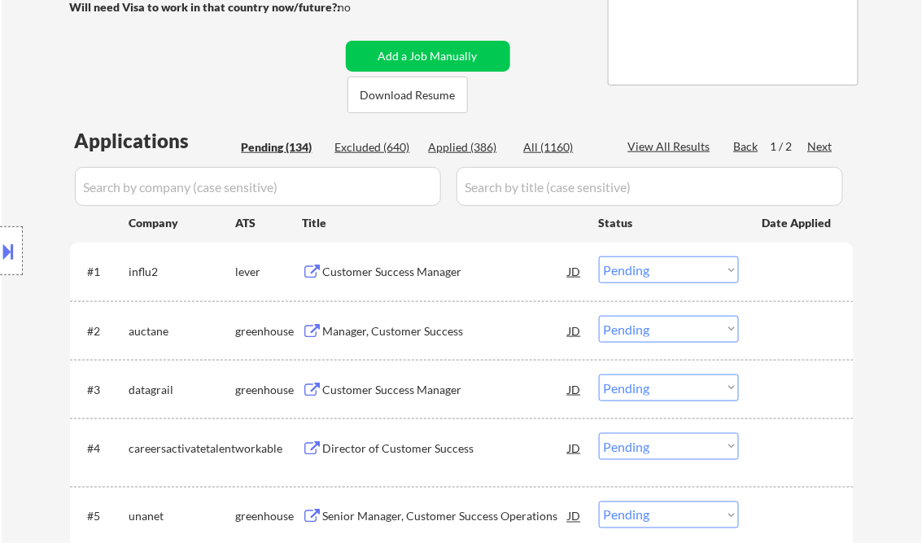
click at [478, 148] on div "Applied (386)" at bounding box center [469, 147] width 81 height 16
select select ""applied""
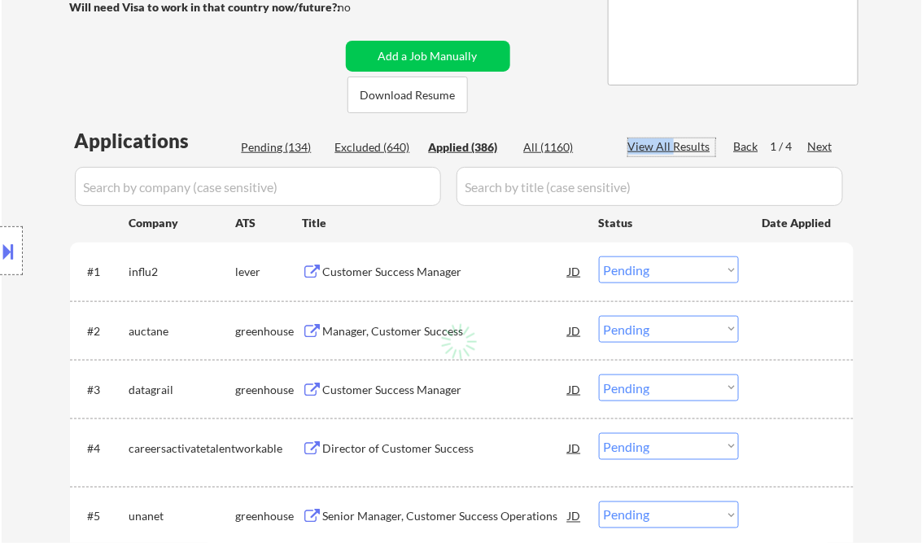
select select ""applied""
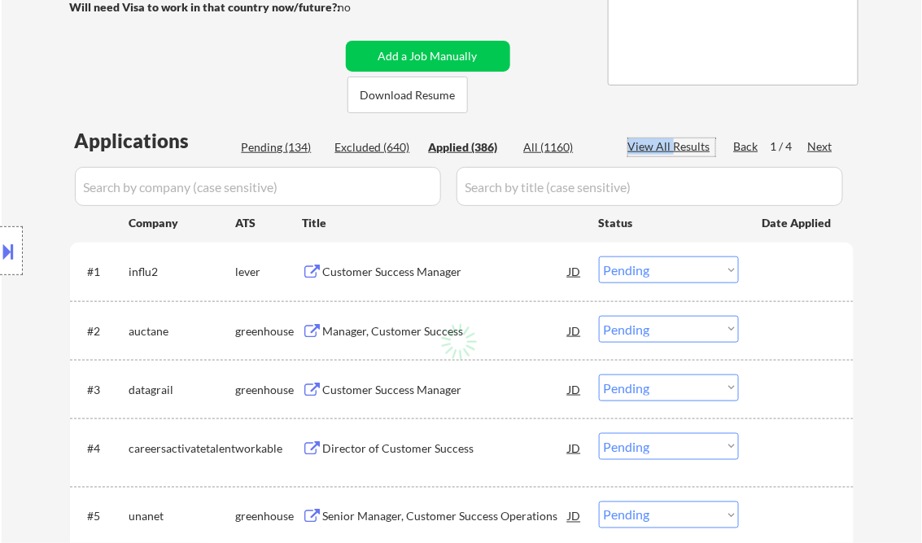
select select ""applied""
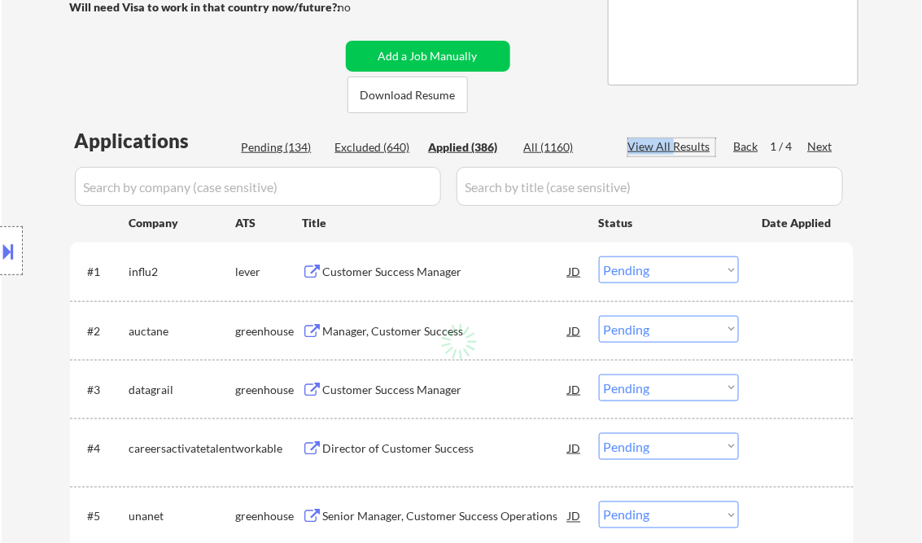
select select ""applied""
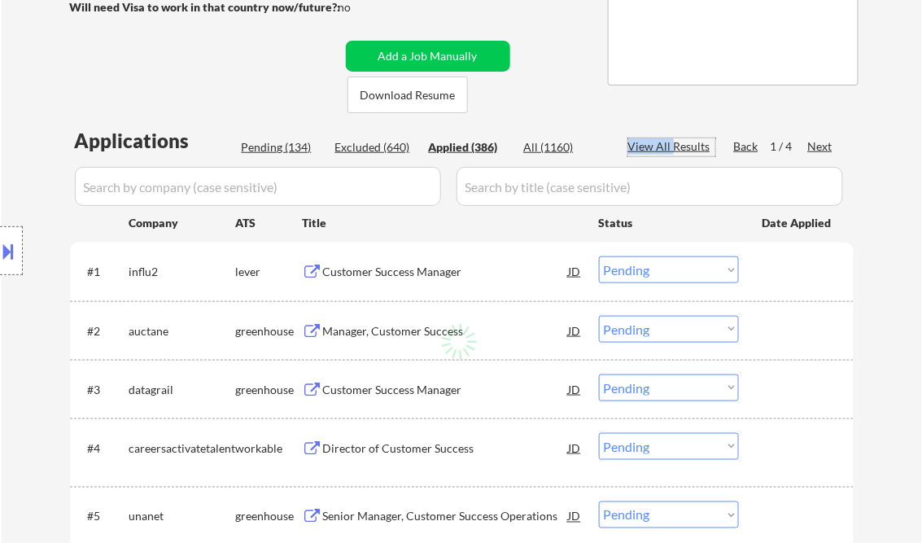
select select ""applied""
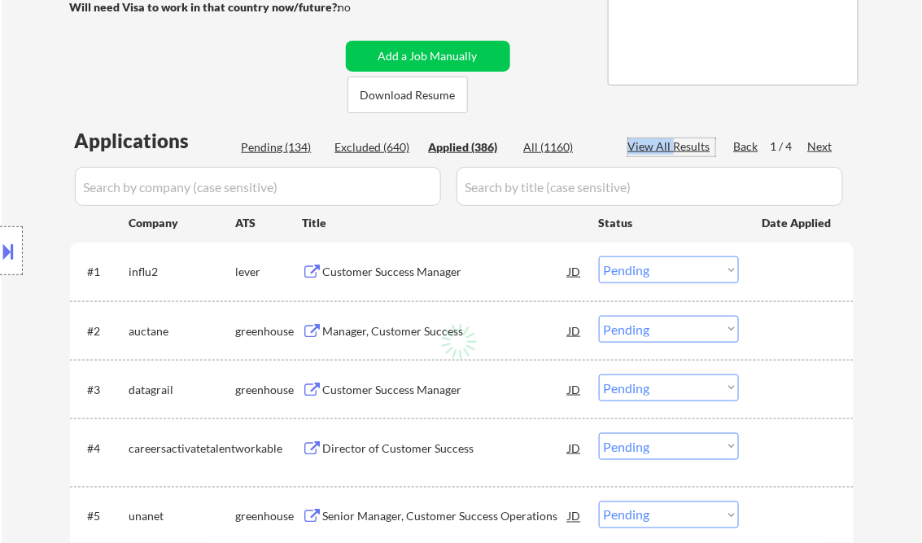
select select ""applied""
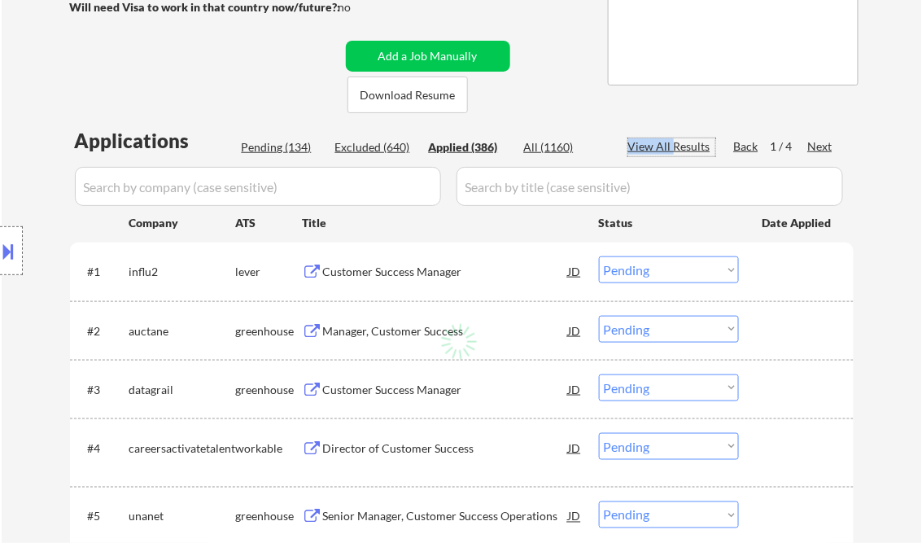
select select ""applied""
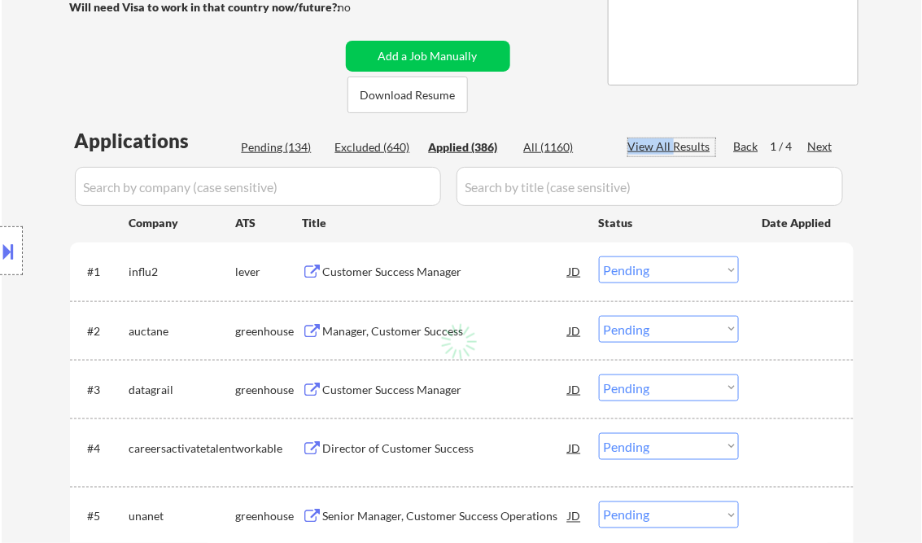
select select ""applied""
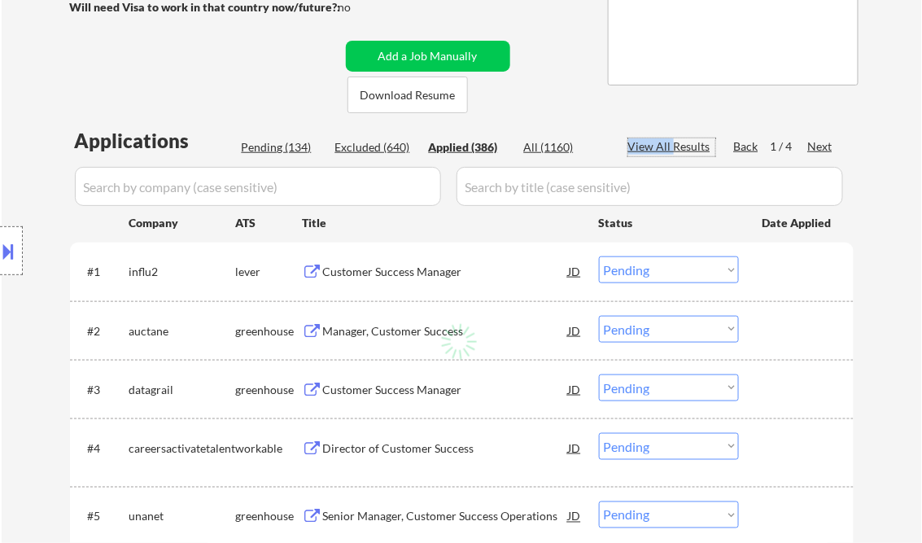
select select ""applied""
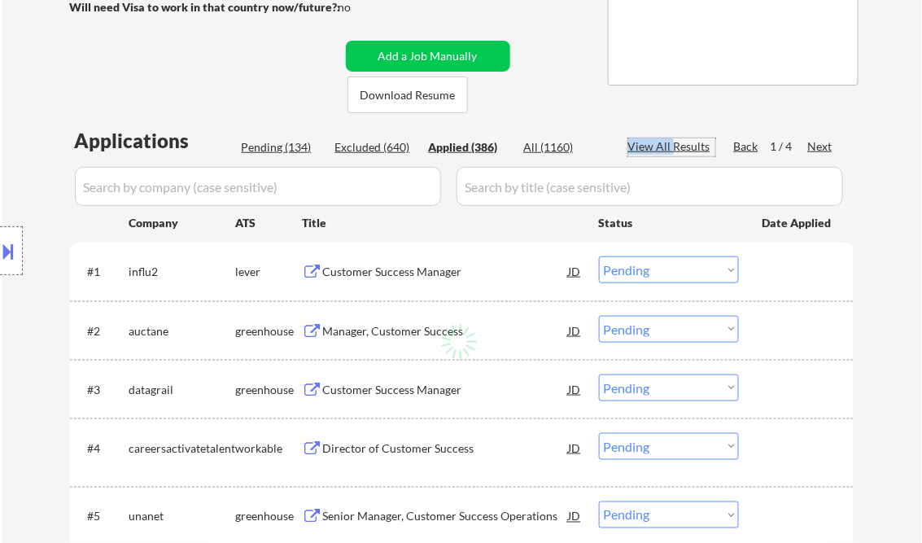
select select ""applied""
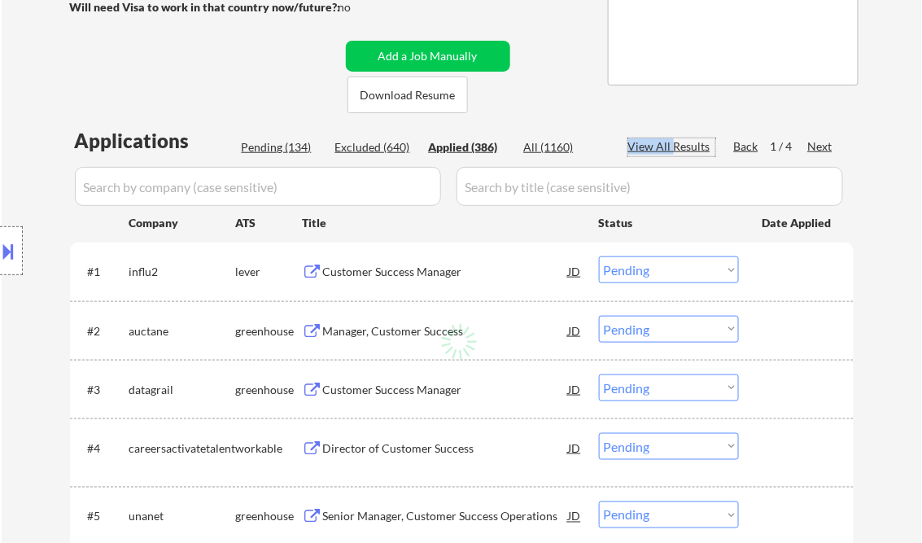
select select ""applied""
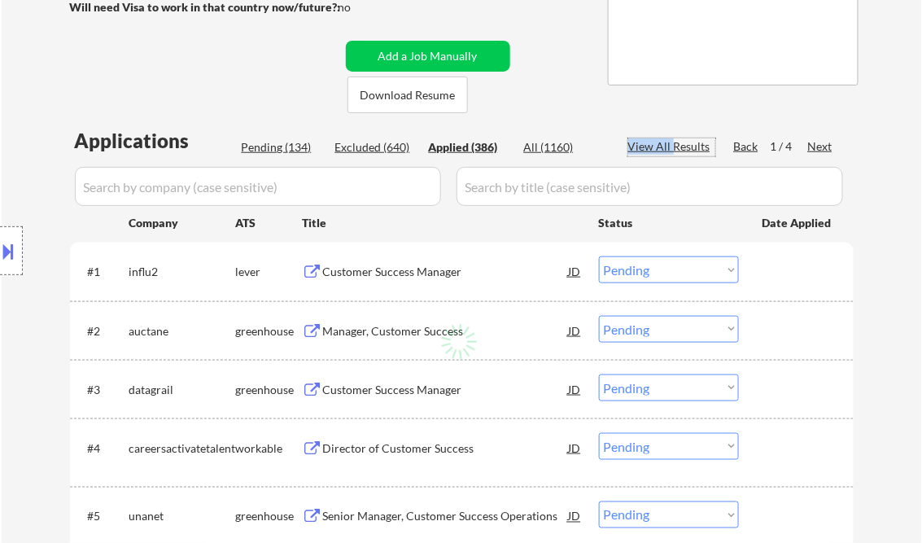
select select ""applied""
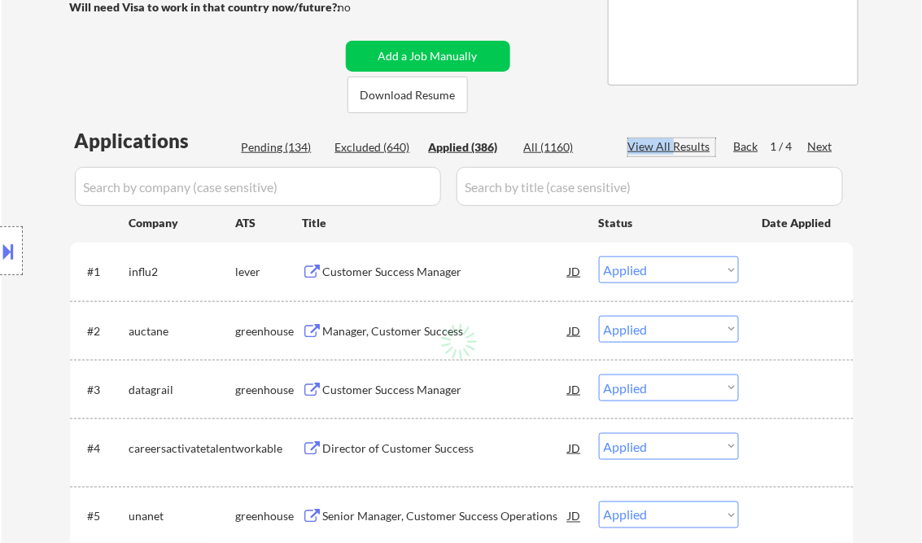
select select ""applied""
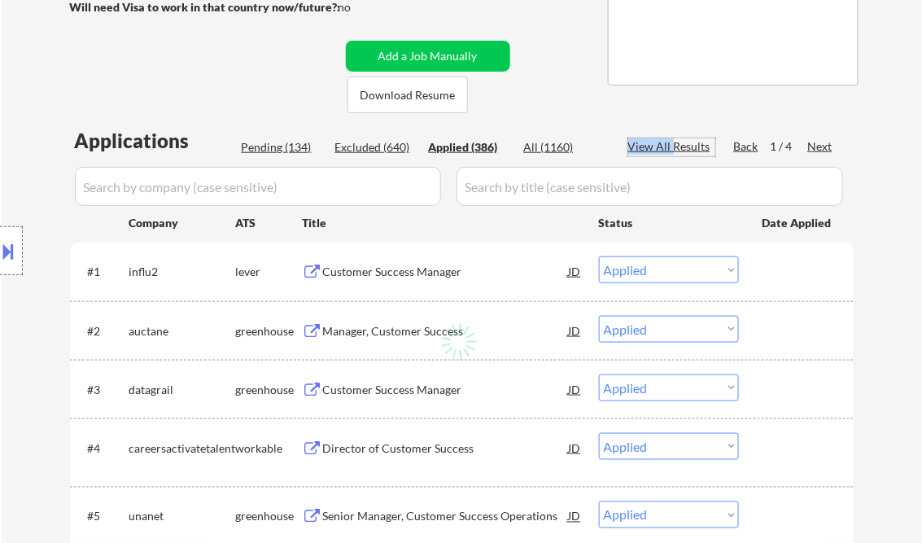
select select ""applied""
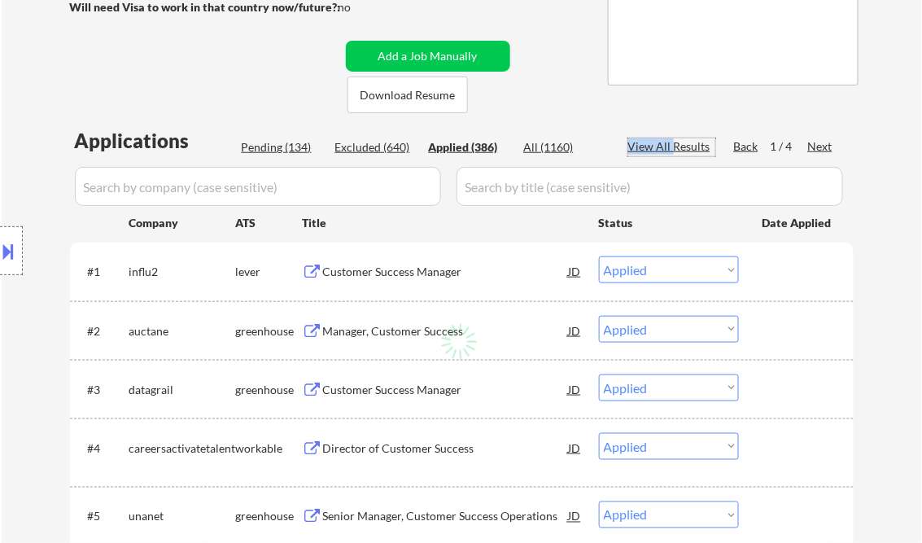
select select ""applied""
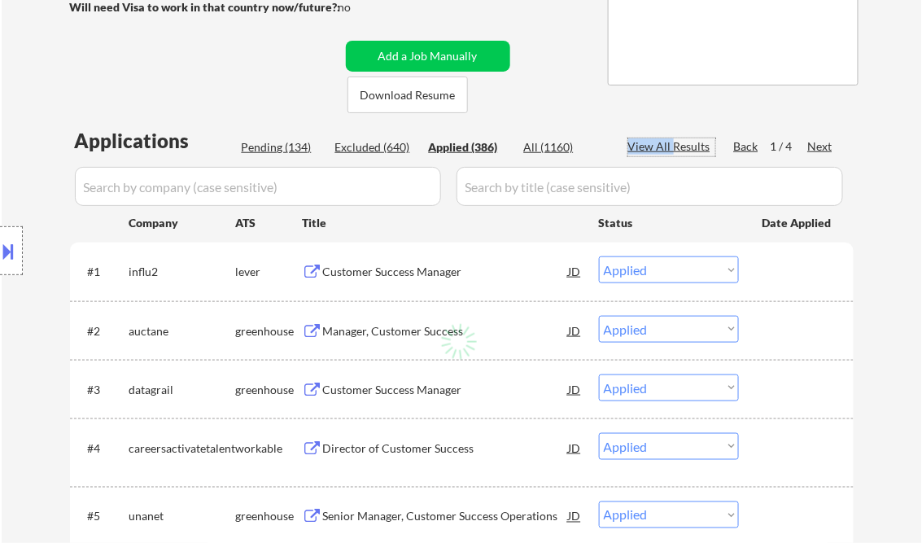
select select ""applied""
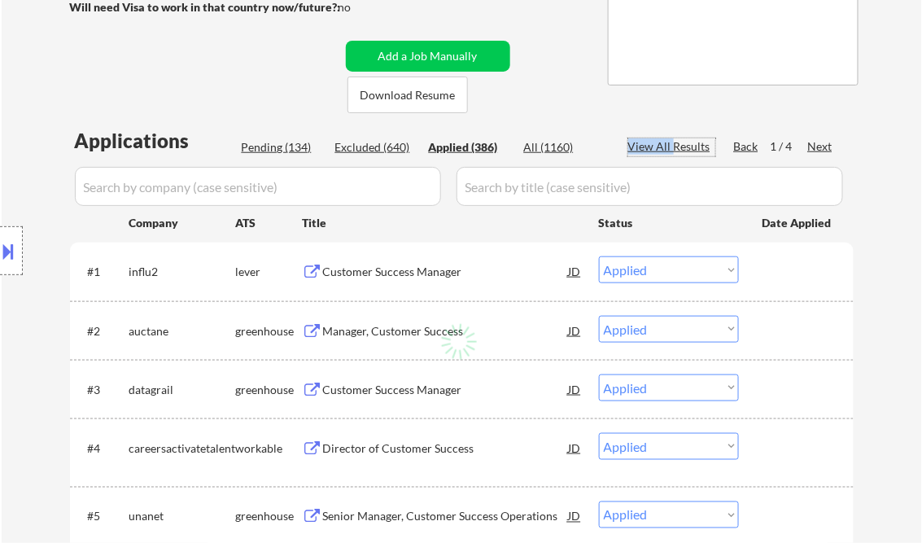
select select ""applied""
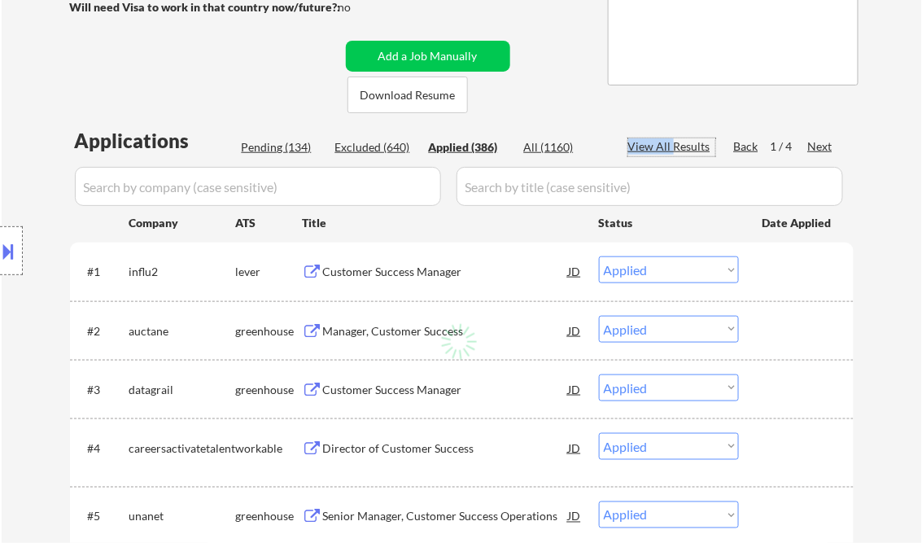
select select ""applied""
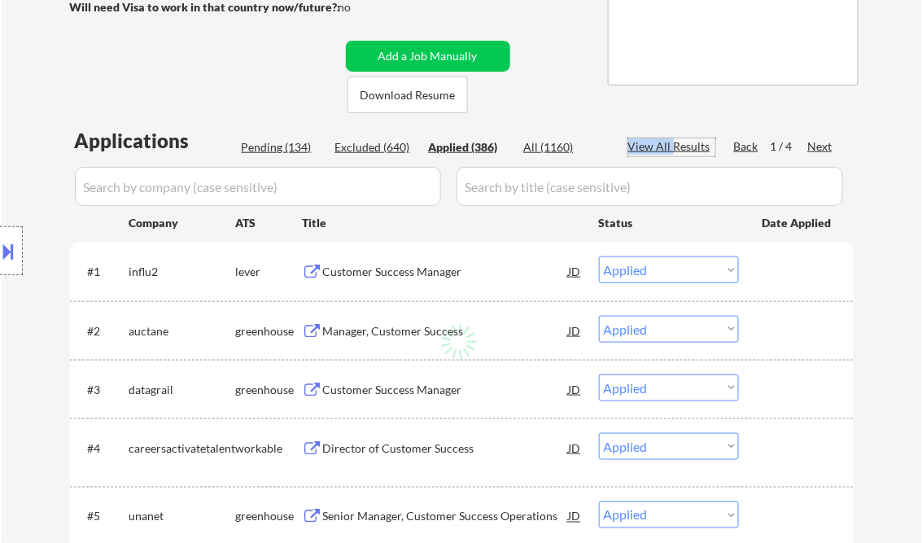
select select ""applied""
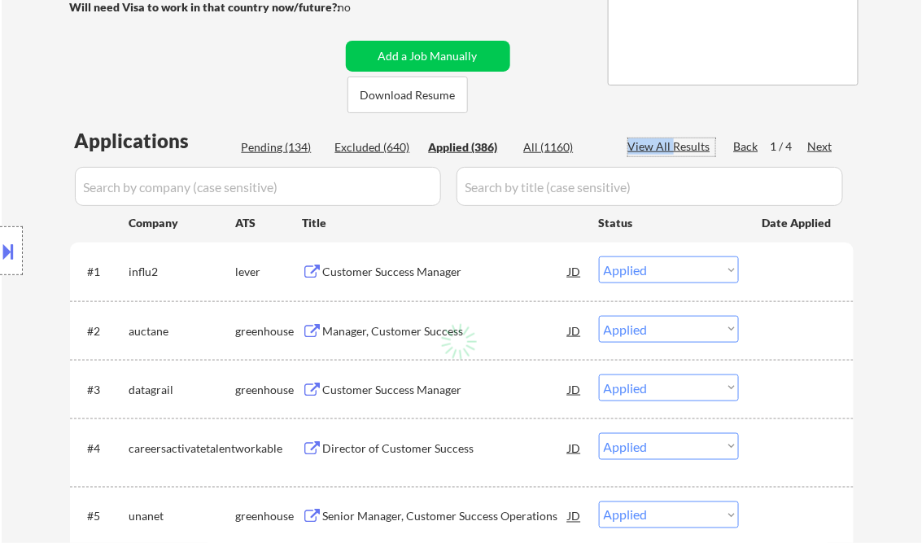
select select ""applied""
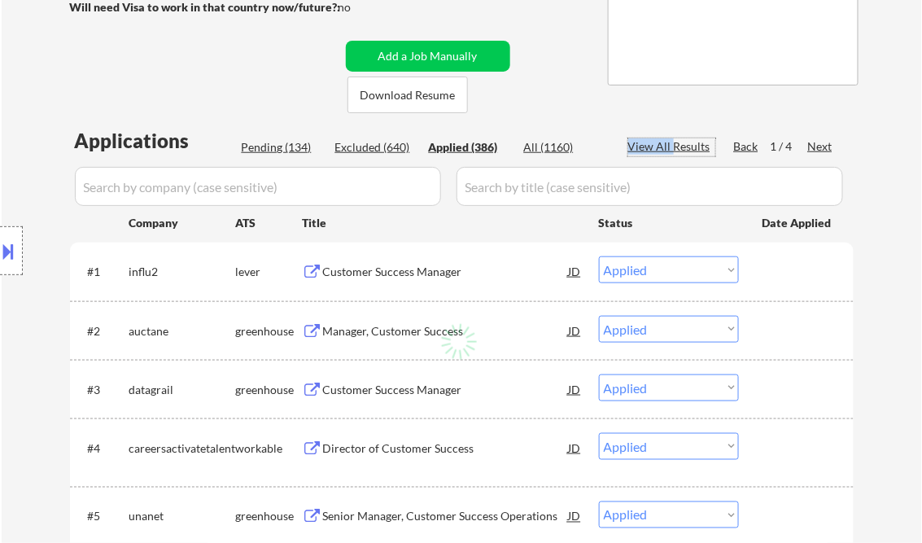
select select ""applied""
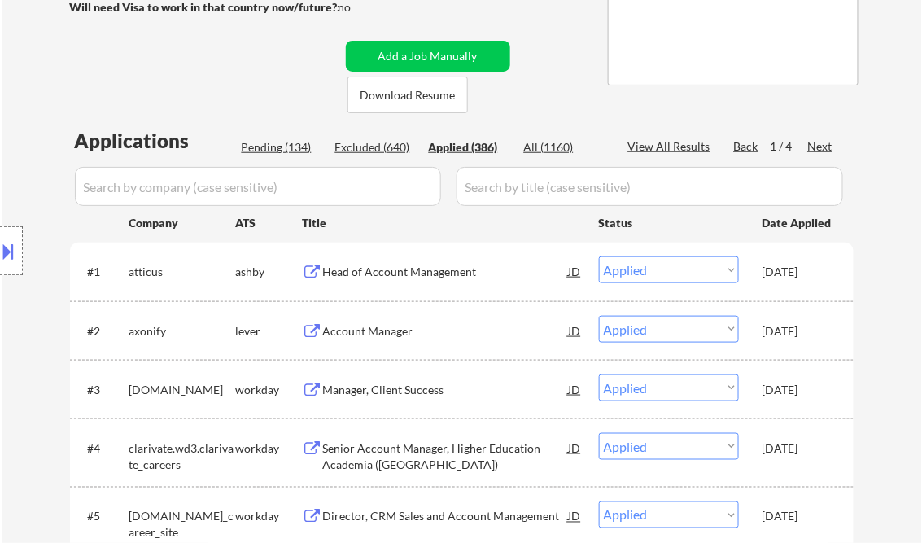
click at [648, 143] on div "View All Results" at bounding box center [671, 146] width 87 height 16
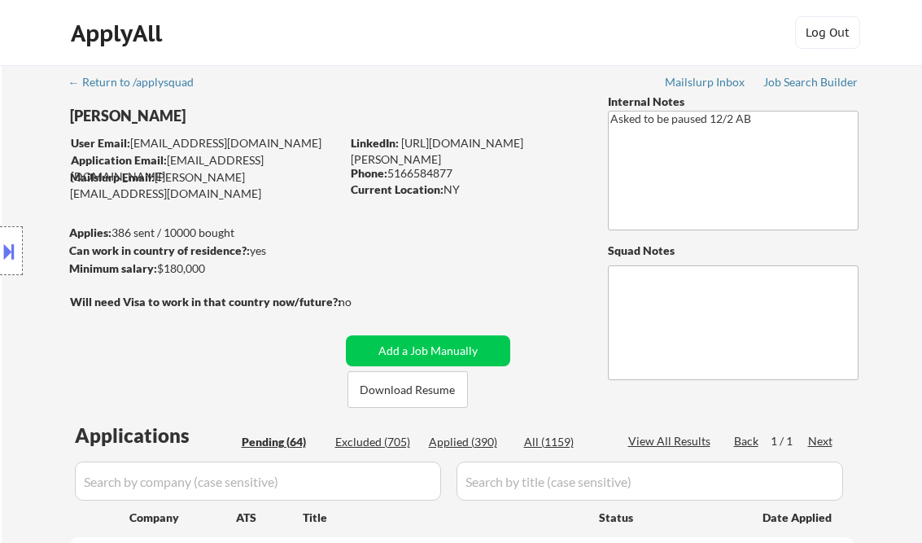
select select ""pending""
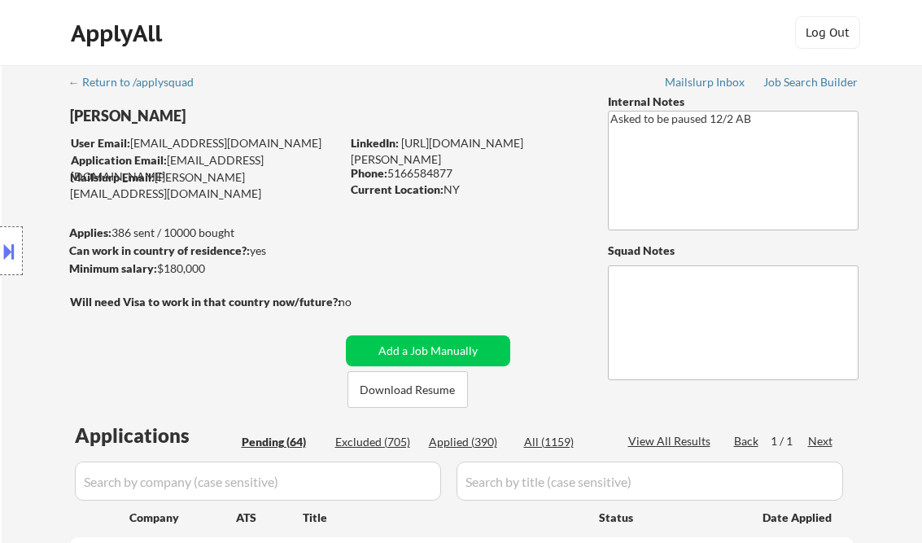
select select ""pending""
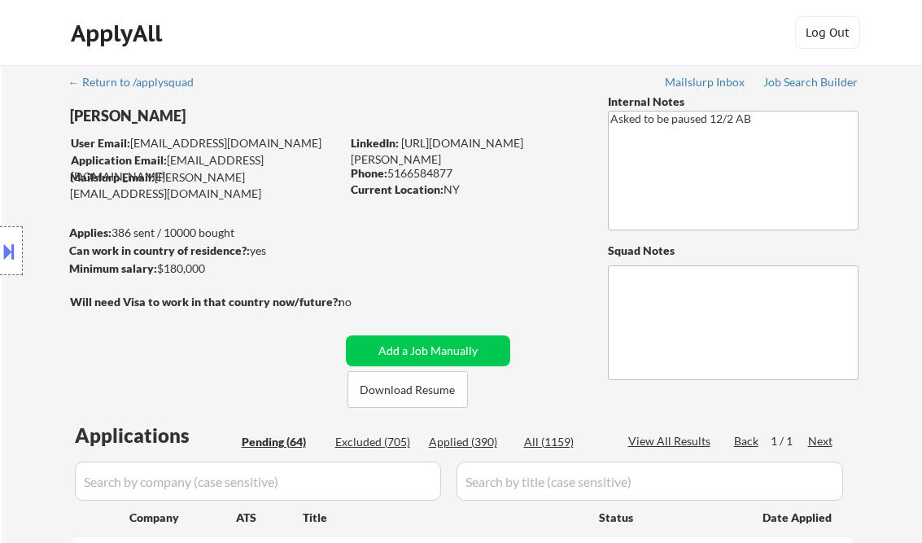
select select ""pending""
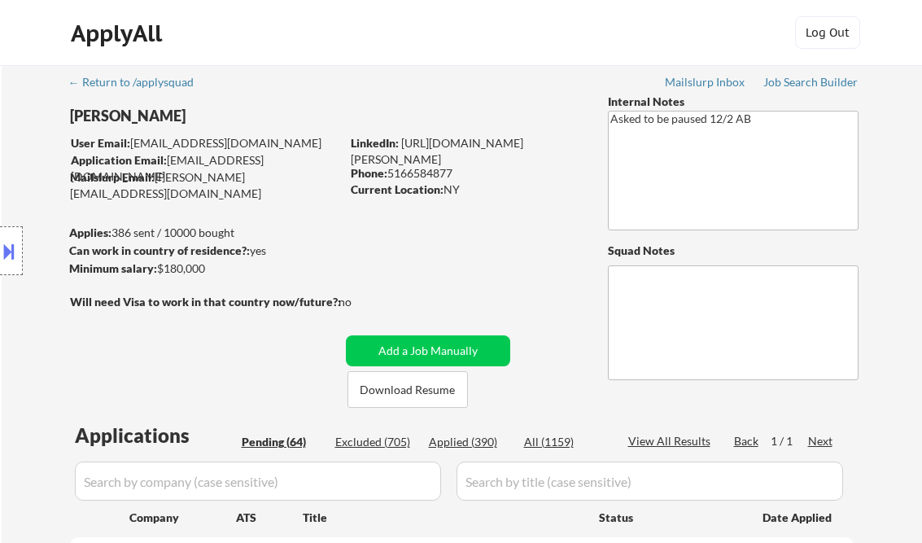
select select ""pending""
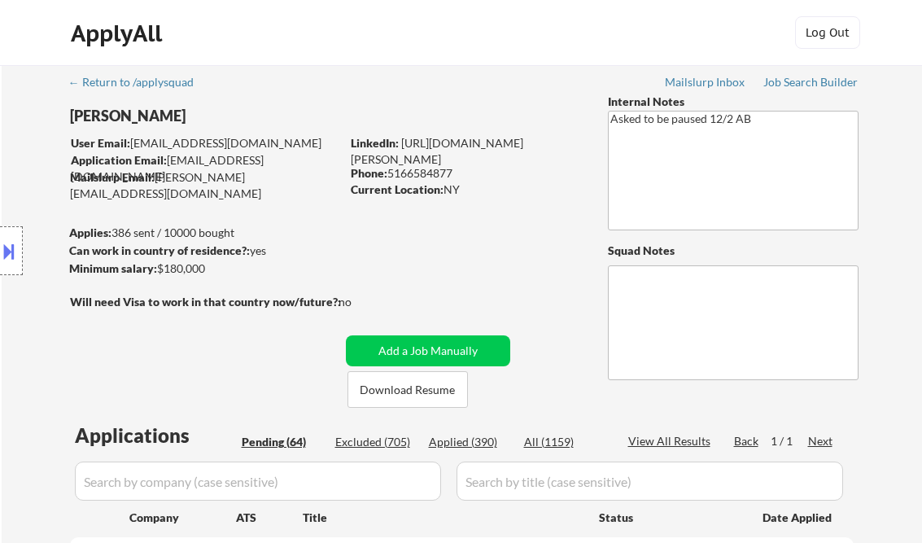
select select ""pending""
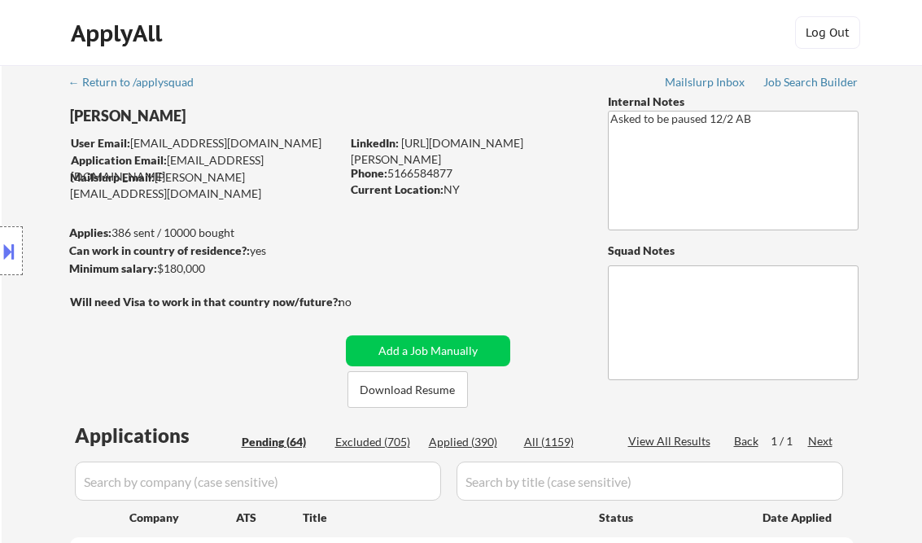
select select ""pending""
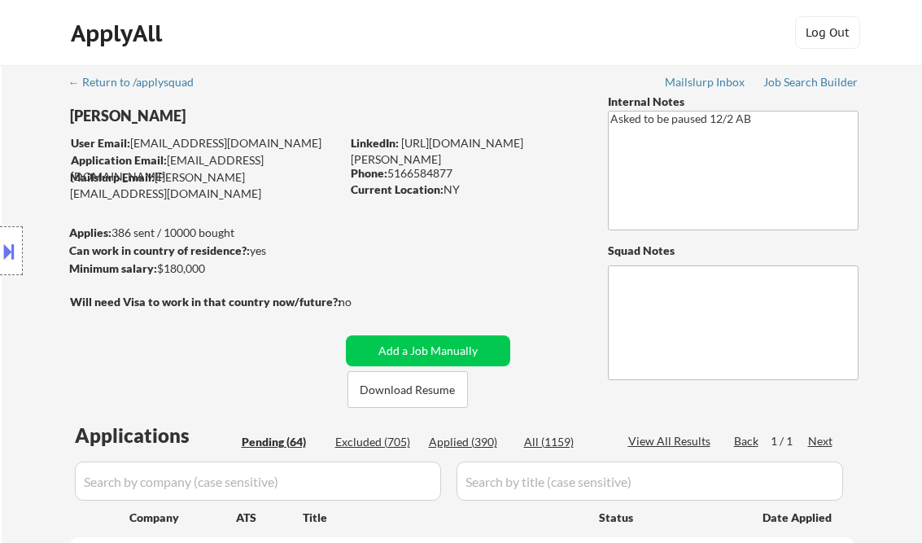
select select ""pending""
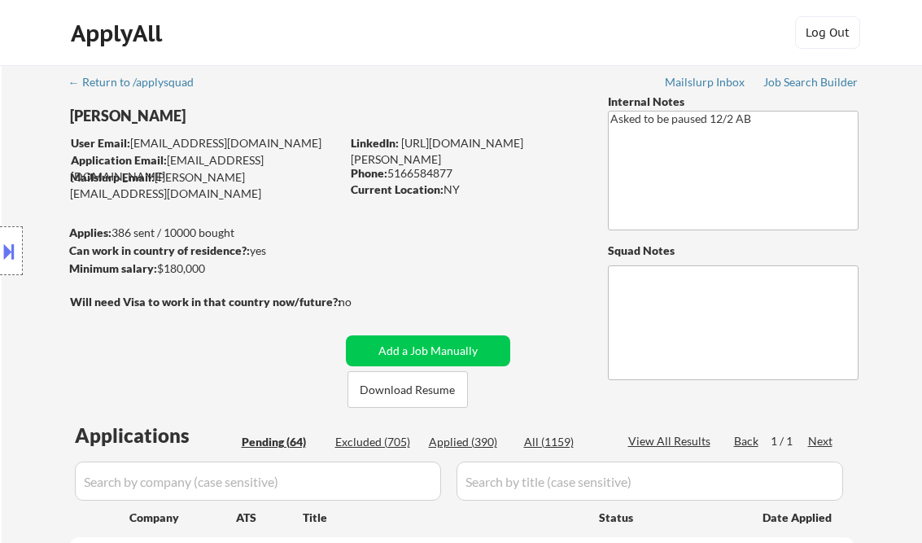
select select ""pending""
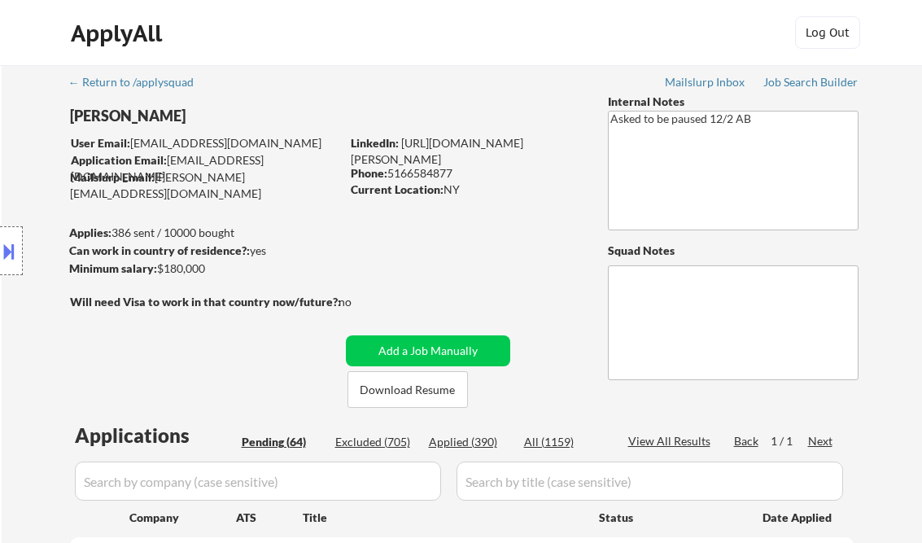
select select ""pending""
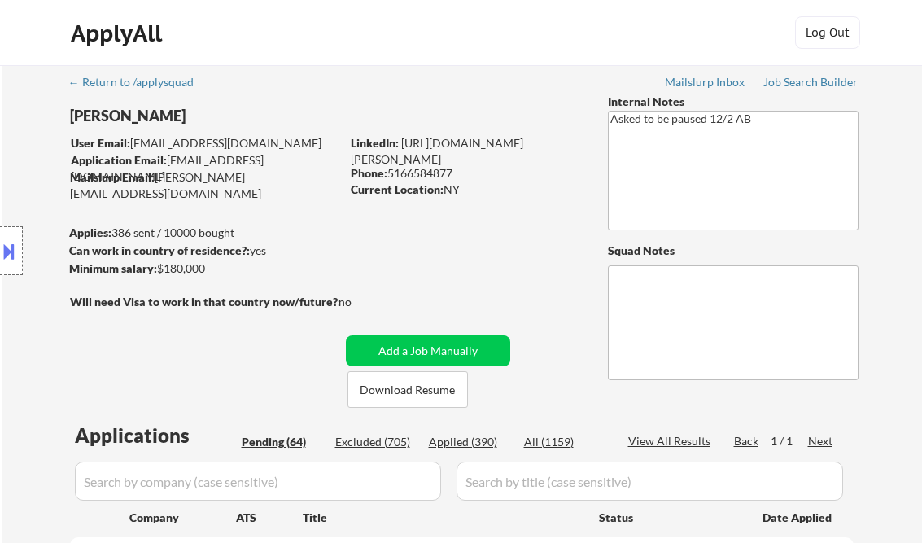
select select ""pending""
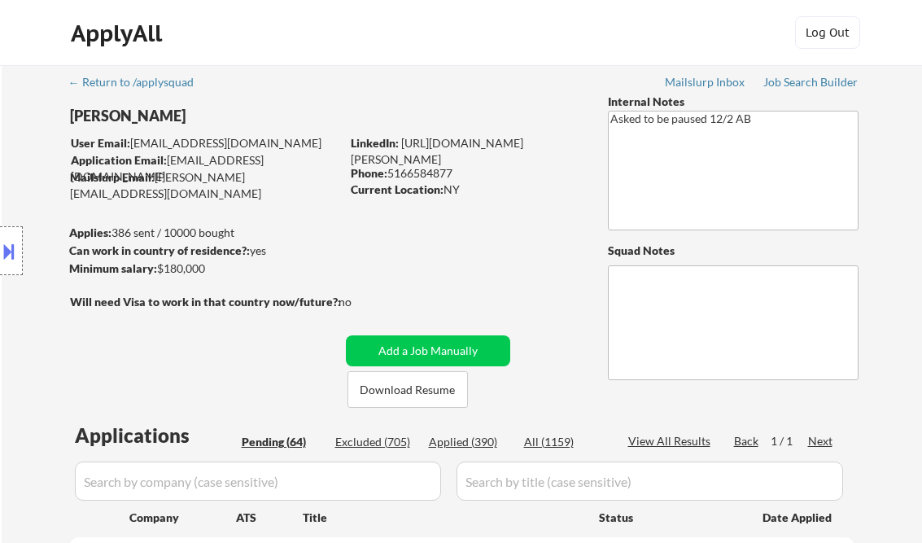
select select ""pending""
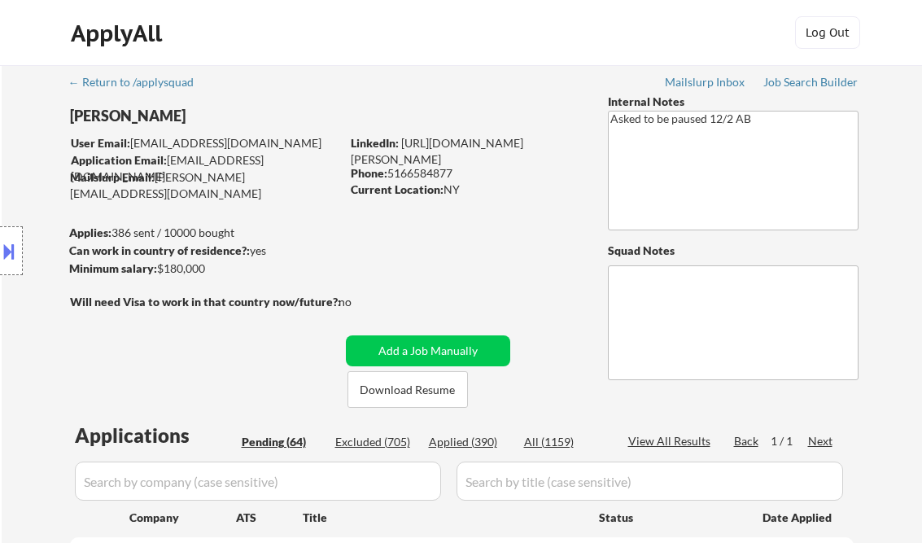
select select ""pending""
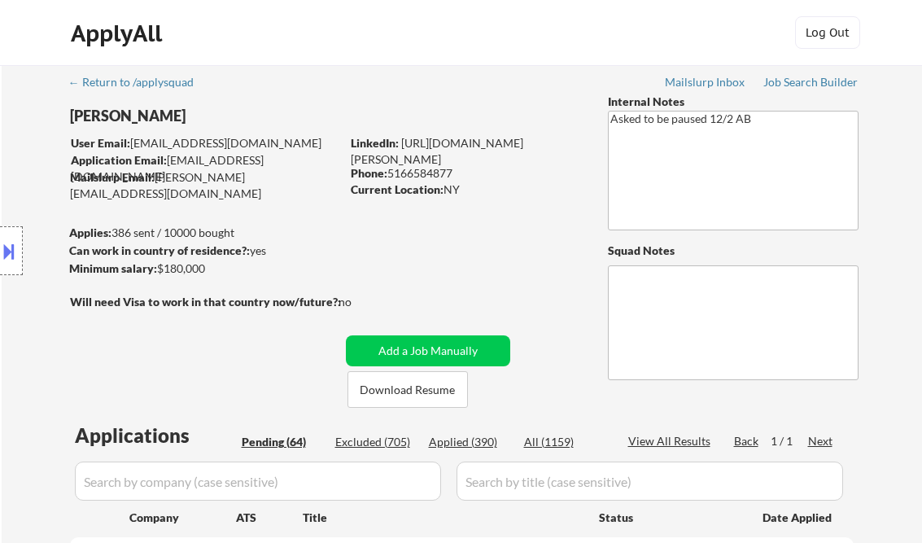
select select ""pending""
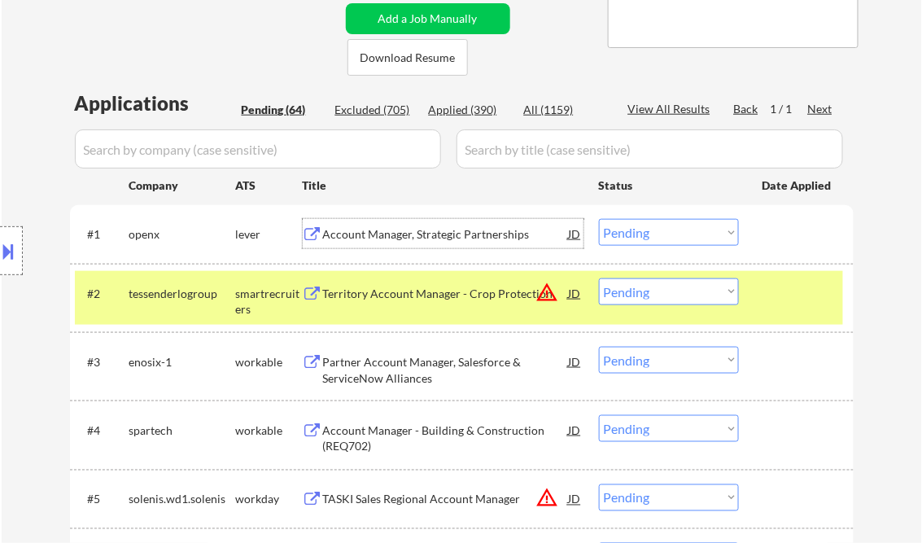
drag, startPoint x: 632, startPoint y: 231, endPoint x: 649, endPoint y: 245, distance: 22.0
click at [632, 231] on select "Choose an option... Pending Applied Excluded (Questions) Excluded (Expired) Exc…" at bounding box center [669, 232] width 140 height 27
click at [599, 219] on select "Choose an option... Pending Applied Excluded (Questions) Excluded (Expired) Exc…" at bounding box center [669, 232] width 140 height 27
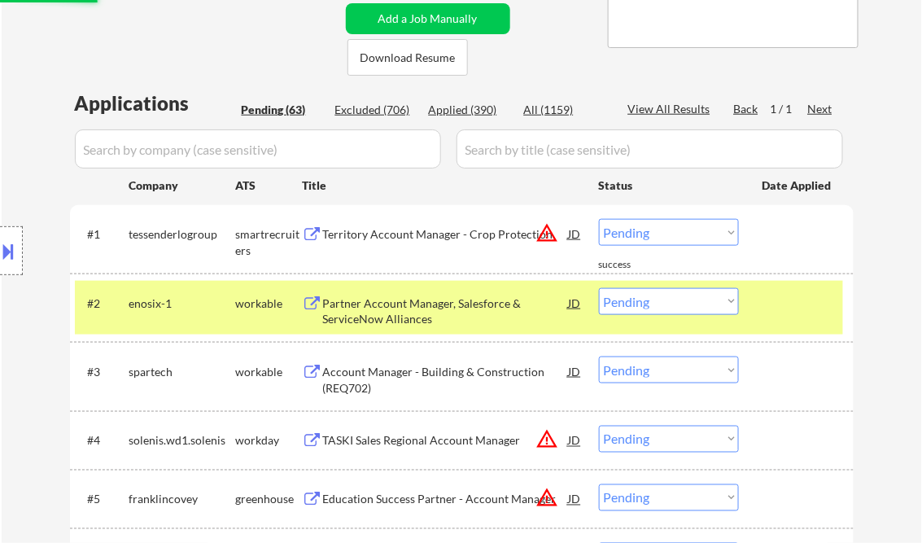
click at [387, 222] on div "Territory Account Manager - Crop Protection" at bounding box center [446, 233] width 246 height 29
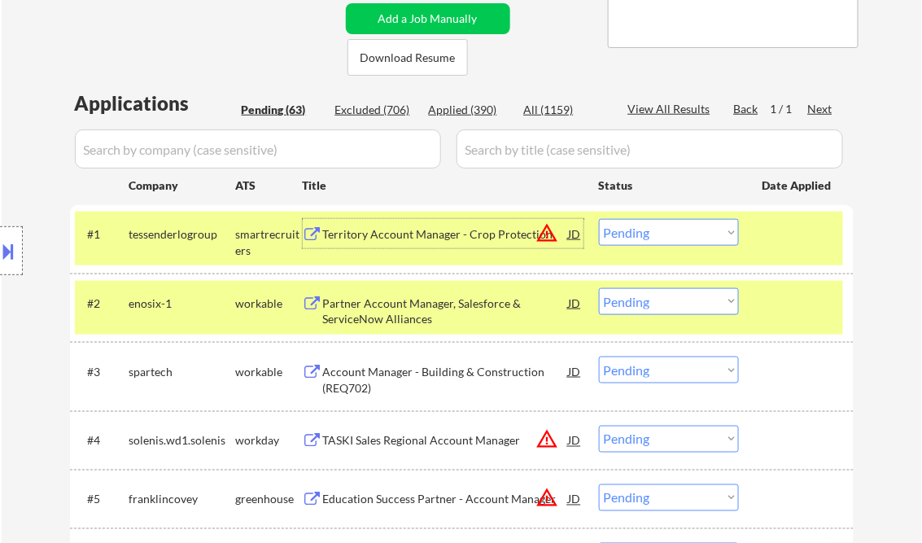
drag, startPoint x: 649, startPoint y: 230, endPoint x: 655, endPoint y: 245, distance: 16.0
click at [649, 230] on select "Choose an option... Pending Applied Excluded (Questions) Excluded (Expired) Exc…" at bounding box center [669, 232] width 140 height 27
click at [599, 219] on select "Choose an option... Pending Applied Excluded (Questions) Excluded (Expired) Exc…" at bounding box center [669, 232] width 140 height 27
click at [414, 313] on div "Partner Account Manager, Salesforce & ServiceNow Alliances" at bounding box center [446, 311] width 246 height 32
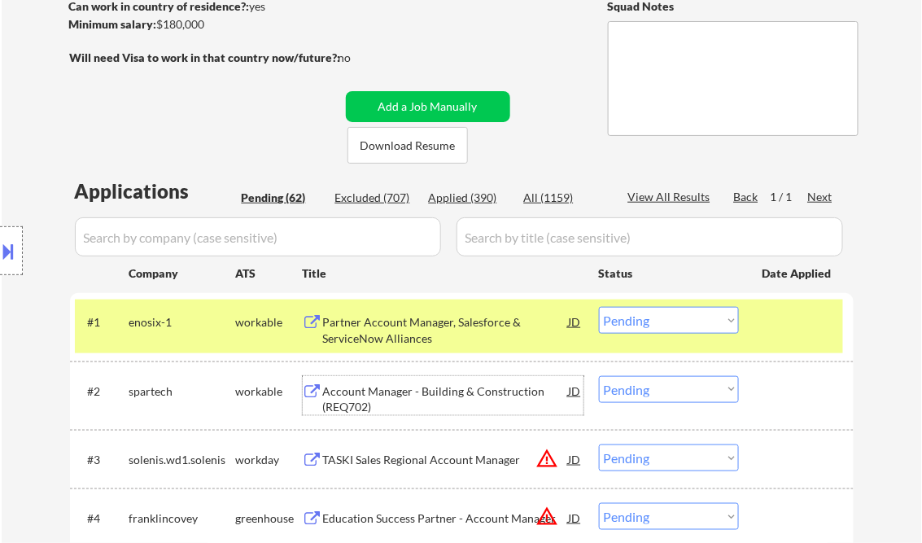
scroll to position [267, 0]
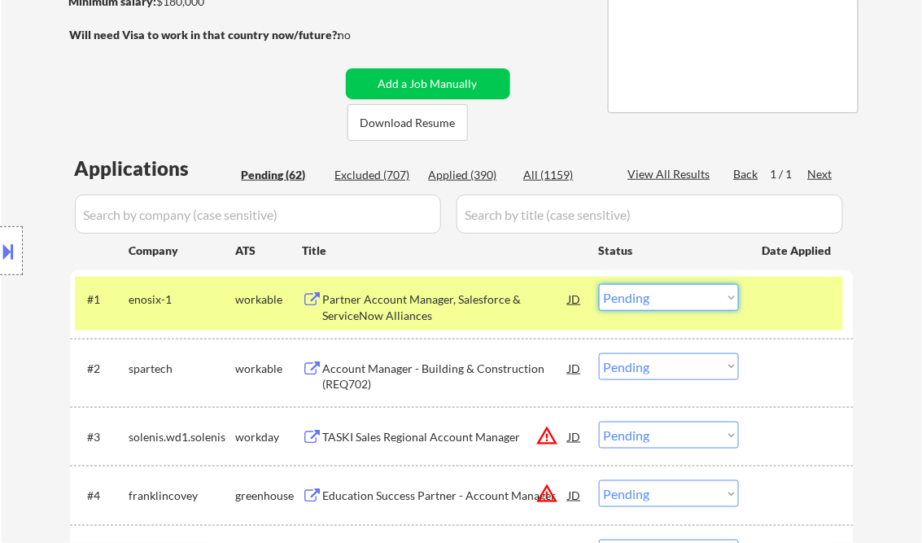
click at [648, 303] on select "Choose an option... Pending Applied Excluded (Questions) Excluded (Expired) Exc…" at bounding box center [669, 297] width 140 height 27
click at [599, 284] on select "Choose an option... Pending Applied Excluded (Questions) Excluded (Expired) Exc…" at bounding box center [669, 297] width 140 height 27
click at [454, 374] on div "Account Manager - Building & Construction (REQ702)" at bounding box center [446, 377] width 246 height 32
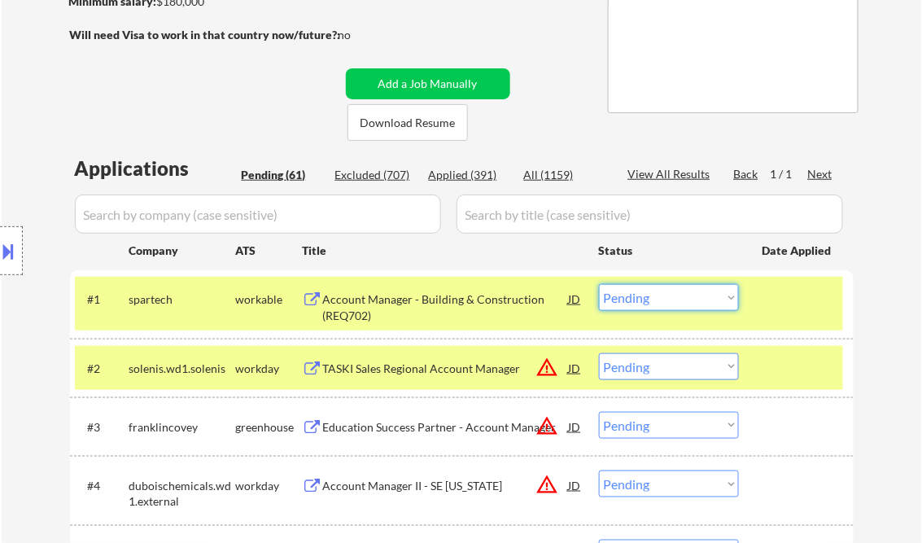
click at [667, 304] on select "Choose an option... Pending Applied Excluded (Questions) Excluded (Expired) Exc…" at bounding box center [669, 297] width 140 height 27
click at [599, 284] on select "Choose an option... Pending Applied Excluded (Questions) Excluded (Expired) Exc…" at bounding box center [669, 297] width 140 height 27
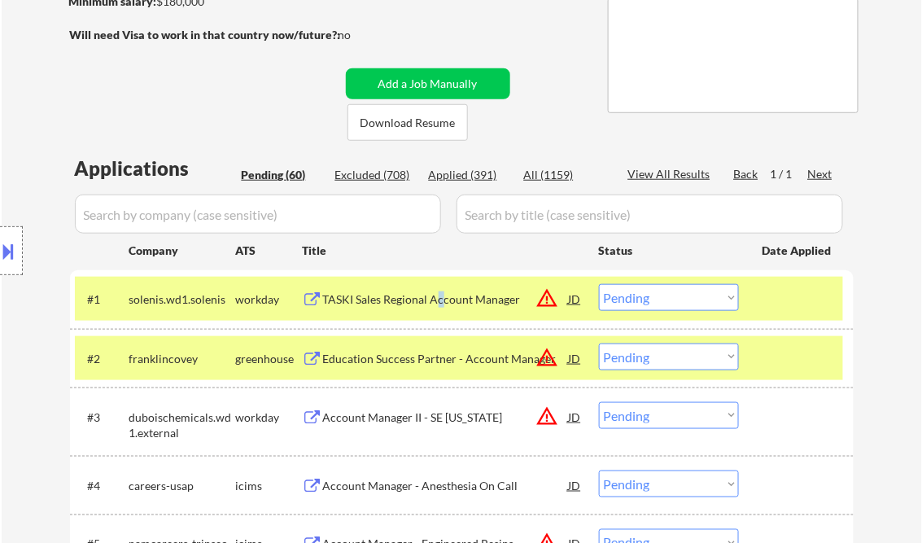
click at [439, 306] on div "TASKI Sales Regional Account Manager" at bounding box center [446, 299] width 246 height 16
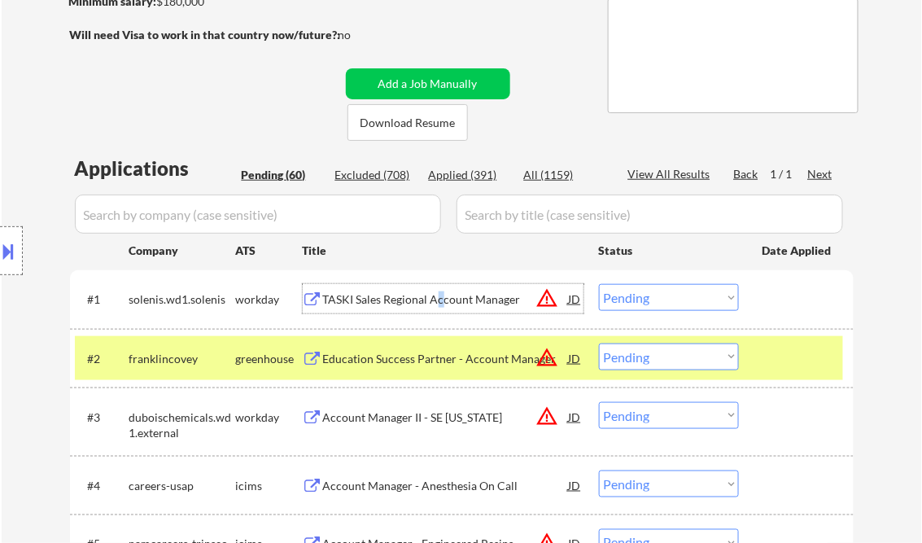
drag, startPoint x: 666, startPoint y: 304, endPoint x: 672, endPoint y: 310, distance: 9.2
click at [666, 304] on select "Choose an option... Pending Applied Excluded (Questions) Excluded (Expired) Exc…" at bounding box center [669, 297] width 140 height 27
click at [599, 284] on select "Choose an option... Pending Applied Excluded (Questions) Excluded (Expired) Exc…" at bounding box center [669, 297] width 140 height 27
click at [792, 363] on div at bounding box center [799, 358] width 72 height 29
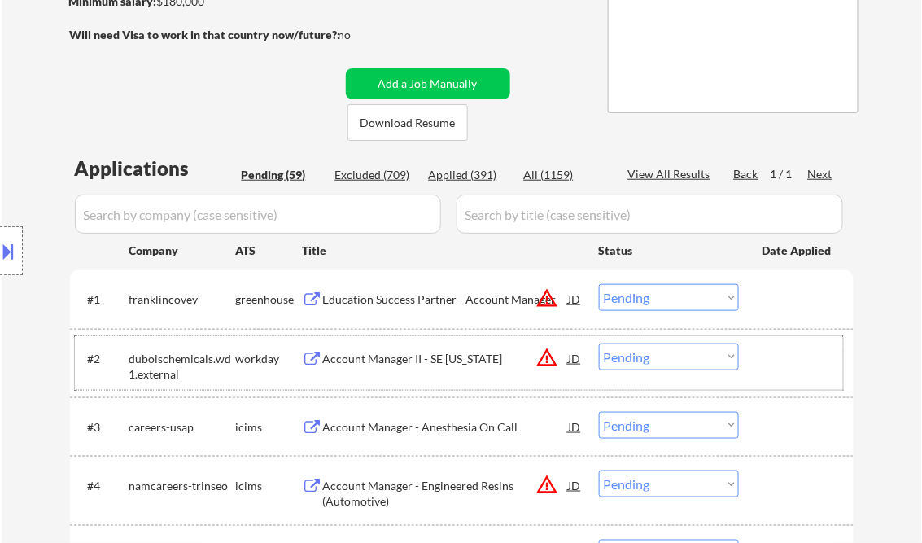
click at [430, 299] on div "Education Success Partner - Account Manager" at bounding box center [446, 299] width 246 height 16
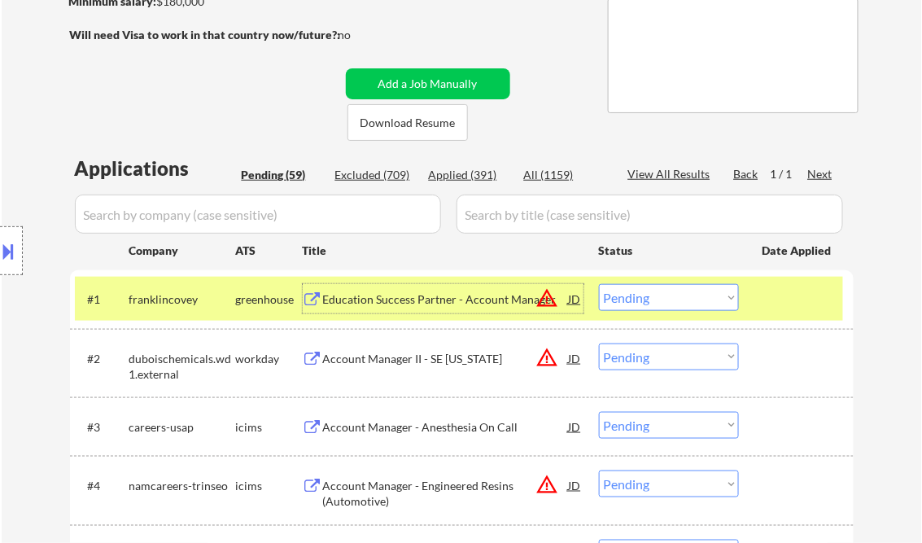
drag, startPoint x: 655, startPoint y: 291, endPoint x: 669, endPoint y: 311, distance: 23.9
click at [655, 291] on select "Choose an option... Pending Applied Excluded (Questions) Excluded (Expired) Exc…" at bounding box center [669, 297] width 140 height 27
click at [599, 284] on select "Choose an option... Pending Applied Excluded (Questions) Excluded (Expired) Exc…" at bounding box center [669, 297] width 140 height 27
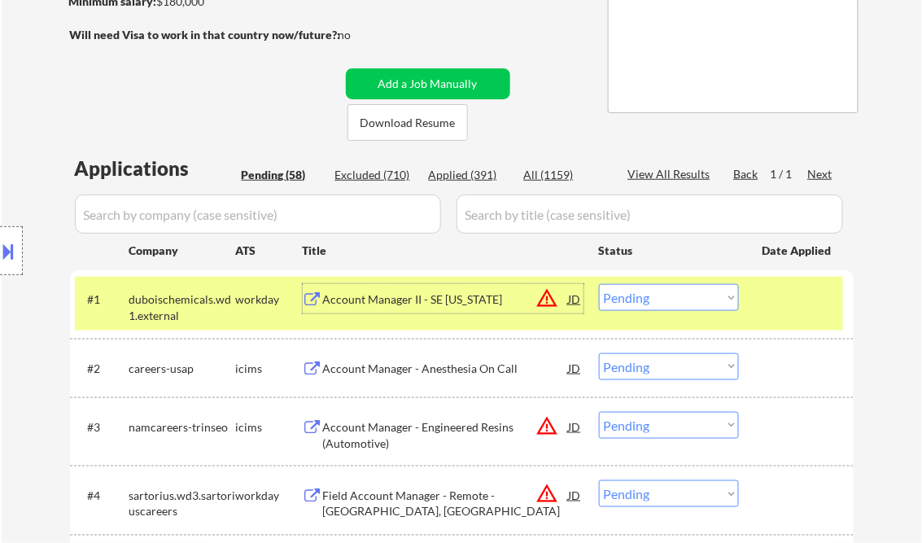
click at [422, 309] on div "Account Manager II - SE [US_STATE]" at bounding box center [446, 298] width 246 height 29
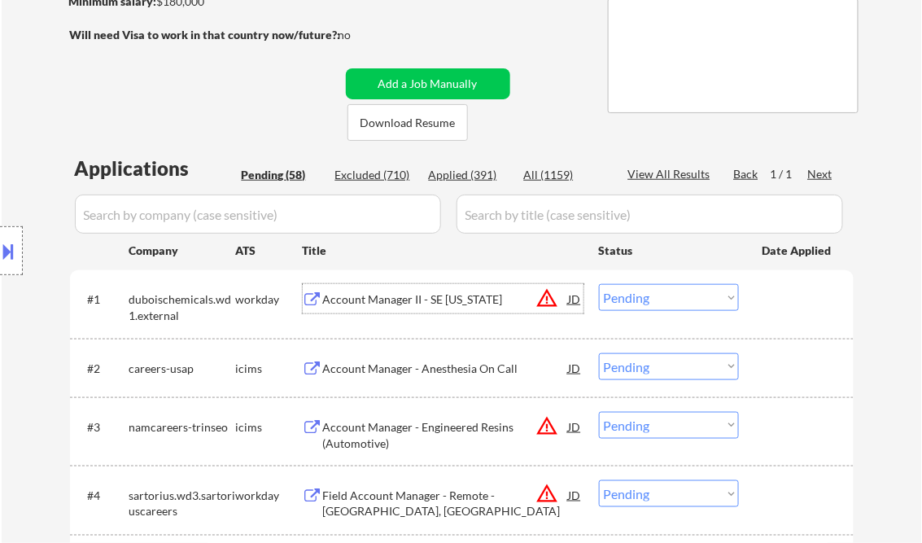
click at [648, 296] on select "Choose an option... Pending Applied Excluded (Questions) Excluded (Expired) Exc…" at bounding box center [669, 297] width 140 height 27
click at [599, 284] on select "Choose an option... Pending Applied Excluded (Questions) Excluded (Expired) Exc…" at bounding box center [669, 297] width 140 height 27
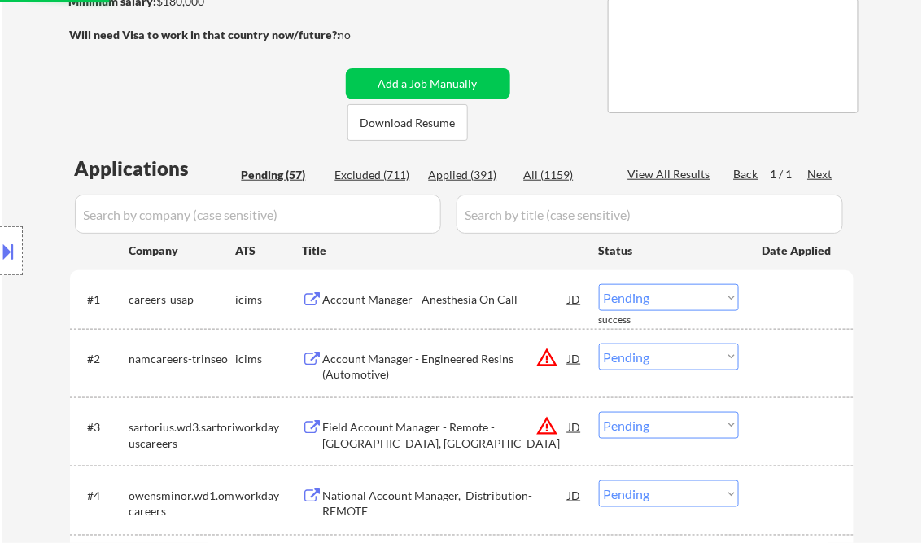
click at [439, 298] on div "Account Manager - Anesthesia On Call" at bounding box center [446, 299] width 246 height 16
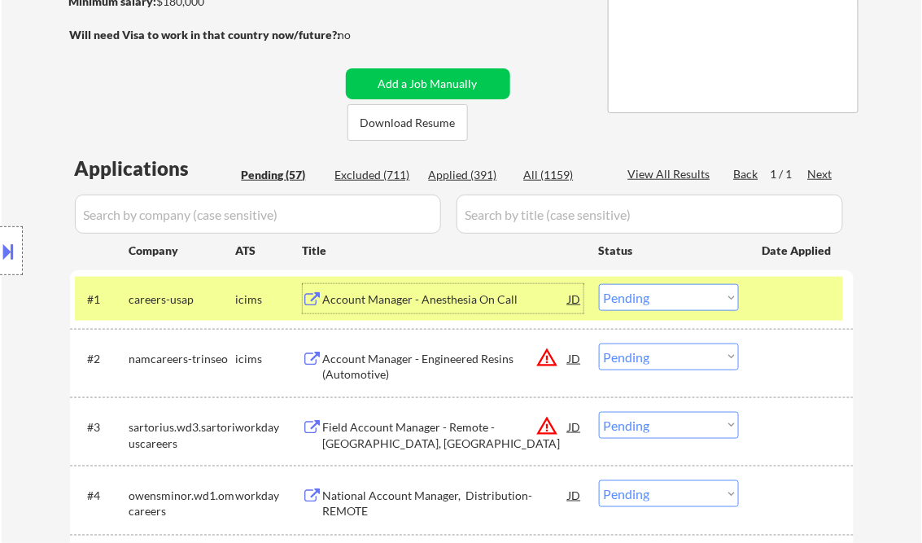
drag, startPoint x: 624, startPoint y: 295, endPoint x: 648, endPoint y: 308, distance: 27.7
click at [624, 295] on select "Choose an option... Pending Applied Excluded (Questions) Excluded (Expired) Exc…" at bounding box center [669, 297] width 140 height 27
click at [599, 284] on select "Choose an option... Pending Applied Excluded (Questions) Excluded (Expired) Exc…" at bounding box center [669, 297] width 140 height 27
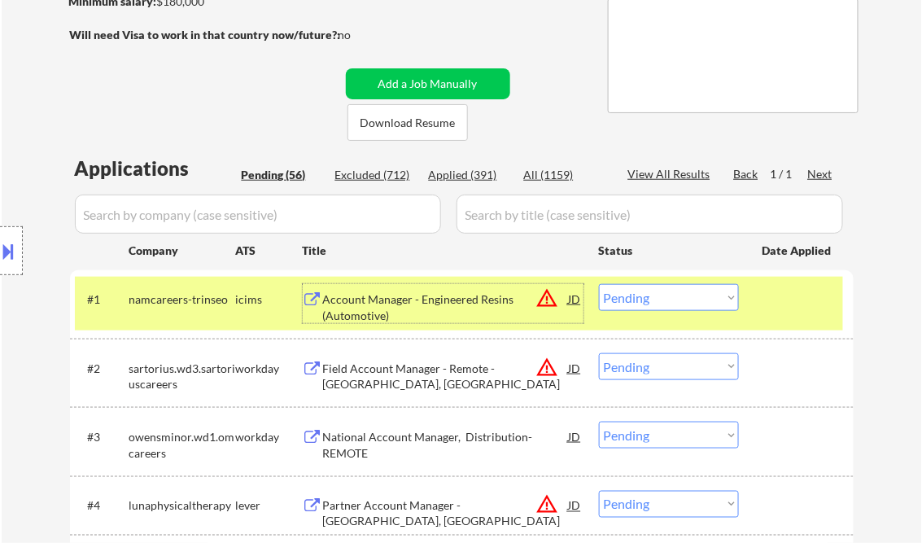
click at [457, 300] on div "Account Manager - Engineered Resins (Automotive)" at bounding box center [446, 307] width 246 height 32
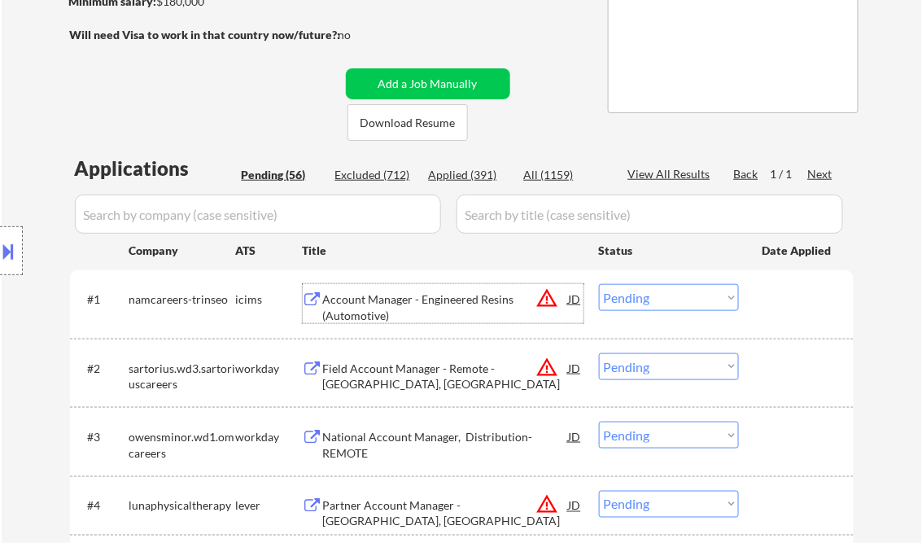
drag, startPoint x: 670, startPoint y: 301, endPoint x: 674, endPoint y: 309, distance: 9.1
click at [670, 301] on select "Choose an option... Pending Applied Excluded (Questions) Excluded (Expired) Exc…" at bounding box center [669, 297] width 140 height 27
click at [599, 284] on select "Choose an option... Pending Applied Excluded (Questions) Excluded (Expired) Exc…" at bounding box center [669, 297] width 140 height 27
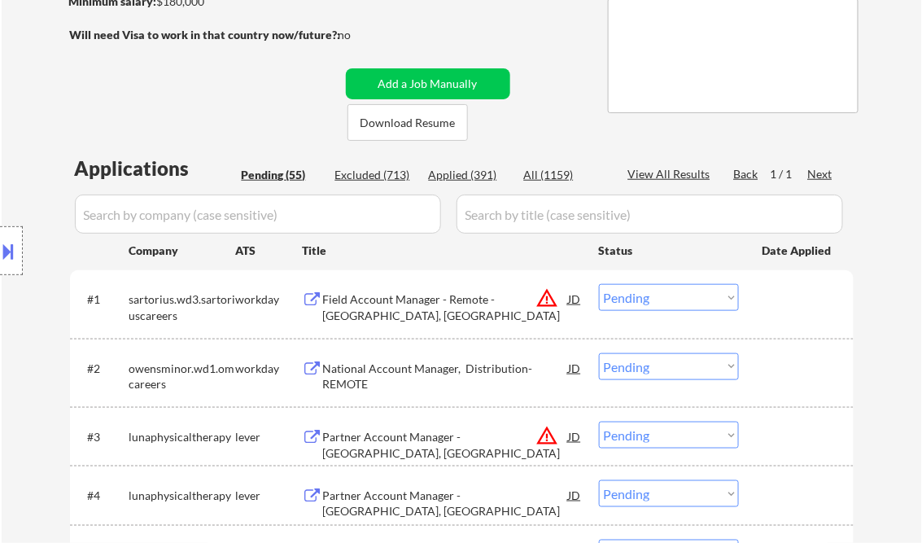
click at [13, 260] on button at bounding box center [9, 251] width 18 height 27
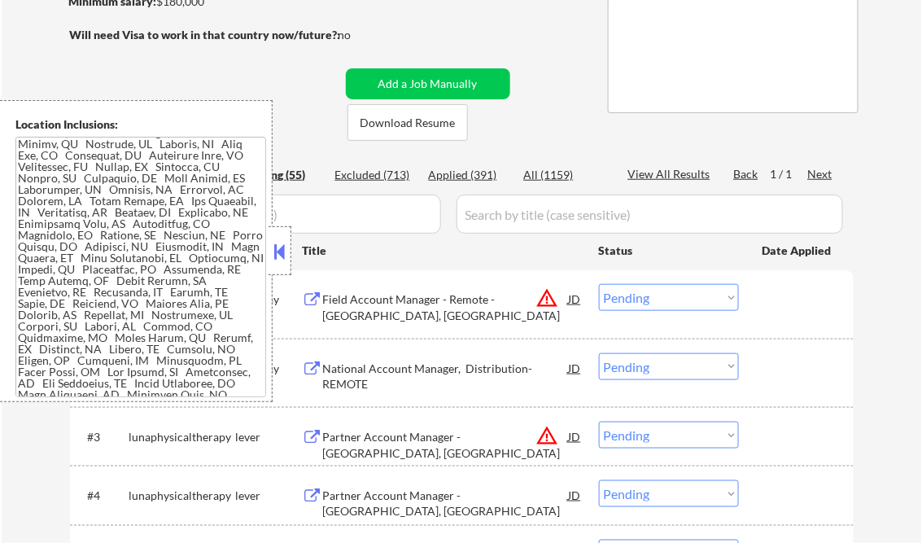
scroll to position [0, 0]
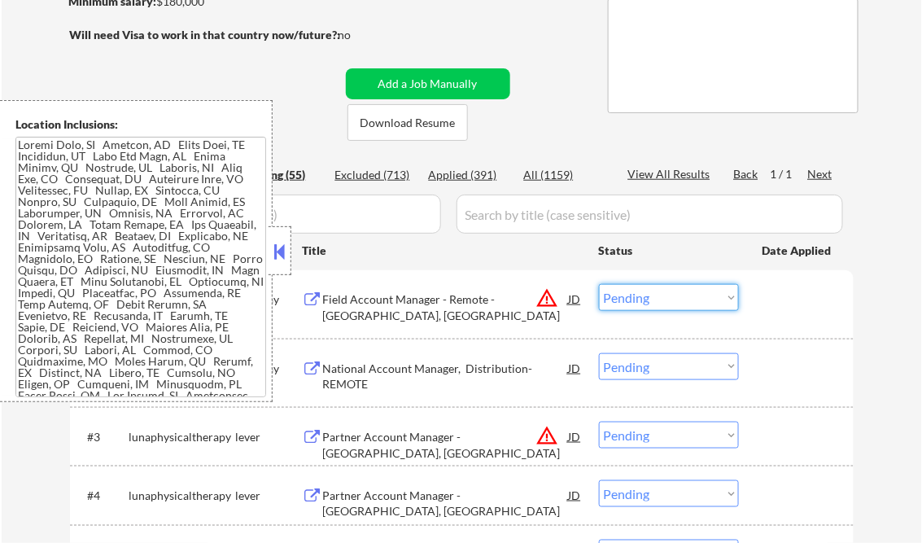
click at [626, 298] on select "Choose an option... Pending Applied Excluded (Questions) Excluded (Expired) Exc…" at bounding box center [669, 297] width 140 height 27
click at [599, 284] on select "Choose an option... Pending Applied Excluded (Questions) Excluded (Expired) Exc…" at bounding box center [669, 297] width 140 height 27
click at [283, 261] on button at bounding box center [280, 251] width 18 height 24
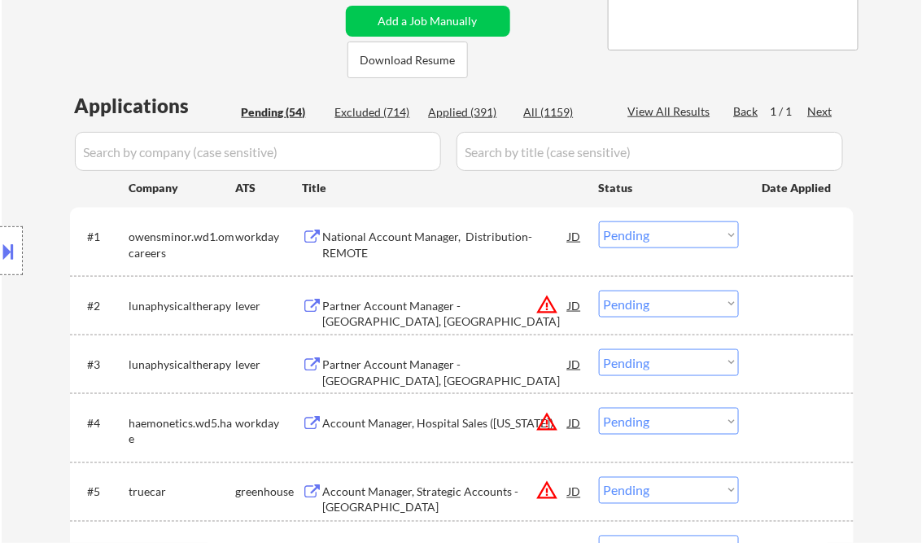
scroll to position [267, 0]
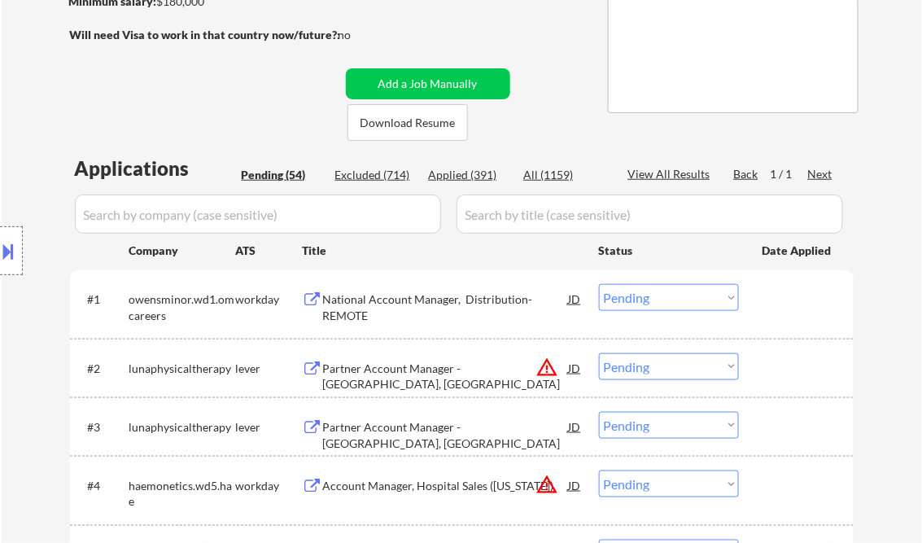
click at [412, 301] on div "National Account Manager, Distribution- REMOTE" at bounding box center [446, 307] width 246 height 32
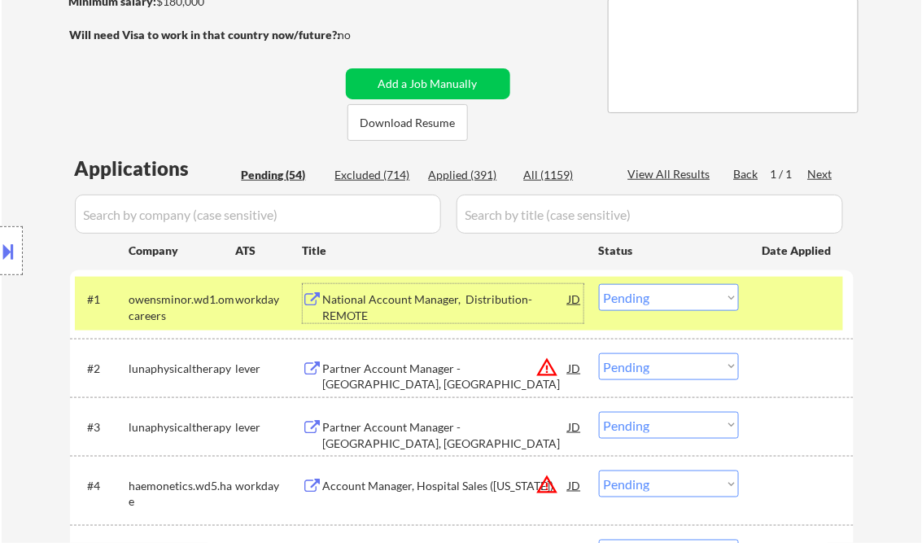
drag, startPoint x: 662, startPoint y: 294, endPoint x: 687, endPoint y: 308, distance: 29.2
click at [662, 294] on select "Choose an option... Pending Applied Excluded (Questions) Excluded (Expired) Exc…" at bounding box center [669, 297] width 140 height 27
click at [599, 284] on select "Choose an option... Pending Applied Excluded (Questions) Excluded (Expired) Exc…" at bounding box center [669, 297] width 140 height 27
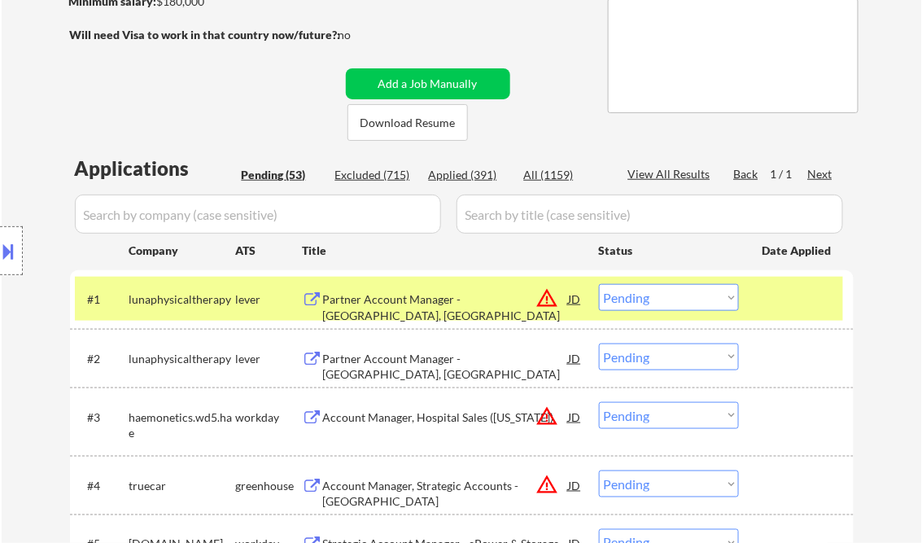
click at [684, 295] on select "Choose an option... Pending Applied Excluded (Questions) Excluded (Expired) Exc…" at bounding box center [669, 297] width 140 height 27
click at [599, 284] on select "Choose an option... Pending Applied Excluded (Questions) Excluded (Expired) Exc…" at bounding box center [669, 297] width 140 height 27
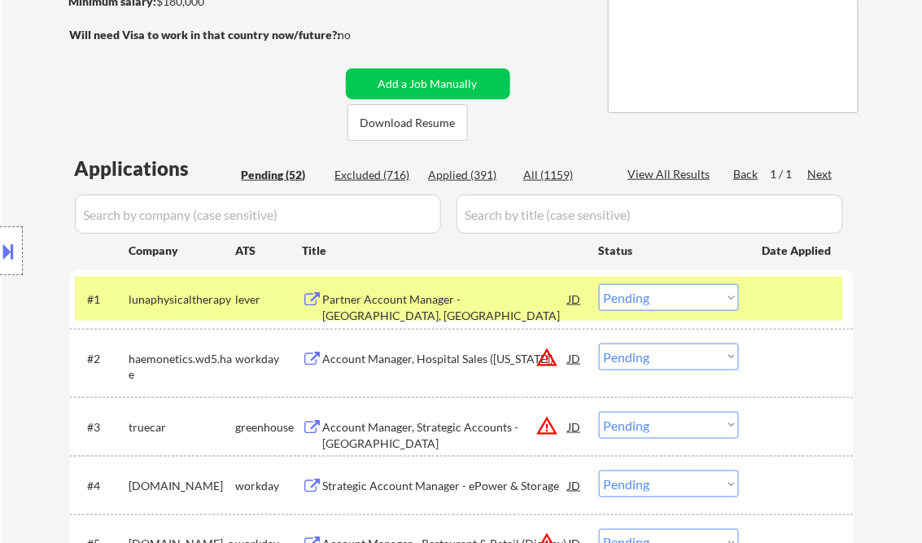
click at [470, 304] on div "Partner Account Manager - [GEOGRAPHIC_DATA], [GEOGRAPHIC_DATA]" at bounding box center [446, 307] width 246 height 32
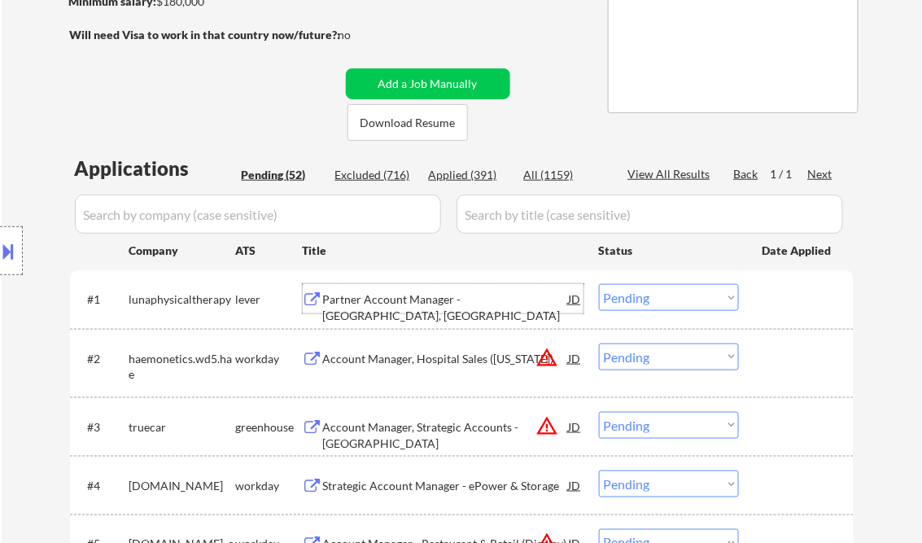
click at [633, 293] on select "Choose an option... Pending Applied Excluded (Questions) Excluded (Expired) Exc…" at bounding box center [669, 297] width 140 height 27
click at [599, 284] on select "Choose an option... Pending Applied Excluded (Questions) Excluded (Expired) Exc…" at bounding box center [669, 297] width 140 height 27
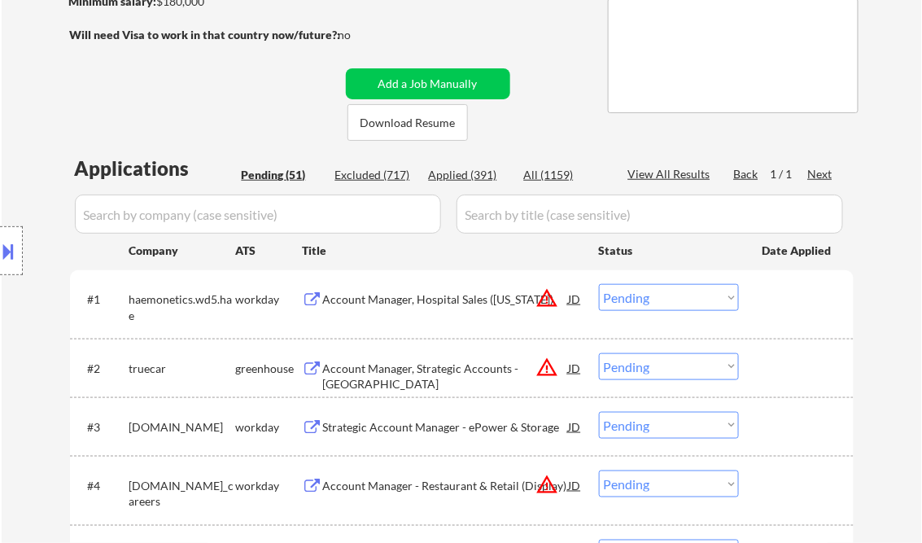
click at [665, 294] on select "Choose an option... Pending Applied Excluded (Questions) Excluded (Expired) Exc…" at bounding box center [669, 297] width 140 height 27
click at [599, 284] on select "Choose an option... Pending Applied Excluded (Questions) Excluded (Expired) Exc…" at bounding box center [669, 297] width 140 height 27
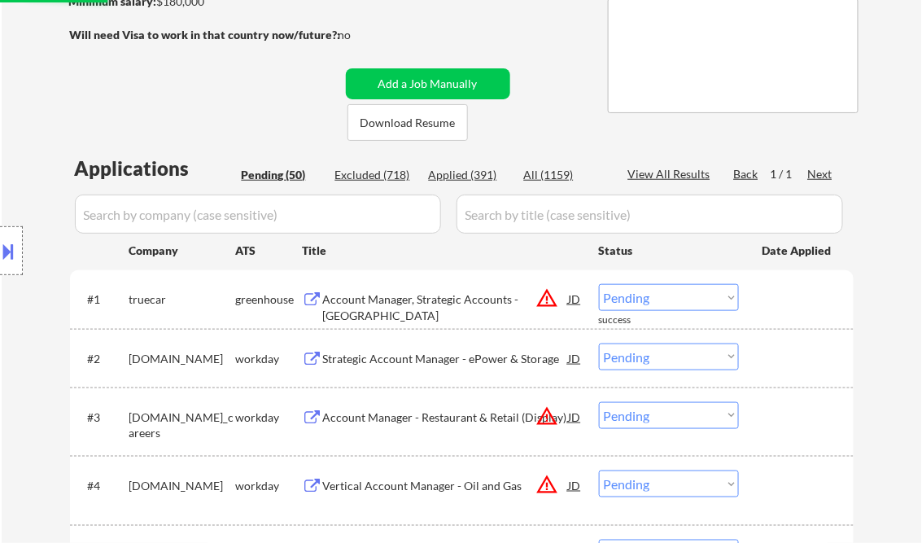
click at [640, 295] on select "Choose an option... Pending Applied Excluded (Questions) Excluded (Expired) Exc…" at bounding box center [669, 297] width 140 height 27
click at [599, 284] on select "Choose an option... Pending Applied Excluded (Questions) Excluded (Expired) Exc…" at bounding box center [669, 297] width 140 height 27
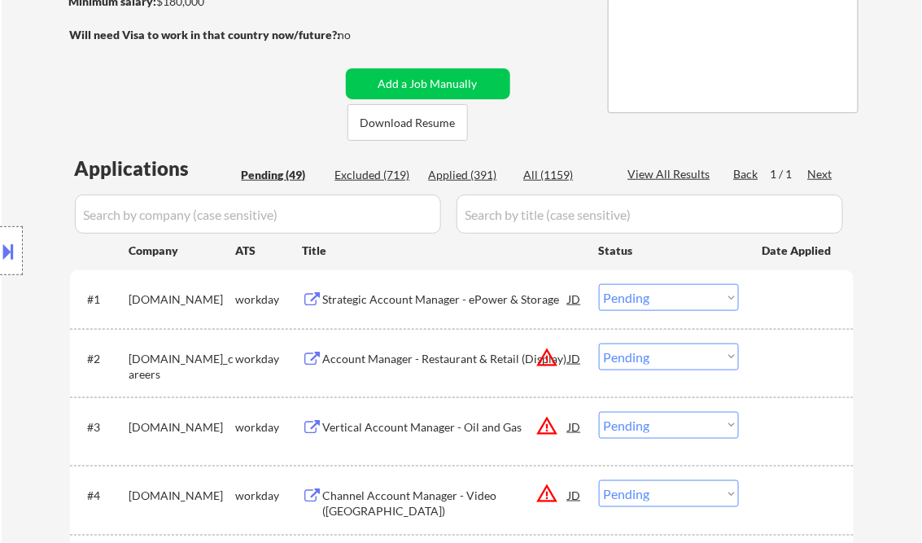
click at [484, 304] on div "Strategic Account Manager - ePower & Storage" at bounding box center [446, 299] width 246 height 16
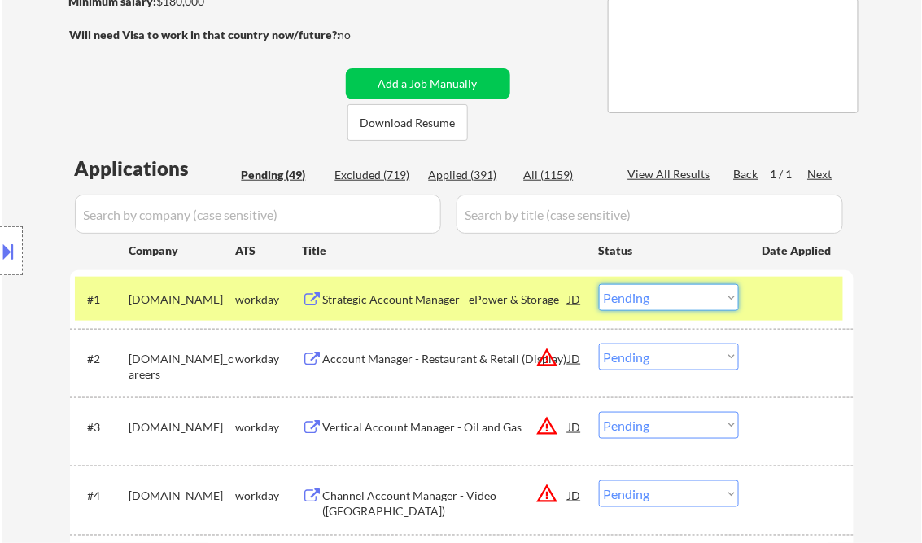
click at [697, 299] on select "Choose an option... Pending Applied Excluded (Questions) Excluded (Expired) Exc…" at bounding box center [669, 297] width 140 height 27
click at [599, 284] on select "Choose an option... Pending Applied Excluded (Questions) Excluded (Expired) Exc…" at bounding box center [669, 297] width 140 height 27
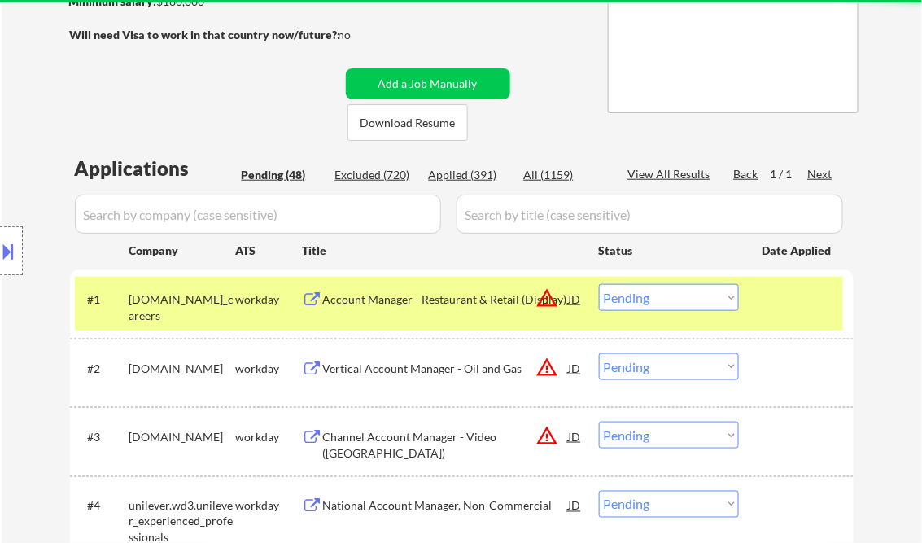
click at [438, 306] on div "Account Manager - Restaurant & Retail (Display)" at bounding box center [446, 299] width 246 height 16
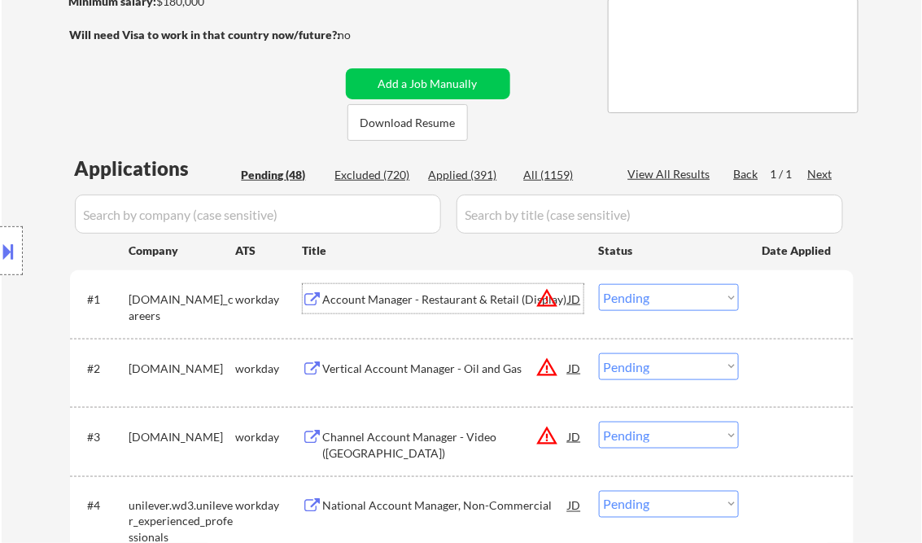
drag, startPoint x: 633, startPoint y: 302, endPoint x: 643, endPoint y: 313, distance: 14.4
click at [633, 302] on select "Choose an option... Pending Applied Excluded (Questions) Excluded (Expired) Exc…" at bounding box center [669, 297] width 140 height 27
click at [599, 284] on select "Choose an option... Pending Applied Excluded (Questions) Excluded (Expired) Exc…" at bounding box center [669, 297] width 140 height 27
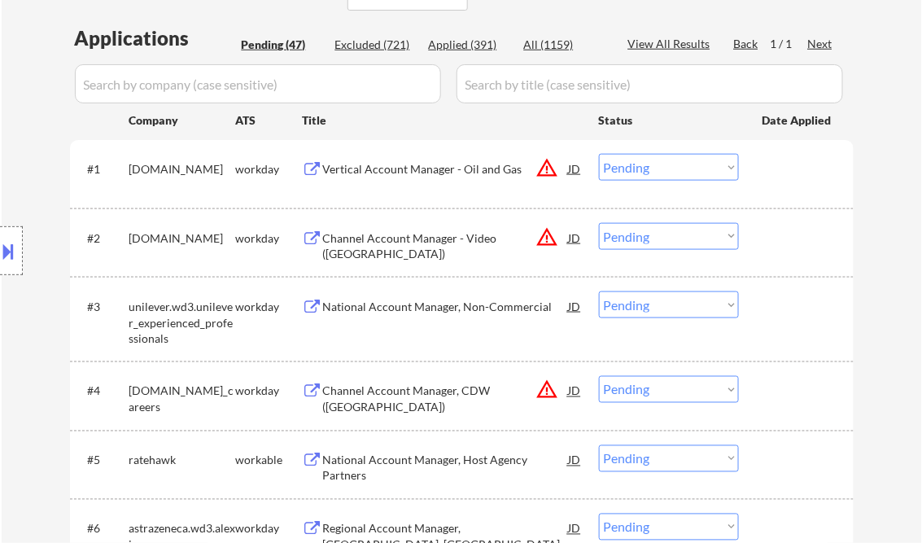
click at [427, 175] on div "Vertical Account Manager - Oil and Gas" at bounding box center [446, 169] width 246 height 16
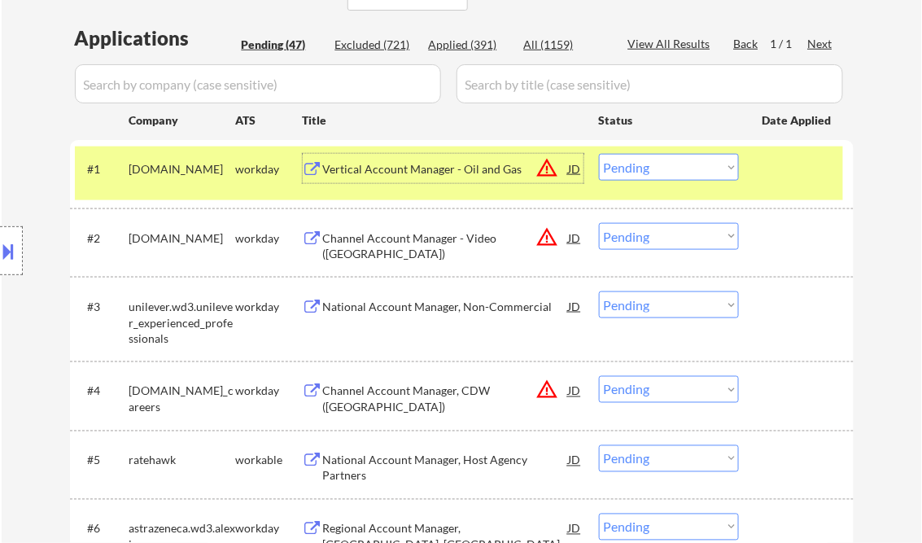
click at [638, 164] on select "Choose an option... Pending Applied Excluded (Questions) Excluded (Expired) Exc…" at bounding box center [669, 167] width 140 height 27
click at [599, 154] on select "Choose an option... Pending Applied Excluded (Questions) Excluded (Expired) Exc…" at bounding box center [669, 167] width 140 height 27
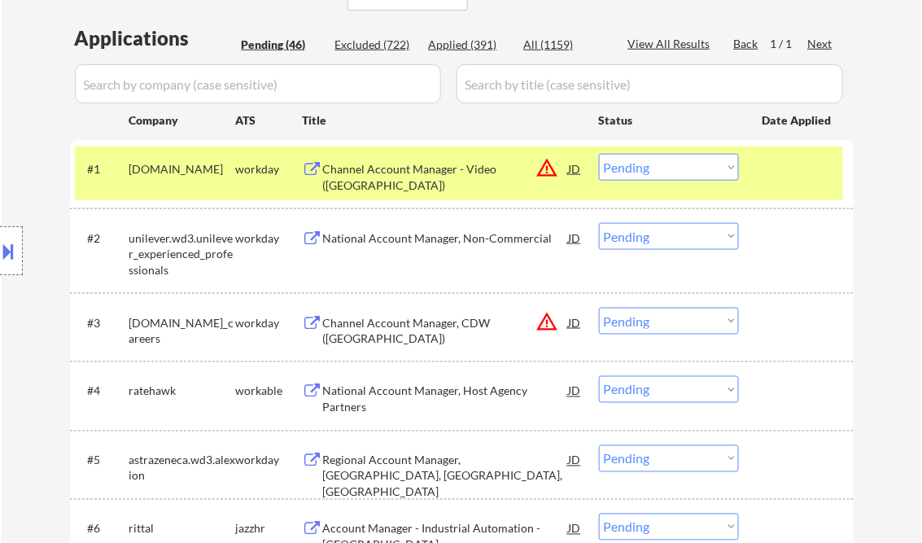
click at [435, 171] on div "Channel Account Manager - Video ([GEOGRAPHIC_DATA])" at bounding box center [446, 177] width 246 height 32
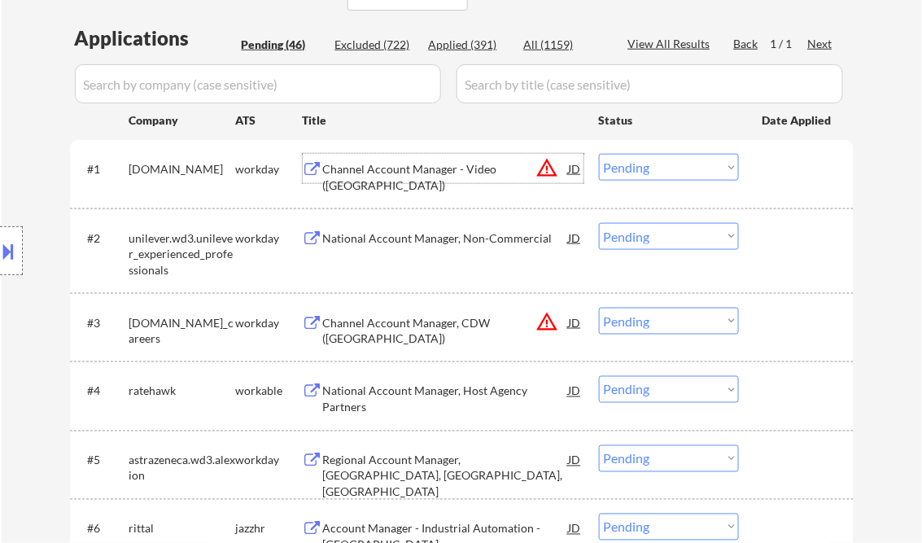
drag, startPoint x: 628, startPoint y: 164, endPoint x: 654, endPoint y: 178, distance: 30.2
click at [628, 164] on select "Choose an option... Pending Applied Excluded (Questions) Excluded (Expired) Exc…" at bounding box center [669, 167] width 140 height 27
click at [599, 154] on select "Choose an option... Pending Applied Excluded (Questions) Excluded (Expired) Exc…" at bounding box center [669, 167] width 140 height 27
click at [432, 241] on div "National Account Manager, Non-Commercial" at bounding box center [446, 238] width 246 height 16
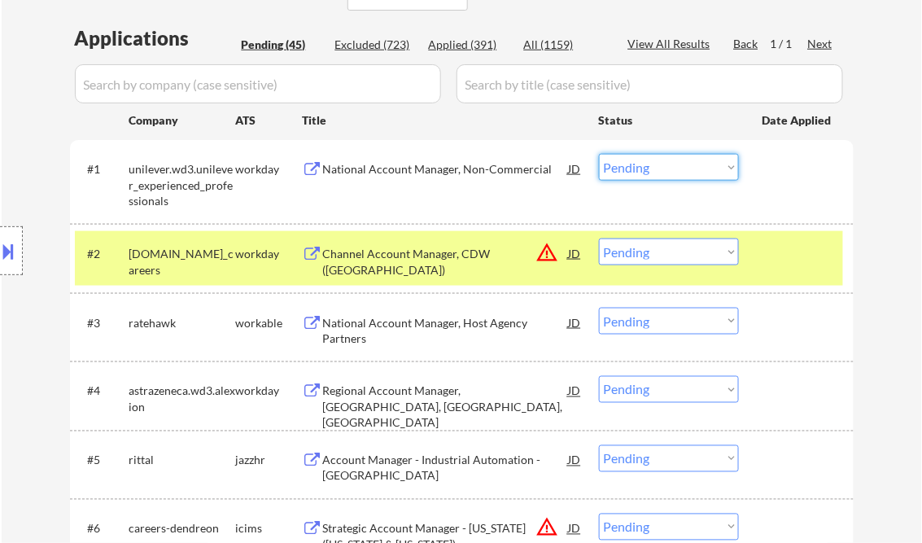
drag, startPoint x: 648, startPoint y: 156, endPoint x: 683, endPoint y: 181, distance: 42.7
click at [648, 156] on select "Choose an option... Pending Applied Excluded (Questions) Excluded (Expired) Exc…" at bounding box center [669, 167] width 140 height 27
select select ""excluded__salary_""
click at [599, 154] on select "Choose an option... Pending Applied Excluded (Questions) Excluded (Expired) Exc…" at bounding box center [669, 167] width 140 height 27
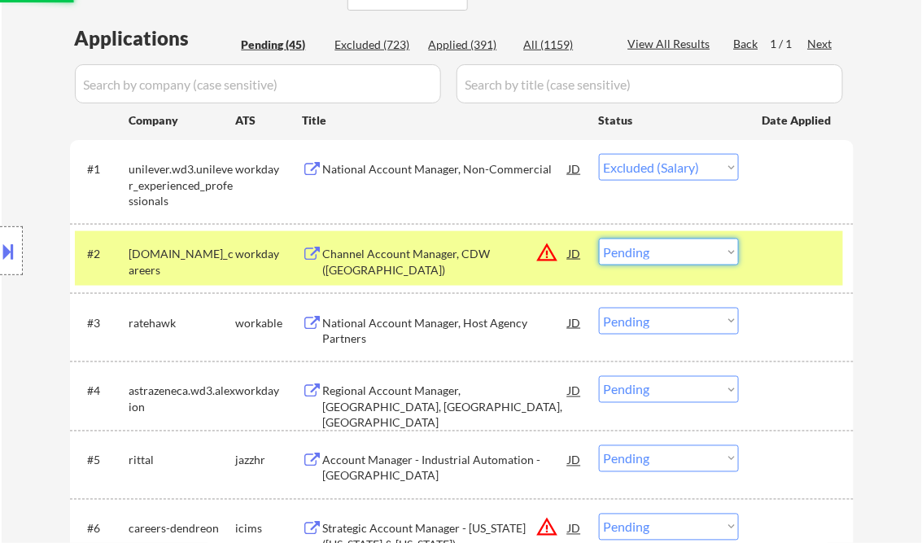
click at [630, 248] on select "Choose an option... Pending Applied Excluded (Questions) Excluded (Expired) Exc…" at bounding box center [669, 251] width 140 height 27
select select ""excluded__location_""
click at [599, 238] on select "Choose an option... Pending Applied Excluded (Questions) Excluded (Expired) Exc…" at bounding box center [669, 251] width 140 height 27
select select ""pending""
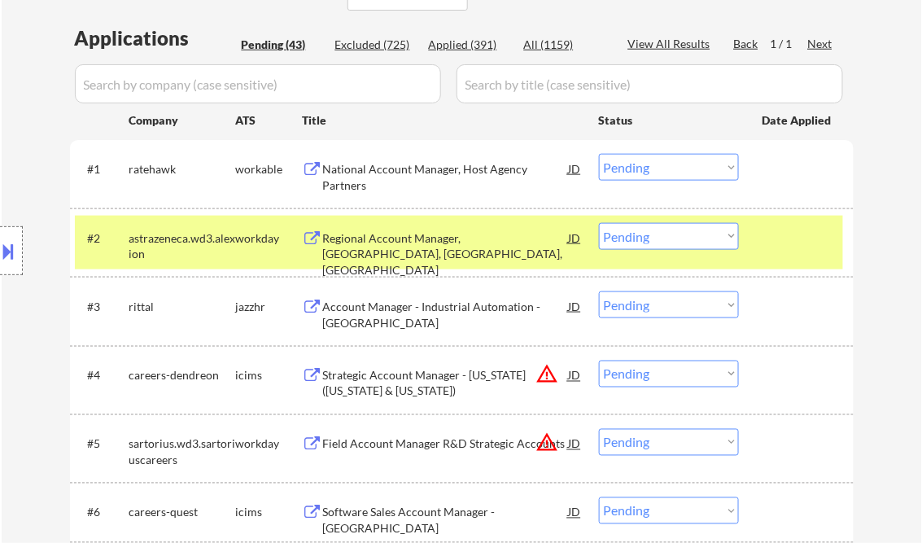
click at [424, 177] on div "National Account Manager, Host Agency Partners" at bounding box center [446, 177] width 246 height 32
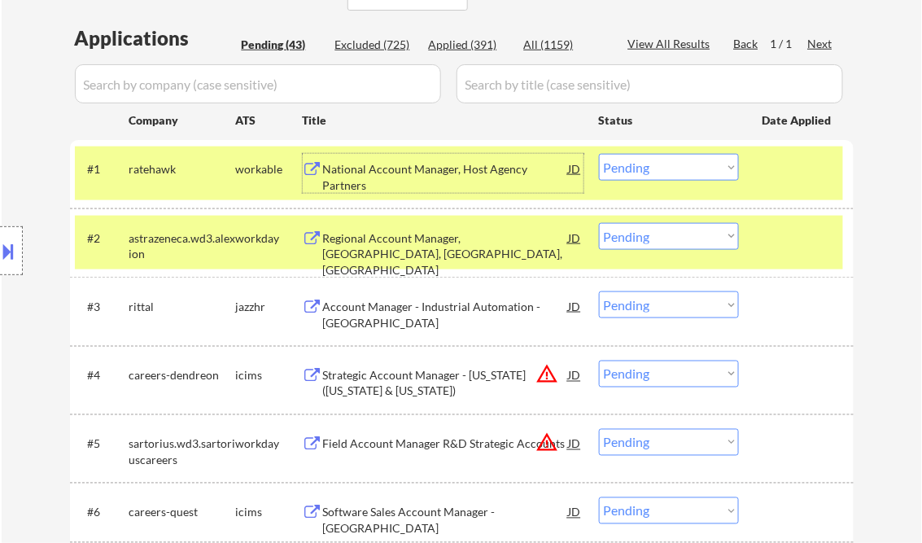
drag, startPoint x: 674, startPoint y: 164, endPoint x: 672, endPoint y: 182, distance: 18.0
click at [674, 164] on select "Choose an option... Pending Applied Excluded (Questions) Excluded (Expired) Exc…" at bounding box center [669, 167] width 140 height 27
click at [599, 154] on select "Choose an option... Pending Applied Excluded (Questions) Excluded (Expired) Exc…" at bounding box center [669, 167] width 140 height 27
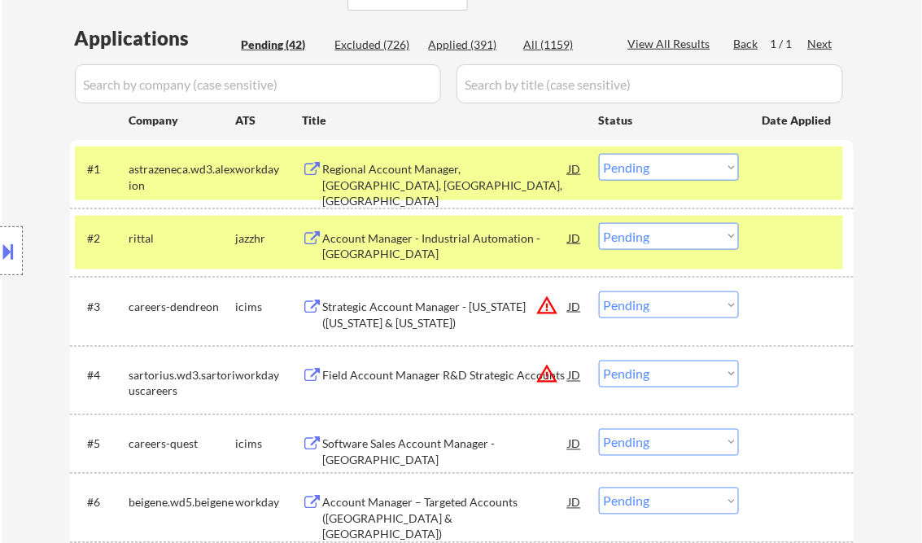
click at [773, 236] on div at bounding box center [799, 237] width 72 height 29
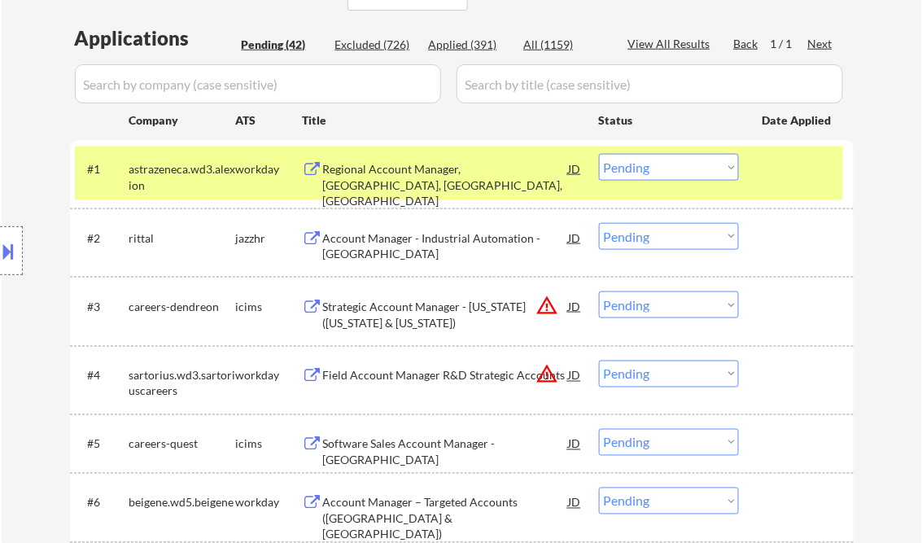
click at [429, 166] on div "Regional Account Manager, [GEOGRAPHIC_DATA], [GEOGRAPHIC_DATA], [GEOGRAPHIC_DAT…" at bounding box center [446, 185] width 246 height 48
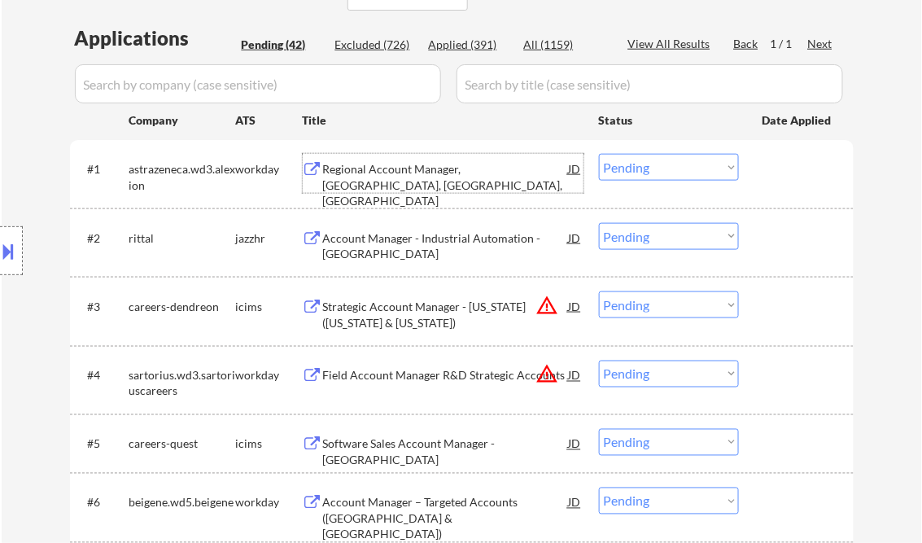
click at [650, 157] on select "Choose an option... Pending Applied Excluded (Questions) Excluded (Expired) Exc…" at bounding box center [669, 167] width 140 height 27
click at [599, 154] on select "Choose an option... Pending Applied Excluded (Questions) Excluded (Expired) Exc…" at bounding box center [669, 167] width 140 height 27
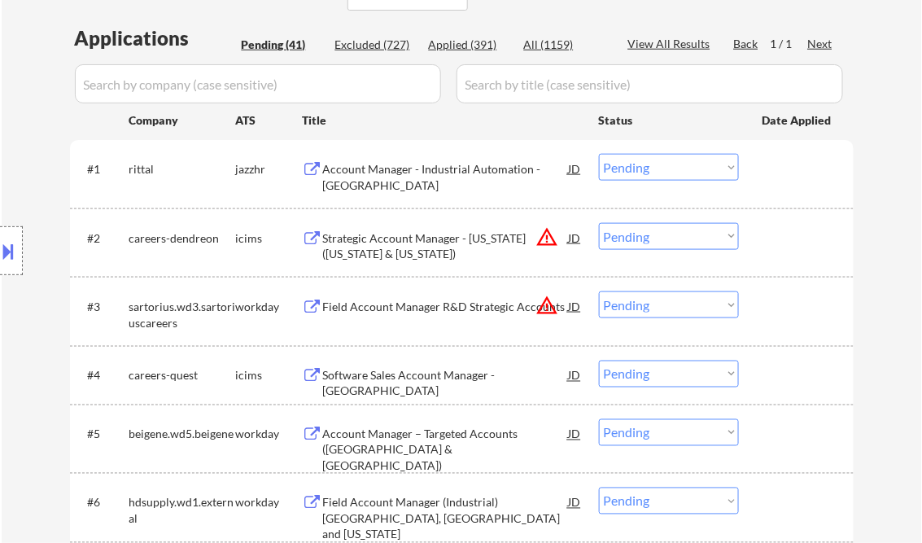
click at [431, 180] on div "Account Manager - Industrial Automation - [GEOGRAPHIC_DATA]" at bounding box center [446, 177] width 246 height 32
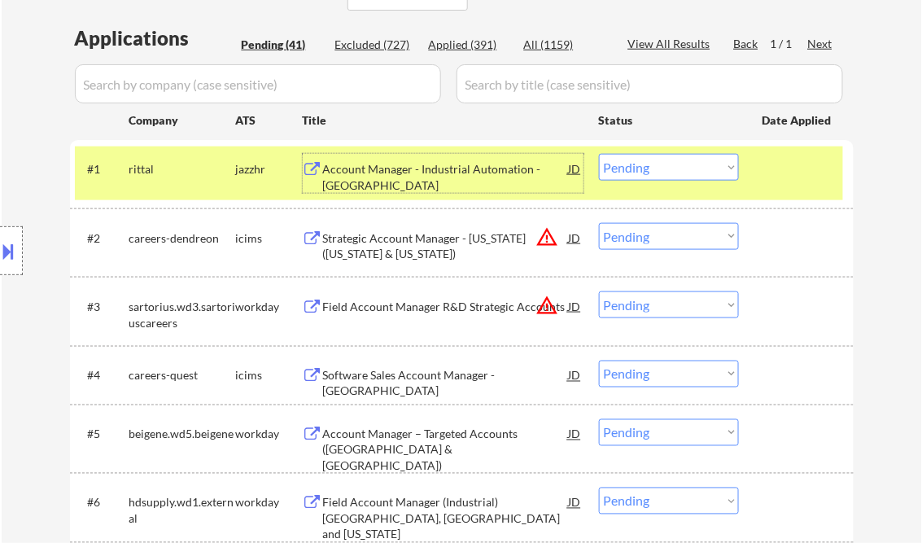
drag, startPoint x: 645, startPoint y: 167, endPoint x: 667, endPoint y: 168, distance: 22.0
click at [645, 167] on select "Choose an option... Pending Applied Excluded (Questions) Excluded (Expired) Exc…" at bounding box center [669, 167] width 140 height 27
click at [599, 154] on select "Choose an option... Pending Applied Excluded (Questions) Excluded (Expired) Exc…" at bounding box center [669, 167] width 140 height 27
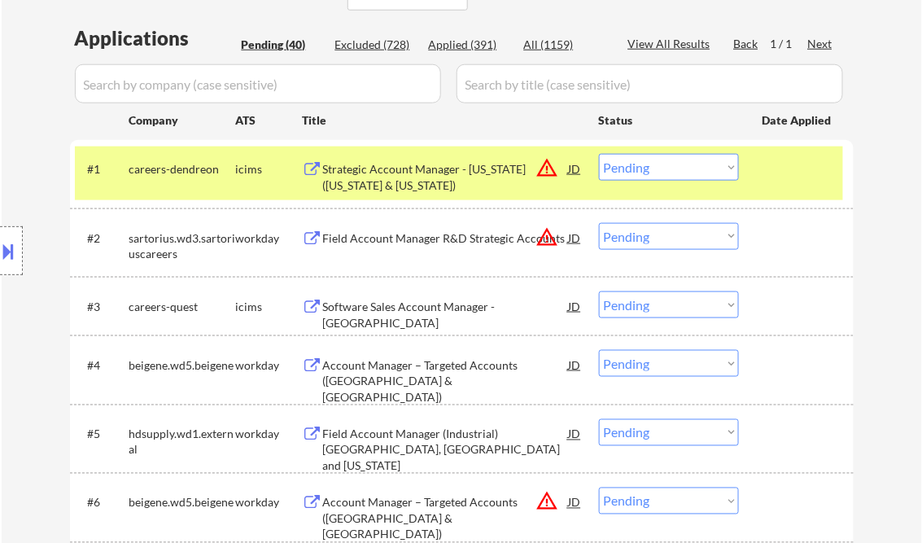
click at [667, 173] on select "Choose an option... Pending Applied Excluded (Questions) Excluded (Expired) Exc…" at bounding box center [669, 167] width 140 height 27
click at [599, 154] on select "Choose an option... Pending Applied Excluded (Questions) Excluded (Expired) Exc…" at bounding box center [669, 167] width 140 height 27
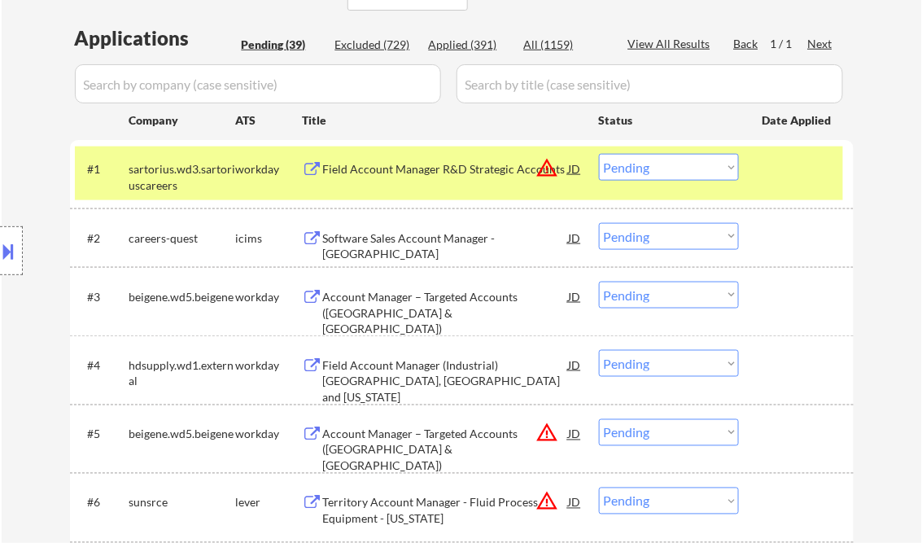
click at [417, 168] on div "Field Account Manager R&D Strategic Accounts" at bounding box center [446, 169] width 246 height 16
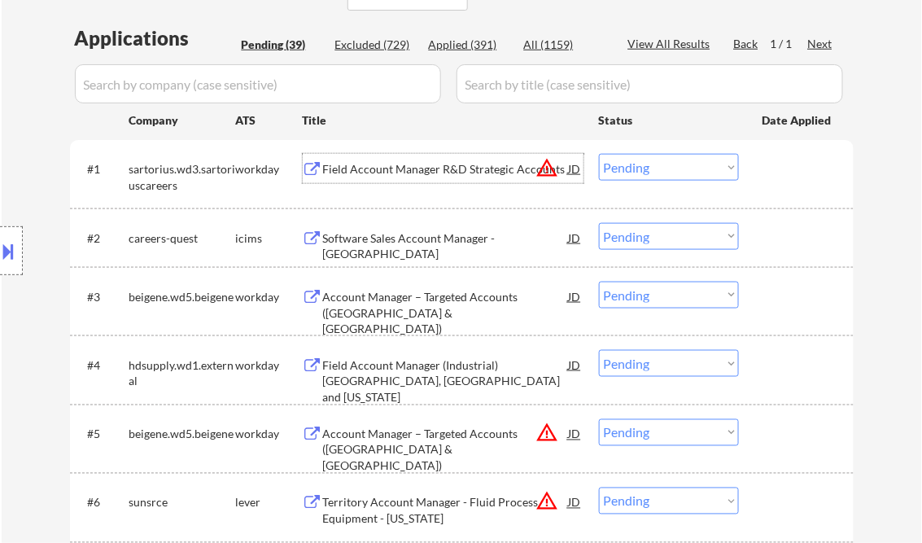
drag, startPoint x: 654, startPoint y: 168, endPoint x: 672, endPoint y: 177, distance: 19.3
click at [654, 168] on select "Choose an option... Pending Applied Excluded (Questions) Excluded (Expired) Exc…" at bounding box center [669, 167] width 140 height 27
click at [599, 154] on select "Choose an option... Pending Applied Excluded (Questions) Excluded (Expired) Exc…" at bounding box center [669, 167] width 140 height 27
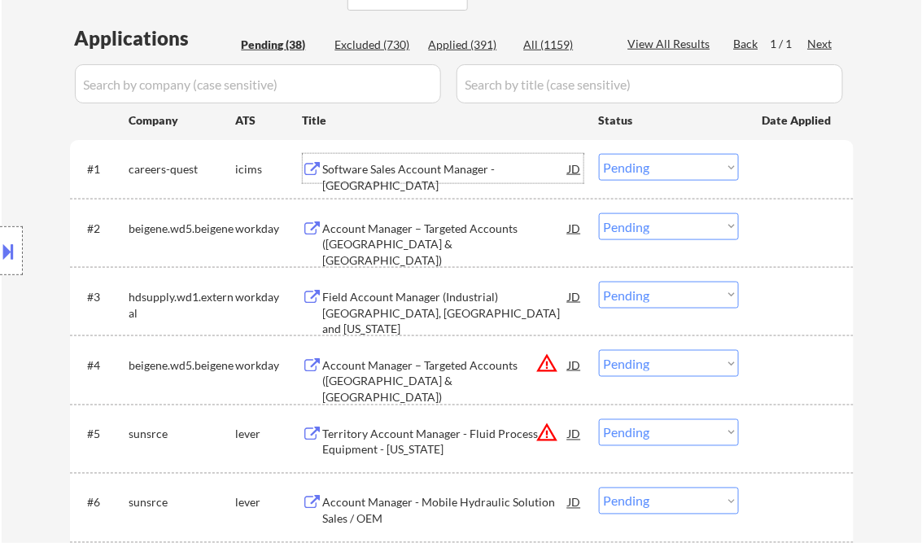
click at [460, 158] on div "Software Sales Account Manager - [GEOGRAPHIC_DATA]" at bounding box center [446, 168] width 246 height 29
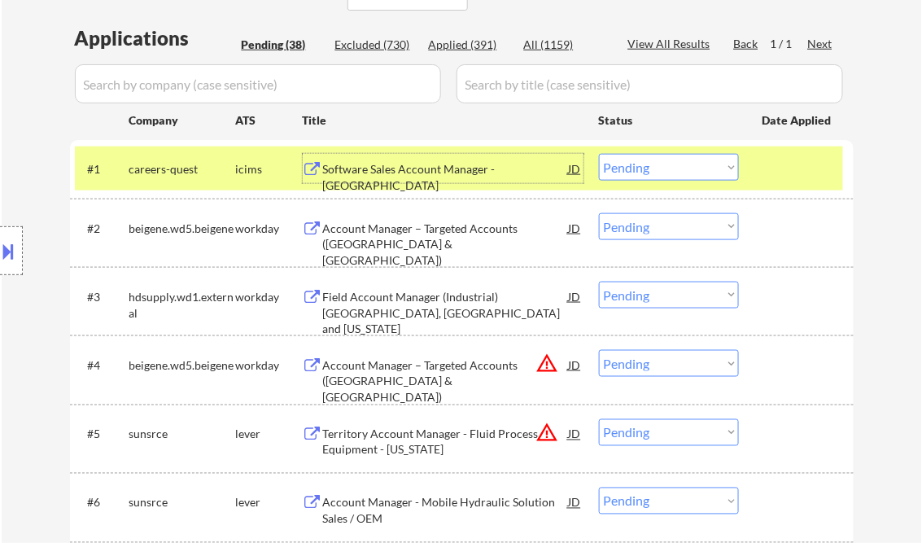
drag, startPoint x: 622, startPoint y: 159, endPoint x: 656, endPoint y: 175, distance: 37.9
click at [623, 159] on select "Choose an option... Pending Applied Excluded (Questions) Excluded (Expired) Exc…" at bounding box center [669, 167] width 140 height 27
click at [599, 154] on select "Choose an option... Pending Applied Excluded (Questions) Excluded (Expired) Exc…" at bounding box center [669, 167] width 140 height 27
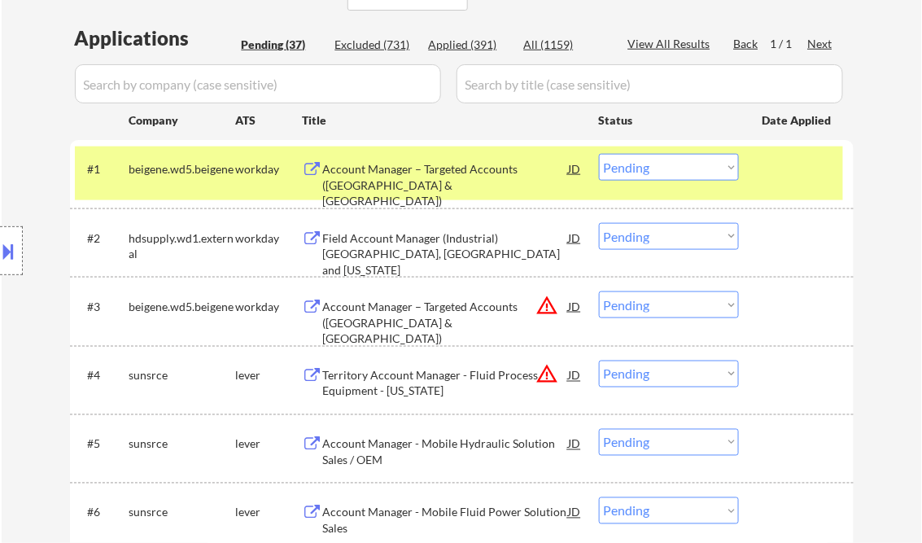
click at [691, 171] on select "Choose an option... Pending Applied Excluded (Questions) Excluded (Expired) Exc…" at bounding box center [669, 167] width 140 height 27
click at [599, 154] on select "Choose an option... Pending Applied Excluded (Questions) Excluded (Expired) Exc…" at bounding box center [669, 167] width 140 height 27
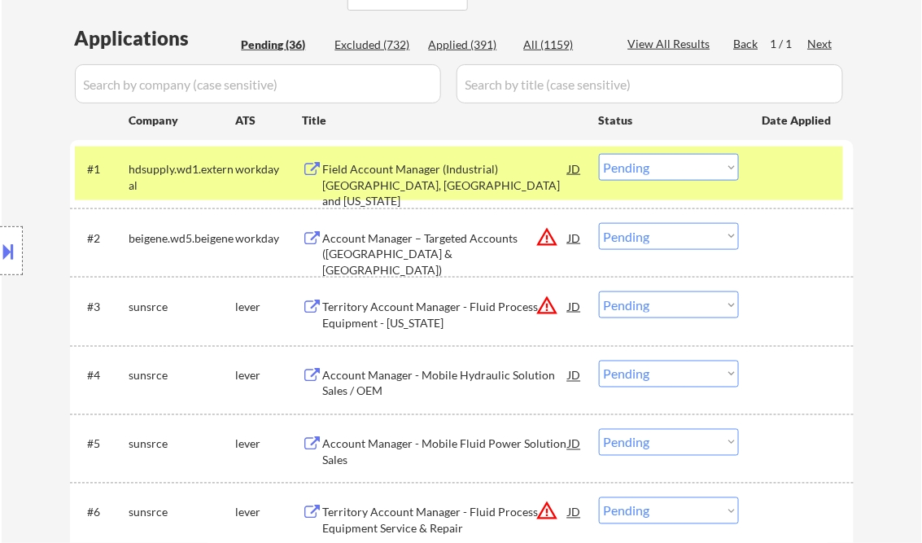
click at [457, 177] on div "Field Account Manager (Industrial) [GEOGRAPHIC_DATA], [GEOGRAPHIC_DATA] and [US…" at bounding box center [446, 185] width 246 height 48
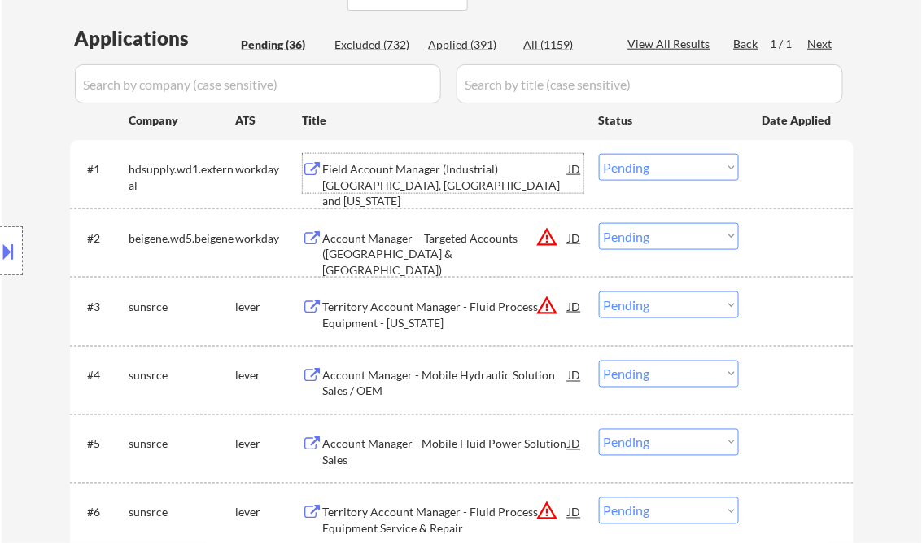
click at [632, 165] on select "Choose an option... Pending Applied Excluded (Questions) Excluded (Expired) Exc…" at bounding box center [669, 167] width 140 height 27
click at [599, 154] on select "Choose an option... Pending Applied Excluded (Questions) Excluded (Expired) Exc…" at bounding box center [669, 167] width 140 height 27
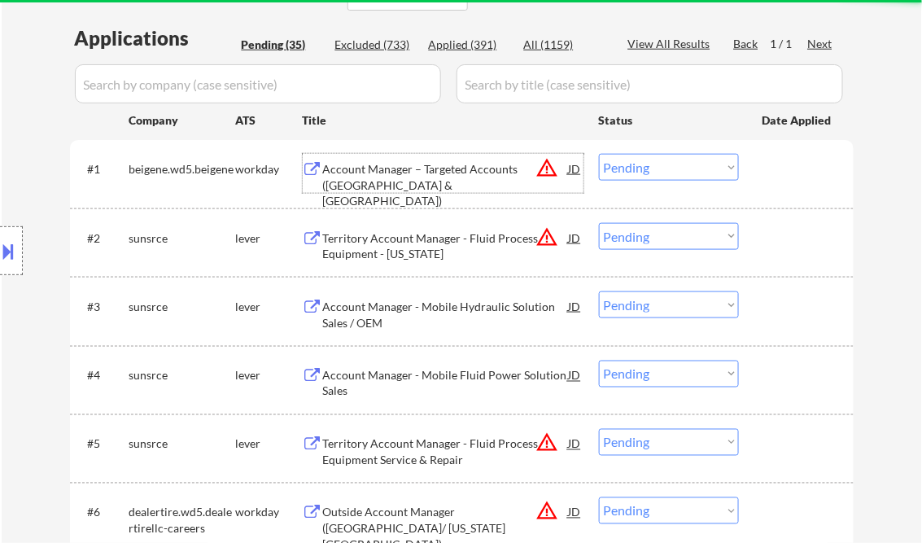
click at [444, 172] on div "Account Manager – Targeted Accounts ([GEOGRAPHIC_DATA] & [GEOGRAPHIC_DATA])" at bounding box center [446, 185] width 246 height 48
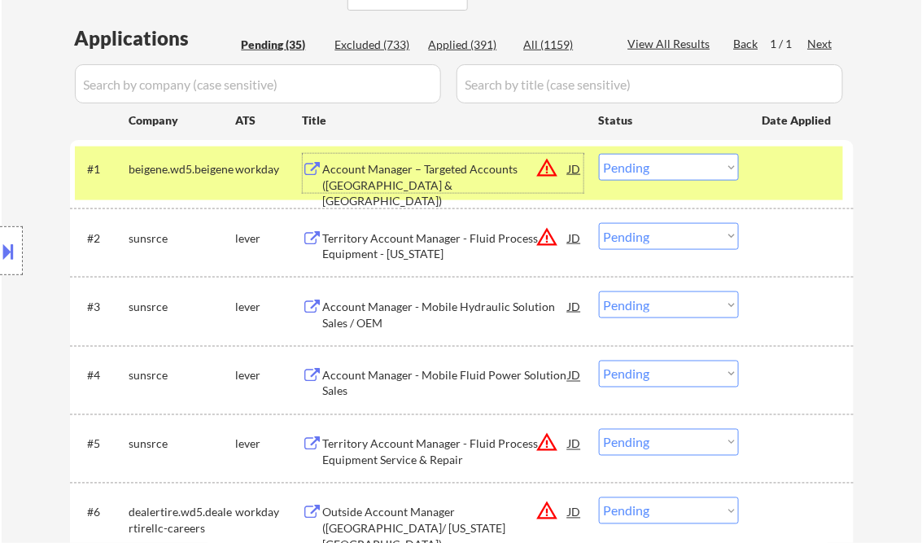
click at [665, 169] on select "Choose an option... Pending Applied Excluded (Questions) Excluded (Expired) Exc…" at bounding box center [669, 167] width 140 height 27
click at [599, 154] on select "Choose an option... Pending Applied Excluded (Questions) Excluded (Expired) Exc…" at bounding box center [669, 167] width 140 height 27
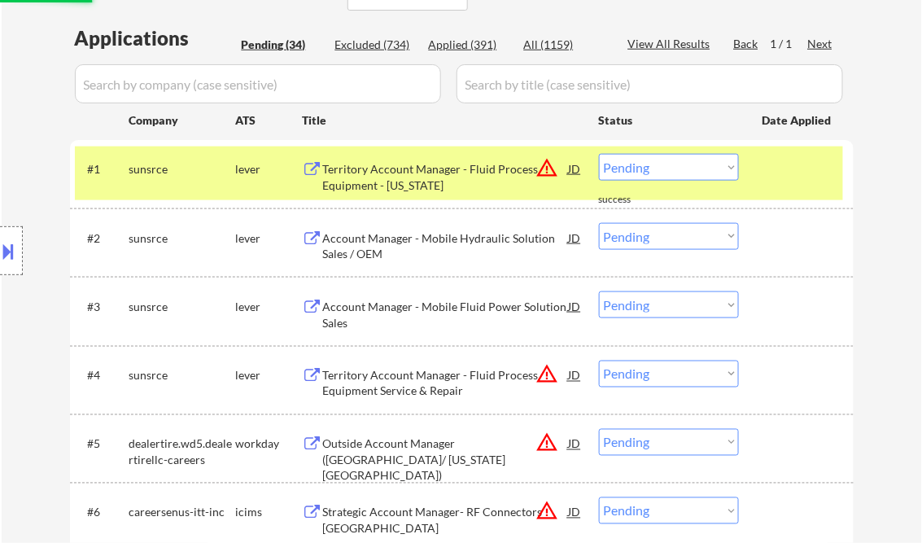
click at [644, 169] on select "Choose an option... Pending Applied Excluded (Questions) Excluded (Expired) Exc…" at bounding box center [669, 167] width 140 height 27
click at [680, 171] on select "Choose an option... Pending Applied Excluded (Questions) Excluded (Expired) Exc…" at bounding box center [669, 167] width 140 height 27
click at [599, 154] on select "Choose an option... Pending Applied Excluded (Questions) Excluded (Expired) Exc…" at bounding box center [669, 167] width 140 height 27
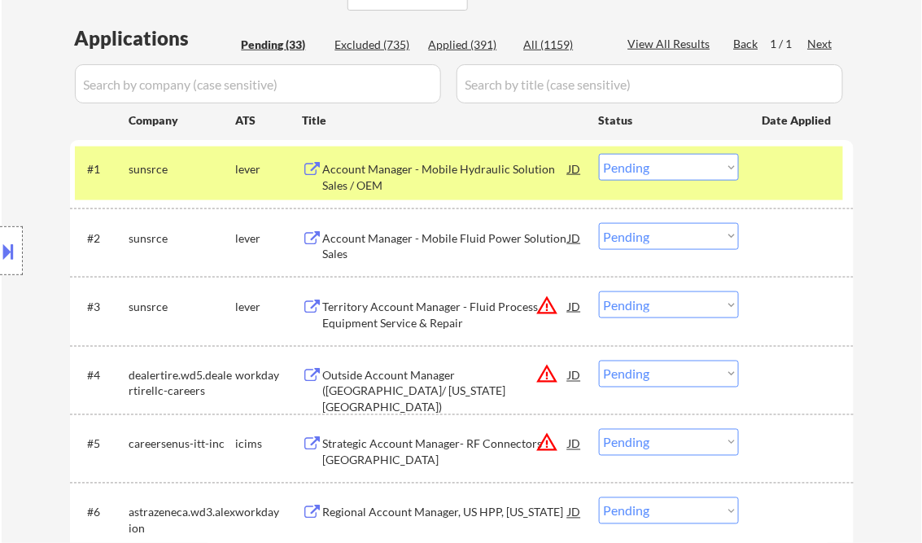
click at [440, 184] on div "Account Manager - Mobile Hydraulic Solution Sales / OEM" at bounding box center [446, 177] width 246 height 32
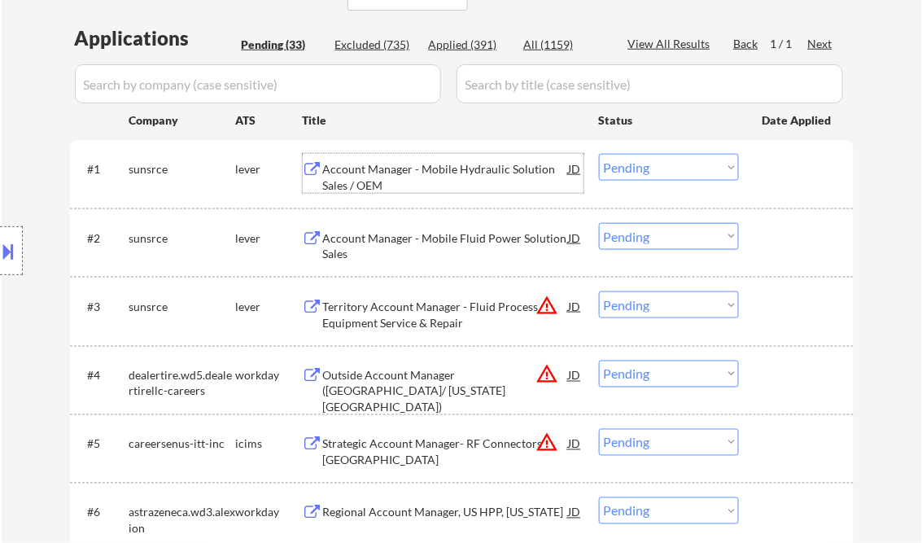
drag, startPoint x: 635, startPoint y: 172, endPoint x: 660, endPoint y: 178, distance: 26.1
click at [635, 172] on select "Choose an option... Pending Applied Excluded (Questions) Excluded (Expired) Exc…" at bounding box center [669, 167] width 140 height 27
click at [599, 154] on select "Choose an option... Pending Applied Excluded (Questions) Excluded (Expired) Exc…" at bounding box center [669, 167] width 140 height 27
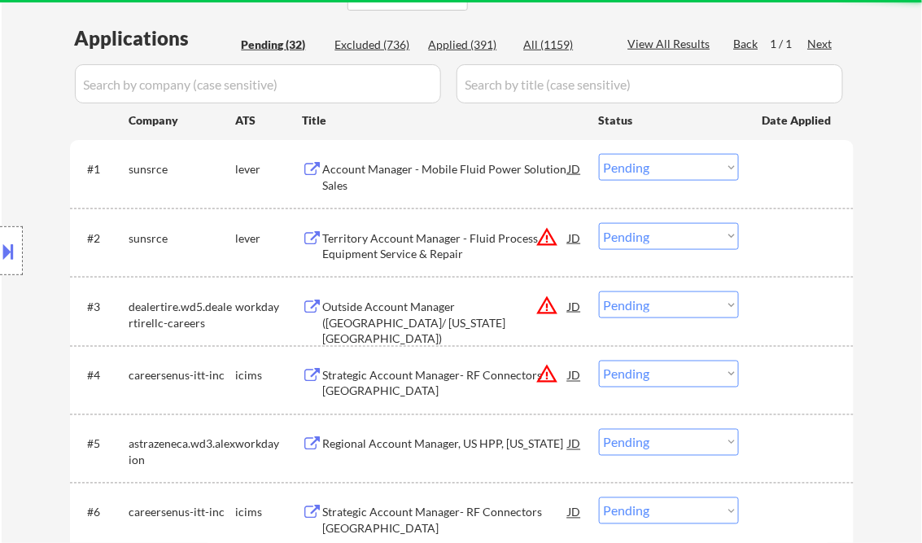
click at [423, 168] on div "Account Manager - Mobile Fluid Power Solution Sales" at bounding box center [446, 177] width 246 height 32
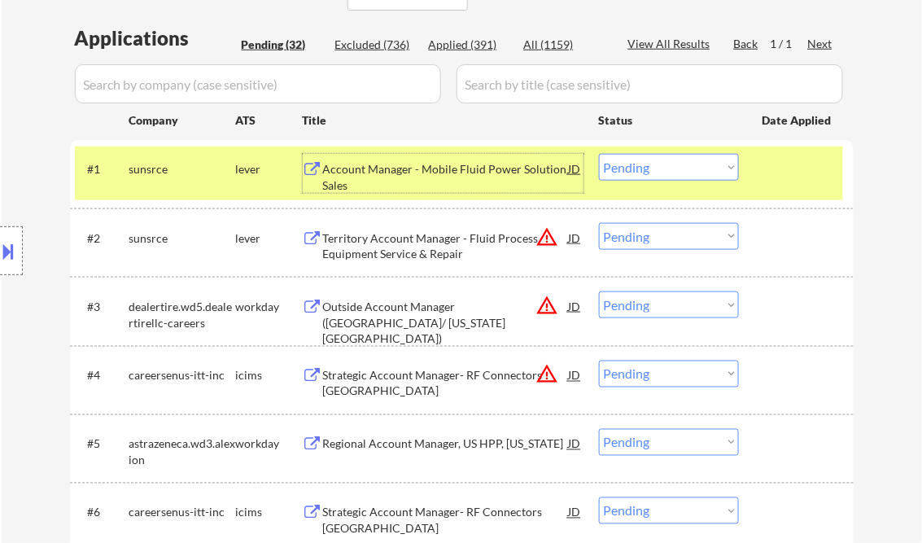
click at [663, 165] on select "Choose an option... Pending Applied Excluded (Questions) Excluded (Expired) Exc…" at bounding box center [669, 167] width 140 height 27
click at [599, 154] on select "Choose an option... Pending Applied Excluded (Questions) Excluded (Expired) Exc…" at bounding box center [669, 167] width 140 height 27
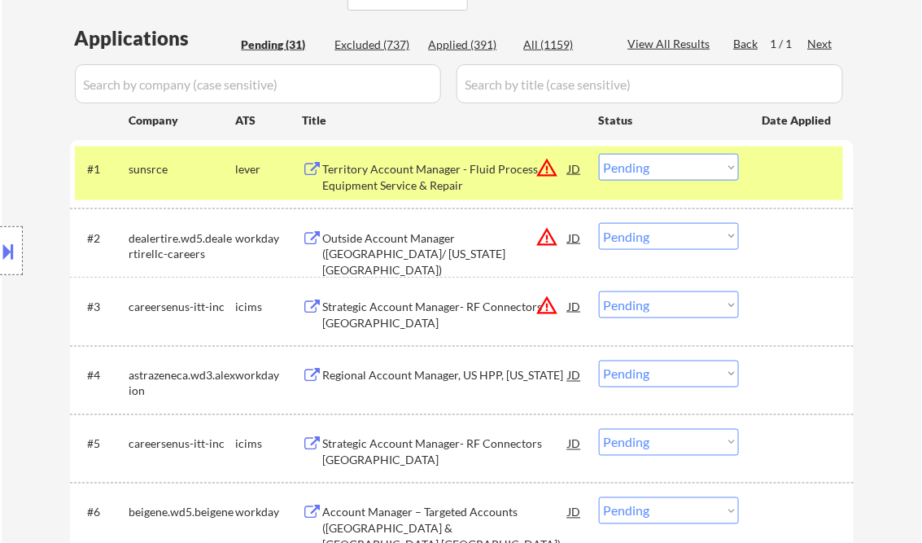
click at [433, 183] on div "Territory Account Manager - Fluid Process Equipment Service & Repair" at bounding box center [446, 177] width 246 height 32
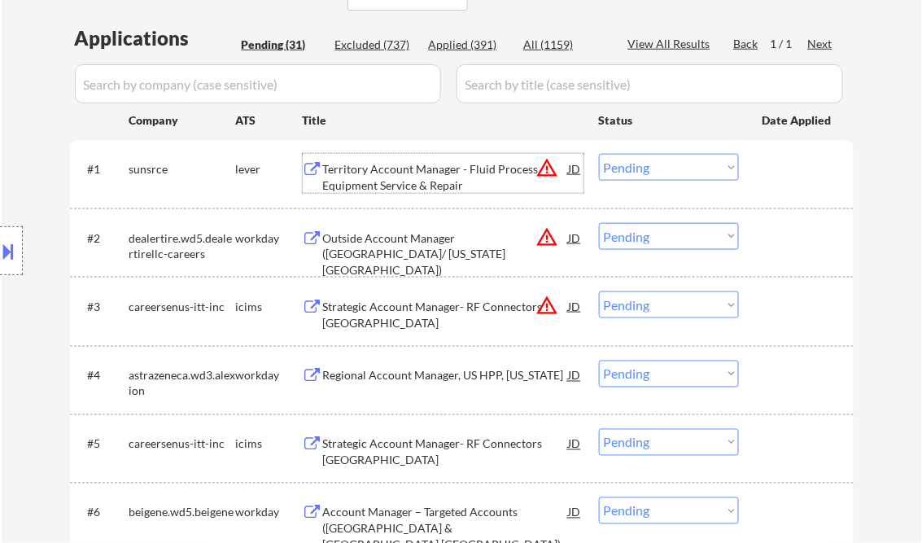
click at [667, 167] on select "Choose an option... Pending Applied Excluded (Questions) Excluded (Expired) Exc…" at bounding box center [669, 167] width 140 height 27
click at [599, 154] on select "Choose an option... Pending Applied Excluded (Questions) Excluded (Expired) Exc…" at bounding box center [669, 167] width 140 height 27
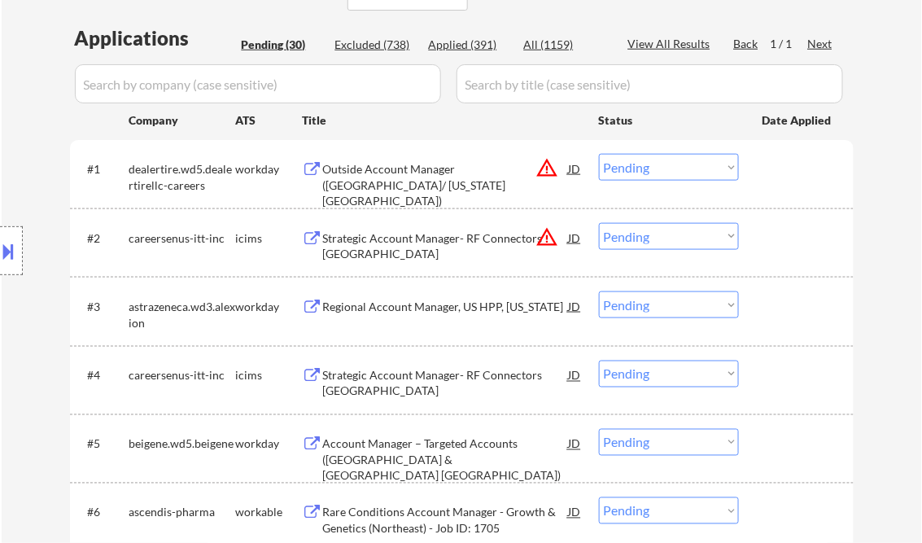
click at [653, 171] on select "Choose an option... Pending Applied Excluded (Questions) Excluded (Expired) Exc…" at bounding box center [669, 167] width 140 height 27
click at [599, 154] on select "Choose an option... Pending Applied Excluded (Questions) Excluded (Expired) Exc…" at bounding box center [669, 167] width 140 height 27
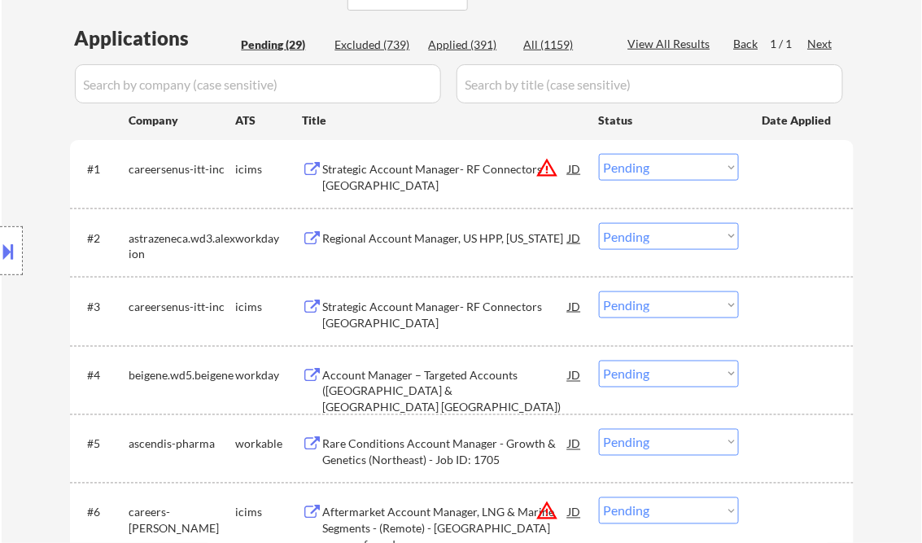
click at [466, 176] on div "Strategic Account Manager- RF Connectors [GEOGRAPHIC_DATA]" at bounding box center [446, 177] width 246 height 32
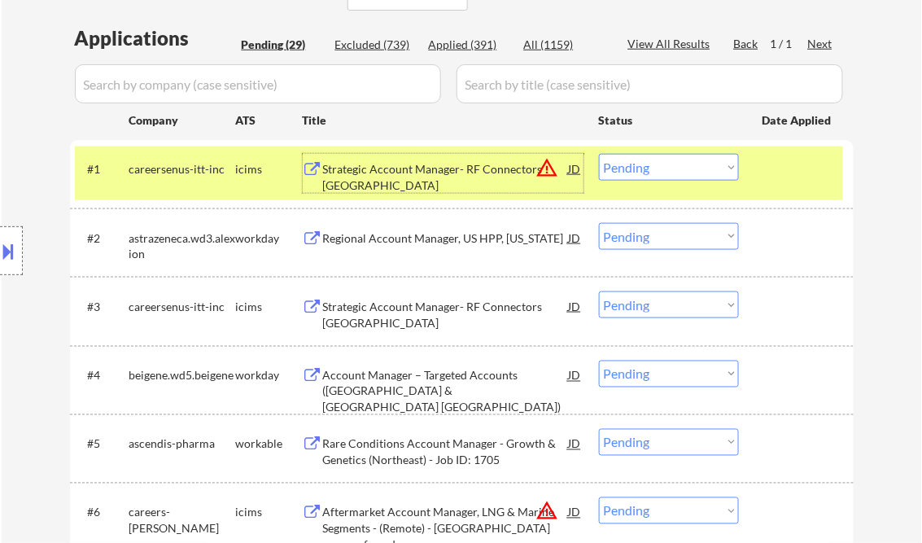
click at [720, 169] on select "Choose an option... Pending Applied Excluded (Questions) Excluded (Expired) Exc…" at bounding box center [669, 167] width 140 height 27
click at [599, 154] on select "Choose an option... Pending Applied Excluded (Questions) Excluded (Expired) Exc…" at bounding box center [669, 167] width 140 height 27
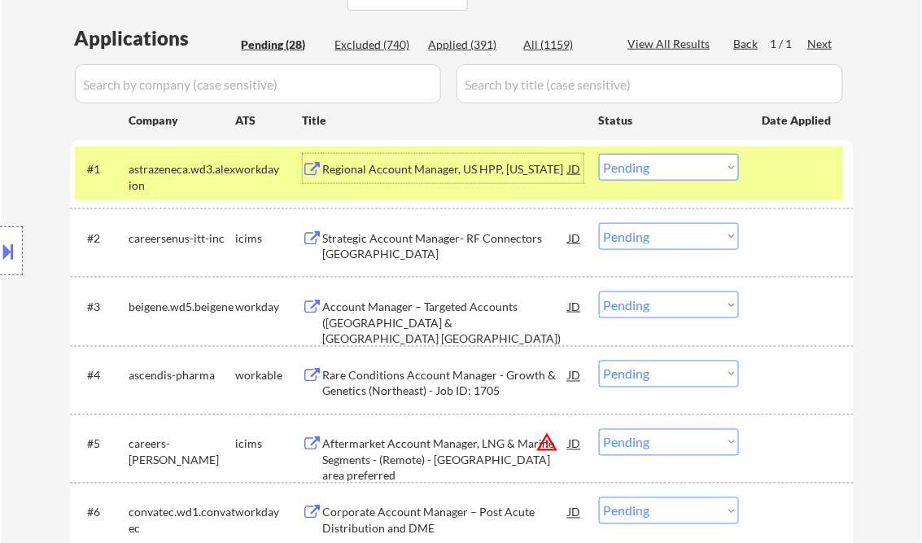
click at [455, 170] on div "Regional Account Manager, US HPP, [US_STATE]" at bounding box center [446, 169] width 246 height 16
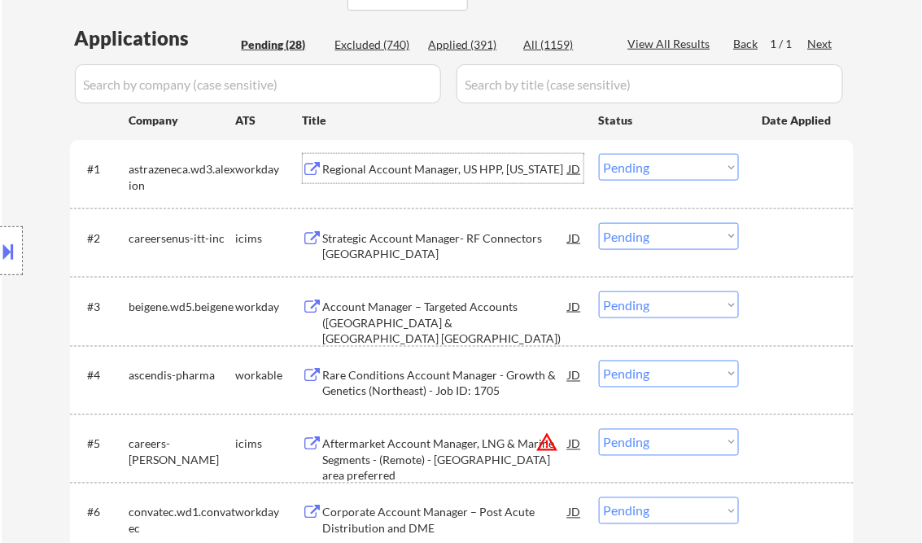
click at [658, 171] on select "Choose an option... Pending Applied Excluded (Questions) Excluded (Expired) Exc…" at bounding box center [669, 167] width 140 height 27
click at [599, 154] on select "Choose an option... Pending Applied Excluded (Questions) Excluded (Expired) Exc…" at bounding box center [669, 167] width 140 height 27
click at [408, 247] on div "Strategic Account Manager- RF Connectors [GEOGRAPHIC_DATA]" at bounding box center [446, 246] width 246 height 32
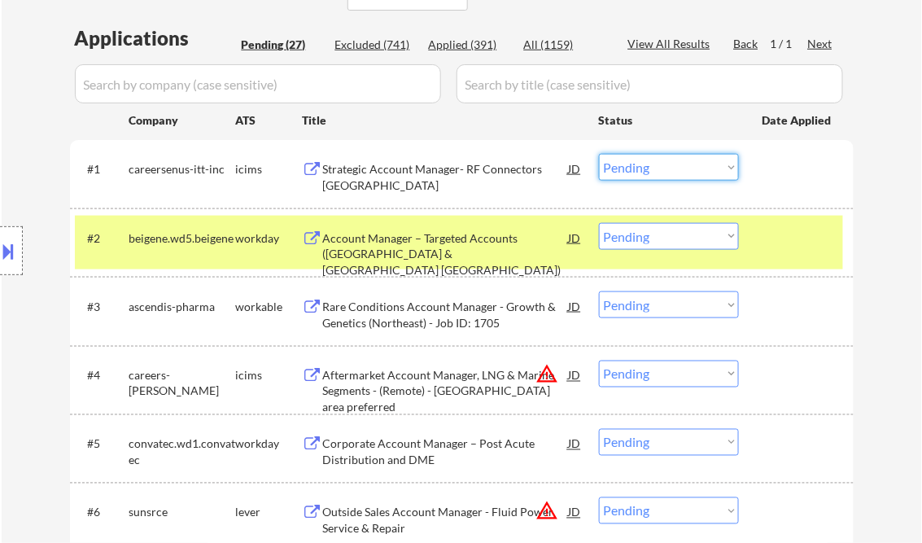
drag, startPoint x: 658, startPoint y: 173, endPoint x: 666, endPoint y: 175, distance: 8.5
click at [658, 173] on select "Choose an option... Pending Applied Excluded (Questions) Excluded (Expired) Exc…" at bounding box center [669, 167] width 140 height 27
click at [599, 154] on select "Choose an option... Pending Applied Excluded (Questions) Excluded (Expired) Exc…" at bounding box center [669, 167] width 140 height 27
select select ""pending""
